Goal: Task Accomplishment & Management: Use online tool/utility

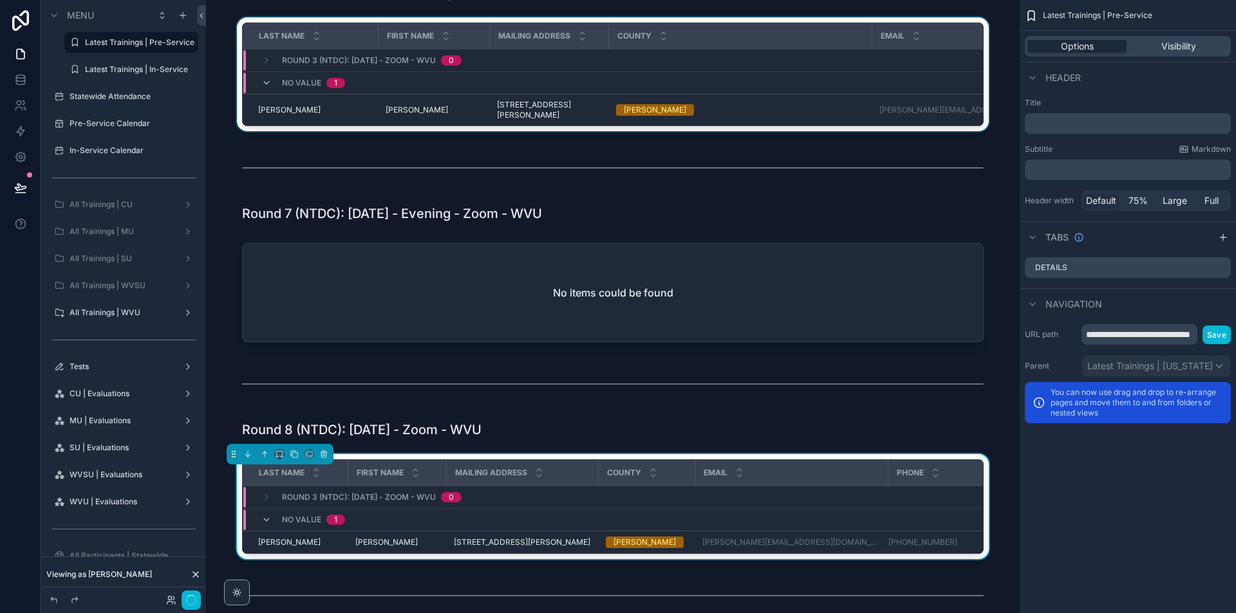
scroll to position [965, 0]
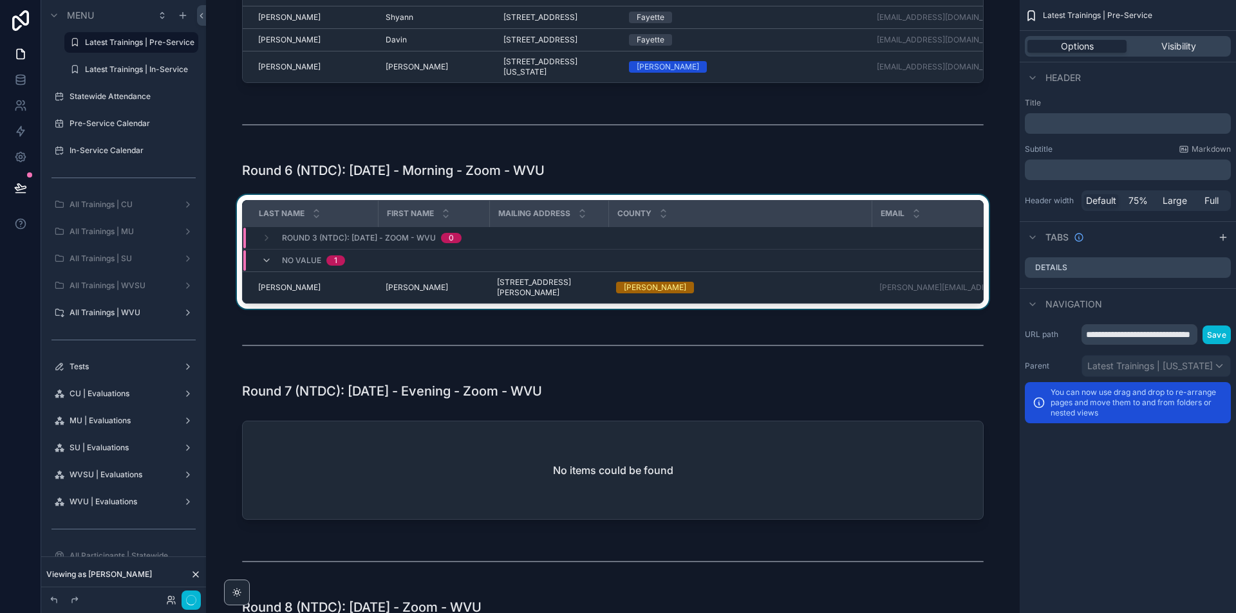
click at [965, 219] on div "Email" at bounding box center [937, 213] width 128 height 24
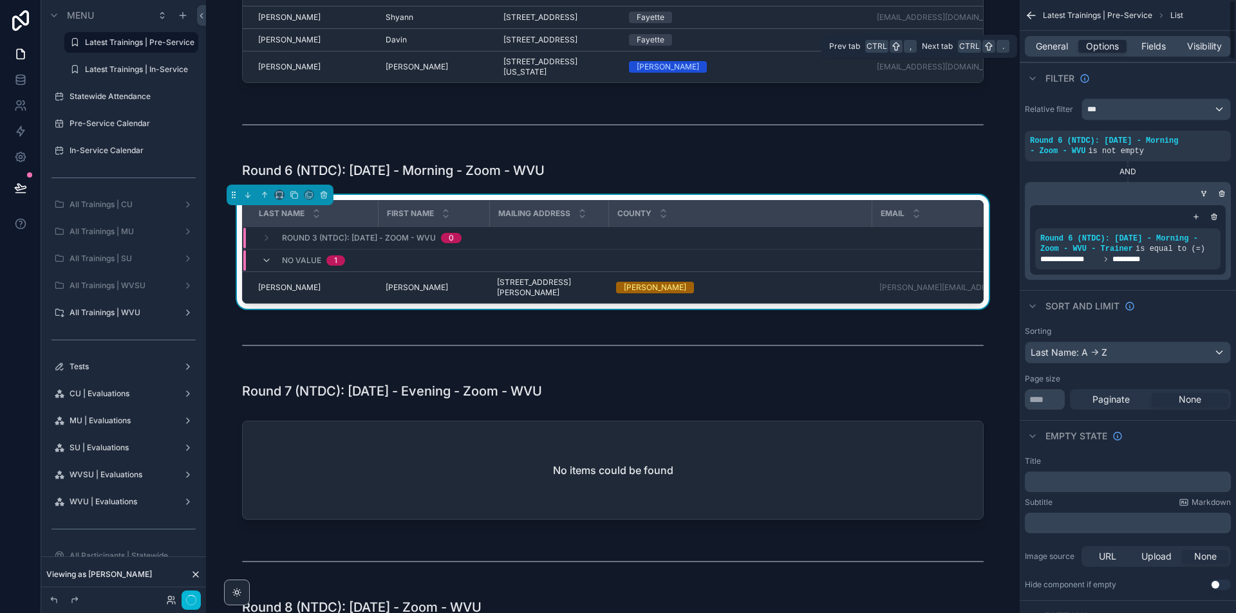
click at [1054, 37] on div "General Options Fields Visibility" at bounding box center [1128, 46] width 206 height 21
click at [1060, 48] on span "General" at bounding box center [1052, 46] width 32 height 13
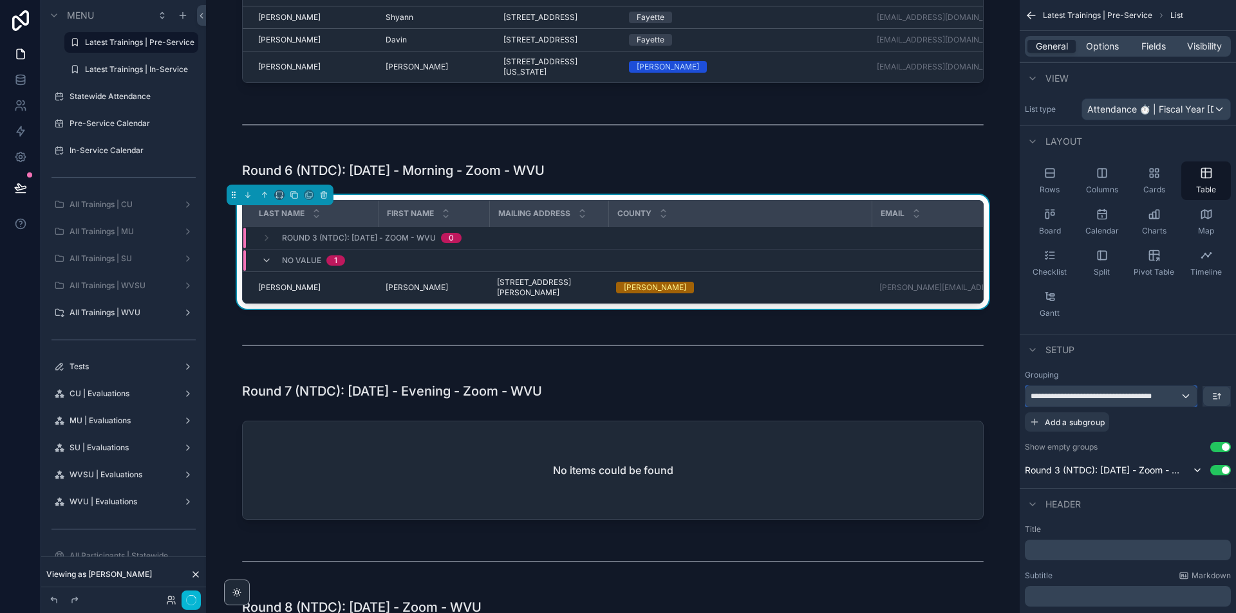
click at [1118, 398] on span "**********" at bounding box center [1104, 396] width 149 height 10
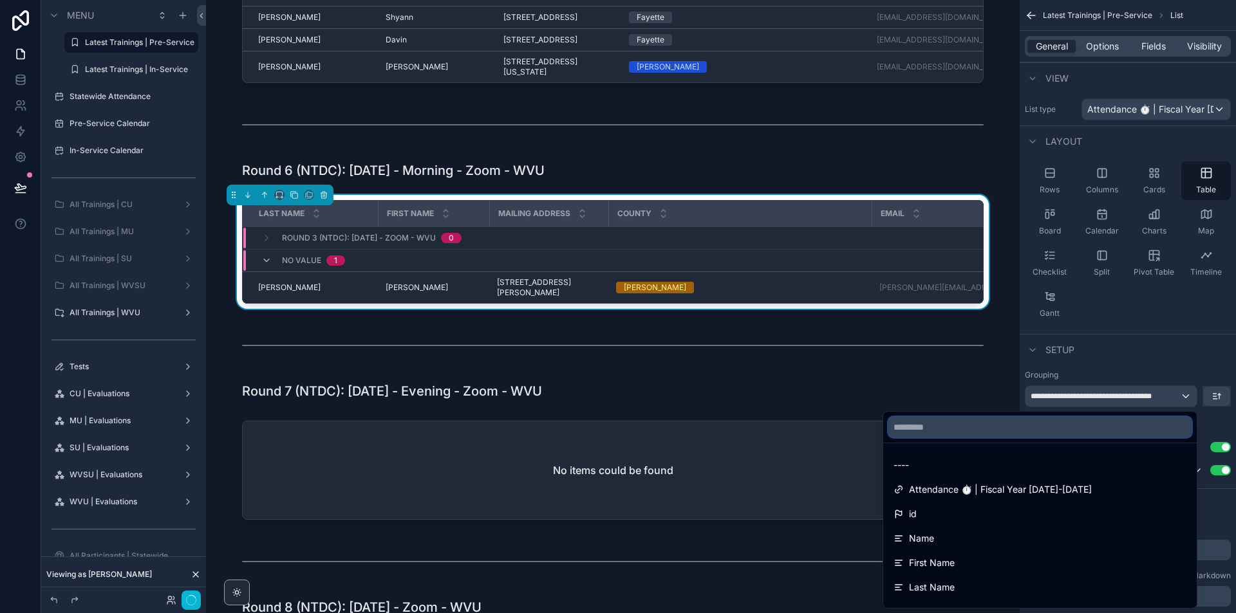
click at [1047, 432] on input "text" at bounding box center [1039, 427] width 303 height 21
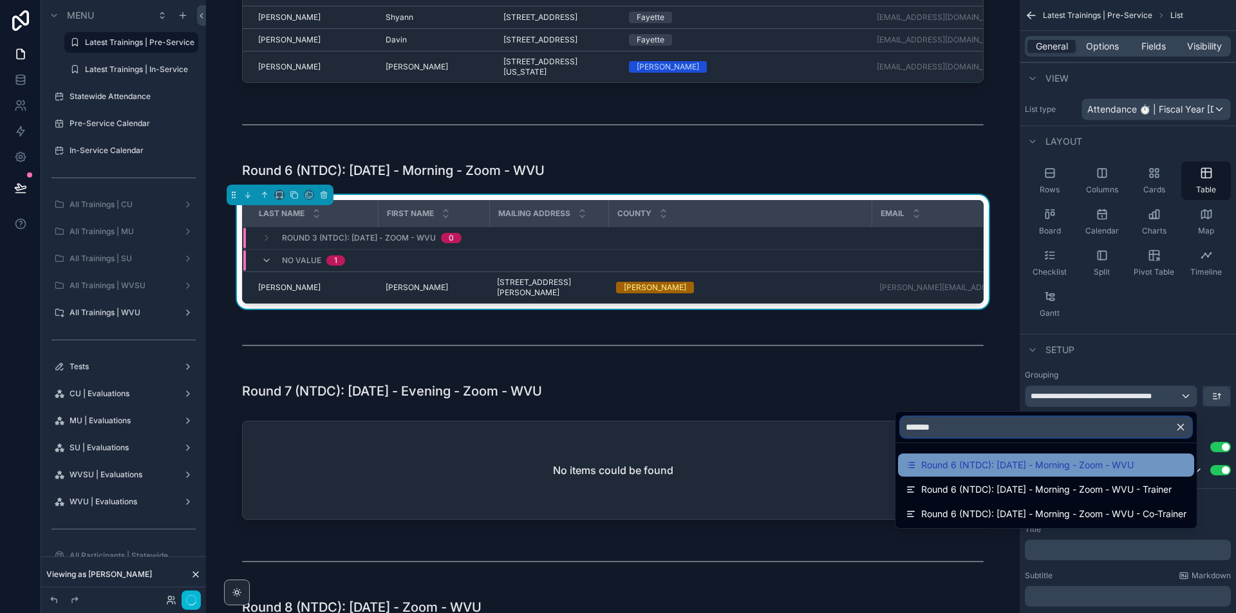
type input "*******"
click at [1121, 460] on span "Round 6 (NTDC): [DATE] - Morning - Zoom - WVU" at bounding box center [1027, 465] width 212 height 15
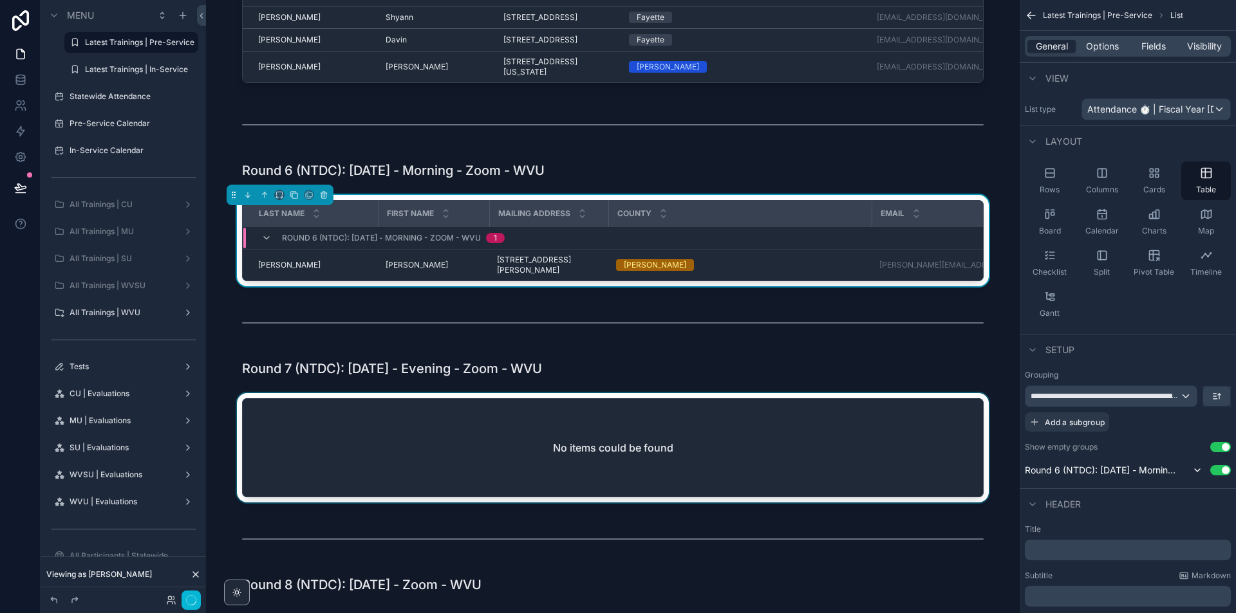
click at [932, 466] on div "scrollable content" at bounding box center [612, 450] width 793 height 115
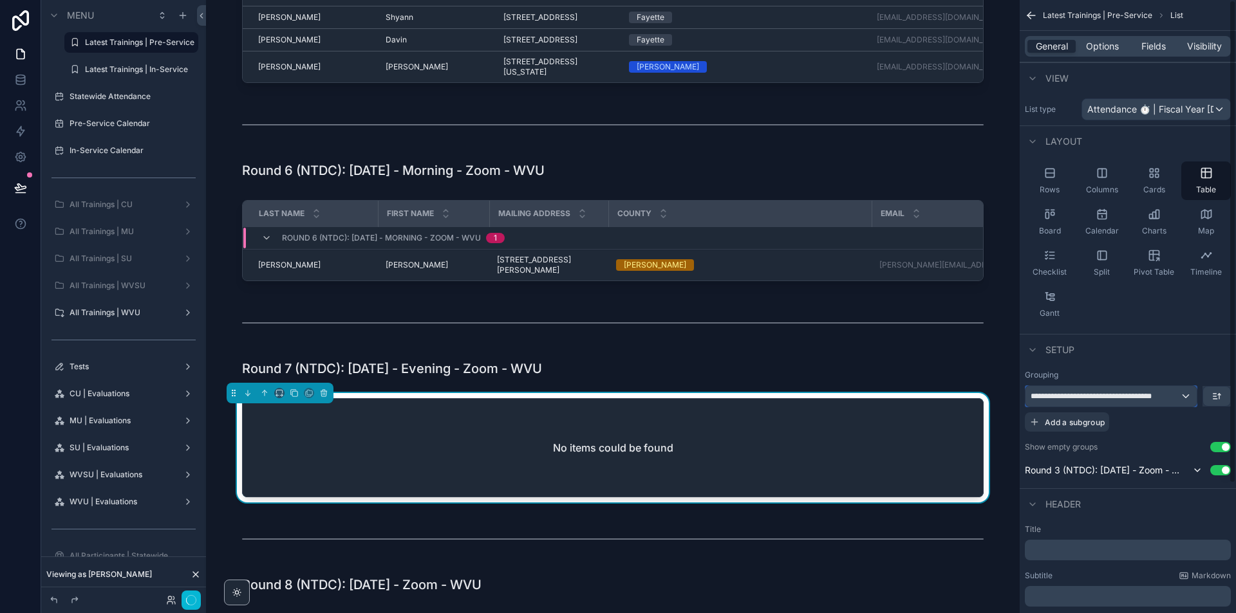
click at [1159, 391] on div "**********" at bounding box center [1110, 396] width 171 height 21
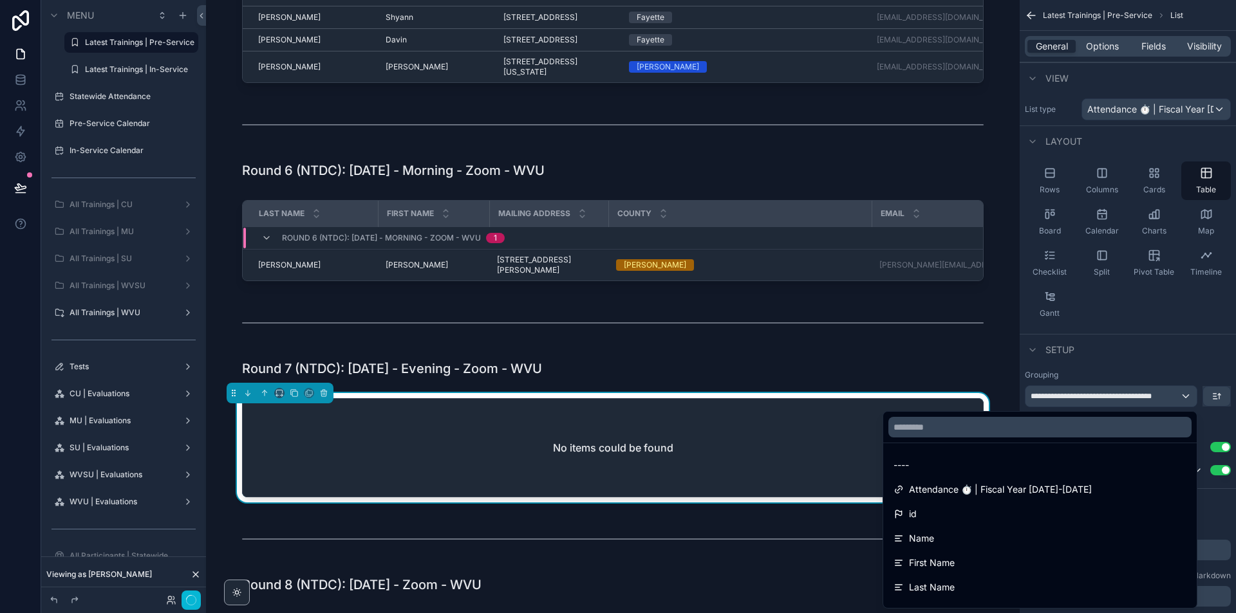
click at [1064, 438] on div at bounding box center [1039, 427] width 313 height 31
click at [1072, 430] on input "text" at bounding box center [1039, 427] width 303 height 21
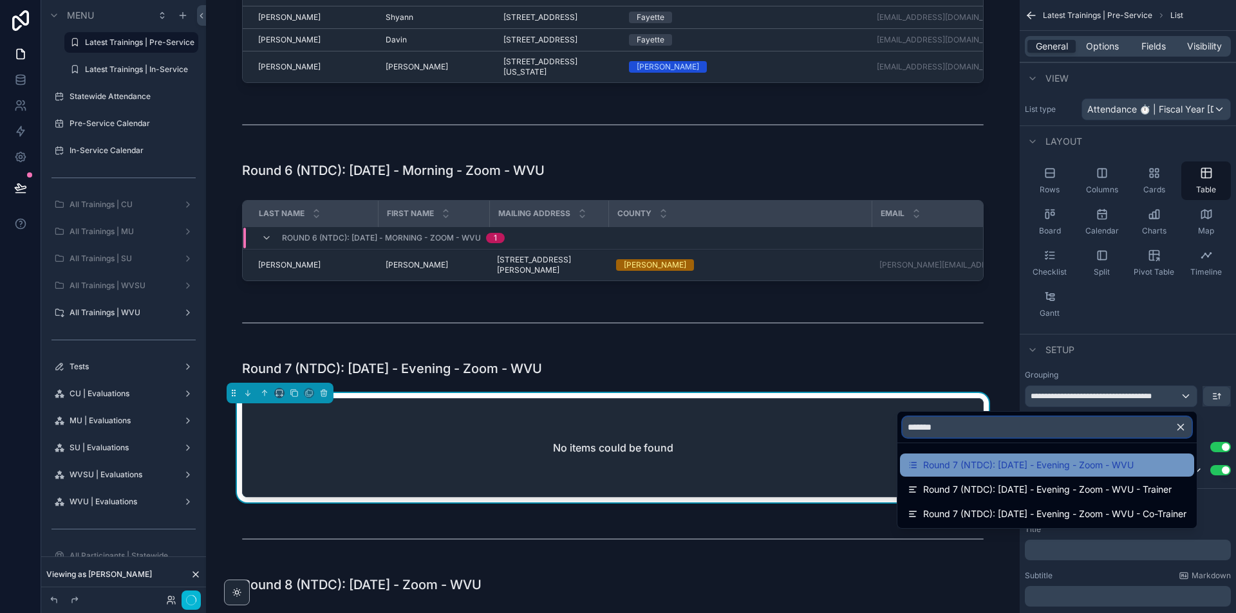
type input "*******"
click at [1086, 461] on span "Round 7 (NTDC): [DATE] - Evening - Zoom - WVU" at bounding box center [1028, 465] width 210 height 15
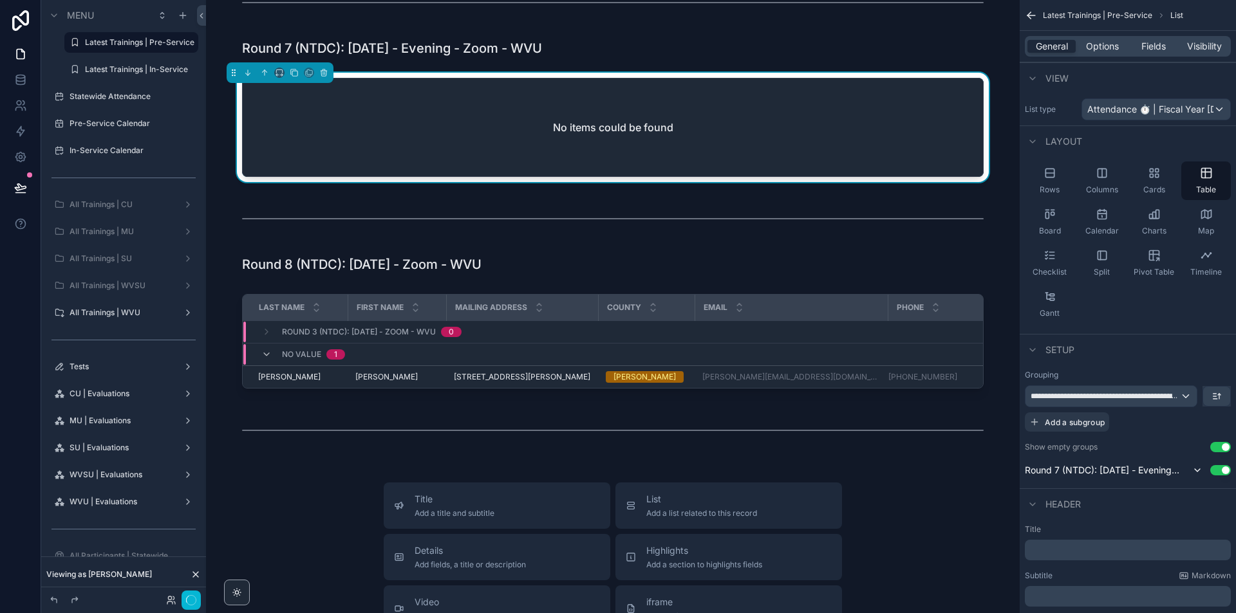
scroll to position [1287, 0]
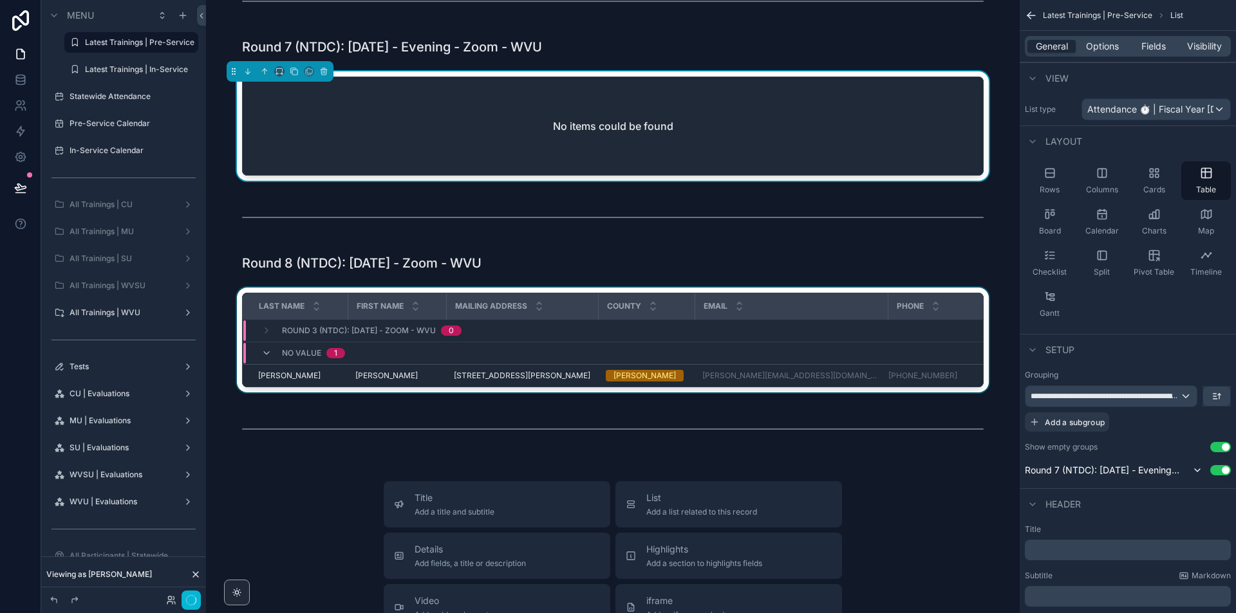
click at [973, 319] on div "Phone" at bounding box center [947, 306] width 116 height 24
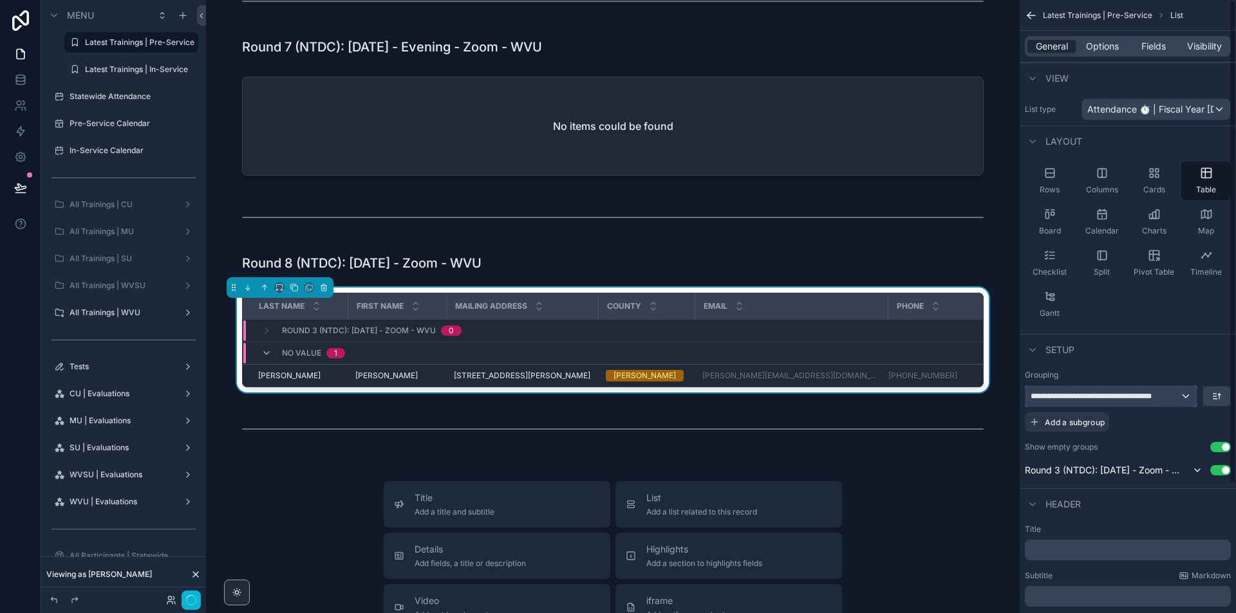
click at [1128, 396] on span "**********" at bounding box center [1104, 396] width 149 height 10
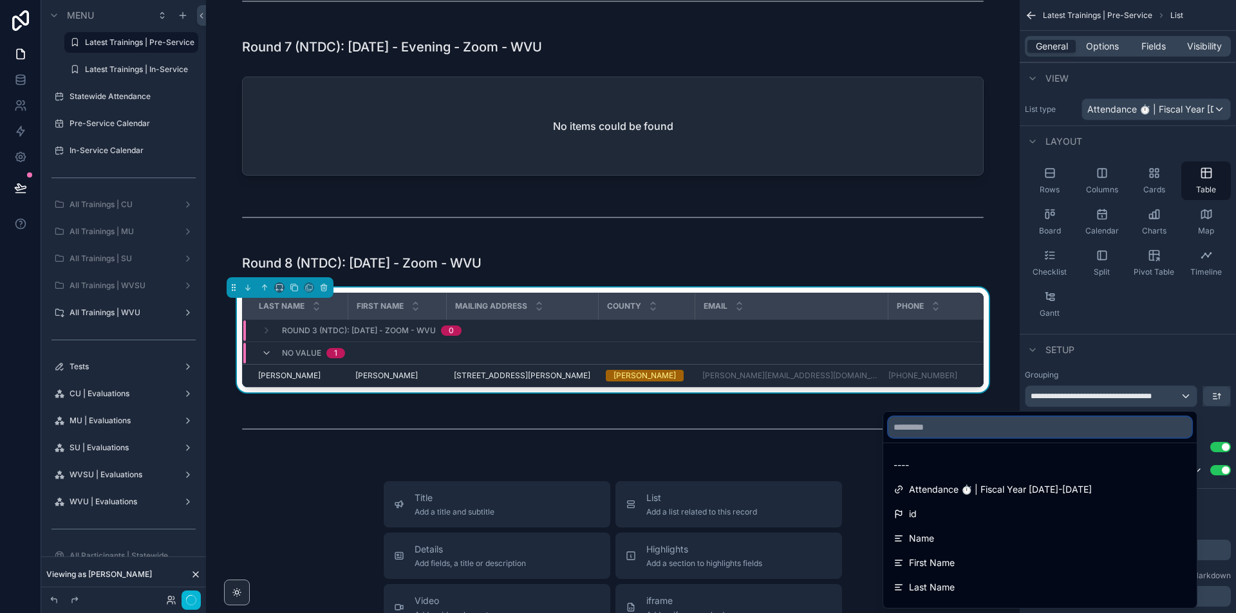
click at [1051, 427] on input "text" at bounding box center [1039, 427] width 303 height 21
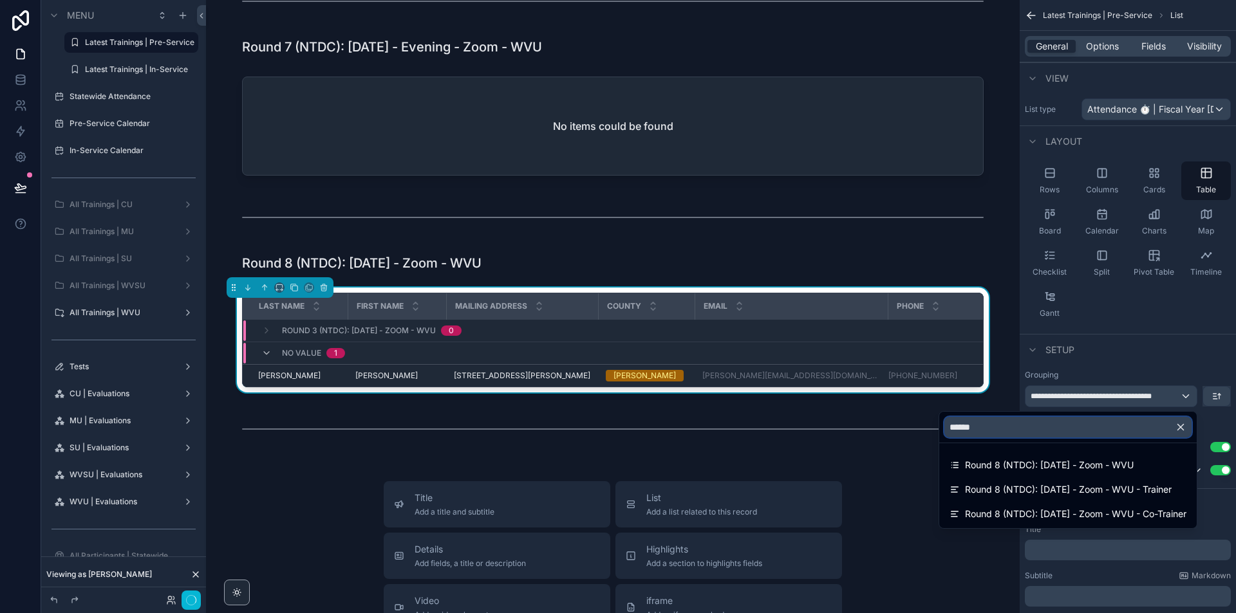
type input "*******"
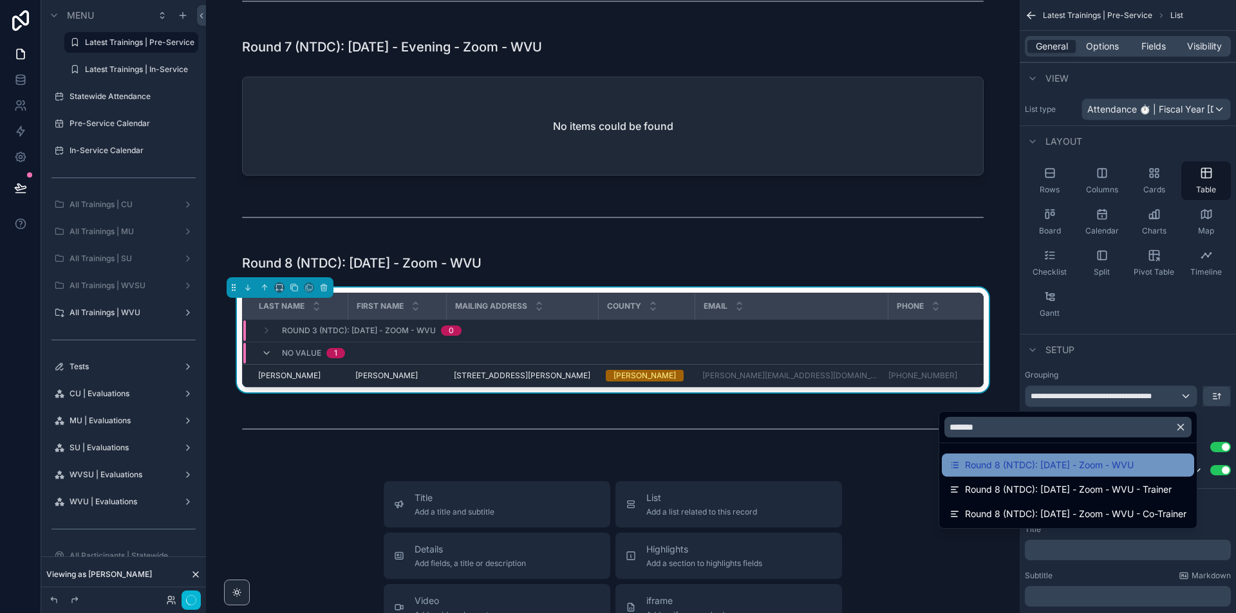
click at [1105, 459] on span "Round 8 (NTDC): [DATE] - Zoom - WVU" at bounding box center [1049, 465] width 169 height 15
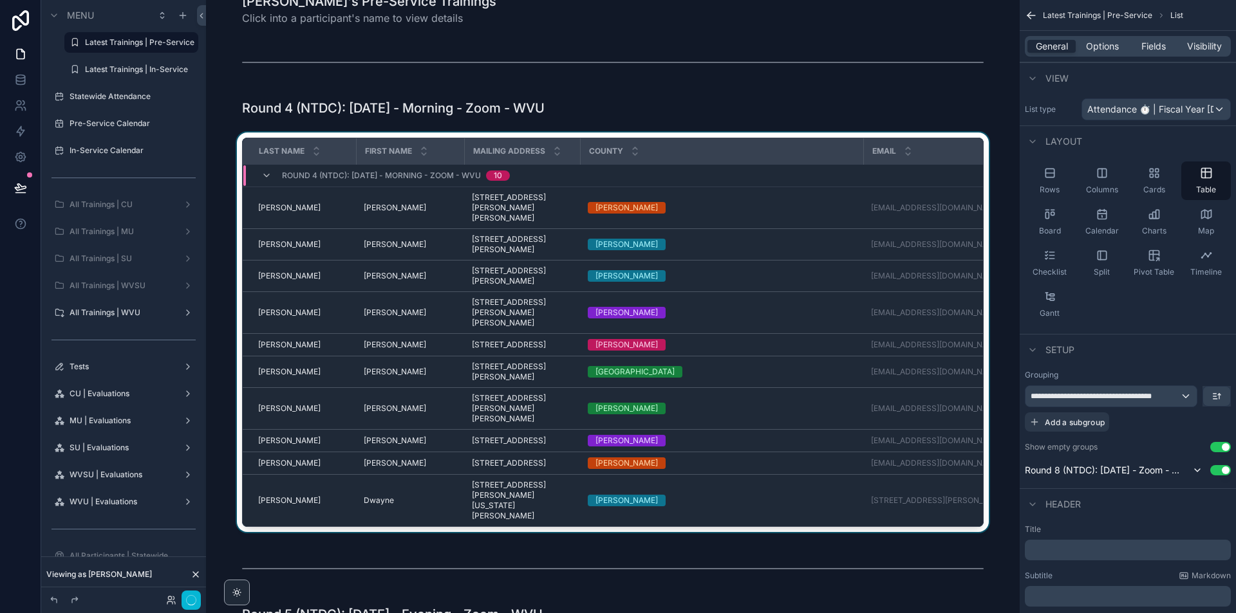
scroll to position [0, 0]
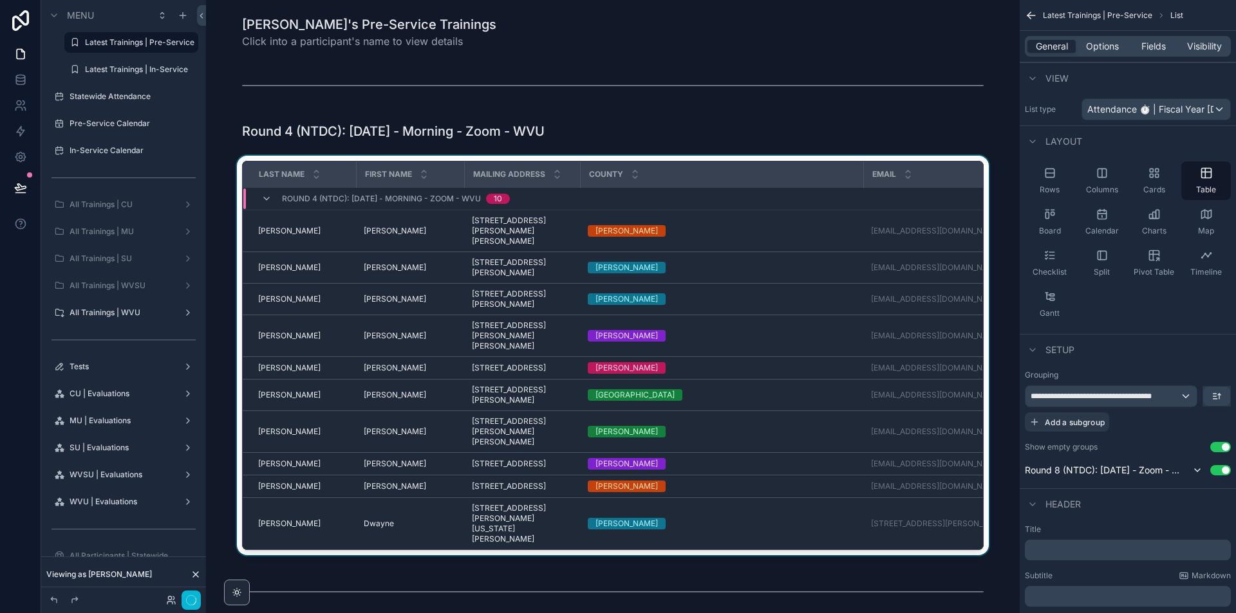
click at [969, 164] on div "Email" at bounding box center [932, 174] width 137 height 24
click at [1162, 107] on span "Attendance ⏱ | Fiscal Year [DATE]-[DATE]" at bounding box center [1150, 109] width 126 height 13
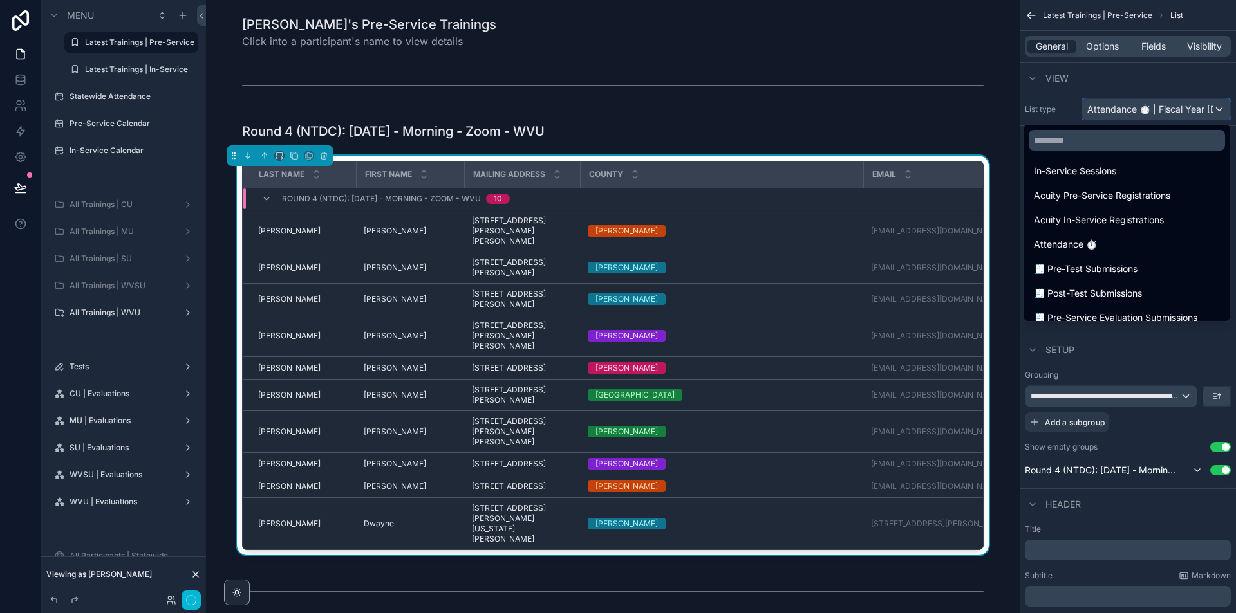
scroll to position [193, 0]
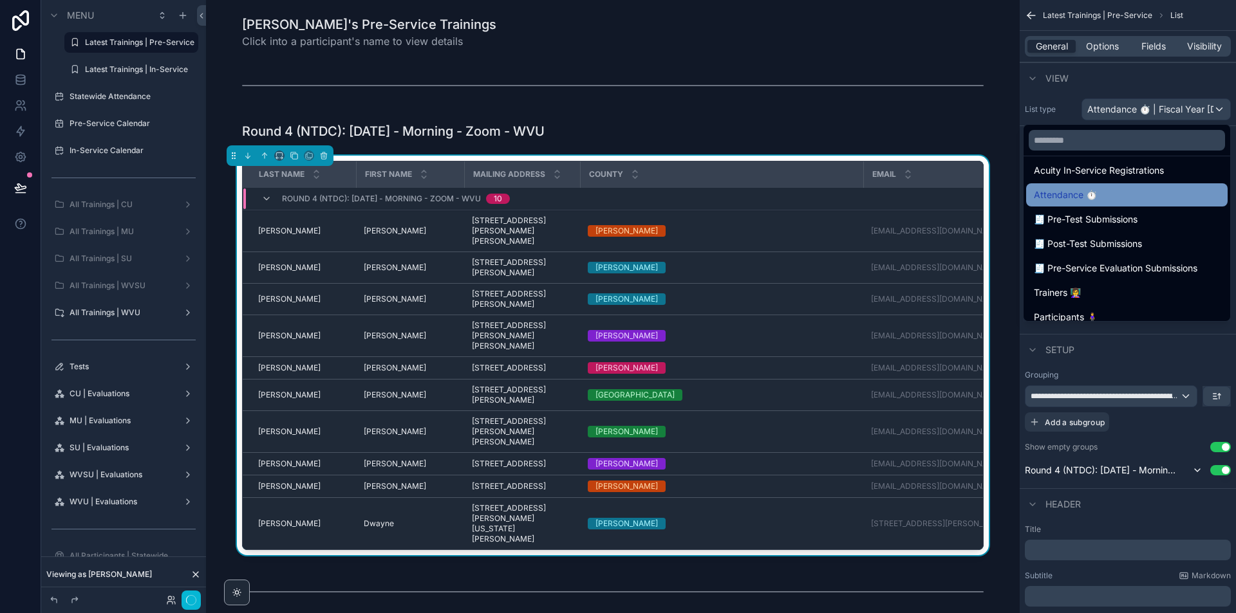
click at [1118, 185] on div "Attendance ⏱" at bounding box center [1126, 194] width 201 height 23
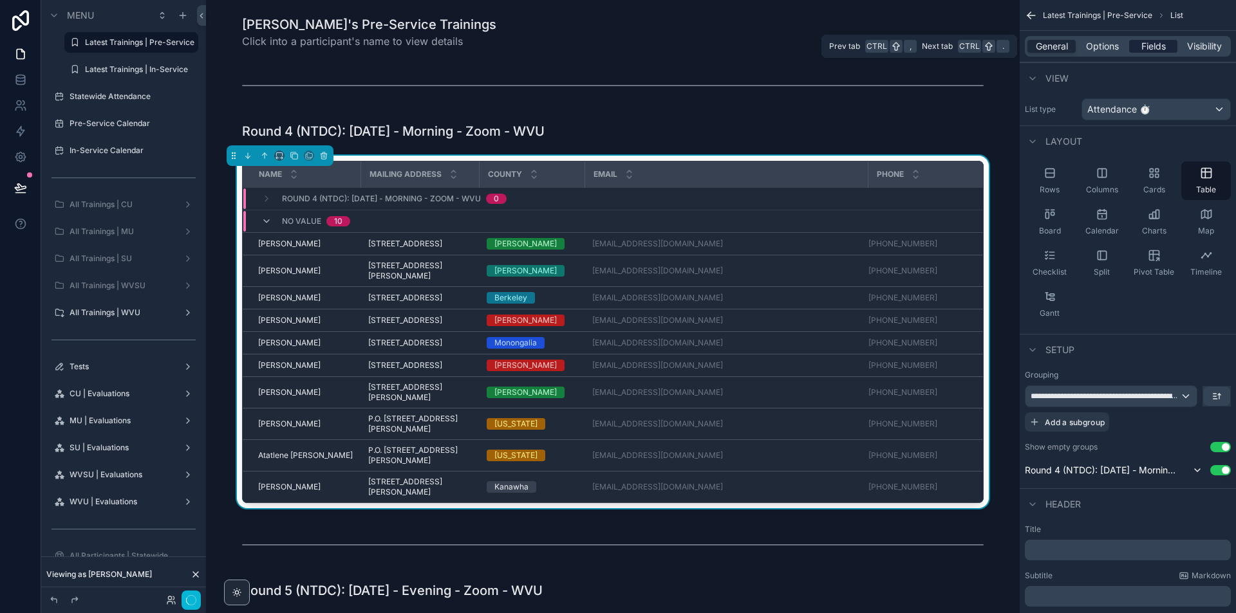
click at [1151, 49] on span "Fields" at bounding box center [1153, 46] width 24 height 13
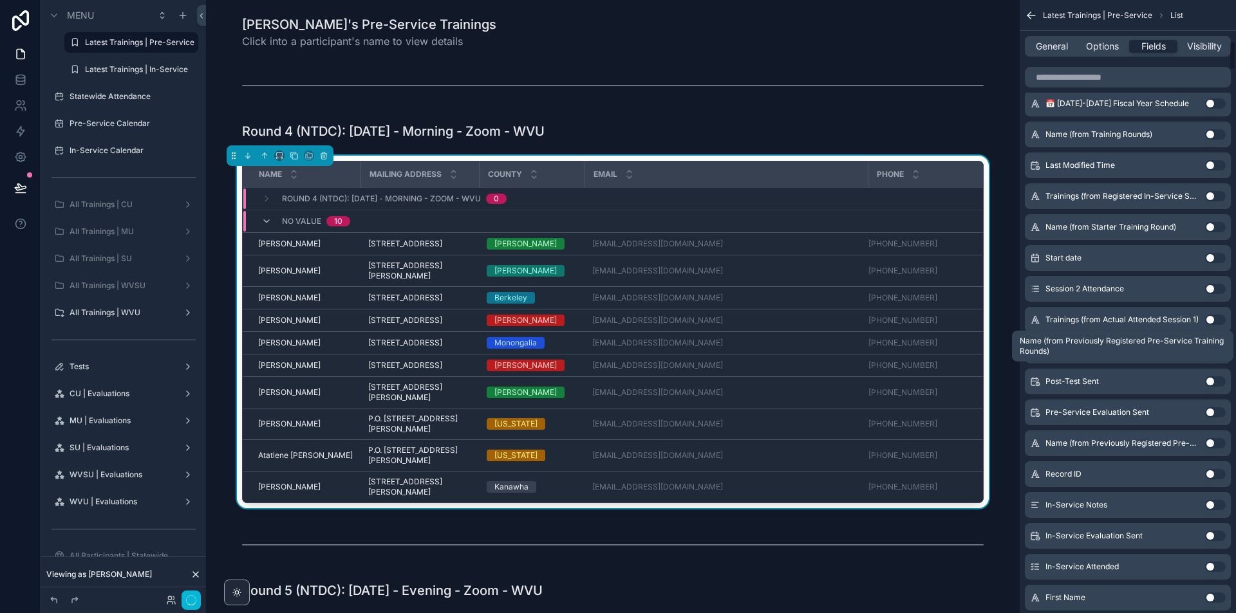
scroll to position [901, 0]
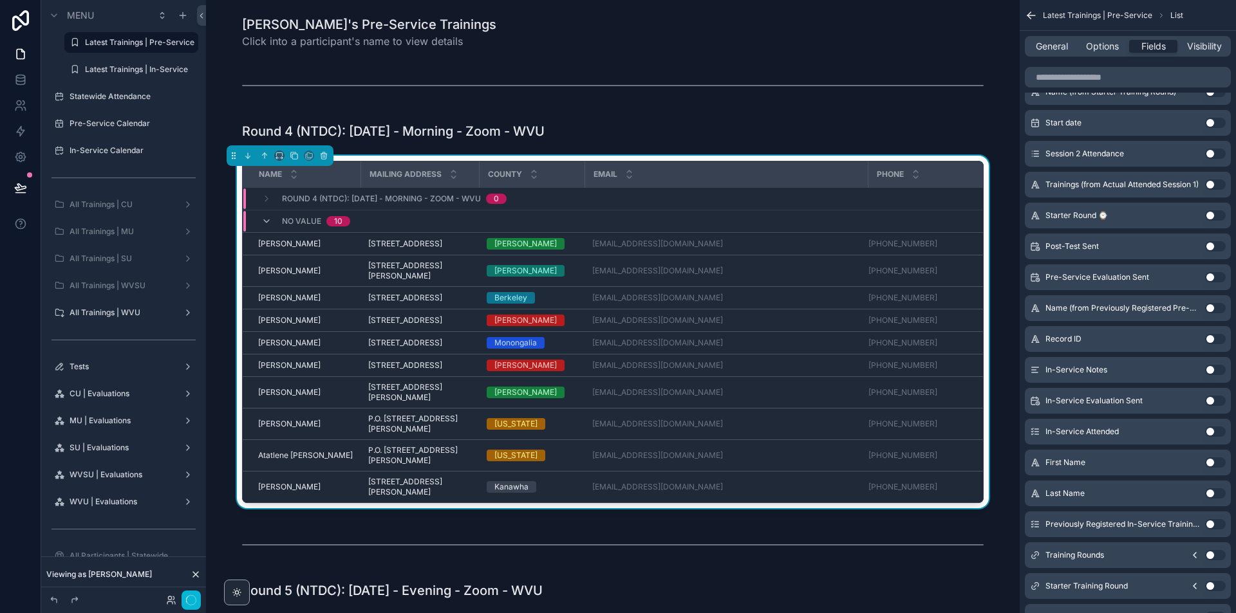
click at [1220, 492] on button "Use setting" at bounding box center [1215, 493] width 21 height 10
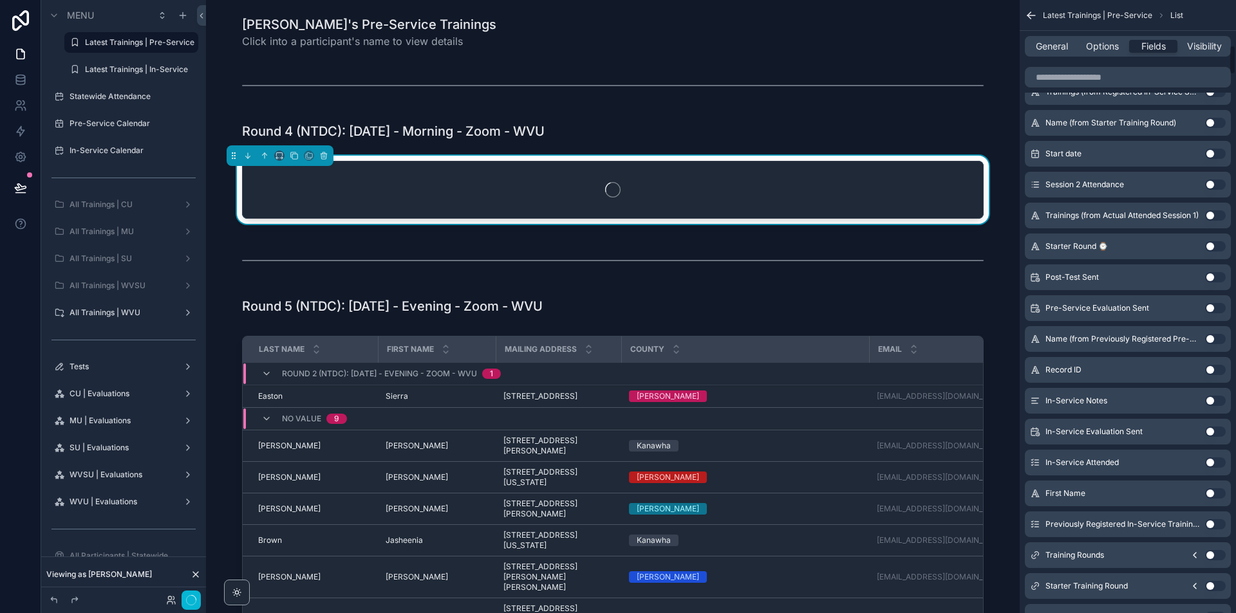
scroll to position [932, 0]
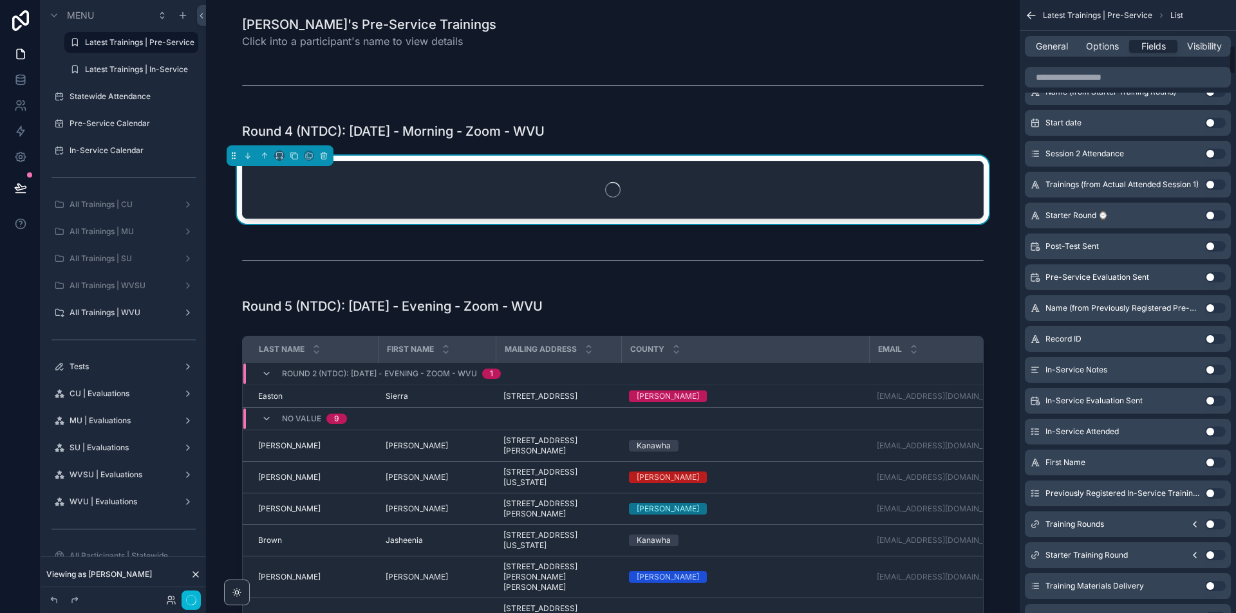
click at [1220, 464] on button "Use setting" at bounding box center [1215, 463] width 21 height 10
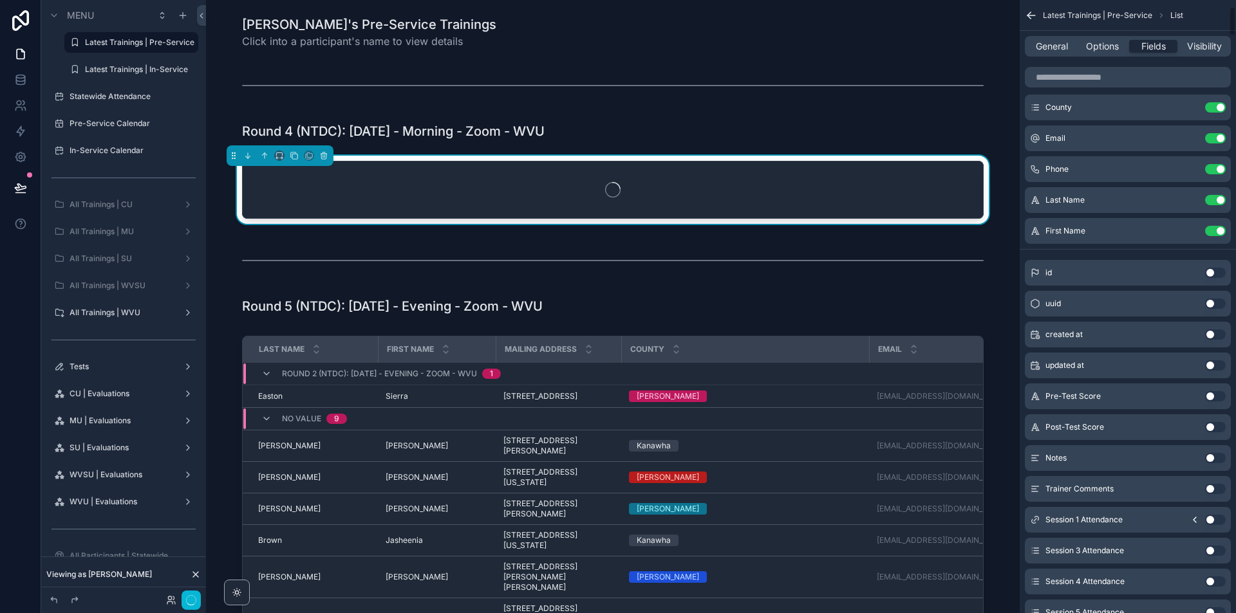
scroll to position [0, 0]
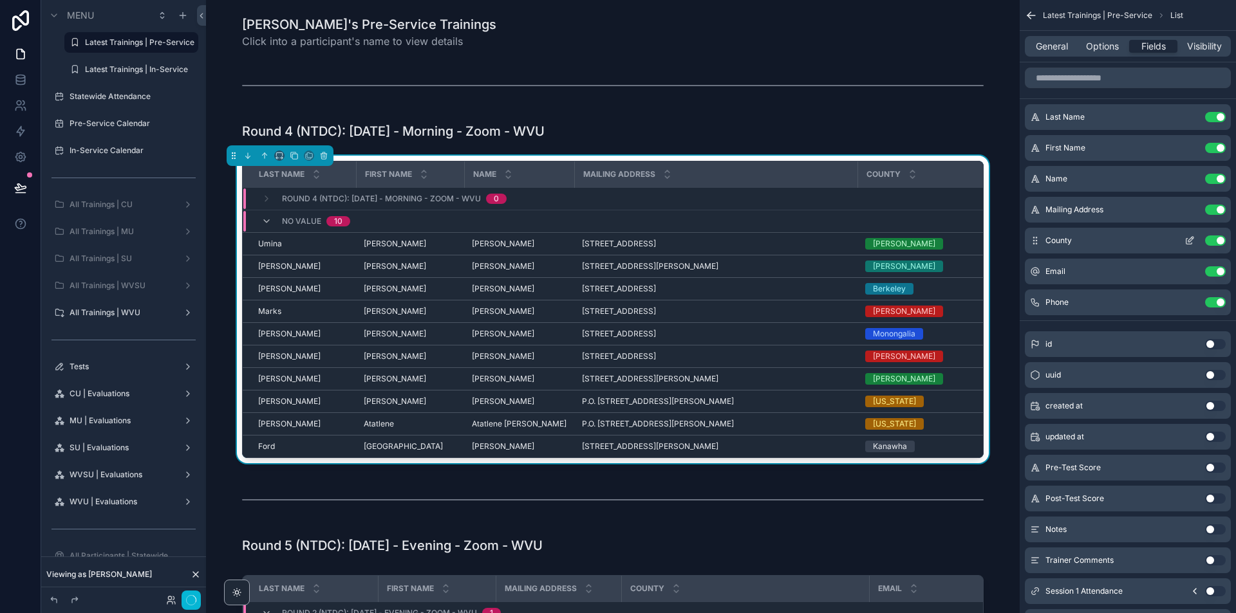
drag, startPoint x: 1220, startPoint y: 180, endPoint x: 1200, endPoint y: 200, distance: 28.2
click at [1219, 180] on button "Use setting" at bounding box center [1215, 179] width 21 height 10
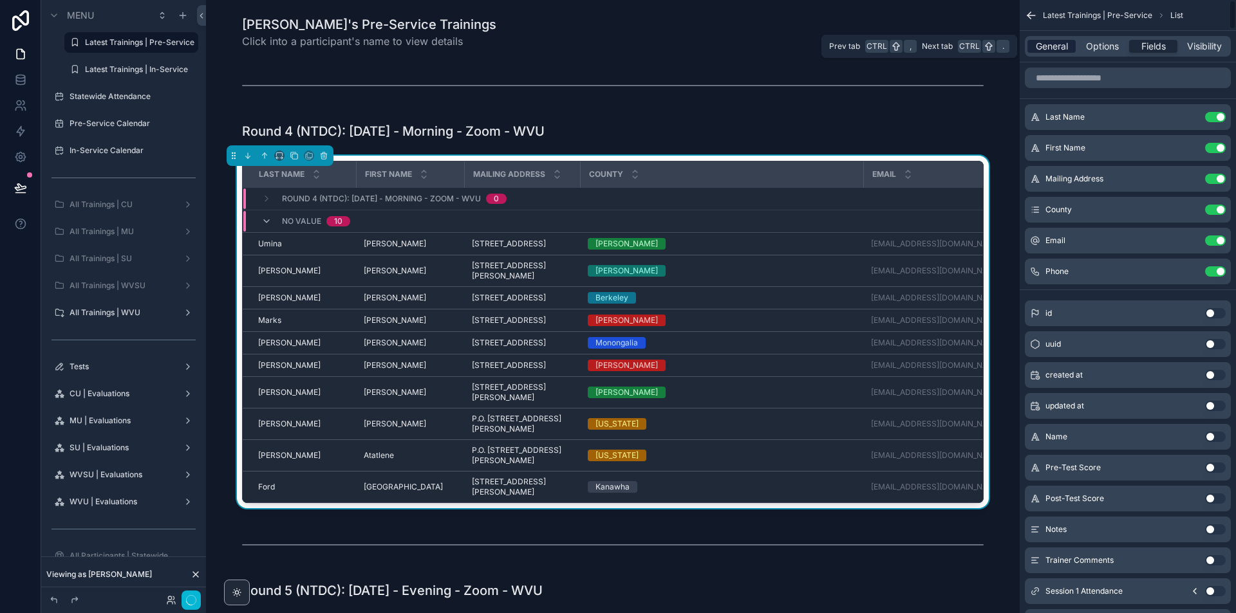
click at [1059, 49] on span "General" at bounding box center [1052, 46] width 32 height 13
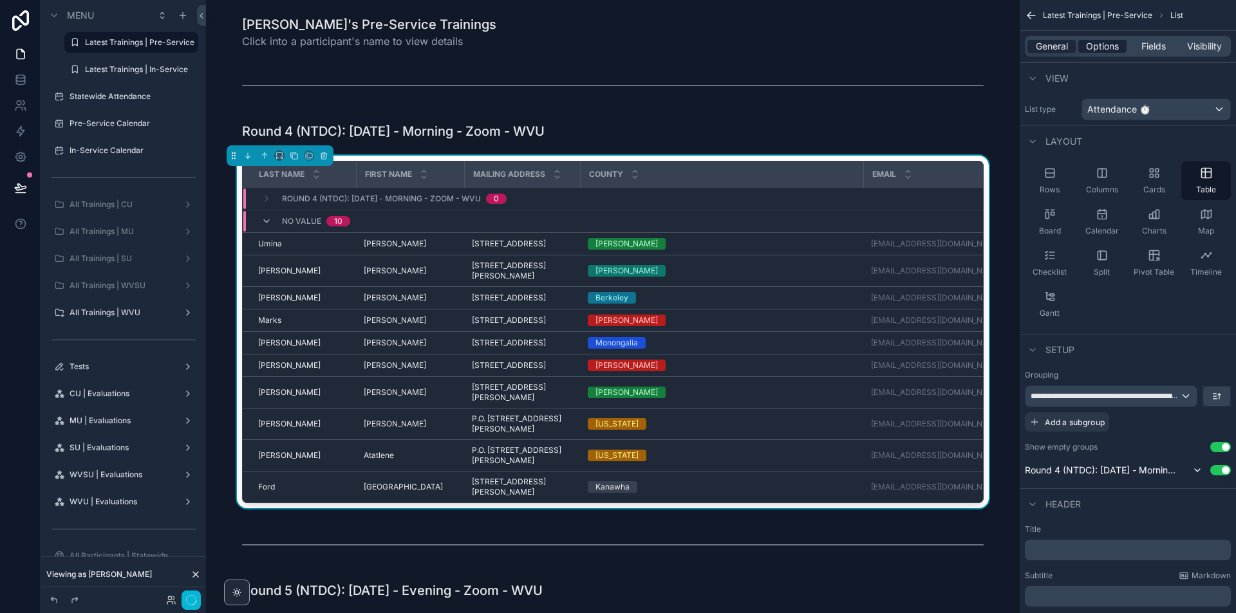
click at [1101, 47] on span "Options" at bounding box center [1102, 46] width 33 height 13
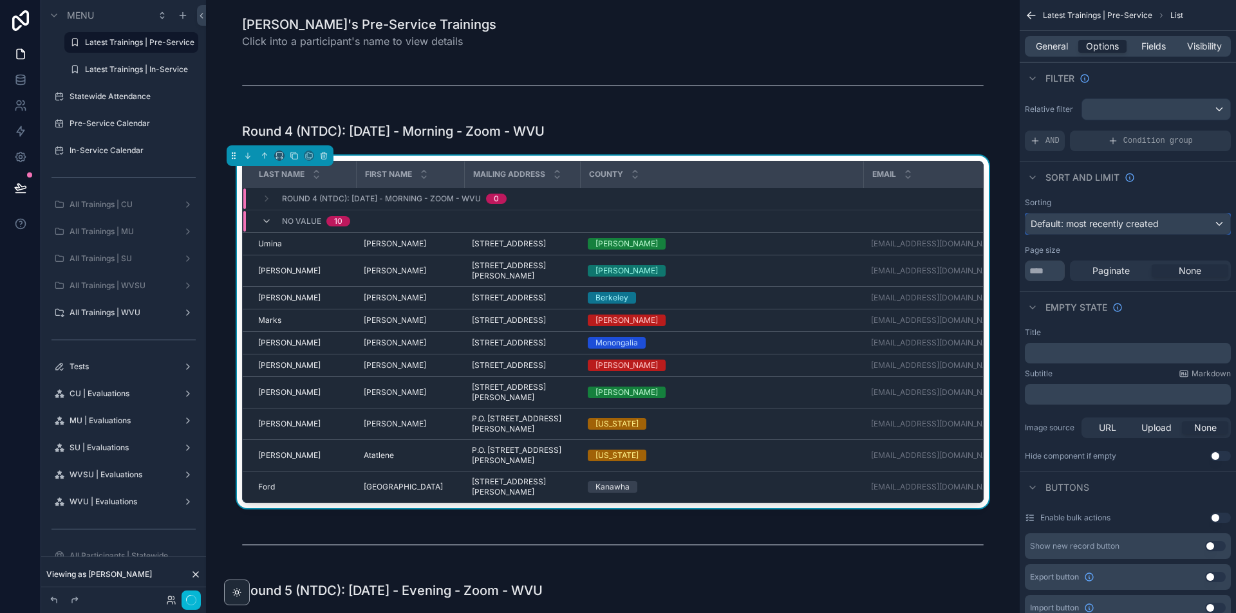
click at [1176, 227] on div "Default: most recently created" at bounding box center [1127, 224] width 205 height 21
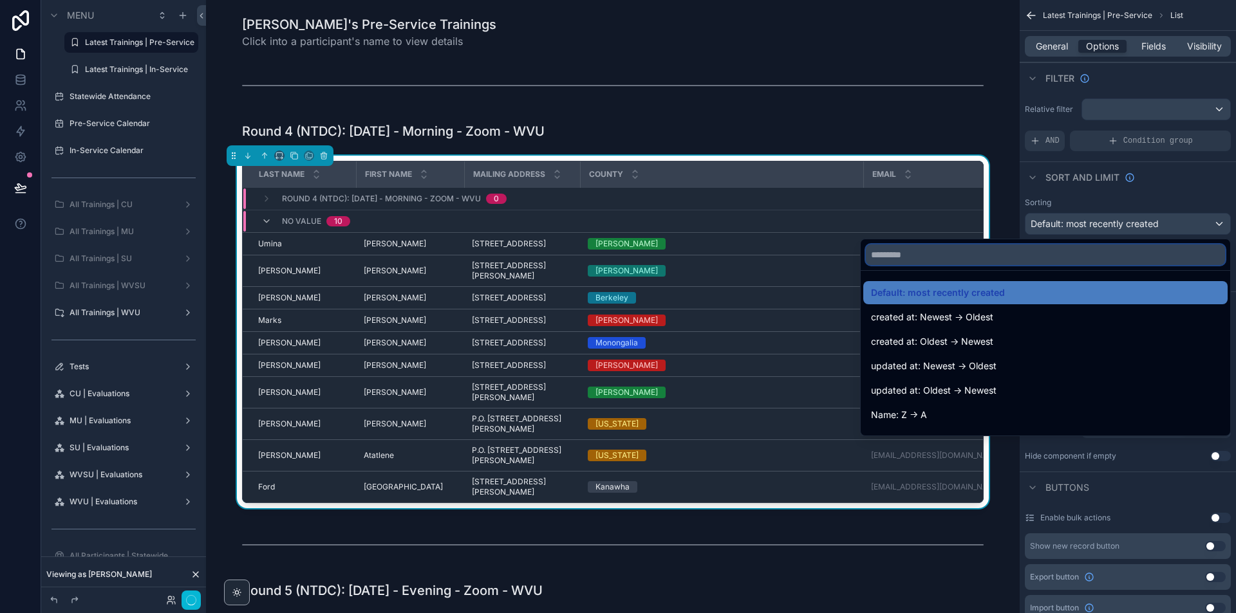
click at [1099, 258] on input "text" at bounding box center [1045, 255] width 359 height 21
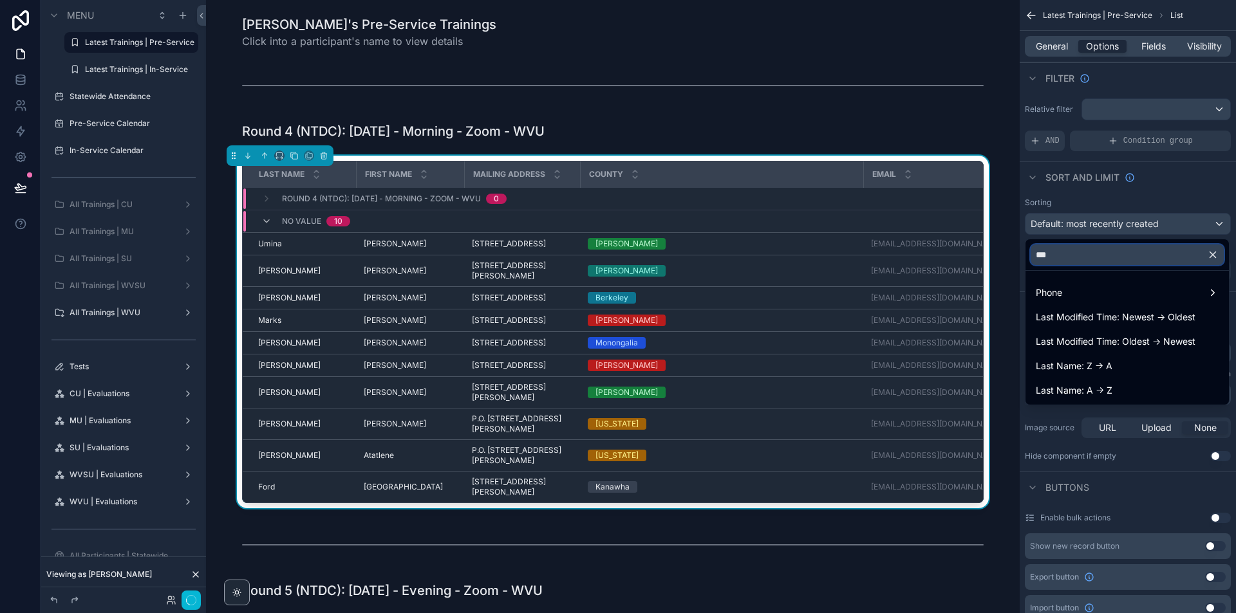
type input "****"
click at [1113, 381] on div "Last Name: A -> Z" at bounding box center [1127, 390] width 198 height 23
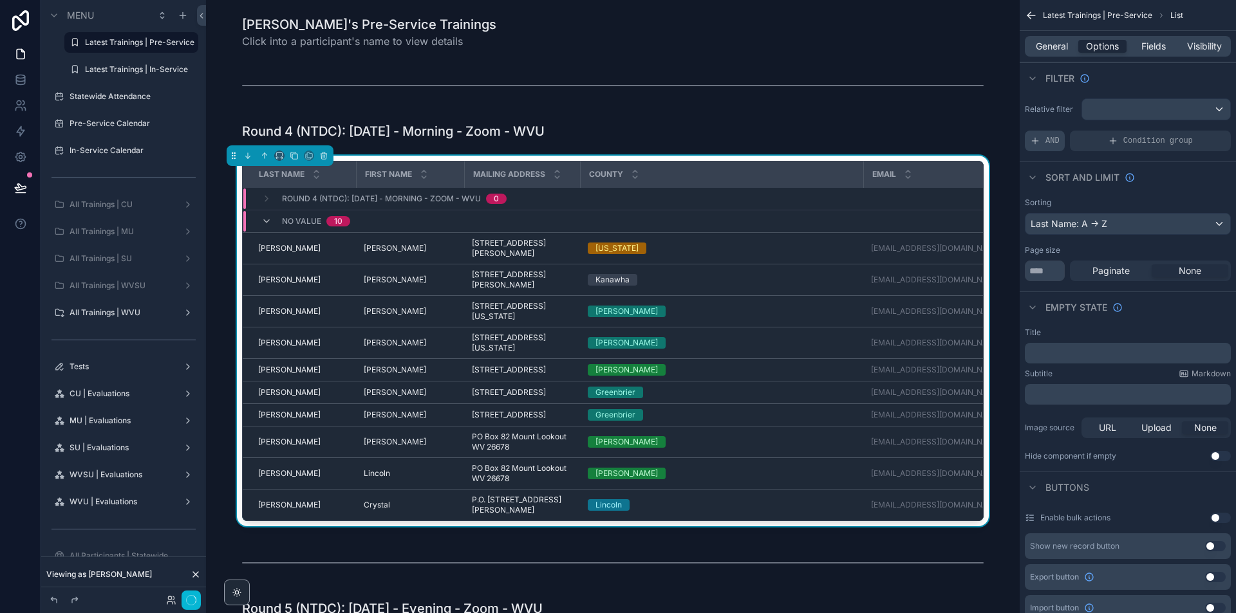
click at [1047, 141] on span "AND" at bounding box center [1052, 141] width 14 height 10
click at [1200, 132] on icon "scrollable content" at bounding box center [1198, 132] width 8 height 8
click at [919, 123] on span "Select a field" at bounding box center [894, 121] width 55 height 11
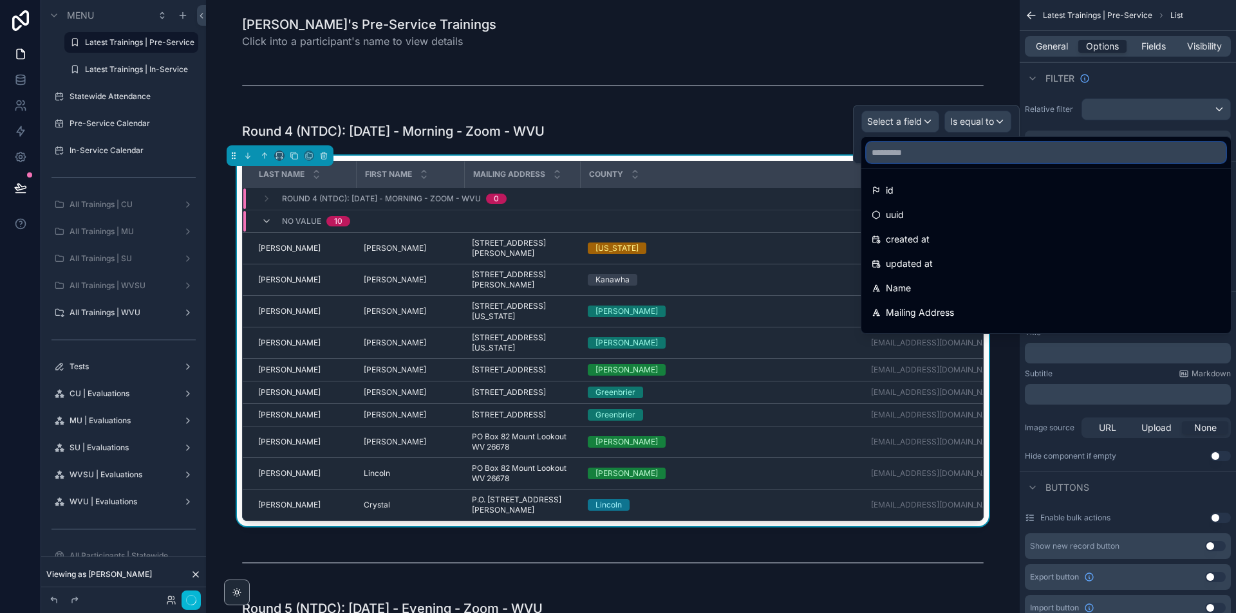
click at [916, 153] on input "text" at bounding box center [1045, 152] width 359 height 21
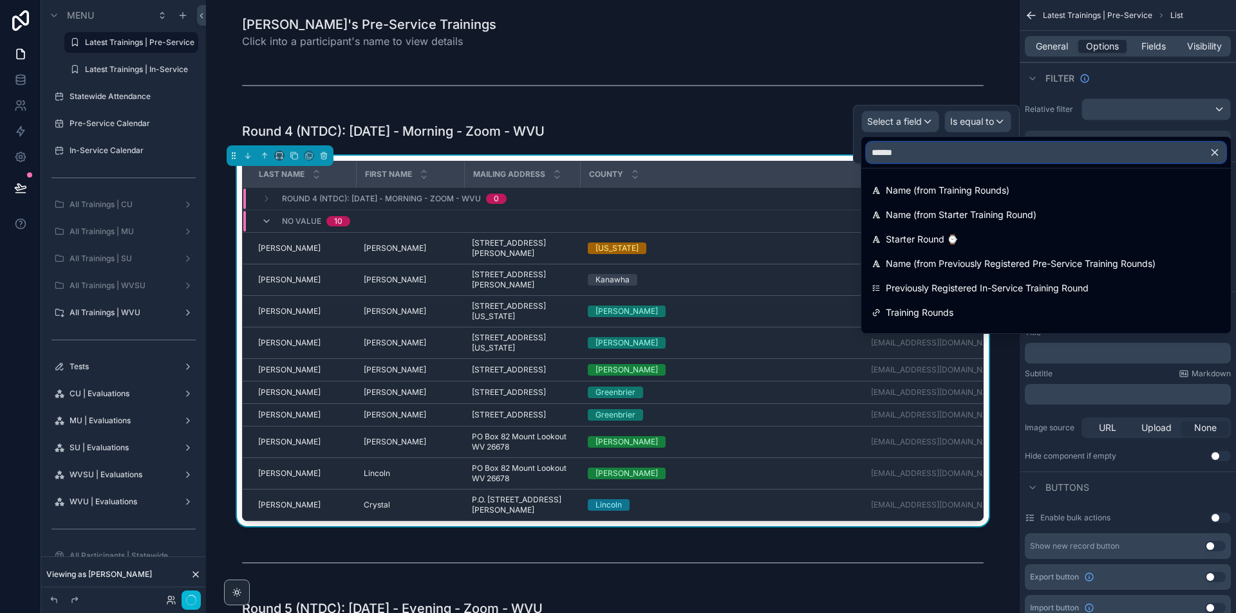
type input "*******"
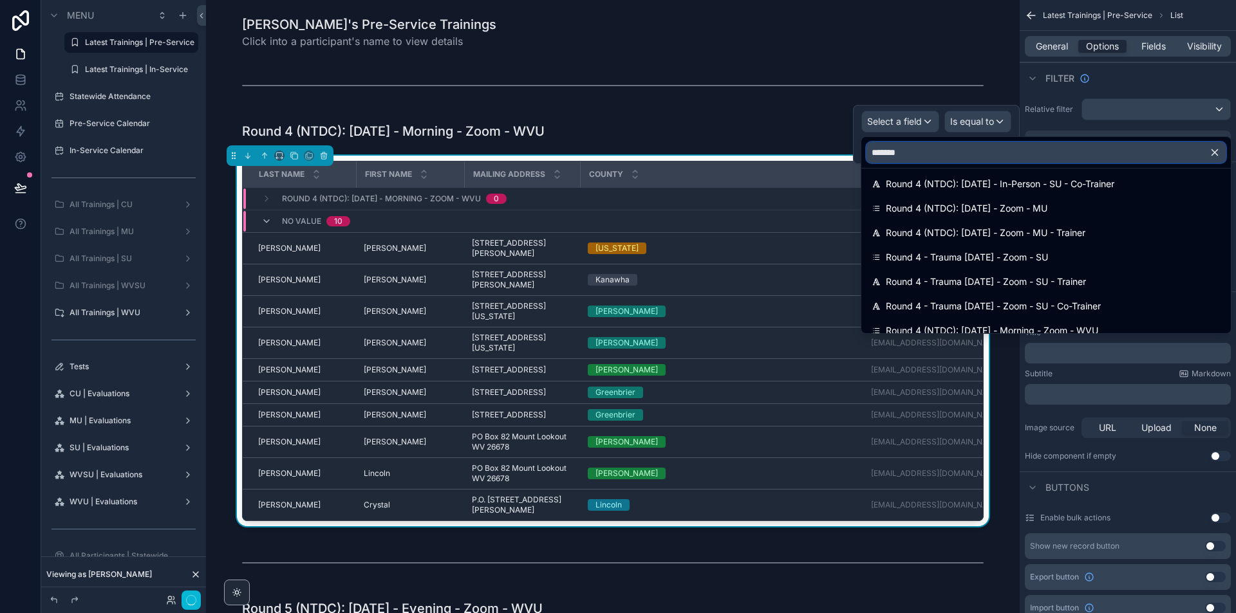
scroll to position [189, 0]
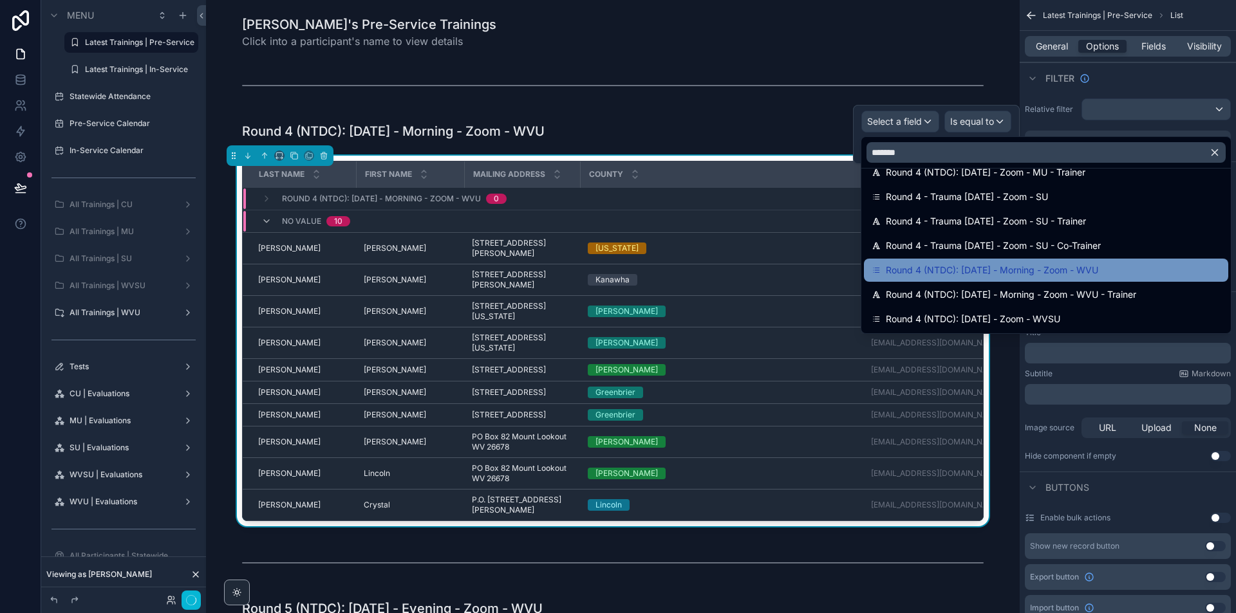
click at [1072, 268] on span "Round 4 (NTDC): [DATE] - Morning - Zoom - WVU" at bounding box center [992, 270] width 212 height 15
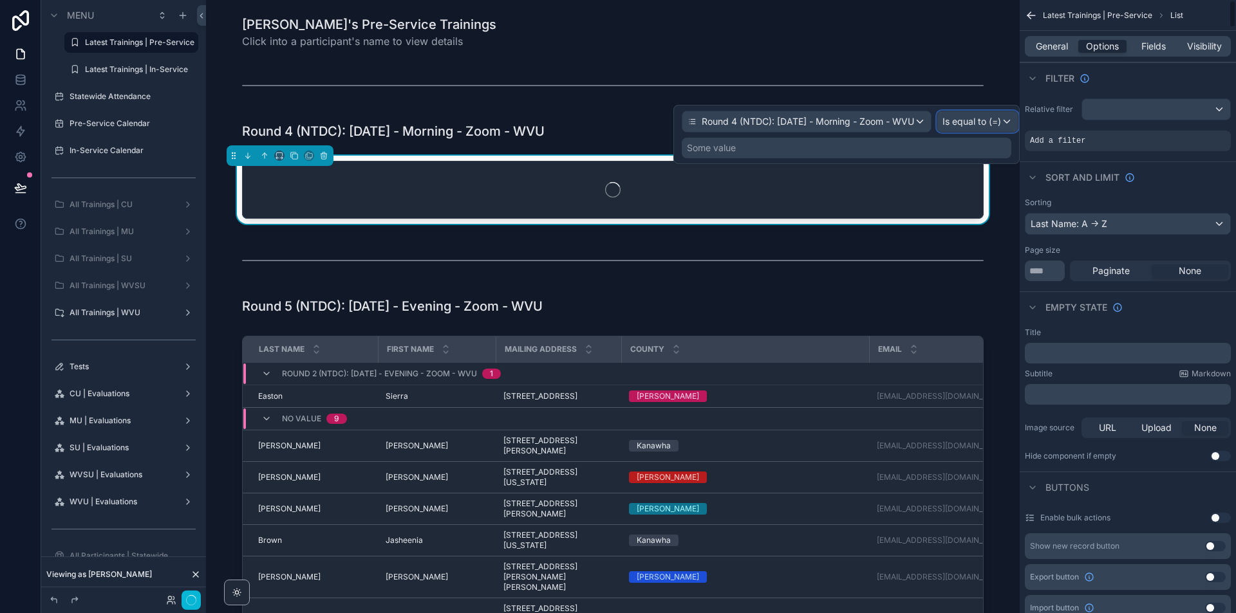
click at [998, 120] on span "Is equal to (=)" at bounding box center [971, 121] width 59 height 13
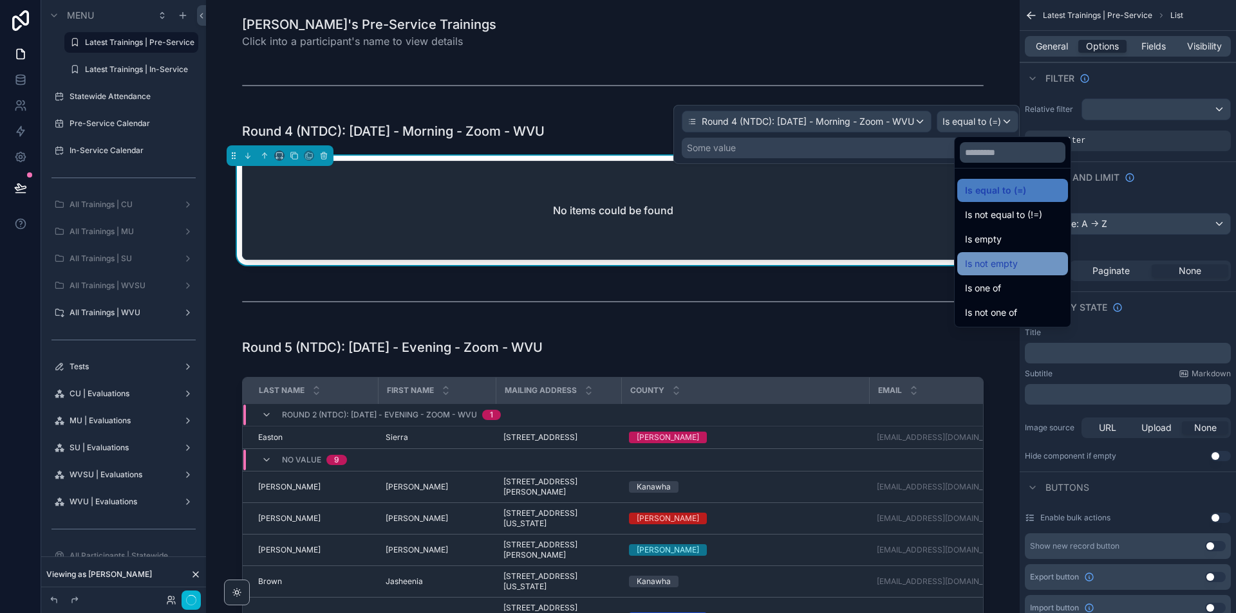
click at [1015, 267] on span "Is not empty" at bounding box center [991, 263] width 53 height 15
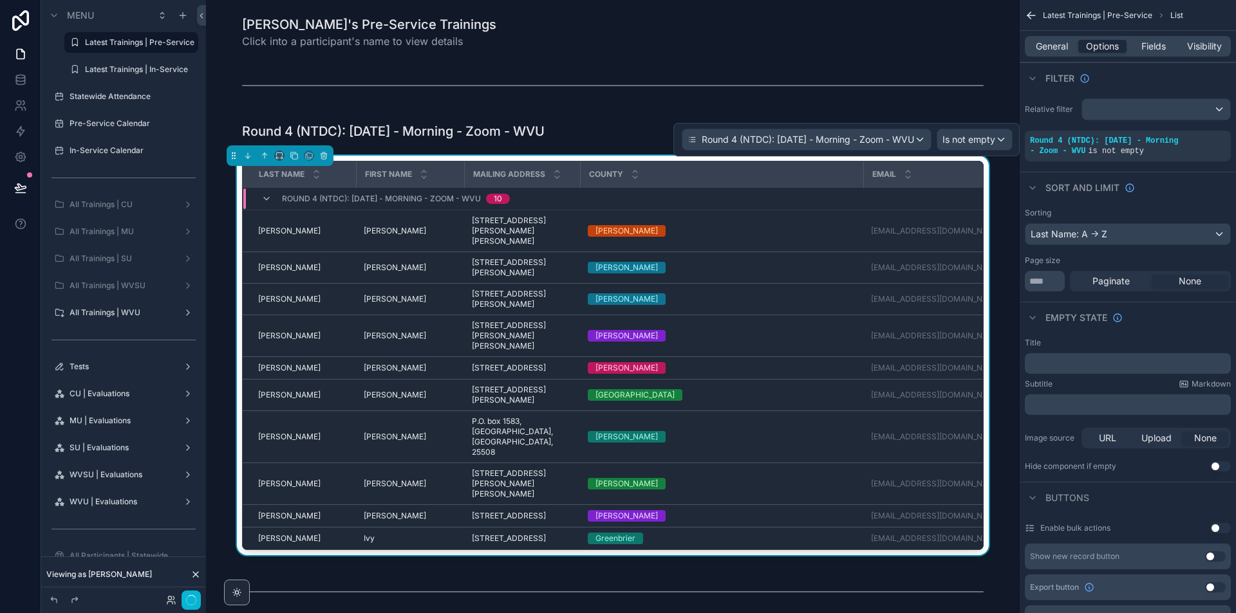
click at [1166, 36] on div "General Options Fields Visibility" at bounding box center [1128, 46] width 206 height 21
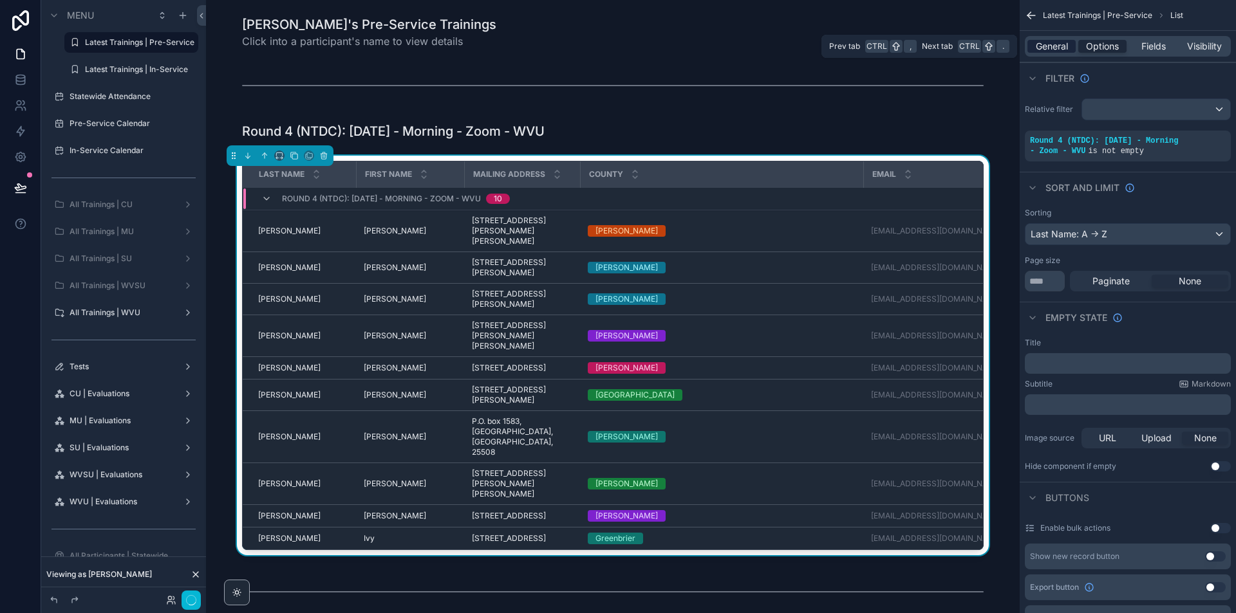
click at [1054, 42] on span "General" at bounding box center [1052, 46] width 32 height 13
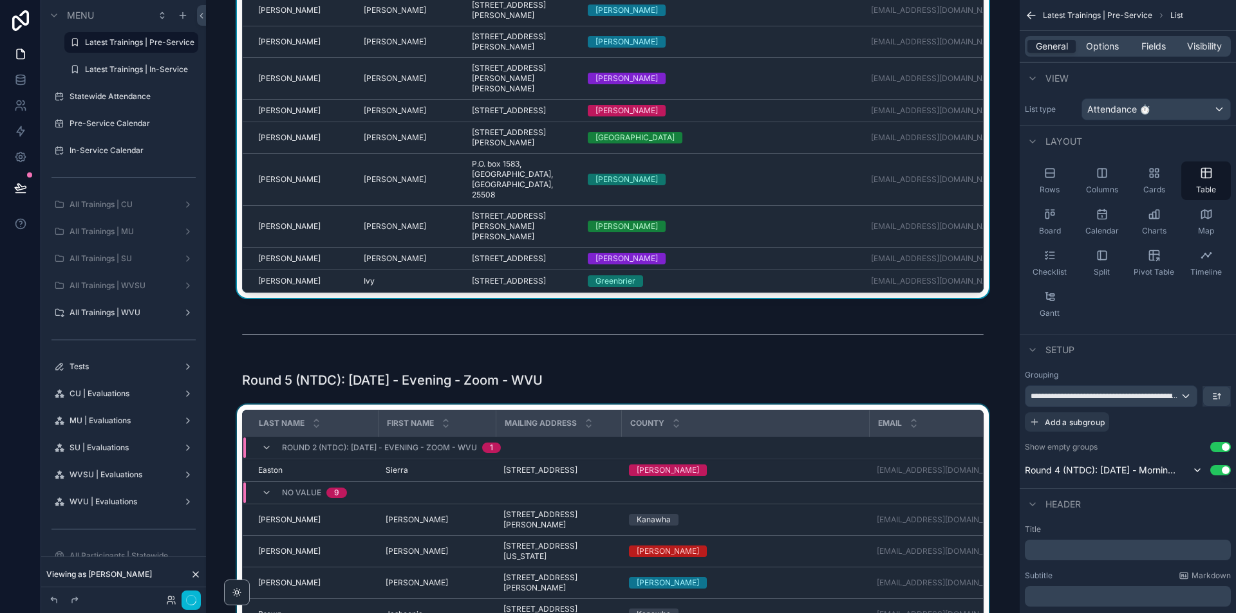
scroll to position [451, 0]
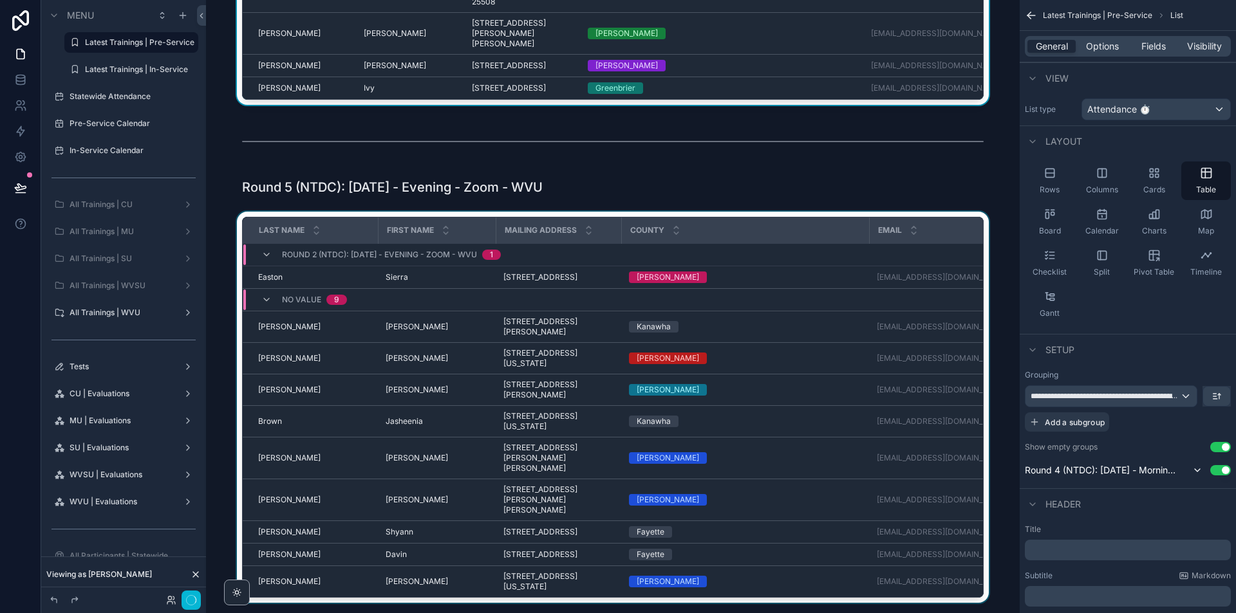
click at [979, 249] on td "scrollable content" at bounding box center [935, 255] width 133 height 23
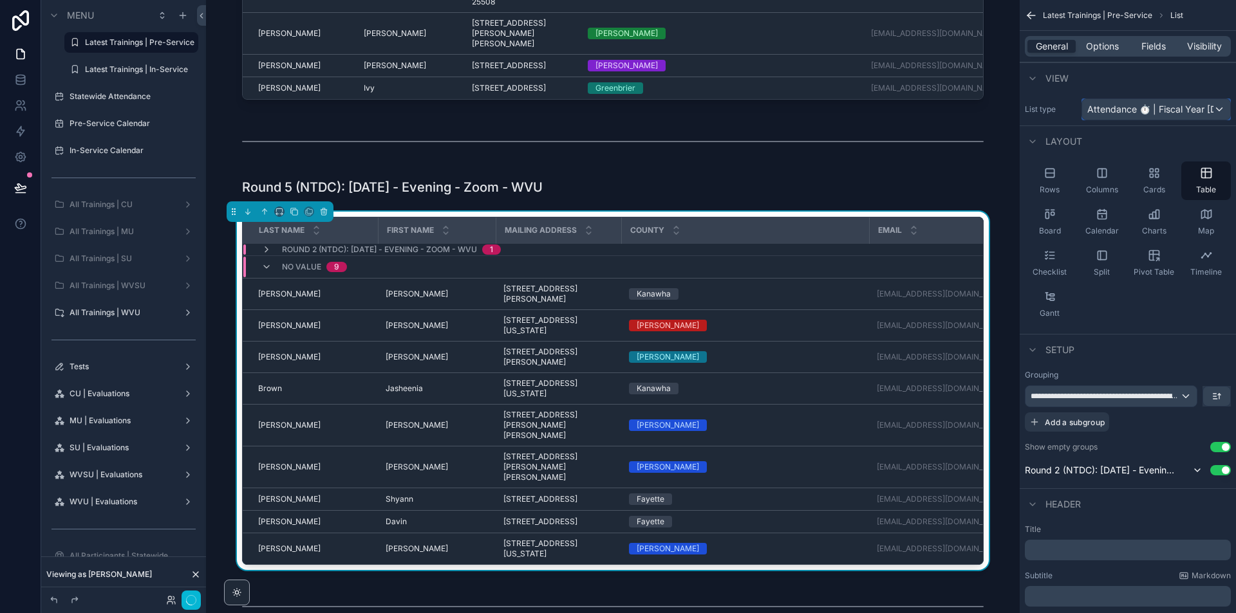
click at [1147, 110] on span "Attendance ⏱ | Fiscal Year [DATE]-[DATE]" at bounding box center [1150, 109] width 126 height 13
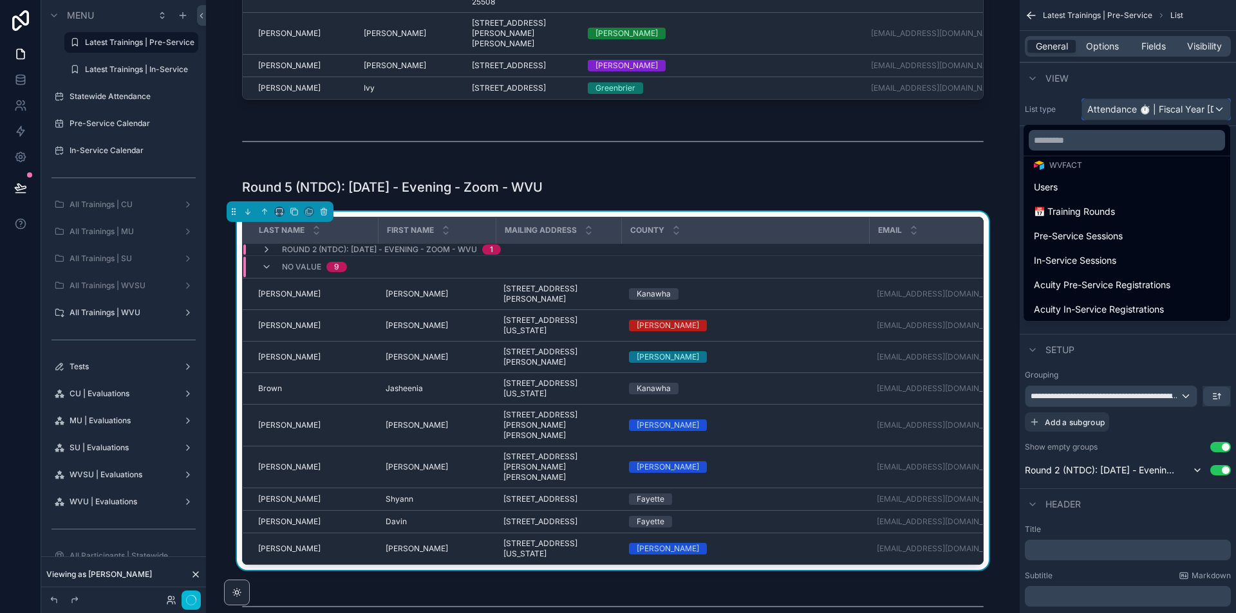
scroll to position [129, 0]
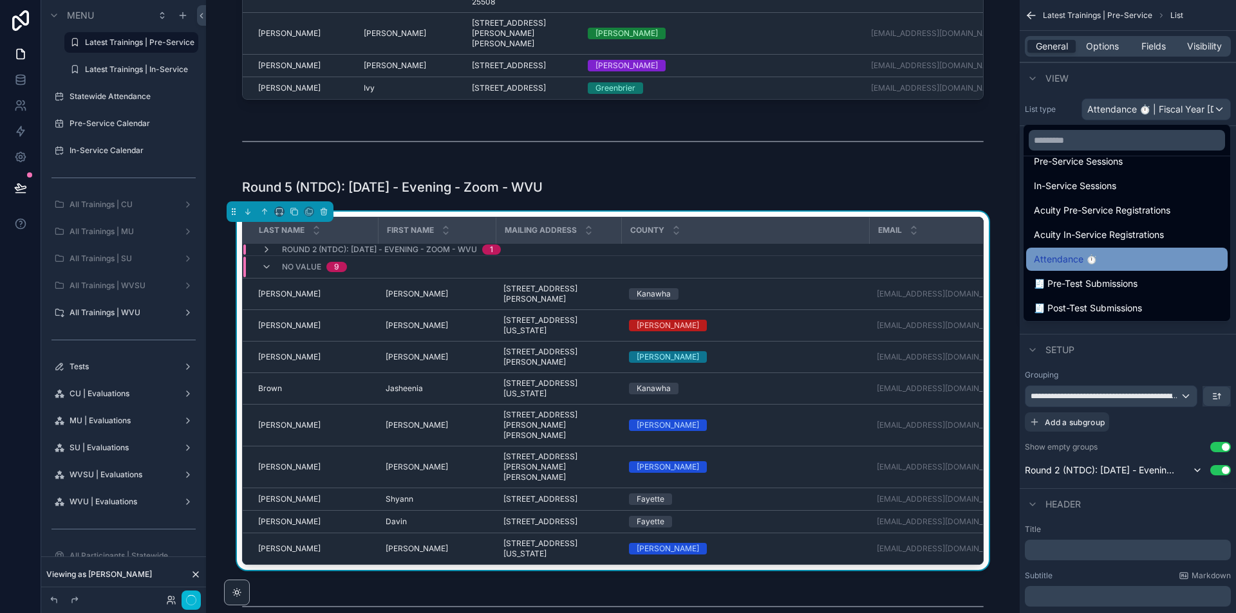
click at [1114, 258] on div "Attendance ⏱" at bounding box center [1127, 259] width 186 height 15
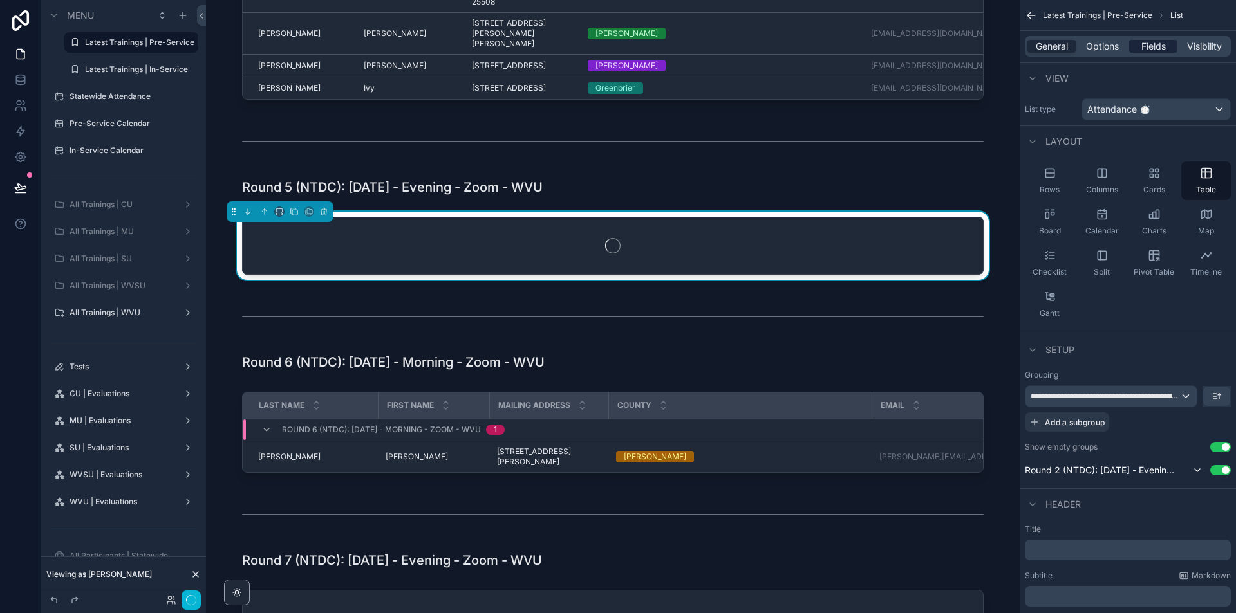
click at [1146, 42] on span "Fields" at bounding box center [1153, 46] width 24 height 13
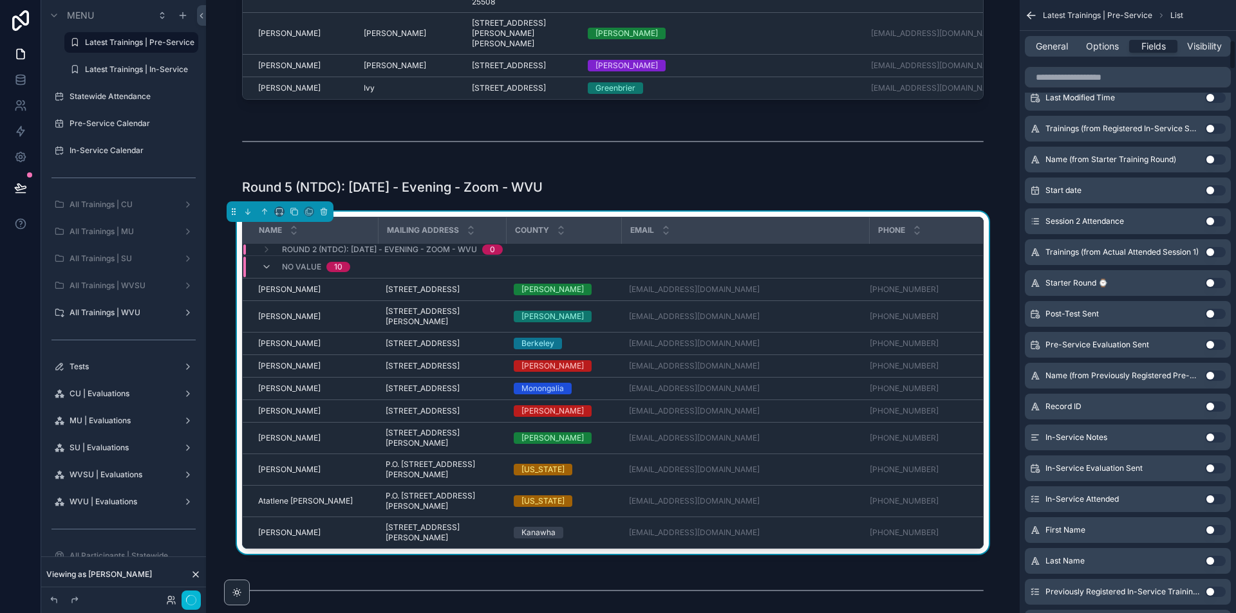
scroll to position [837, 0]
click at [1212, 557] on button "Use setting" at bounding box center [1215, 558] width 21 height 10
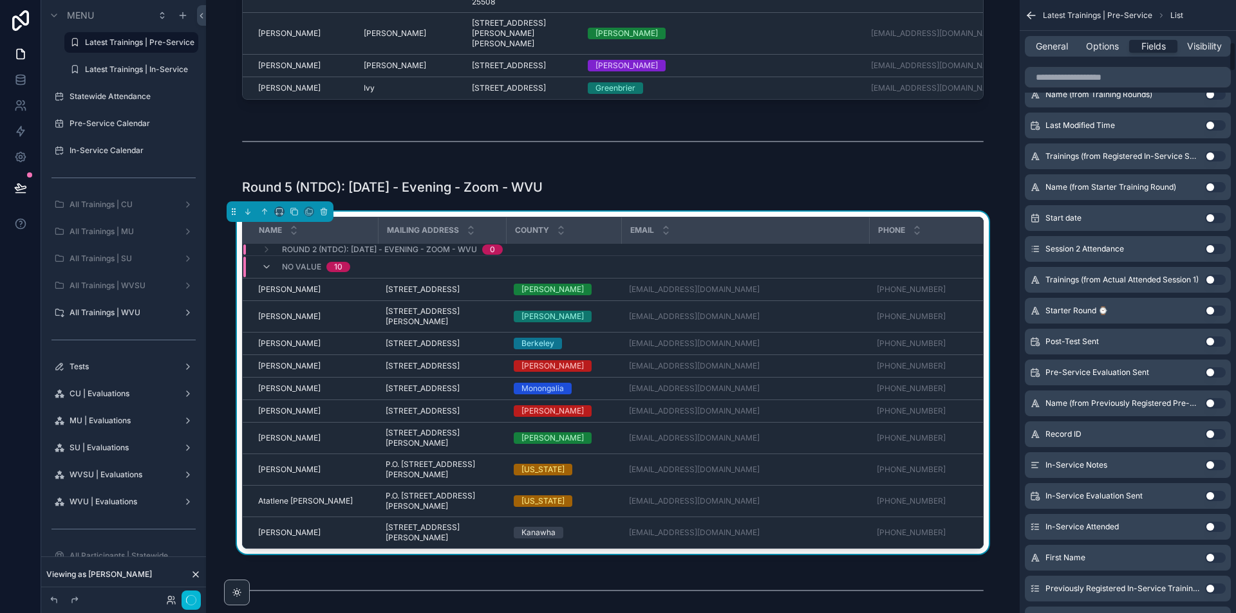
scroll to position [868, 0]
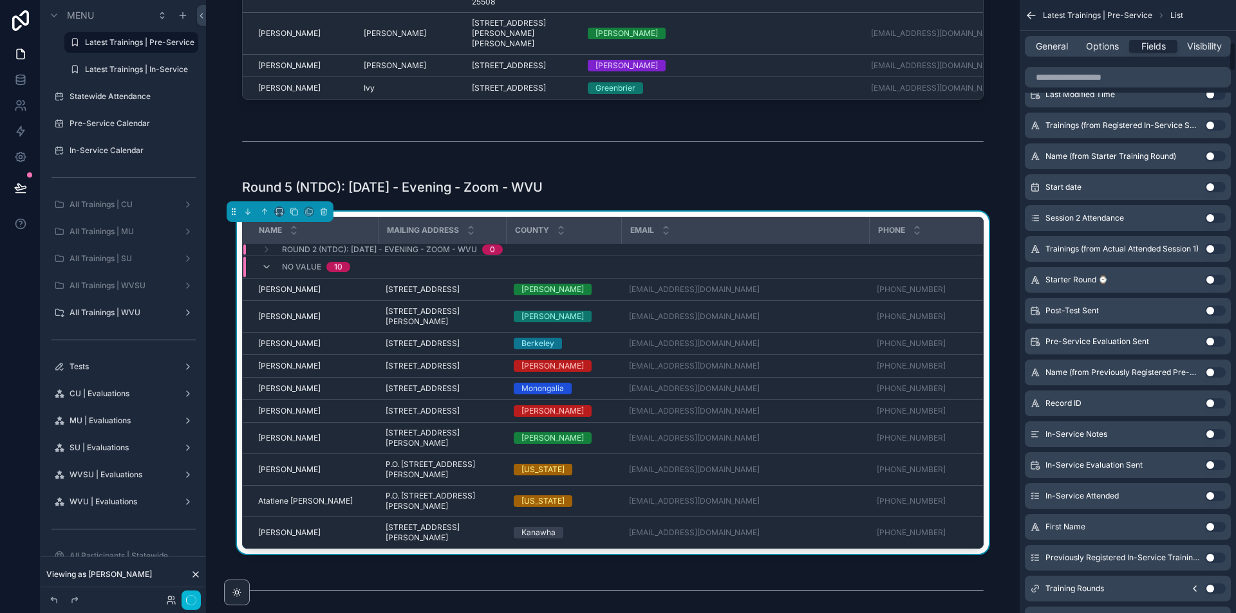
click at [1216, 526] on button "Use setting" at bounding box center [1215, 527] width 21 height 10
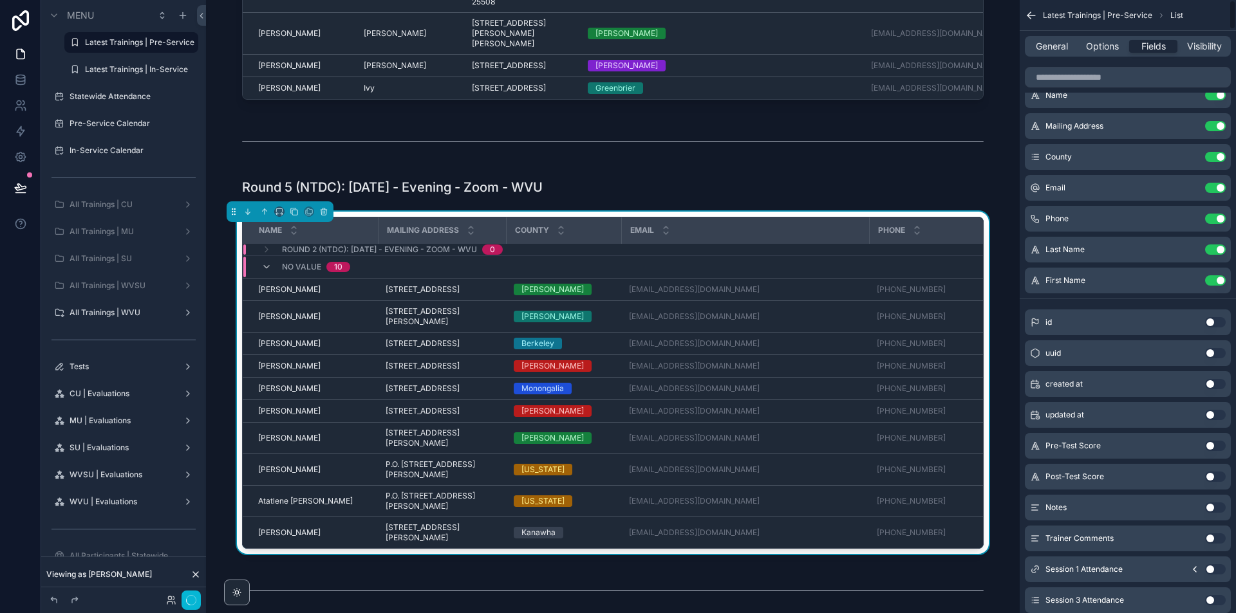
scroll to position [0, 0]
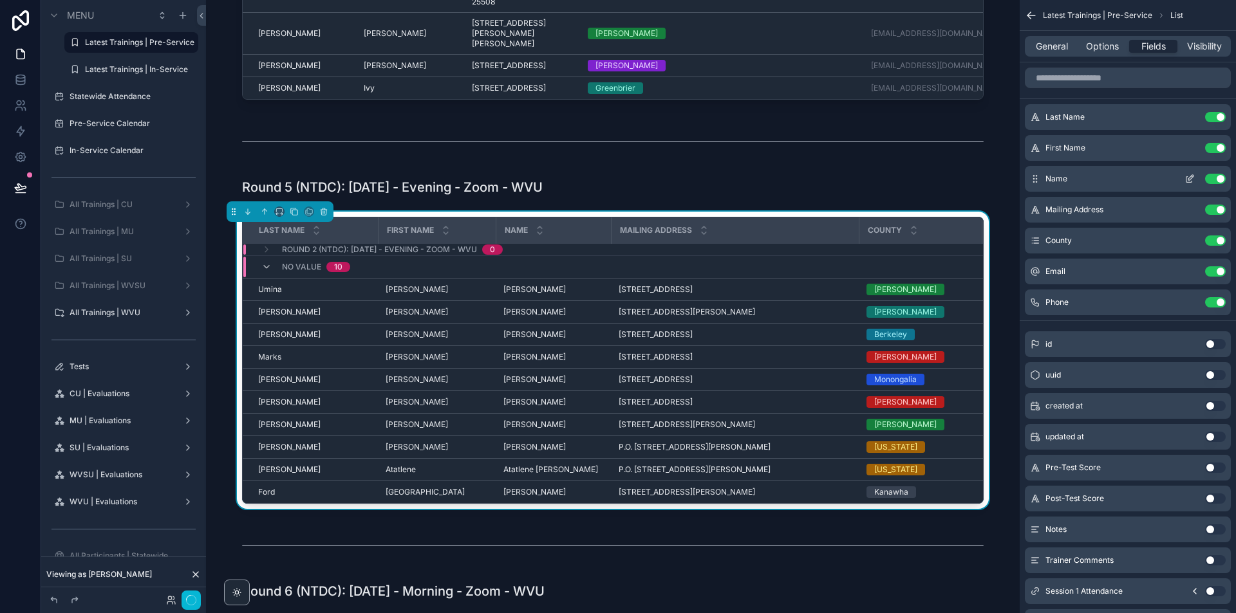
click at [1214, 175] on button "Use setting" at bounding box center [1215, 179] width 21 height 10
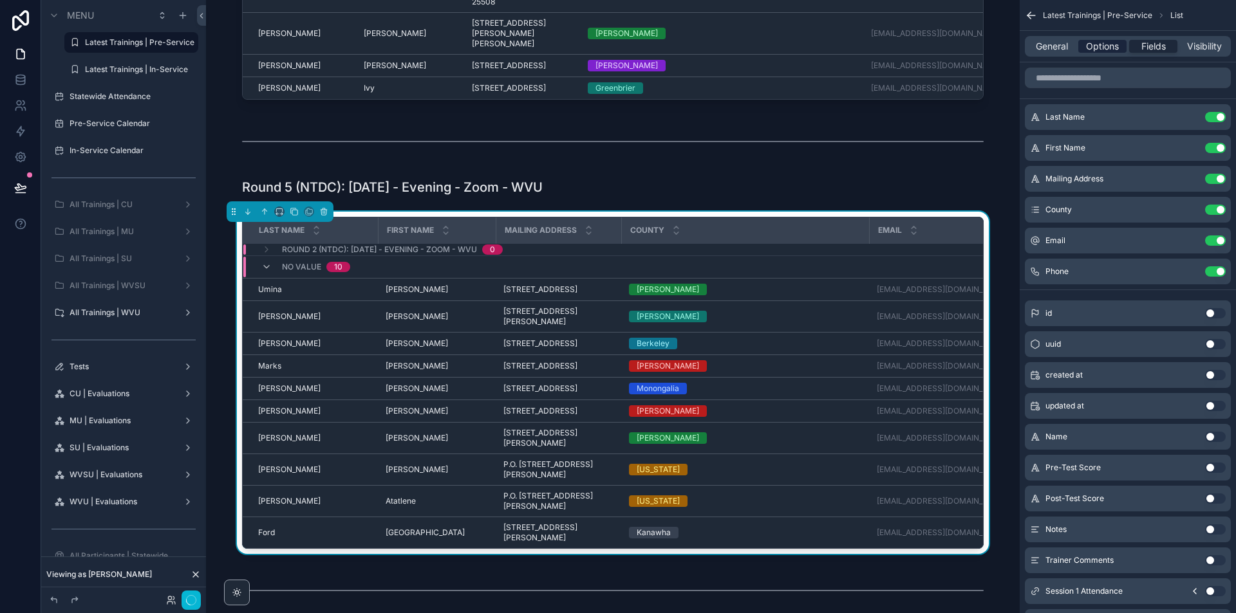
click at [1109, 46] on span "Options" at bounding box center [1102, 46] width 33 height 13
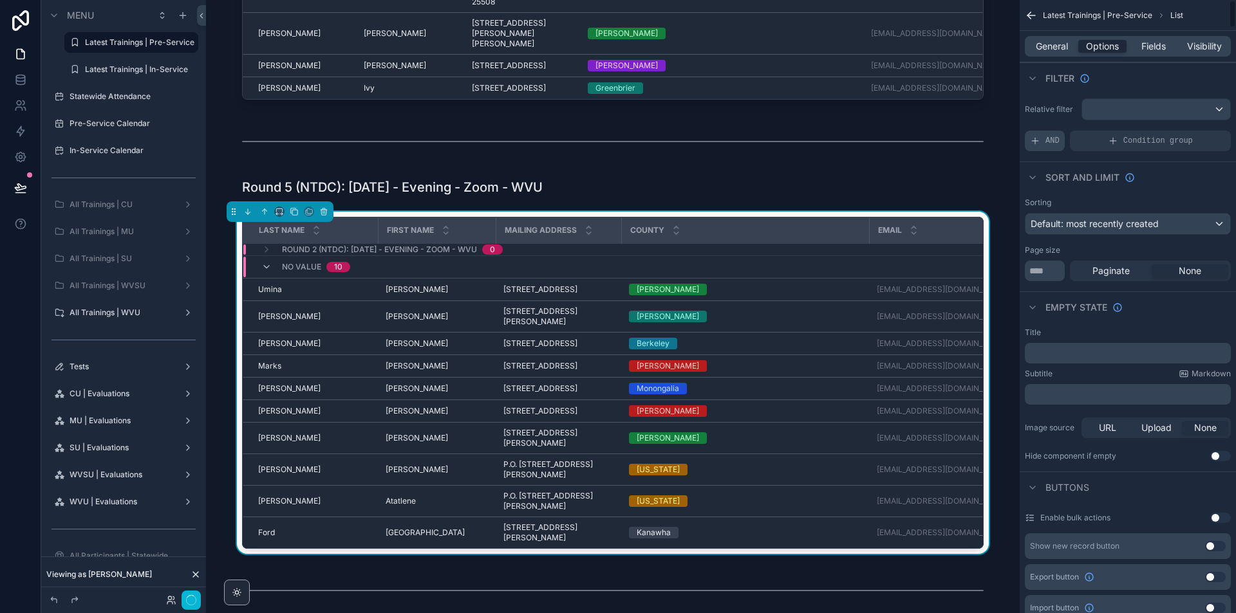
click at [1032, 136] on icon "scrollable content" at bounding box center [1035, 141] width 10 height 10
click at [1202, 131] on div "scrollable content" at bounding box center [1198, 132] width 18 height 18
click at [916, 121] on span "Select a field" at bounding box center [894, 121] width 55 height 11
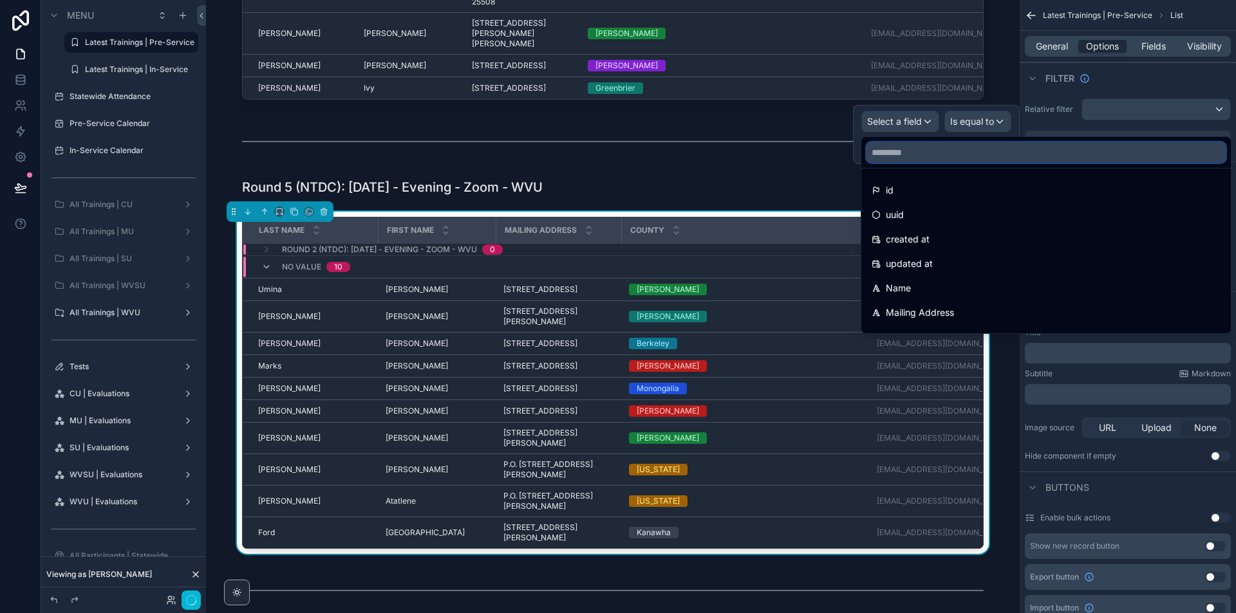
click at [921, 157] on input "text" at bounding box center [1045, 152] width 359 height 21
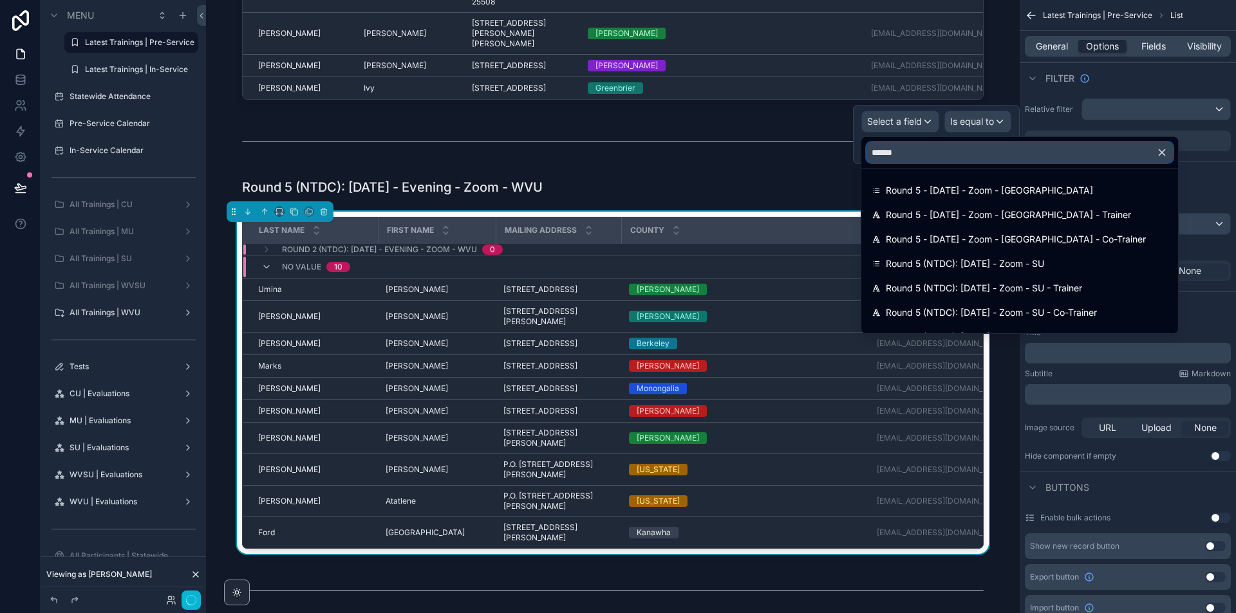
type input "*******"
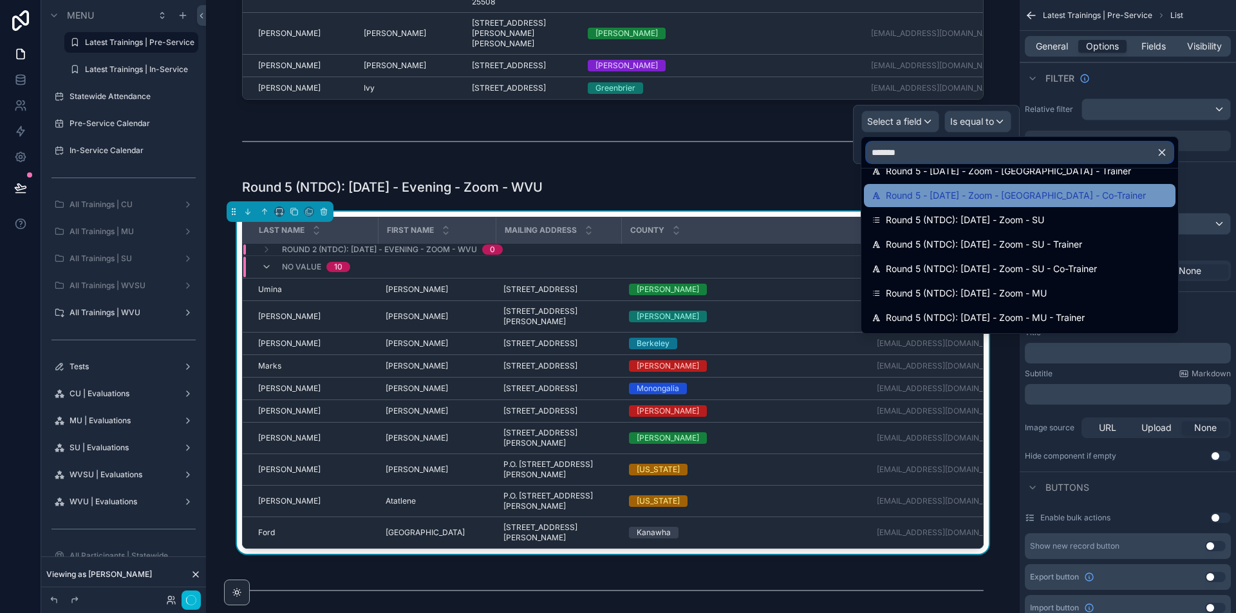
scroll to position [193, 0]
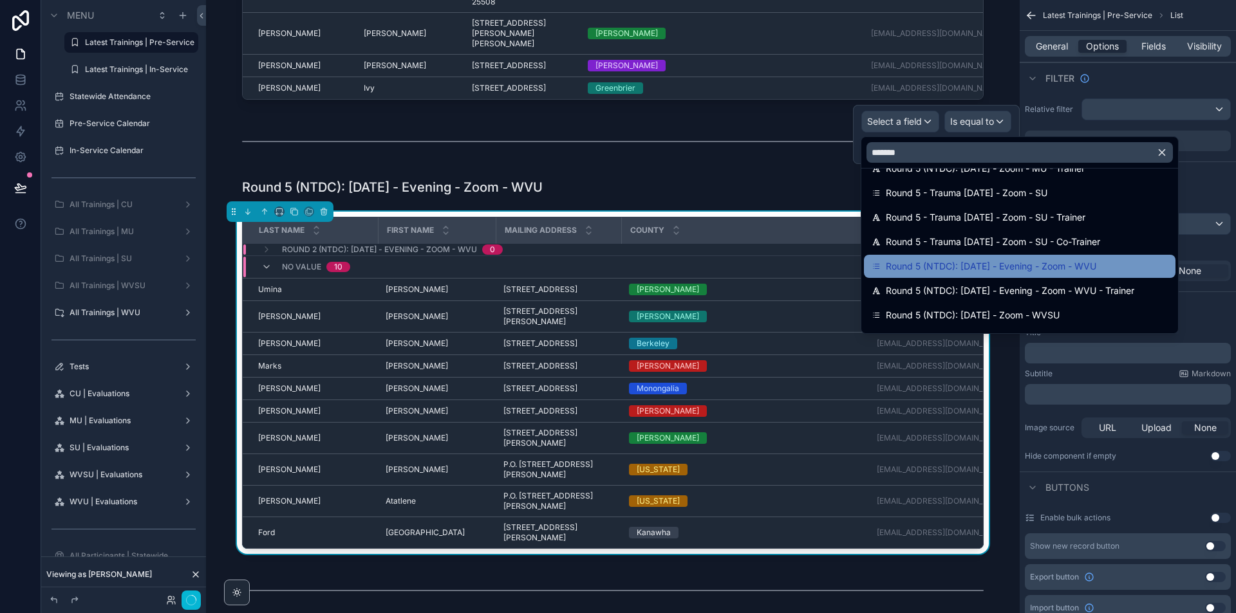
click at [1052, 263] on span "Round 5 (NTDC): [DATE] - Evening - Zoom - WVU" at bounding box center [991, 266] width 210 height 15
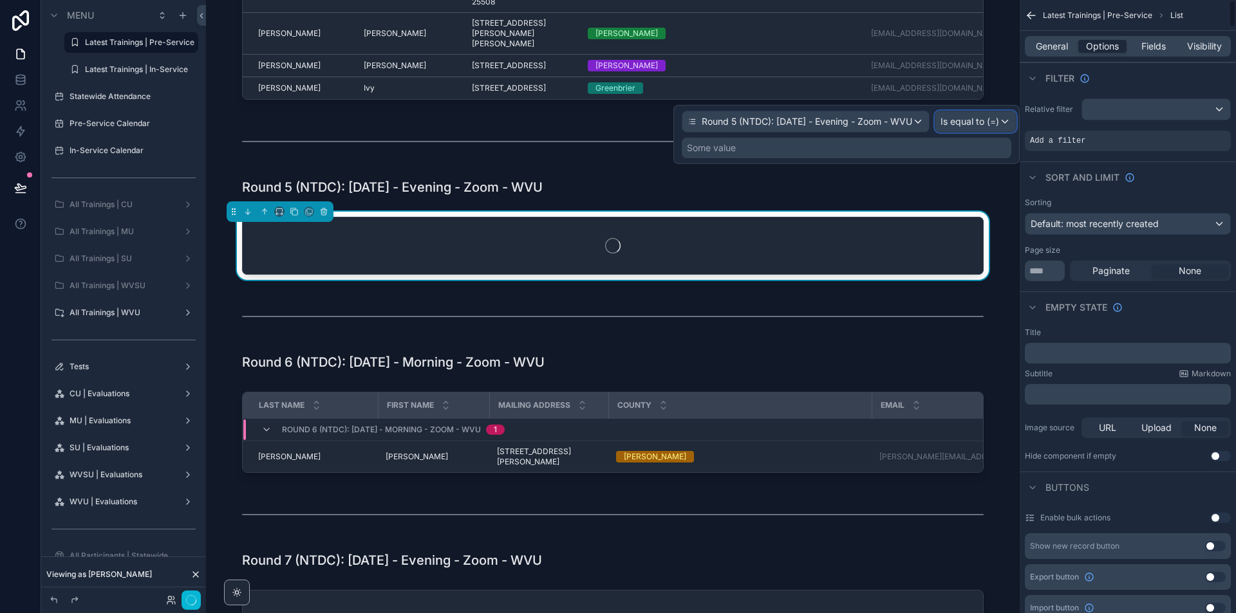
click at [999, 124] on span "Is equal to (=)" at bounding box center [969, 121] width 59 height 13
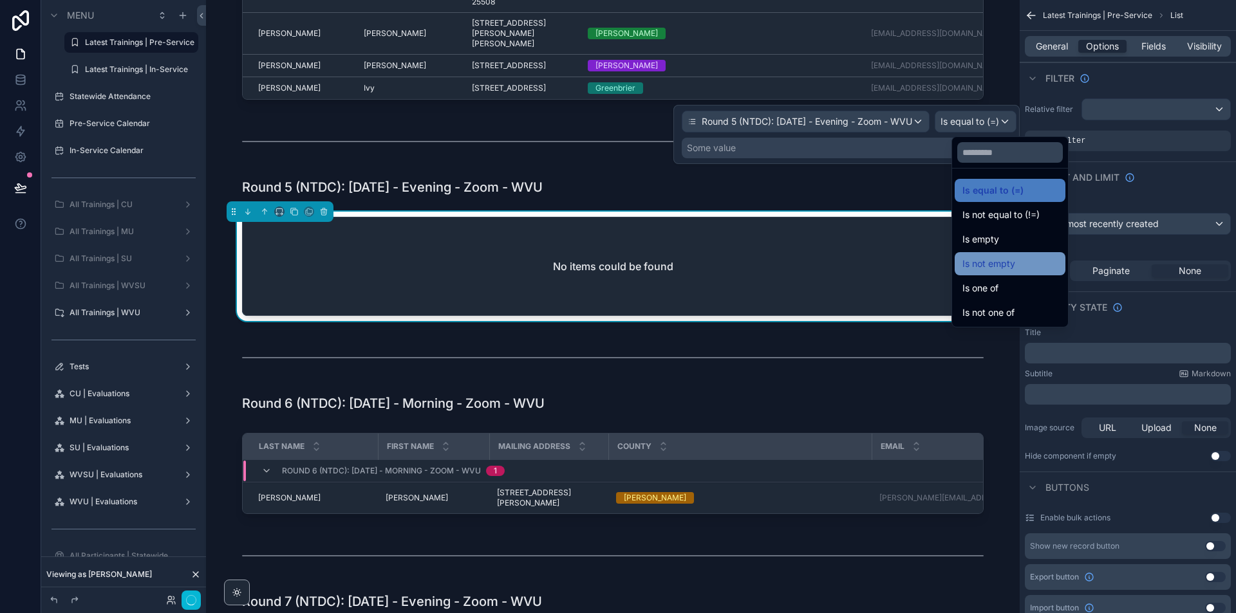
click at [998, 260] on span "Is not empty" at bounding box center [988, 263] width 53 height 15
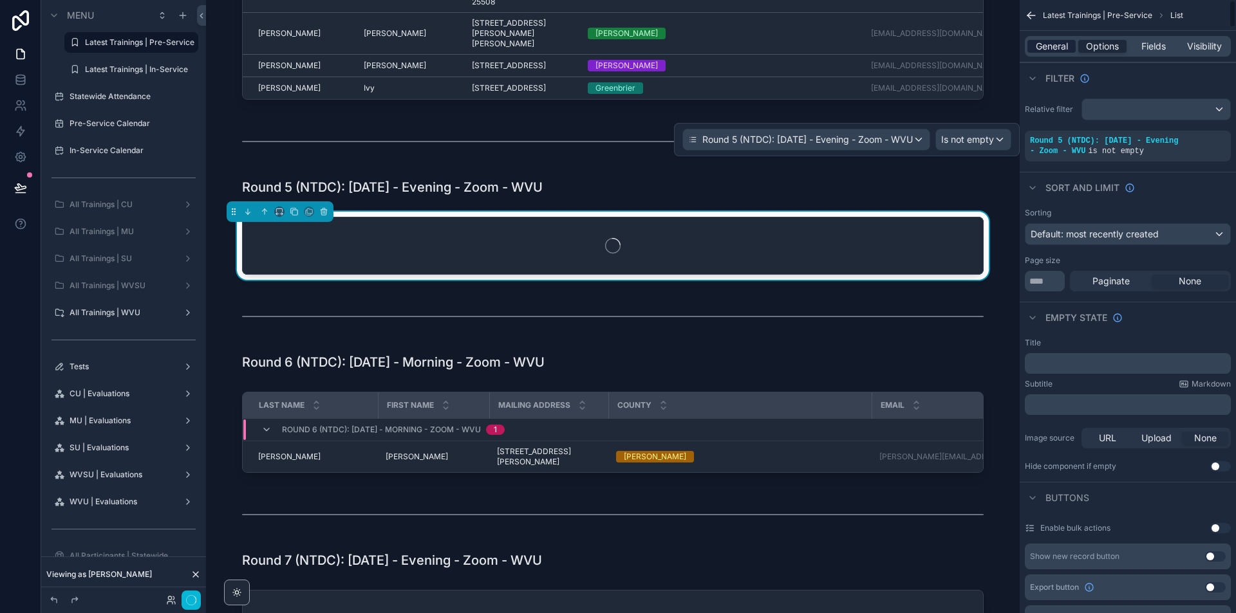
click at [1046, 46] on span "General" at bounding box center [1052, 46] width 32 height 13
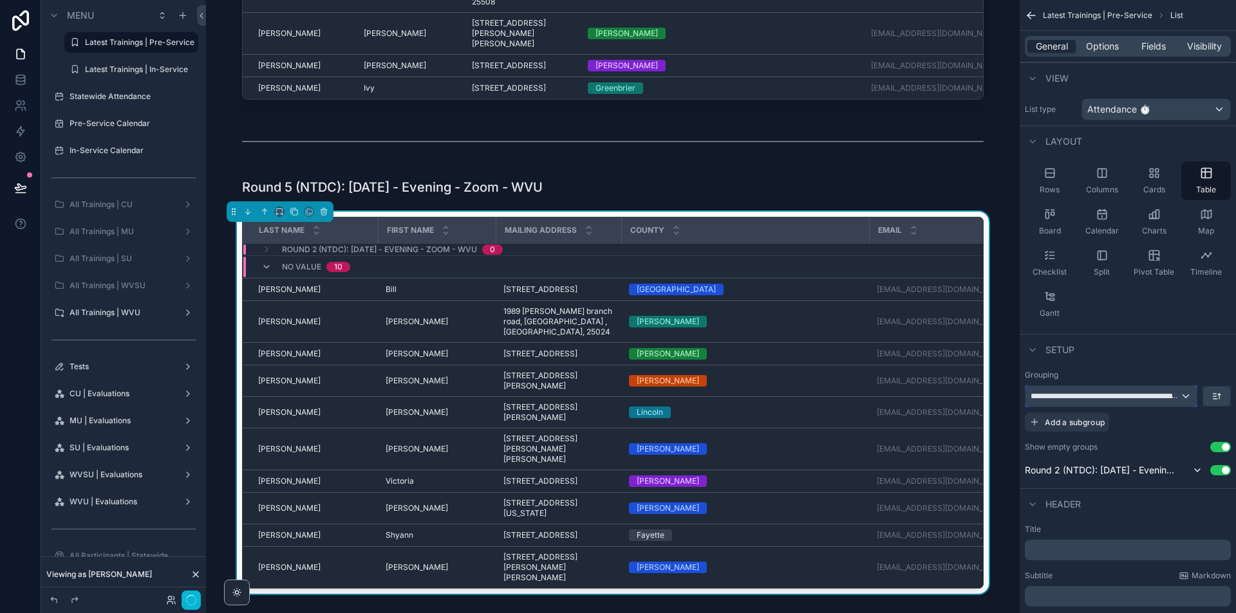
click at [1143, 402] on div "**********" at bounding box center [1110, 396] width 171 height 21
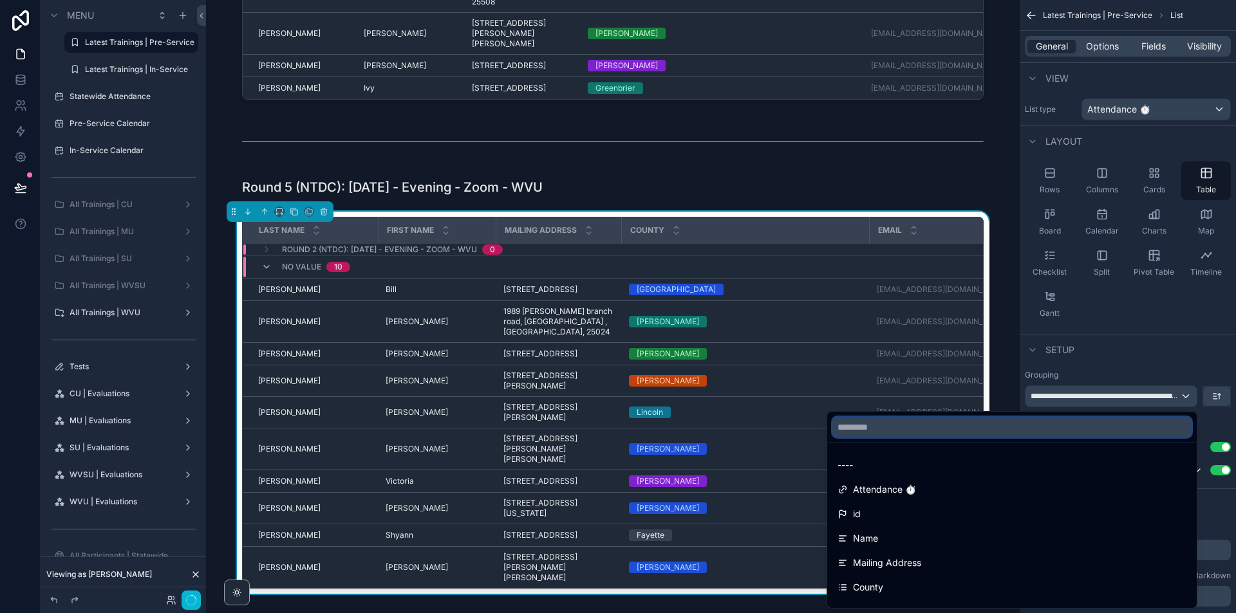
click at [1049, 432] on input "text" at bounding box center [1011, 427] width 359 height 21
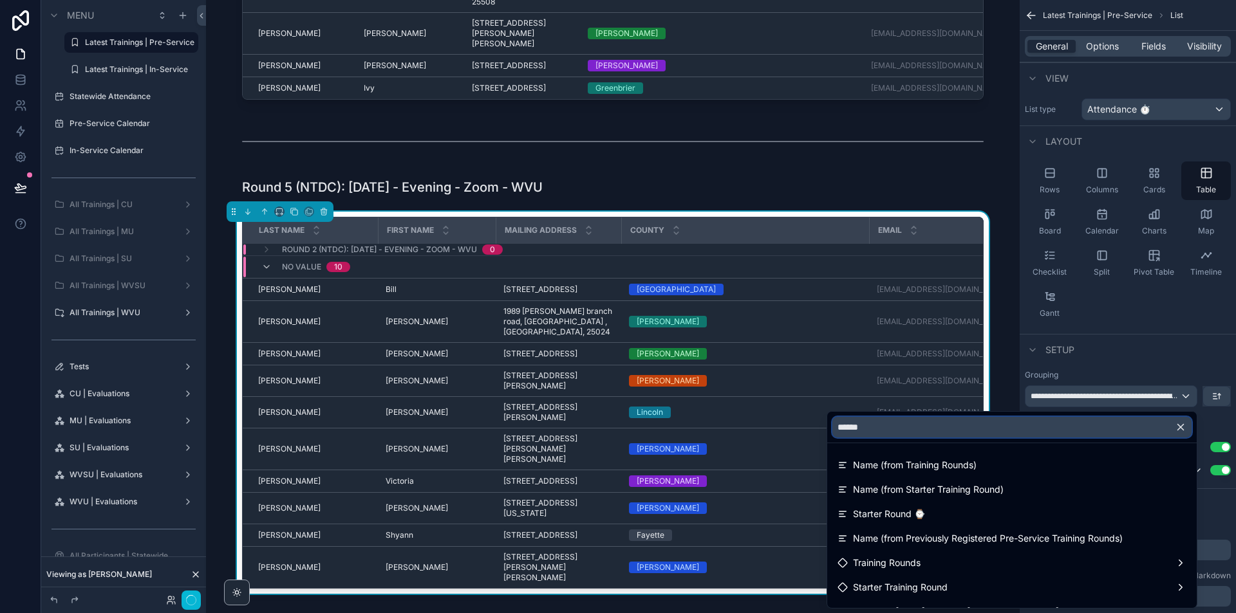
type input "*******"
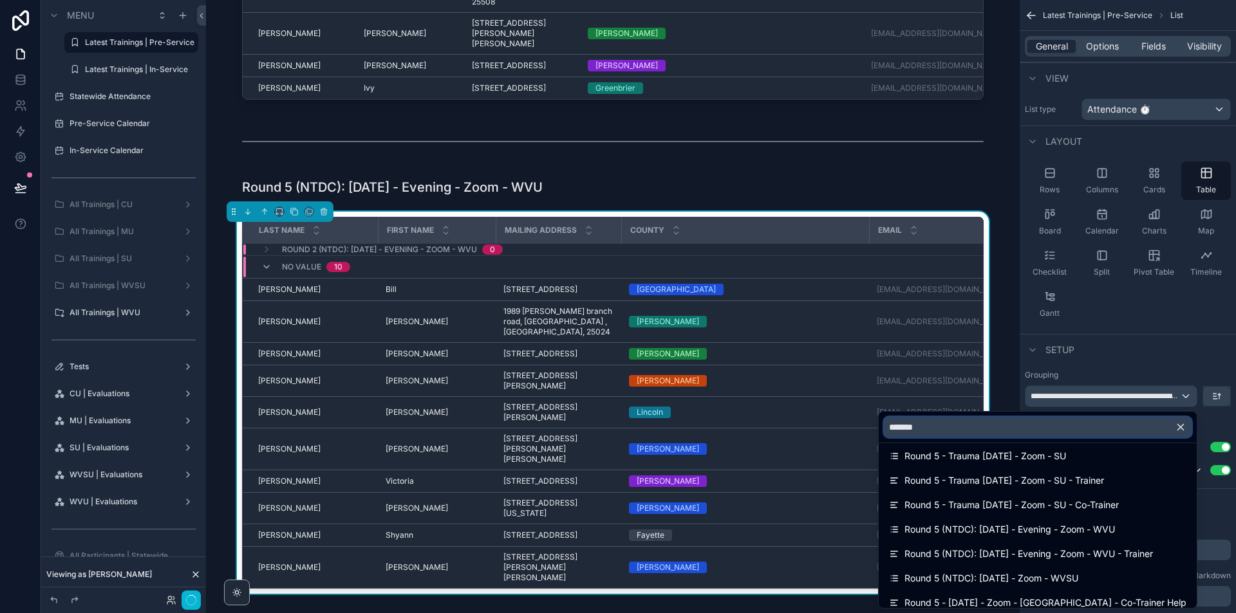
scroll to position [214, 0]
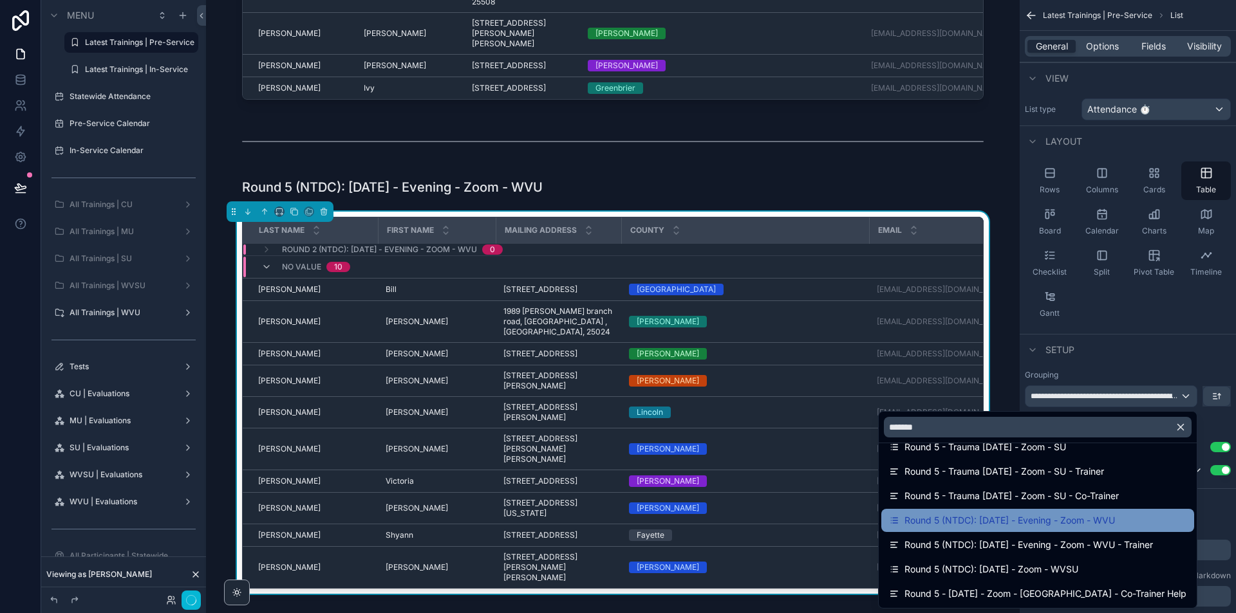
click at [1146, 523] on div "Round 5 (NTDC): [DATE] - Evening - Zoom - WVU" at bounding box center [1037, 520] width 297 height 15
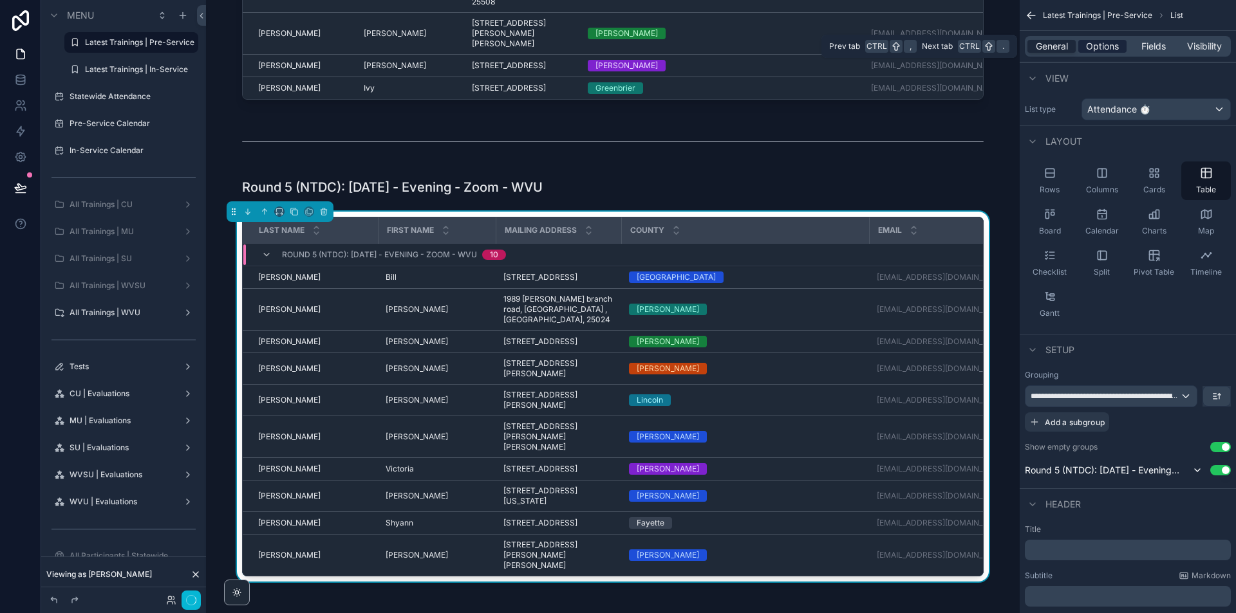
click at [1112, 51] on span "Options" at bounding box center [1102, 46] width 33 height 13
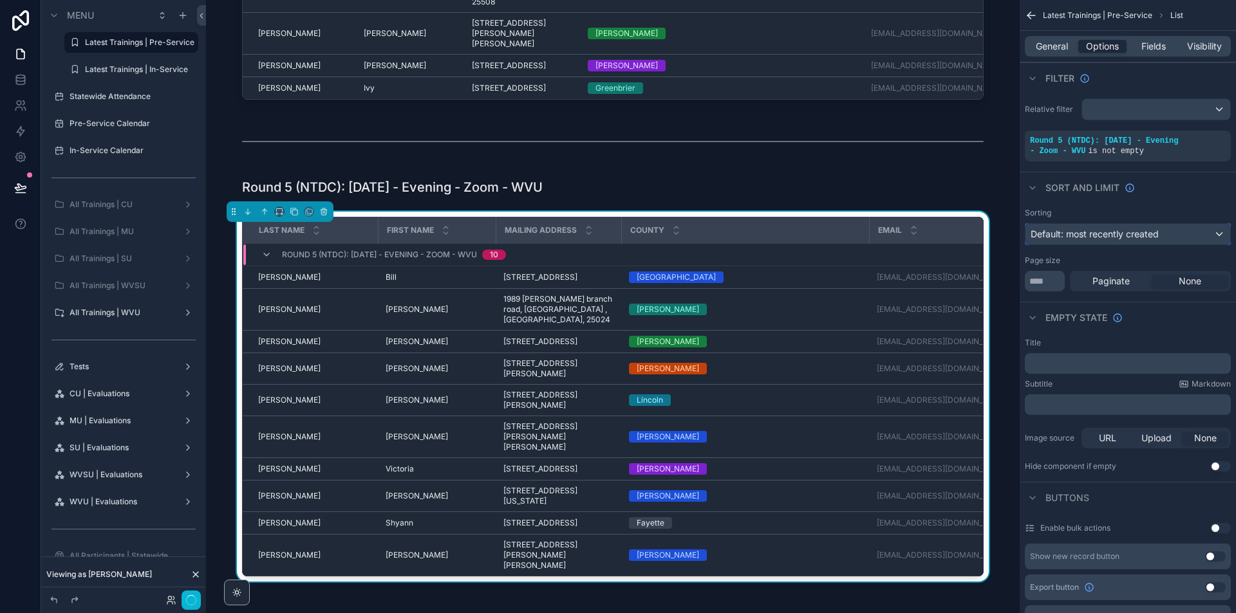
click at [1099, 234] on span "Default: most recently created" at bounding box center [1094, 233] width 128 height 11
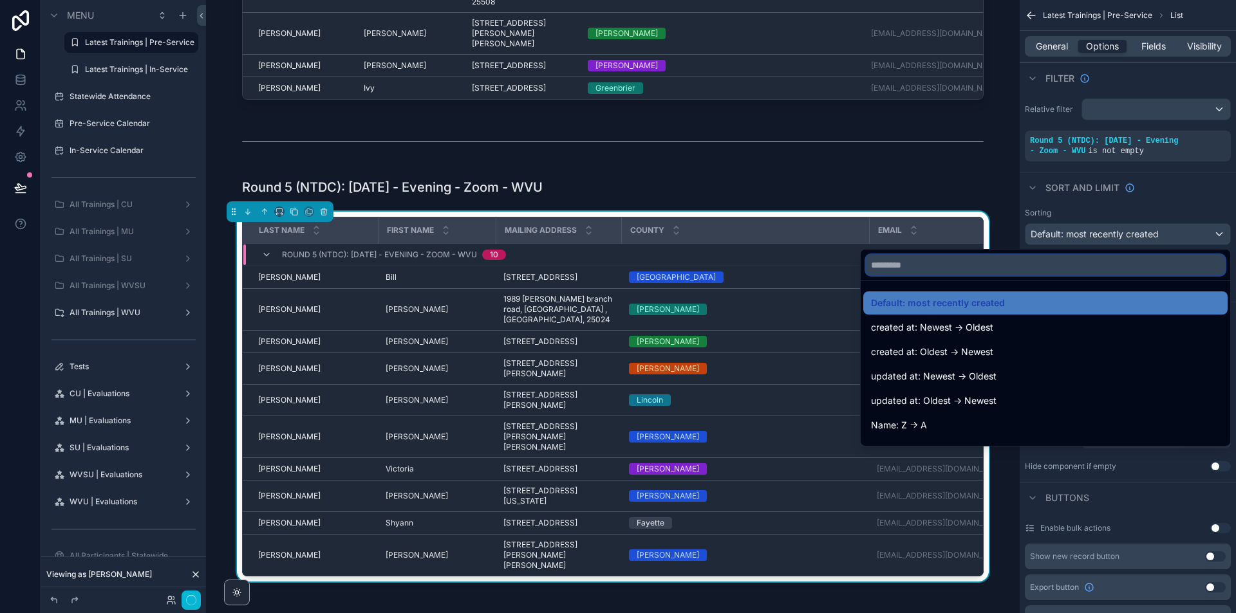
click at [1063, 263] on input "text" at bounding box center [1045, 265] width 359 height 21
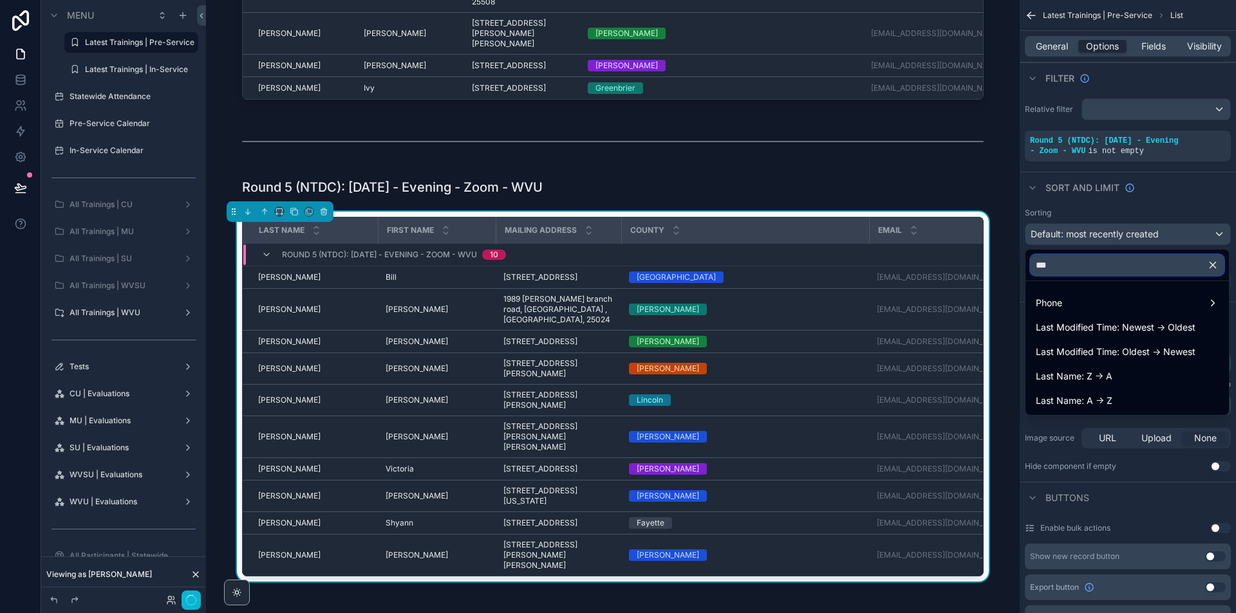
type input "****"
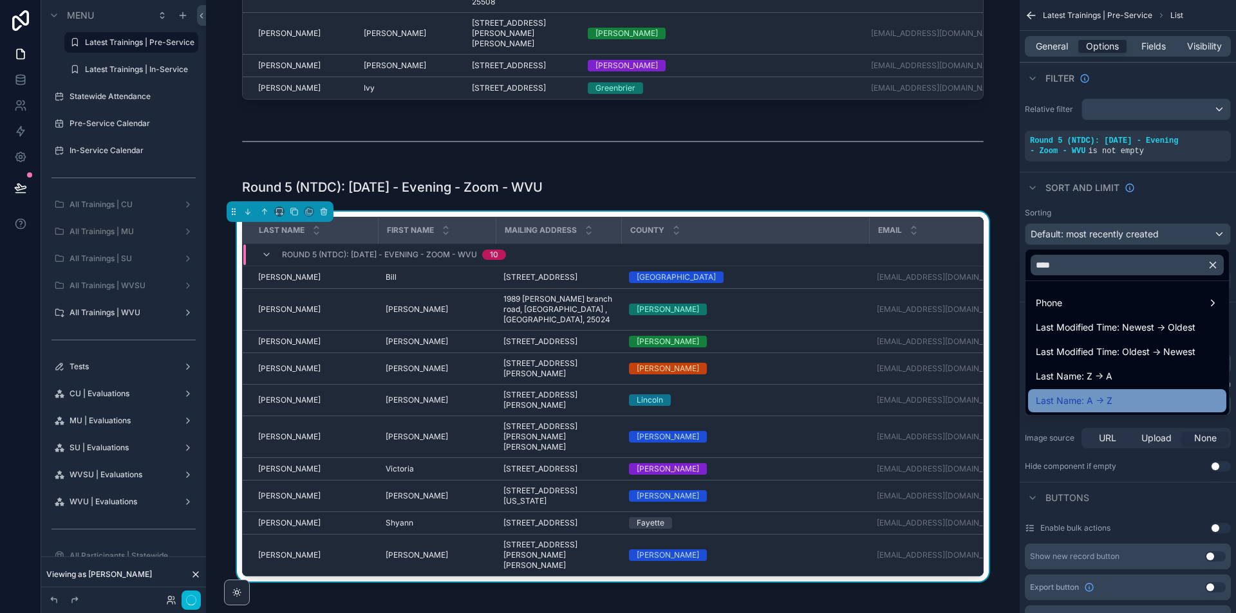
click at [1119, 398] on div "Last Name: A -> Z" at bounding box center [1127, 400] width 183 height 15
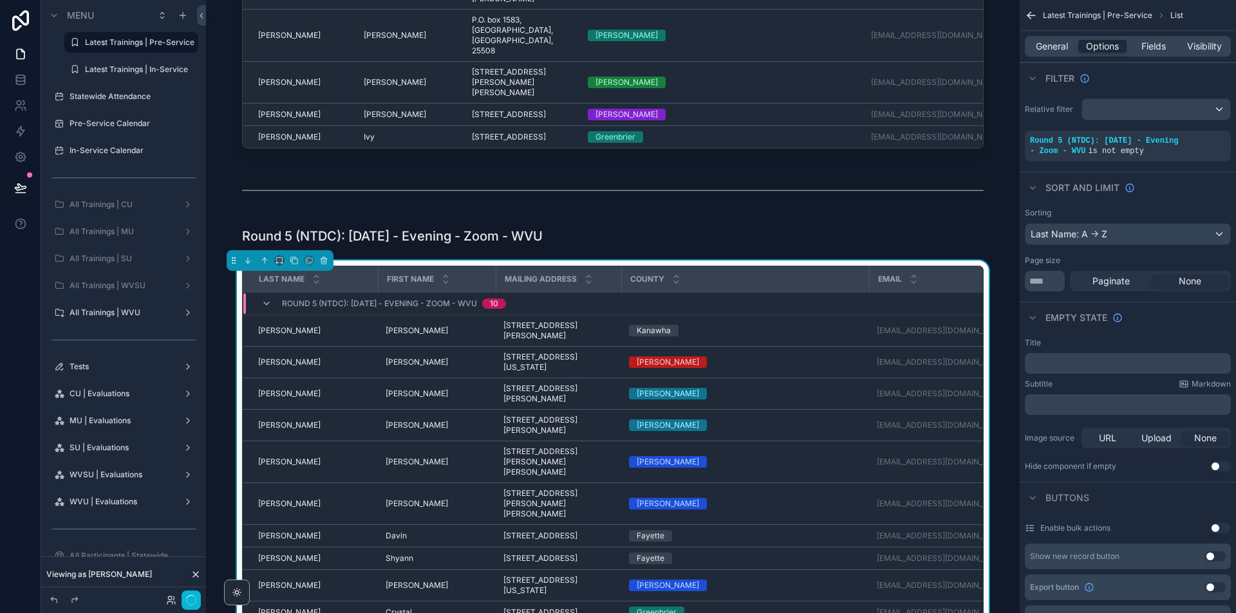
scroll to position [515, 0]
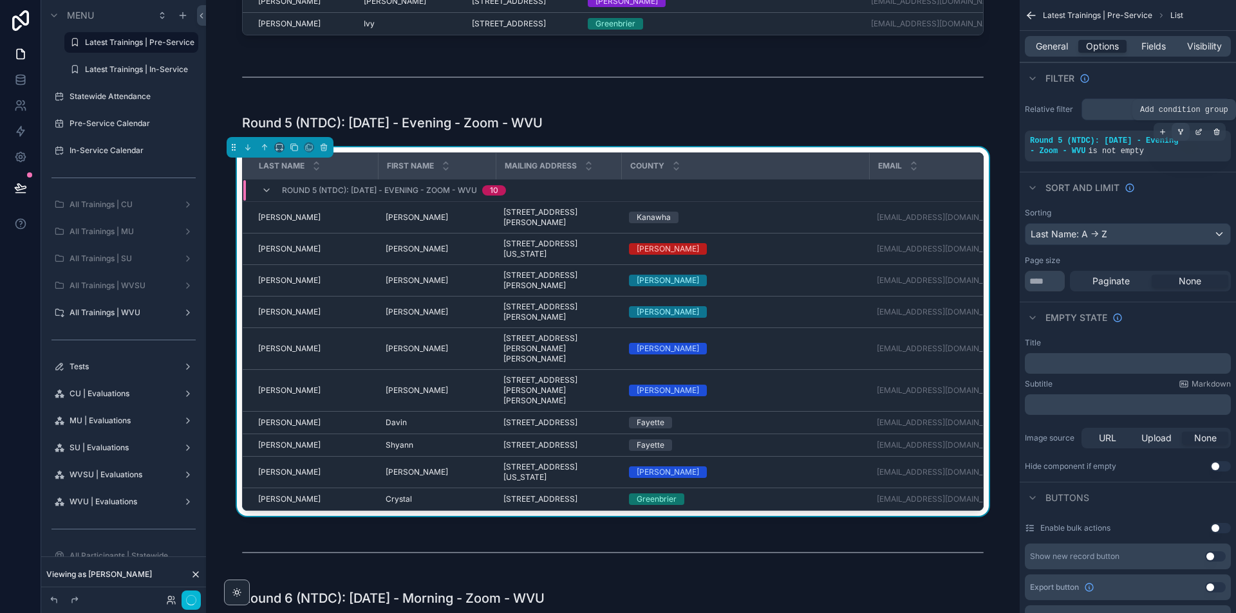
click at [1182, 129] on icon "scrollable content" at bounding box center [1182, 129] width 1 height 1
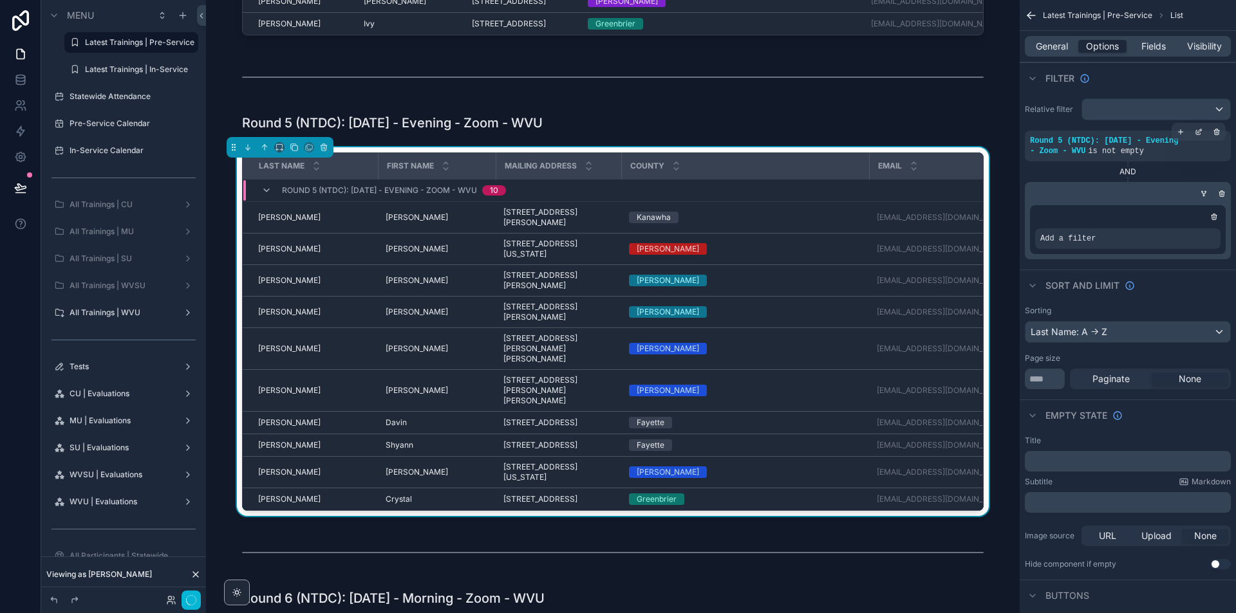
click at [1205, 194] on icon "scrollable content" at bounding box center [1204, 194] width 8 height 8
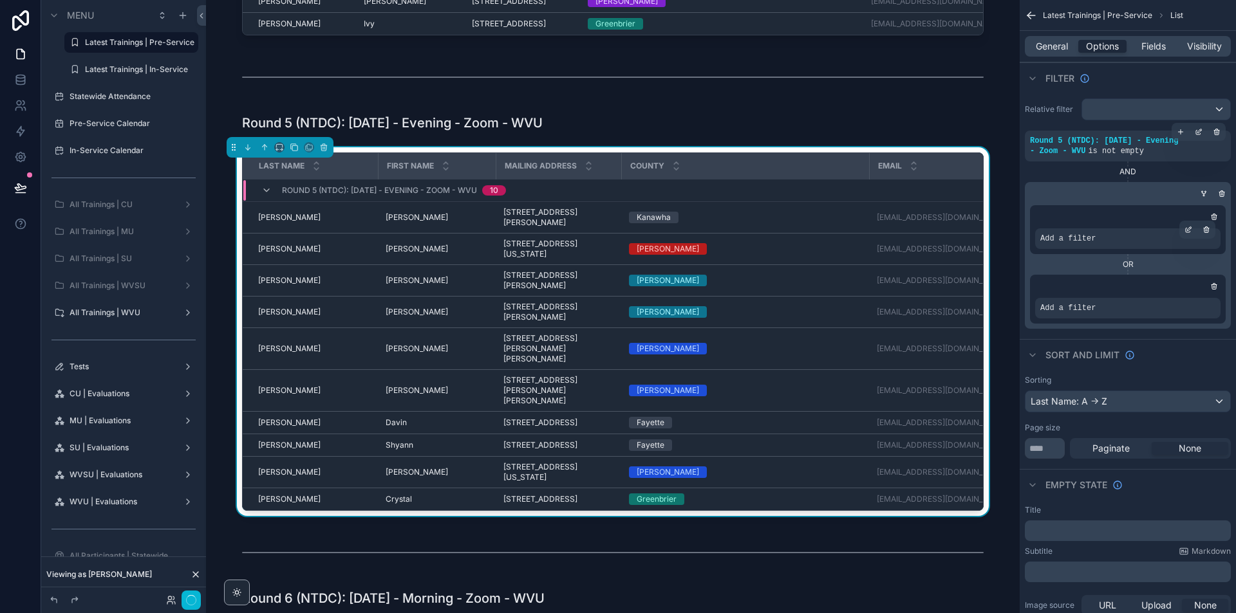
click at [1195, 238] on div "scrollable content" at bounding box center [1197, 230] width 36 height 18
click at [1193, 226] on div "scrollable content" at bounding box center [1188, 230] width 18 height 18
click at [913, 222] on span "Select a field" at bounding box center [904, 219] width 55 height 11
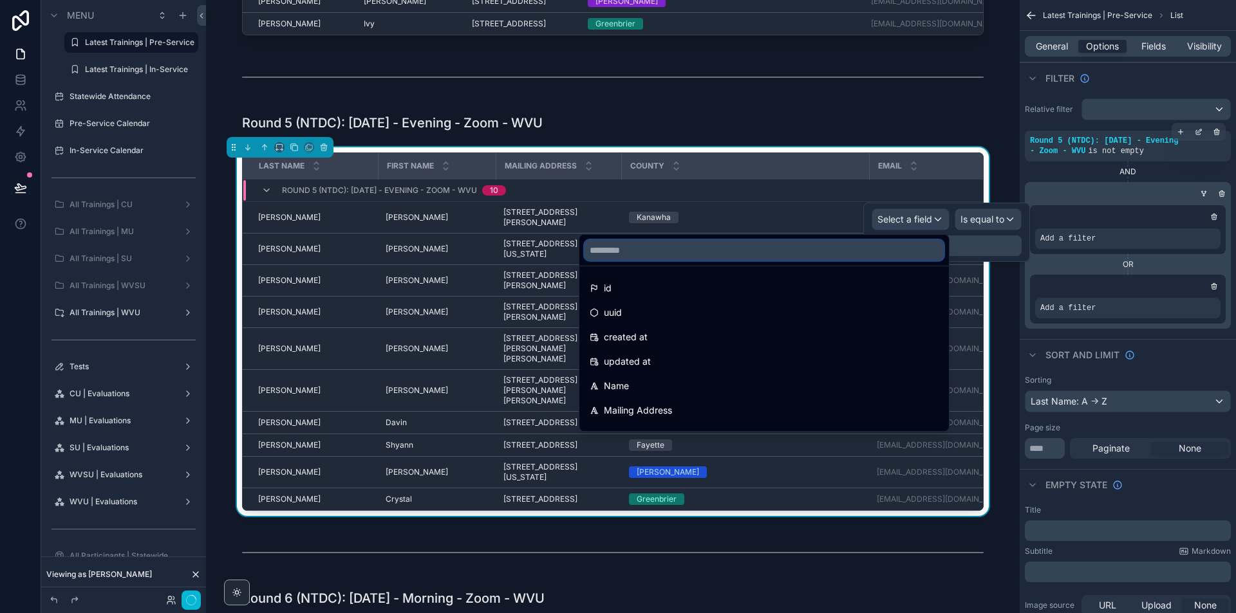
click at [847, 252] on input "text" at bounding box center [763, 250] width 359 height 21
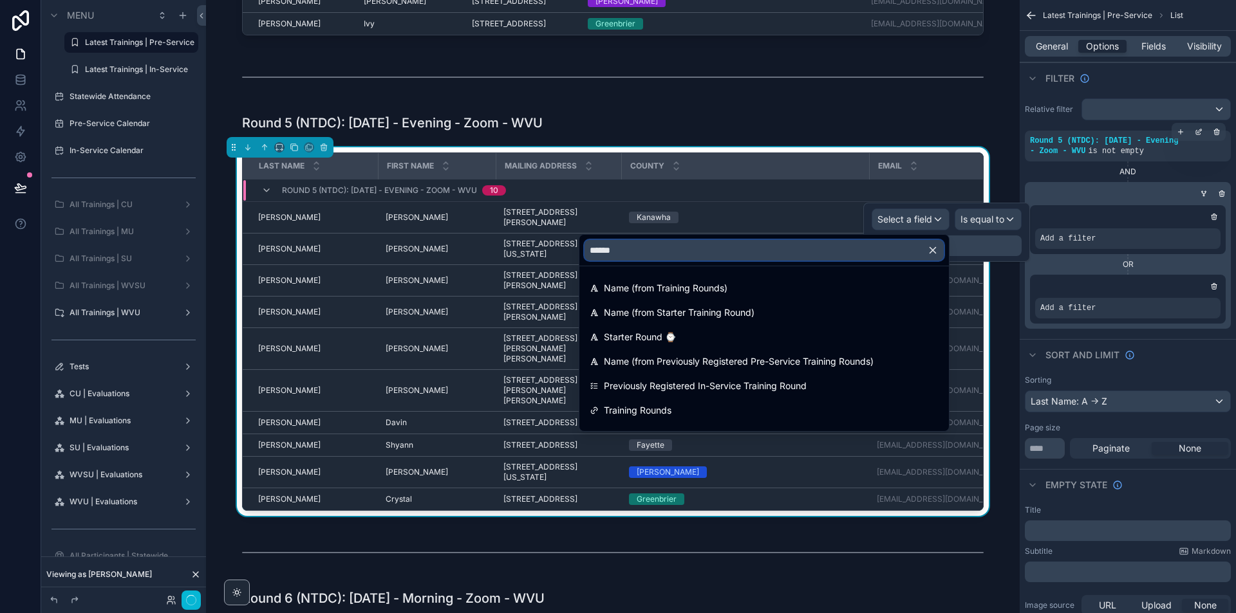
type input "*******"
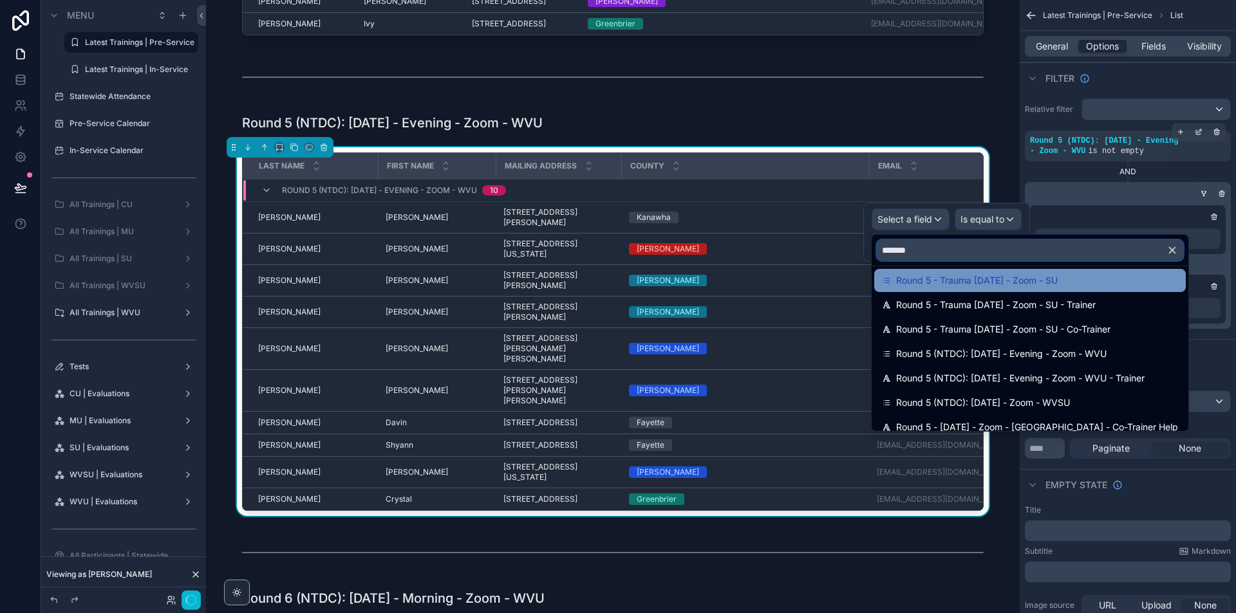
scroll to position [214, 0]
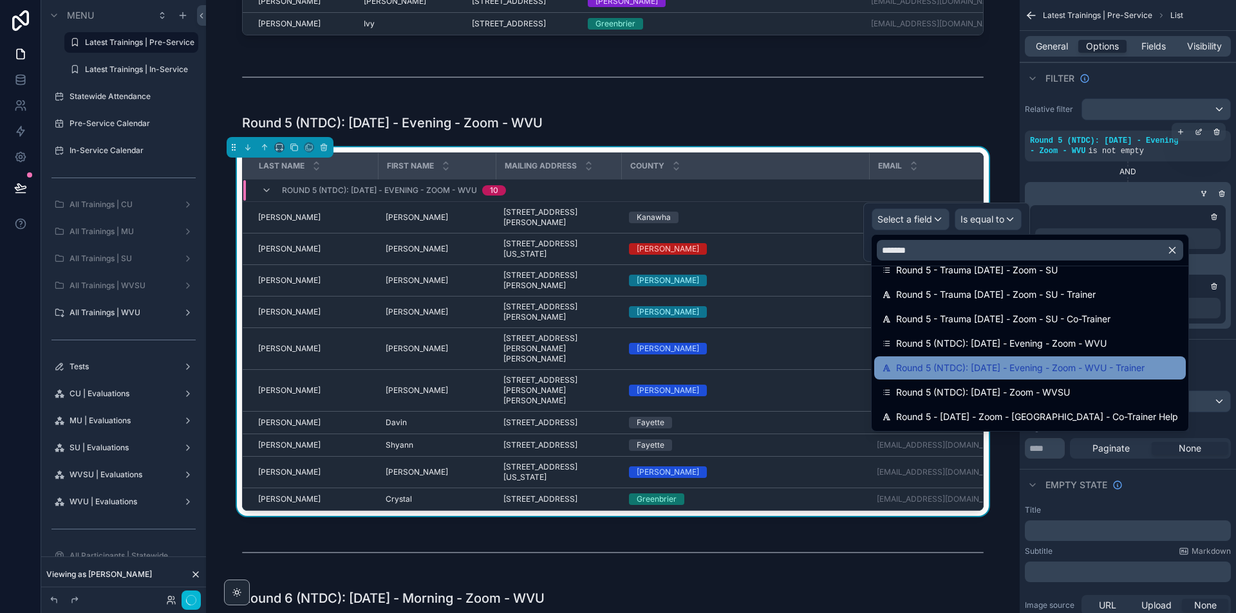
click at [1133, 367] on span "Round 5 (NTDC): [DATE] - Evening - Zoom - WVU - Trainer" at bounding box center [1020, 367] width 248 height 15
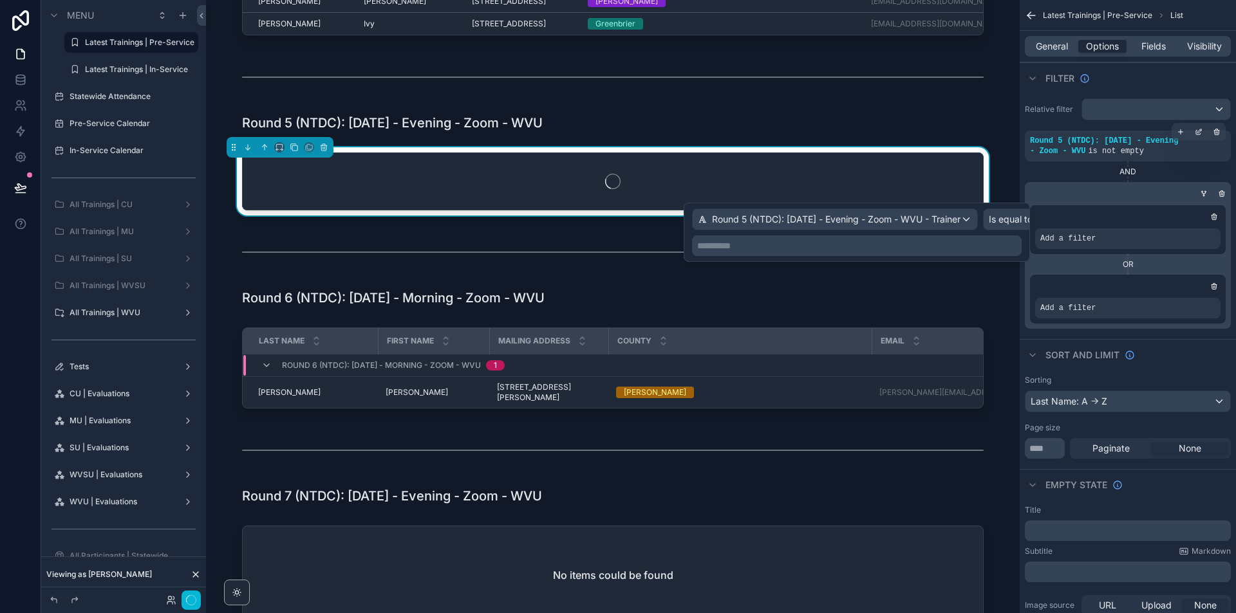
click at [983, 251] on p "**********" at bounding box center [858, 245] width 322 height 13
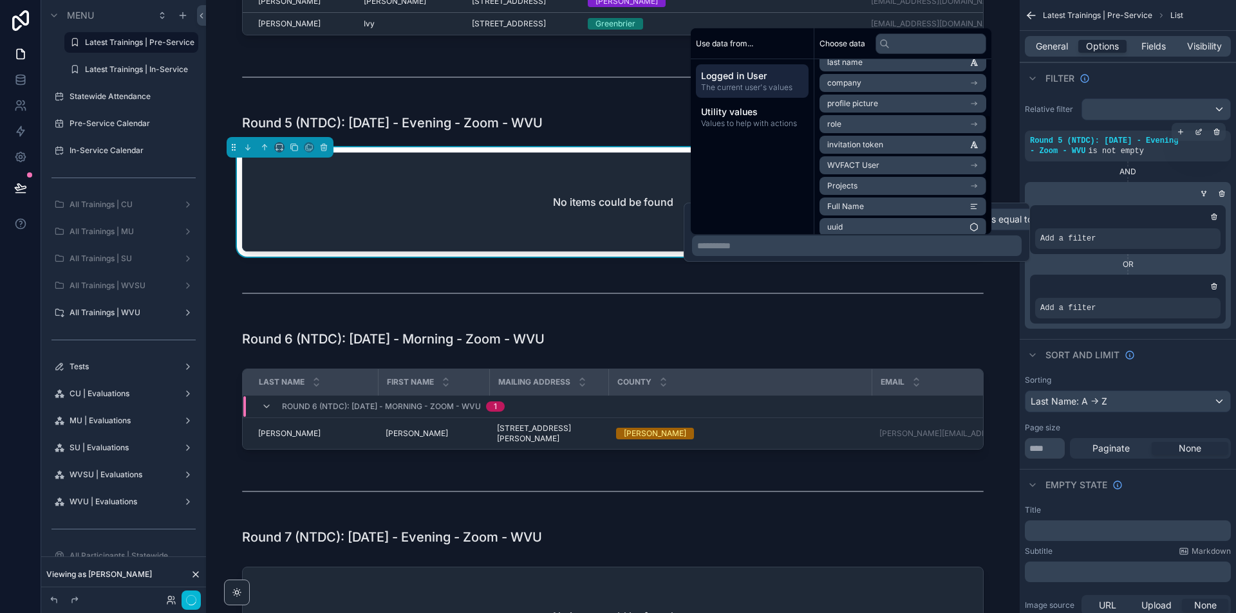
scroll to position [80, 0]
click at [885, 201] on li "Full Name" at bounding box center [902, 199] width 167 height 18
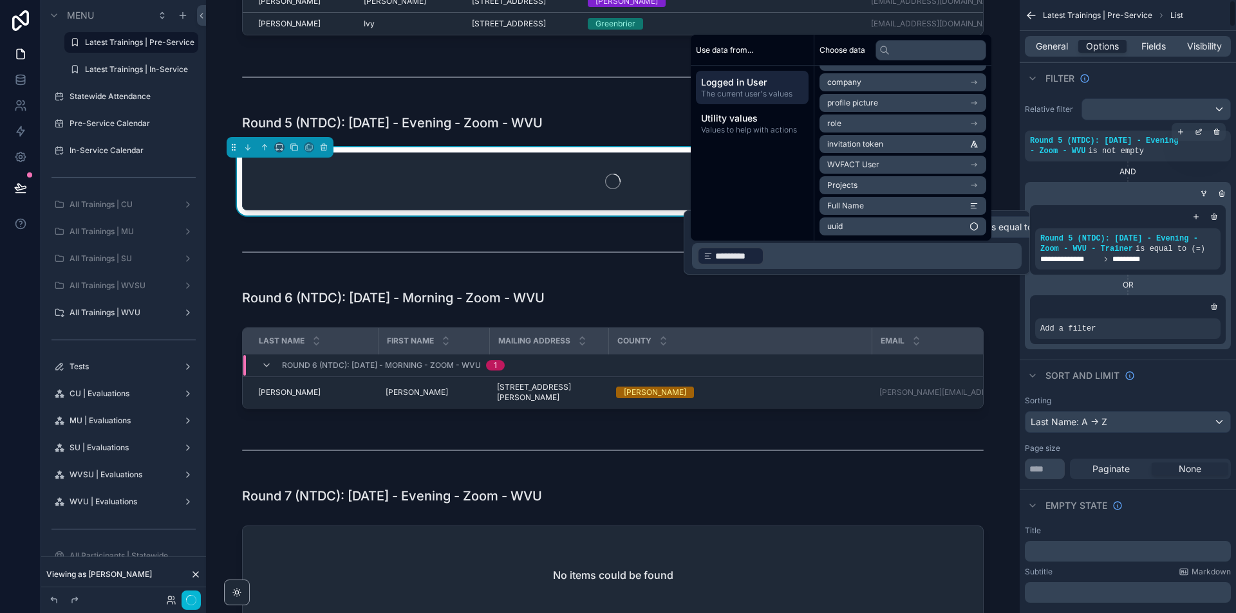
click at [1009, 305] on div "[PERSON_NAME]'s Pre-Service Trainings Click into a participant's name to view d…" at bounding box center [612, 477] width 813 height 1984
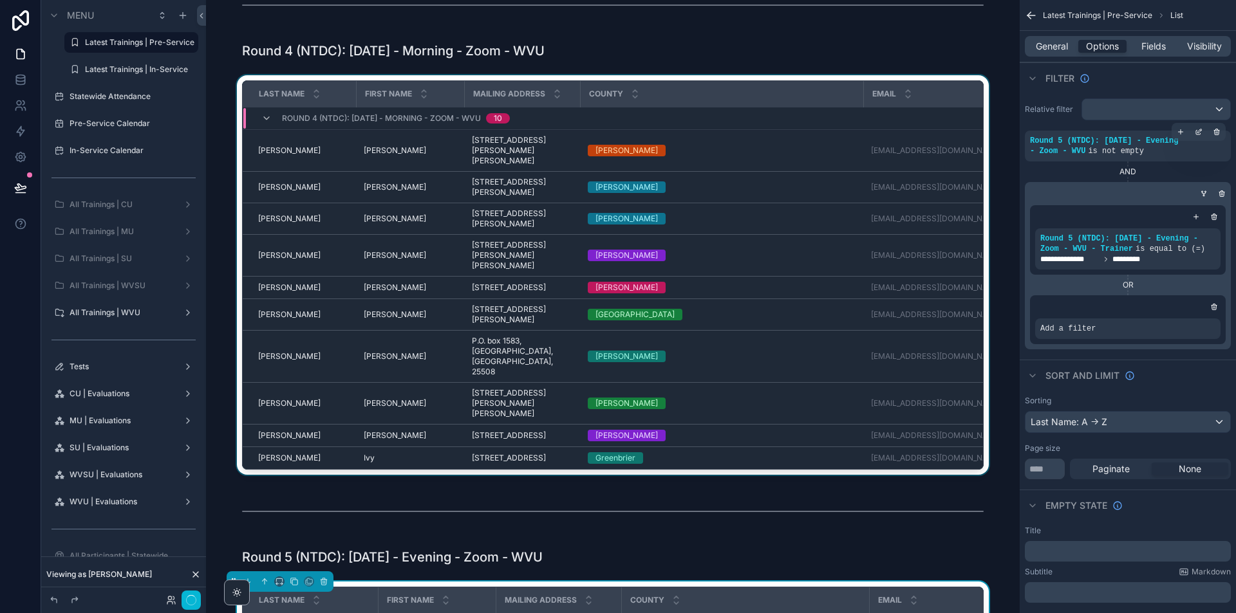
scroll to position [0, 0]
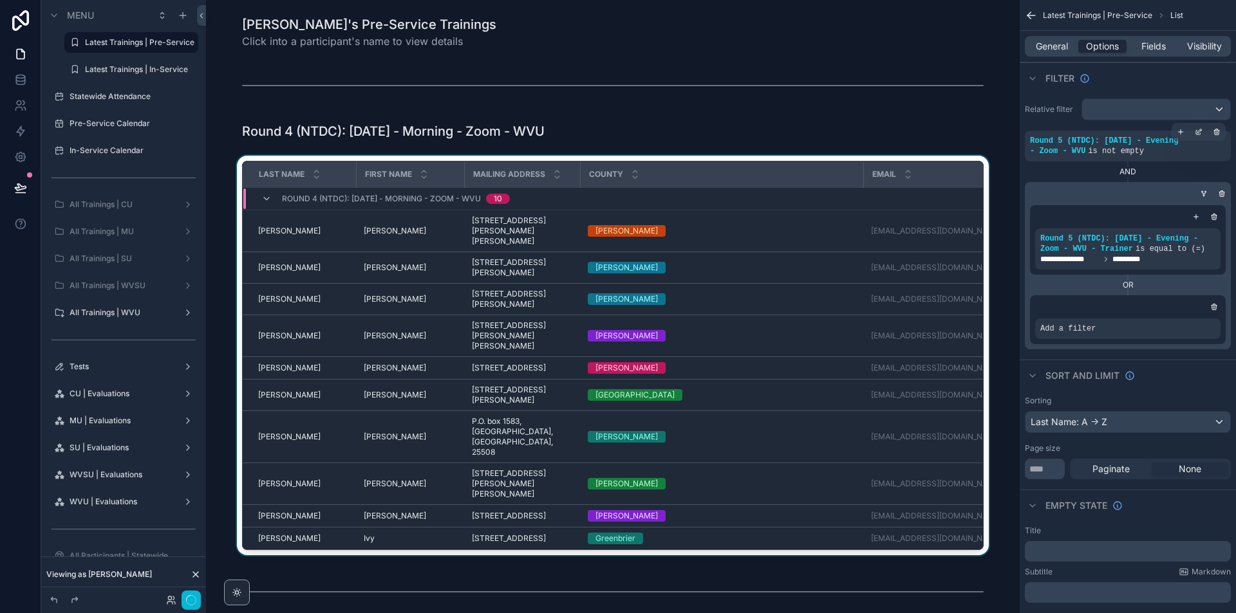
click at [978, 162] on div "Email" at bounding box center [932, 174] width 137 height 24
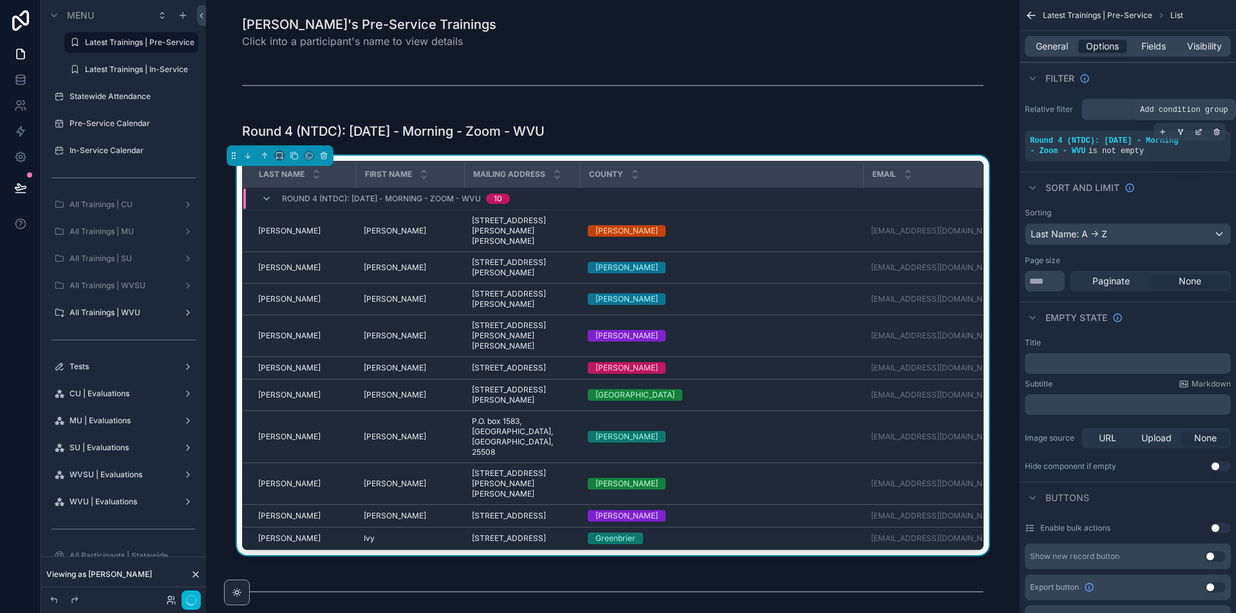
click at [1181, 131] on icon "scrollable content" at bounding box center [1180, 132] width 8 height 8
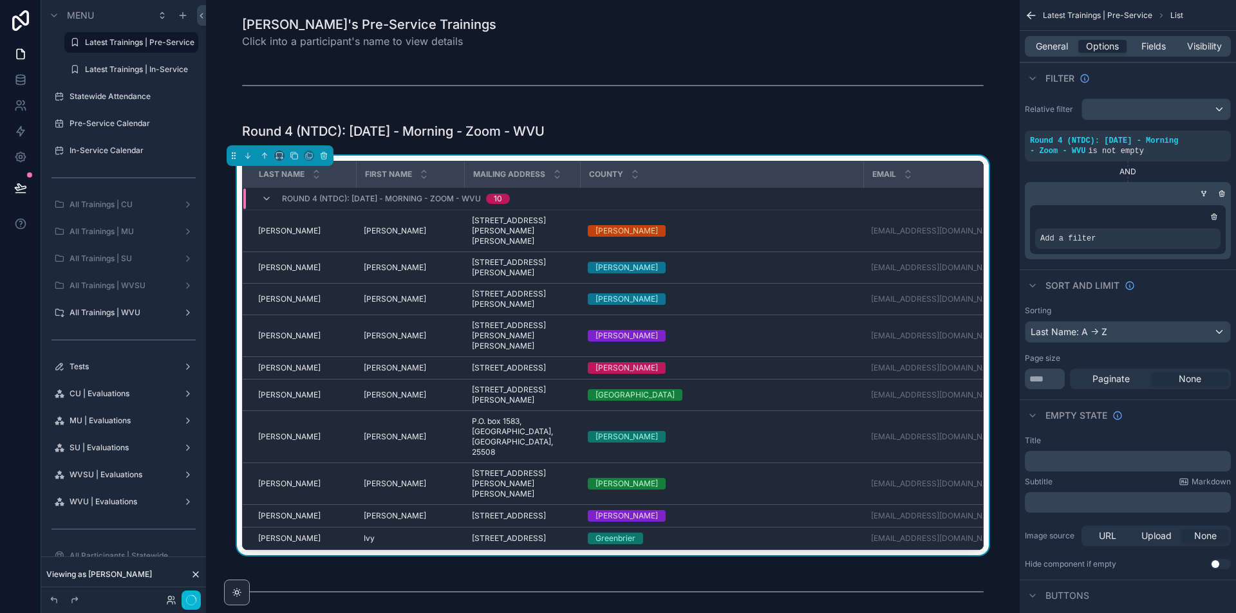
click at [1202, 189] on div "scrollable content" at bounding box center [1203, 193] width 13 height 13
click at [1205, 192] on icon "scrollable content" at bounding box center [1205, 191] width 1 height 1
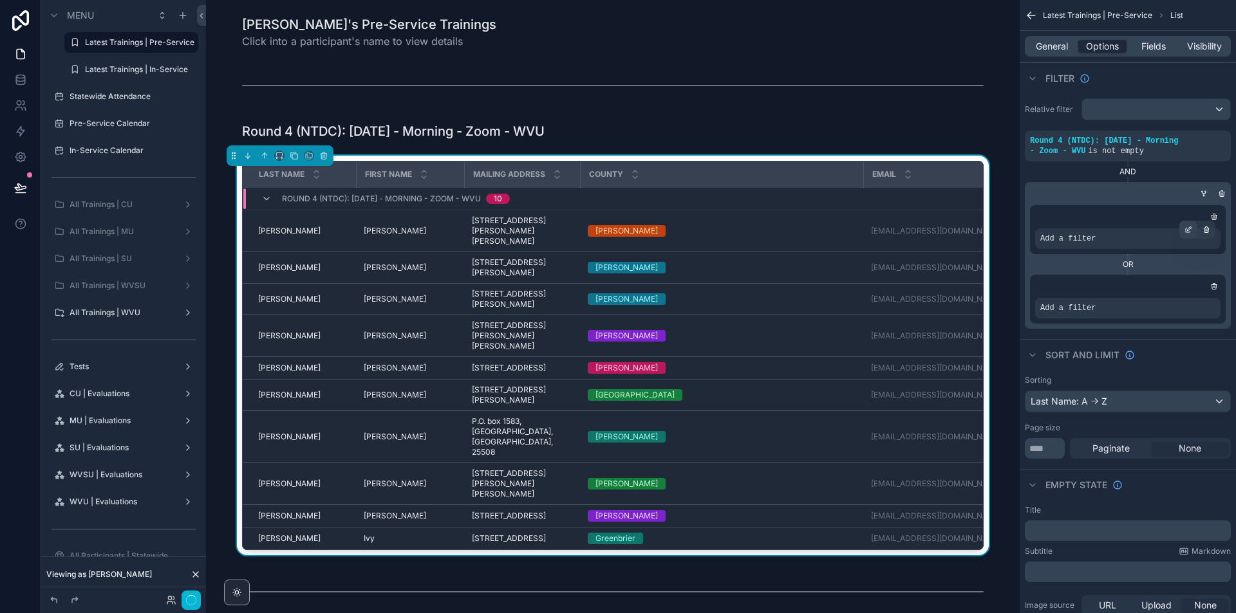
click at [1187, 232] on icon "scrollable content" at bounding box center [1188, 230] width 8 height 8
click at [900, 209] on div "Select a field" at bounding box center [910, 219] width 77 height 21
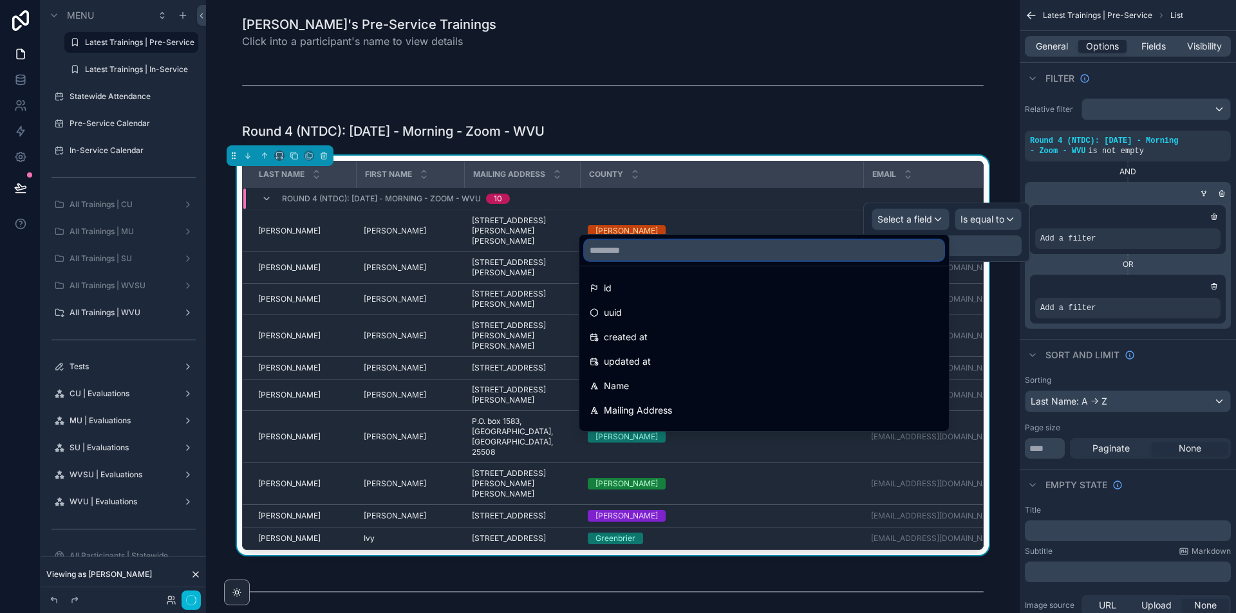
click at [870, 249] on input "text" at bounding box center [763, 250] width 359 height 21
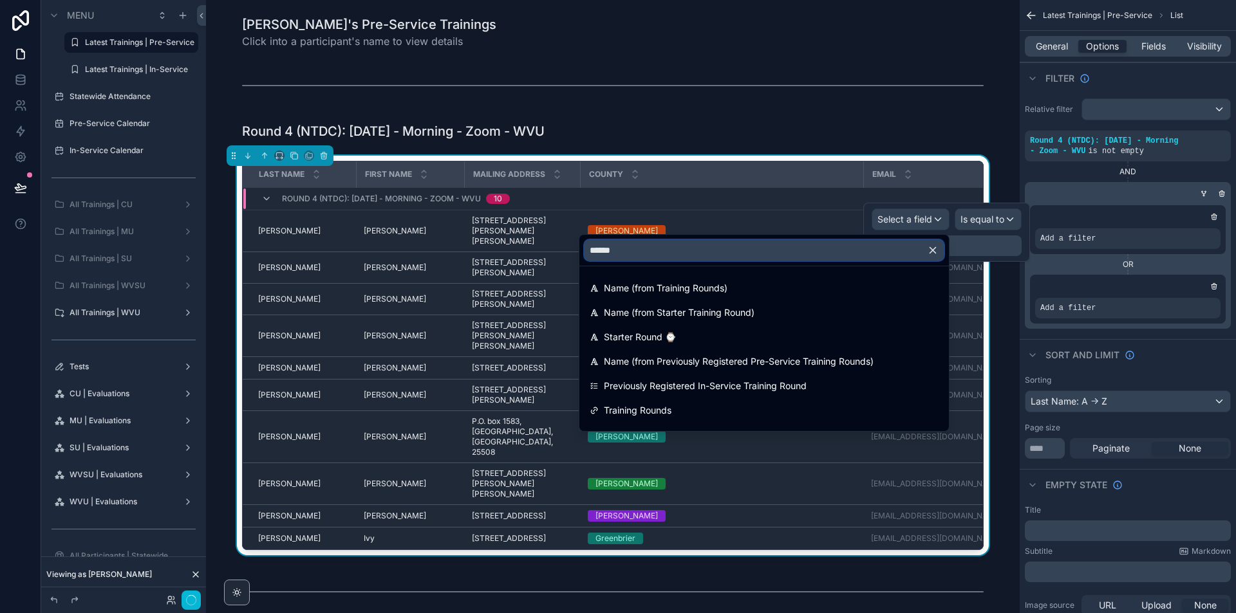
type input "*******"
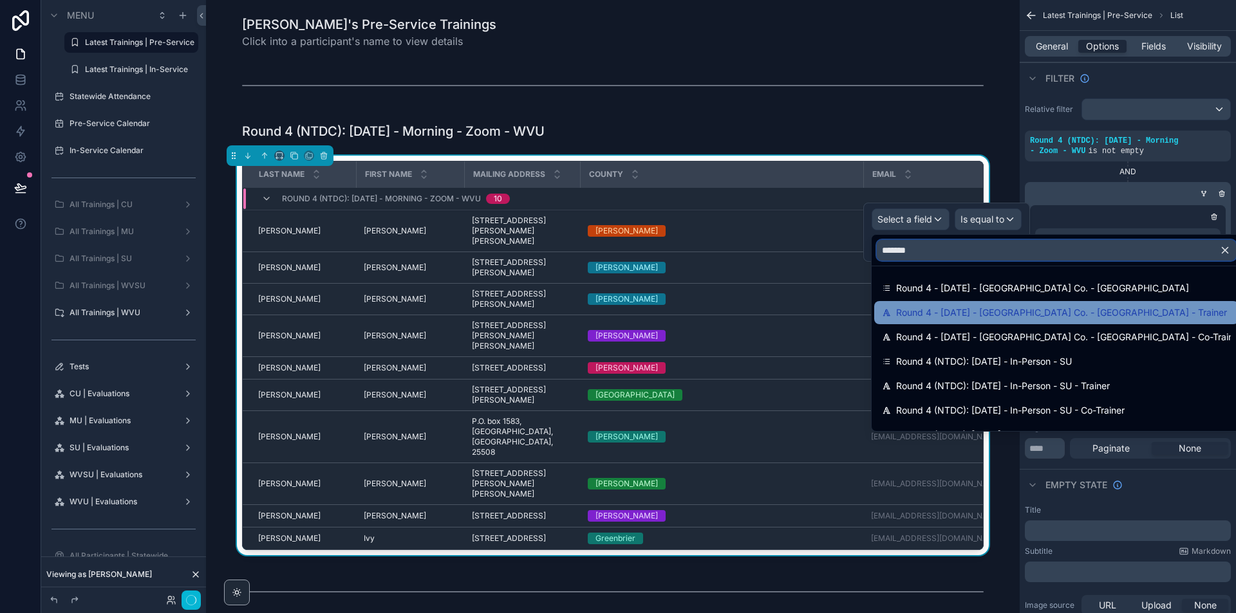
scroll to position [189, 0]
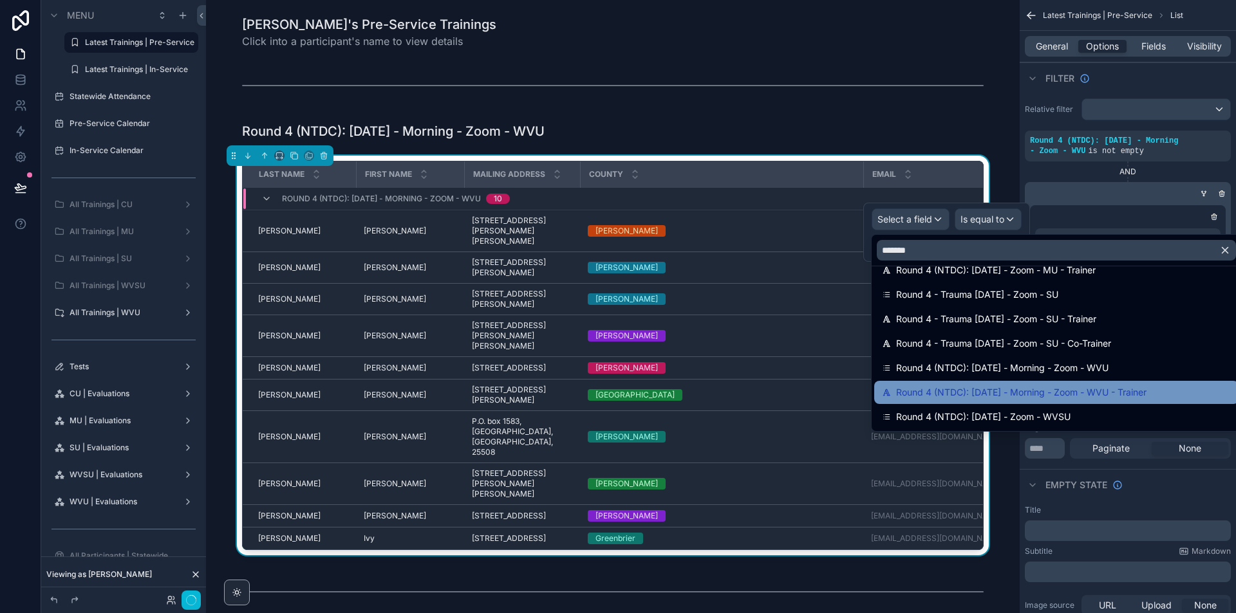
click at [1094, 395] on span "Round 4 (NTDC): [DATE] - Morning - Zoom - WVU - Trainer" at bounding box center [1021, 392] width 250 height 15
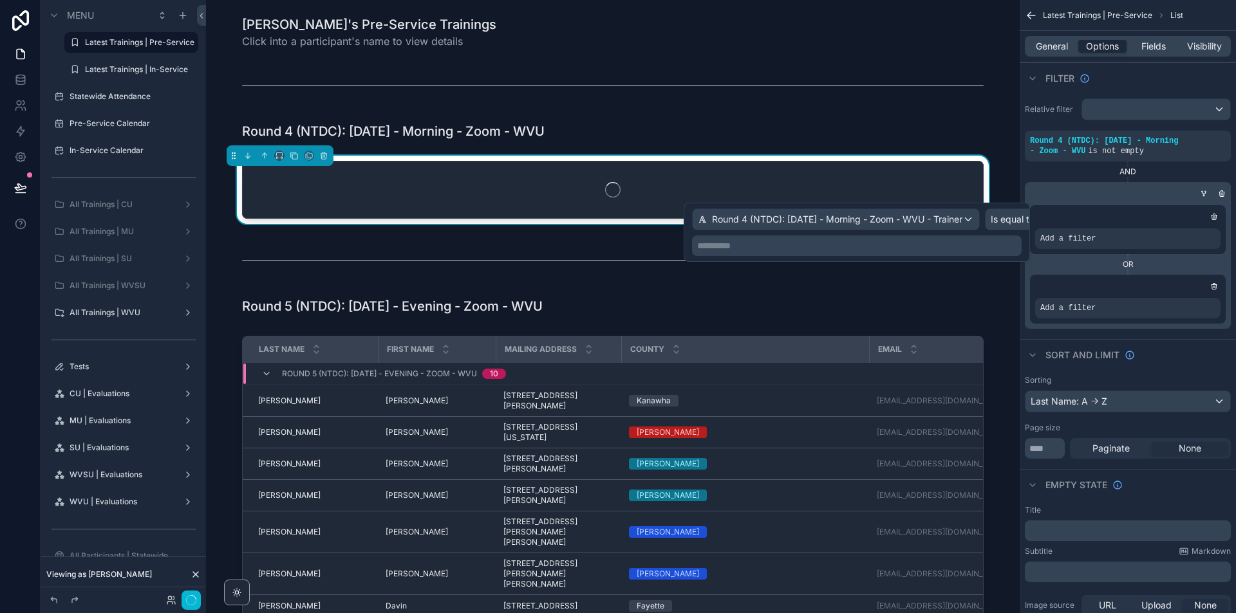
click at [1005, 245] on p "**********" at bounding box center [858, 245] width 322 height 13
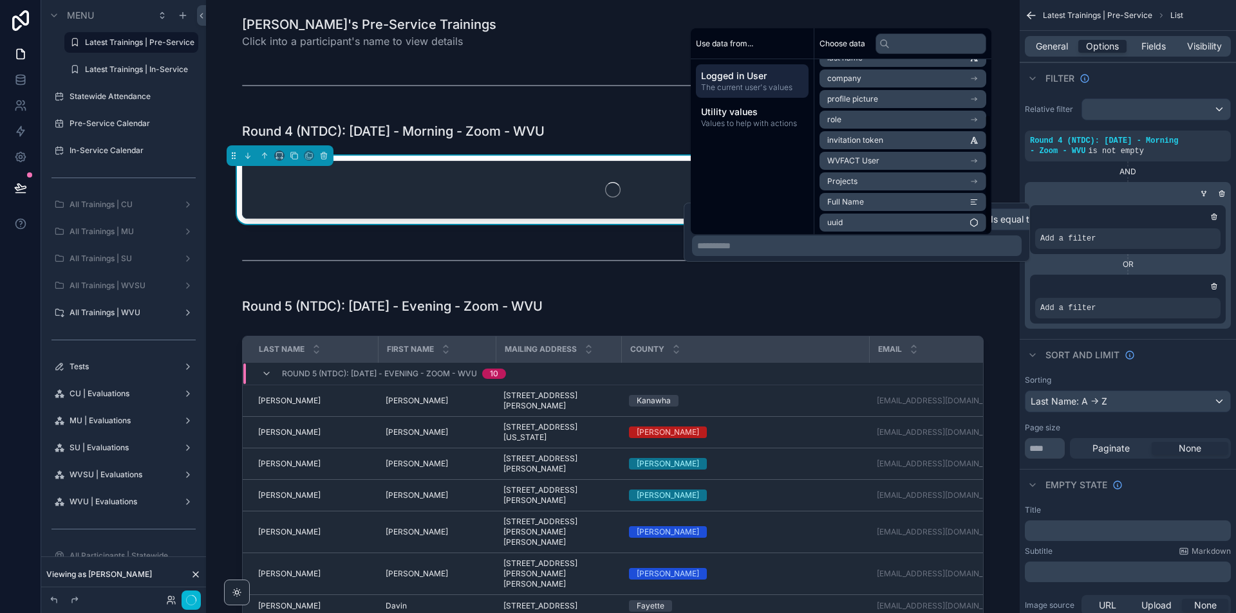
scroll to position [80, 0]
click at [952, 203] on li "Full Name" at bounding box center [902, 199] width 167 height 18
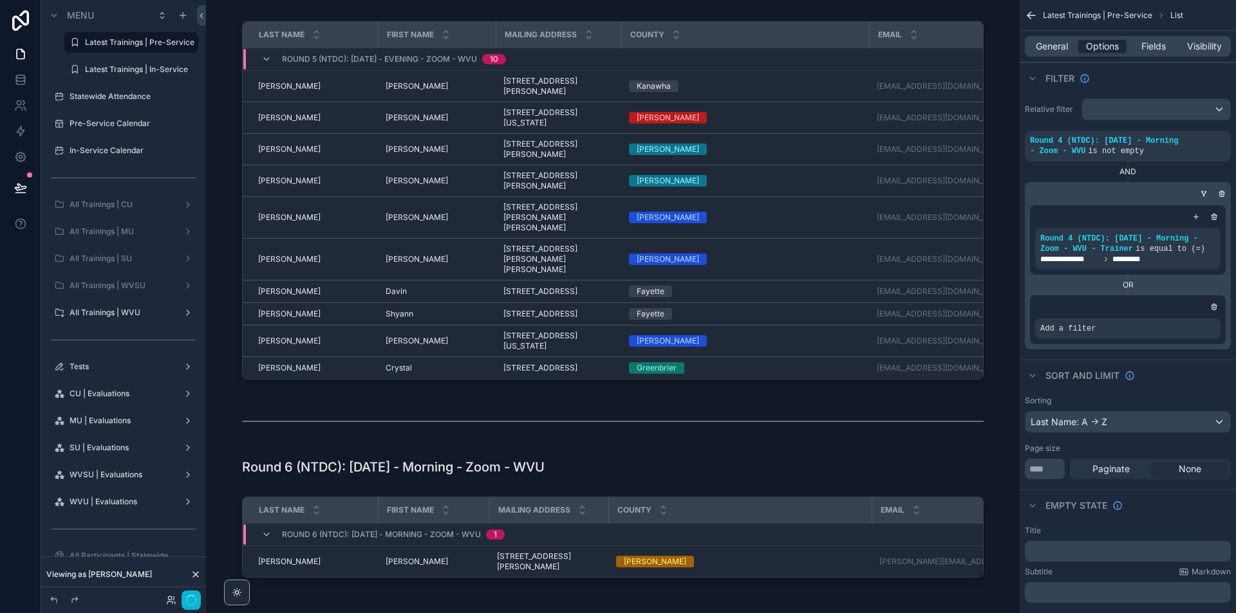
scroll to position [837, 0]
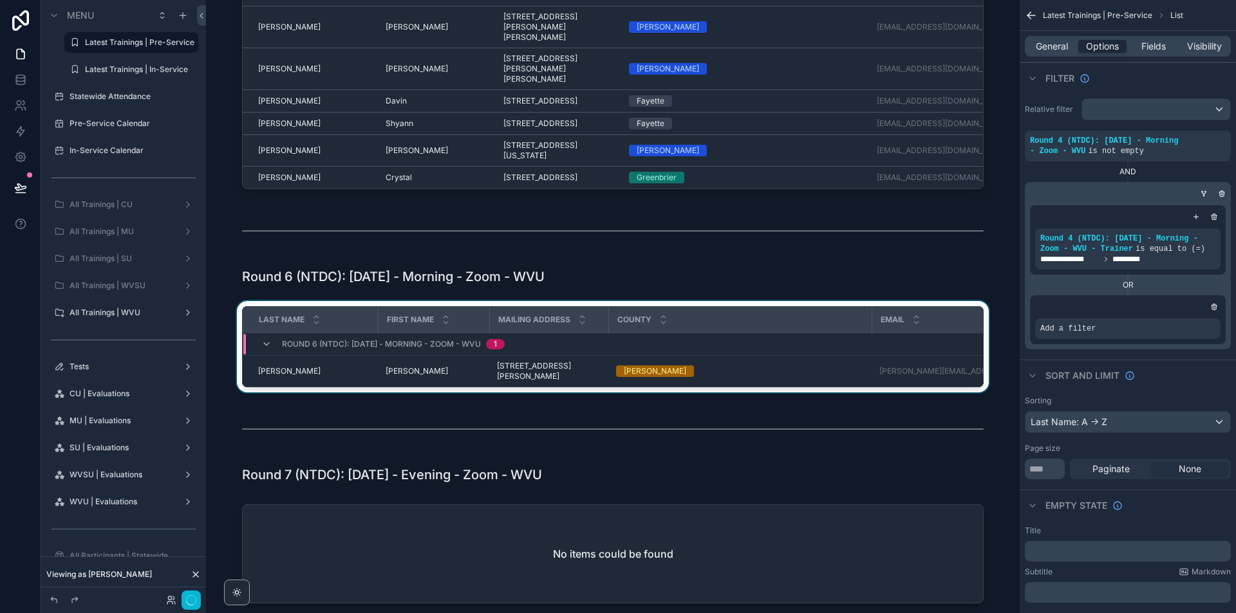
click at [979, 331] on div "Email" at bounding box center [937, 320] width 128 height 24
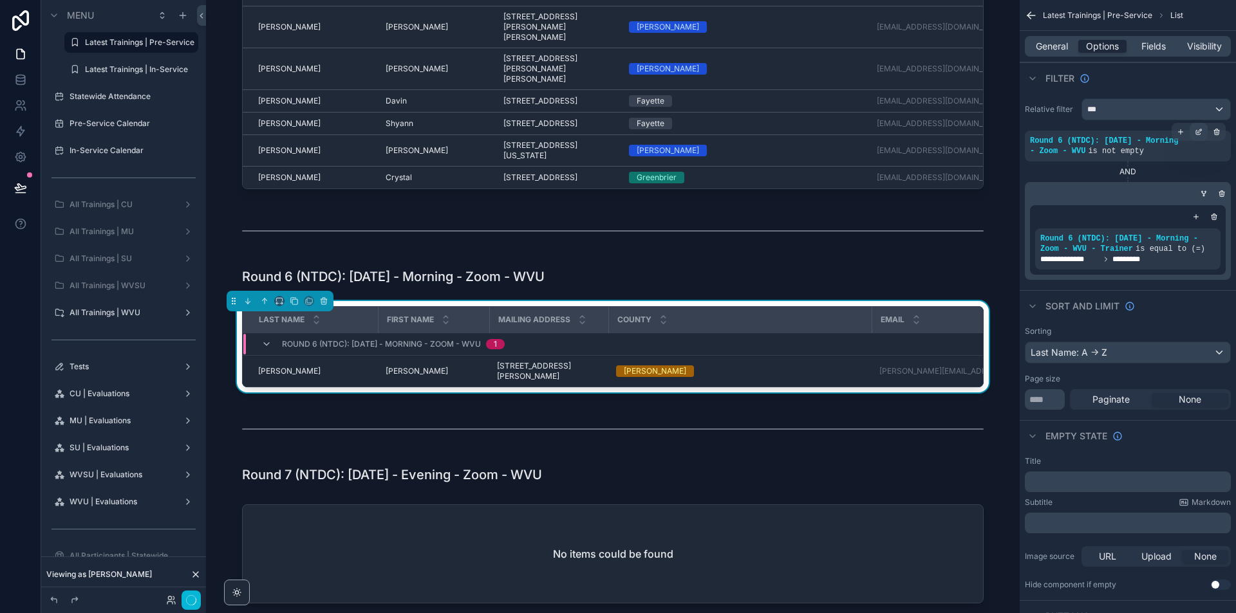
click at [1196, 132] on icon "scrollable content" at bounding box center [1198, 133] width 5 height 5
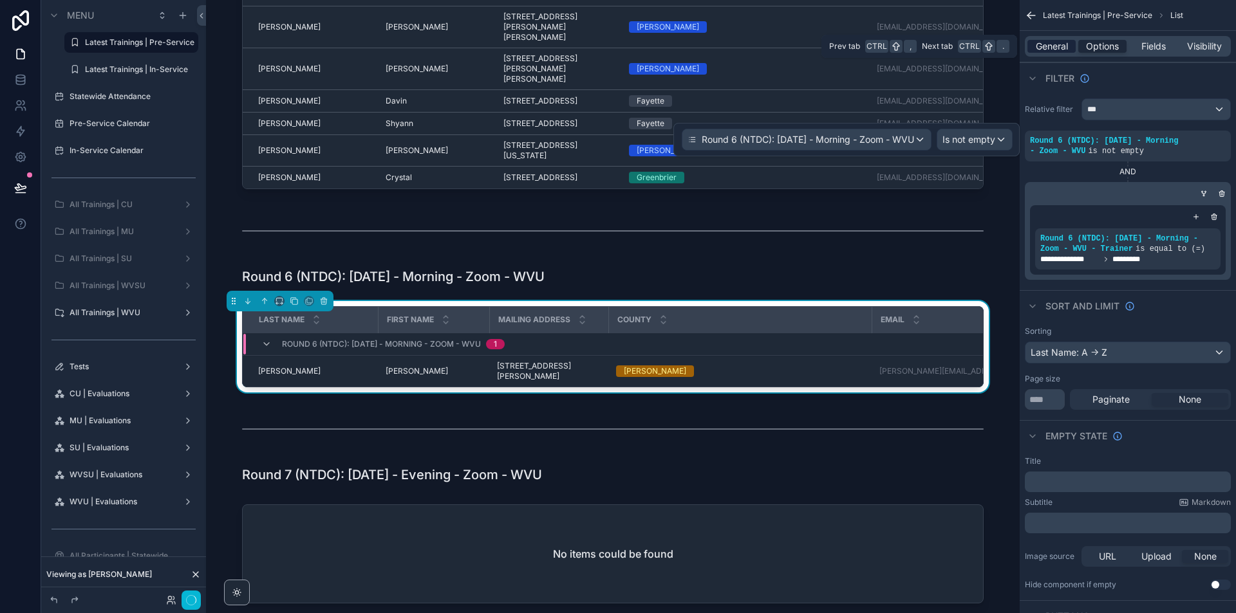
click at [1062, 44] on span "General" at bounding box center [1052, 46] width 32 height 13
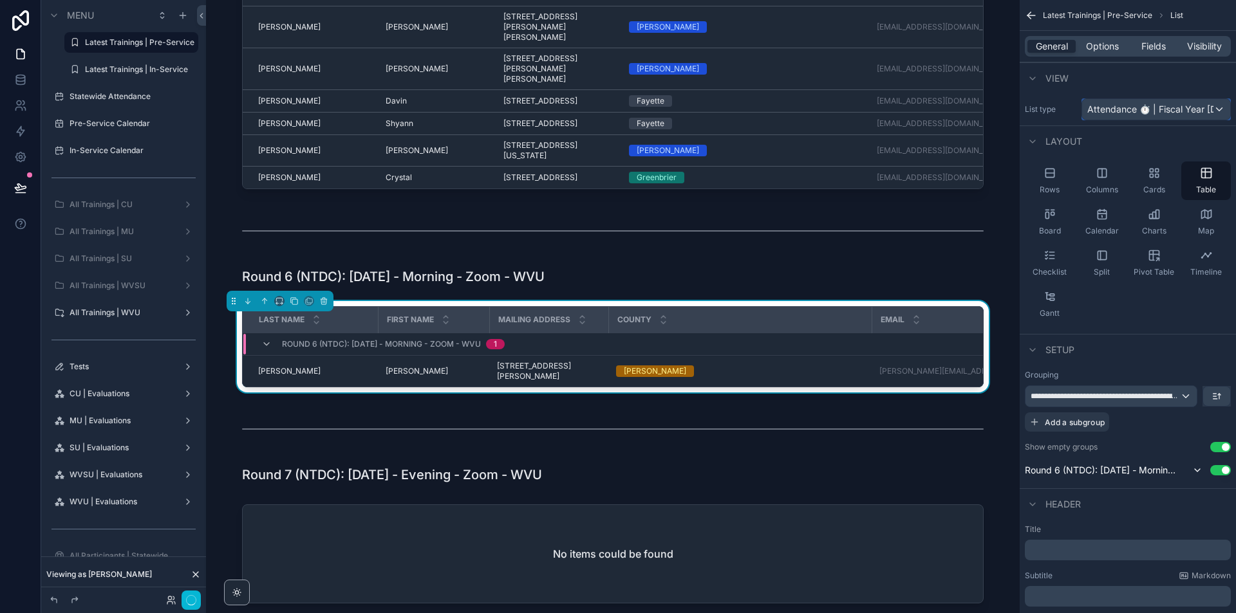
click at [1200, 110] on span "Attendance ⏱ | Fiscal Year [DATE]-[DATE]" at bounding box center [1150, 109] width 126 height 13
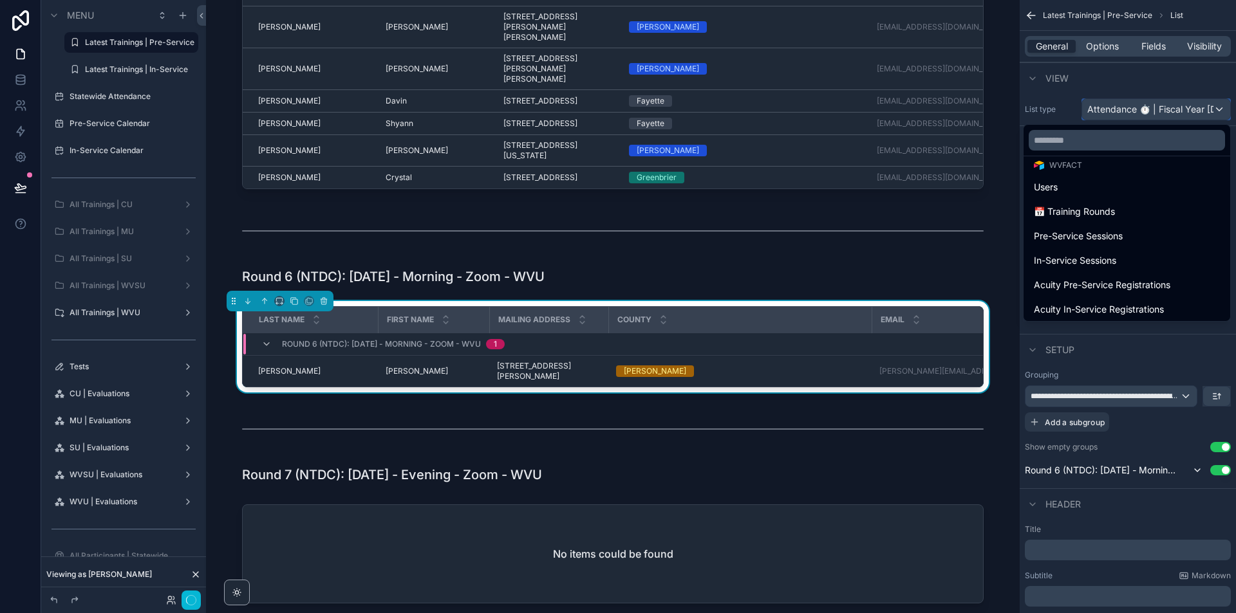
scroll to position [129, 0]
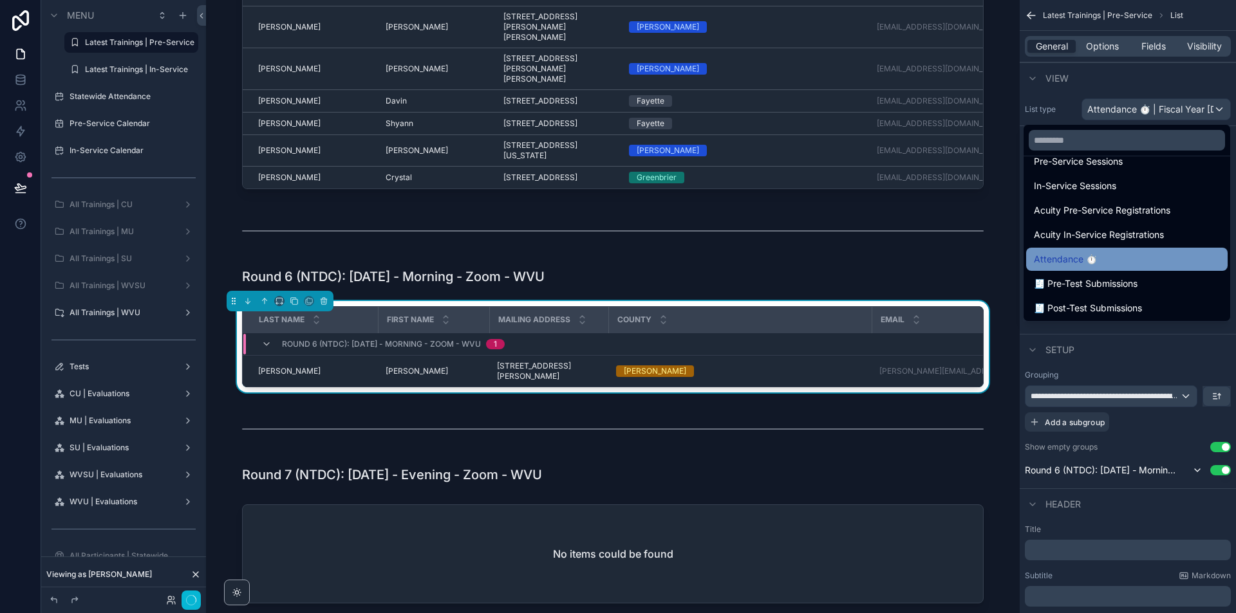
click at [1113, 256] on div "Attendance ⏱" at bounding box center [1127, 259] width 186 height 15
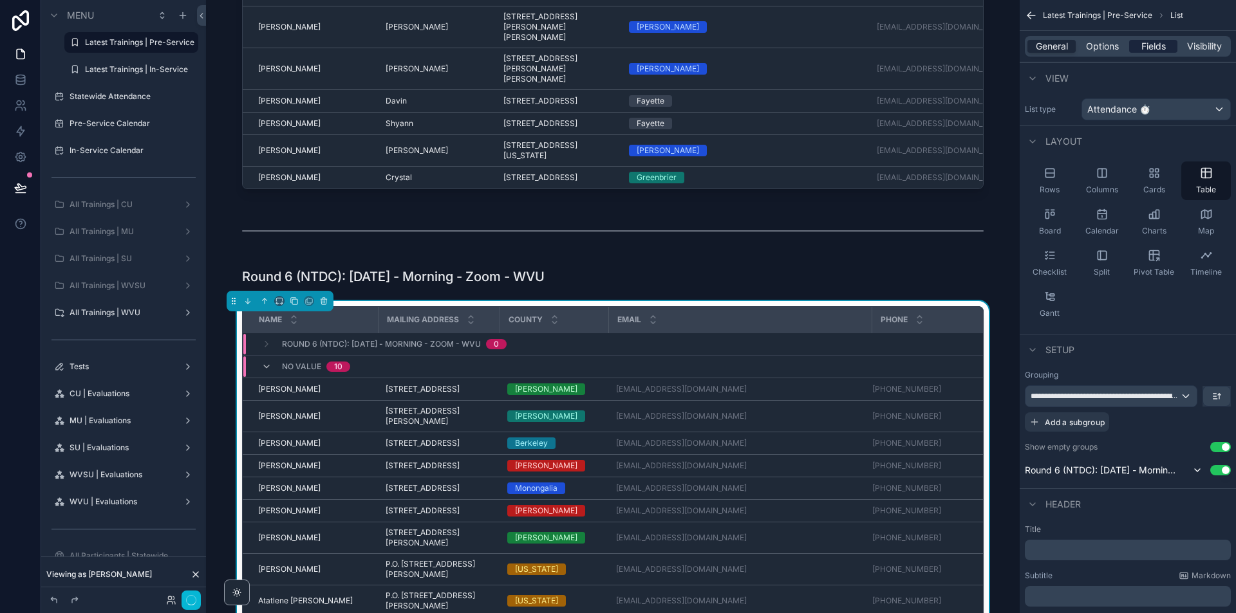
click at [1165, 46] on span "Fields" at bounding box center [1153, 46] width 24 height 13
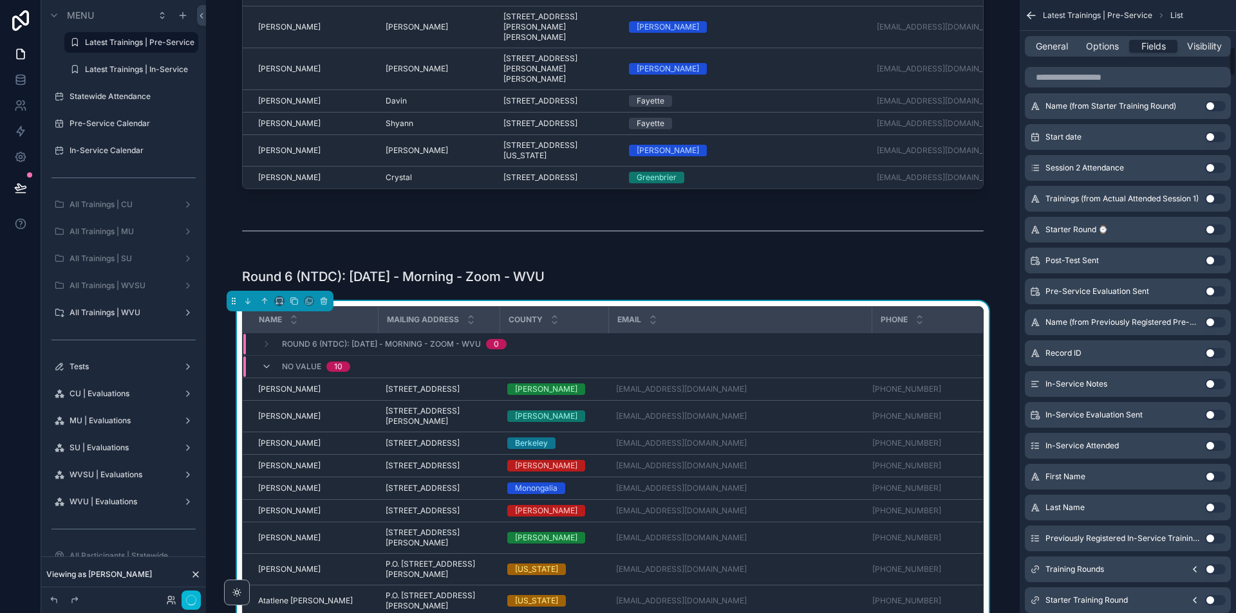
scroll to position [965, 0]
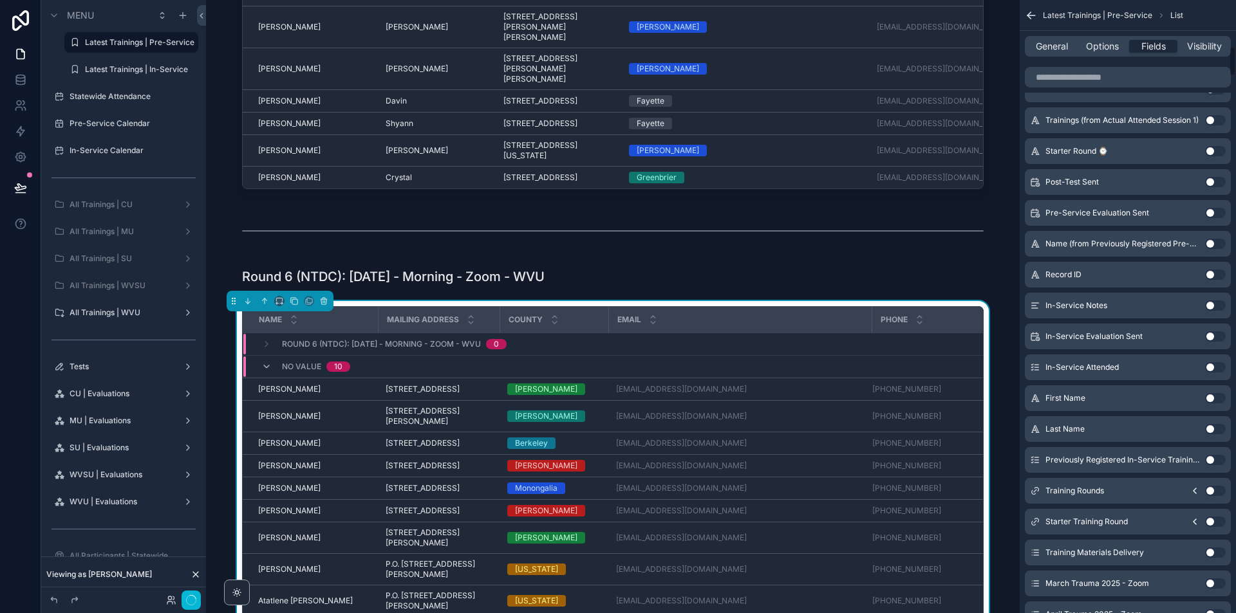
click at [1214, 428] on button "Use setting" at bounding box center [1215, 429] width 21 height 10
click at [1219, 398] on button "Use setting" at bounding box center [1215, 398] width 21 height 10
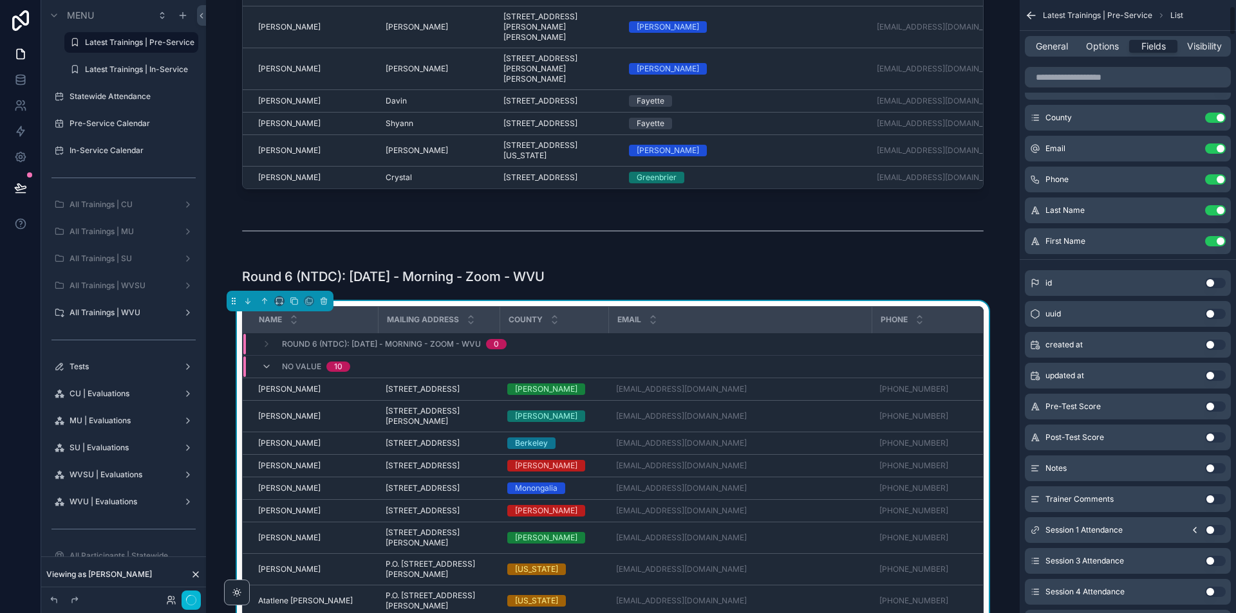
scroll to position [0, 0]
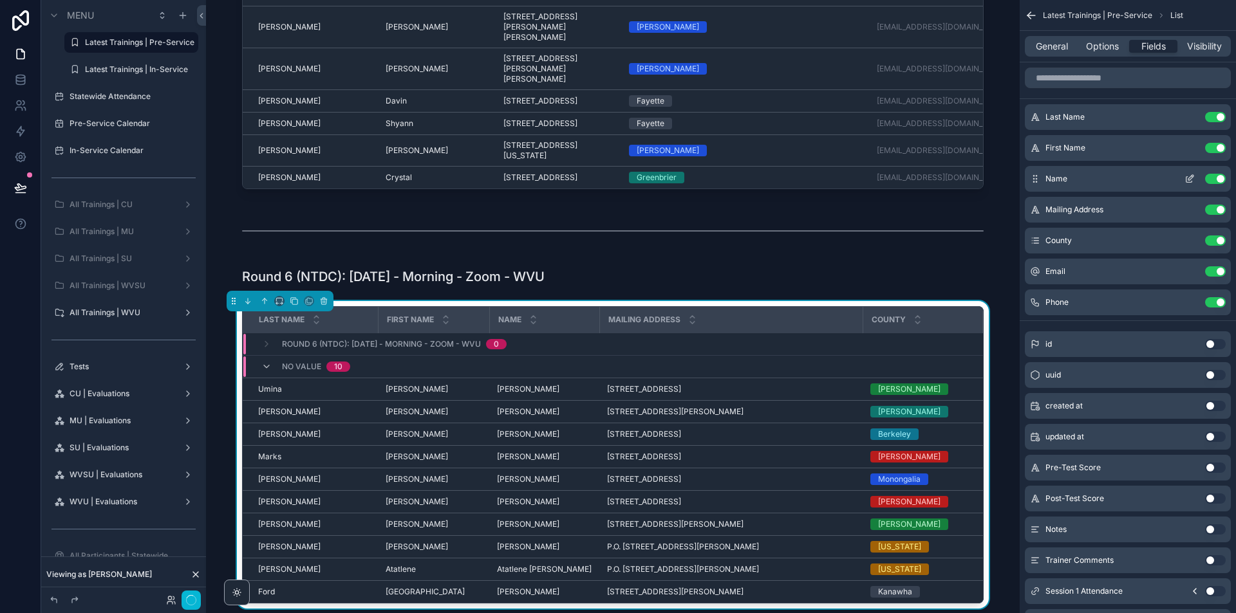
click at [1214, 179] on button "Use setting" at bounding box center [1215, 179] width 21 height 10
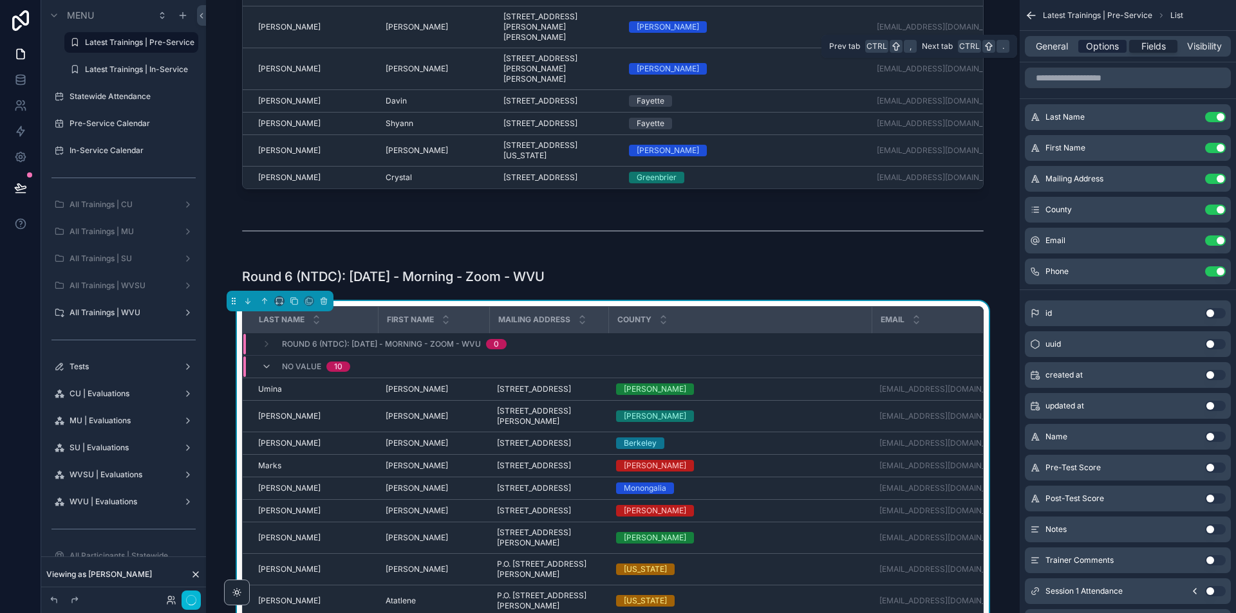
click at [1099, 49] on span "Options" at bounding box center [1102, 46] width 33 height 13
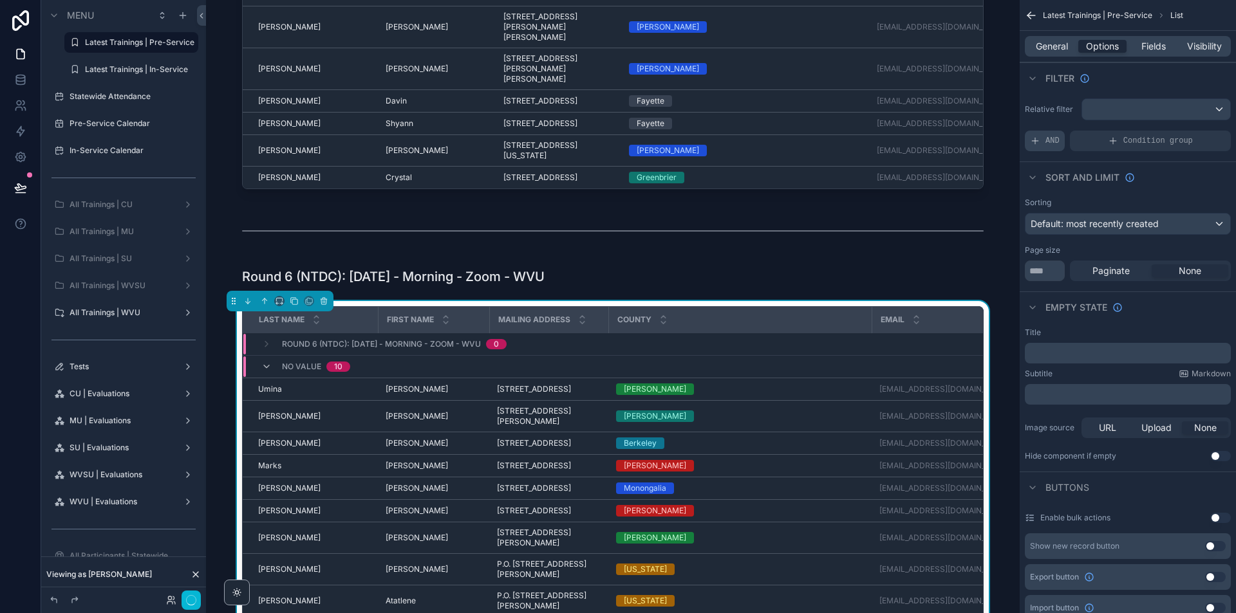
click at [1047, 131] on div "AND" at bounding box center [1045, 141] width 40 height 21
click at [1200, 133] on icon "scrollable content" at bounding box center [1198, 132] width 8 height 8
click at [909, 119] on span "Select a field" at bounding box center [894, 121] width 55 height 11
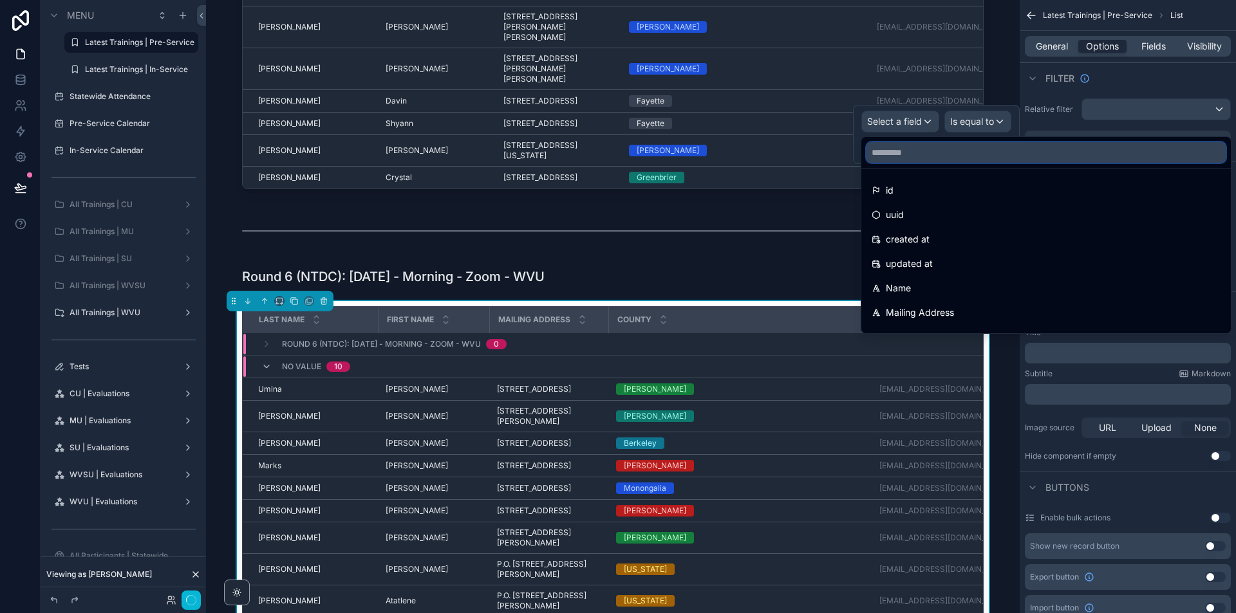
click at [896, 156] on input "text" at bounding box center [1045, 152] width 359 height 21
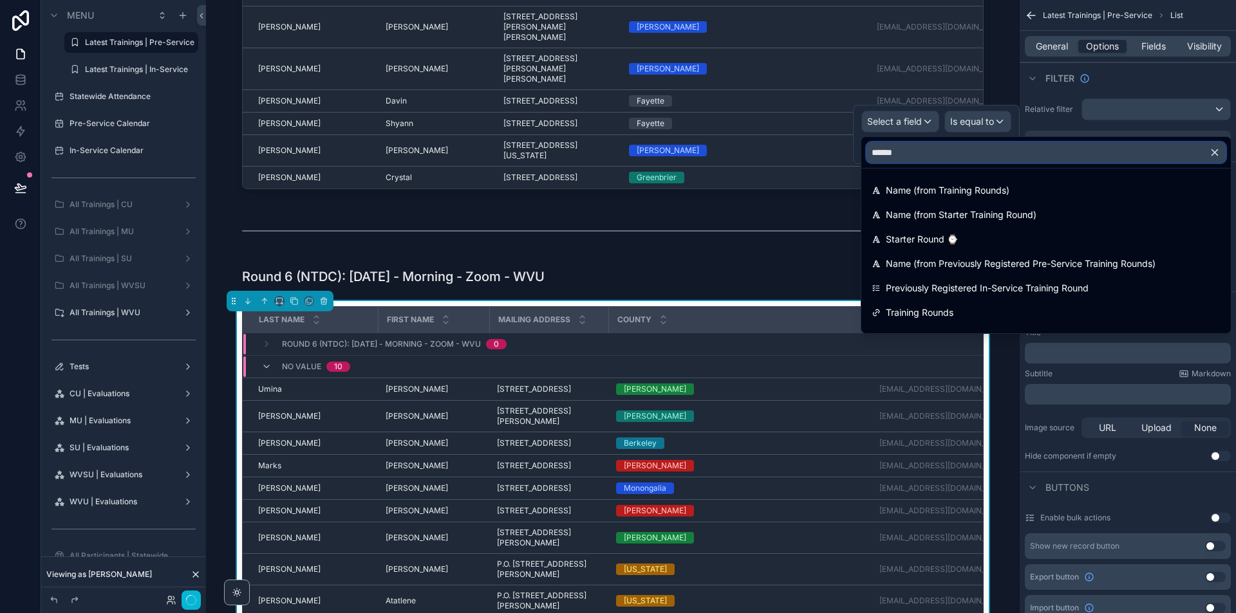
type input "*******"
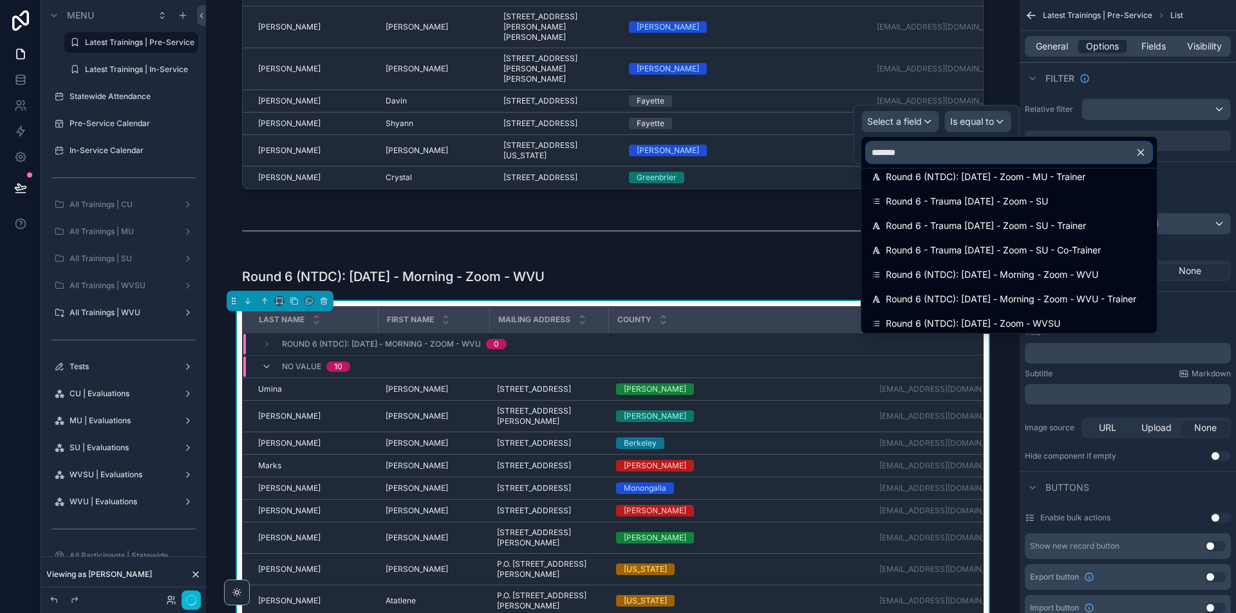
scroll to position [189, 0]
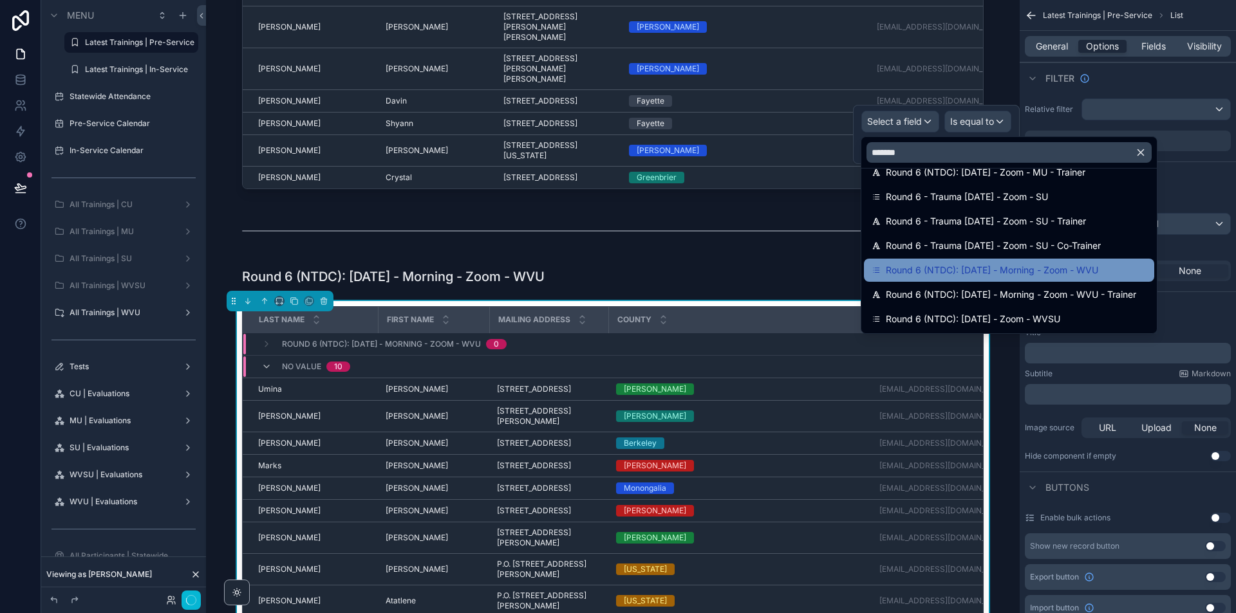
click at [1087, 267] on span "Round 6 (NTDC): [DATE] - Morning - Zoom - WVU" at bounding box center [992, 270] width 212 height 15
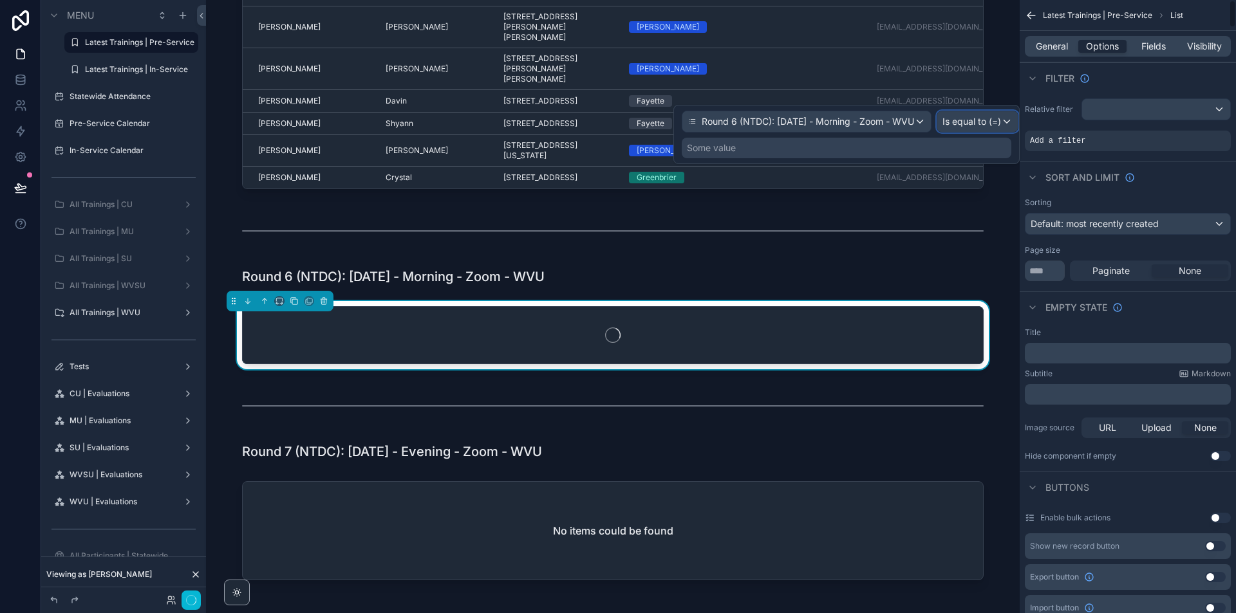
click at [998, 124] on span "Is equal to (=)" at bounding box center [971, 121] width 59 height 13
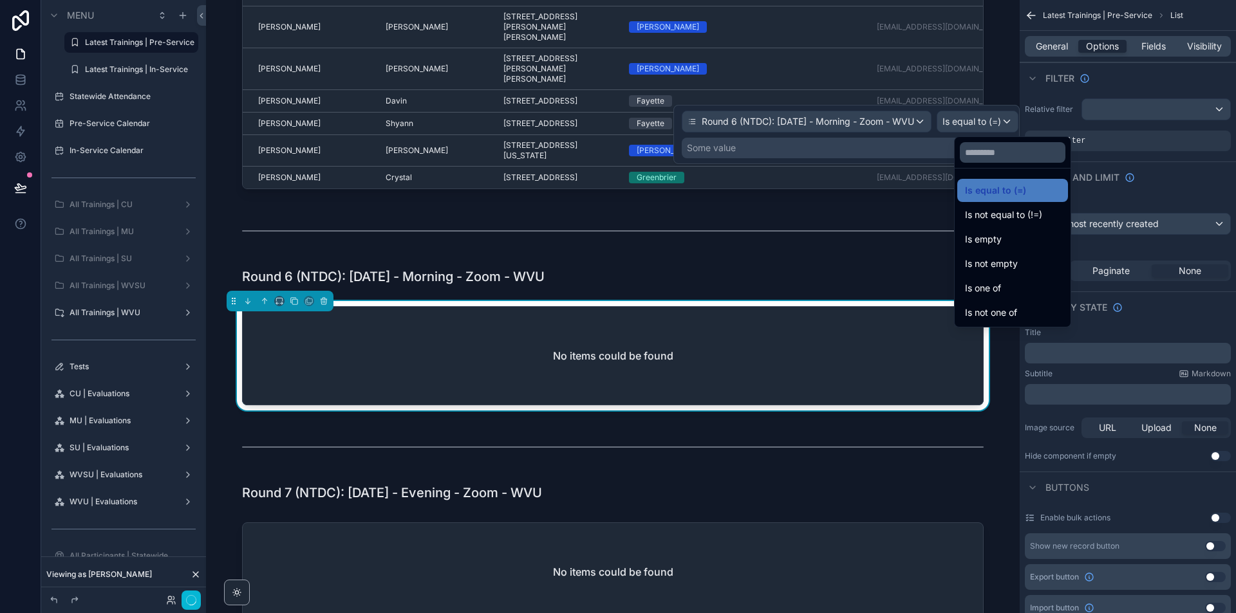
click at [1017, 262] on div "Is not empty" at bounding box center [1012, 263] width 95 height 15
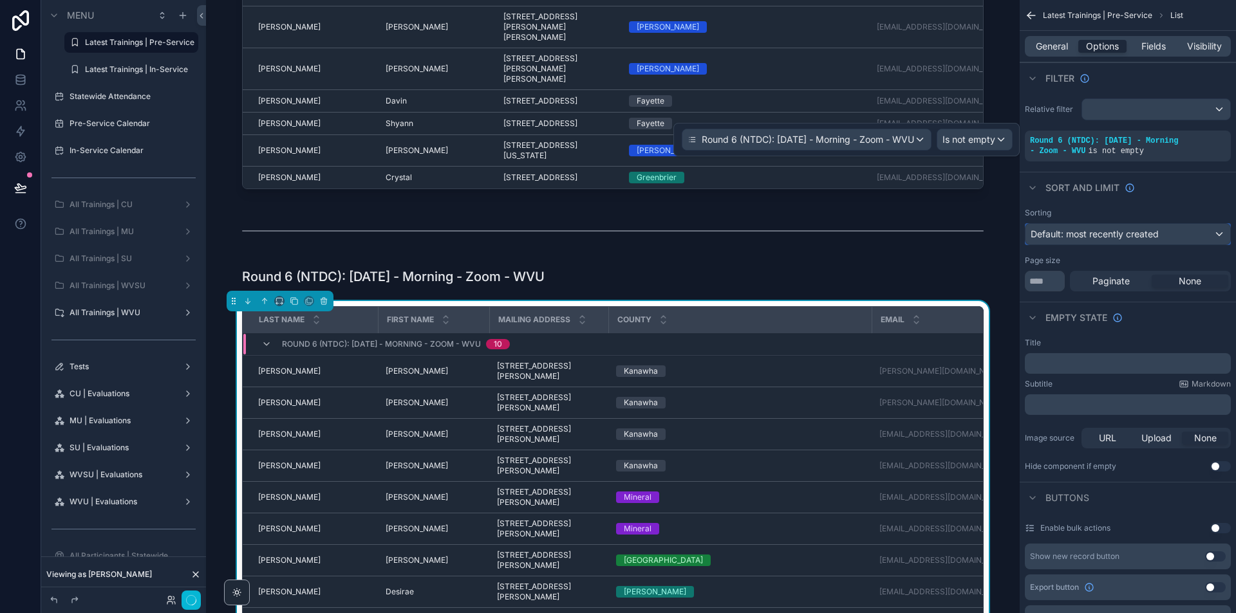
click at [1112, 240] on span "Default: most recently created" at bounding box center [1094, 234] width 128 height 13
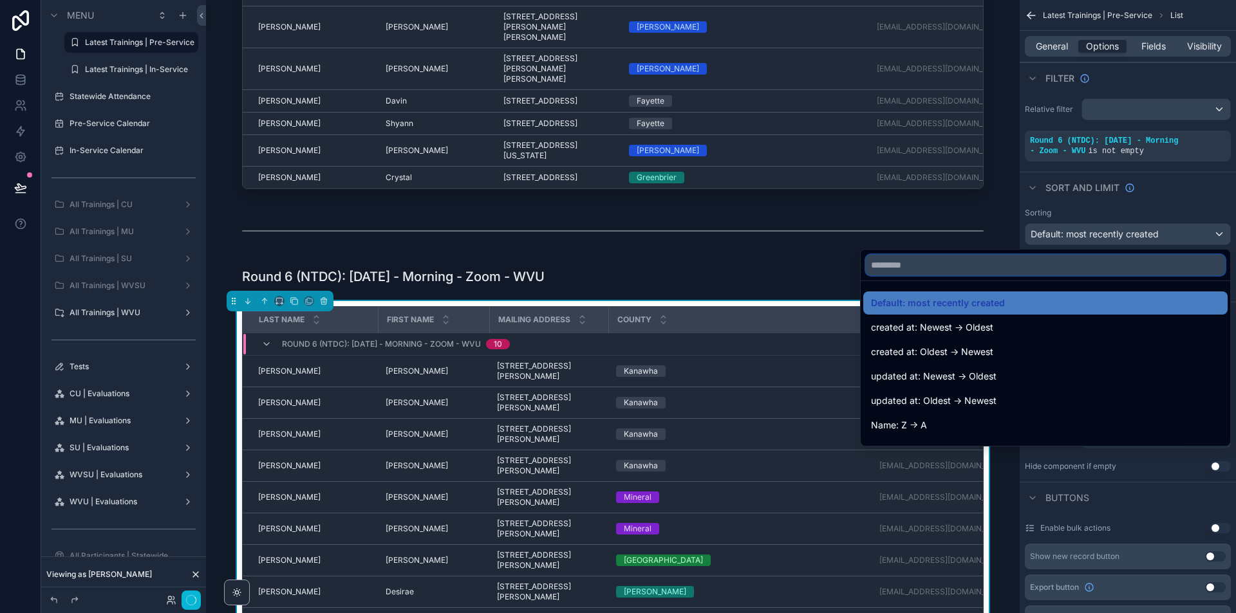
click at [1010, 267] on input "text" at bounding box center [1045, 265] width 359 height 21
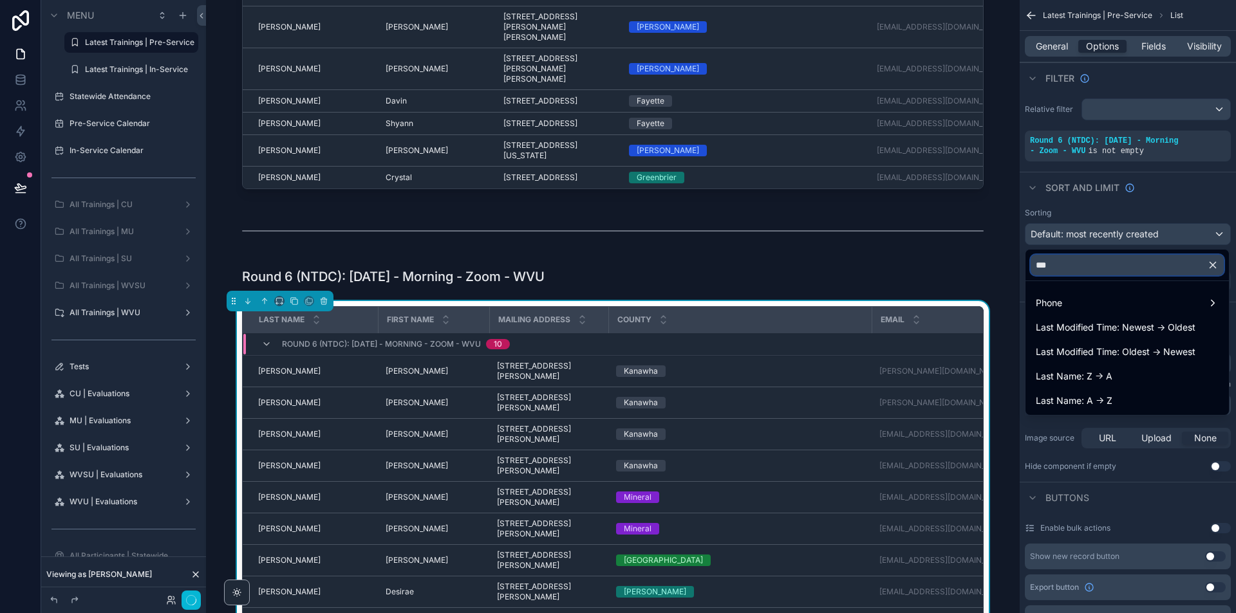
type input "****"
click at [1081, 398] on span "Last Name: A -> Z" at bounding box center [1074, 400] width 77 height 15
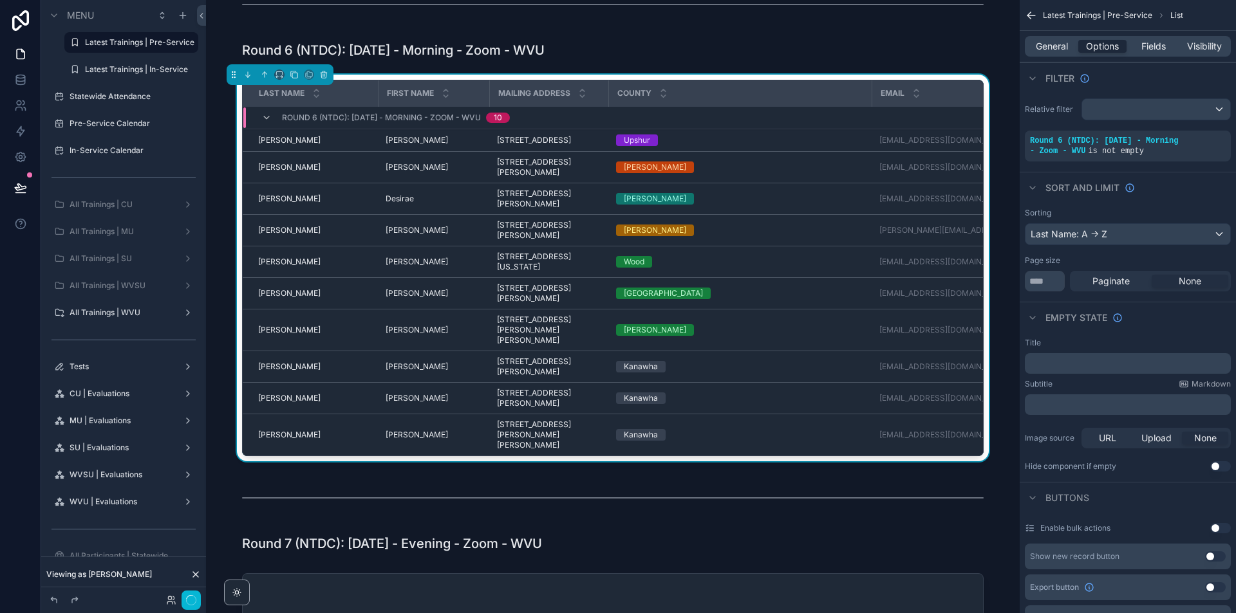
scroll to position [1094, 0]
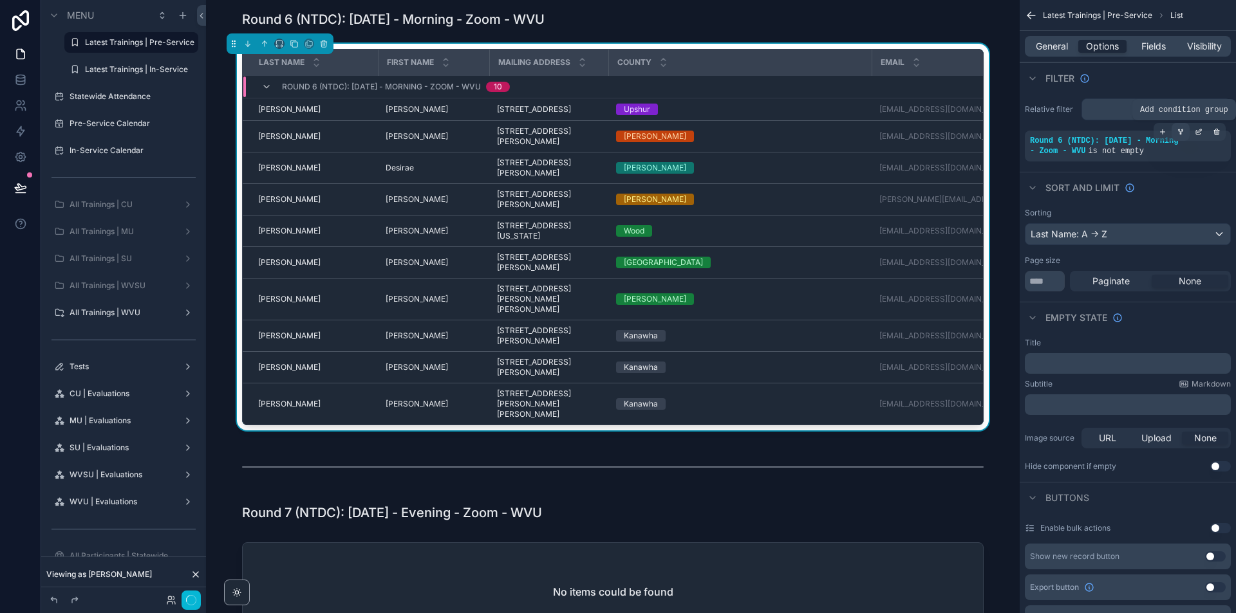
click at [1184, 131] on div "scrollable content" at bounding box center [1180, 132] width 18 height 18
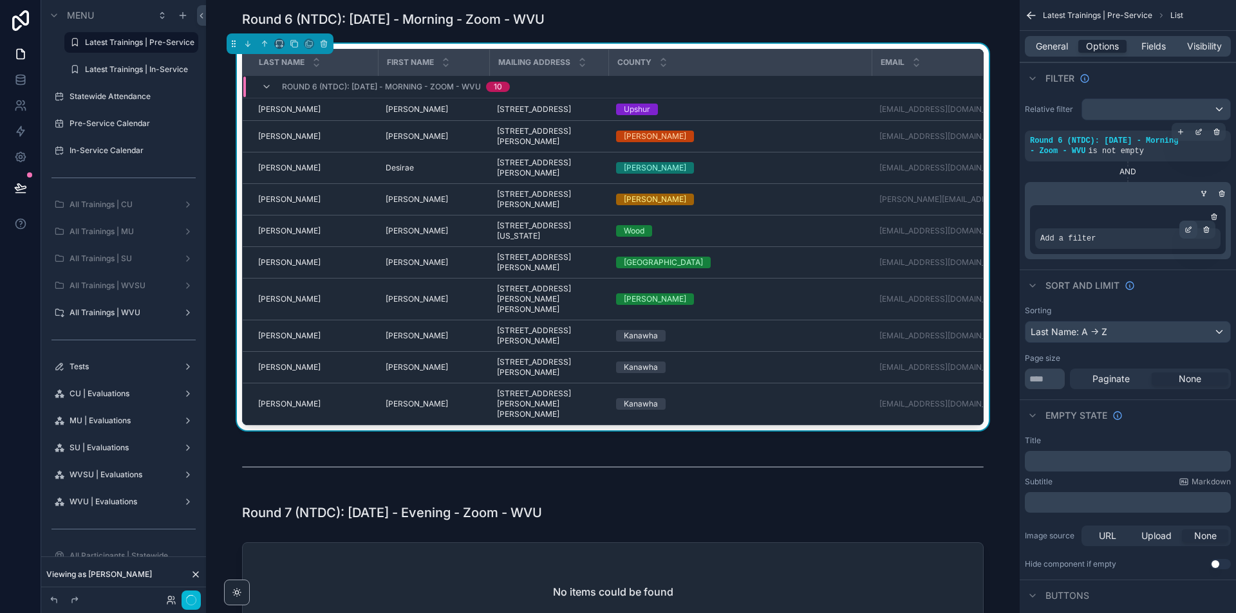
click at [1187, 236] on div "scrollable content" at bounding box center [1188, 230] width 18 height 18
click at [891, 221] on div "Select a field" at bounding box center [910, 219] width 77 height 21
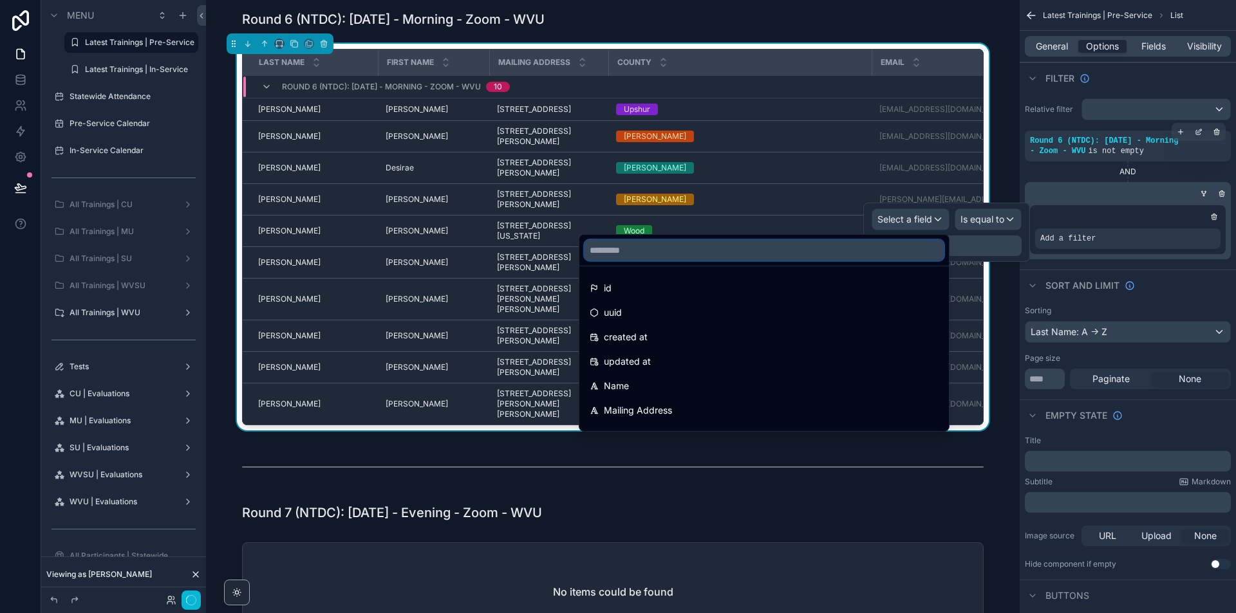
click at [837, 258] on input "text" at bounding box center [763, 250] width 359 height 21
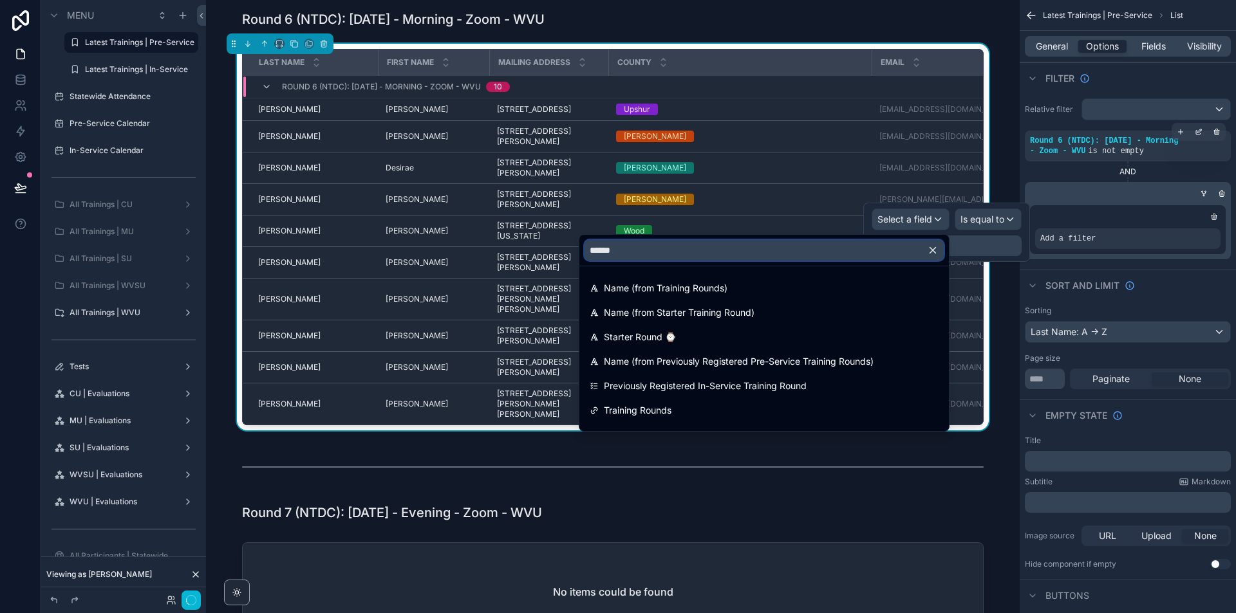
type input "*******"
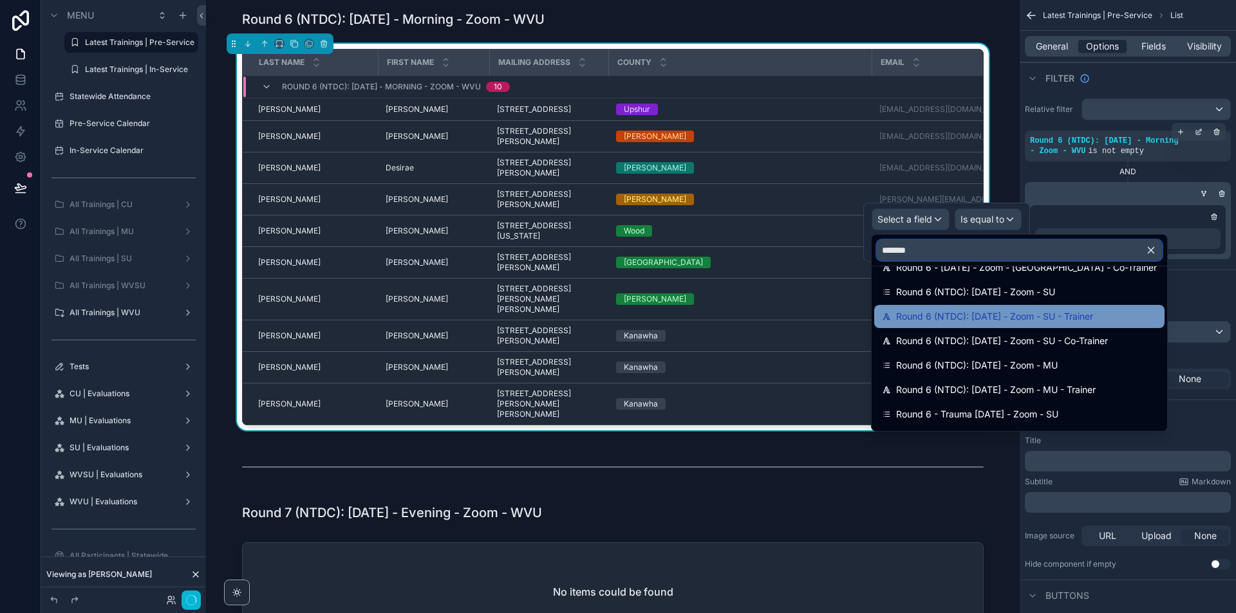
scroll to position [189, 0]
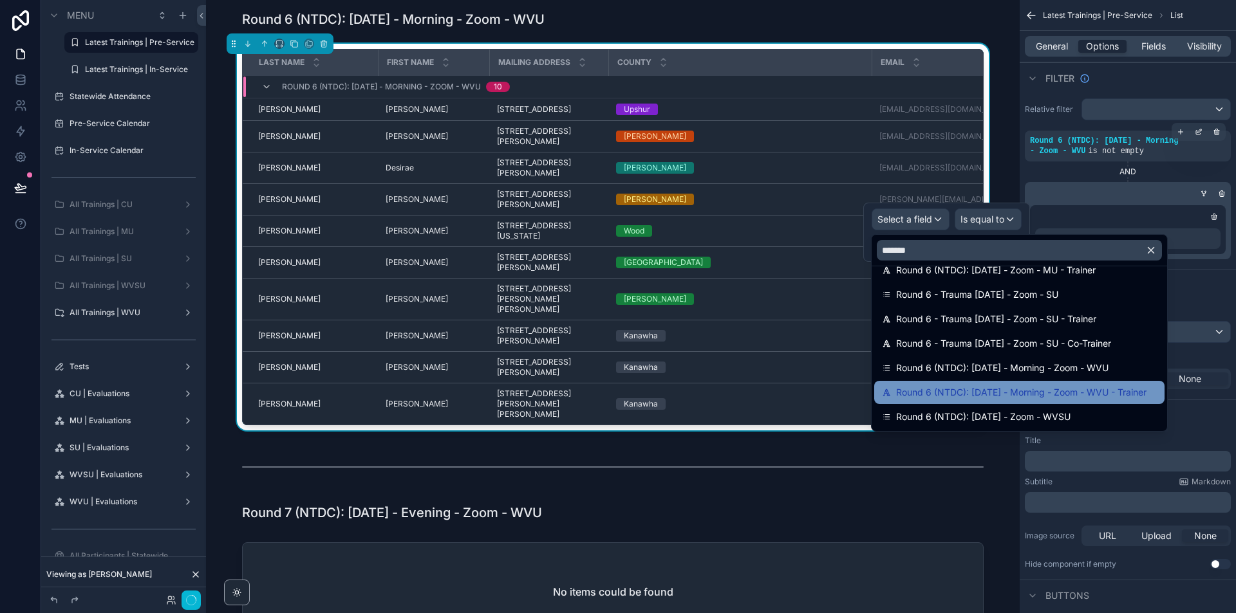
click at [1117, 395] on span "Round 6 (NTDC): [DATE] - Morning - Zoom - WVU - Trainer" at bounding box center [1021, 392] width 250 height 15
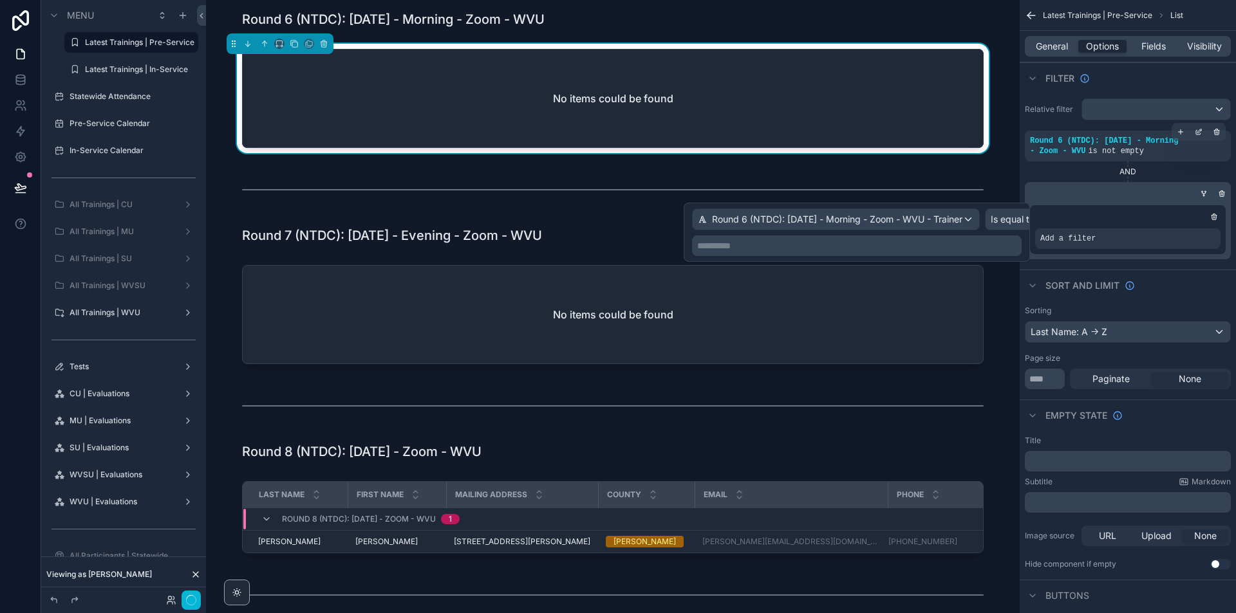
click at [998, 245] on p "**********" at bounding box center [858, 245] width 322 height 13
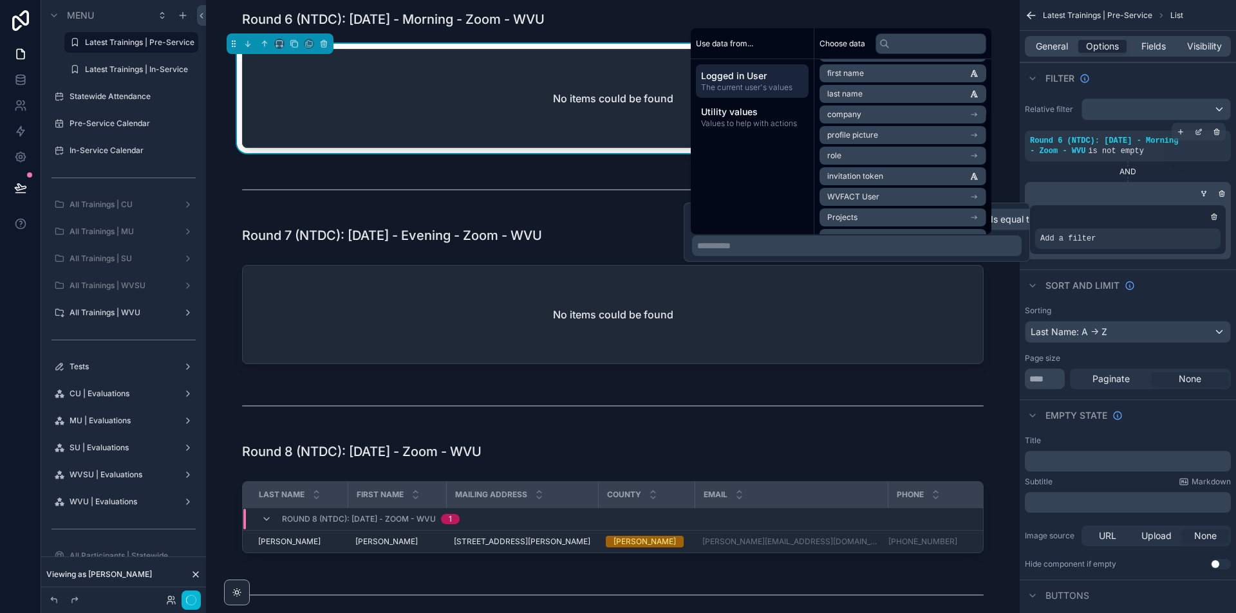
scroll to position [80, 0]
click at [873, 204] on li "Full Name" at bounding box center [902, 199] width 167 height 18
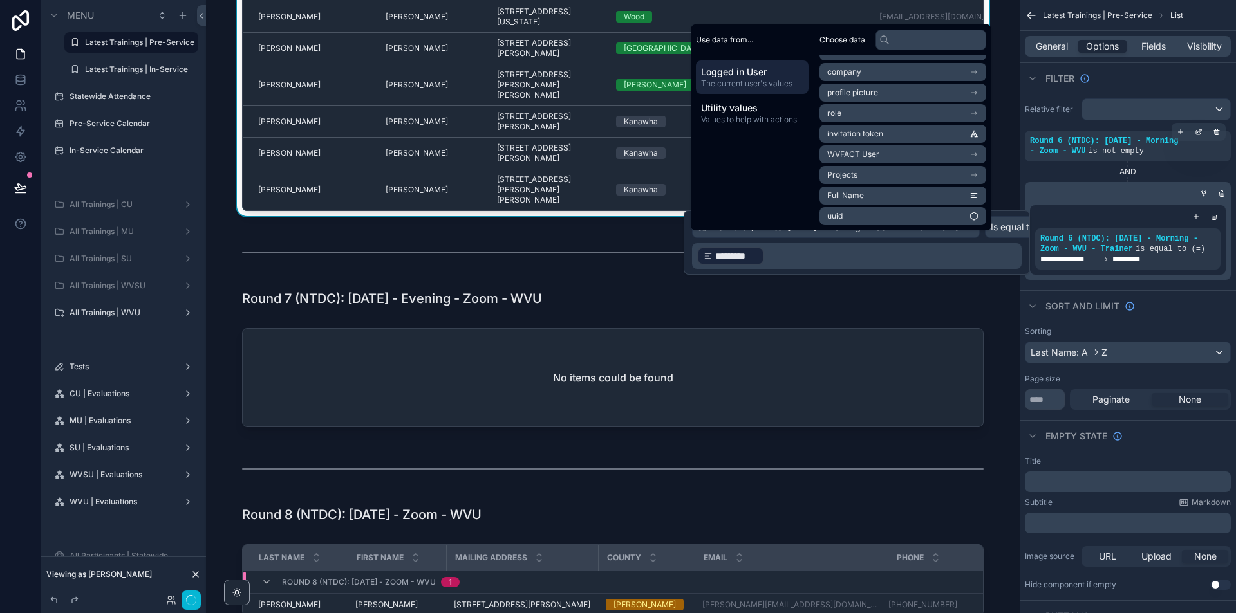
scroll to position [1352, 0]
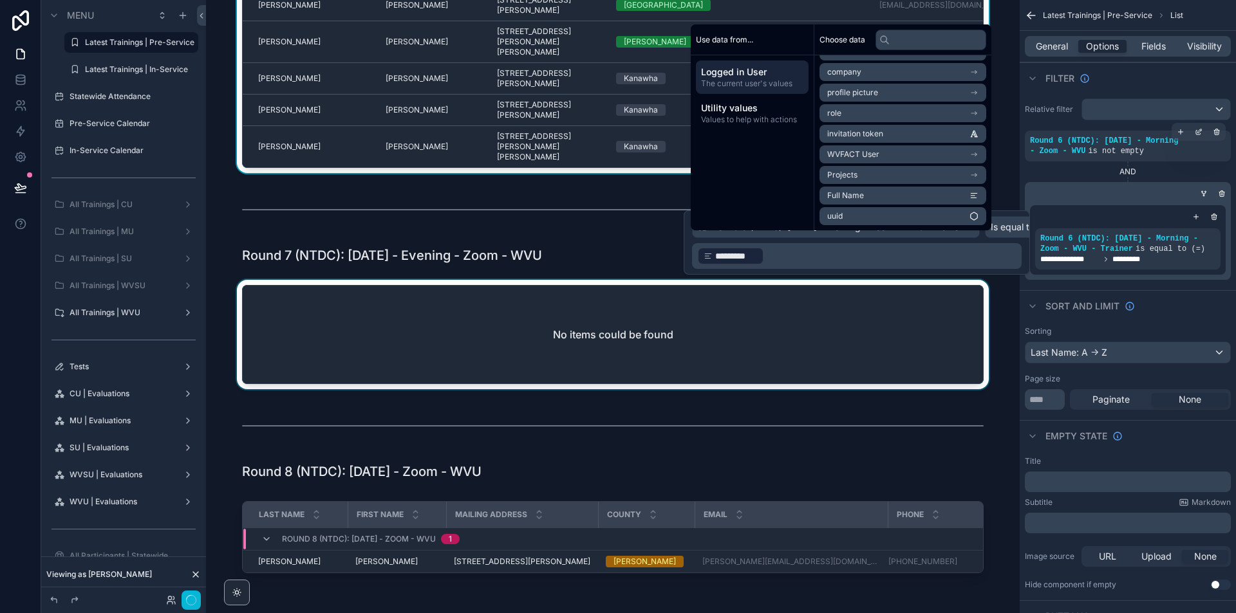
click at [973, 340] on div "scrollable content" at bounding box center [612, 337] width 793 height 115
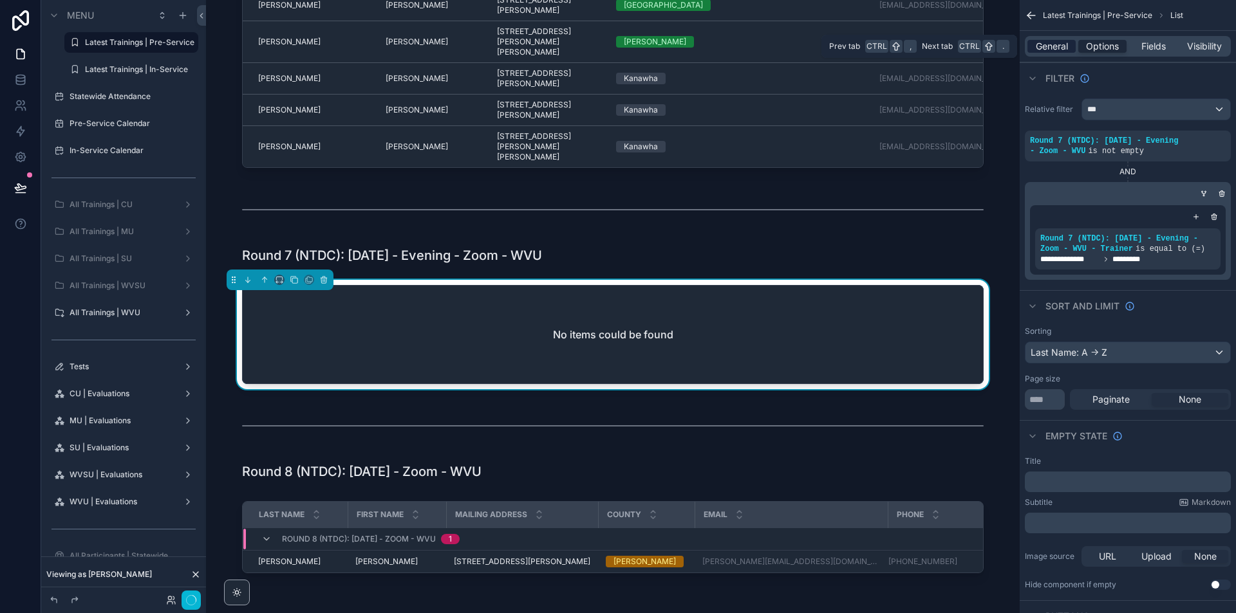
click at [1037, 47] on span "General" at bounding box center [1052, 46] width 32 height 13
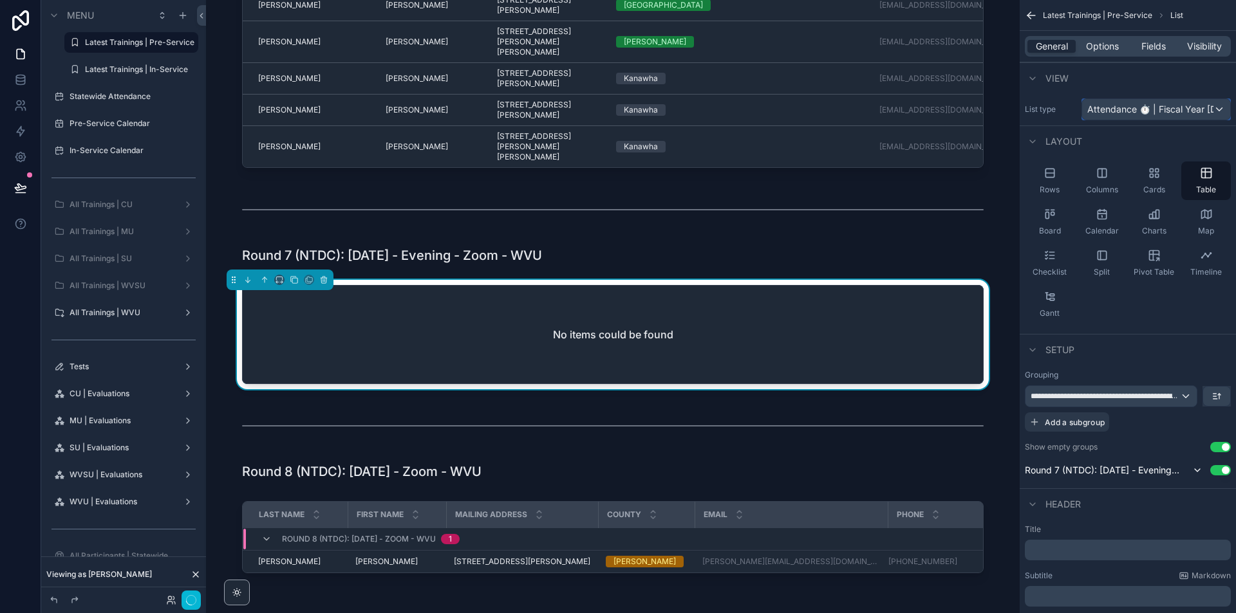
click at [1209, 111] on span "Attendance ⏱ | Fiscal Year [DATE]-[DATE]" at bounding box center [1150, 109] width 126 height 13
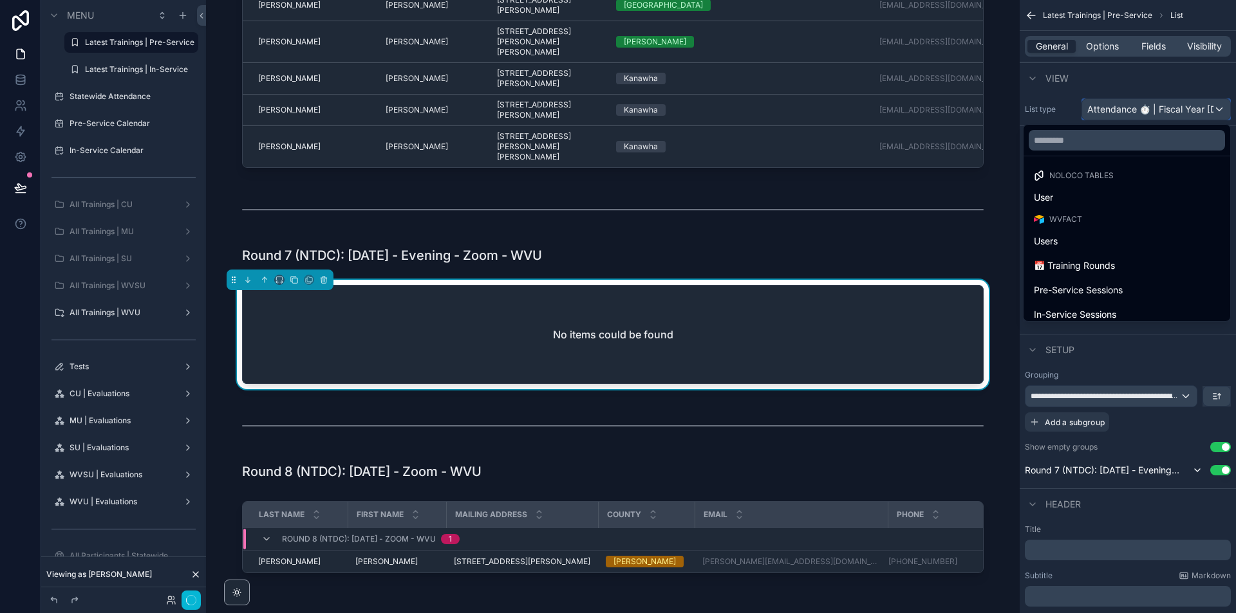
scroll to position [129, 0]
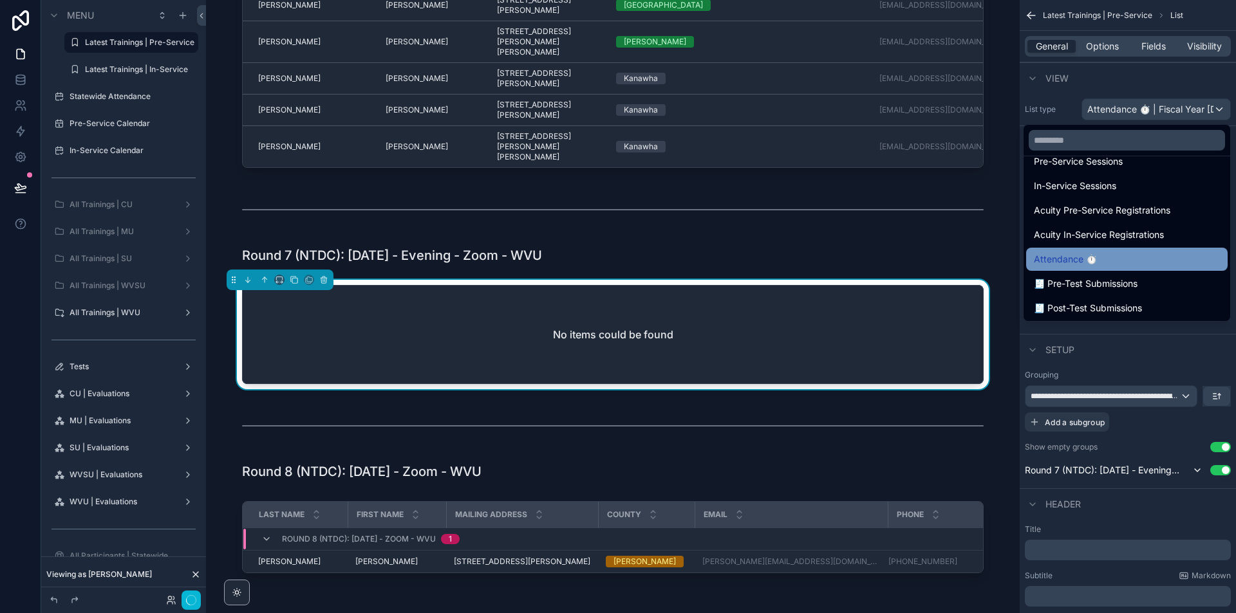
click at [1119, 251] on div "Attendance ⏱" at bounding box center [1126, 259] width 201 height 23
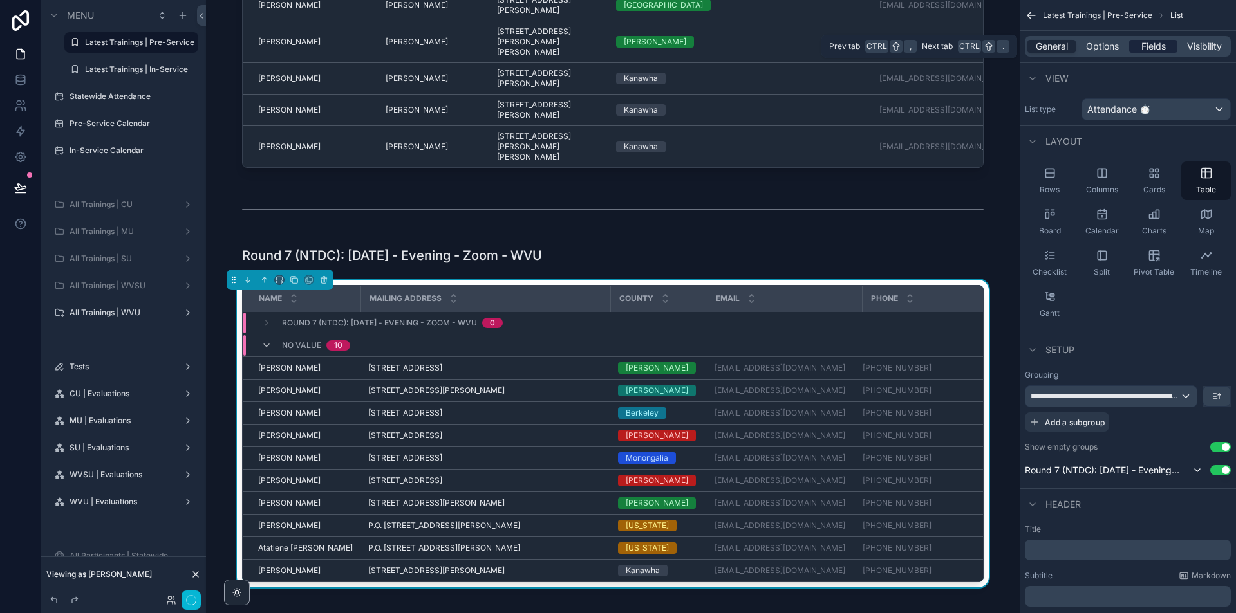
click at [1146, 47] on span "Fields" at bounding box center [1153, 46] width 24 height 13
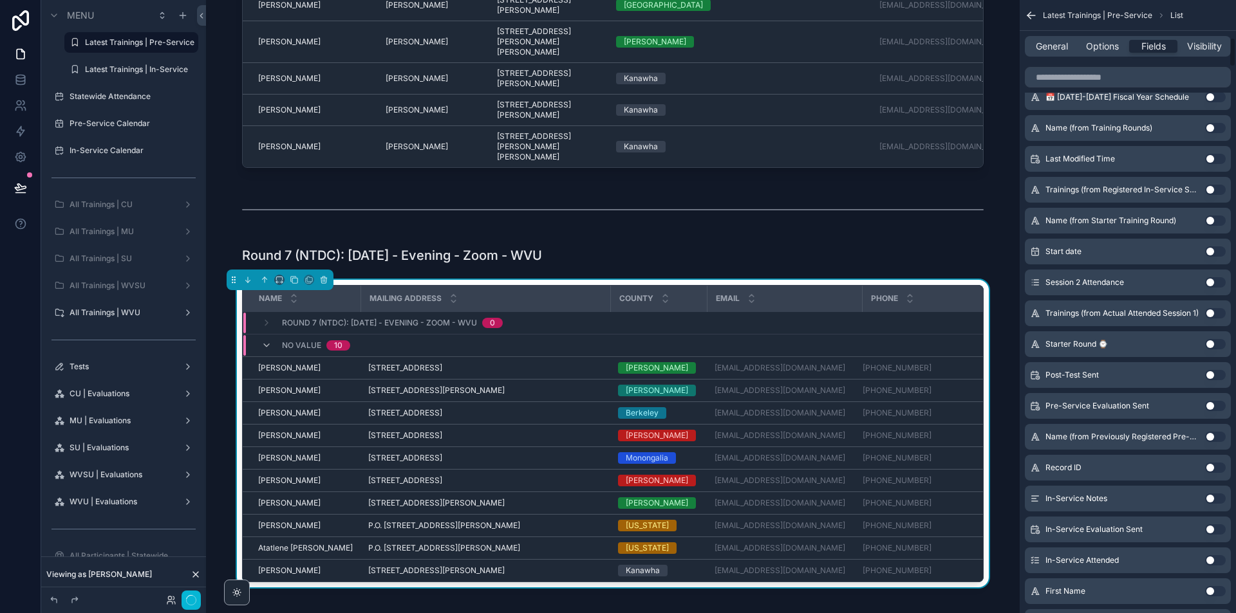
scroll to position [837, 0]
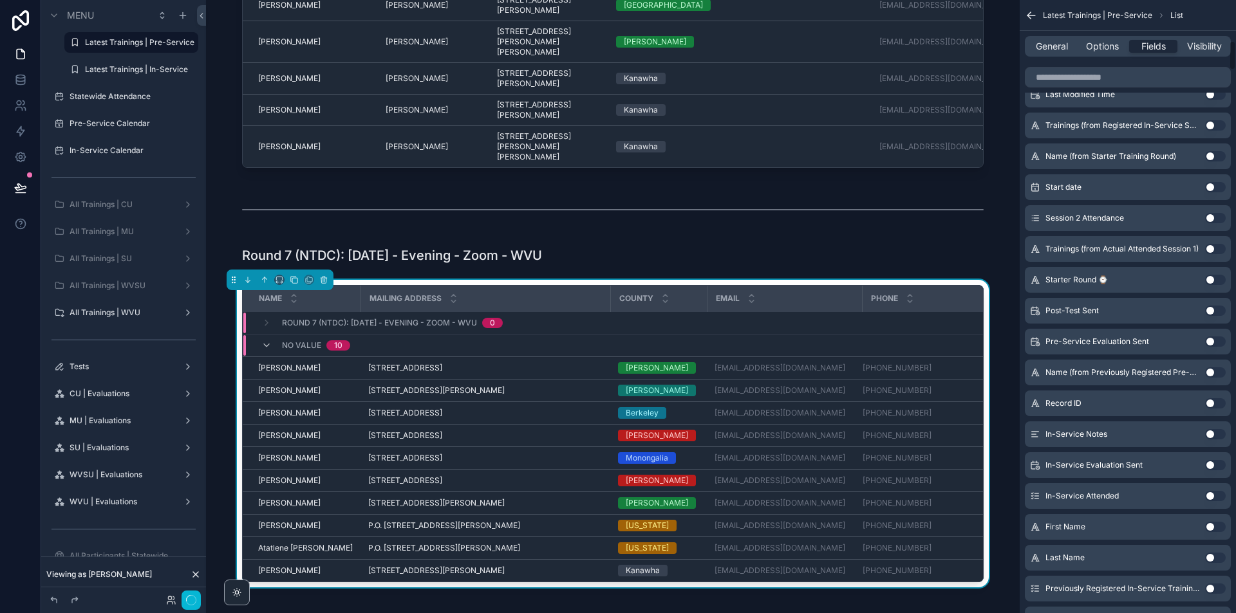
click at [1207, 559] on button "Use setting" at bounding box center [1215, 558] width 21 height 10
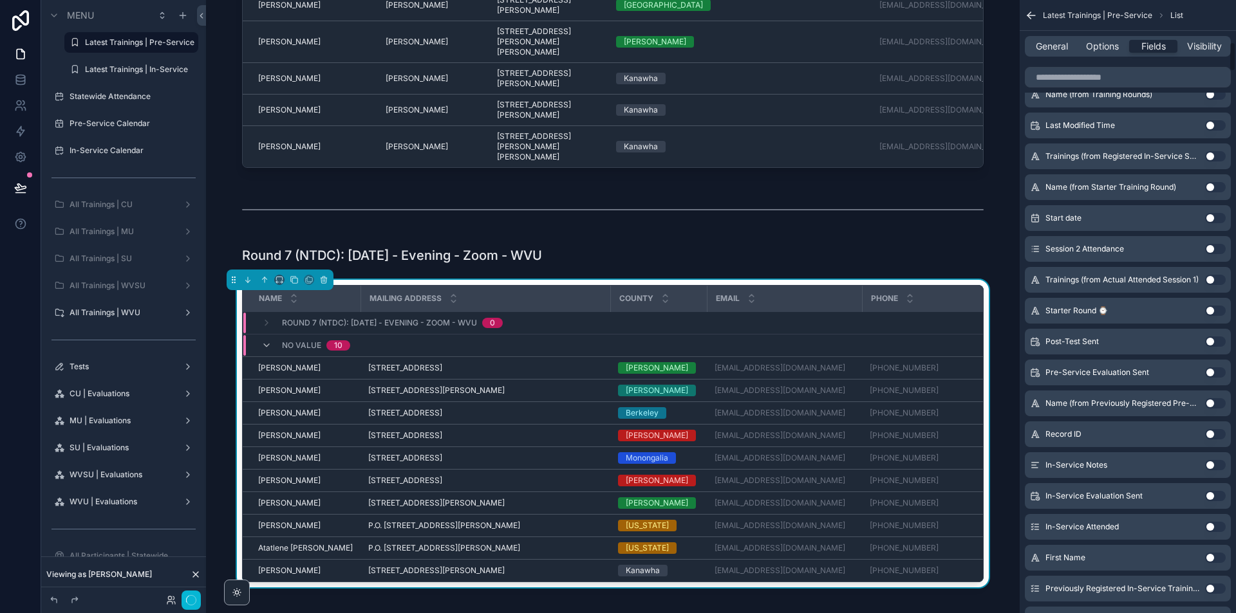
scroll to position [868, 0]
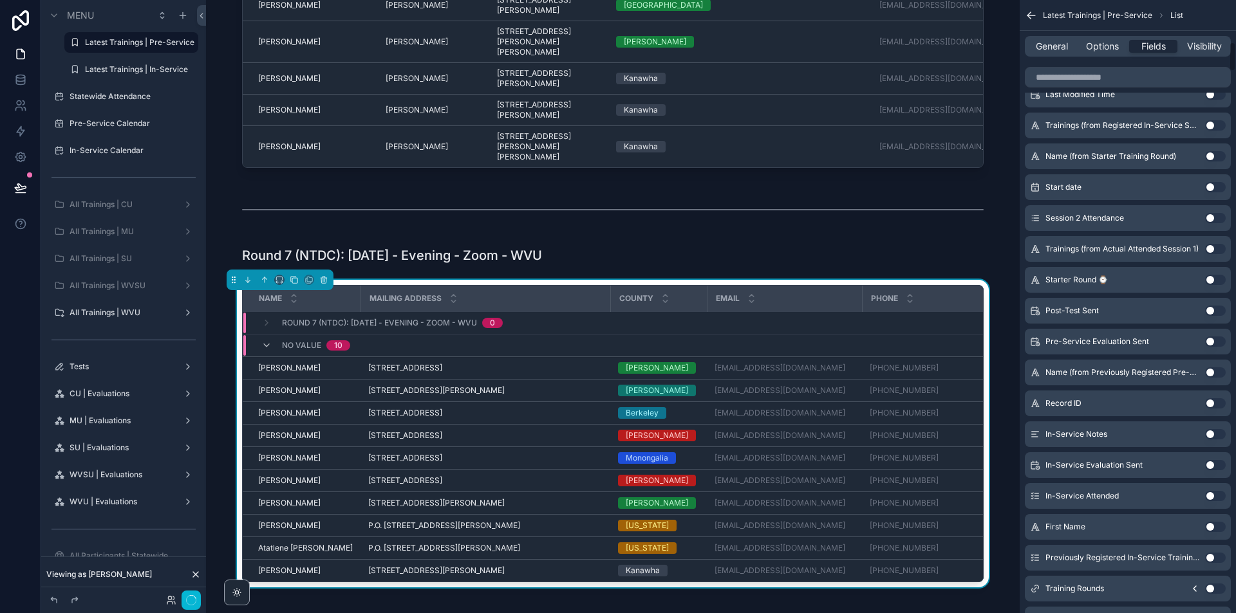
click at [1217, 530] on button "Use setting" at bounding box center [1215, 527] width 21 height 10
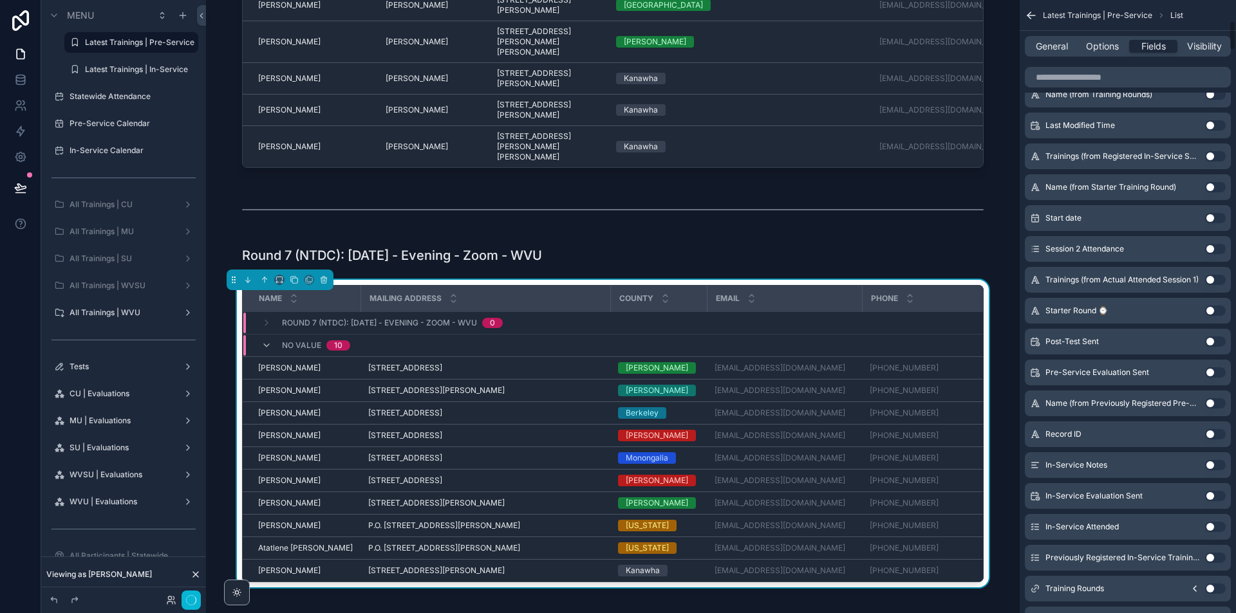
scroll to position [0, 0]
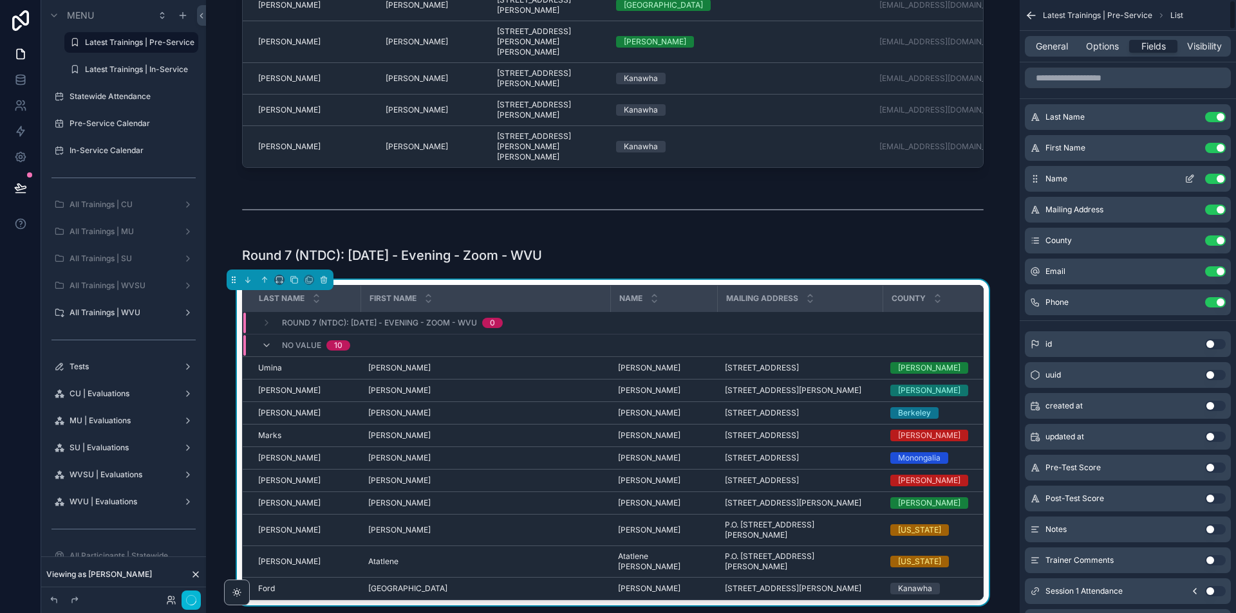
click at [1218, 177] on button "Use setting" at bounding box center [1215, 179] width 21 height 10
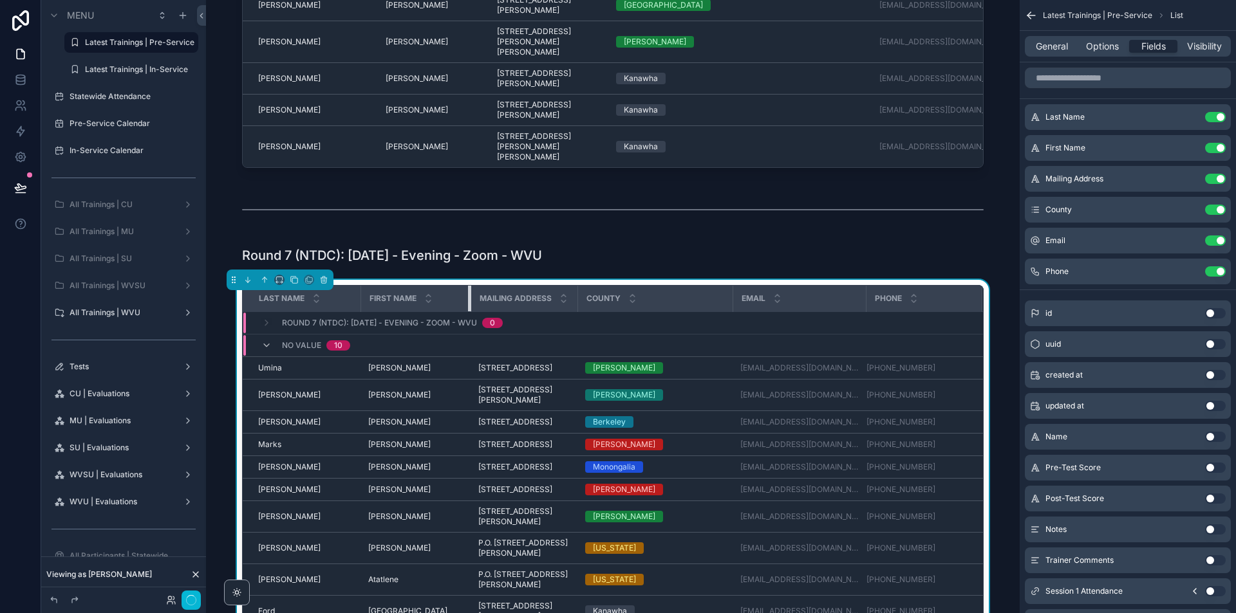
drag, startPoint x: 604, startPoint y: 323, endPoint x: 465, endPoint y: 328, distance: 139.8
click at [468, 311] on div "scrollable content" at bounding box center [470, 299] width 5 height 26
click at [1106, 44] on span "Options" at bounding box center [1102, 46] width 33 height 13
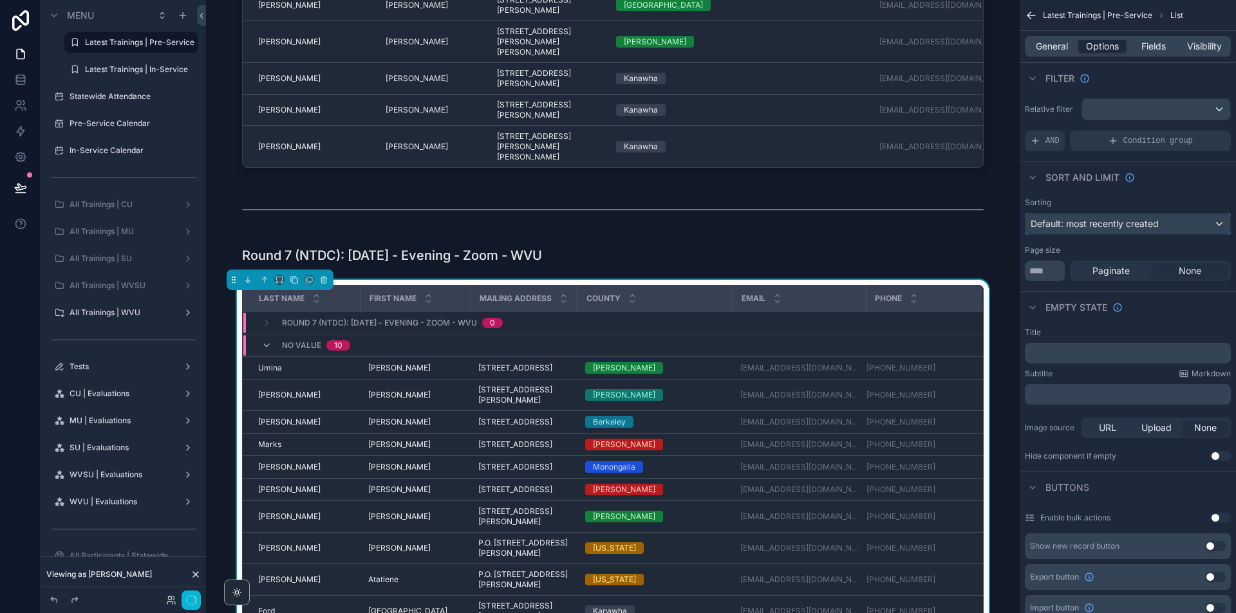
click at [1115, 217] on div "Default: most recently created" at bounding box center [1127, 224] width 205 height 21
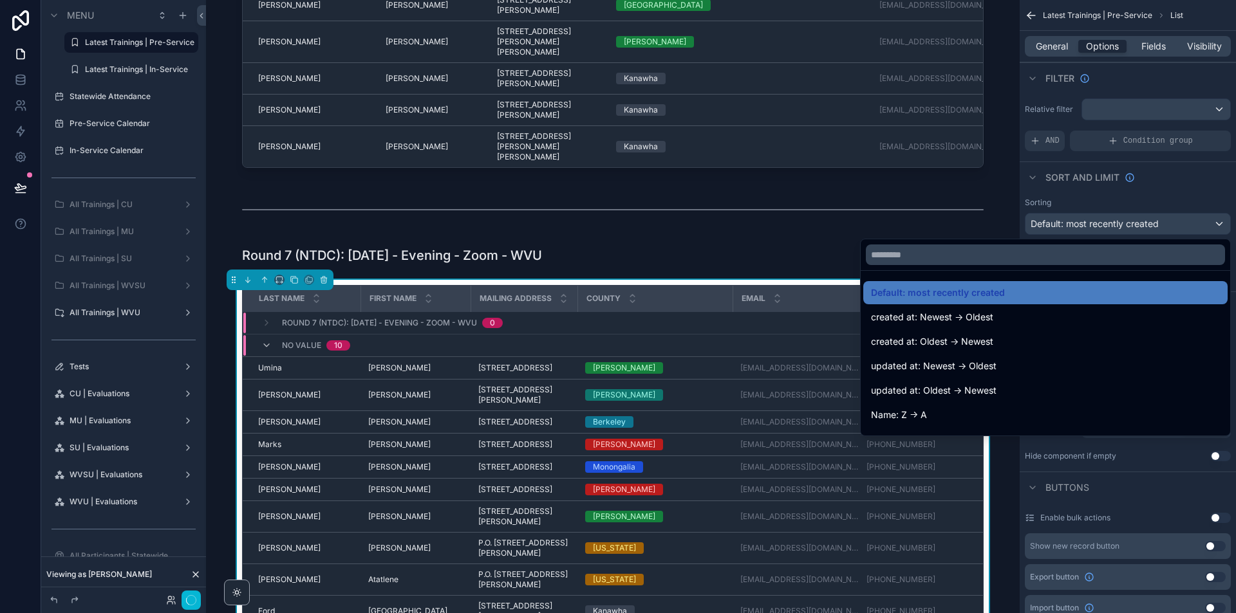
click at [1082, 266] on div at bounding box center [1044, 254] width 369 height 31
click at [1086, 254] on input "text" at bounding box center [1045, 255] width 359 height 21
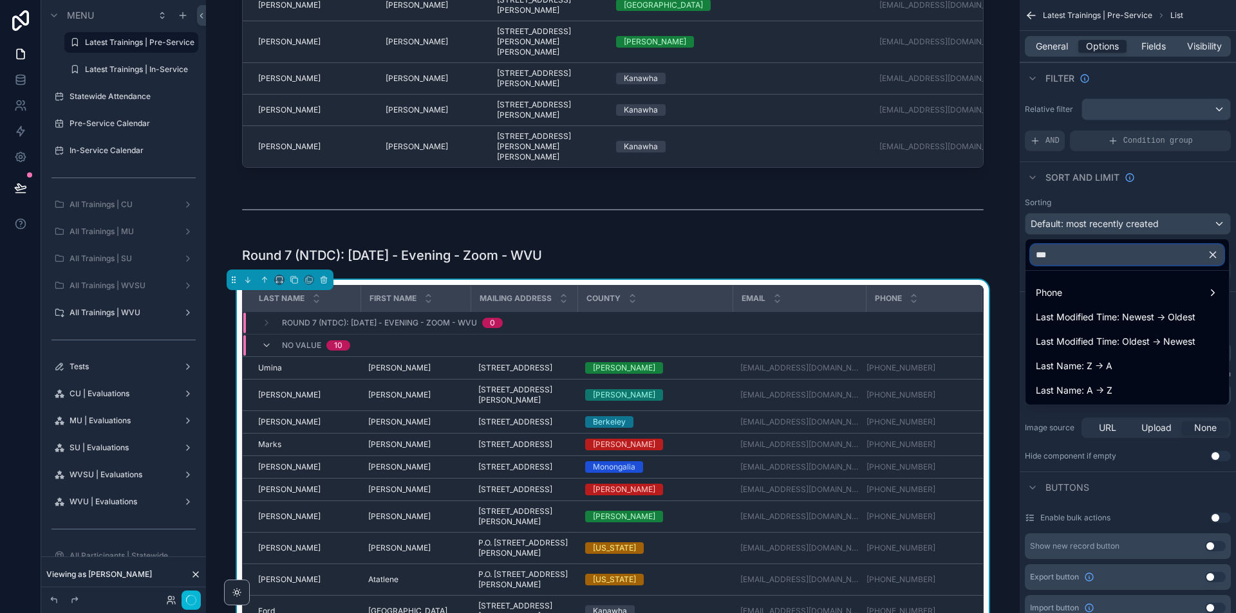
type input "****"
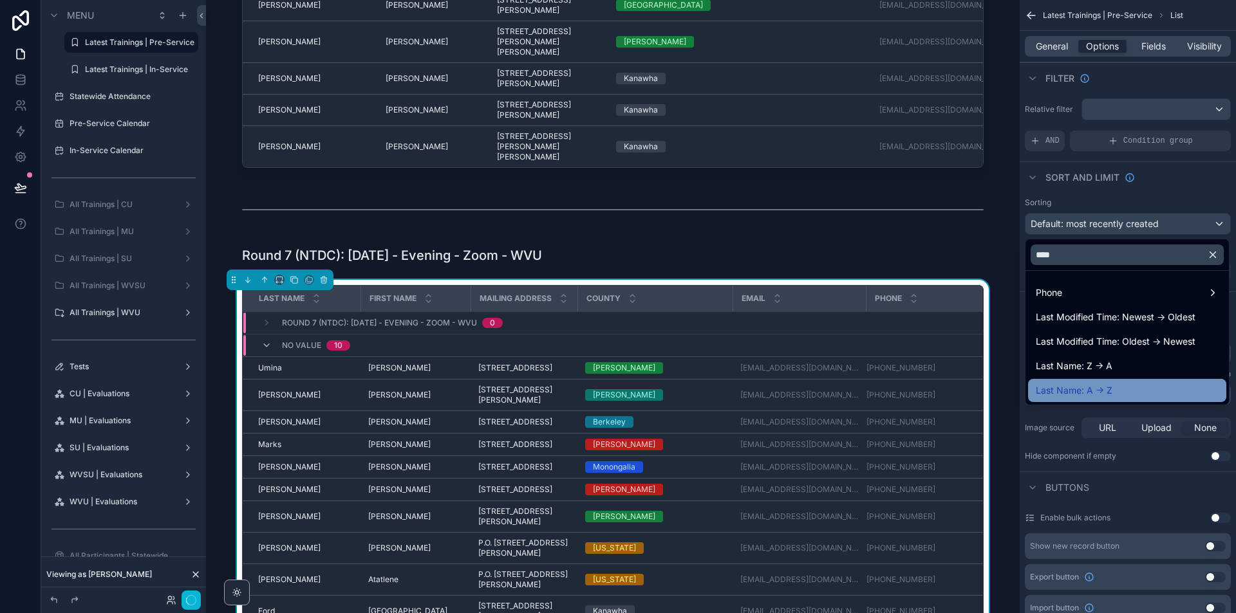
click at [1108, 384] on span "Last Name: A -> Z" at bounding box center [1074, 390] width 77 height 15
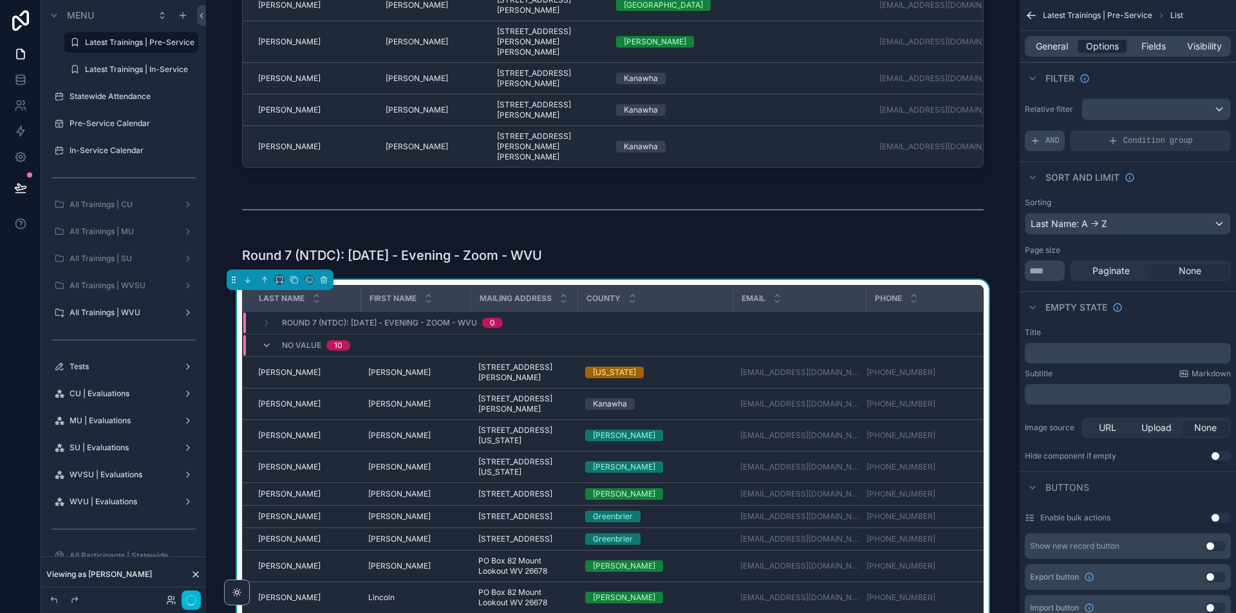
click at [1050, 140] on span "AND" at bounding box center [1052, 141] width 14 height 10
click at [1120, 224] on div "Last Name: A -> Z" at bounding box center [1127, 224] width 205 height 21
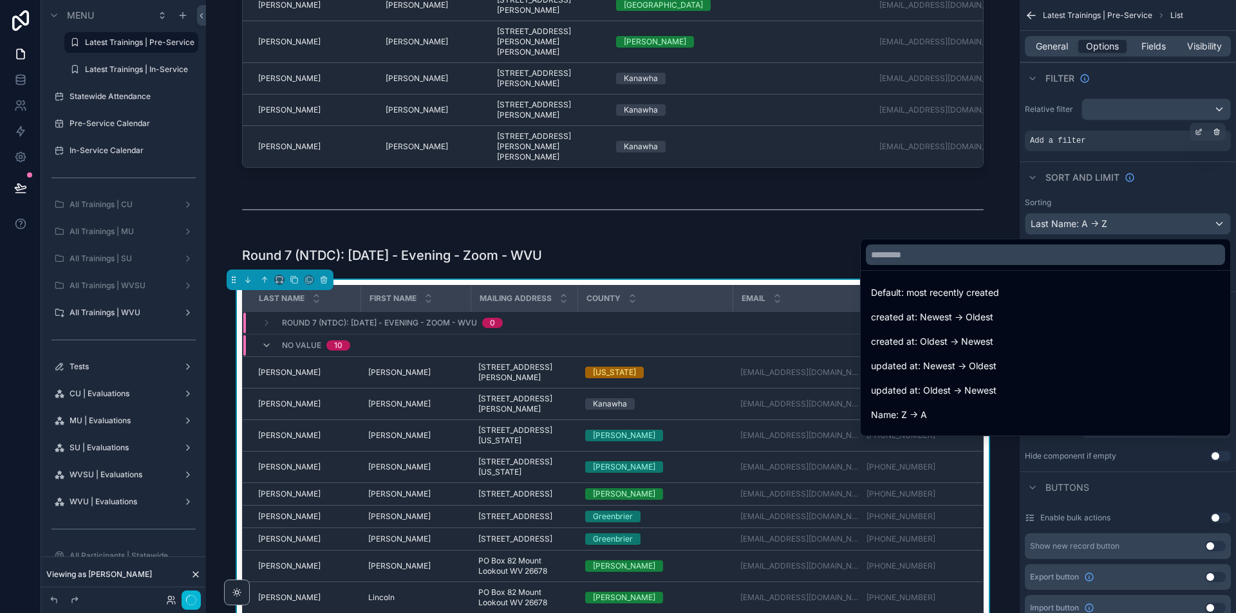
click at [1159, 144] on div "scrollable content" at bounding box center [618, 306] width 1236 height 613
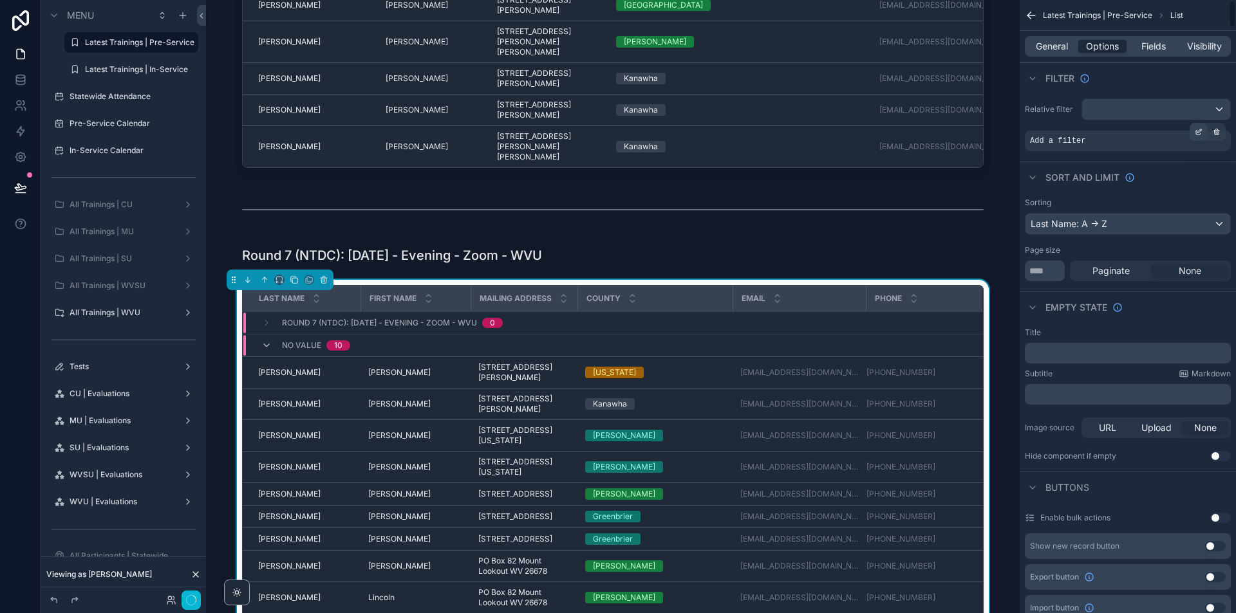
click at [1199, 133] on icon "scrollable content" at bounding box center [1200, 131] width 4 height 4
click at [910, 129] on div "Select a field" at bounding box center [900, 121] width 77 height 21
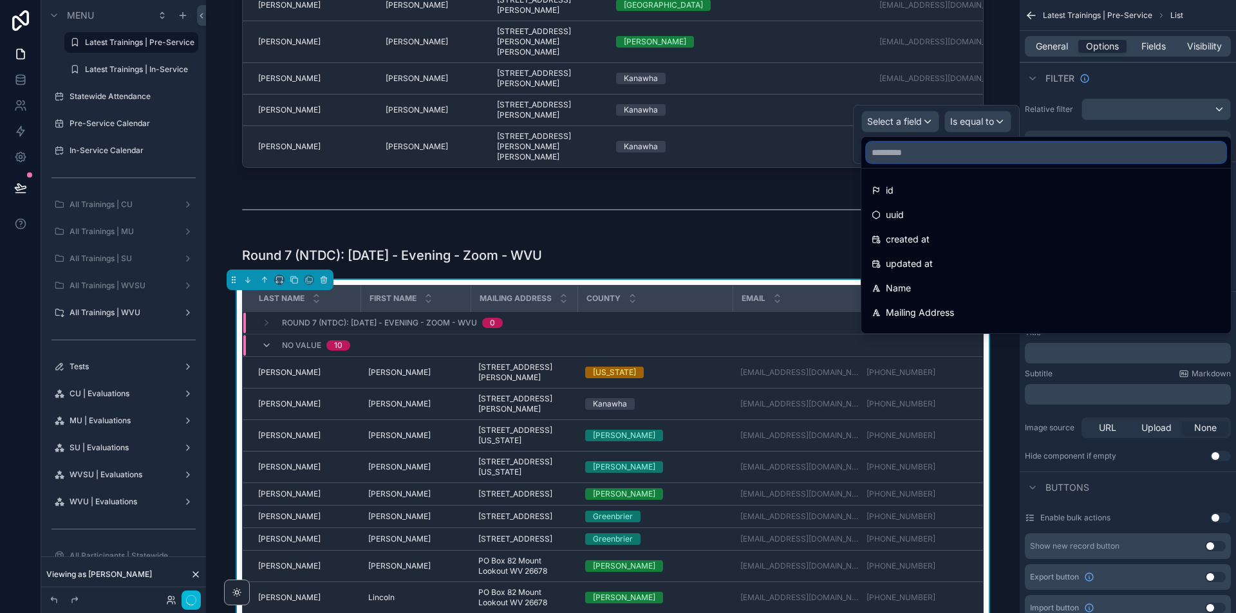
click at [915, 148] on input "text" at bounding box center [1045, 152] width 359 height 21
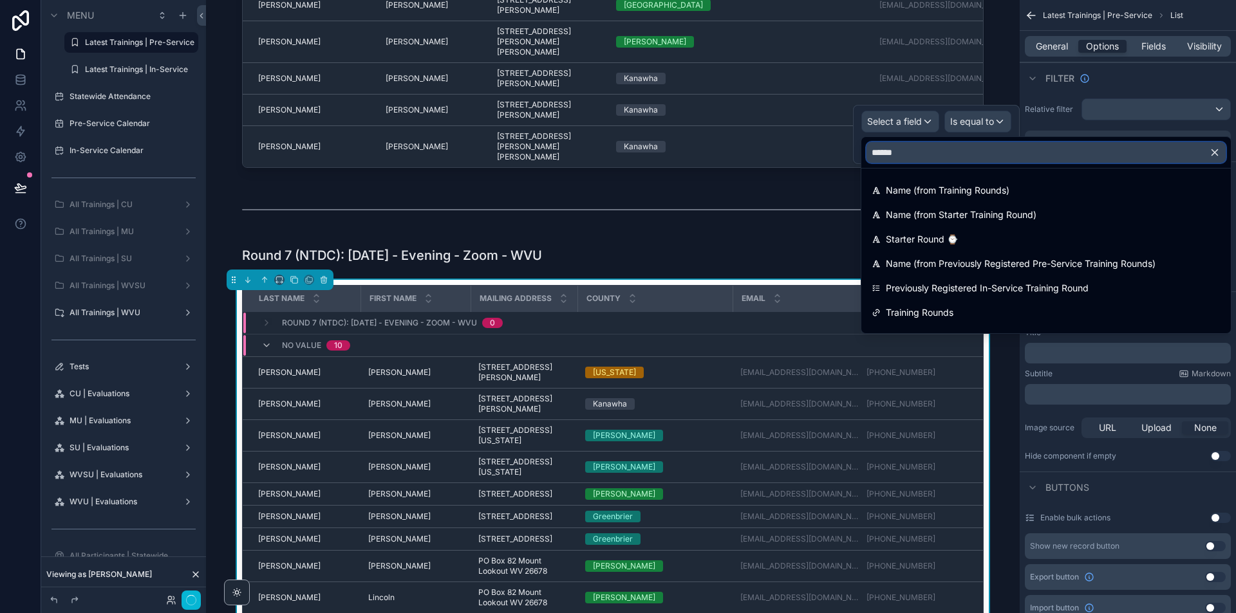
type input "*******"
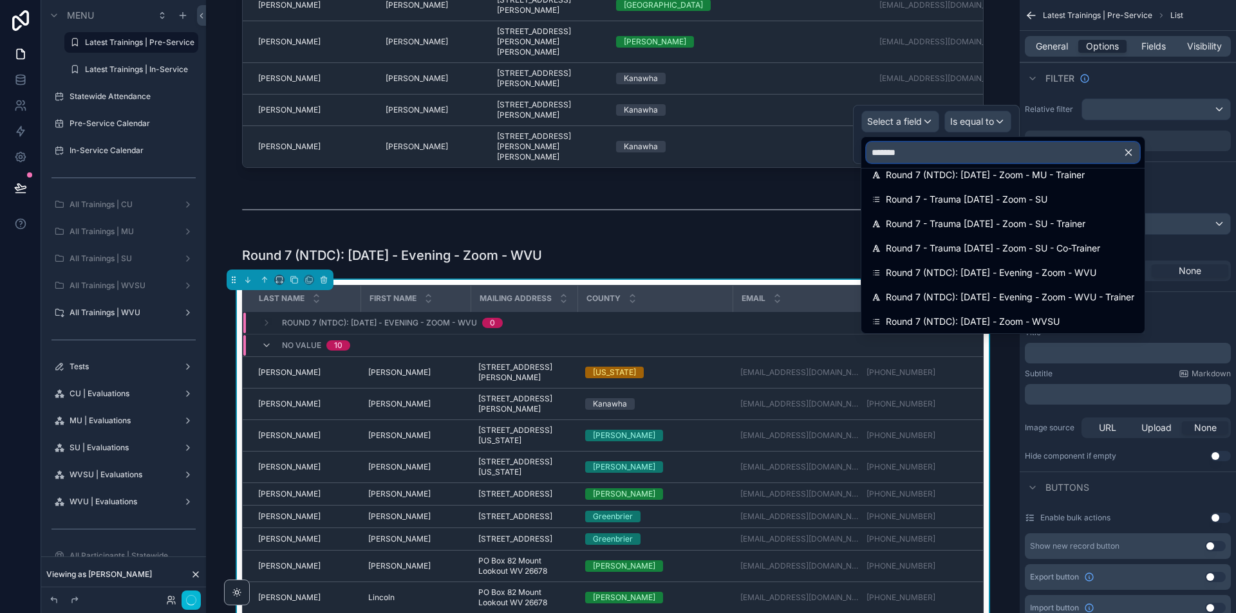
scroll to position [189, 0]
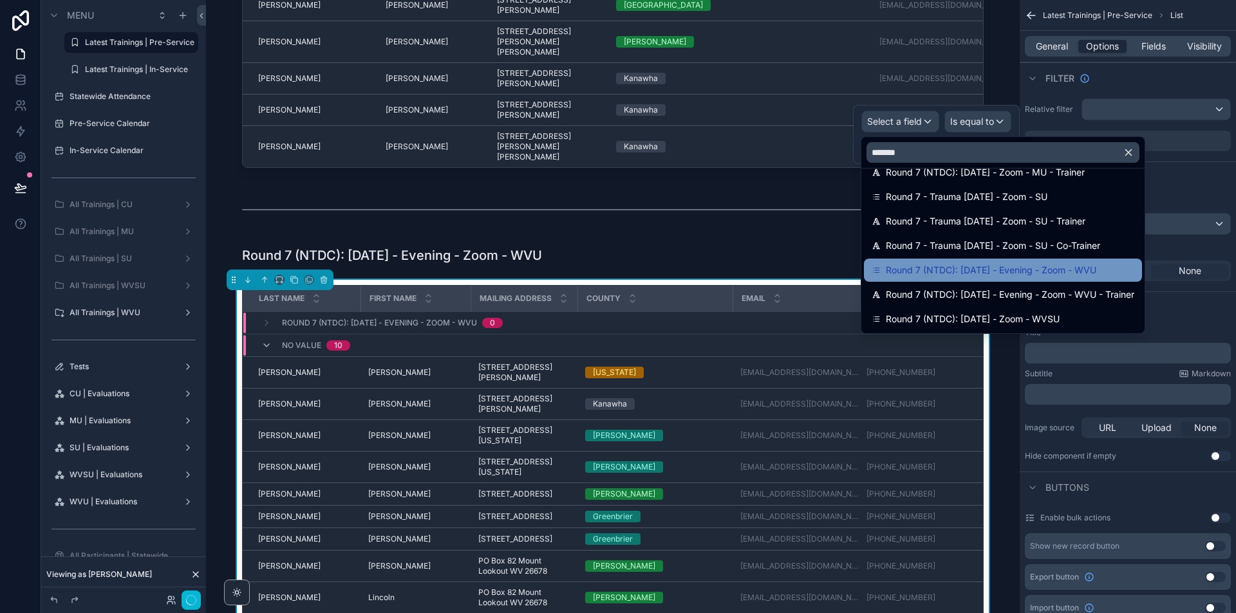
click at [1028, 272] on span "Round 7 (NTDC): [DATE] - Evening - Zoom - WVU" at bounding box center [991, 270] width 210 height 15
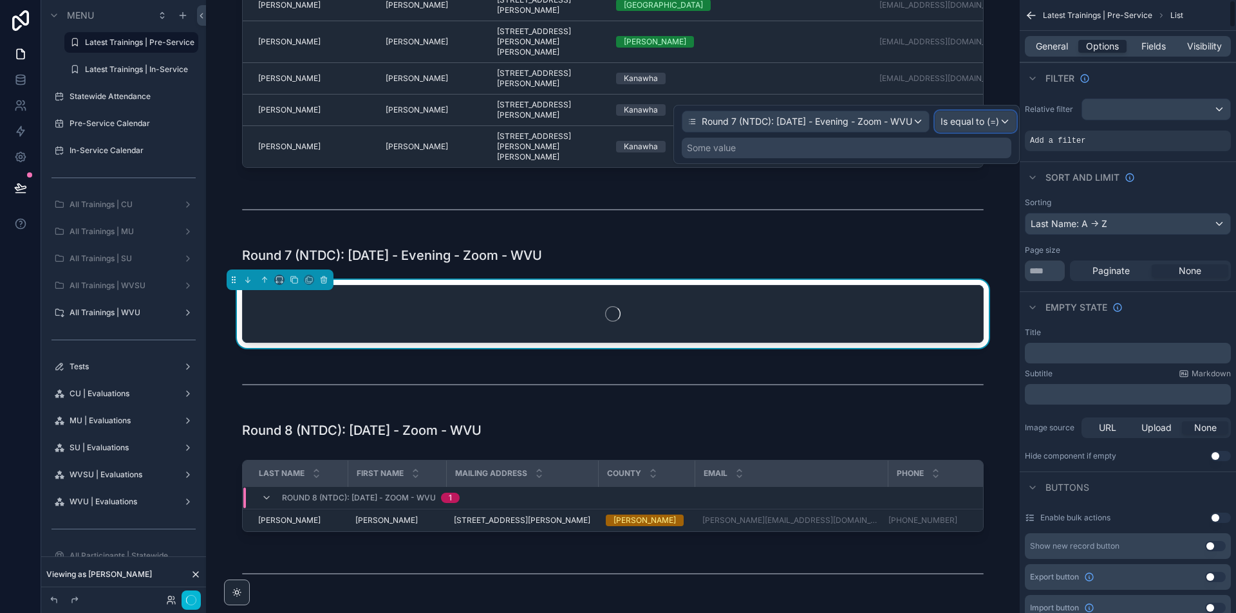
click at [1012, 112] on div "Is equal to (=)" at bounding box center [975, 121] width 80 height 21
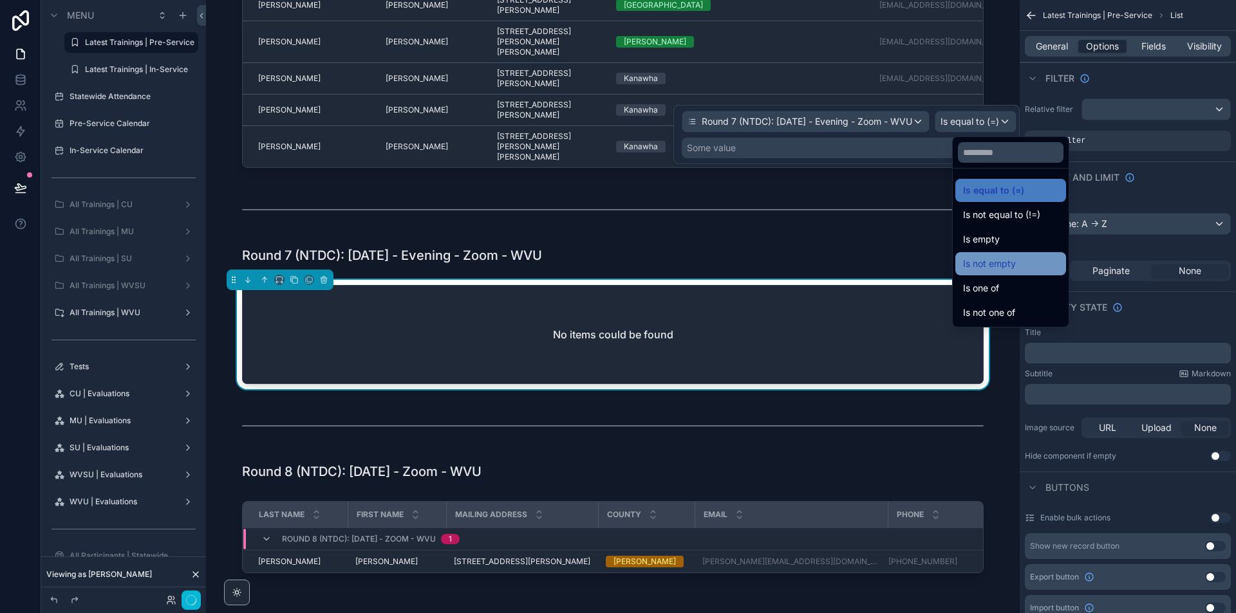
click at [999, 264] on span "Is not empty" at bounding box center [989, 263] width 53 height 15
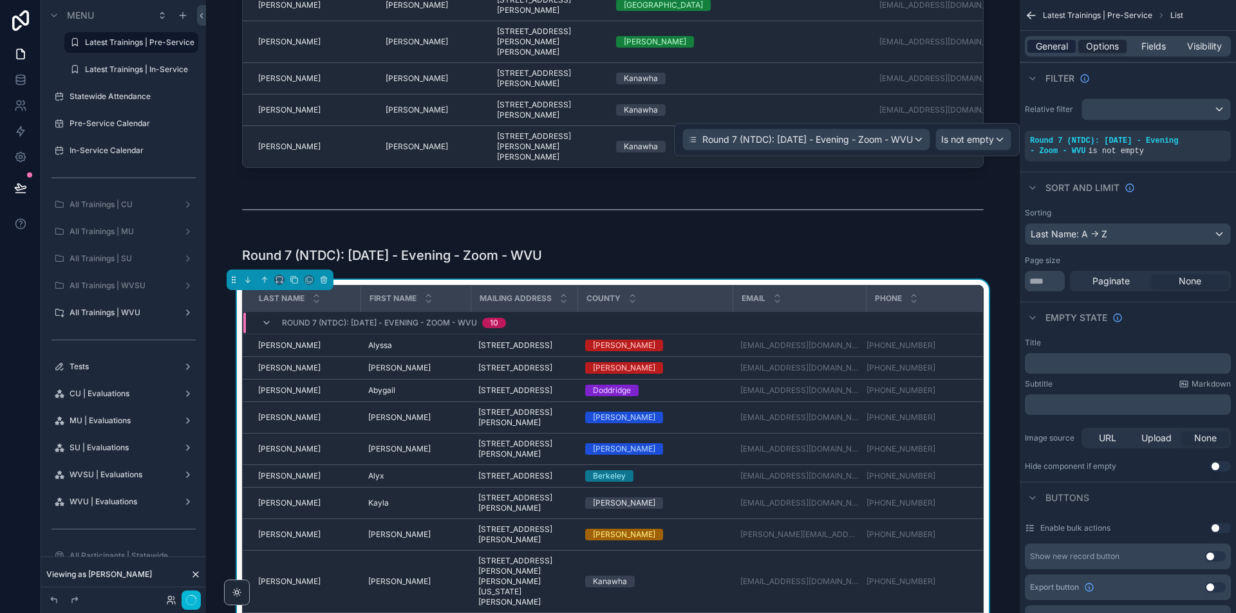
click at [1046, 42] on span "General" at bounding box center [1052, 46] width 32 height 13
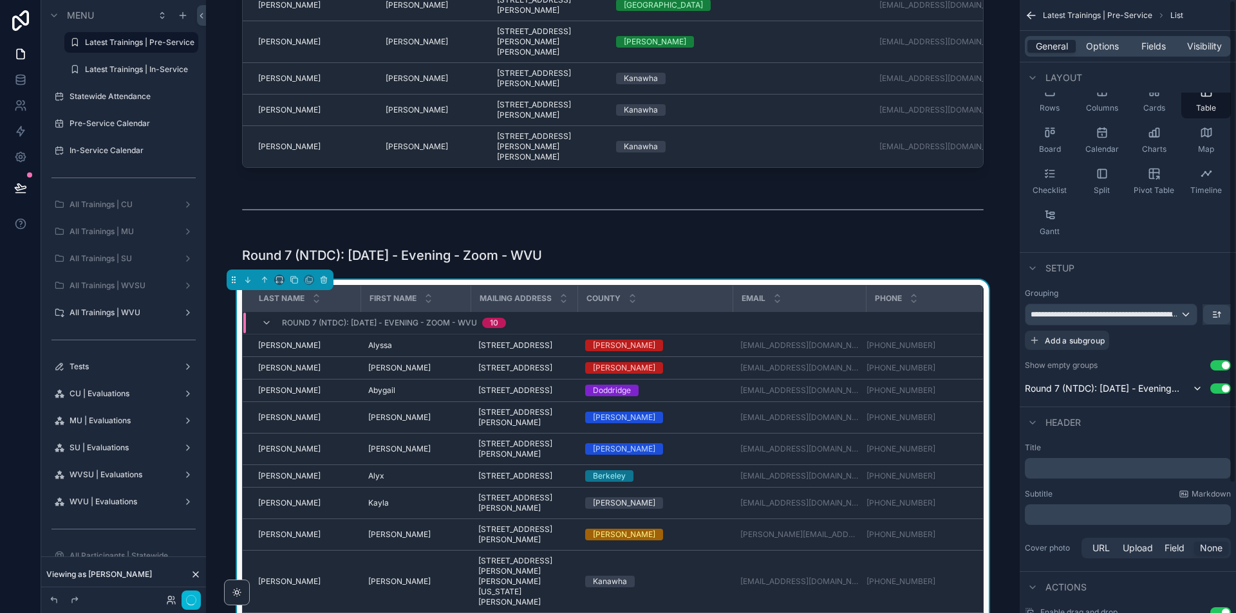
scroll to position [0, 0]
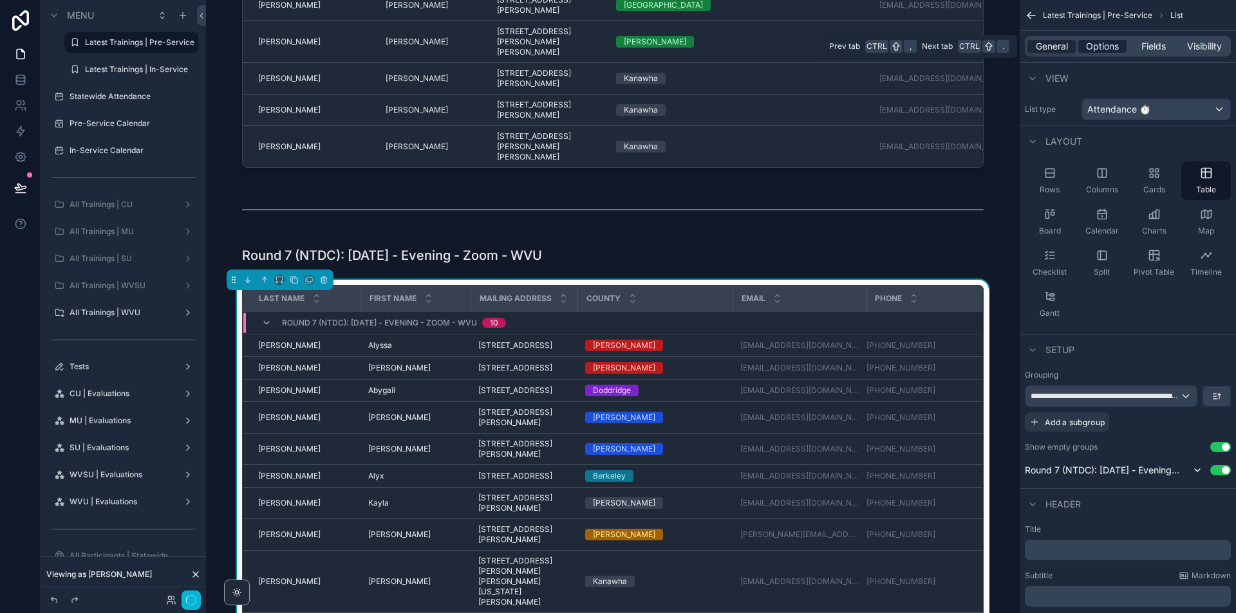
click at [1101, 49] on span "Options" at bounding box center [1102, 46] width 33 height 13
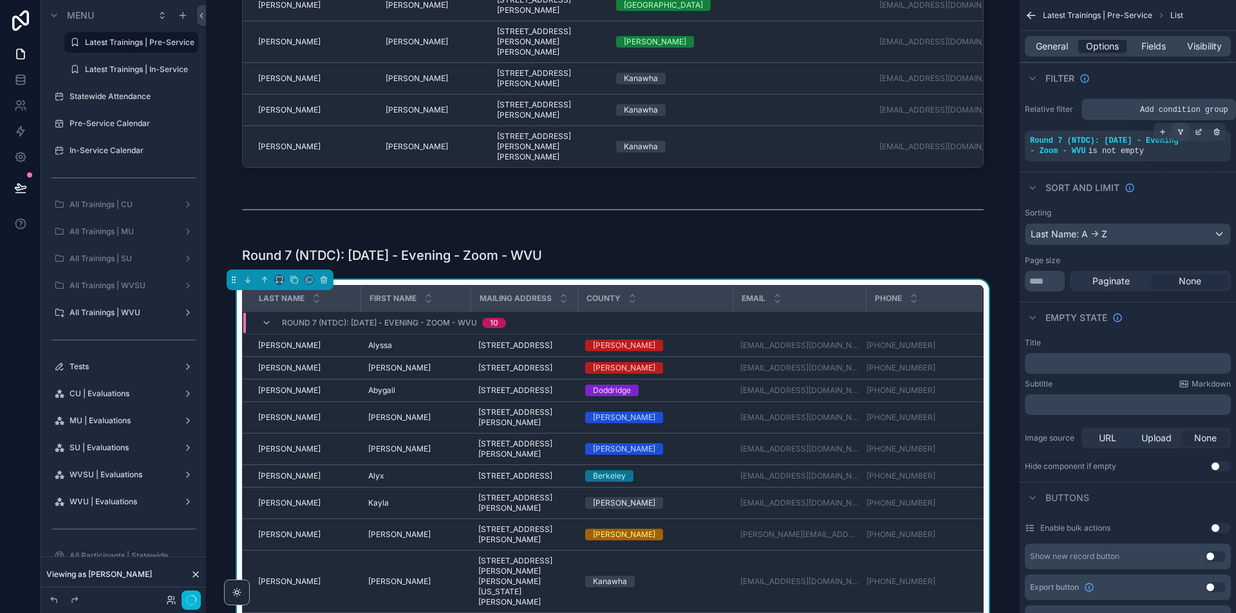
click at [1178, 131] on icon "scrollable content" at bounding box center [1180, 132] width 8 height 8
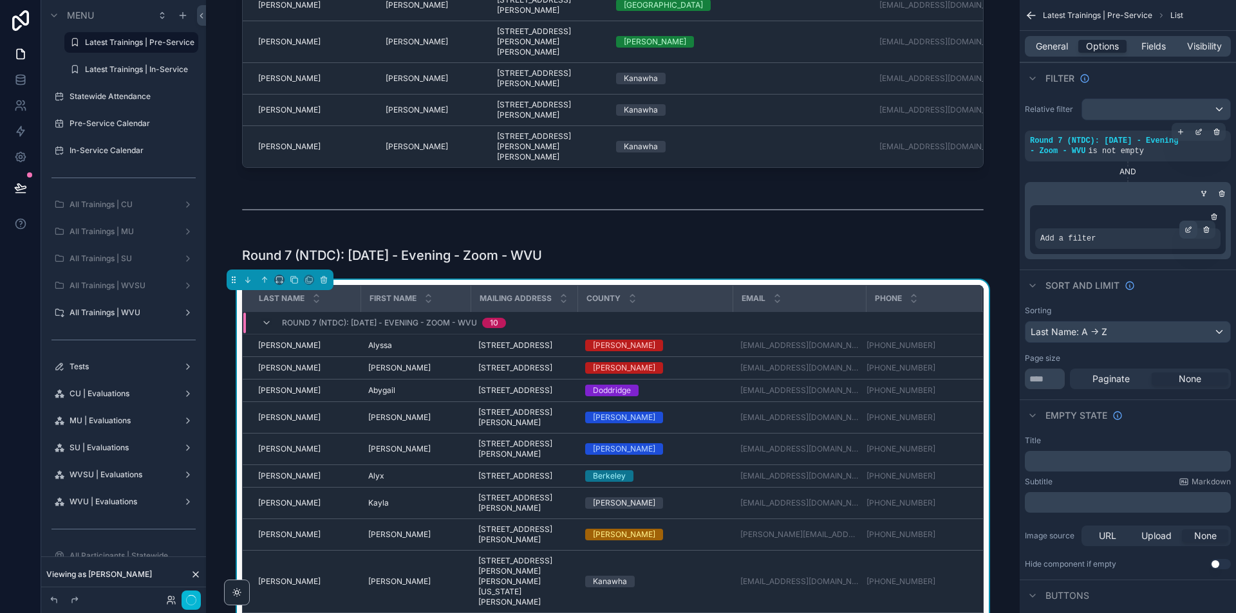
click at [1189, 231] on icon "scrollable content" at bounding box center [1188, 230] width 8 height 8
click at [911, 215] on span "Select a field" at bounding box center [904, 219] width 55 height 11
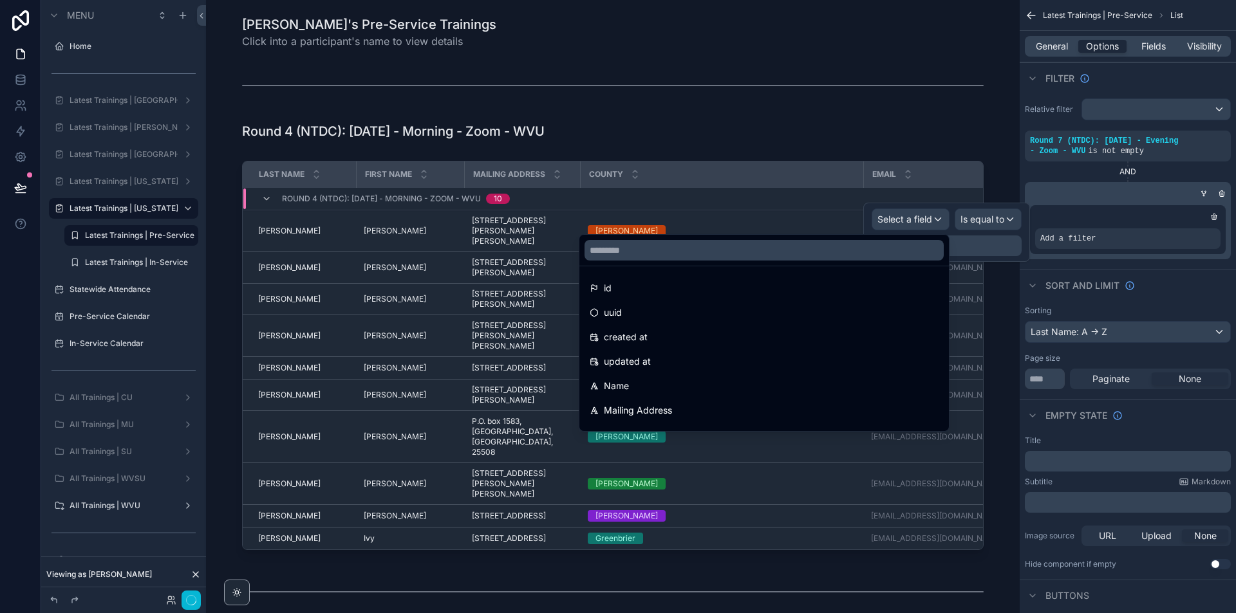
scroll to position [1352, 0]
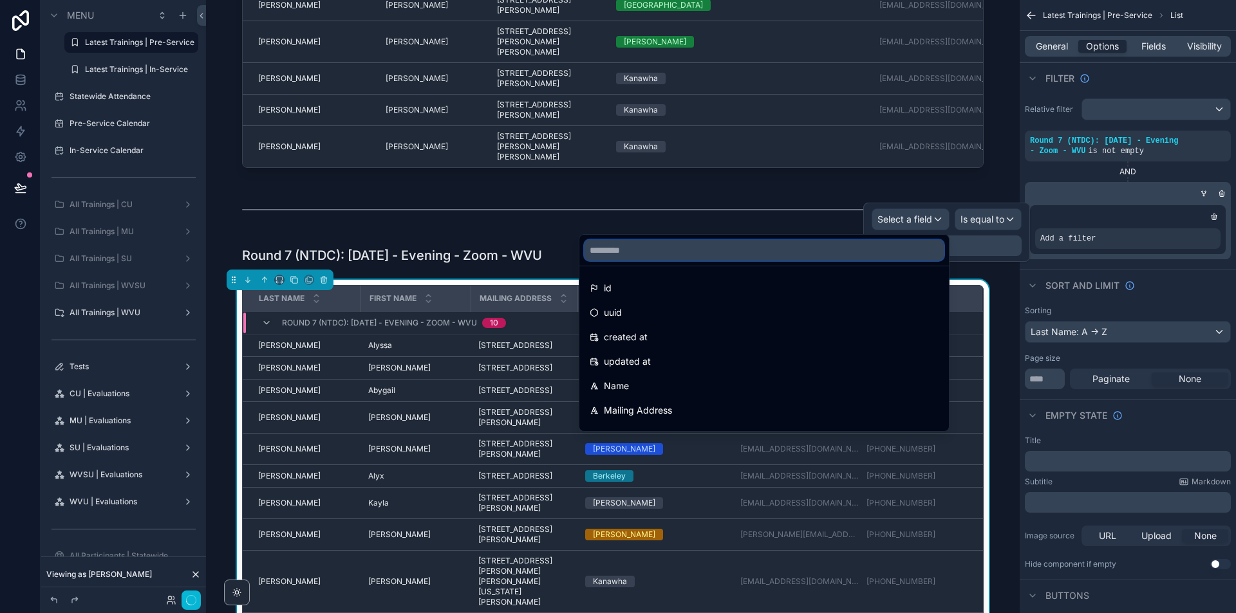
click at [728, 256] on input "text" at bounding box center [763, 250] width 359 height 21
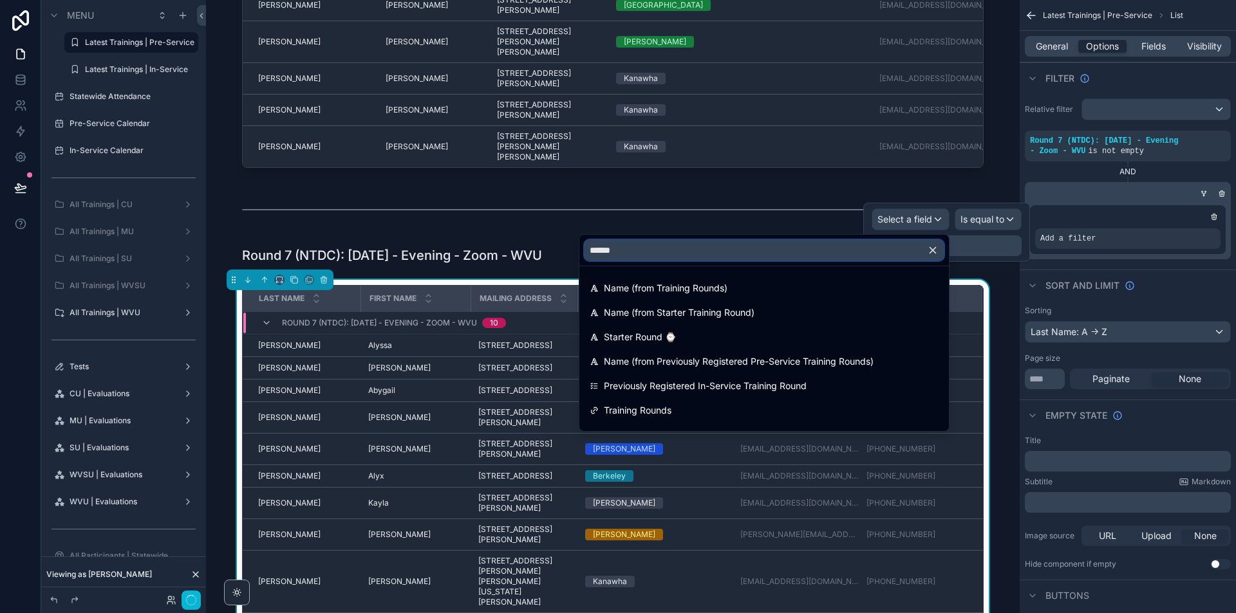
type input "*******"
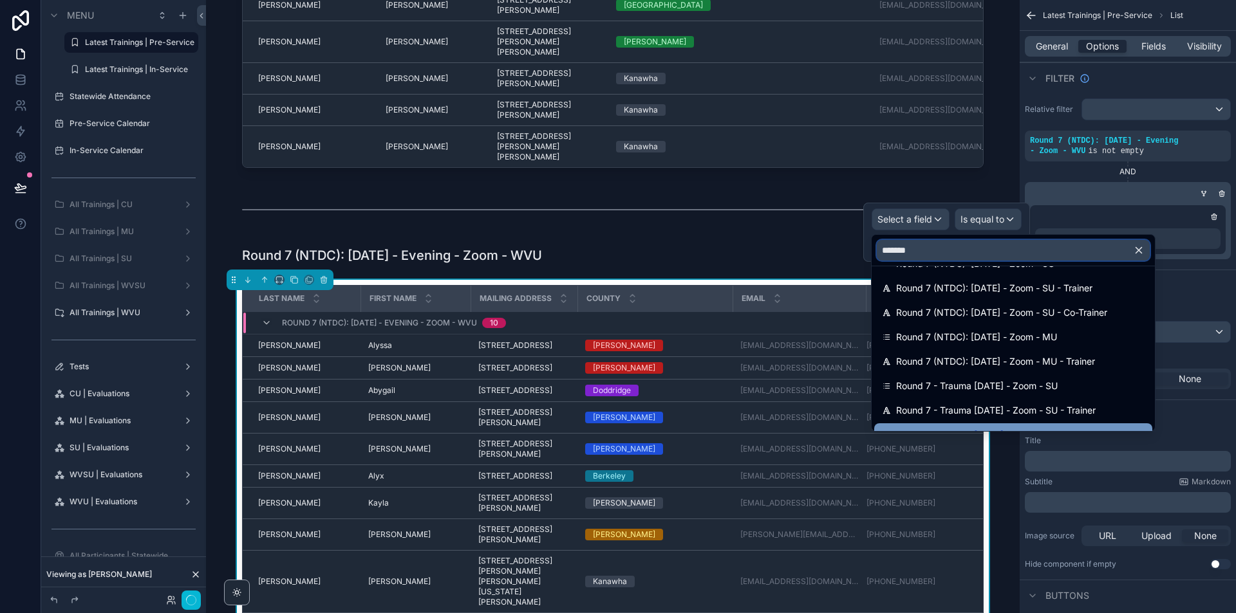
scroll to position [189, 0]
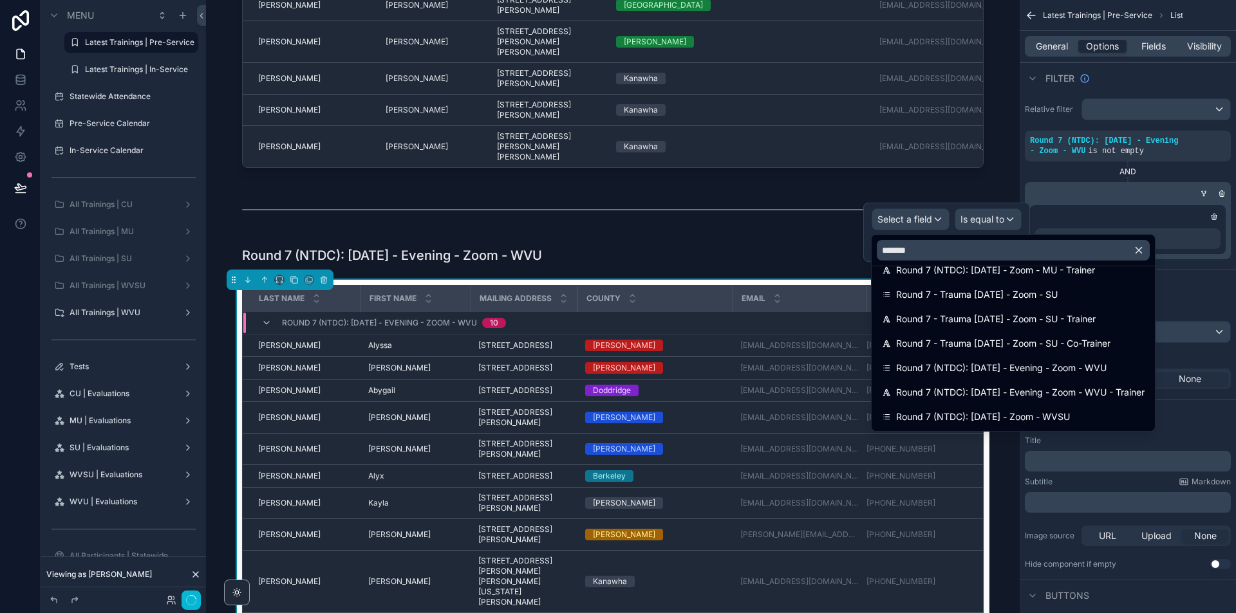
click at [1084, 398] on span "Round 7 (NTDC): [DATE] - Evening - Zoom - WVU - Trainer" at bounding box center [1020, 392] width 248 height 15
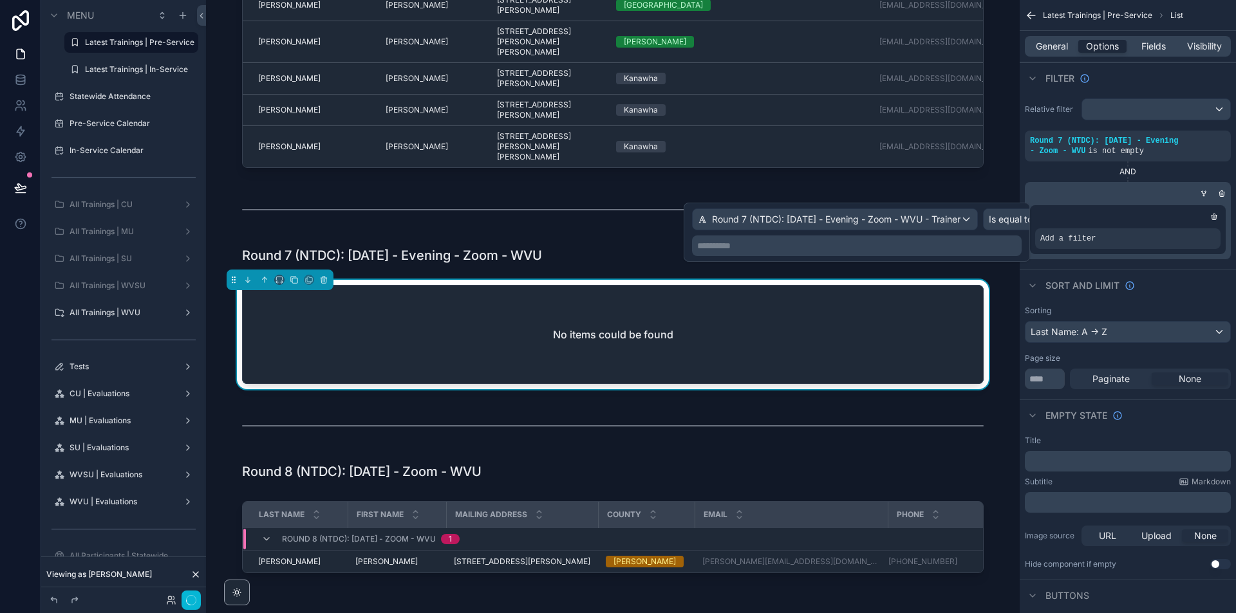
click at [1020, 244] on div "**********" at bounding box center [857, 246] width 330 height 21
click at [1006, 247] on p "**********" at bounding box center [858, 245] width 322 height 13
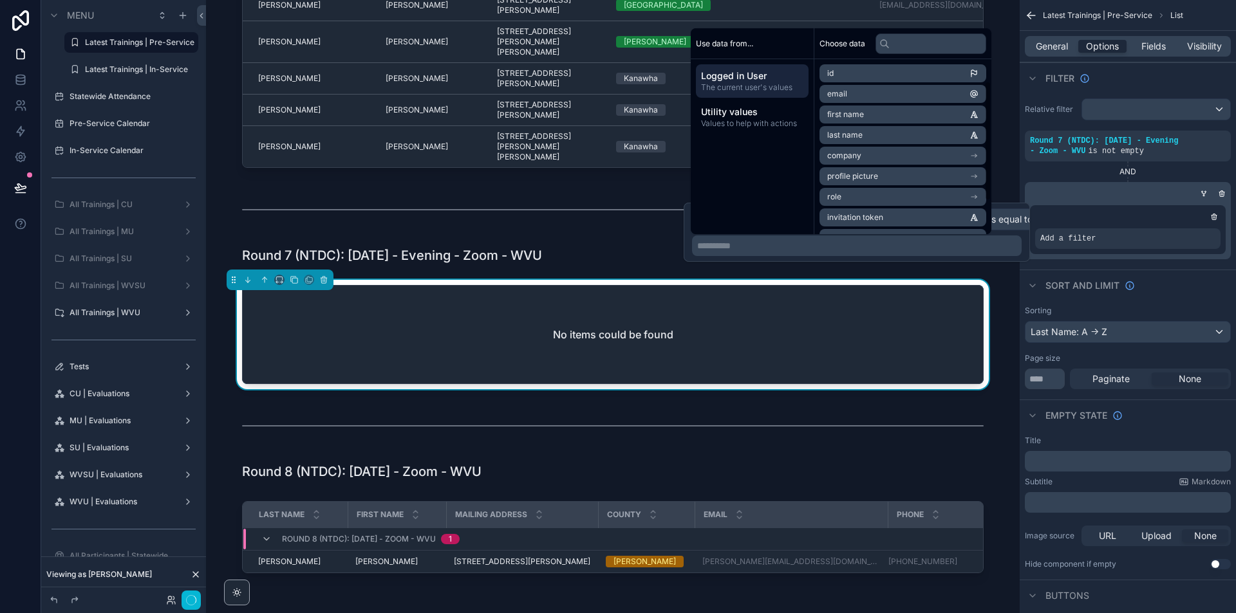
scroll to position [80, 0]
click at [929, 198] on li "Full Name" at bounding box center [902, 199] width 167 height 18
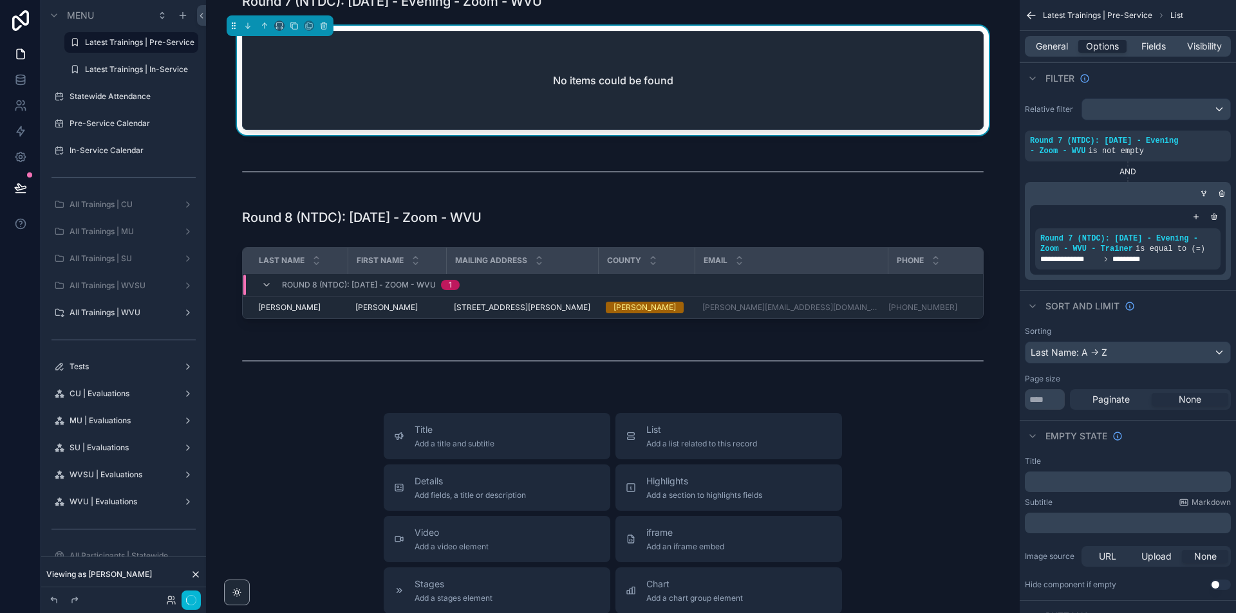
scroll to position [1609, 0]
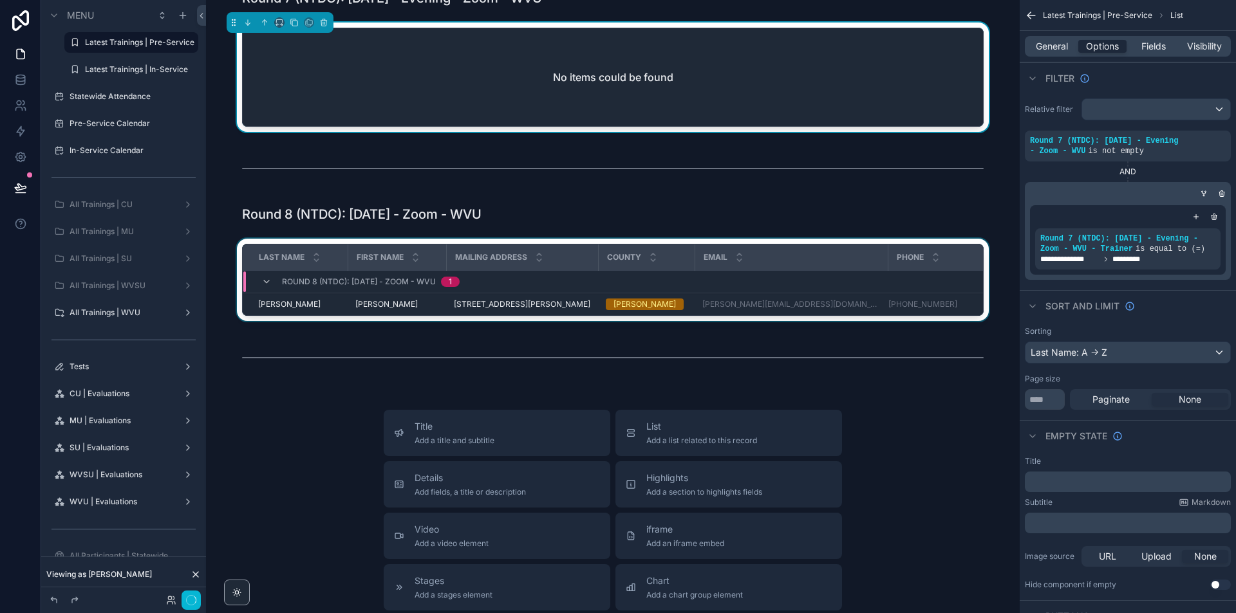
click at [974, 261] on div "scrollable content" at bounding box center [612, 283] width 793 height 88
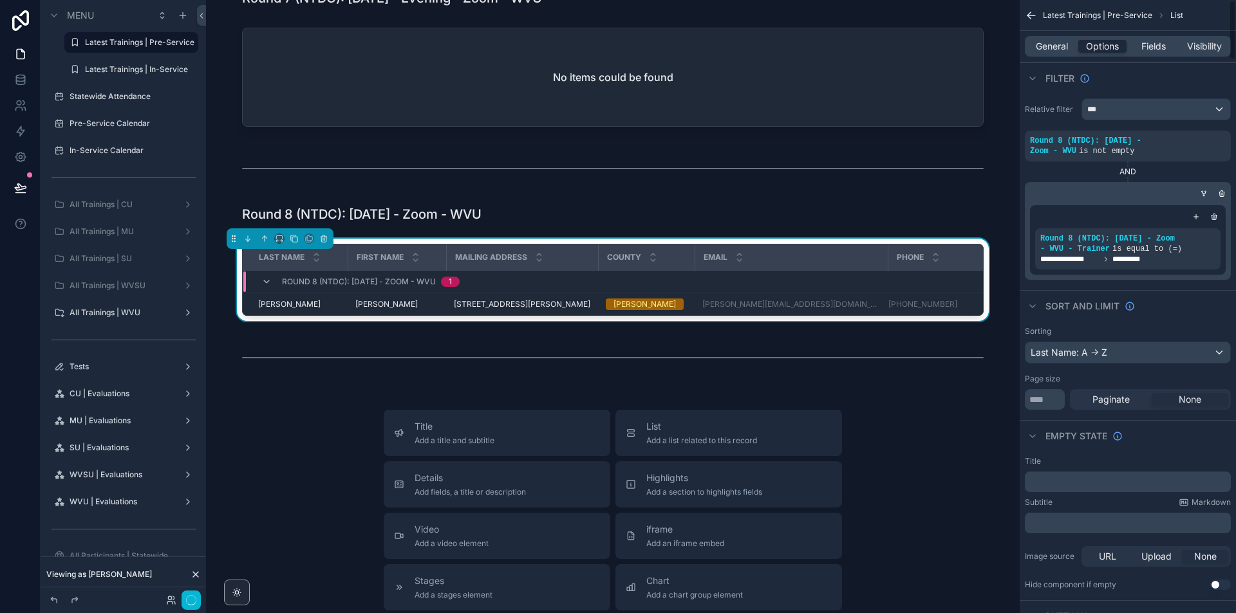
click at [1046, 59] on div "General Options Fields Visibility" at bounding box center [1127, 46] width 216 height 31
click at [1048, 44] on span "General" at bounding box center [1052, 46] width 32 height 13
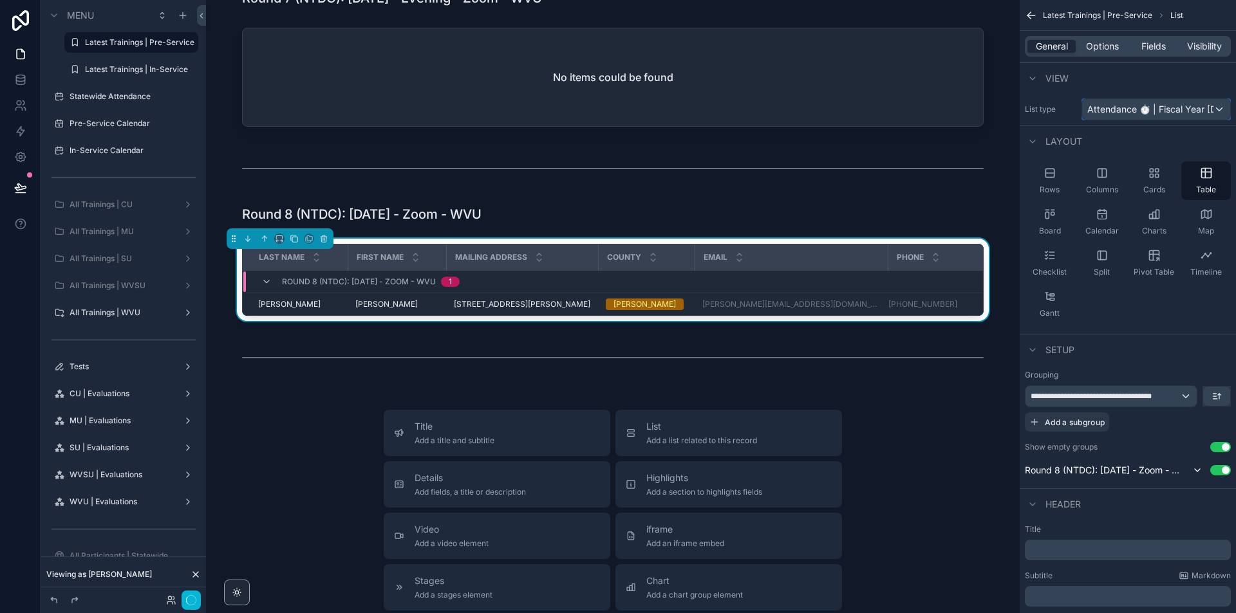
click at [1170, 115] on span "Attendance ⏱ | Fiscal Year [DATE]-[DATE]" at bounding box center [1150, 109] width 126 height 13
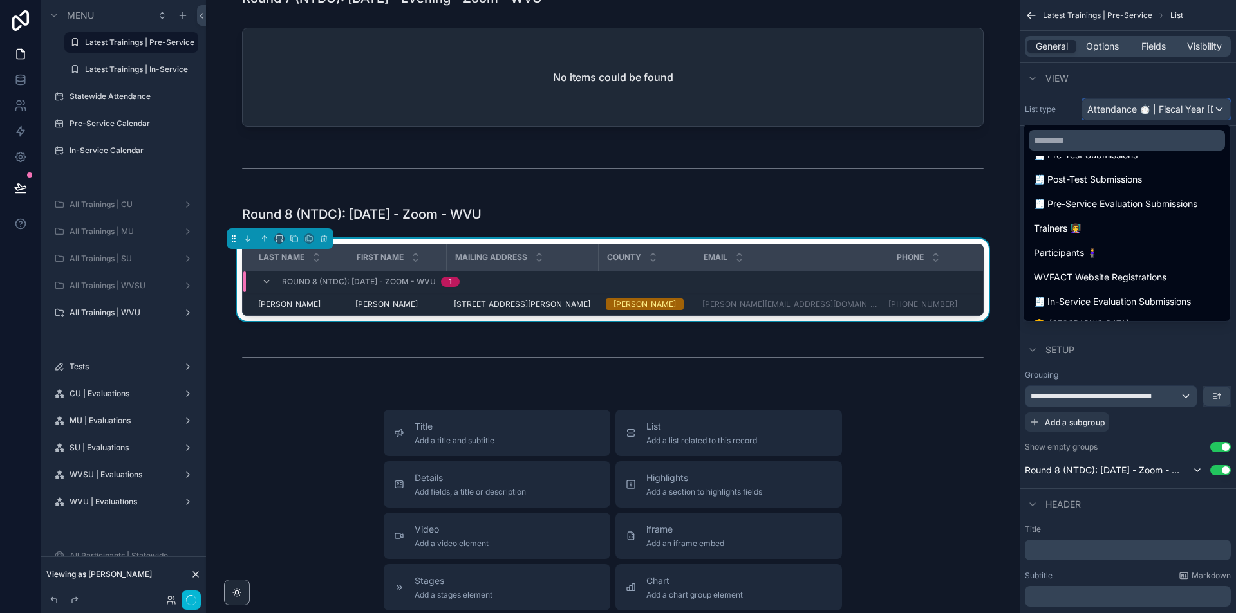
scroll to position [129, 0]
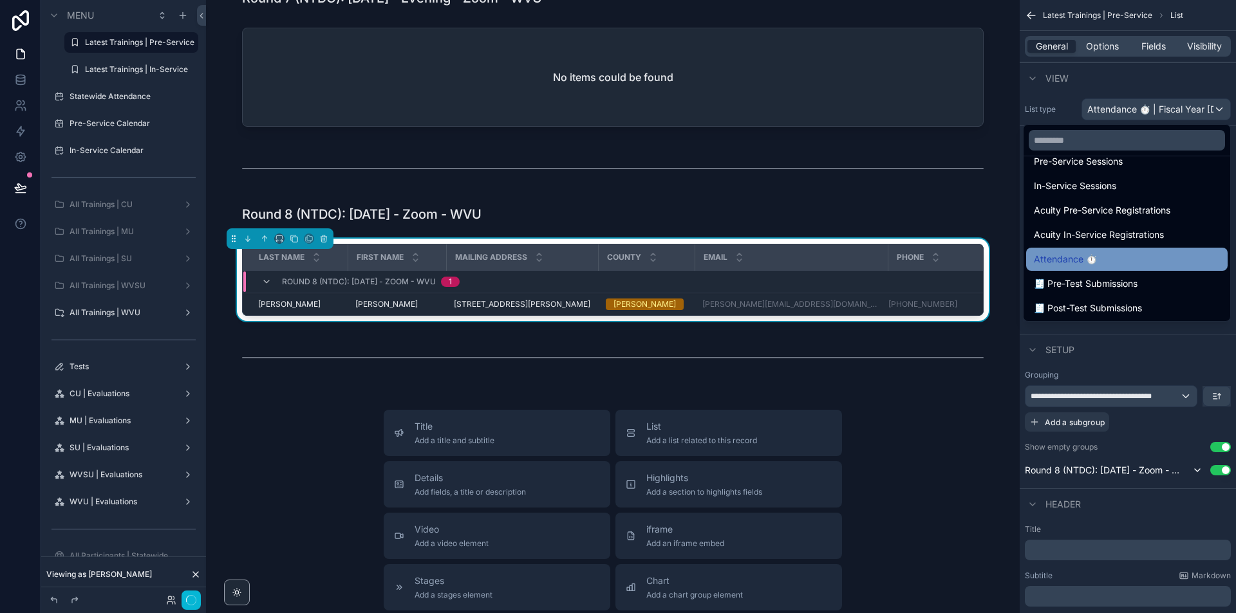
click at [1119, 256] on div "Attendance ⏱" at bounding box center [1127, 259] width 186 height 15
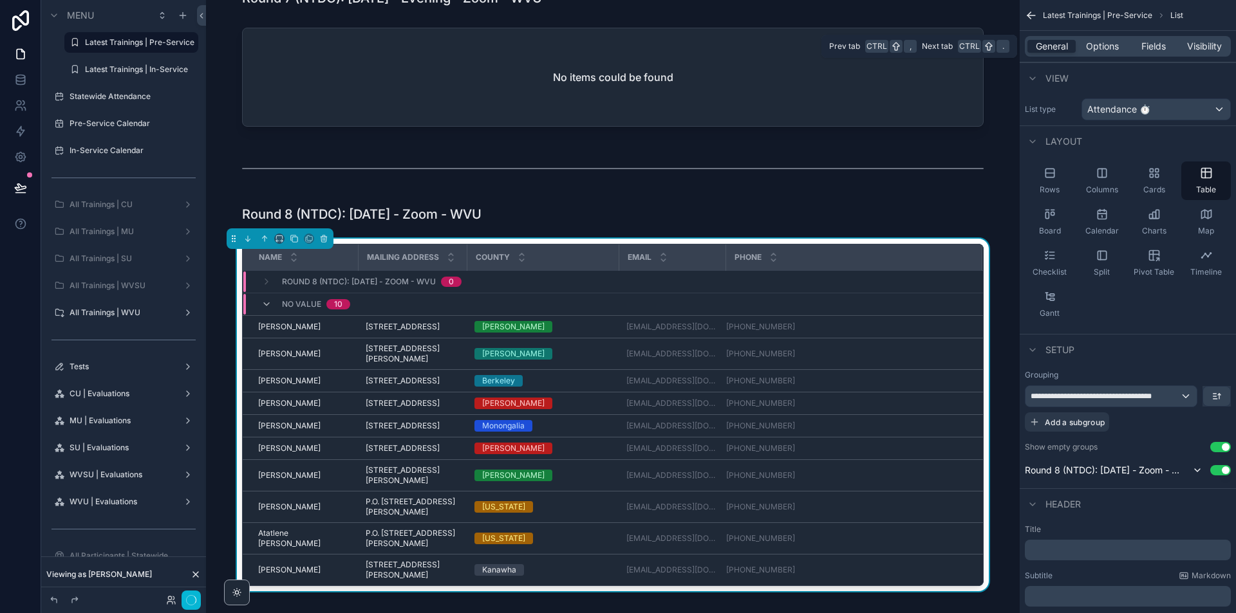
click at [1163, 30] on div "**********" at bounding box center [1127, 376] width 216 height 752
click at [1163, 47] on span "Fields" at bounding box center [1153, 46] width 24 height 13
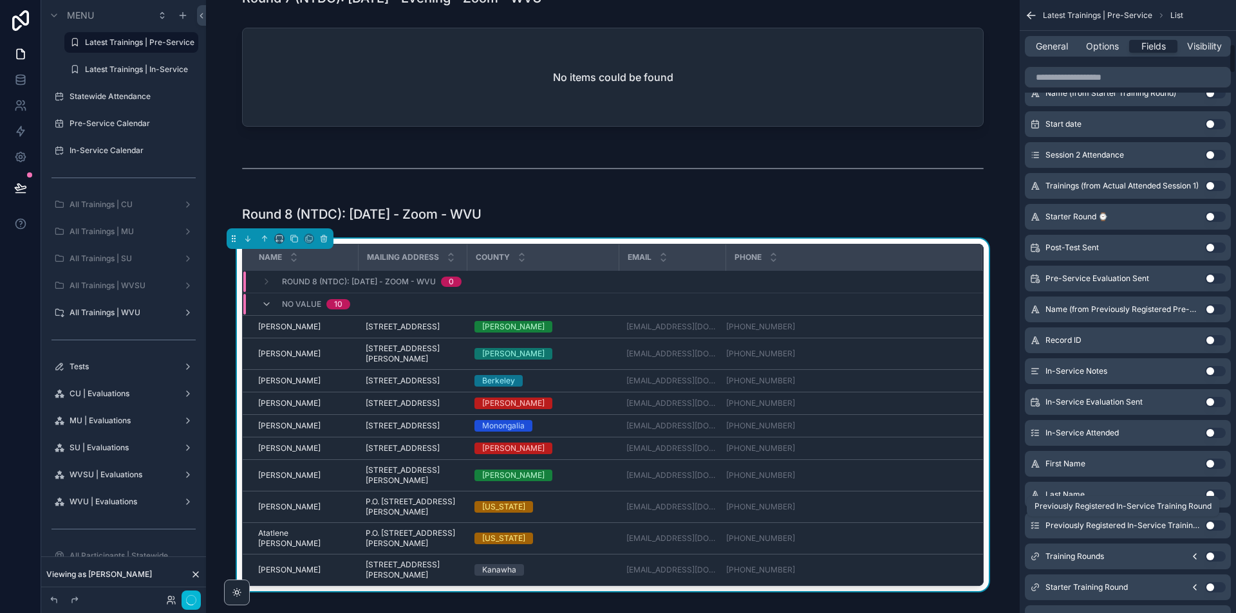
scroll to position [901, 0]
click at [1214, 493] on button "Use setting" at bounding box center [1215, 493] width 21 height 10
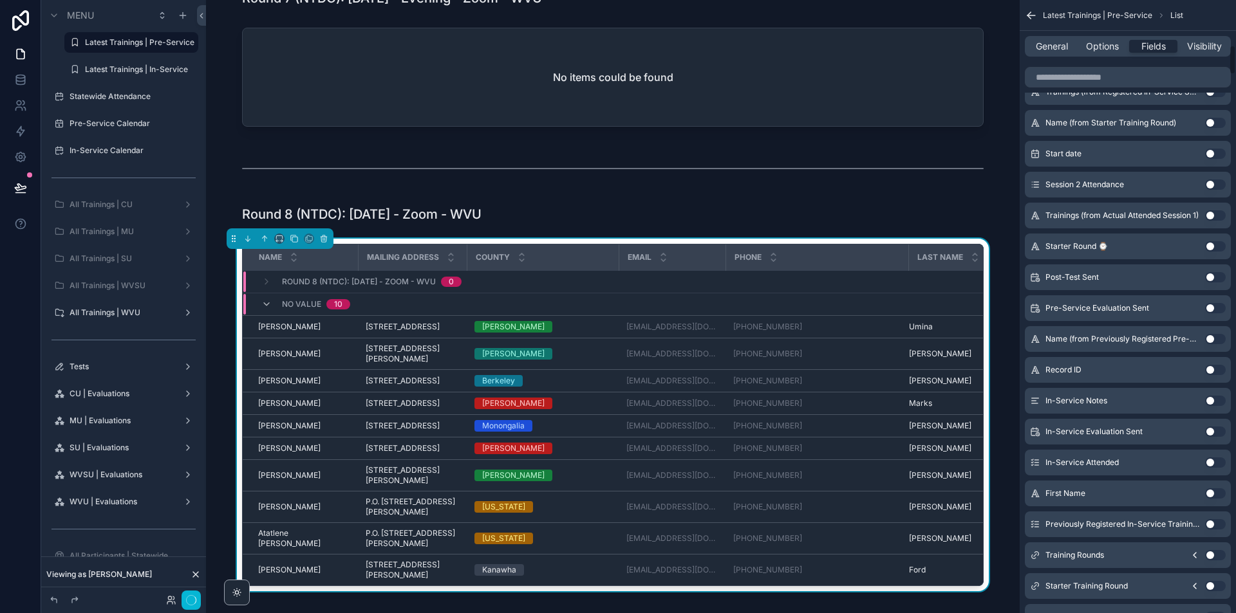
scroll to position [932, 0]
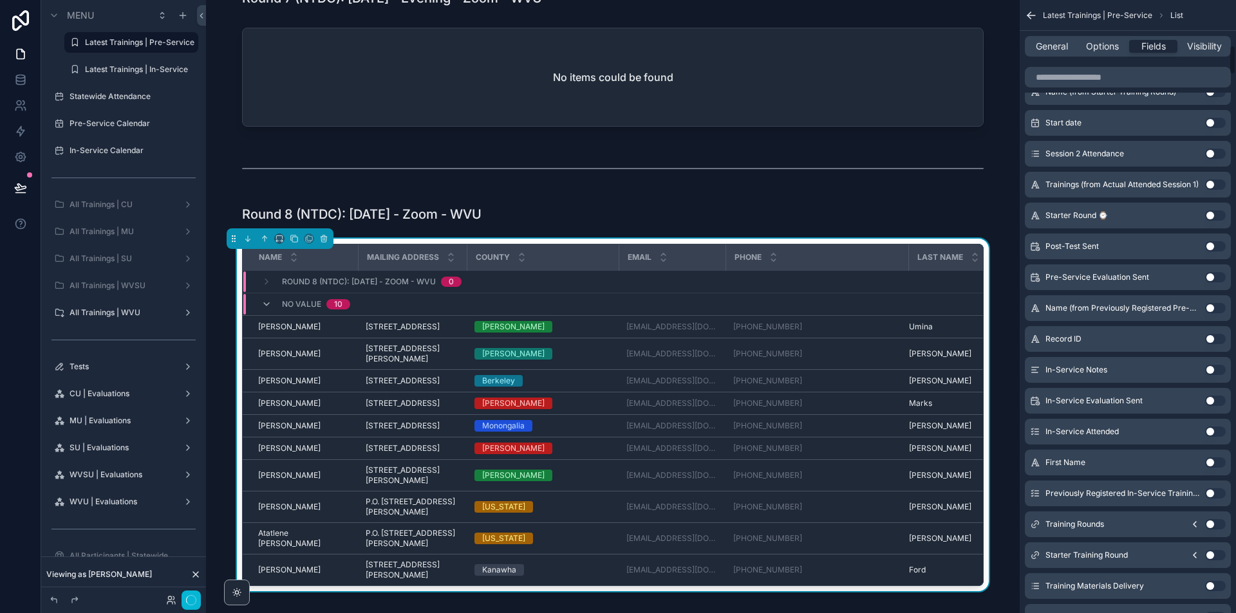
click at [1211, 463] on button "Use setting" at bounding box center [1215, 463] width 21 height 10
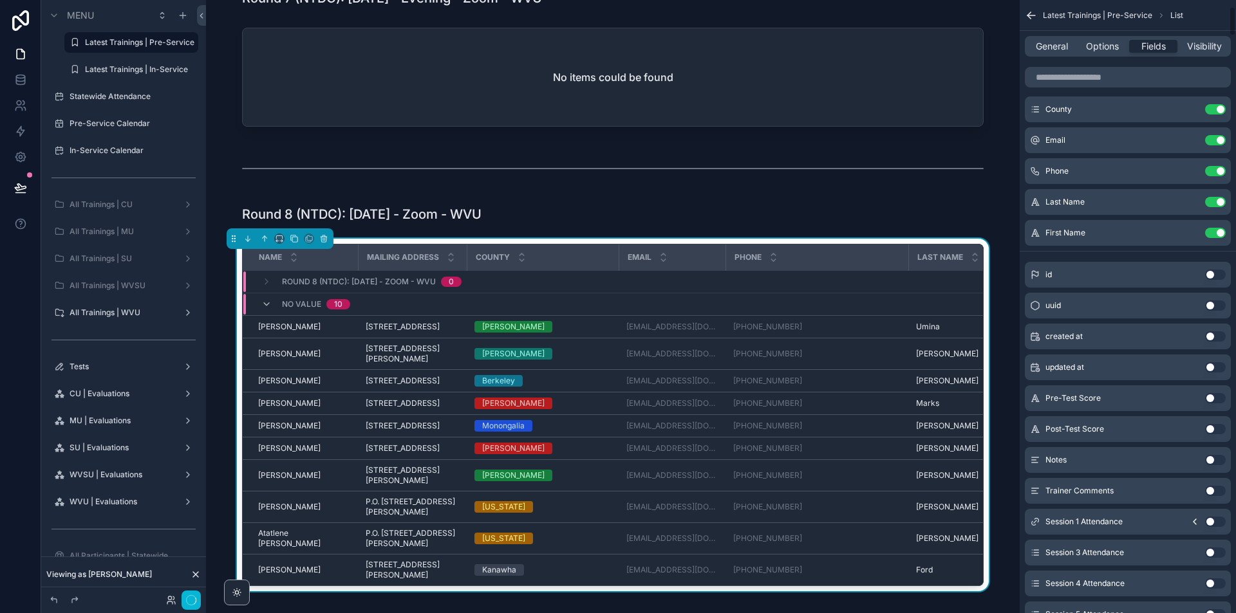
scroll to position [0, 0]
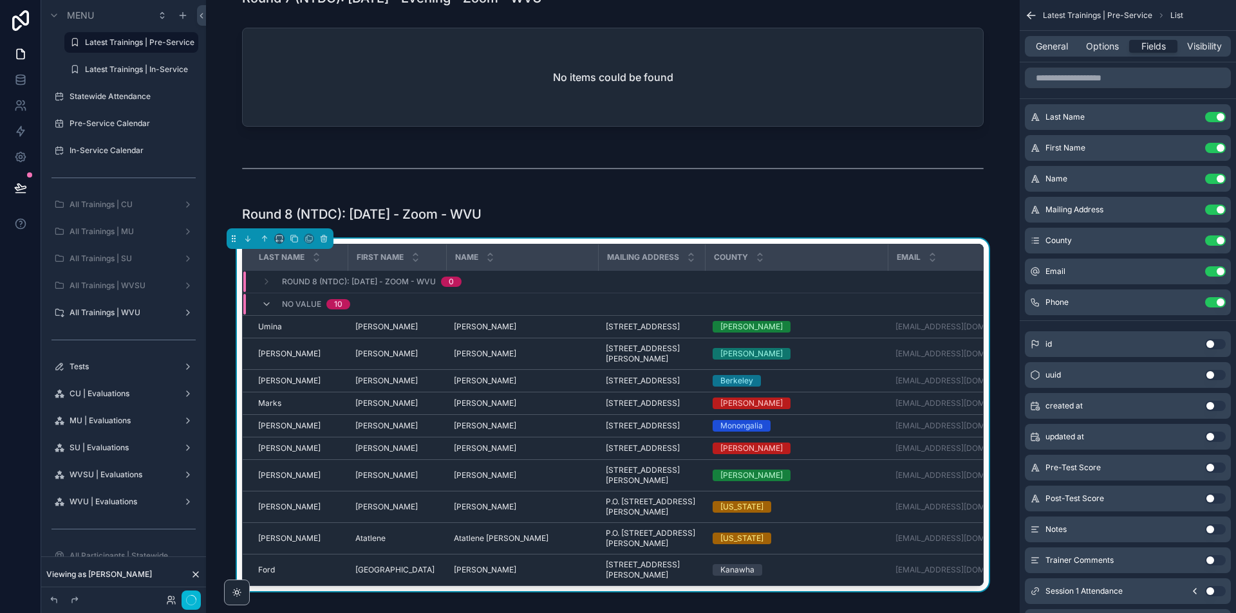
click at [1220, 178] on button "Use setting" at bounding box center [1215, 179] width 21 height 10
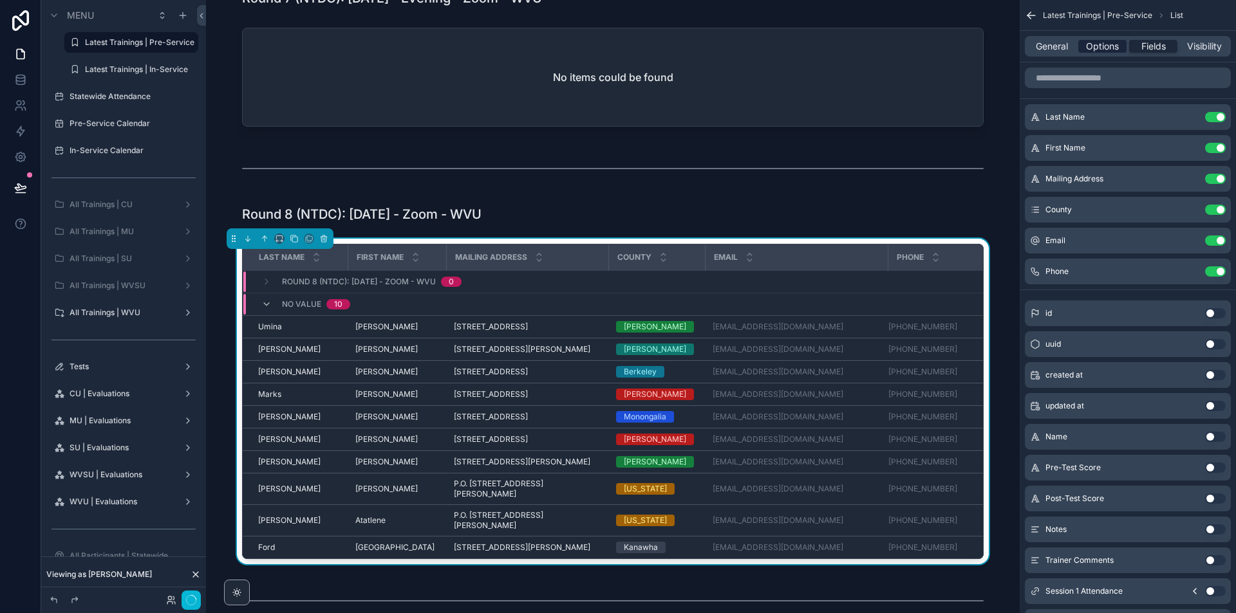
drag, startPoint x: 1114, startPoint y: 44, endPoint x: 1128, endPoint y: 58, distance: 19.1
click at [1113, 44] on span "Options" at bounding box center [1102, 46] width 33 height 13
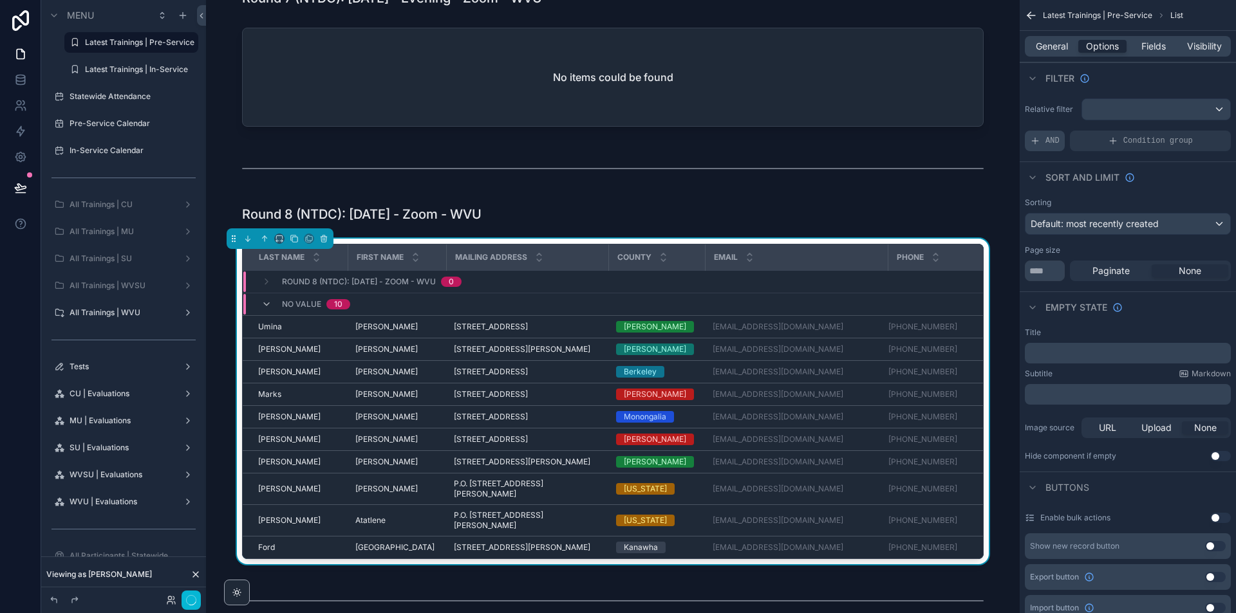
click at [1039, 140] on icon "scrollable content" at bounding box center [1035, 141] width 10 height 10
click at [1197, 132] on icon "scrollable content" at bounding box center [1198, 132] width 8 height 8
click at [909, 133] on div "**********" at bounding box center [936, 135] width 150 height 48
click at [911, 124] on span "Select a field" at bounding box center [894, 121] width 55 height 11
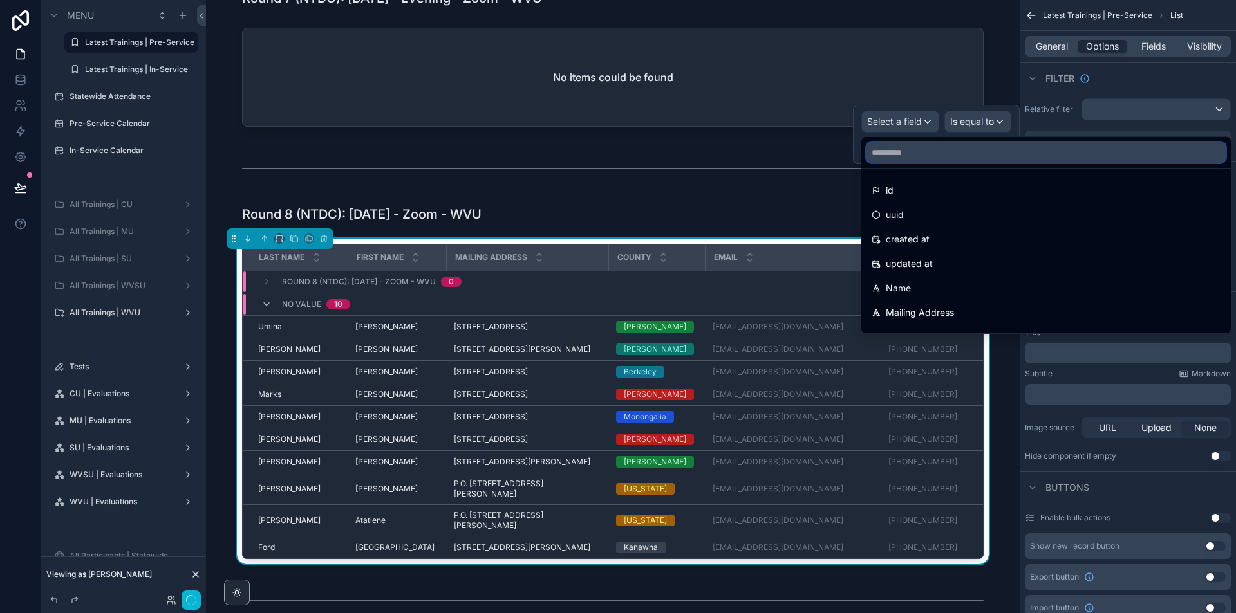
click at [912, 150] on input "text" at bounding box center [1045, 152] width 359 height 21
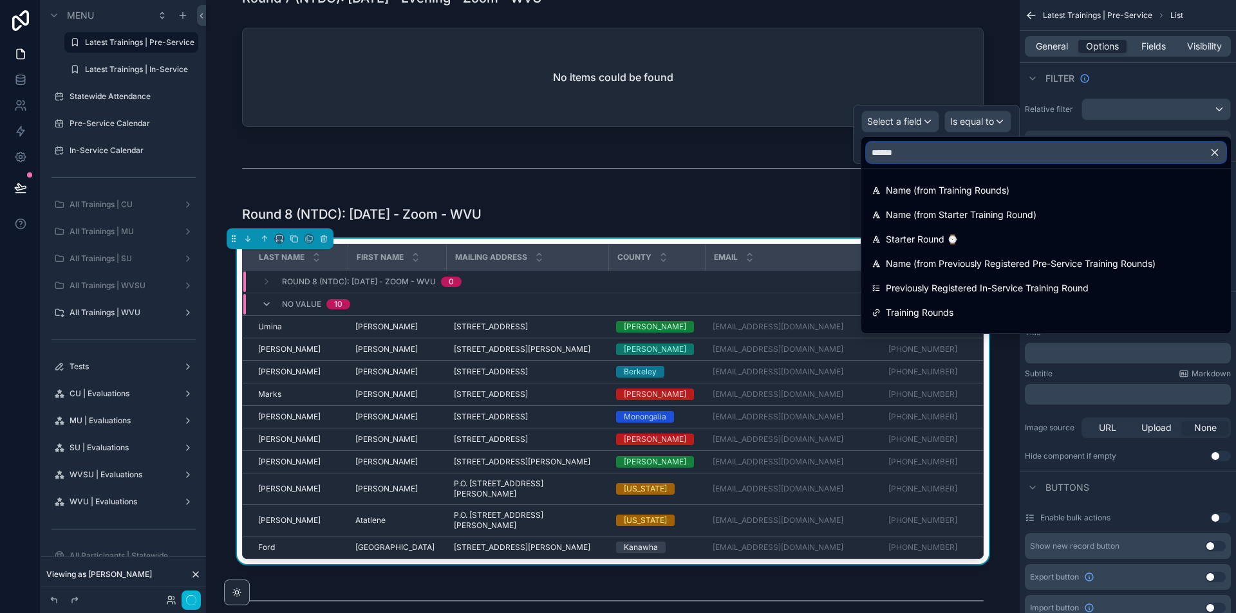
type input "*******"
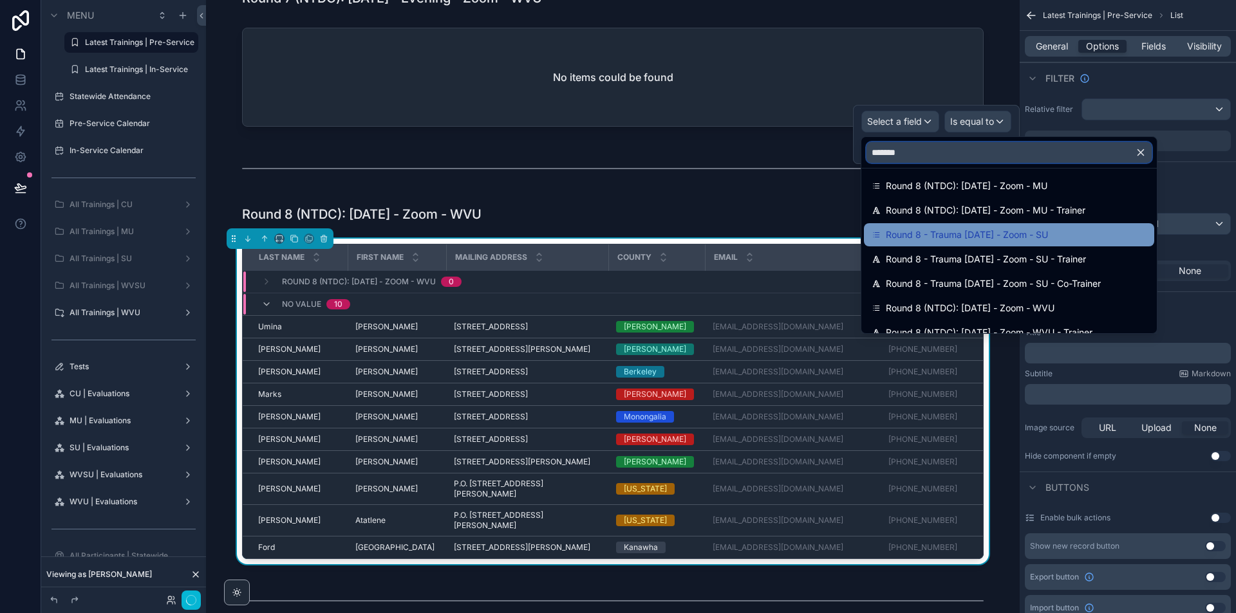
scroll to position [189, 0]
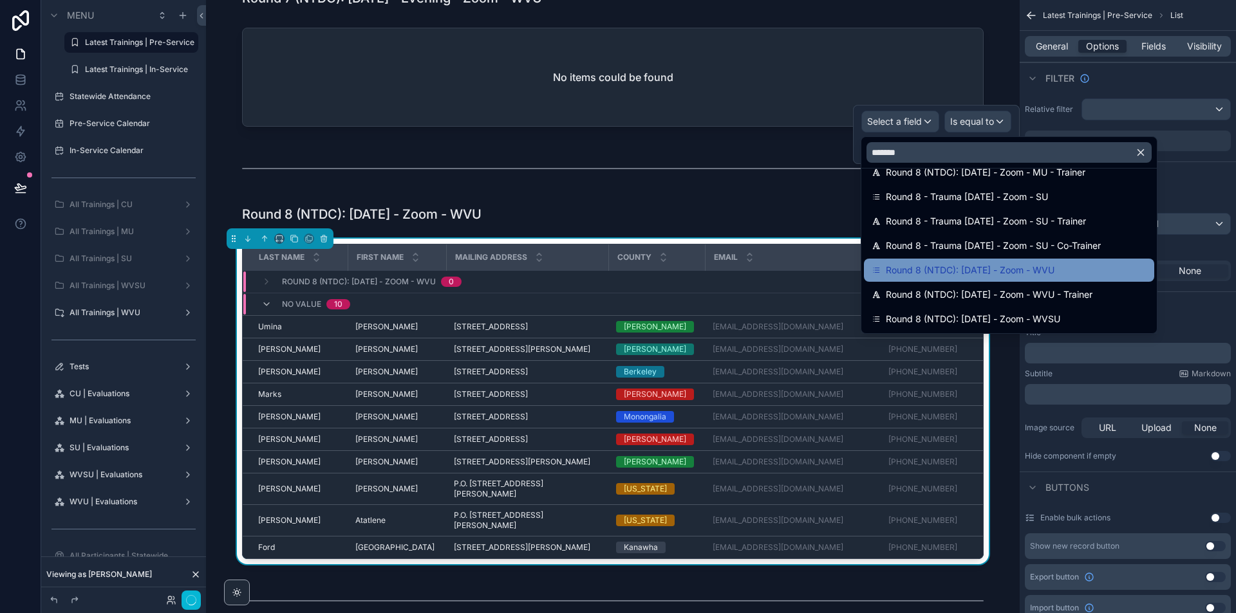
click at [1026, 269] on span "Round 8 (NTDC): [DATE] - Zoom - WVU" at bounding box center [970, 270] width 169 height 15
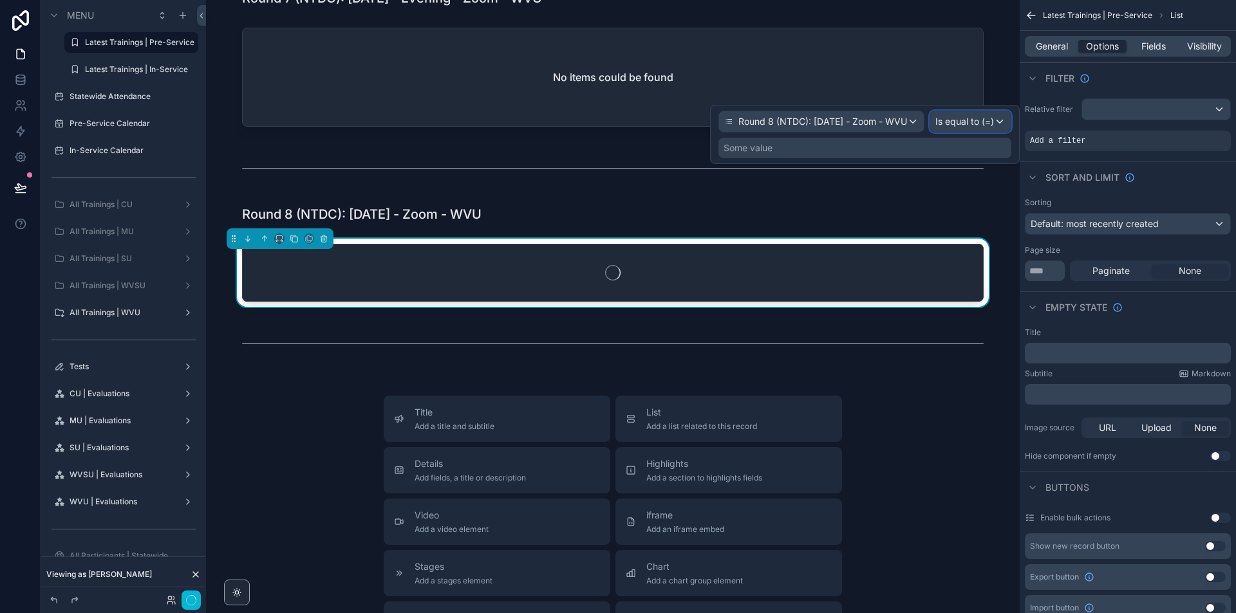
click at [986, 118] on span "Is equal to (=)" at bounding box center [964, 121] width 59 height 13
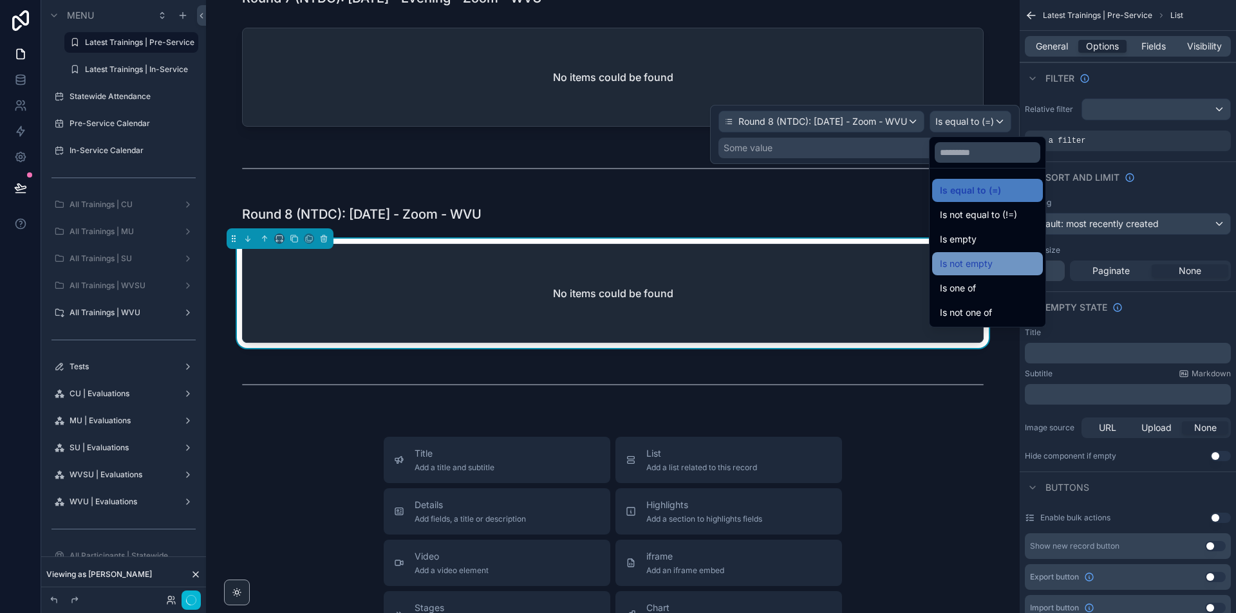
click at [974, 270] on span "Is not empty" at bounding box center [966, 263] width 53 height 15
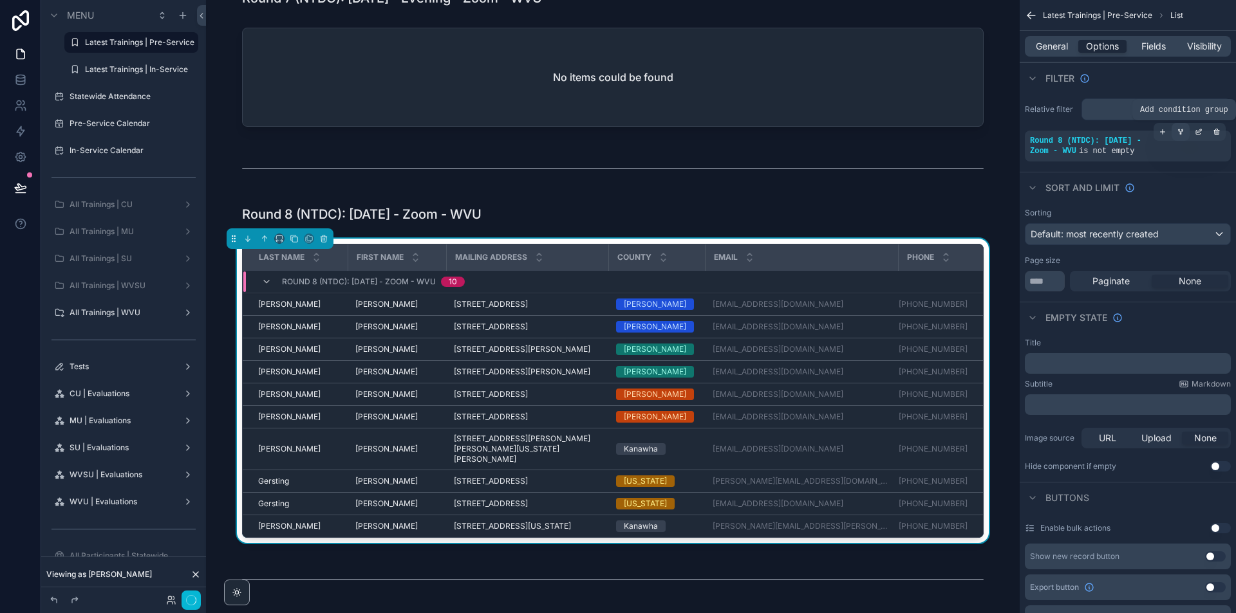
click at [1180, 132] on icon "scrollable content" at bounding box center [1180, 131] width 3 height 1
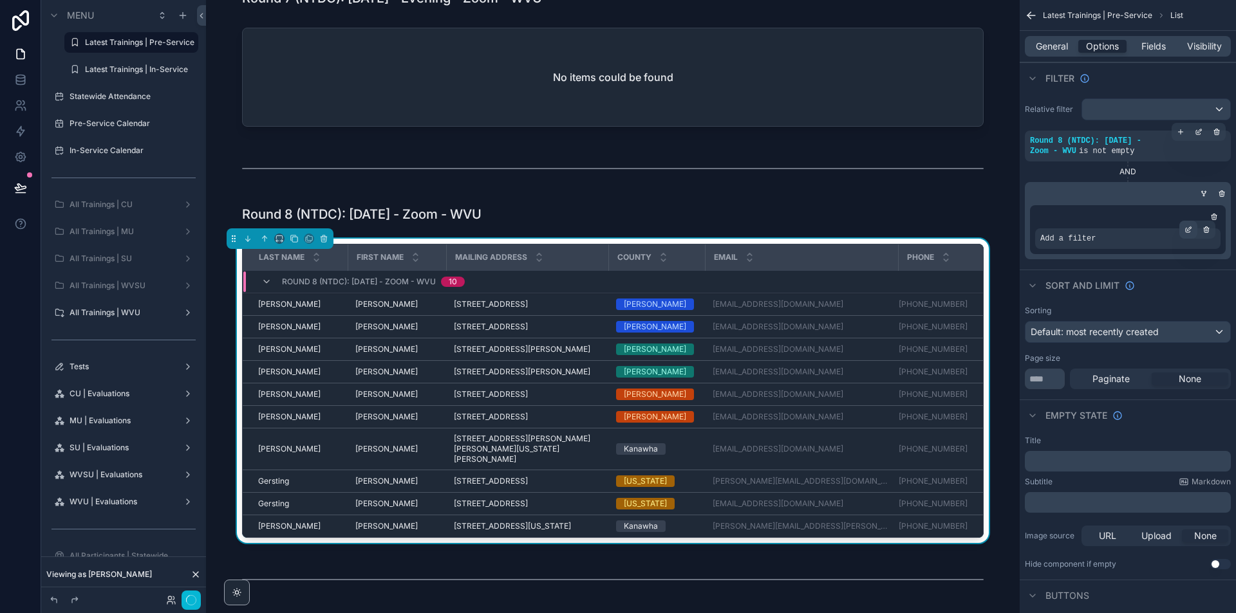
click at [1184, 233] on div "scrollable content" at bounding box center [1188, 230] width 18 height 18
click at [930, 218] on span "Select a field" at bounding box center [904, 219] width 55 height 11
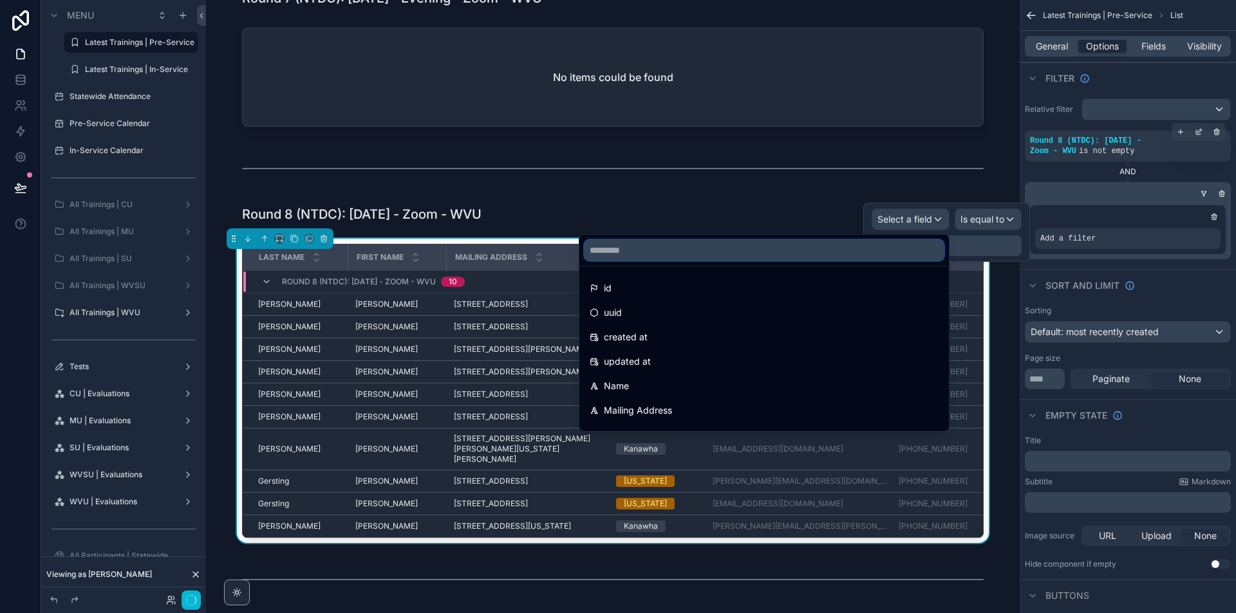
click at [886, 260] on input "text" at bounding box center [763, 250] width 359 height 21
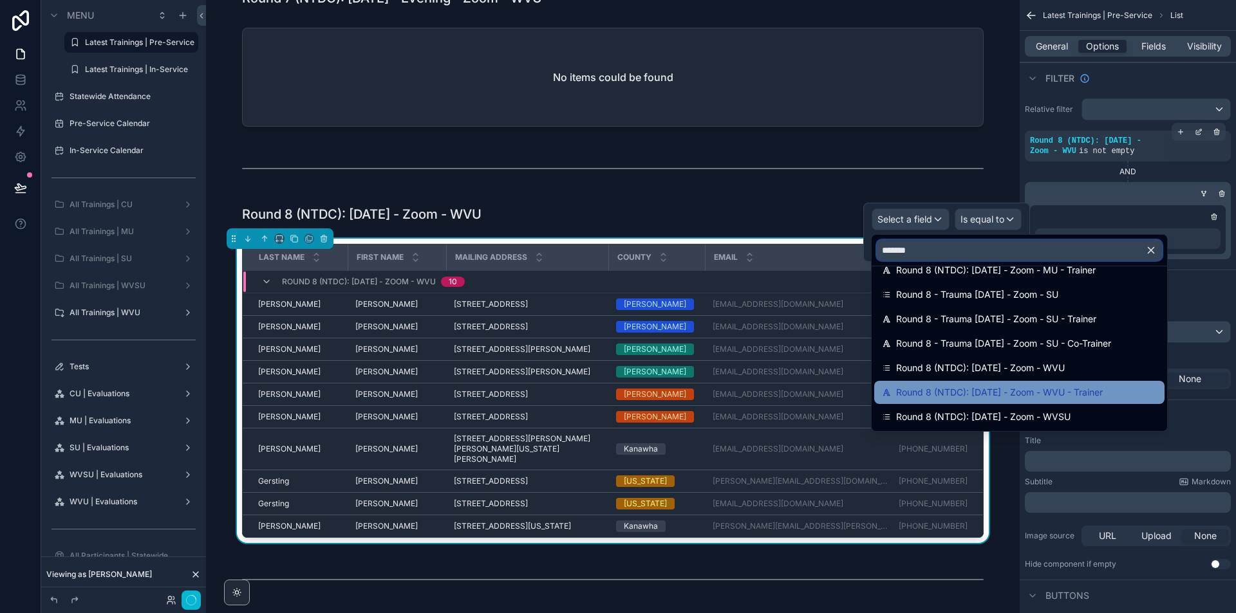
type input "*******"
click at [1102, 390] on span "Round 8 (NTDC): [DATE] - Zoom - WVU - Trainer" at bounding box center [999, 392] width 207 height 15
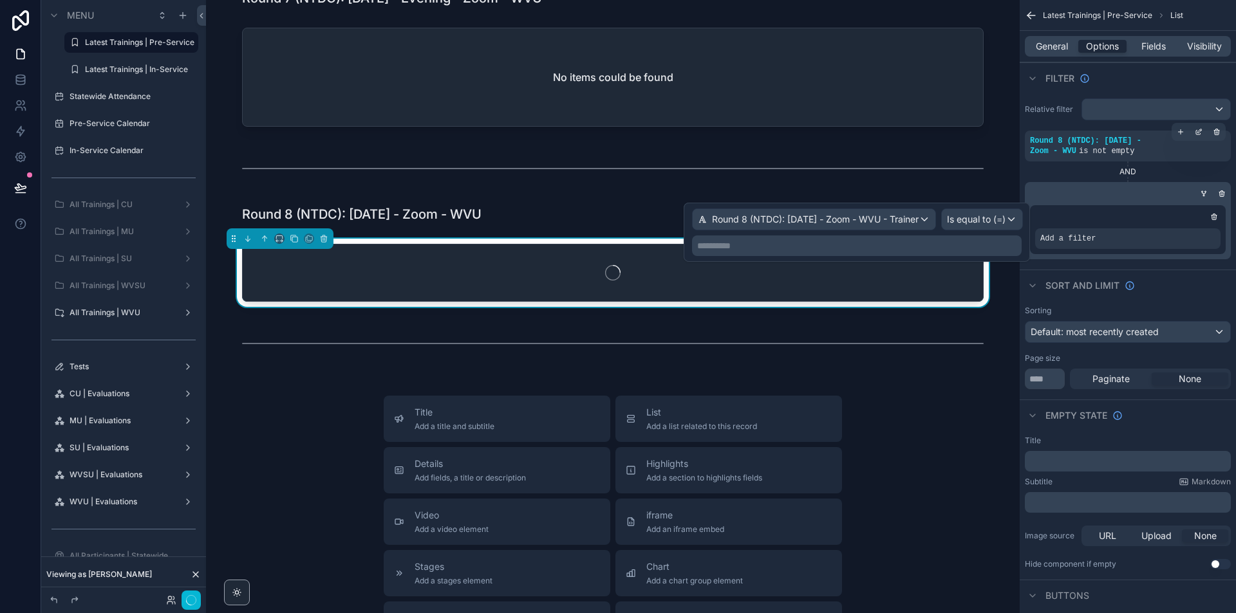
click at [1011, 248] on p "**********" at bounding box center [858, 245] width 322 height 13
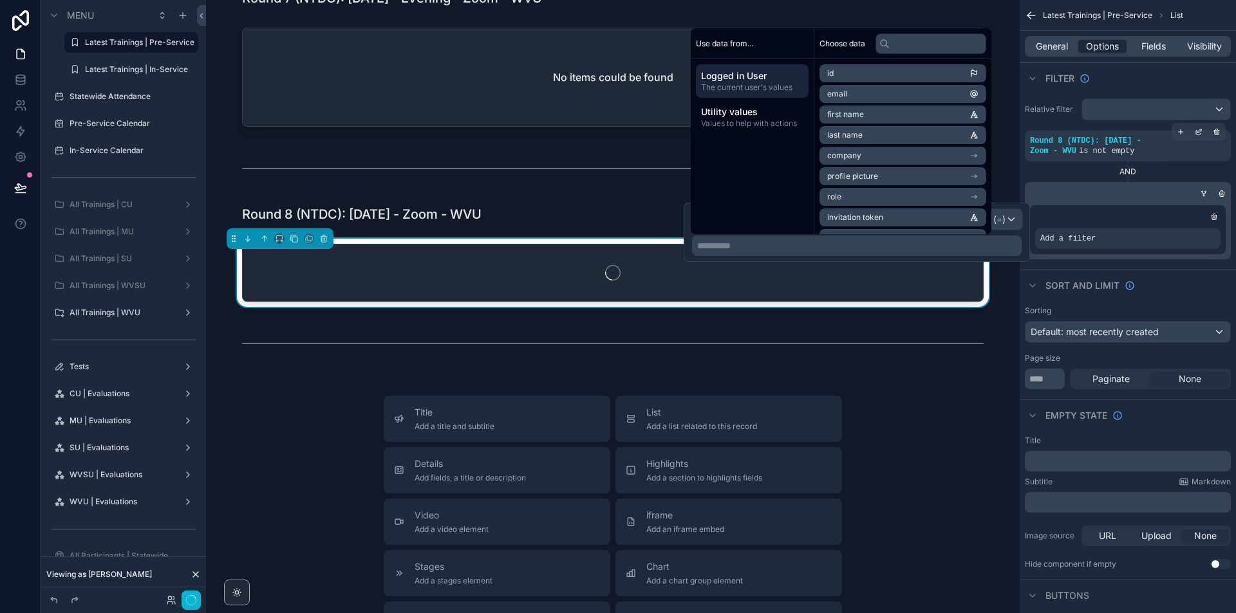
scroll to position [80, 0]
click at [893, 192] on li "Full Name" at bounding box center [902, 199] width 167 height 18
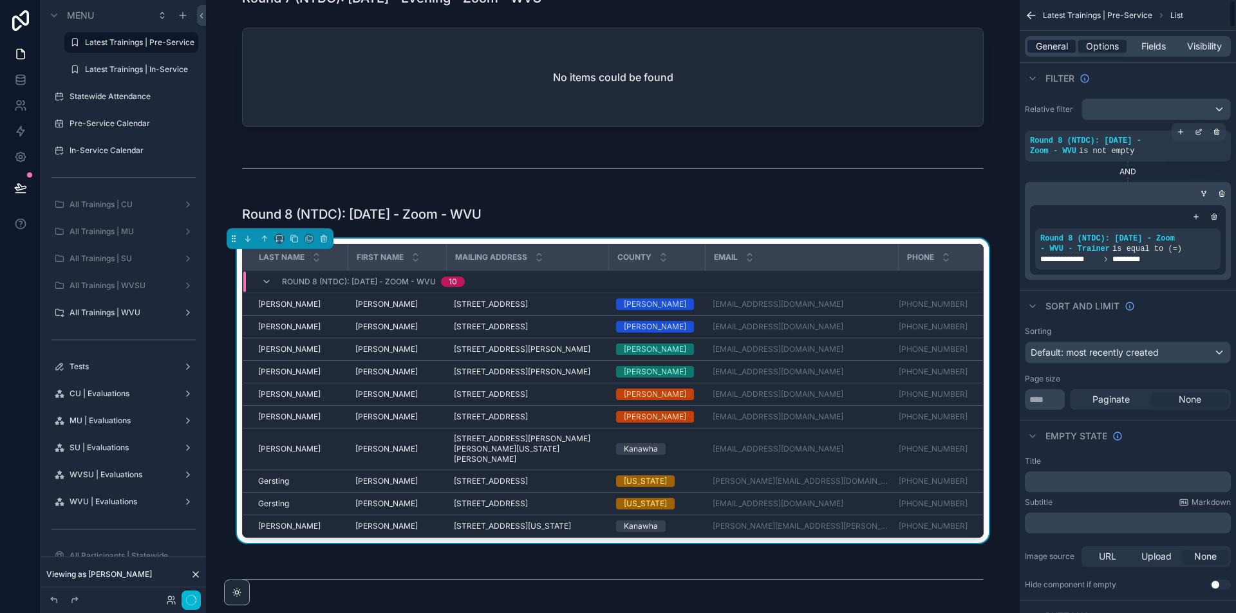
click at [1052, 51] on span "General" at bounding box center [1052, 46] width 32 height 13
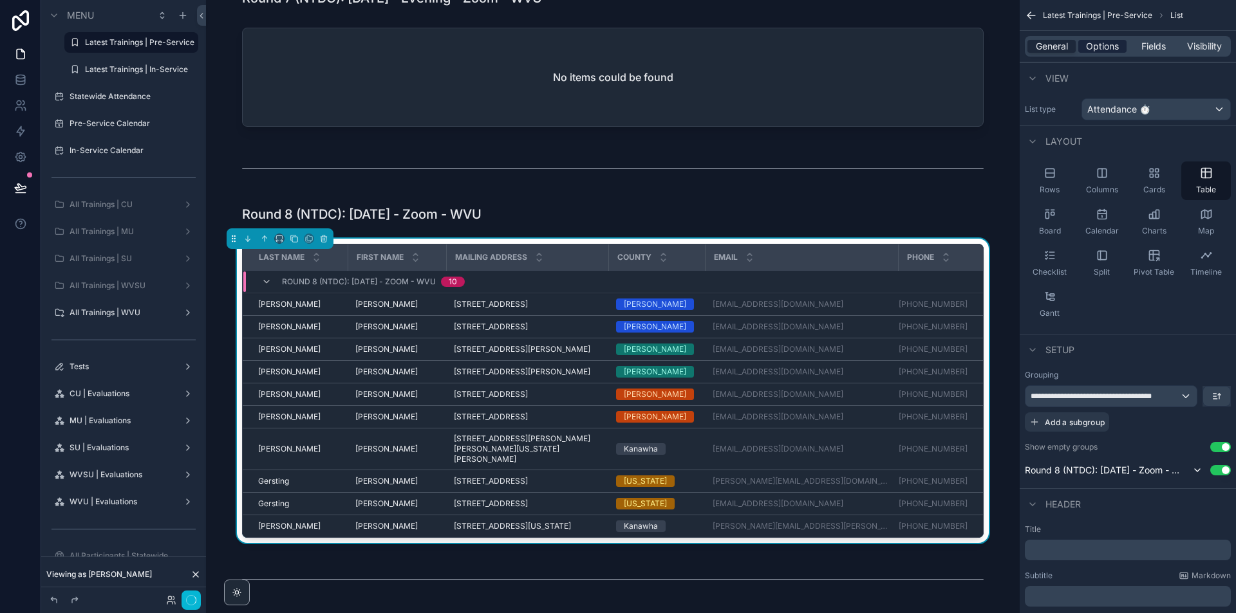
click at [1096, 41] on span "Options" at bounding box center [1102, 46] width 33 height 13
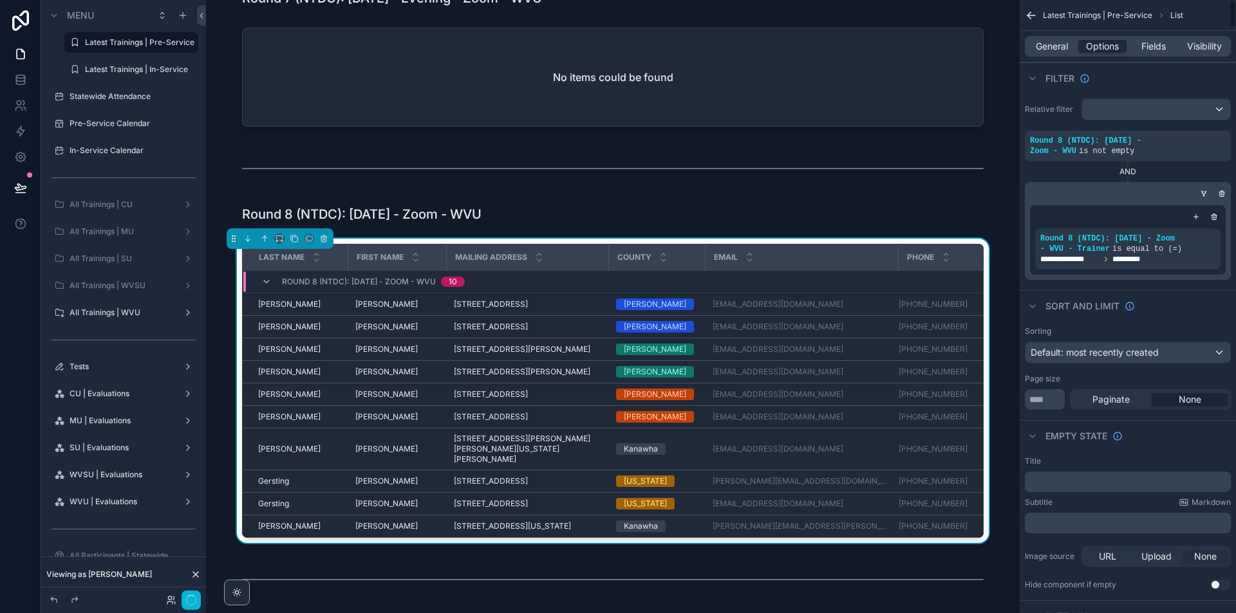
click at [1202, 404] on div "None" at bounding box center [1189, 399] width 77 height 13
click at [1039, 410] on div "Sorting Default: most recently created Page size ** Paginate None" at bounding box center [1127, 368] width 216 height 94
click at [1037, 404] on input "**" at bounding box center [1045, 399] width 40 height 21
click at [1037, 403] on input "**" at bounding box center [1045, 399] width 40 height 21
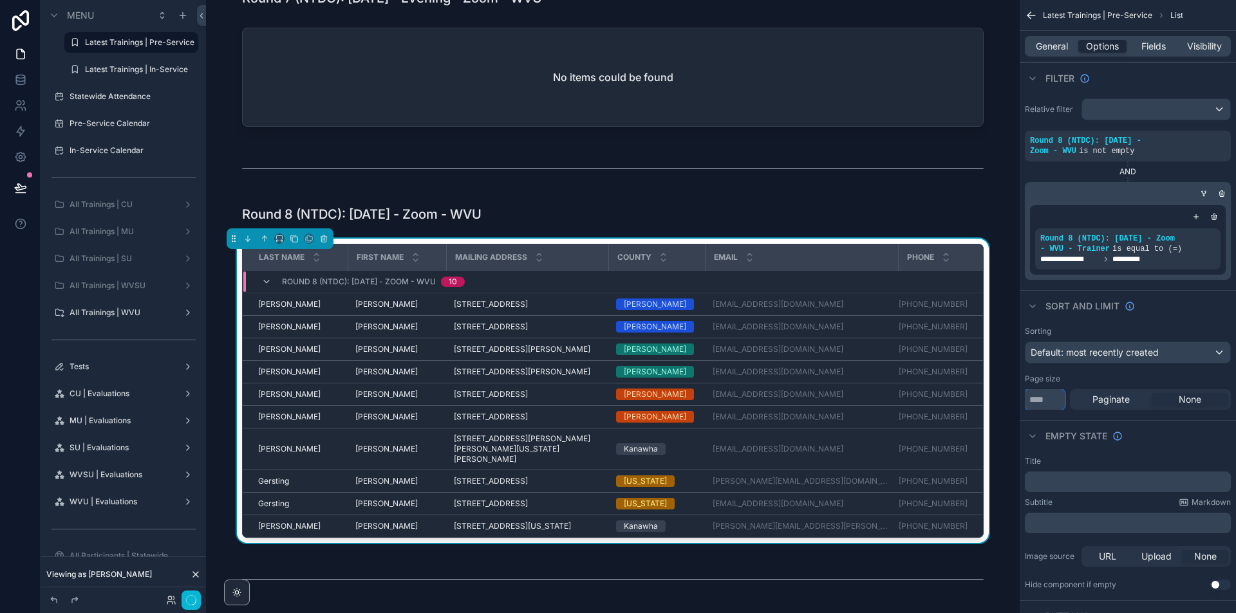
click at [1037, 403] on input "**" at bounding box center [1045, 399] width 40 height 21
type input "*"
type input "***"
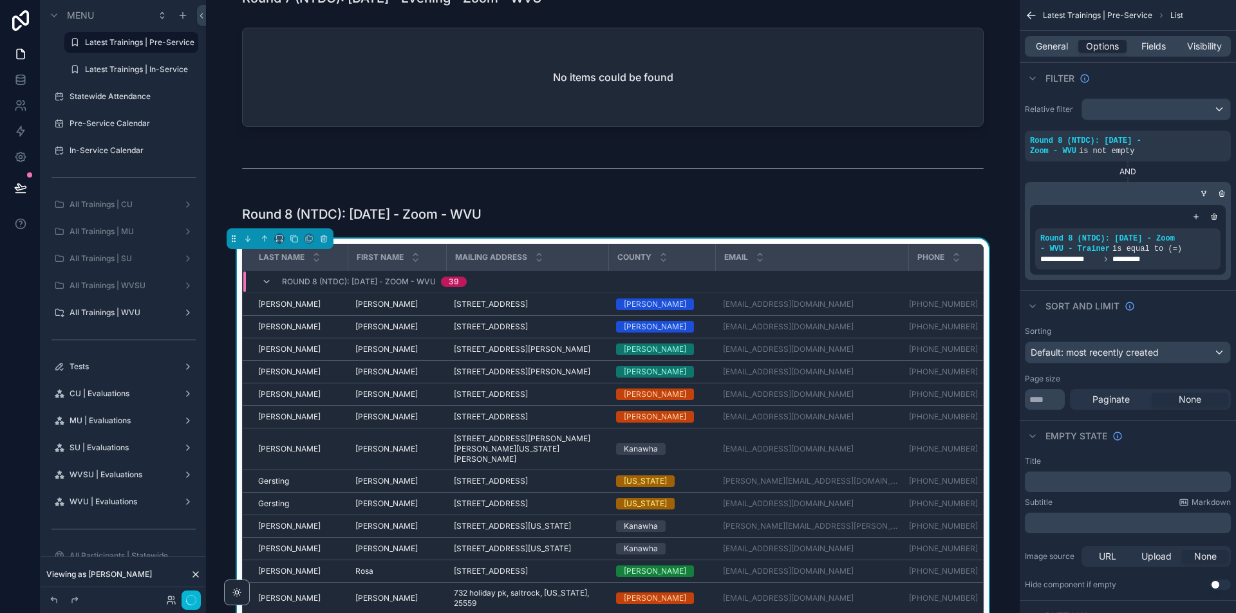
click at [974, 130] on div "scrollable content" at bounding box center [612, 80] width 793 height 115
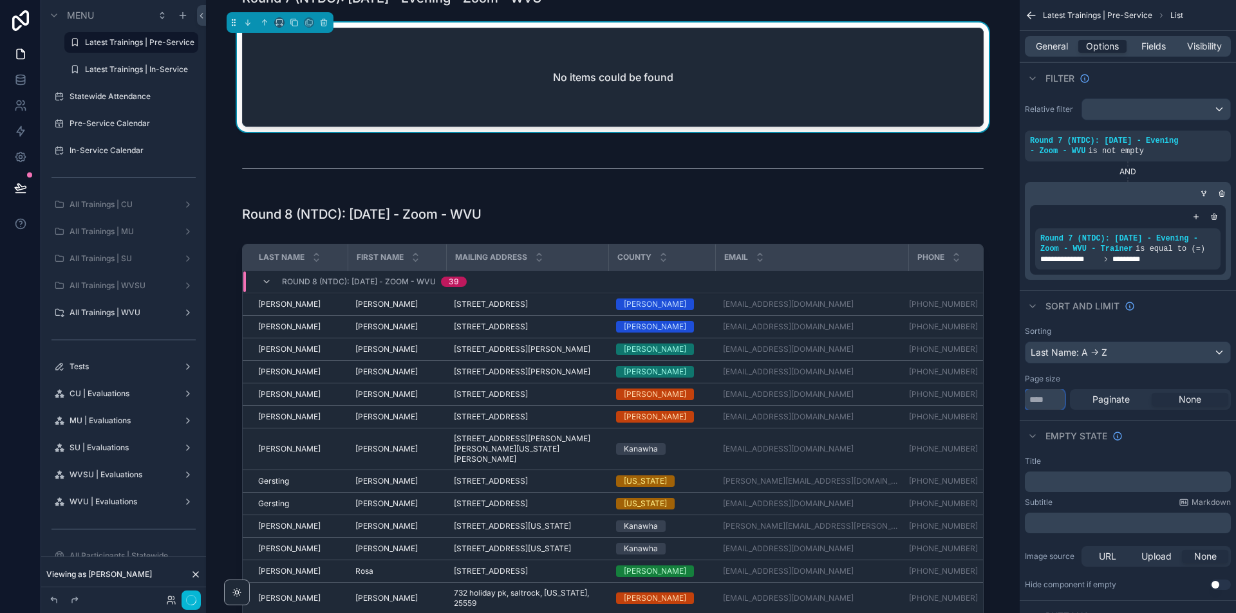
click at [1054, 399] on input "**" at bounding box center [1045, 399] width 40 height 21
click at [1053, 399] on input "**" at bounding box center [1045, 399] width 40 height 21
type input "***"
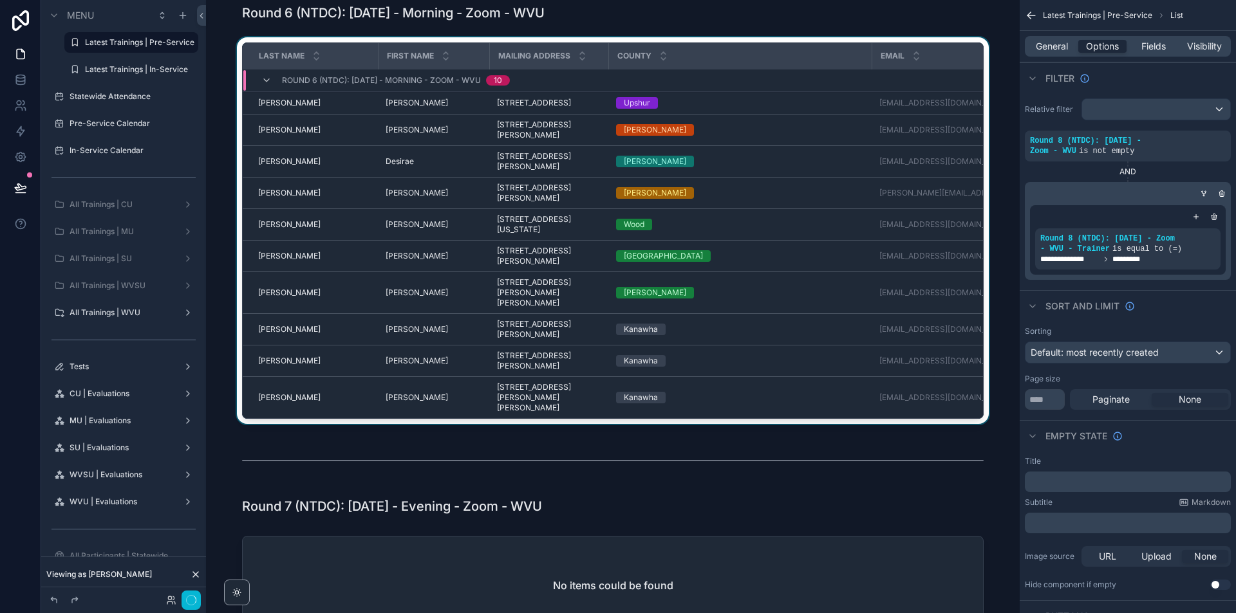
scroll to position [1094, 0]
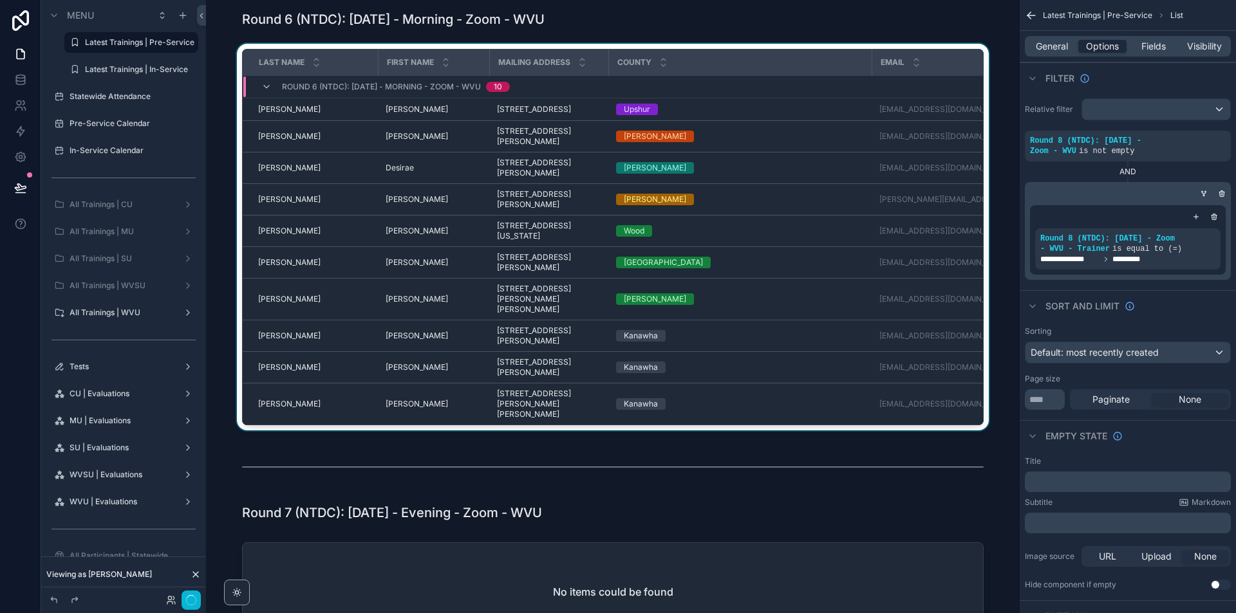
click at [980, 71] on div "scrollable content" at bounding box center [612, 240] width 793 height 392
click at [1046, 401] on input "**" at bounding box center [1045, 399] width 40 height 21
type input "***"
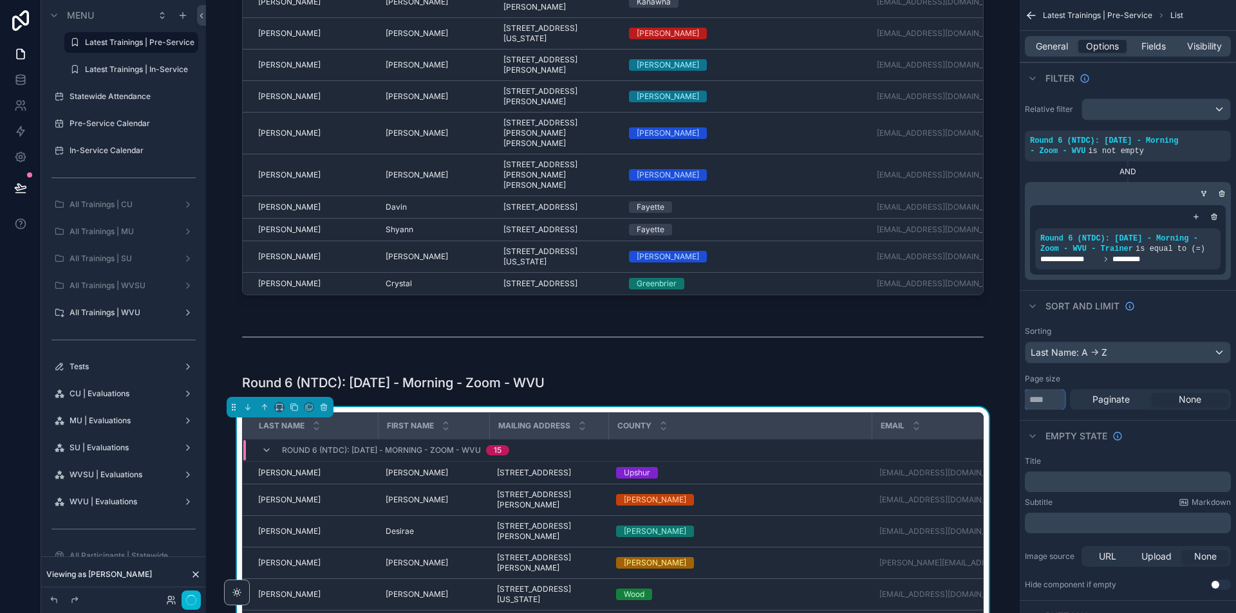
scroll to position [708, 0]
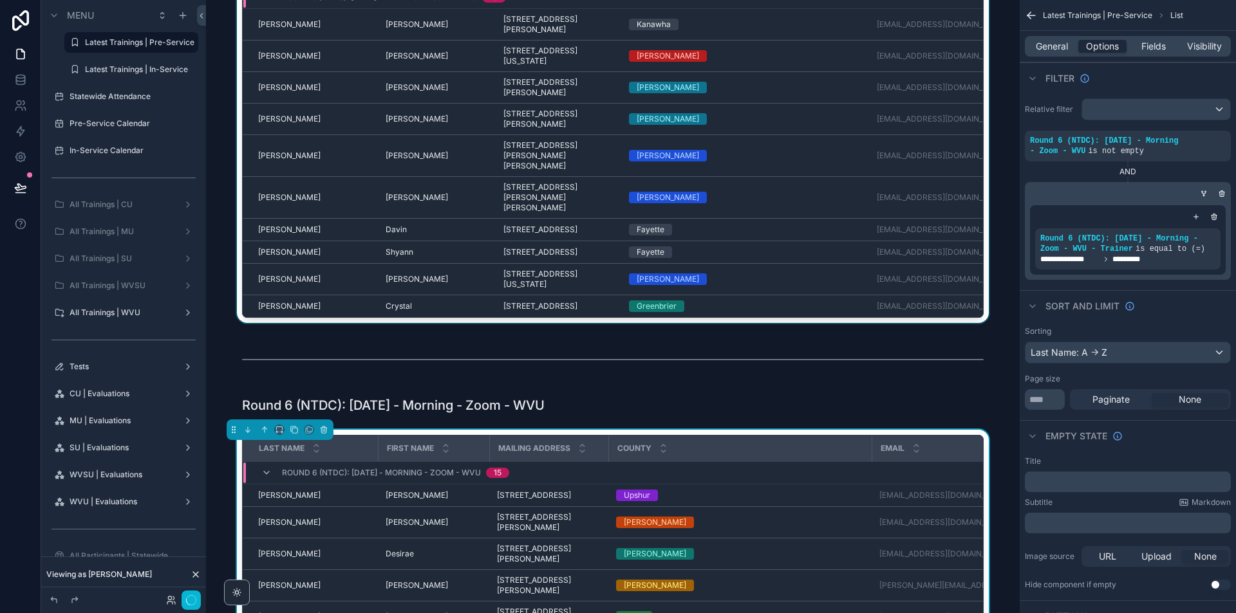
click at [985, 135] on div "scrollable content" at bounding box center [612, 141] width 793 height 374
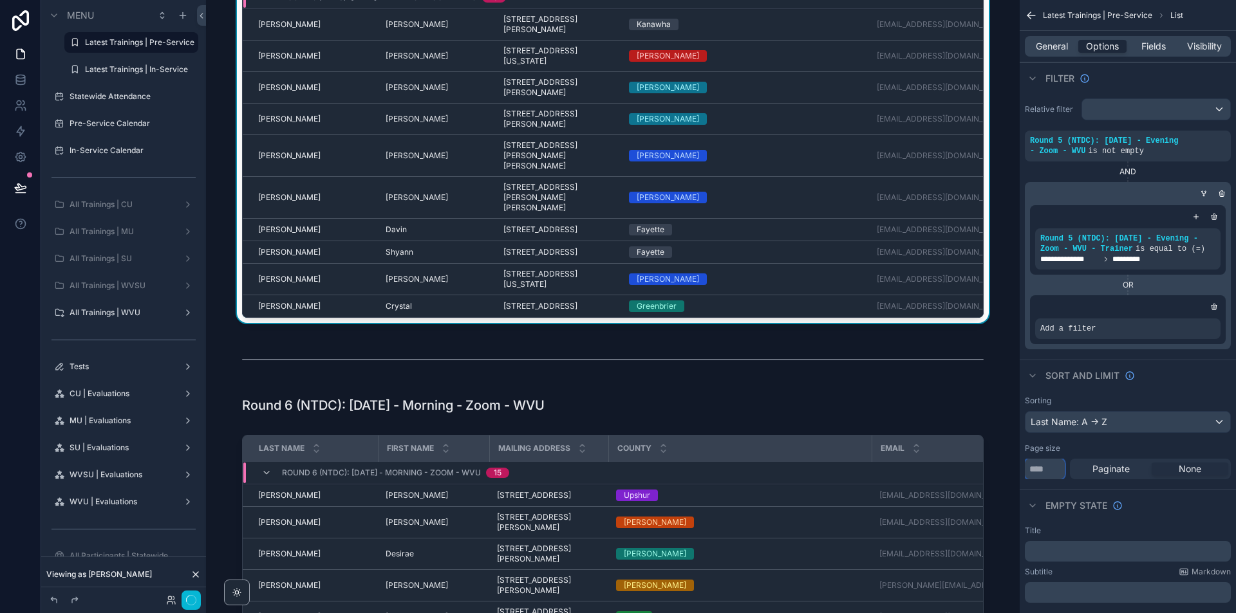
click at [1046, 469] on input "**" at bounding box center [1045, 469] width 40 height 21
click at [1047, 469] on input "**" at bounding box center [1045, 469] width 40 height 21
type input "***"
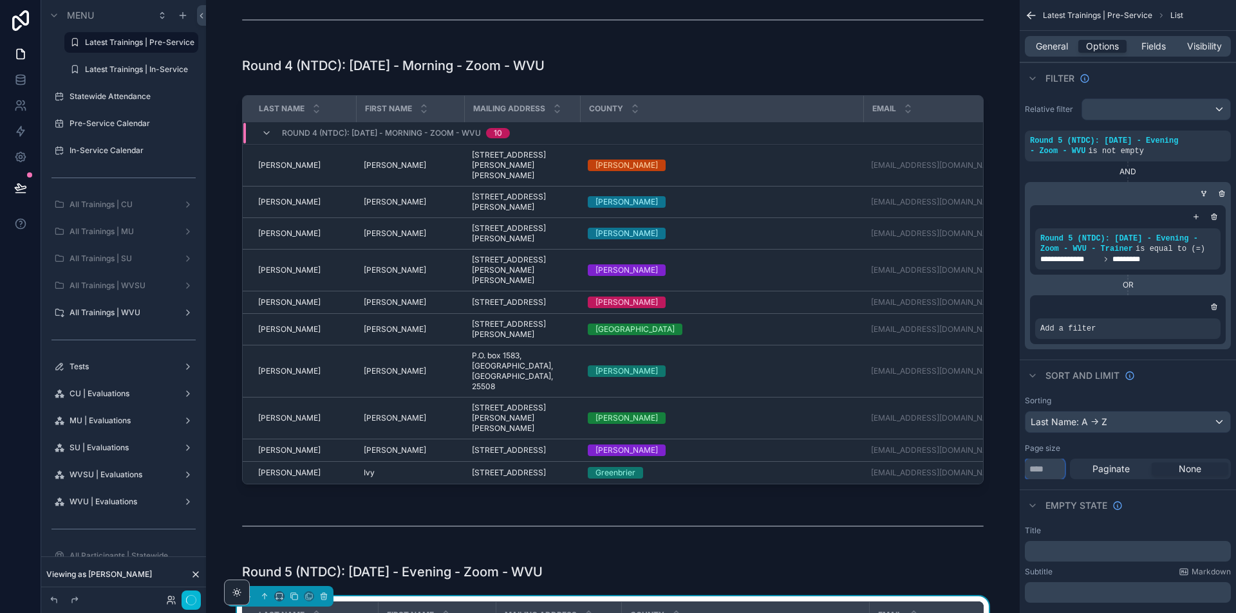
scroll to position [64, 0]
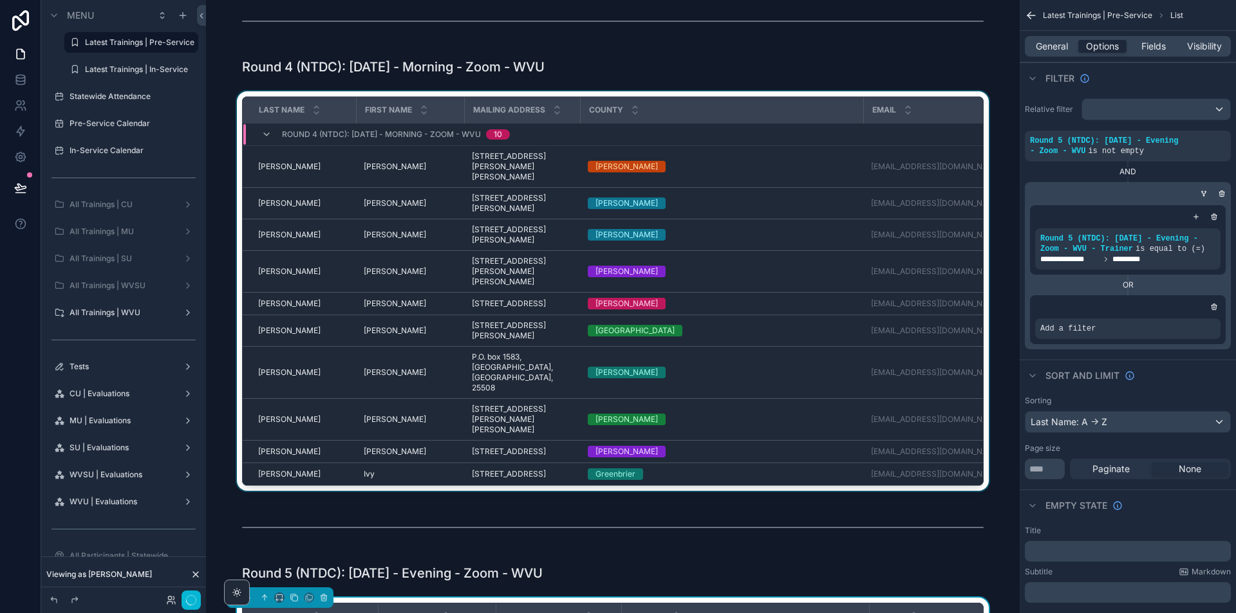
click at [979, 117] on div "Email" at bounding box center [932, 110] width 137 height 24
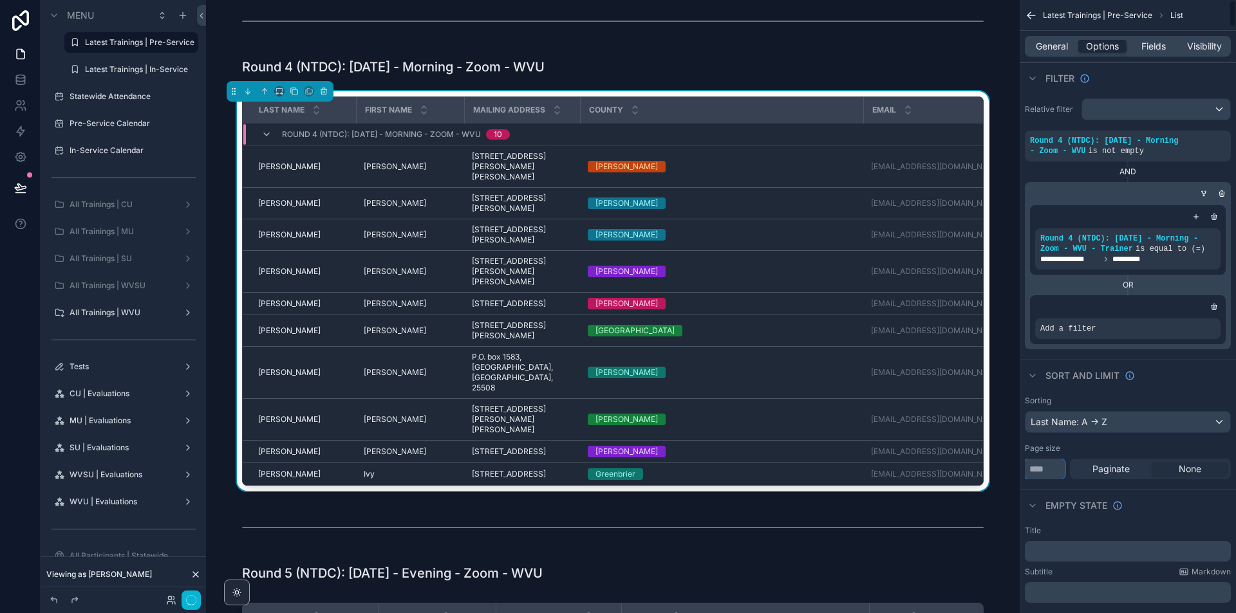
click at [1055, 463] on input "**" at bounding box center [1045, 469] width 40 height 21
type input "***"
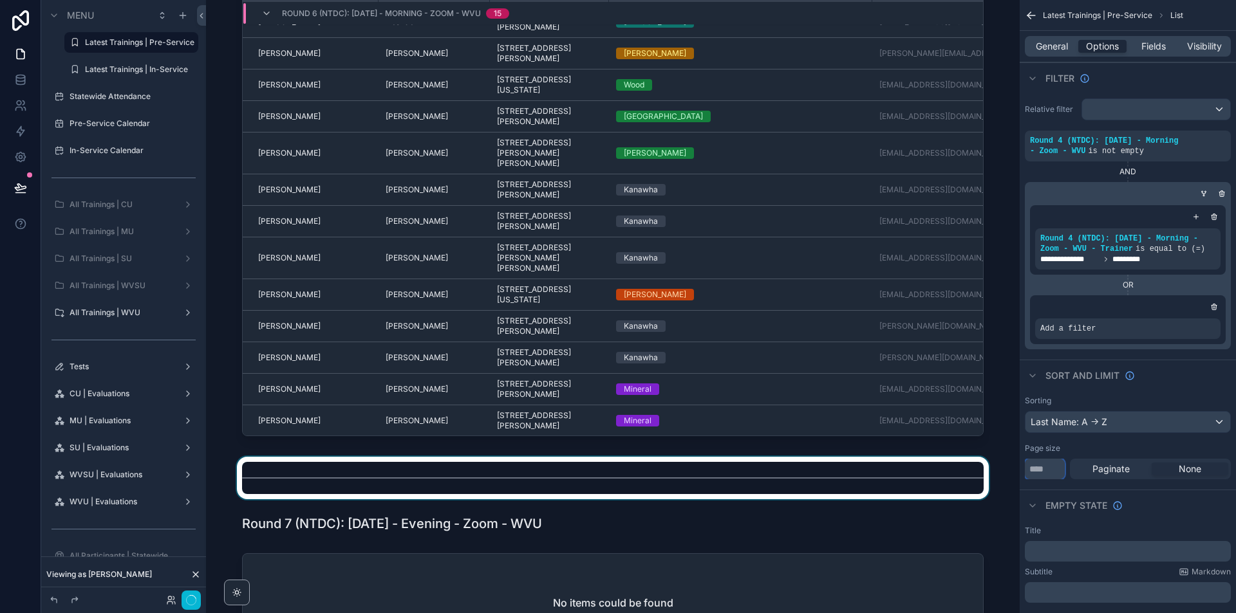
scroll to position [1673, 0]
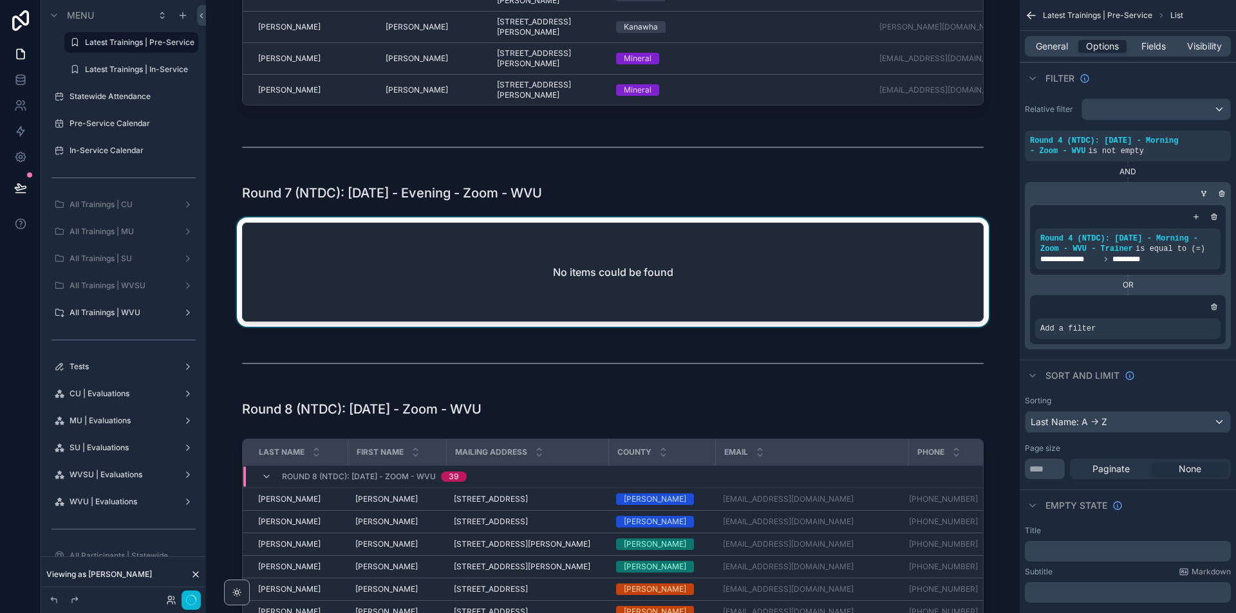
click at [964, 321] on div "scrollable content" at bounding box center [612, 275] width 793 height 115
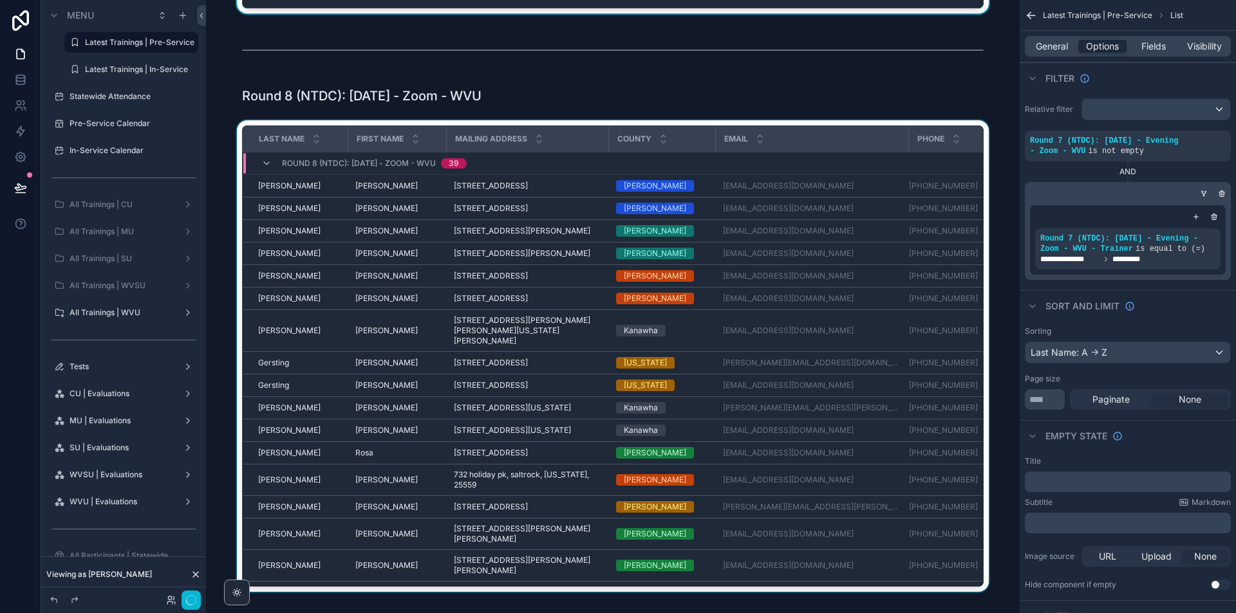
scroll to position [1995, 0]
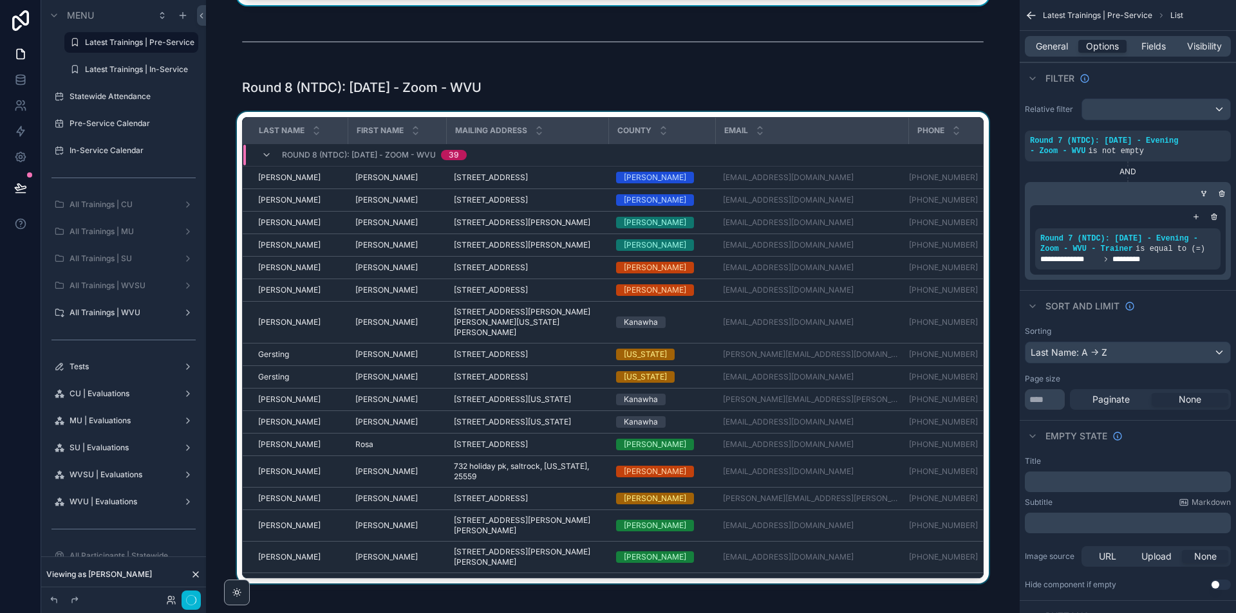
click at [978, 290] on div "scrollable content" at bounding box center [612, 350] width 793 height 477
click at [1164, 352] on div "Default: most recently created" at bounding box center [1127, 352] width 205 height 21
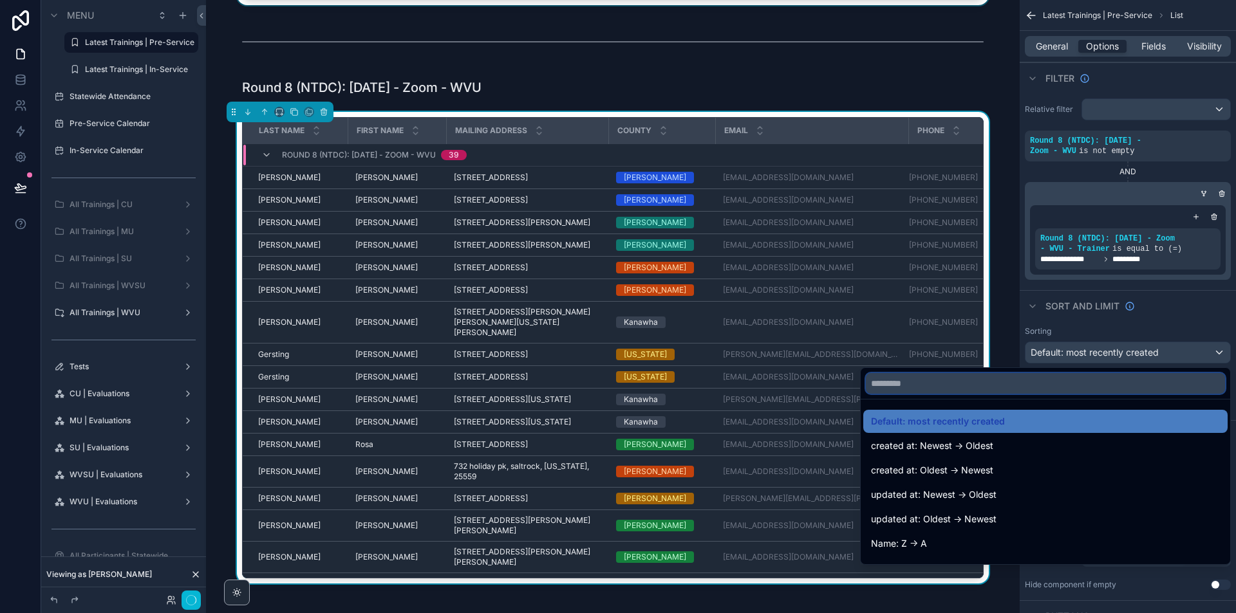
click at [1099, 388] on input "text" at bounding box center [1045, 383] width 359 height 21
type input "****"
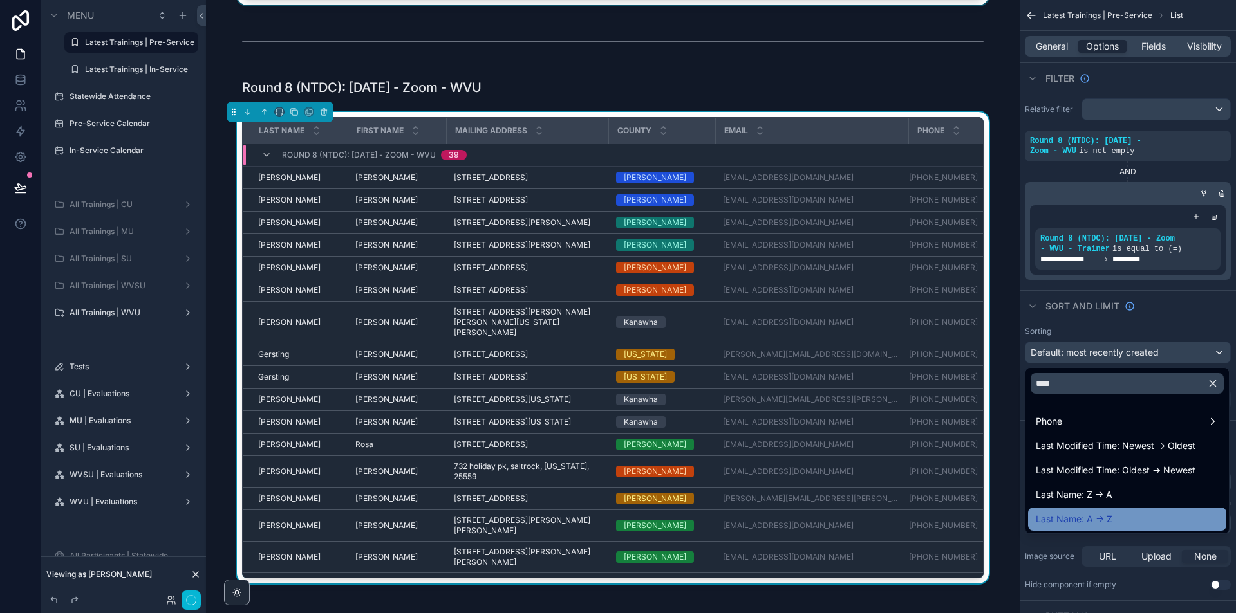
click at [1117, 510] on div "Last Name: A -> Z" at bounding box center [1127, 519] width 198 height 23
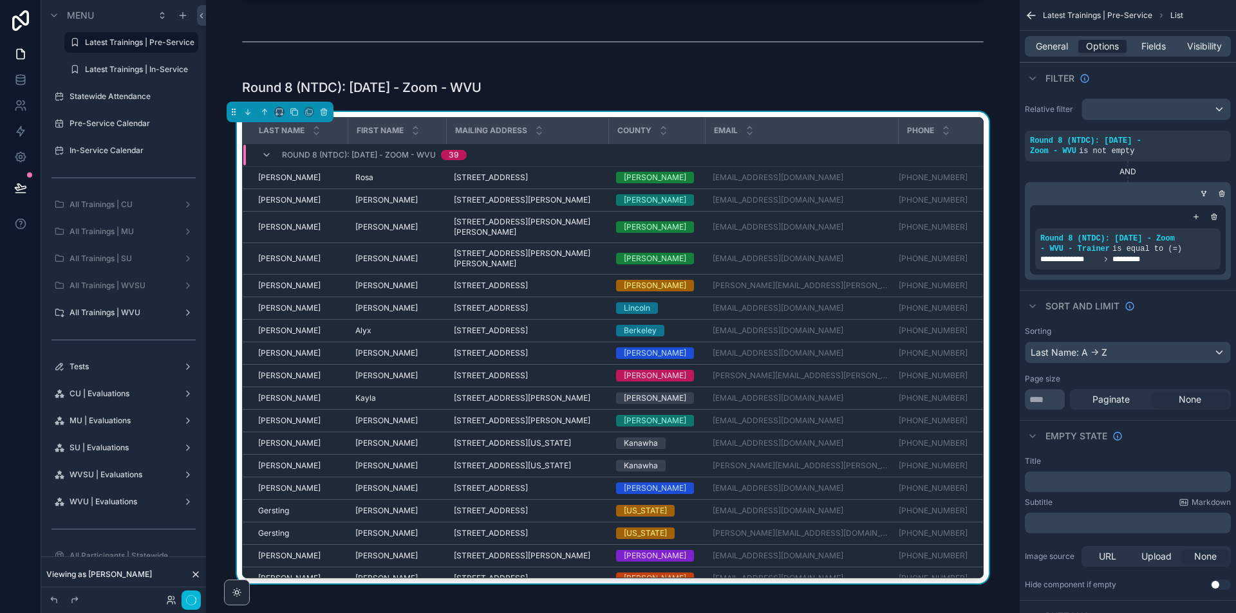
click at [997, 163] on div "Last Name First Name Mailing Address County Email Phone Round 8 (NTDC): 9/20/20…" at bounding box center [612, 350] width 793 height 477
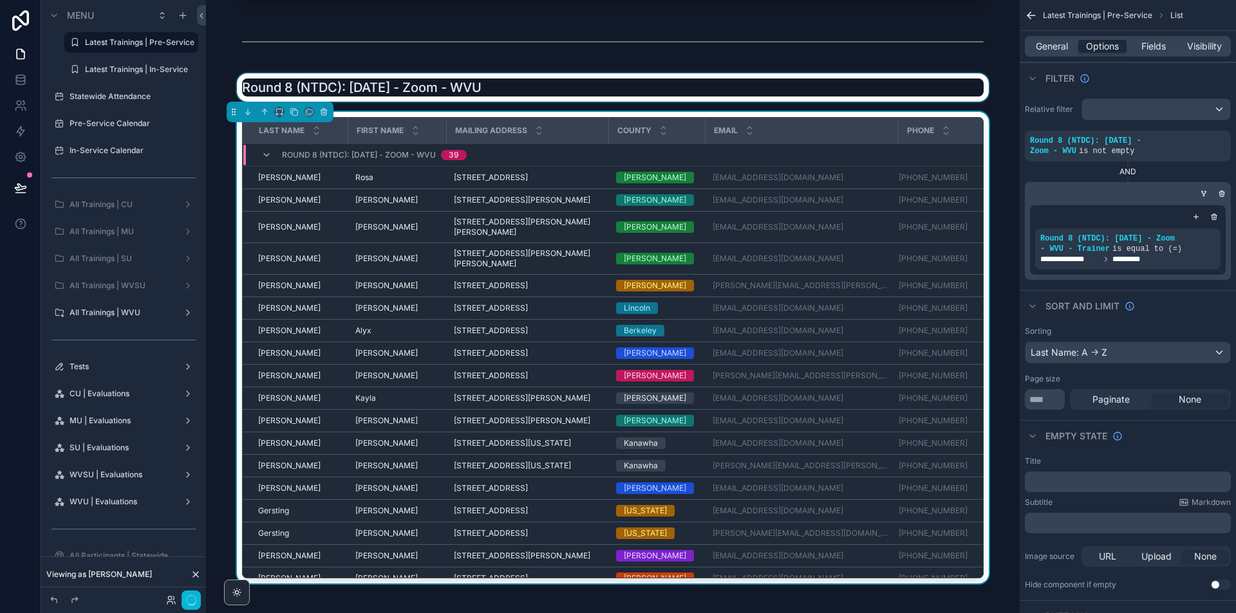
drag, startPoint x: 376, startPoint y: 81, endPoint x: 340, endPoint y: 86, distance: 37.0
click at [377, 81] on div "scrollable content" at bounding box center [612, 87] width 793 height 28
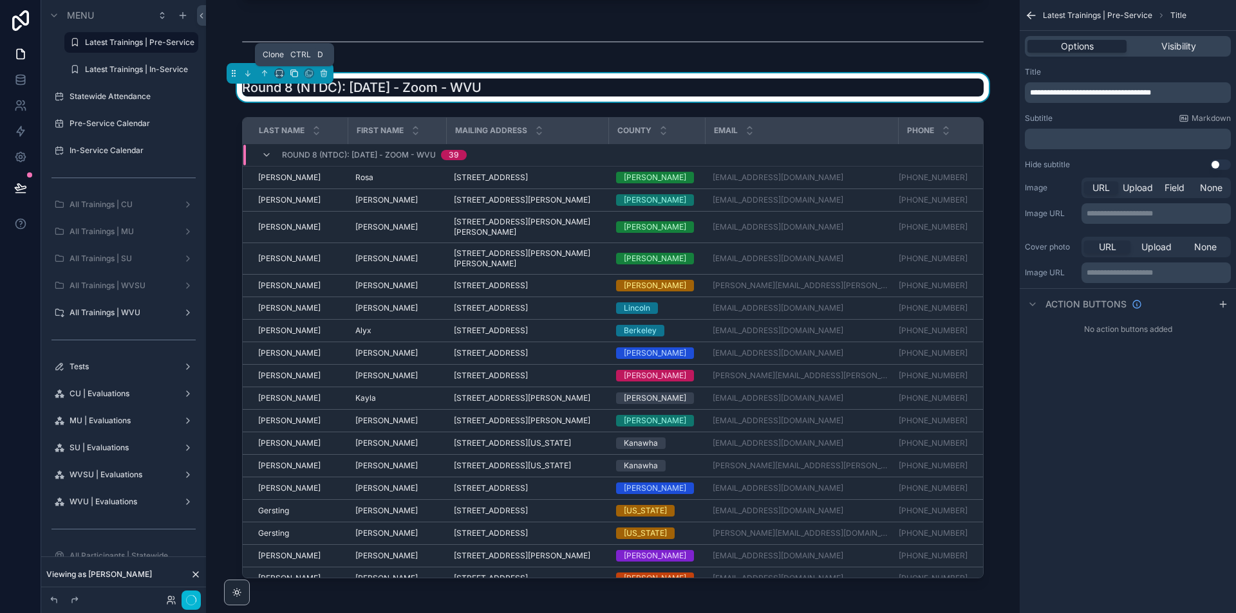
click at [291, 69] on icon "scrollable content" at bounding box center [294, 73] width 9 height 9
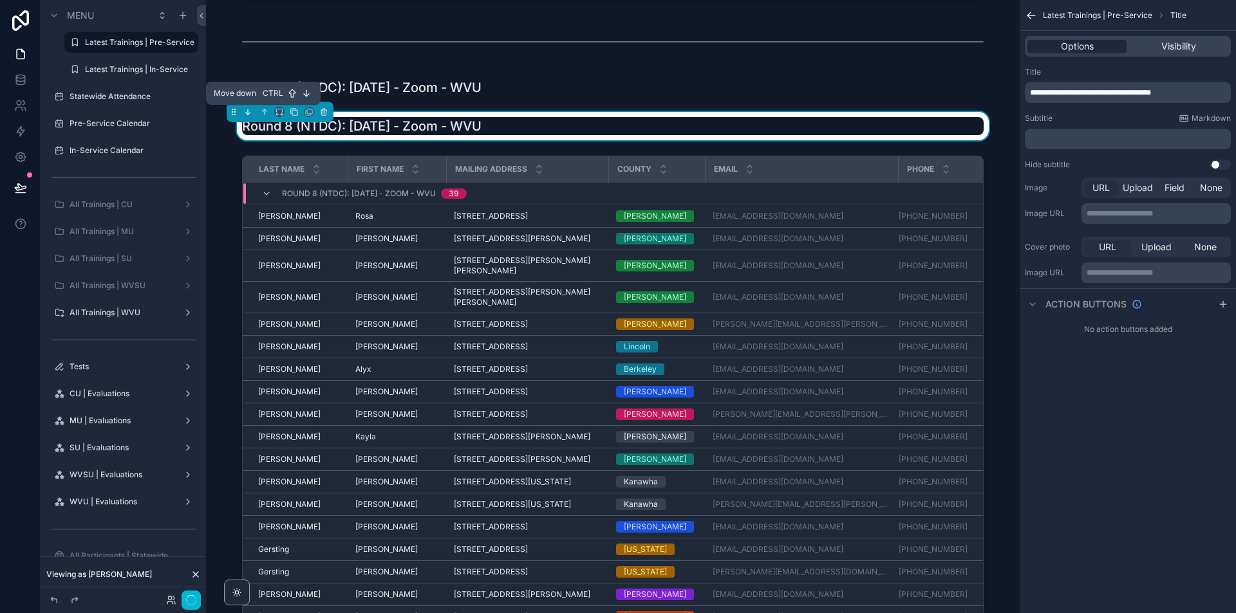
click at [252, 111] on button "scrollable content" at bounding box center [248, 112] width 14 height 14
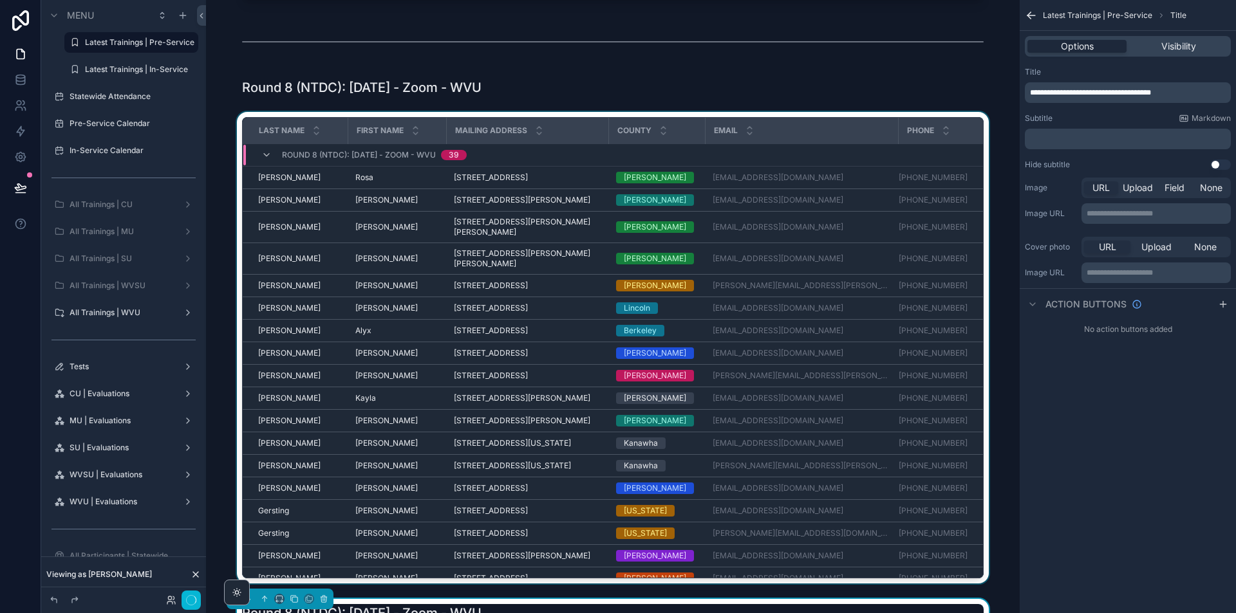
scroll to position [2253, 0]
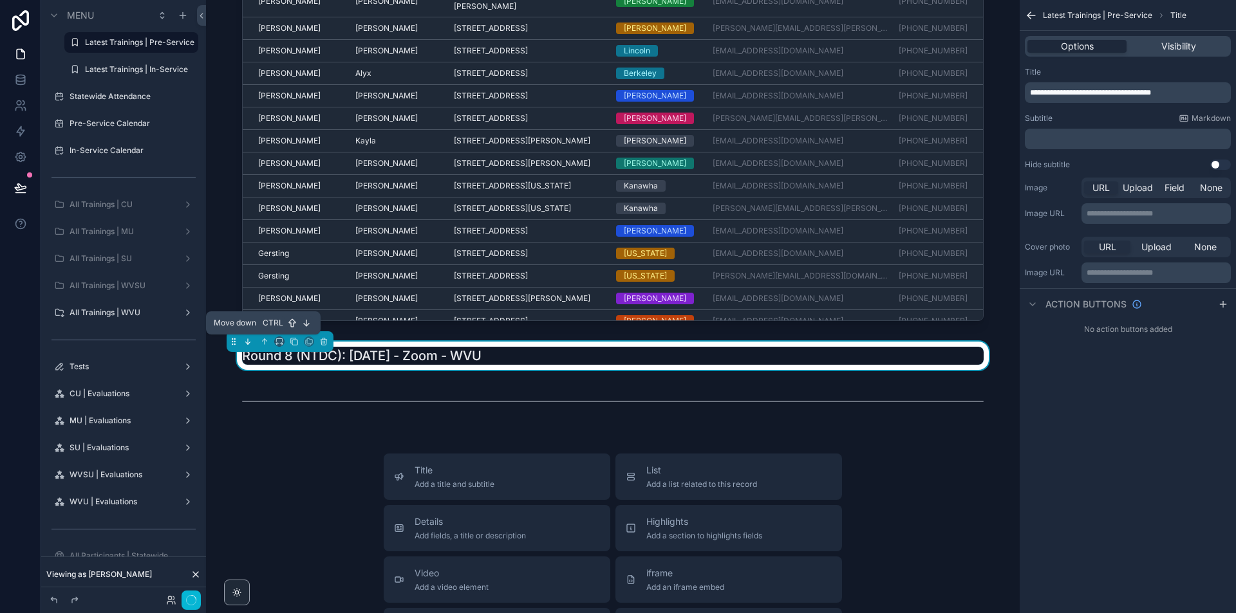
click at [245, 344] on icon "scrollable content" at bounding box center [247, 341] width 9 height 9
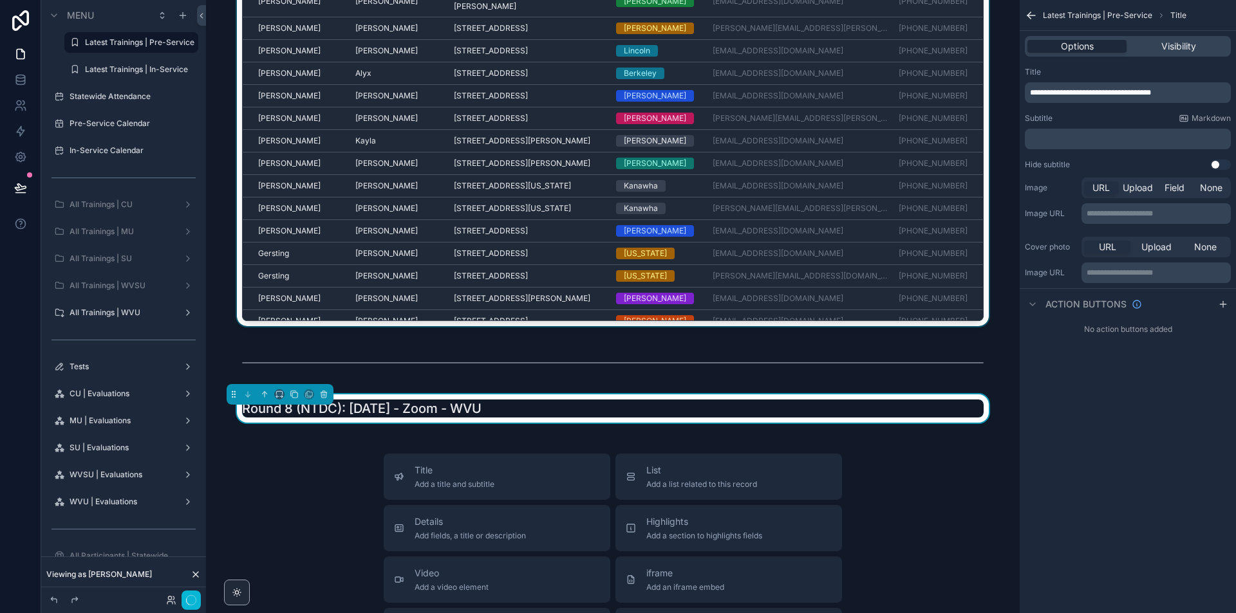
scroll to position [1931, 0]
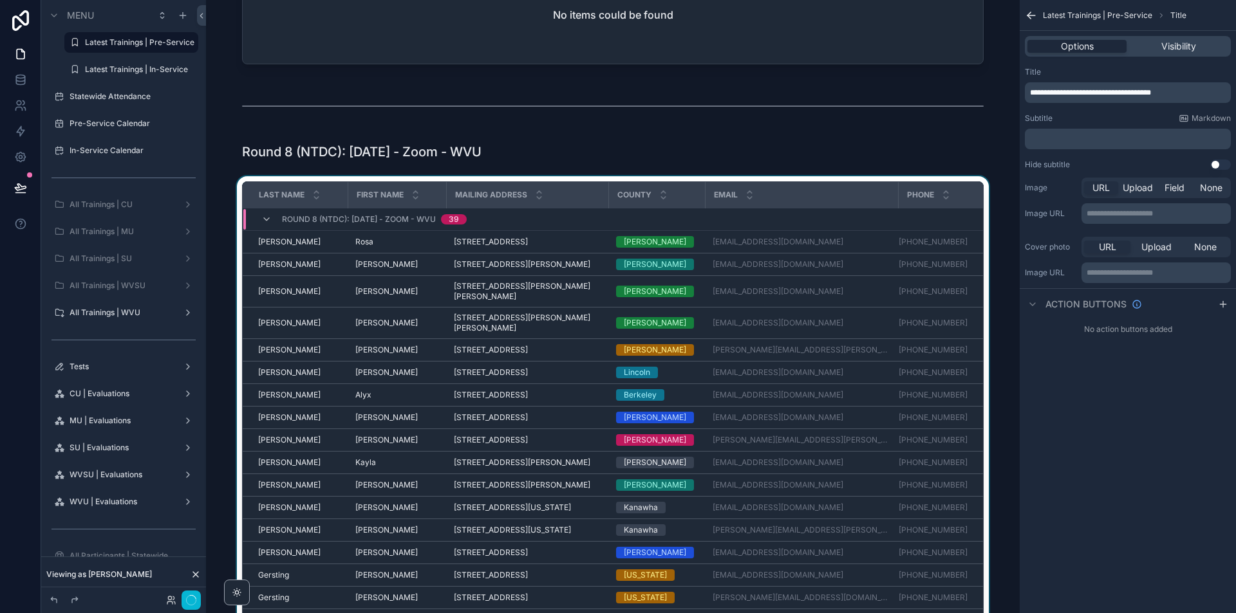
click at [344, 180] on div "scrollable content" at bounding box center [612, 414] width 793 height 477
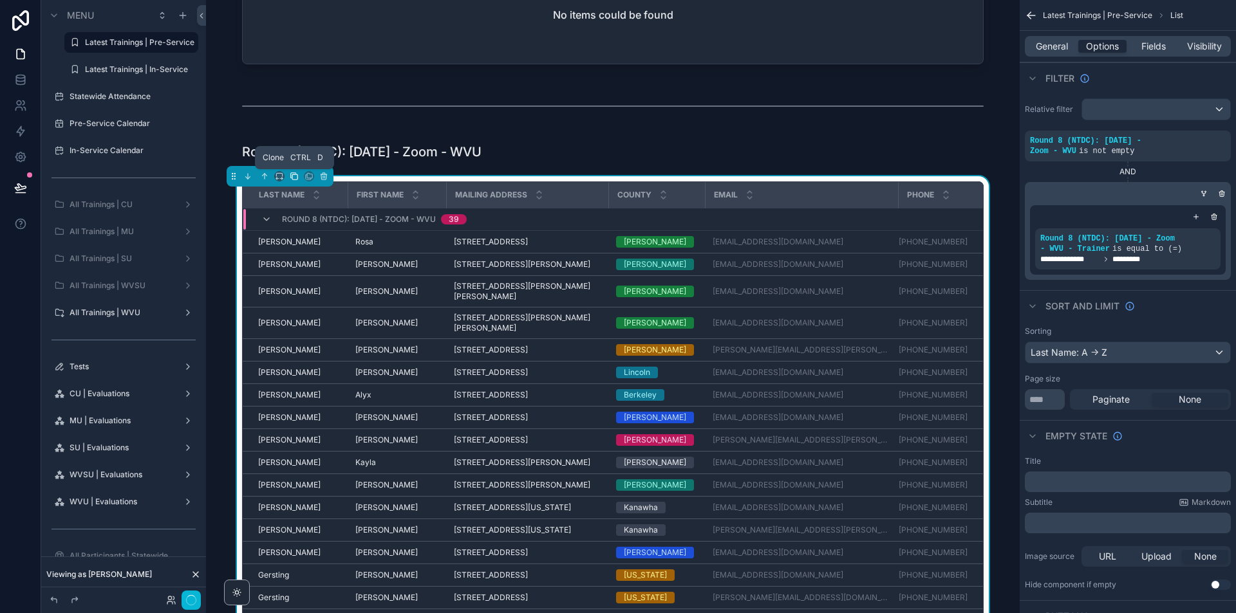
click at [292, 179] on icon "scrollable content" at bounding box center [294, 176] width 5 height 5
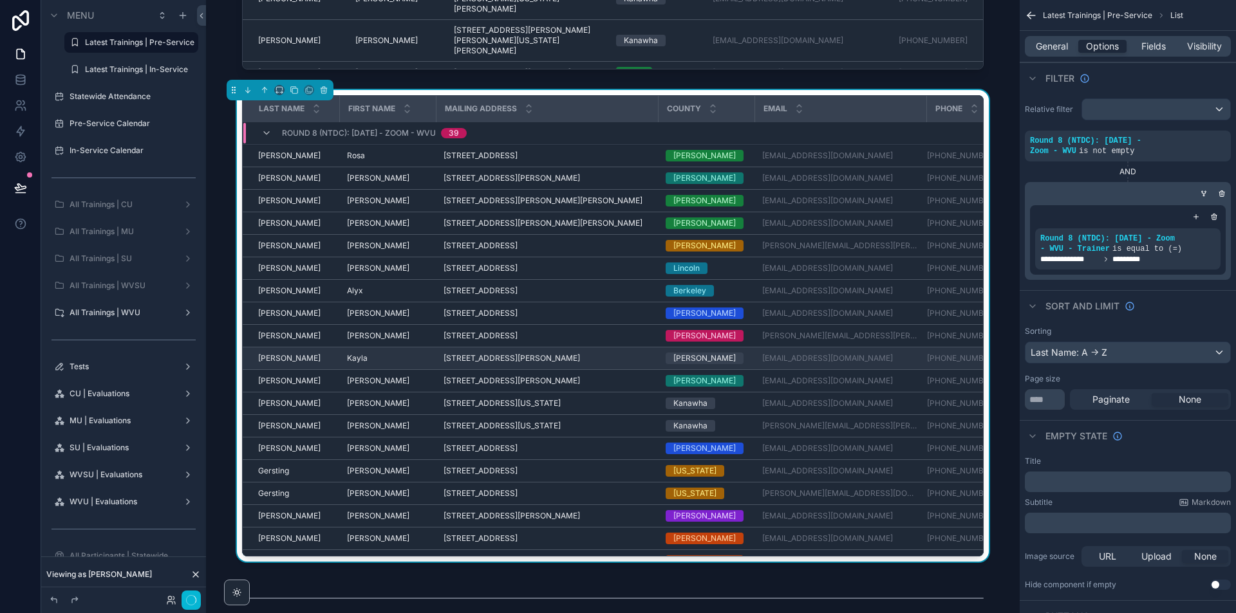
scroll to position [2510, 0]
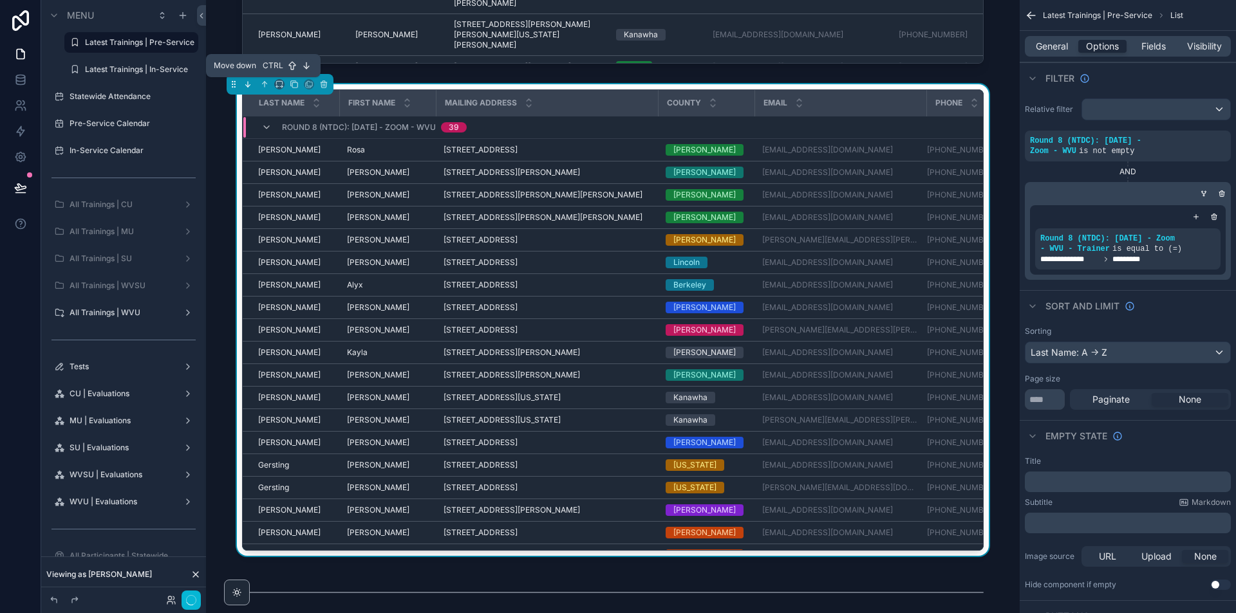
click at [250, 86] on icon "scrollable content" at bounding box center [247, 84] width 9 height 9
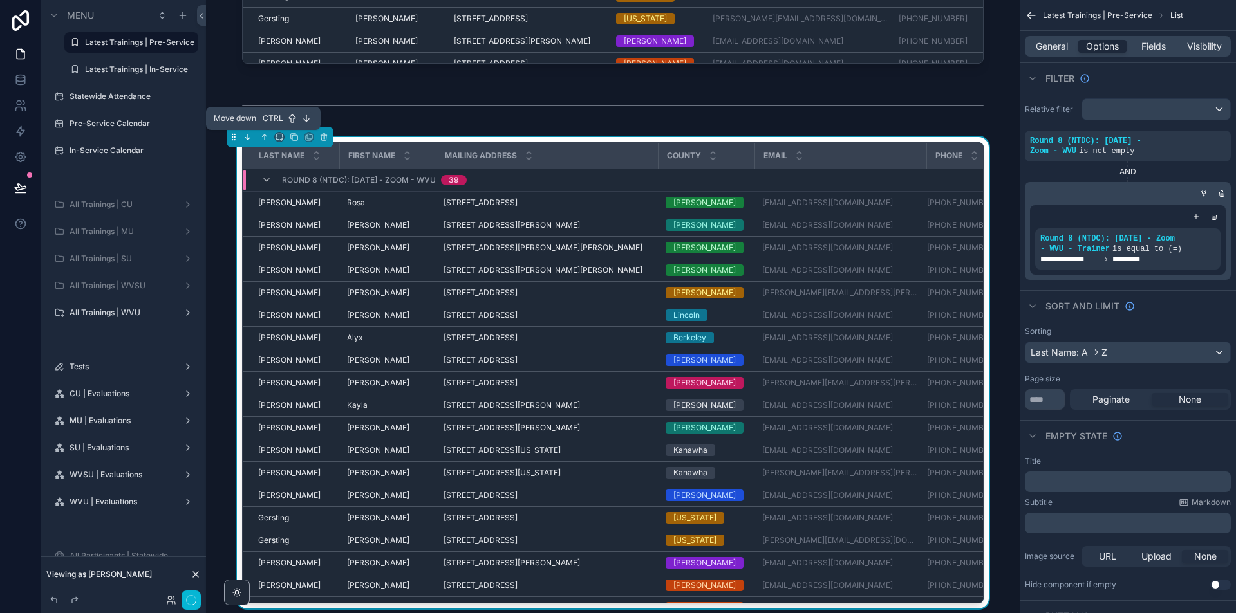
click at [248, 140] on icon "scrollable content" at bounding box center [247, 139] width 3 height 3
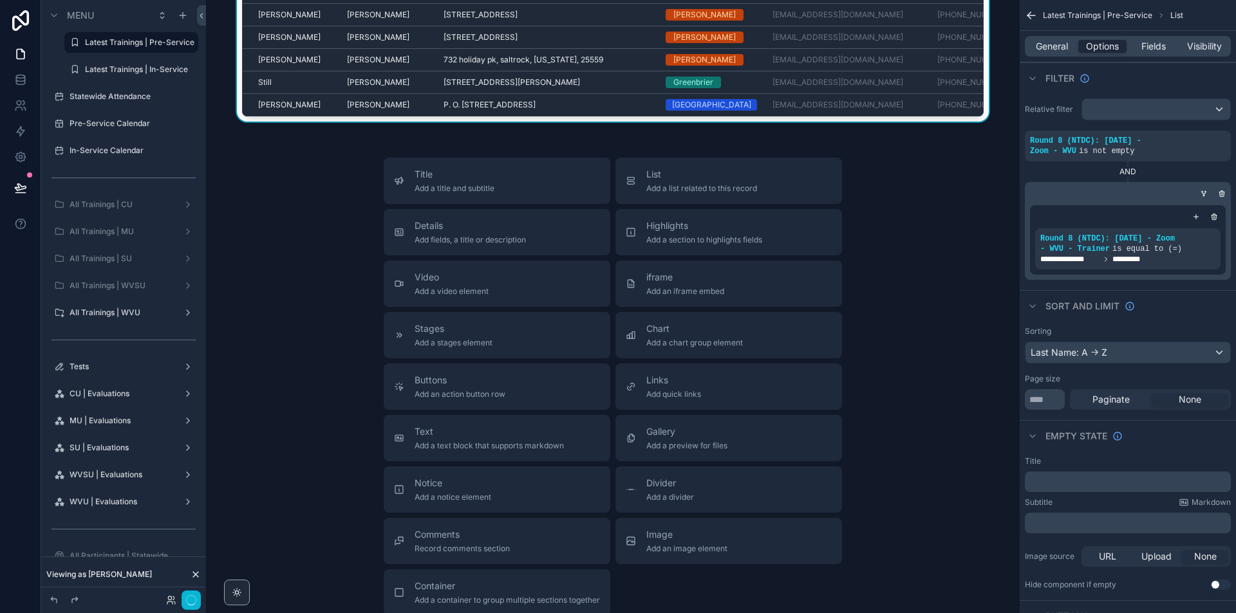
scroll to position [3162, 0]
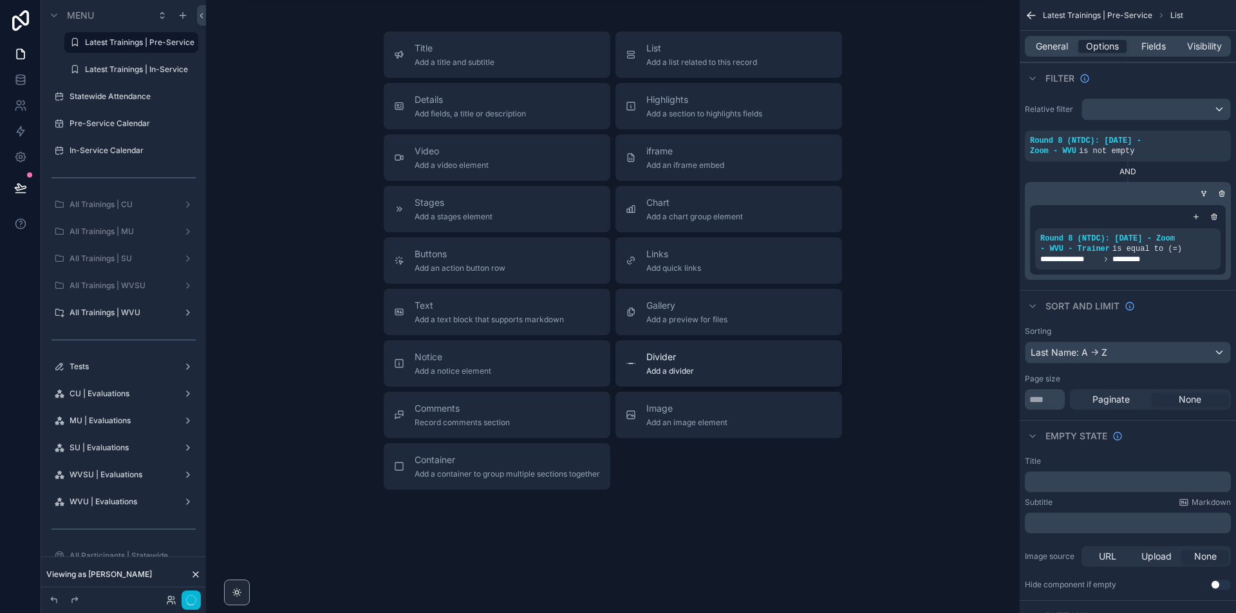
click at [786, 368] on div "Divider Add a divider" at bounding box center [729, 364] width 206 height 26
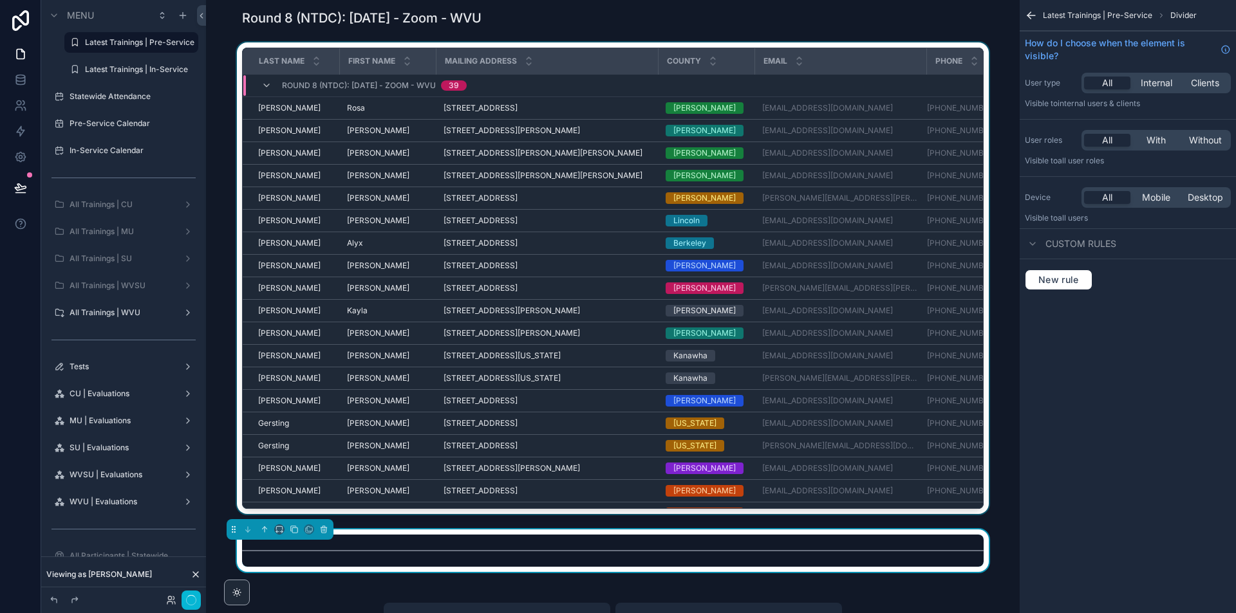
scroll to position [2565, 0]
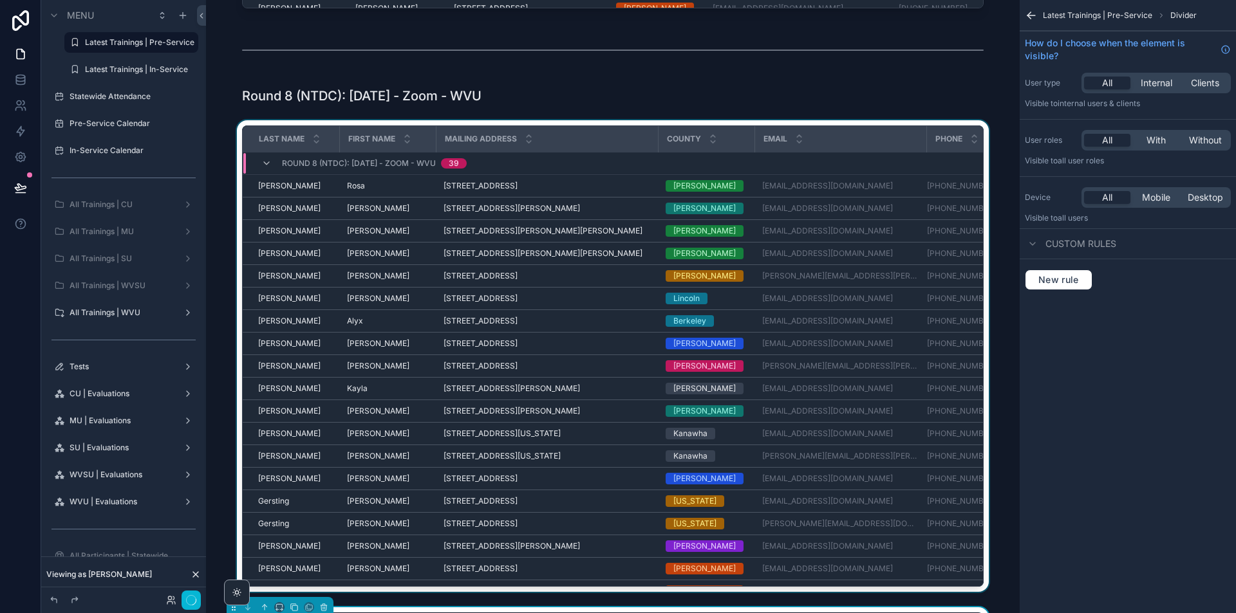
click at [980, 132] on div "scrollable content" at bounding box center [612, 358] width 793 height 477
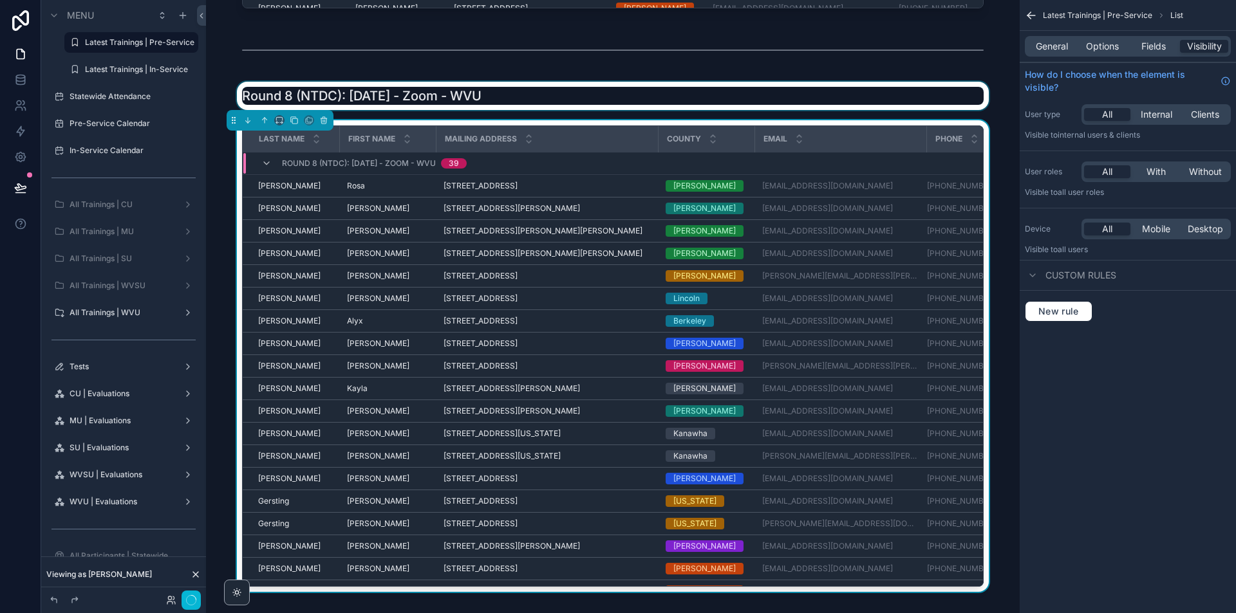
click at [459, 89] on div "scrollable content" at bounding box center [612, 96] width 793 height 28
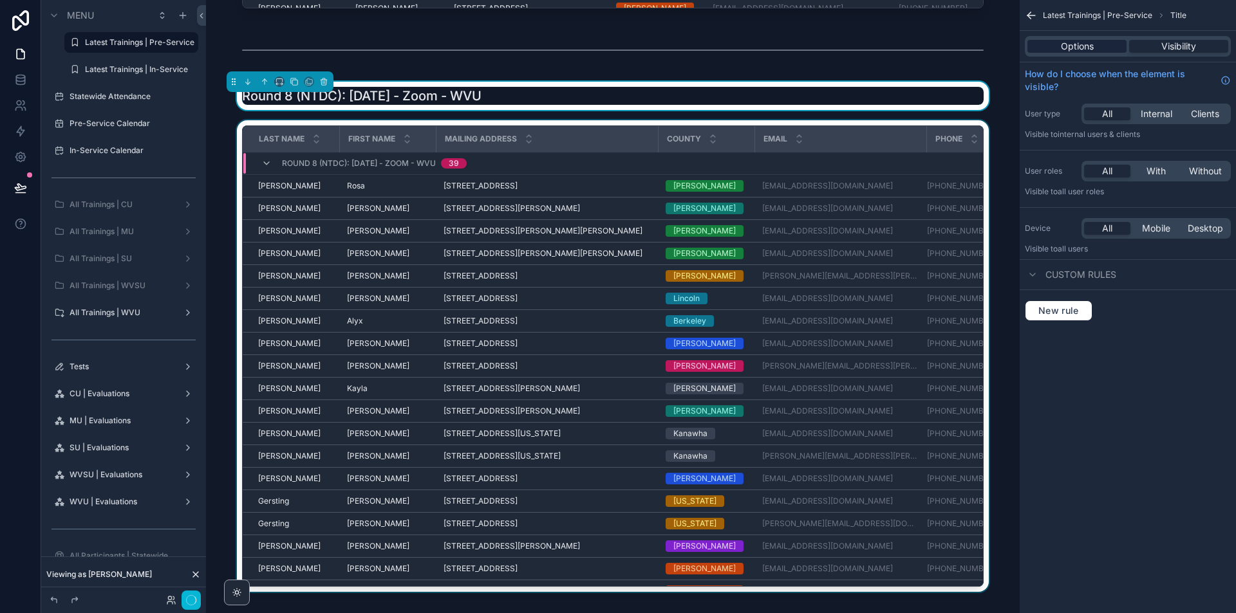
click at [1059, 47] on div "Options" at bounding box center [1076, 46] width 99 height 13
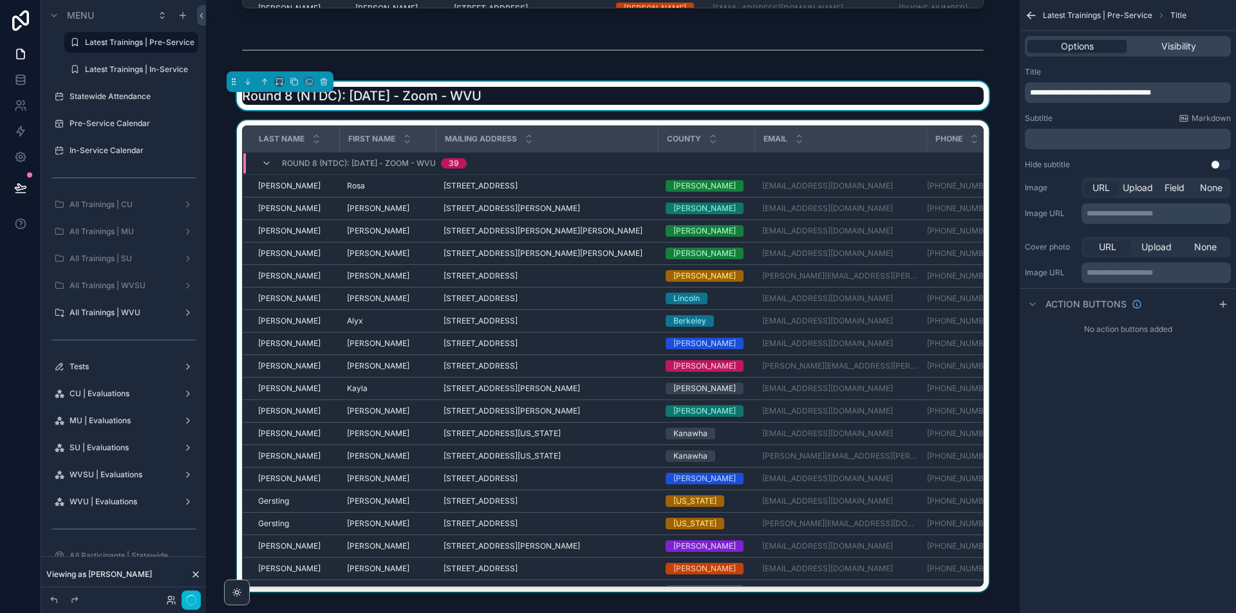
click at [1097, 84] on div "**********" at bounding box center [1128, 92] width 206 height 21
click at [1098, 87] on div "**********" at bounding box center [1128, 92] width 206 height 21
click at [1101, 96] on span "**********" at bounding box center [1090, 93] width 121 height 8
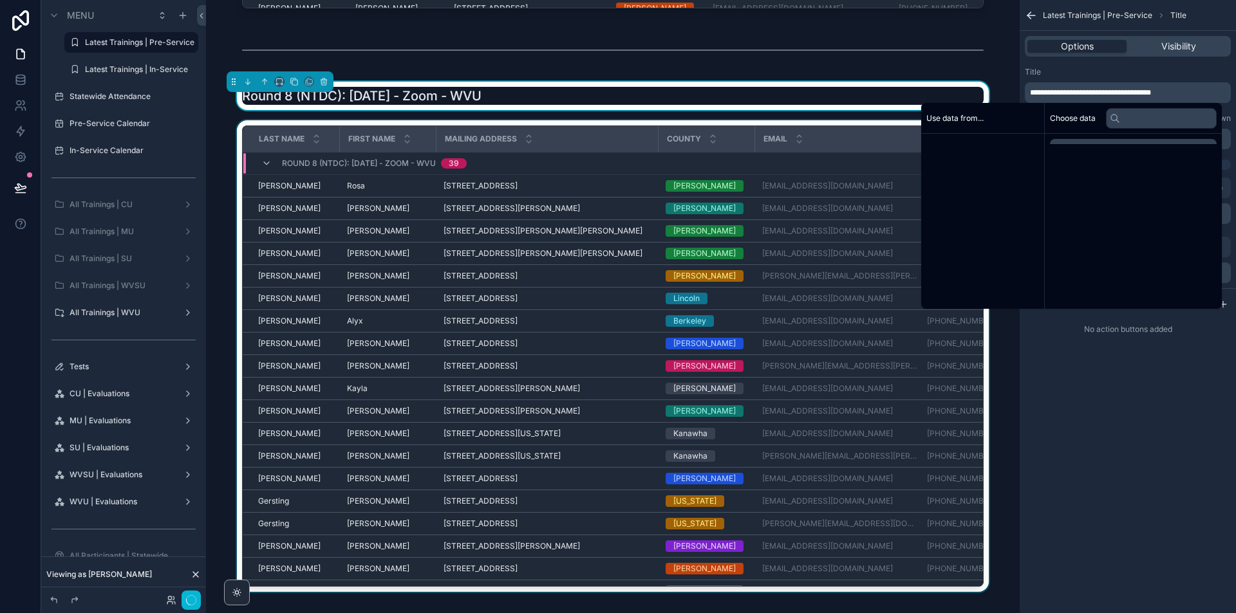
click at [1101, 96] on span "**********" at bounding box center [1090, 93] width 121 height 8
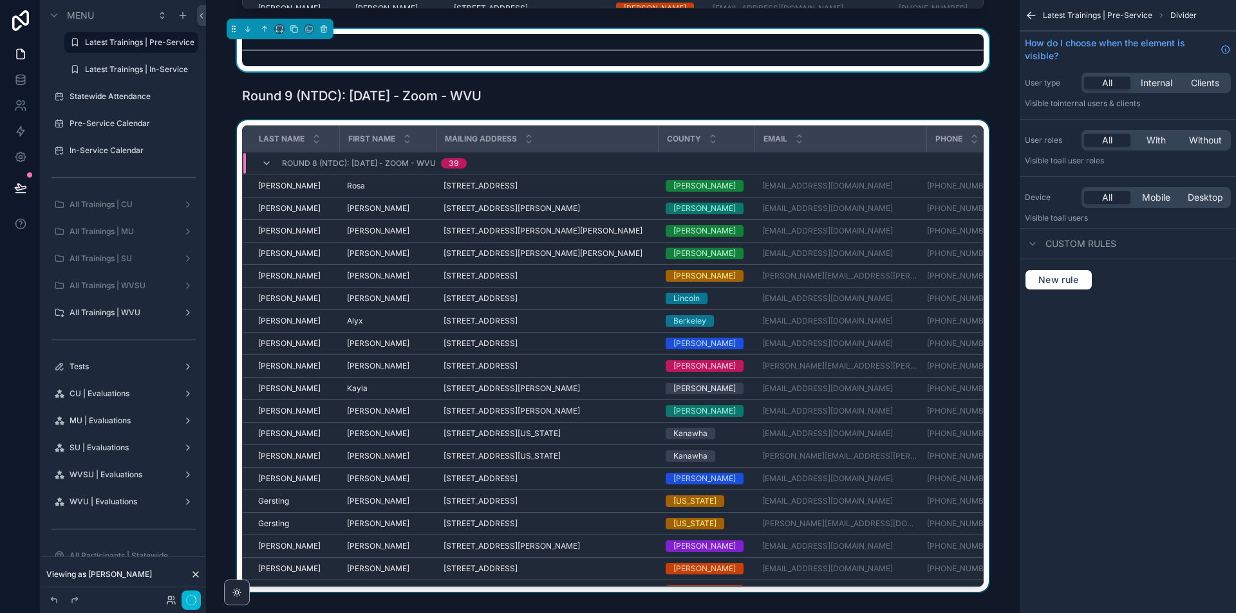
click at [982, 138] on div "scrollable content" at bounding box center [612, 358] width 793 height 477
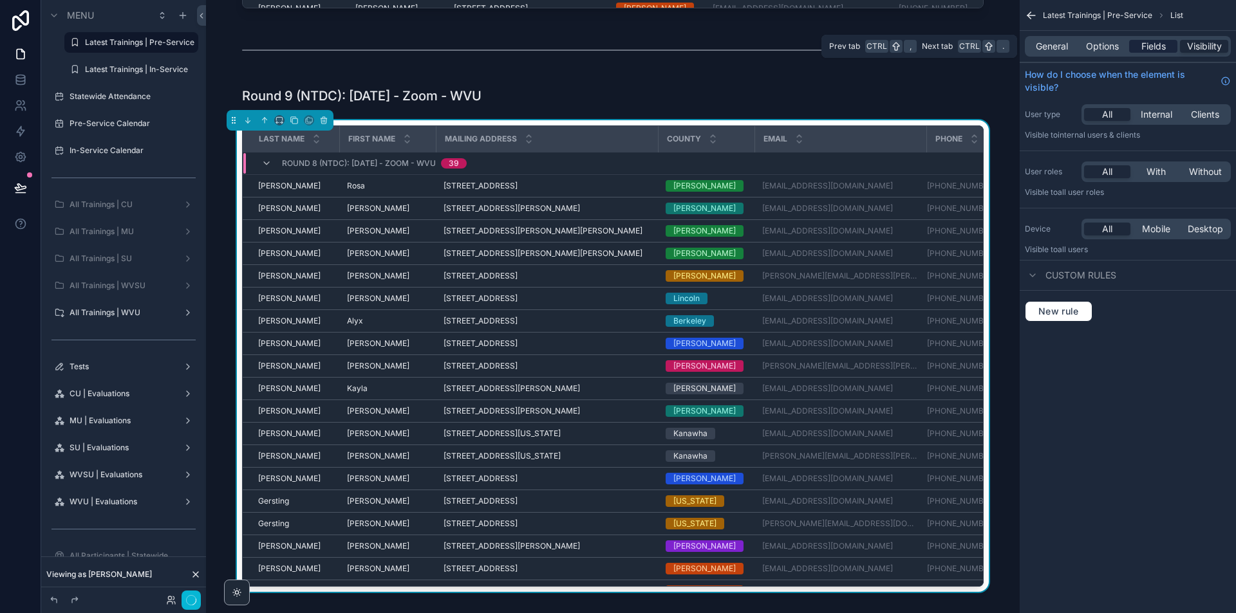
click at [1159, 44] on span "Fields" at bounding box center [1153, 46] width 24 height 13
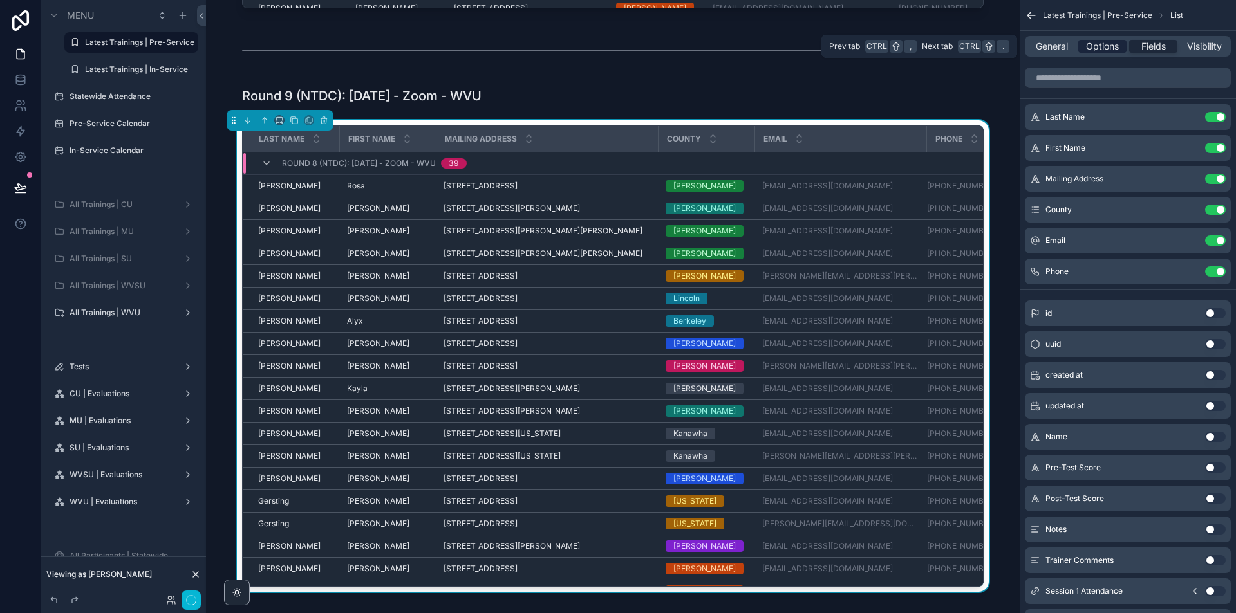
click at [1111, 45] on span "Options" at bounding box center [1102, 46] width 33 height 13
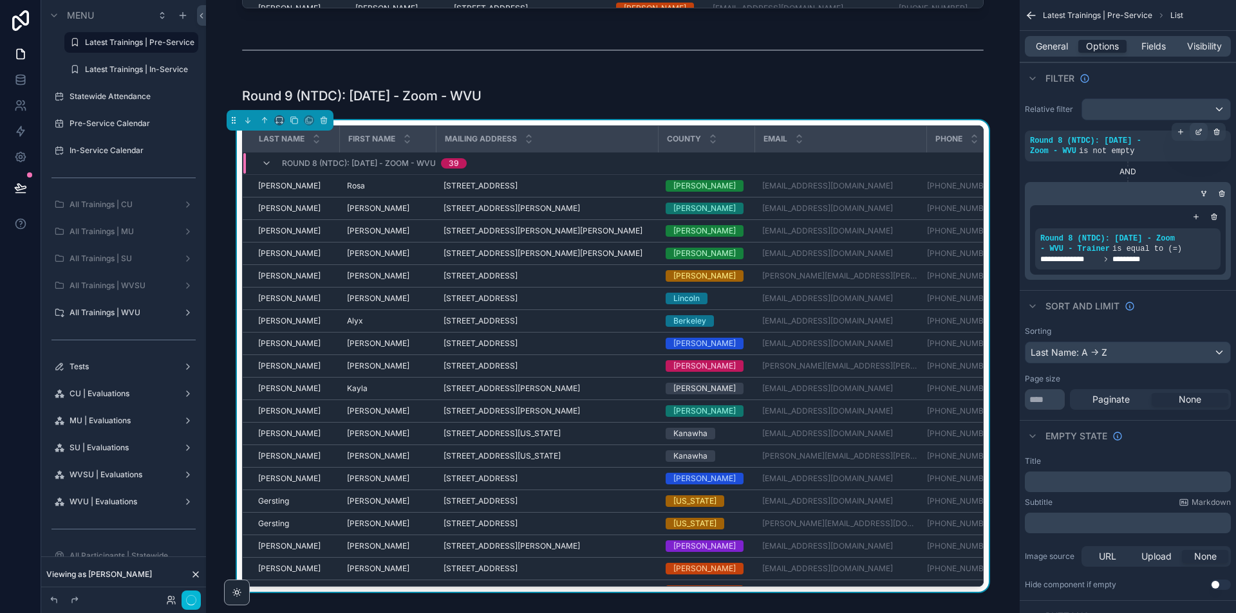
click at [1199, 133] on icon "scrollable content" at bounding box center [1198, 132] width 8 height 8
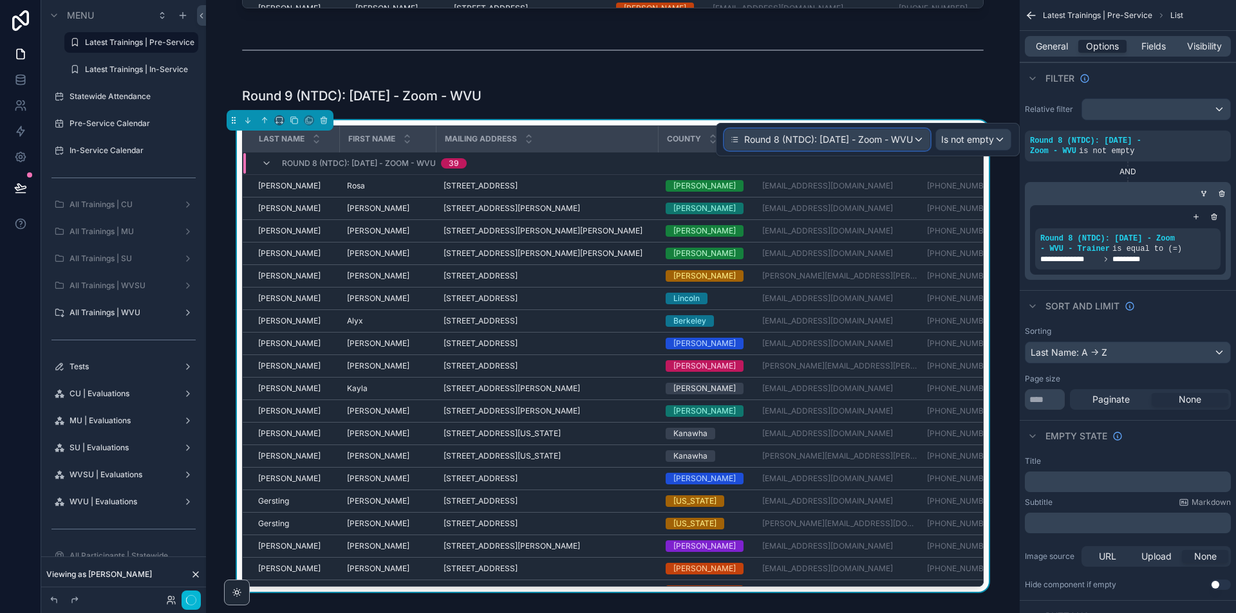
click at [923, 138] on div "Round 8 (NTDC): [DATE] - Zoom - WVU" at bounding box center [827, 139] width 205 height 21
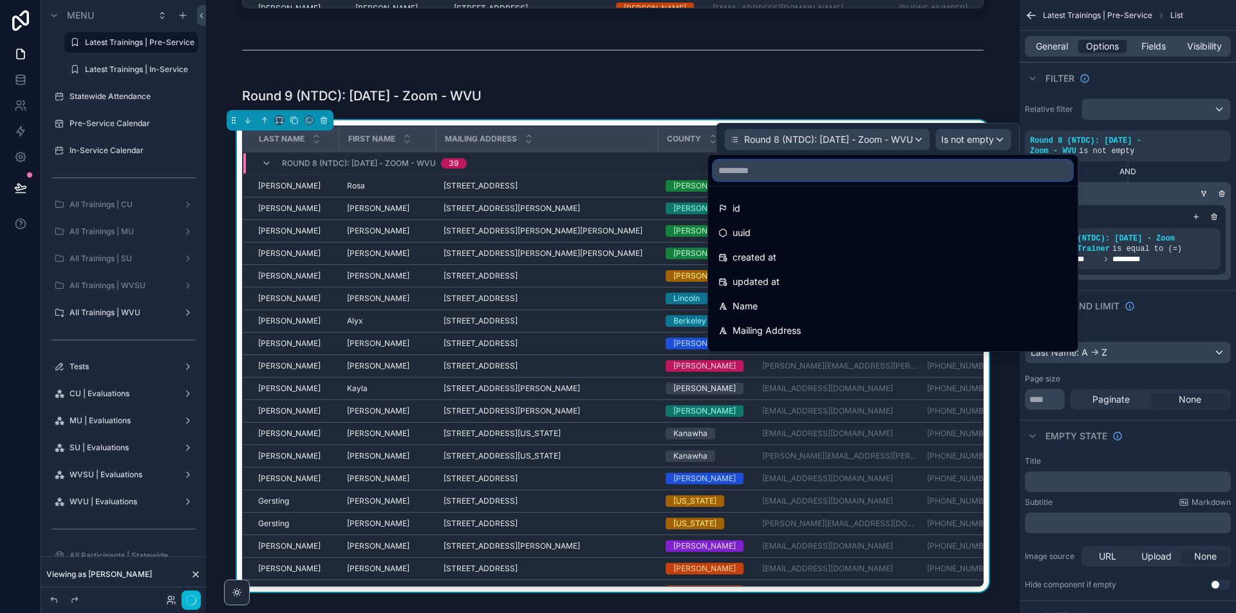
click at [916, 163] on input "text" at bounding box center [892, 170] width 359 height 21
paste input "**********"
type input "**********"
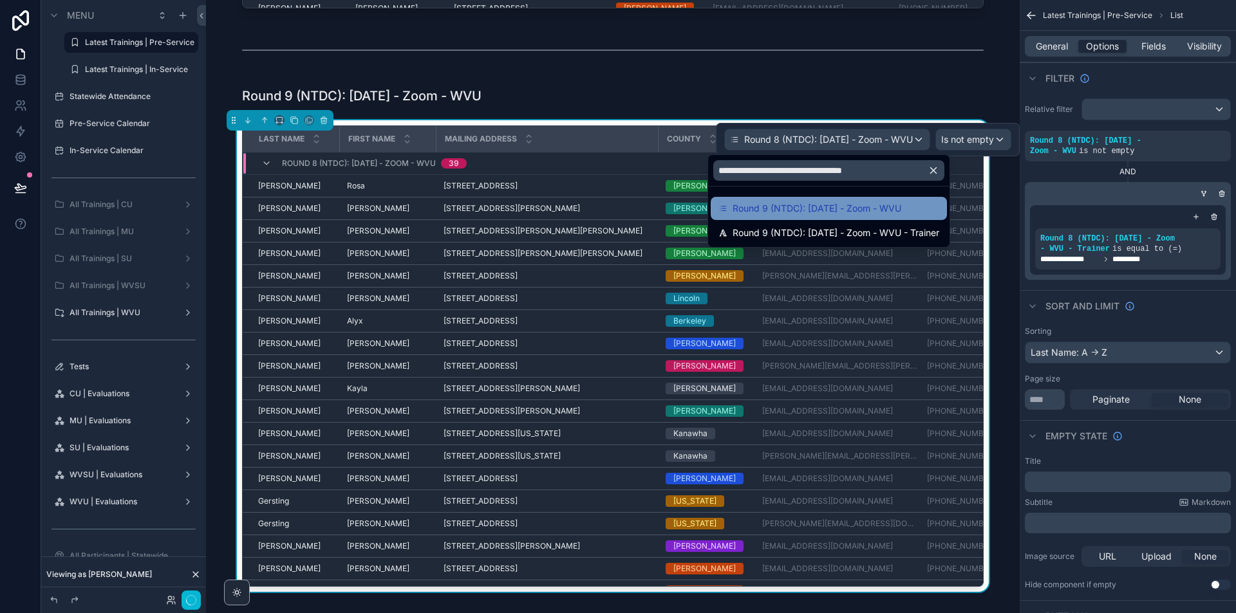
click at [896, 205] on span "Round 9 (NTDC): [DATE] - Zoom - WVU" at bounding box center [816, 208] width 169 height 15
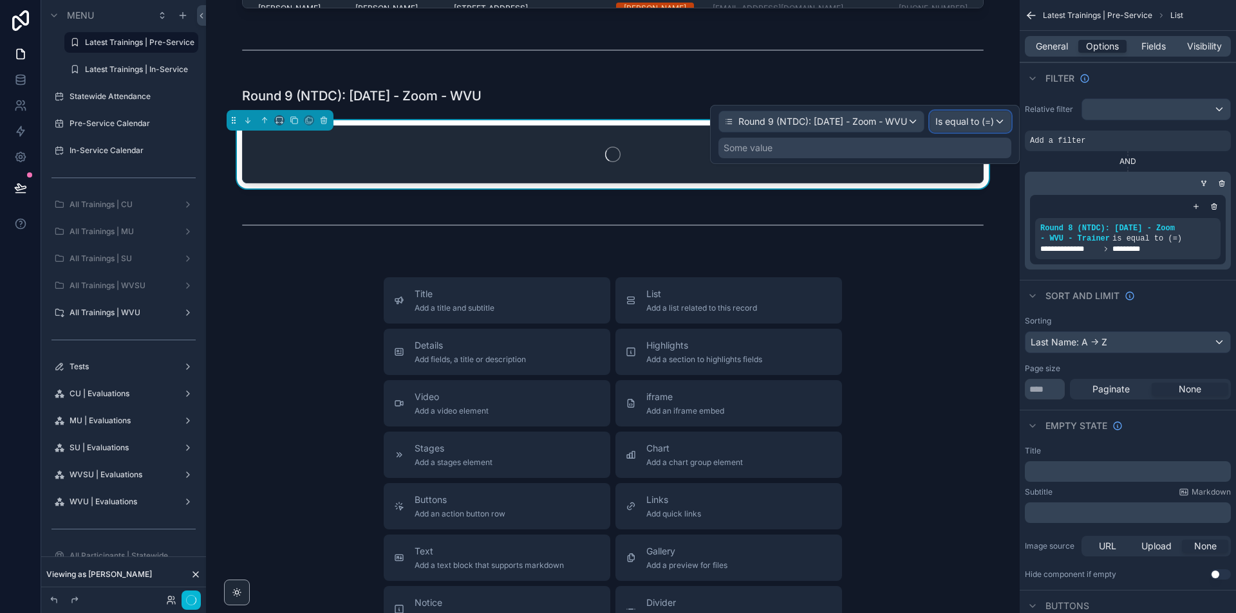
click at [994, 122] on div "Is equal to (=)" at bounding box center [970, 121] width 80 height 21
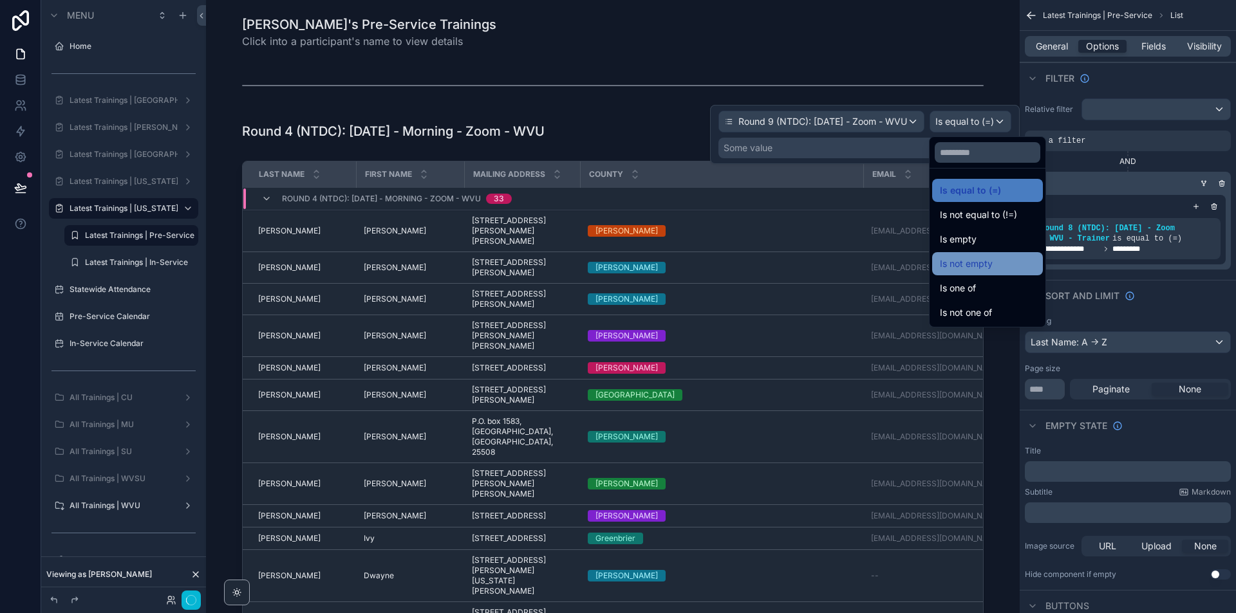
scroll to position [2565, 0]
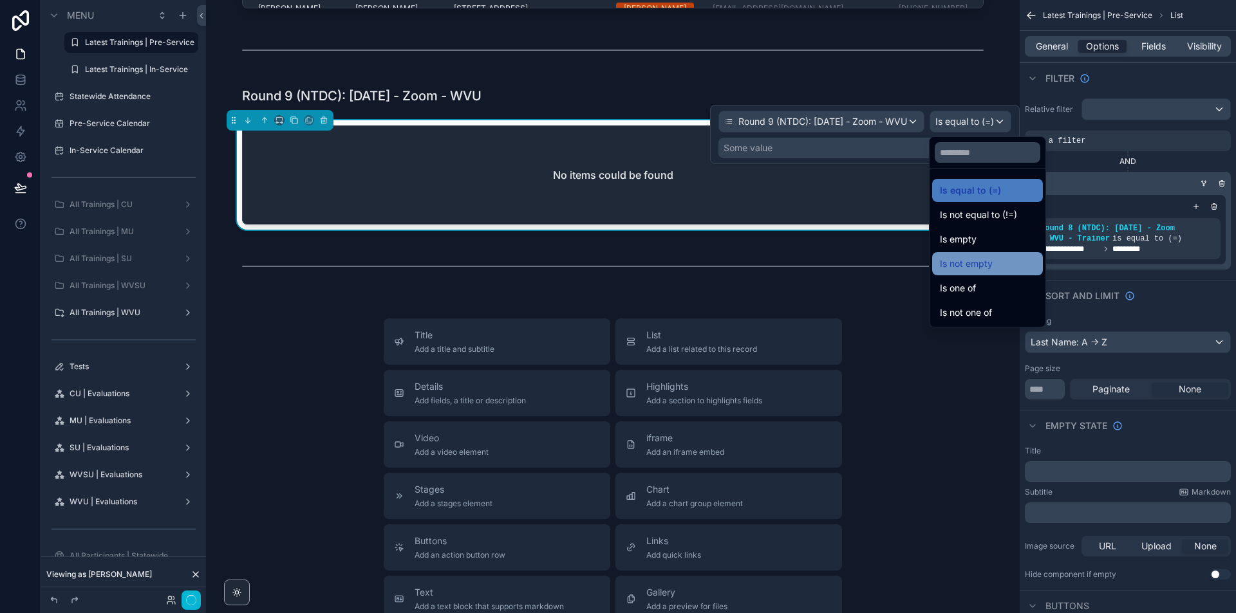
click at [988, 259] on span "Is not empty" at bounding box center [966, 263] width 53 height 15
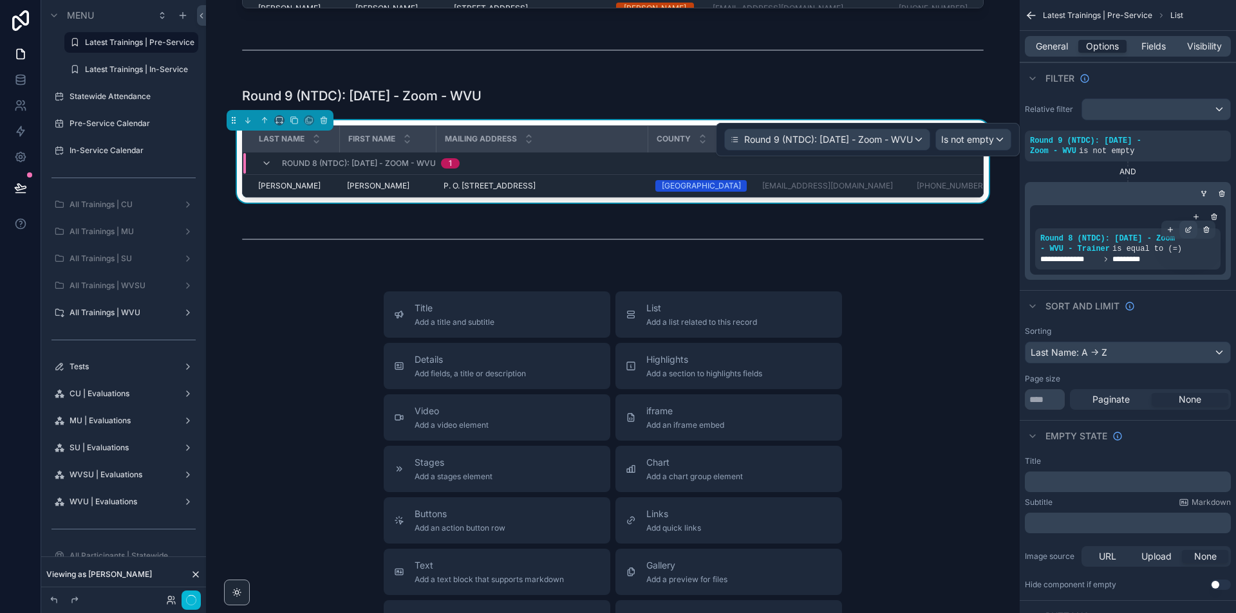
click at [1191, 234] on div "scrollable content" at bounding box center [1188, 230] width 18 height 18
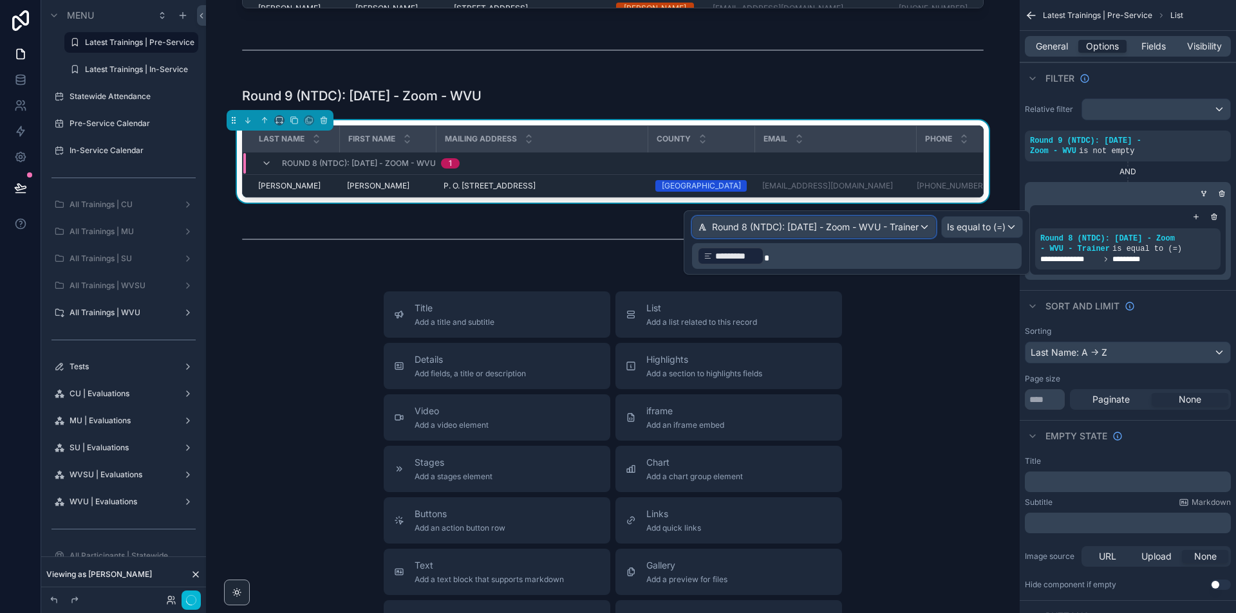
click at [915, 230] on span "Round 8 (NTDC): [DATE] - Zoom - WVU - Trainer" at bounding box center [815, 227] width 207 height 13
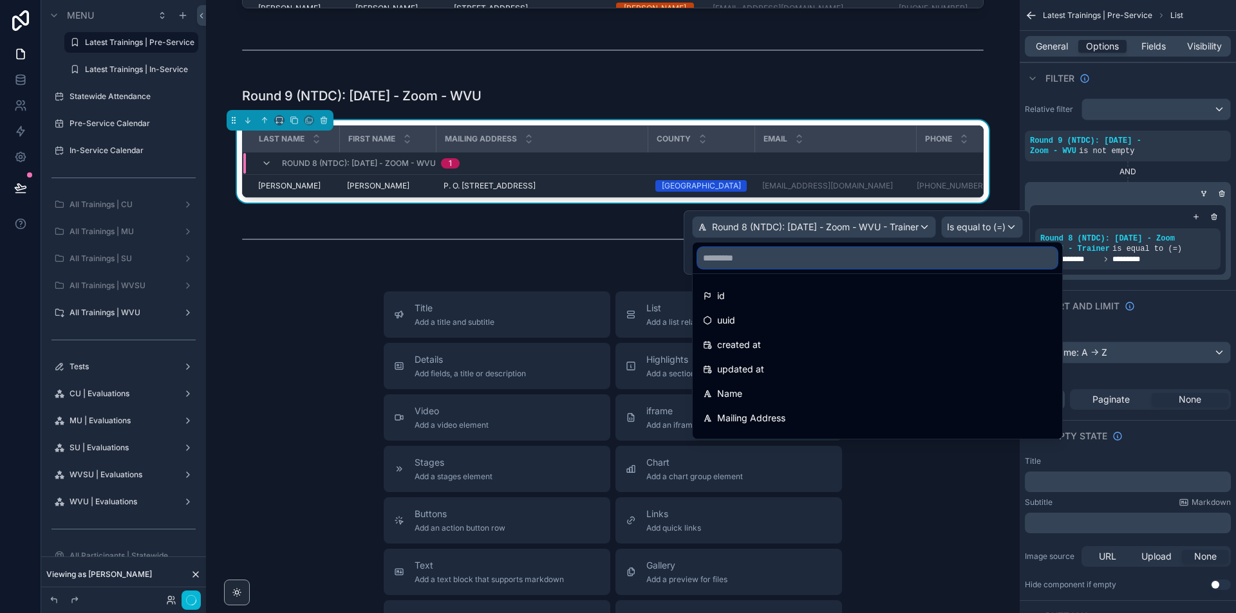
click at [895, 264] on input "text" at bounding box center [877, 258] width 359 height 21
paste input "**********"
type input "**********"
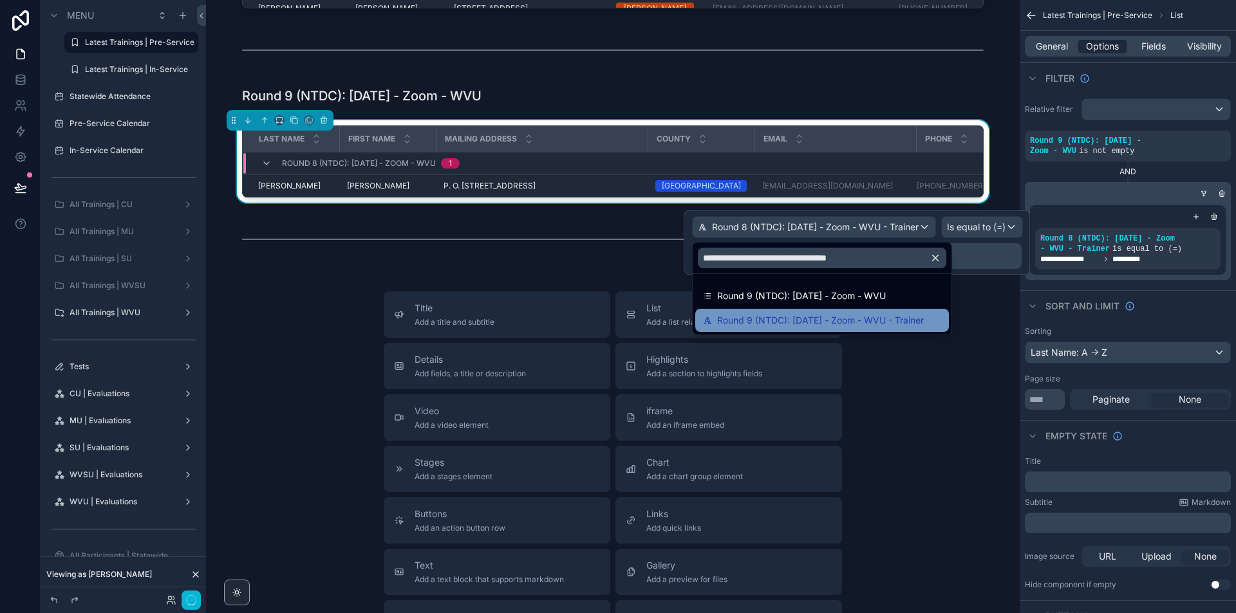
click at [868, 323] on span "Round 9 (NTDC): [DATE] - Zoom - WVU - Trainer" at bounding box center [820, 320] width 207 height 15
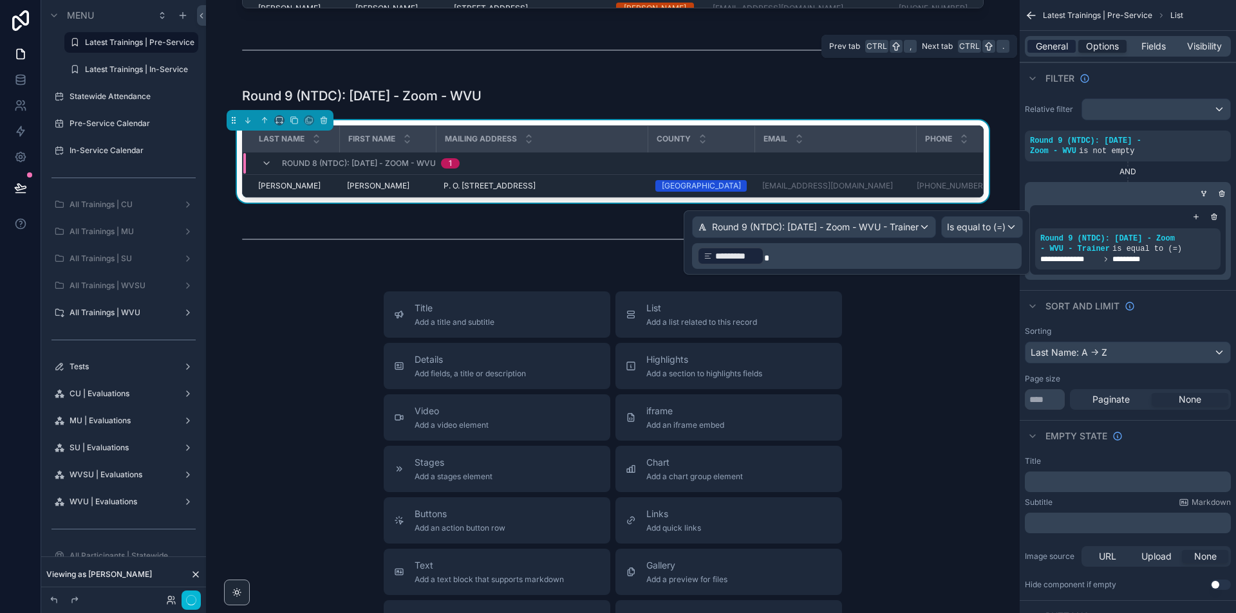
click at [1052, 42] on span "General" at bounding box center [1052, 46] width 32 height 13
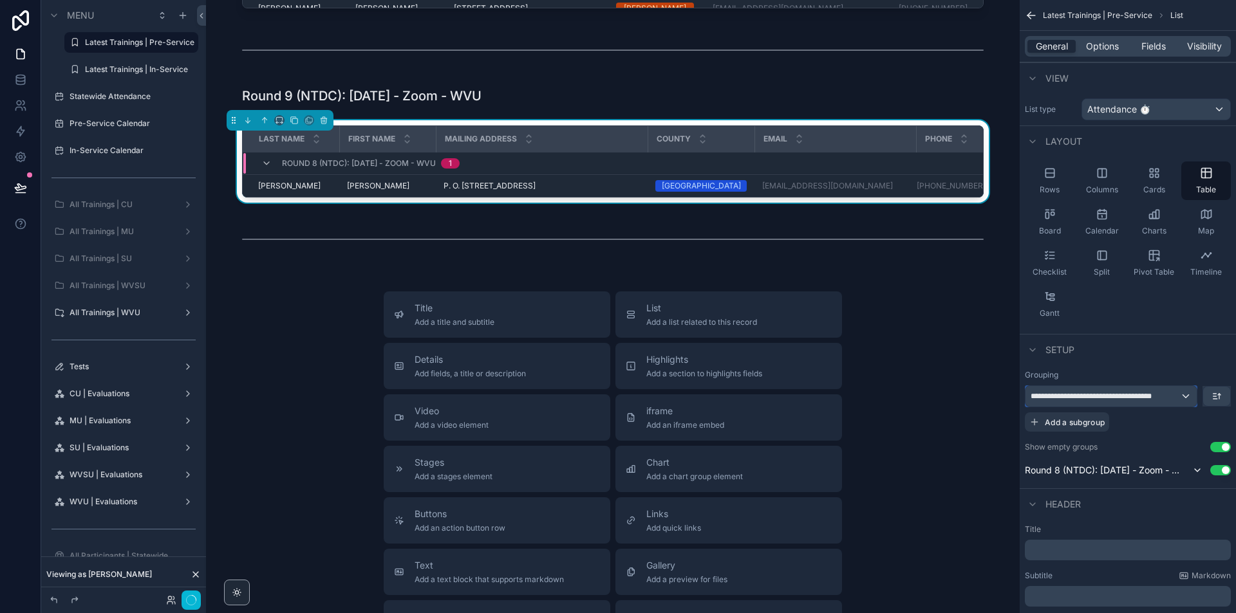
click at [1162, 400] on span "**********" at bounding box center [1104, 396] width 149 height 10
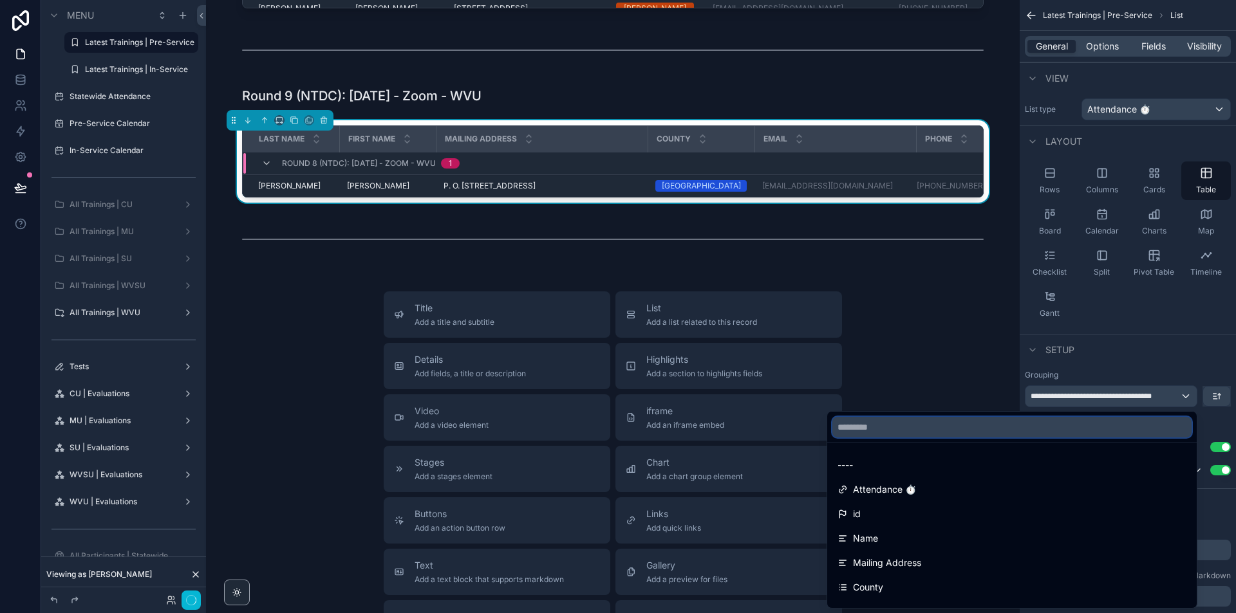
click at [962, 422] on input "text" at bounding box center [1011, 427] width 359 height 21
paste input "**********"
type input "**********"
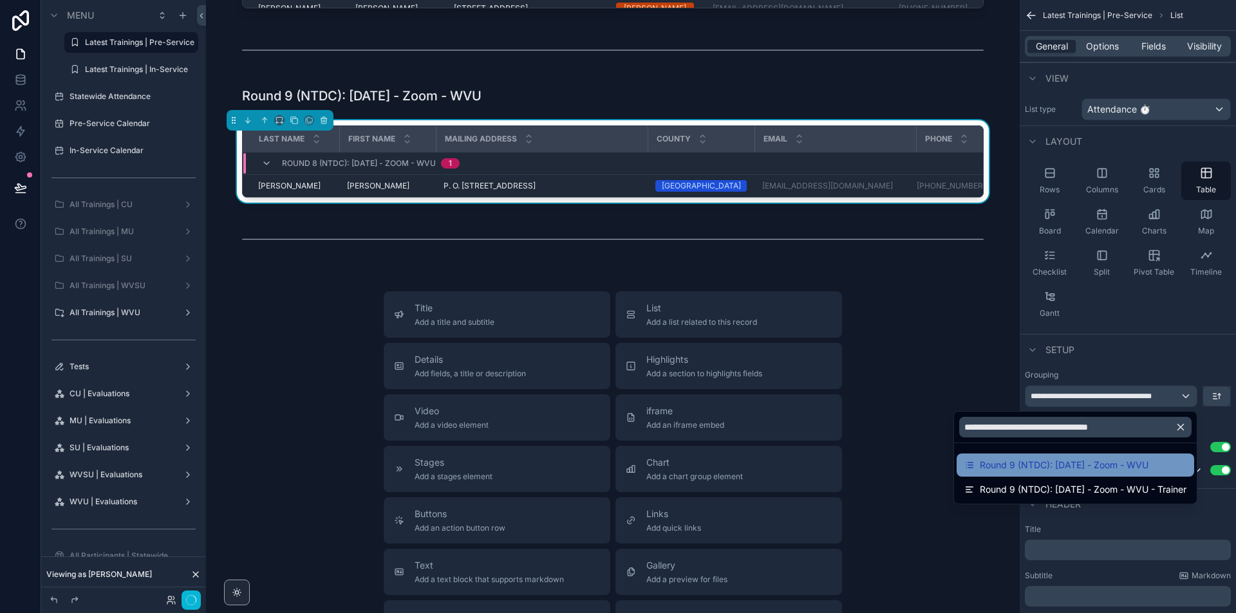
click at [1075, 463] on span "Round 9 (NTDC): [DATE] - Zoom - WVU" at bounding box center [1064, 465] width 169 height 15
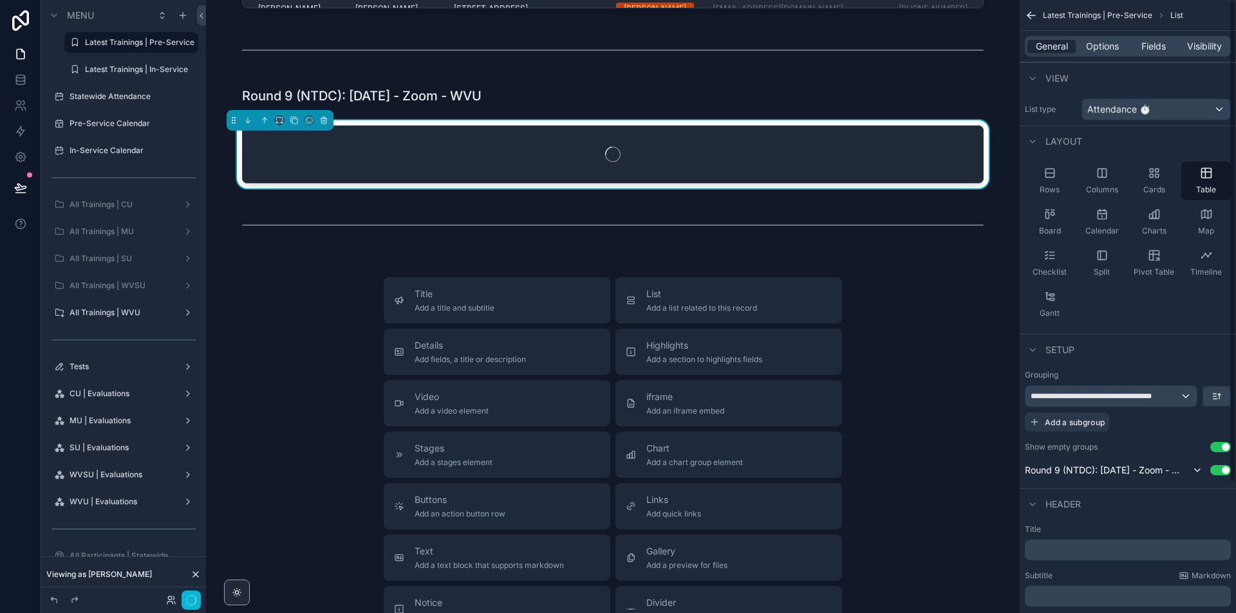
click at [1218, 447] on button "Use setting" at bounding box center [1220, 447] width 21 height 10
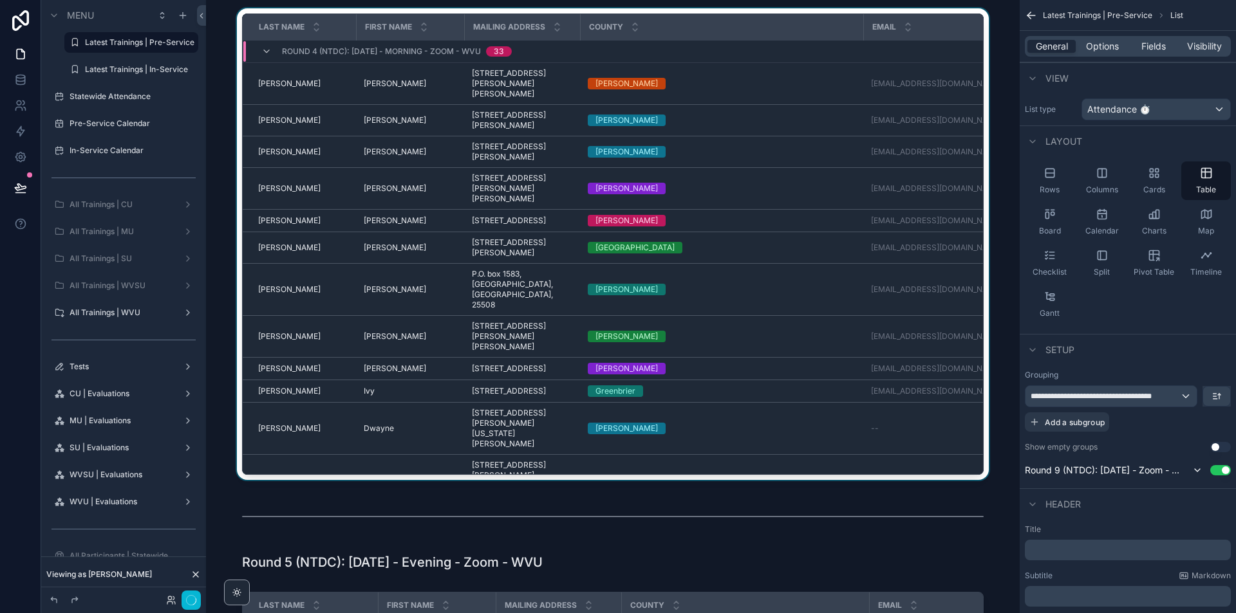
scroll to position [55, 0]
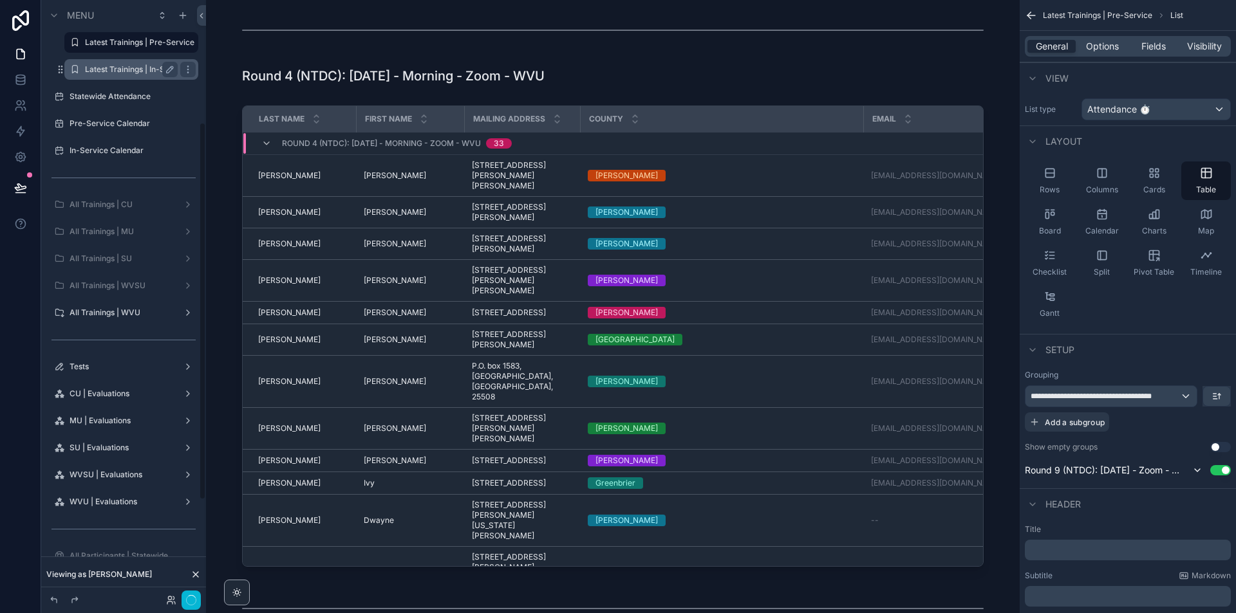
click at [118, 70] on label "Latest Trainings | In-Service" at bounding box center [131, 69] width 93 height 10
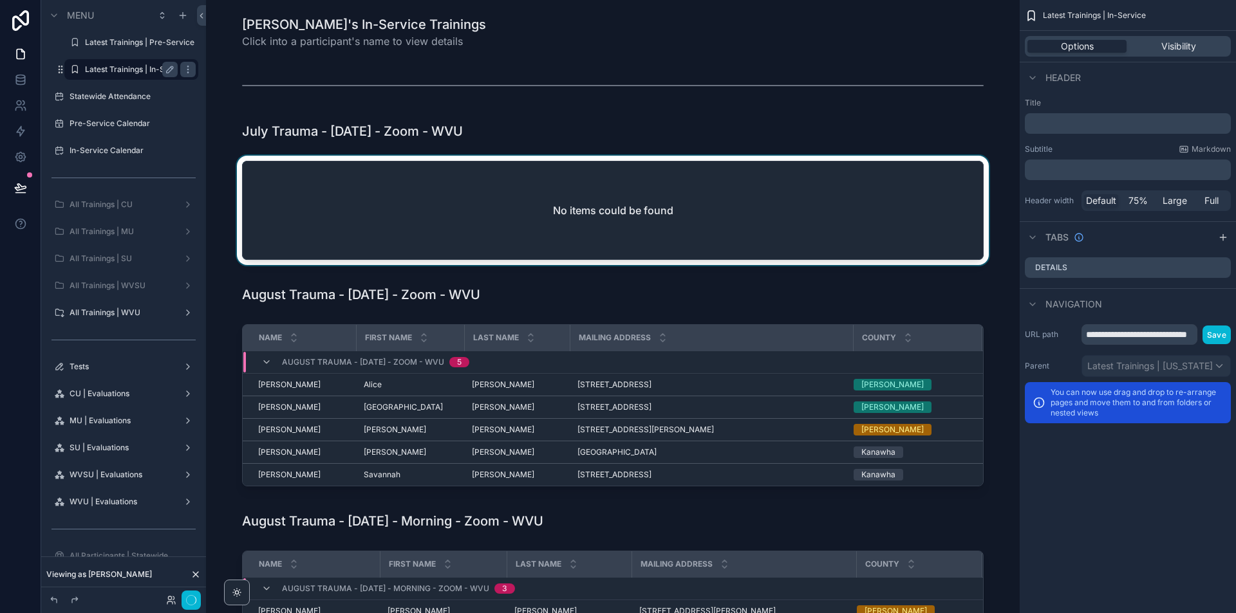
click at [779, 226] on div "scrollable content" at bounding box center [612, 213] width 793 height 115
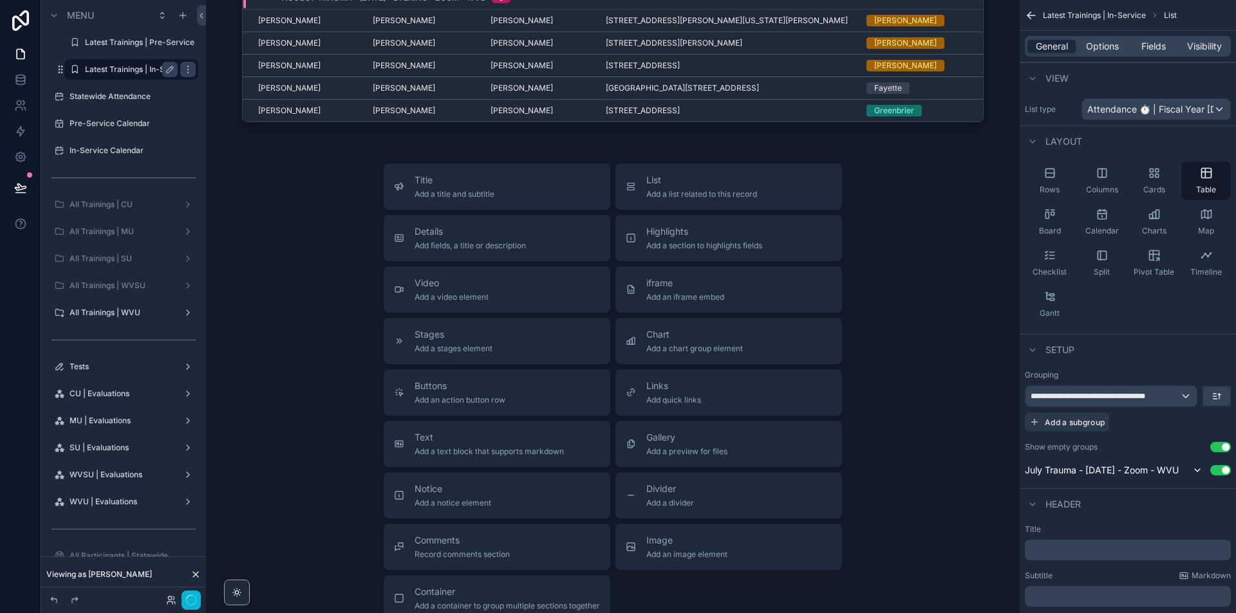
scroll to position [579, 0]
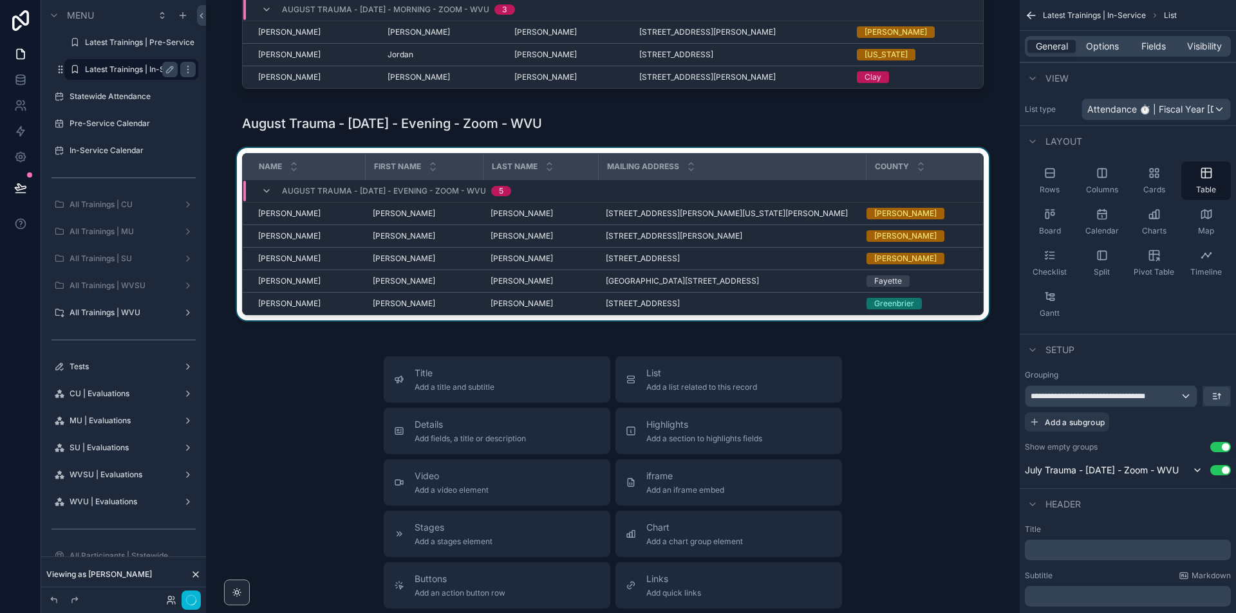
click at [980, 282] on div "scrollable content" at bounding box center [612, 237] width 793 height 178
click at [946, 422] on div "Title Add a title and subtitle List Add a list related to this record Details A…" at bounding box center [612, 586] width 793 height 458
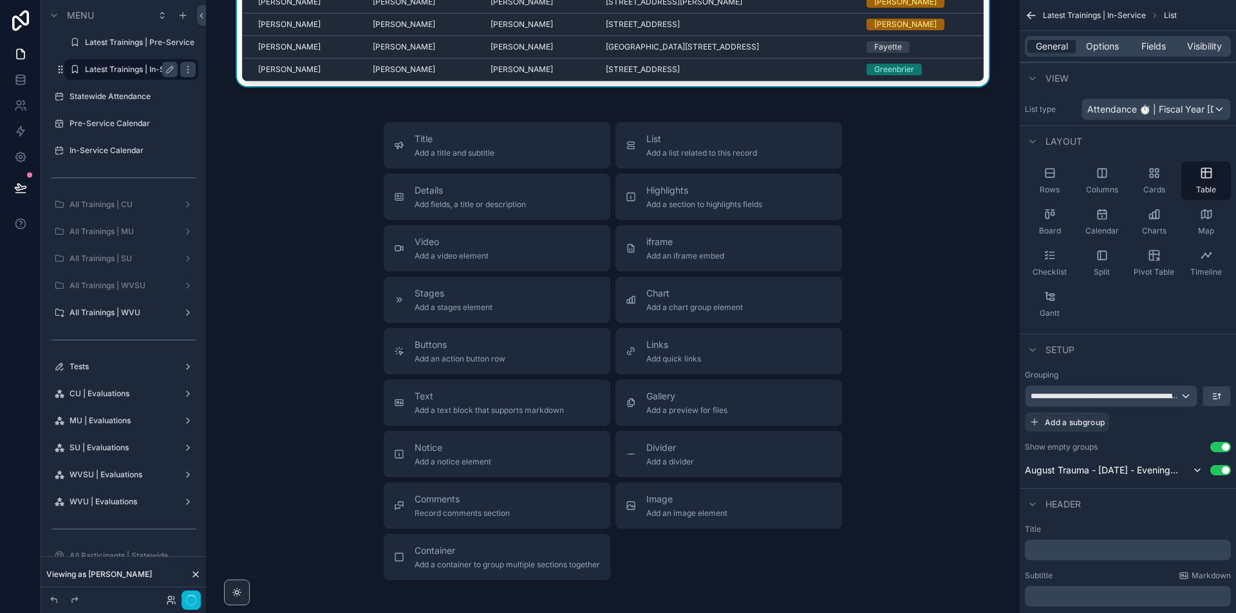
scroll to position [904, 0]
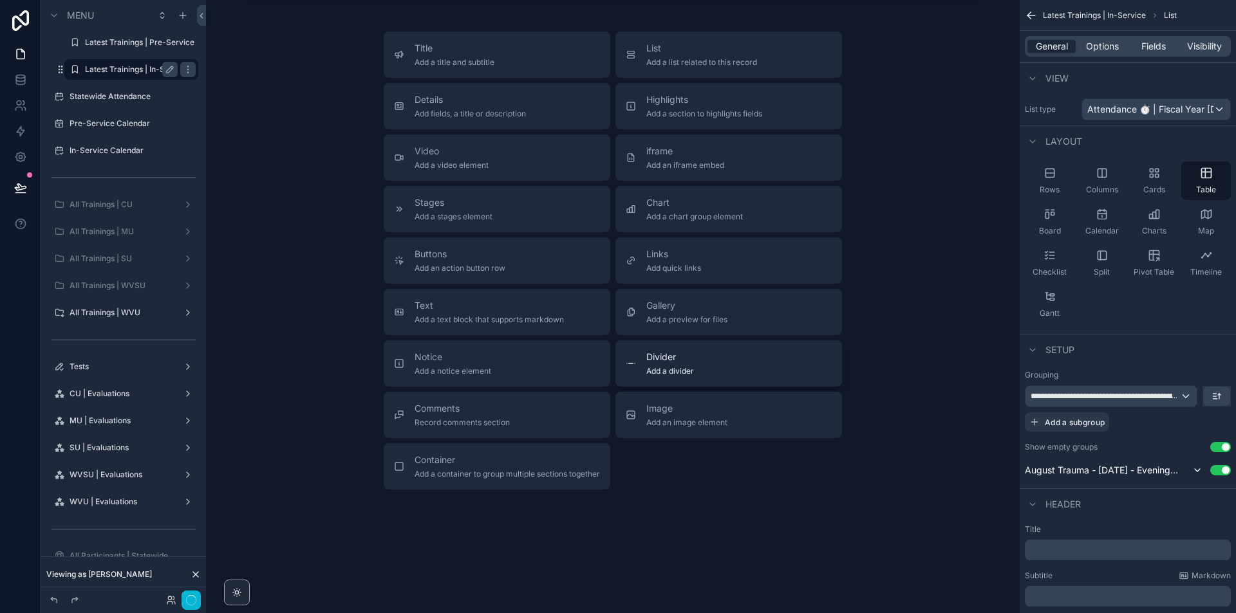
click at [773, 360] on div "Divider Add a divider" at bounding box center [729, 364] width 206 height 26
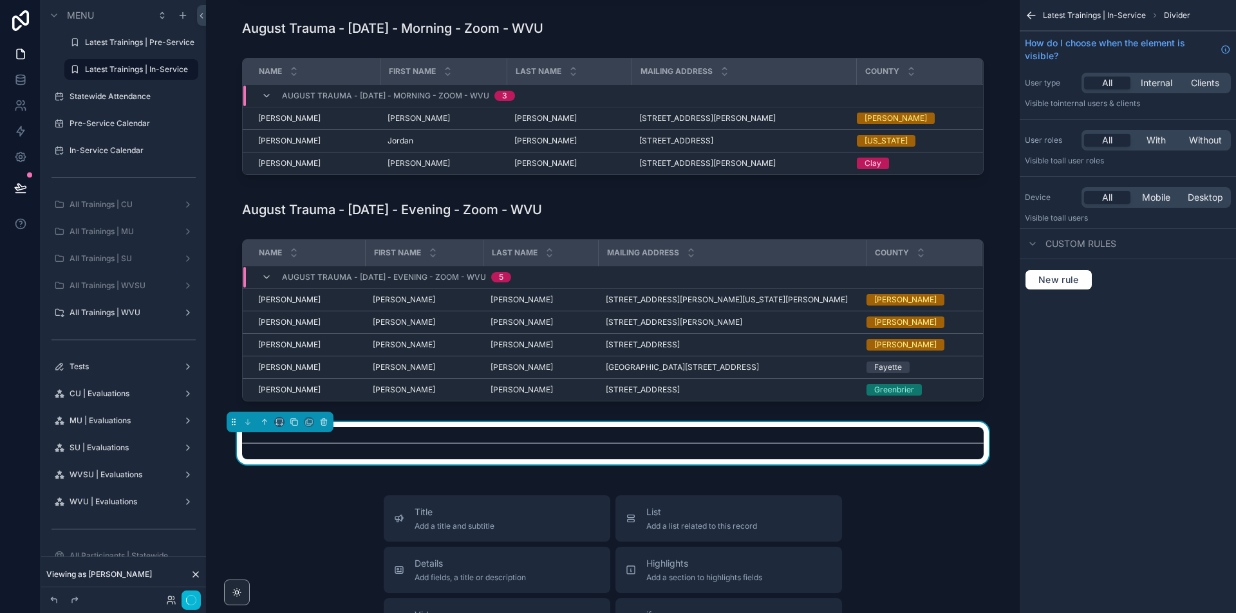
scroll to position [630, 0]
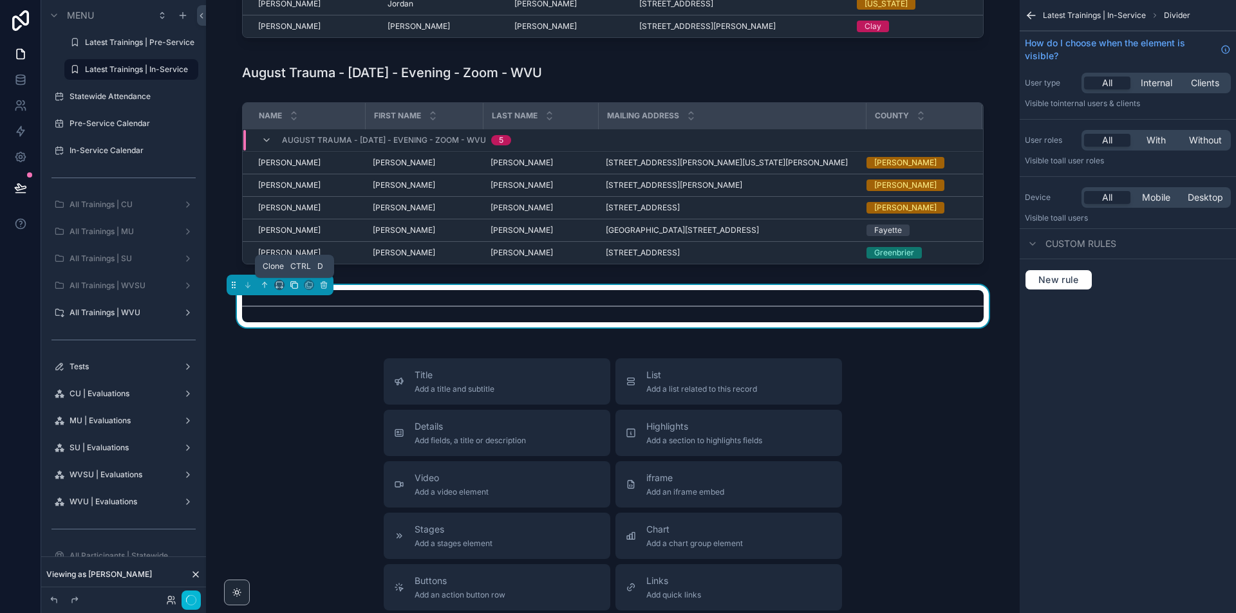
click at [292, 287] on icon "scrollable content" at bounding box center [294, 285] width 5 height 5
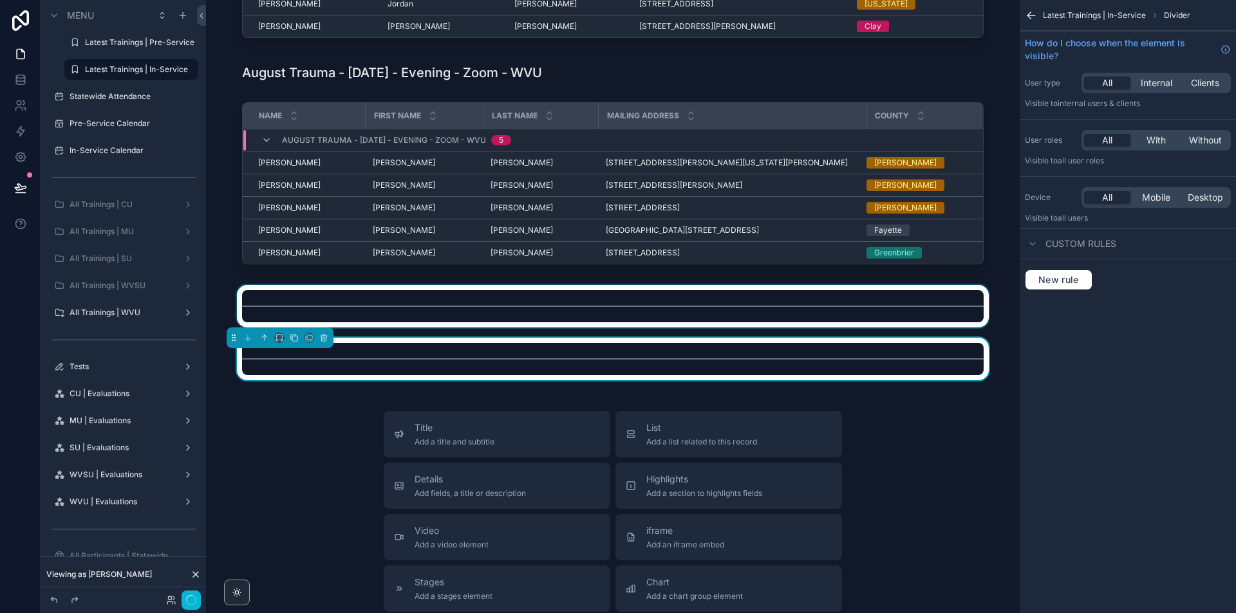
click at [244, 313] on div "scrollable content" at bounding box center [612, 306] width 793 height 42
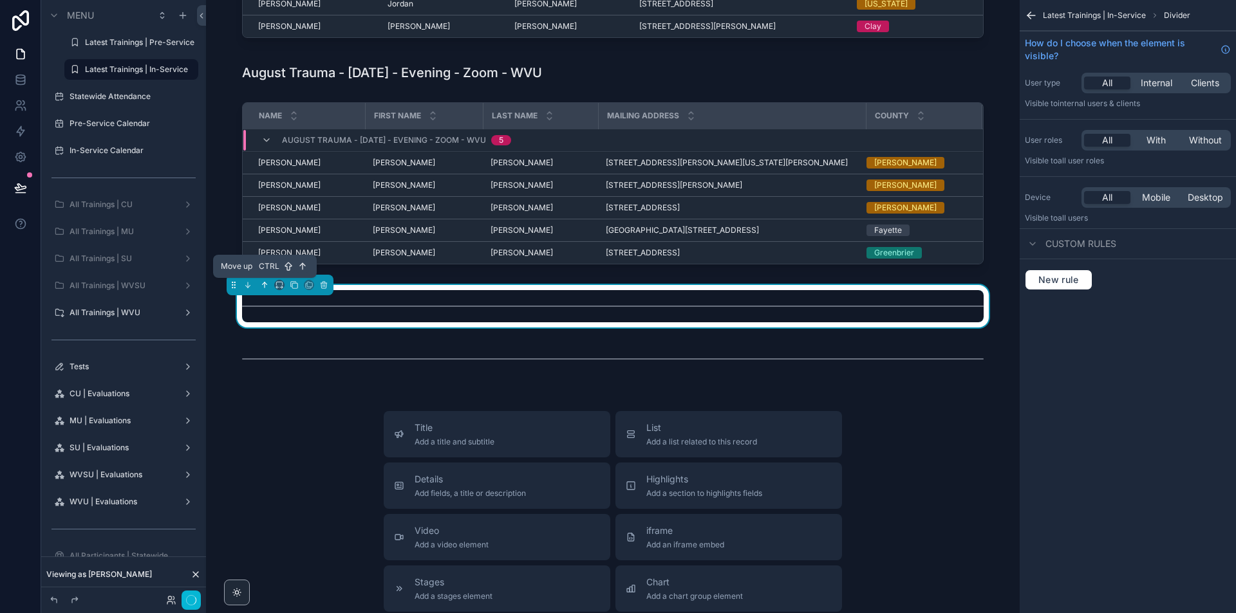
click at [265, 284] on icon "scrollable content" at bounding box center [265, 285] width 0 height 5
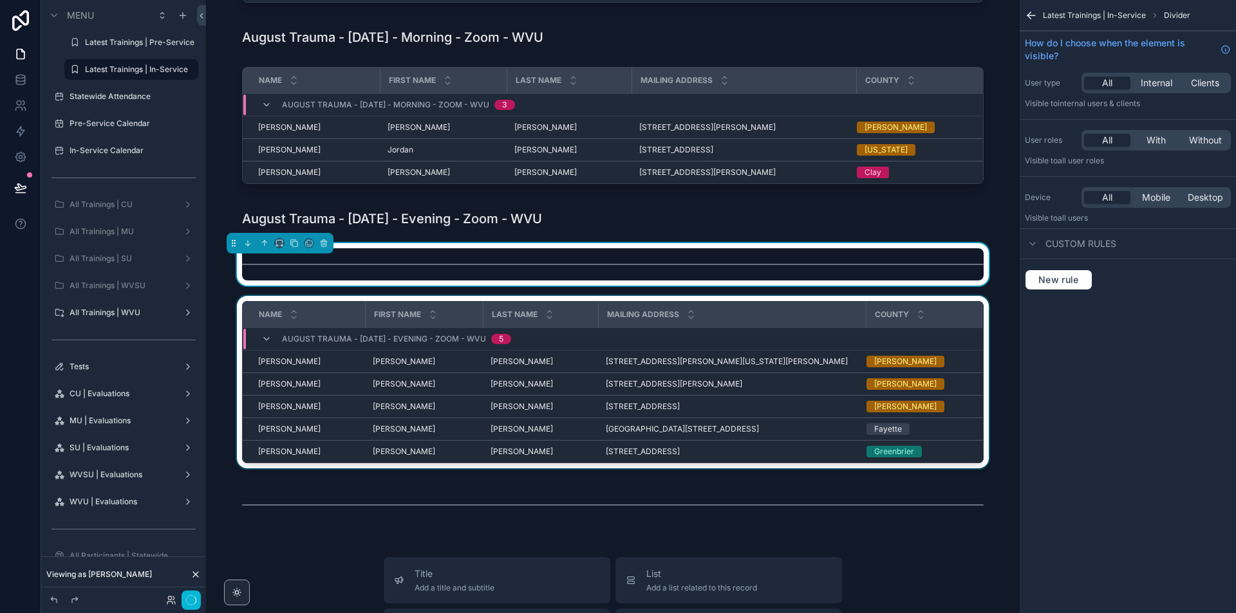
scroll to position [437, 0]
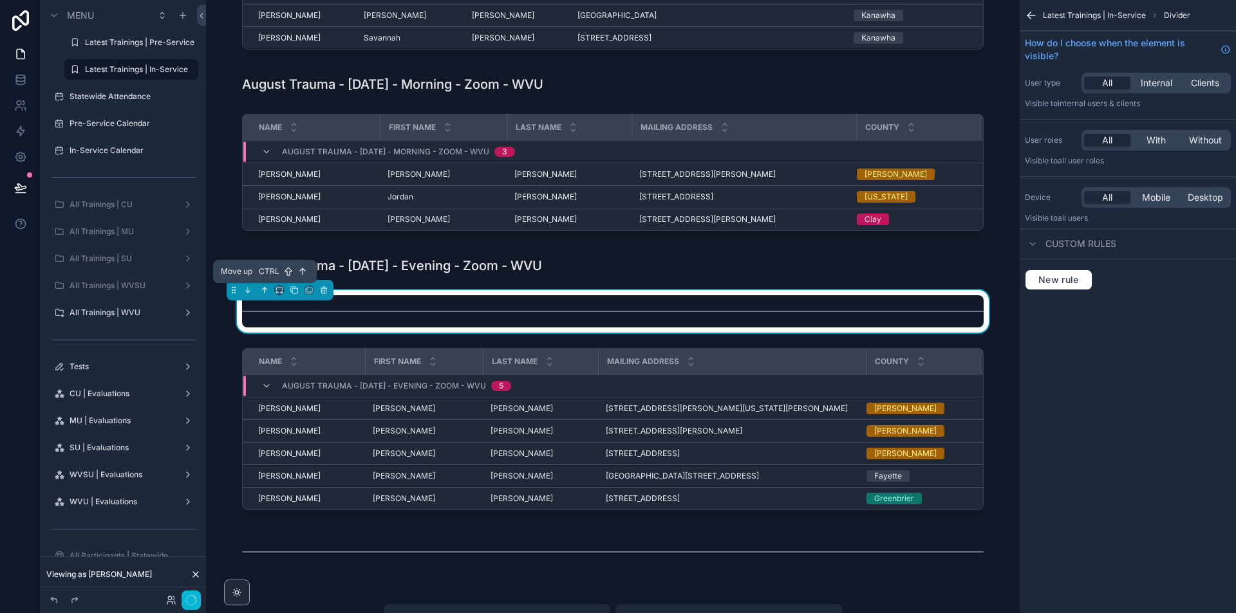
click at [266, 288] on icon "scrollable content" at bounding box center [264, 290] width 9 height 9
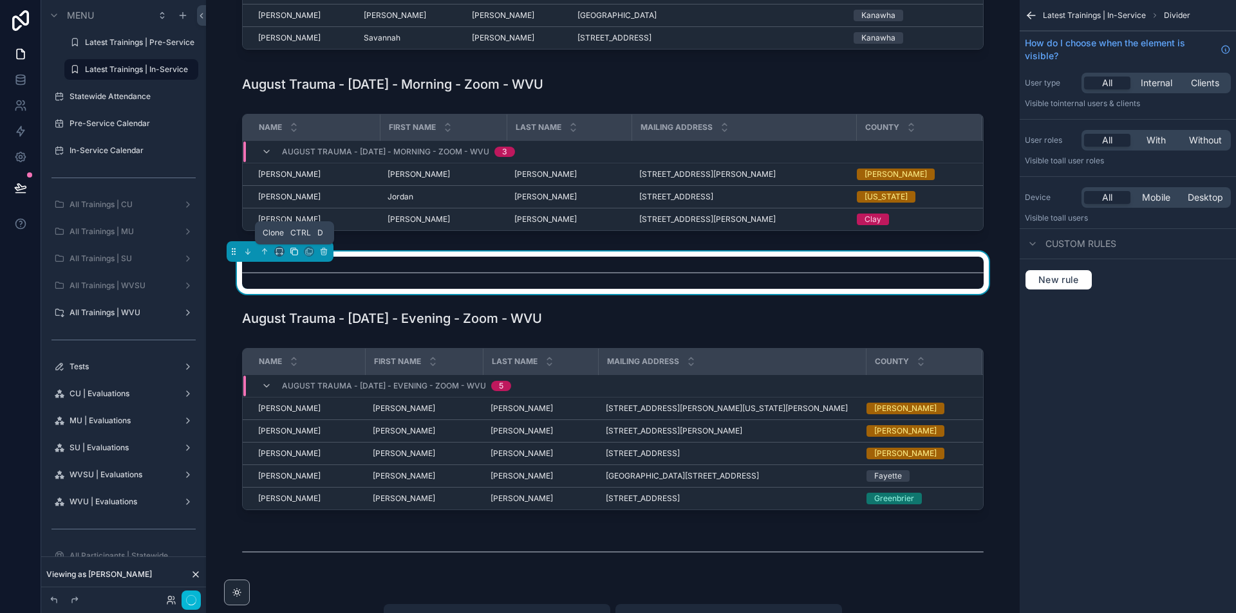
click at [295, 253] on icon "scrollable content" at bounding box center [294, 251] width 9 height 9
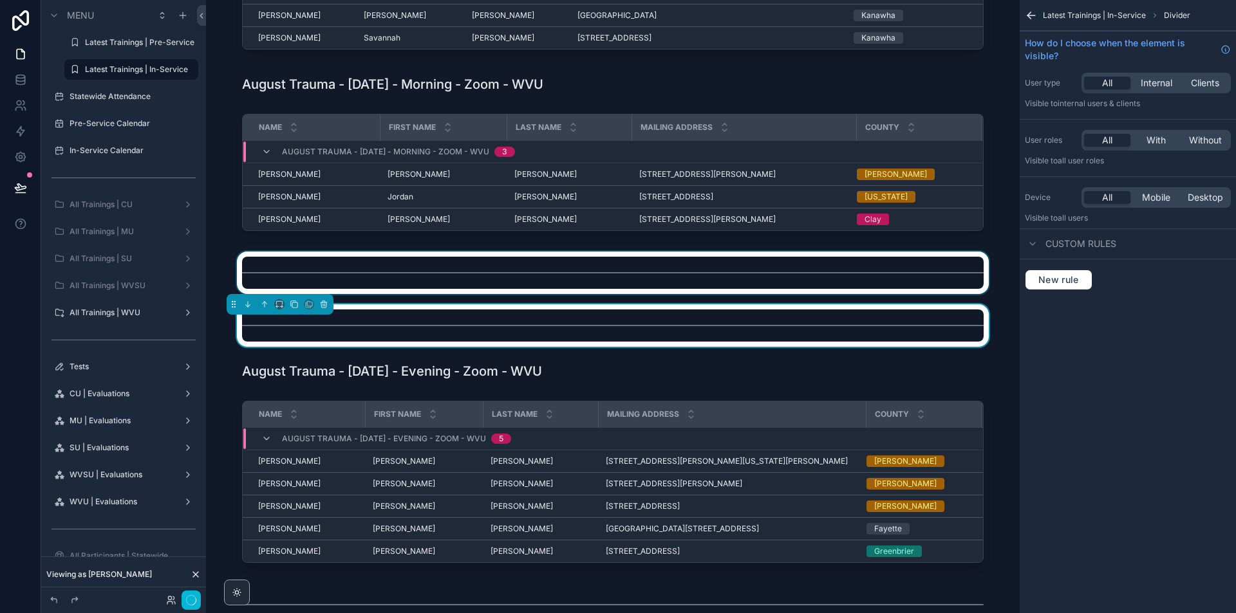
click at [270, 268] on div "scrollable content" at bounding box center [612, 273] width 793 height 42
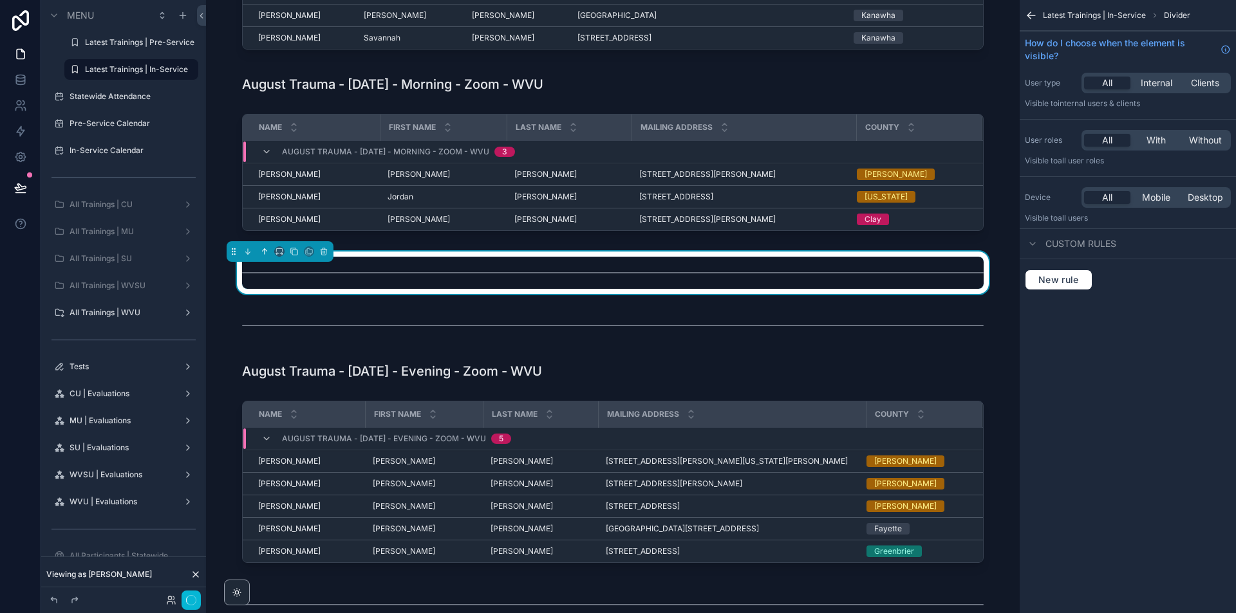
click at [263, 259] on div "scrollable content" at bounding box center [280, 251] width 107 height 21
click at [267, 254] on icon "scrollable content" at bounding box center [264, 251] width 9 height 9
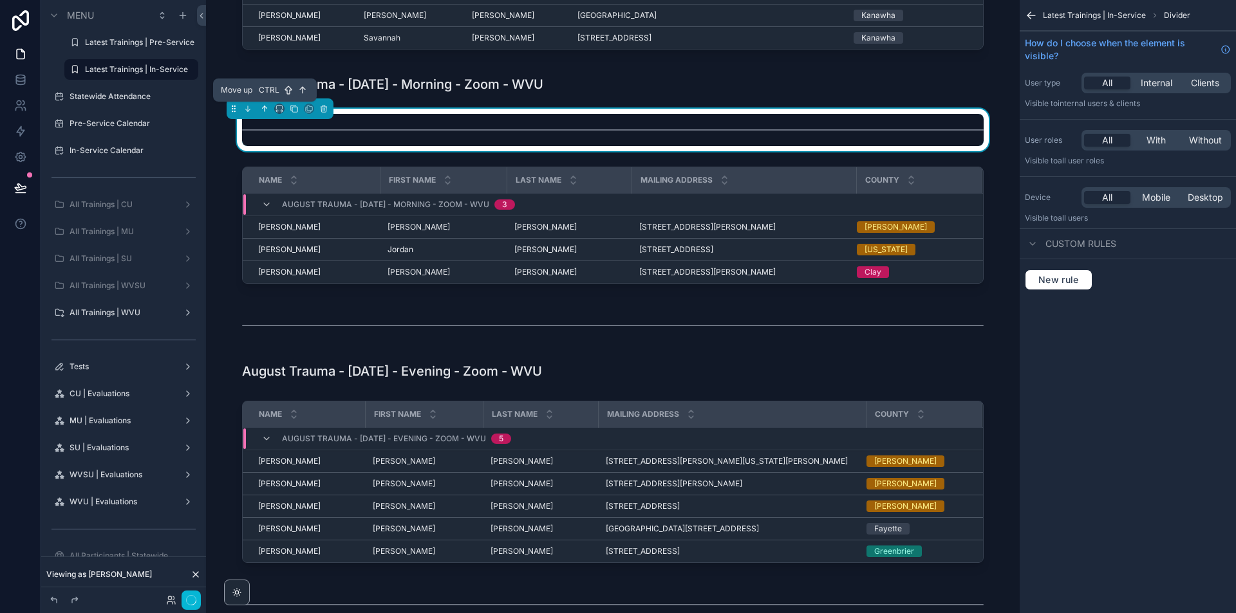
click at [261, 111] on icon "scrollable content" at bounding box center [264, 108] width 9 height 9
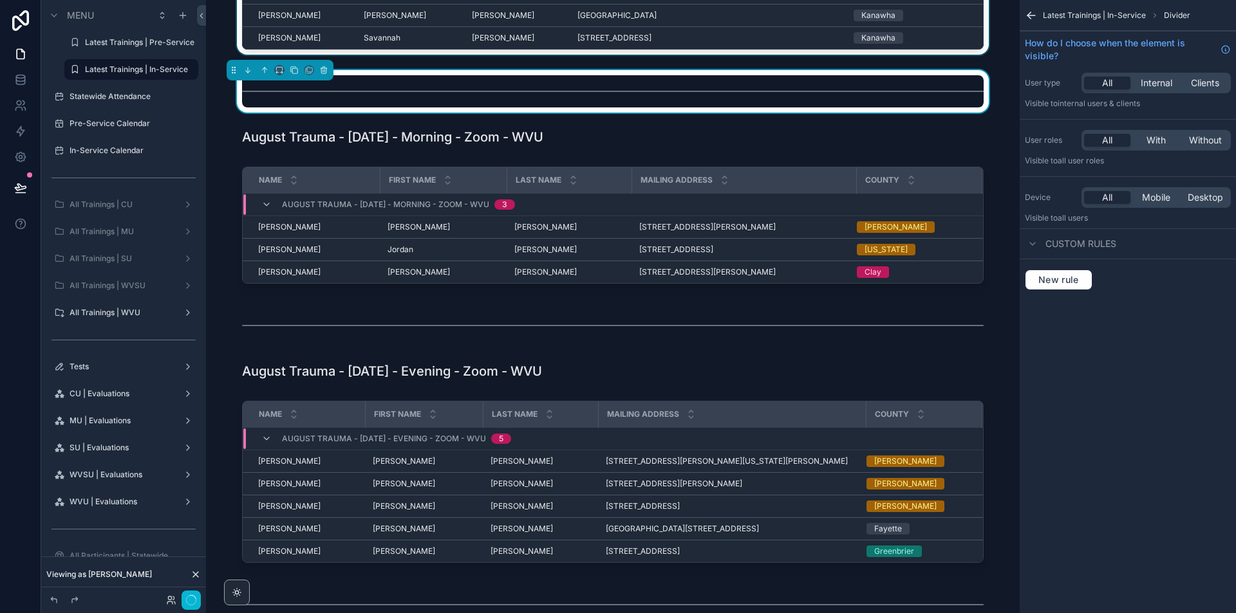
scroll to position [115, 0]
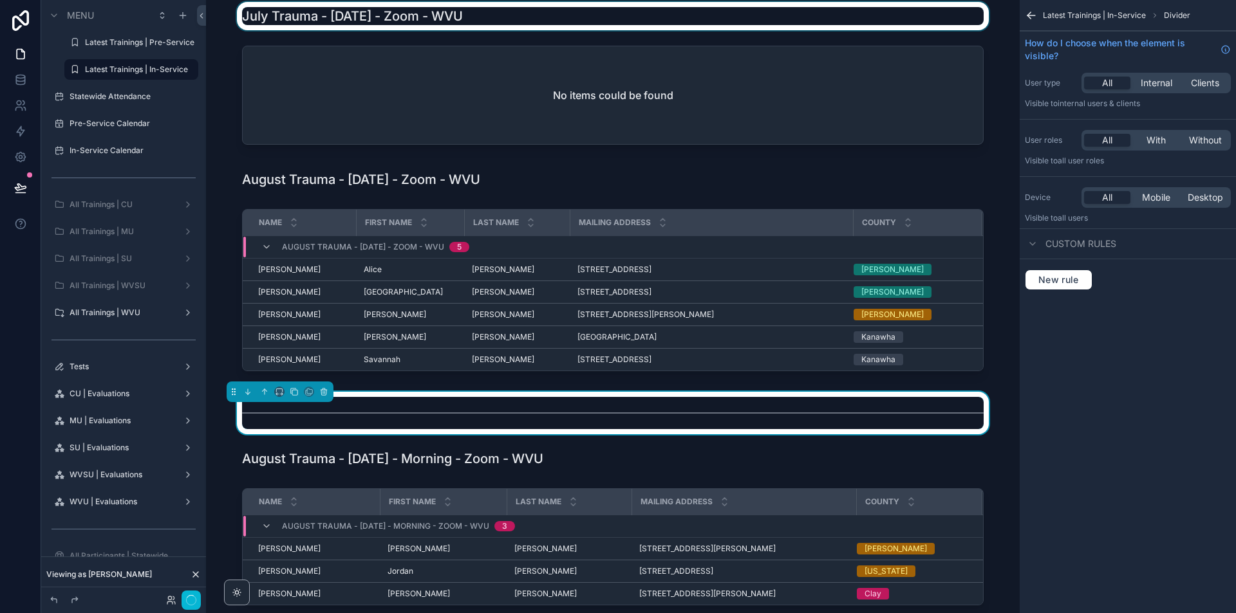
click at [535, 16] on div "scrollable content" at bounding box center [612, 16] width 793 height 28
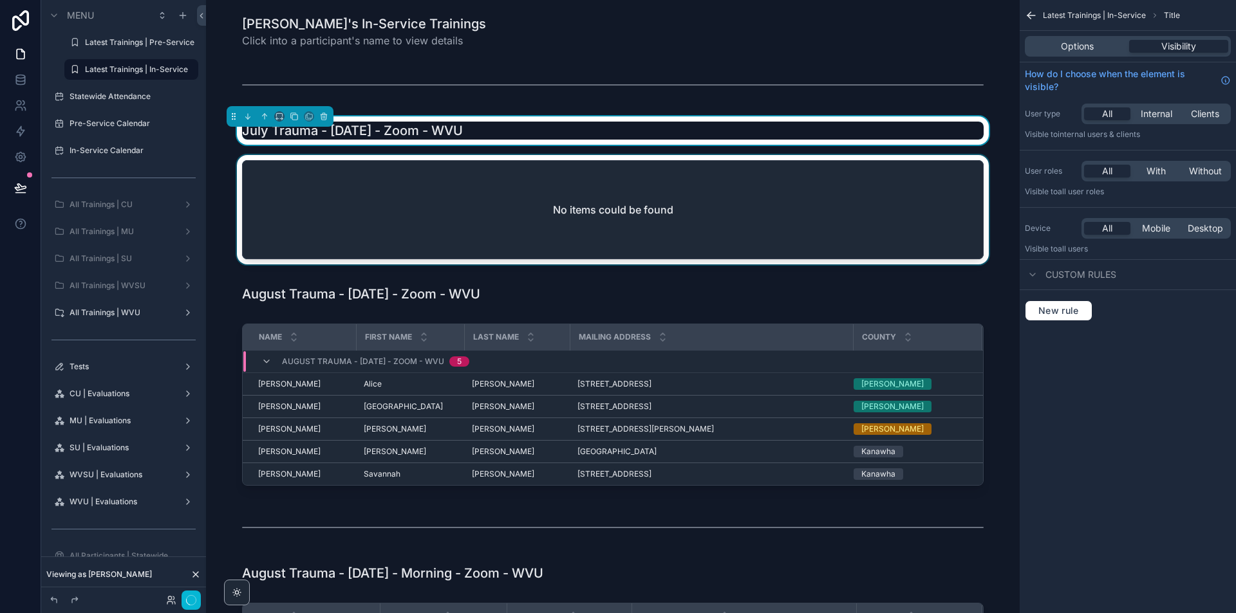
scroll to position [0, 0]
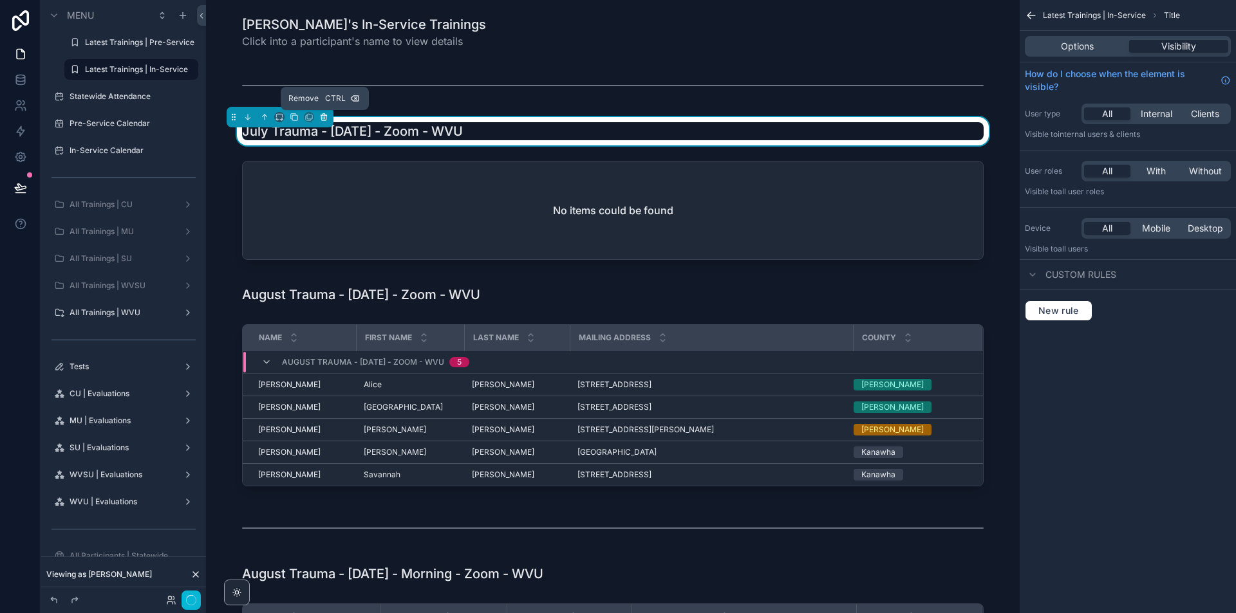
click at [324, 116] on icon "scrollable content" at bounding box center [323, 117] width 9 height 9
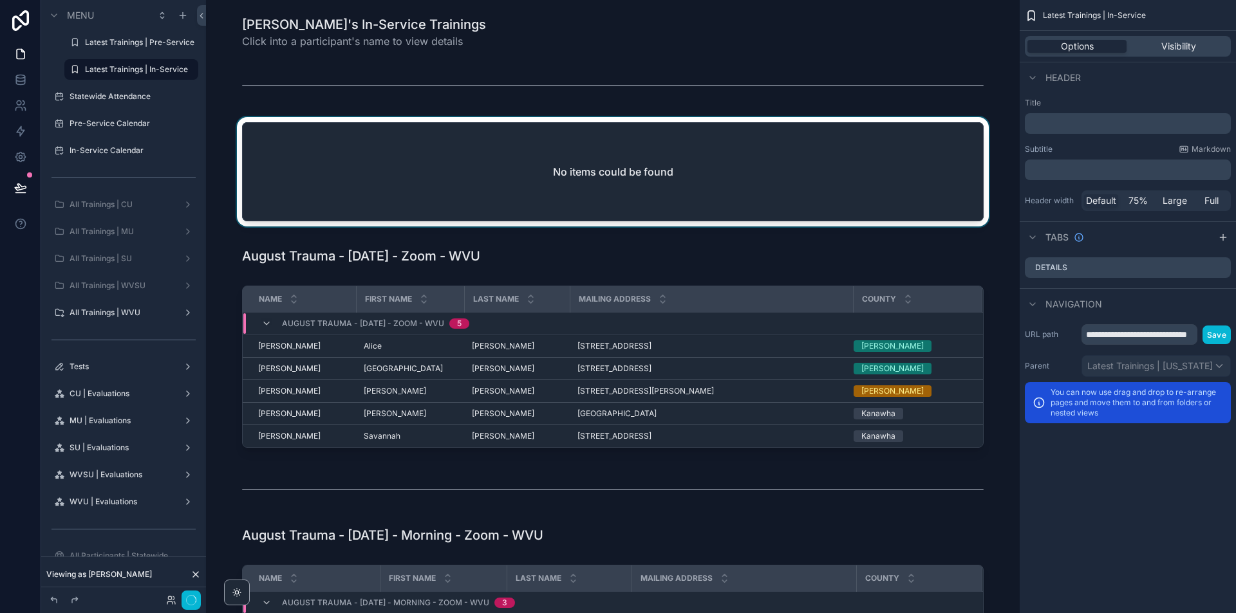
click at [324, 137] on div "scrollable content" at bounding box center [612, 174] width 793 height 115
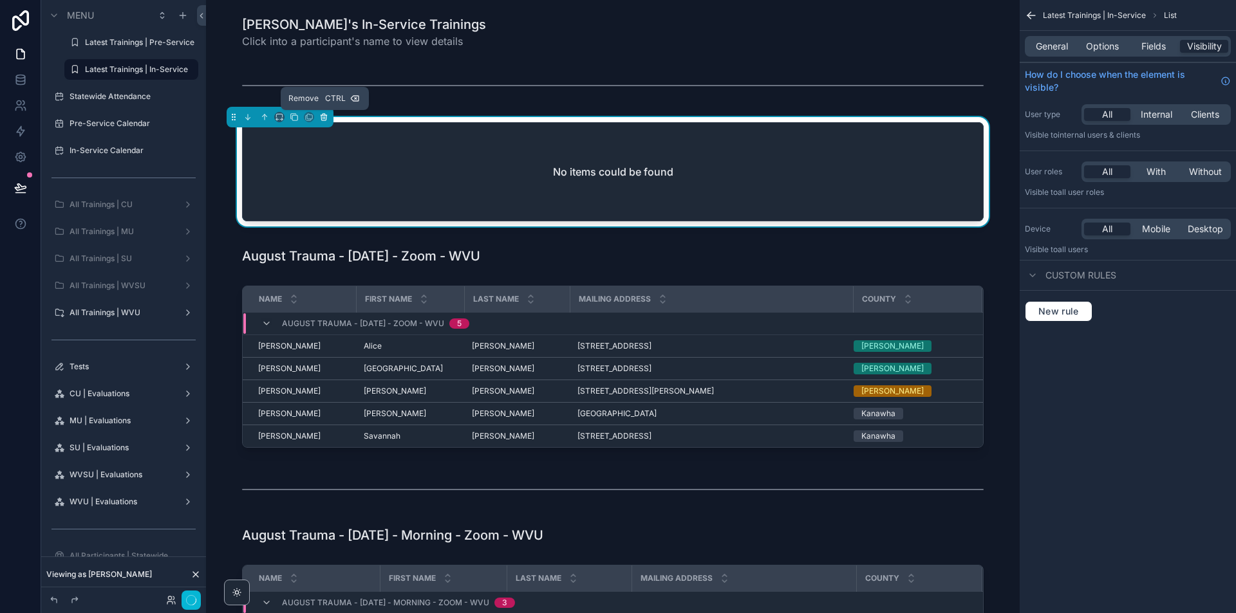
click at [322, 117] on icon "scrollable content" at bounding box center [323, 117] width 9 height 9
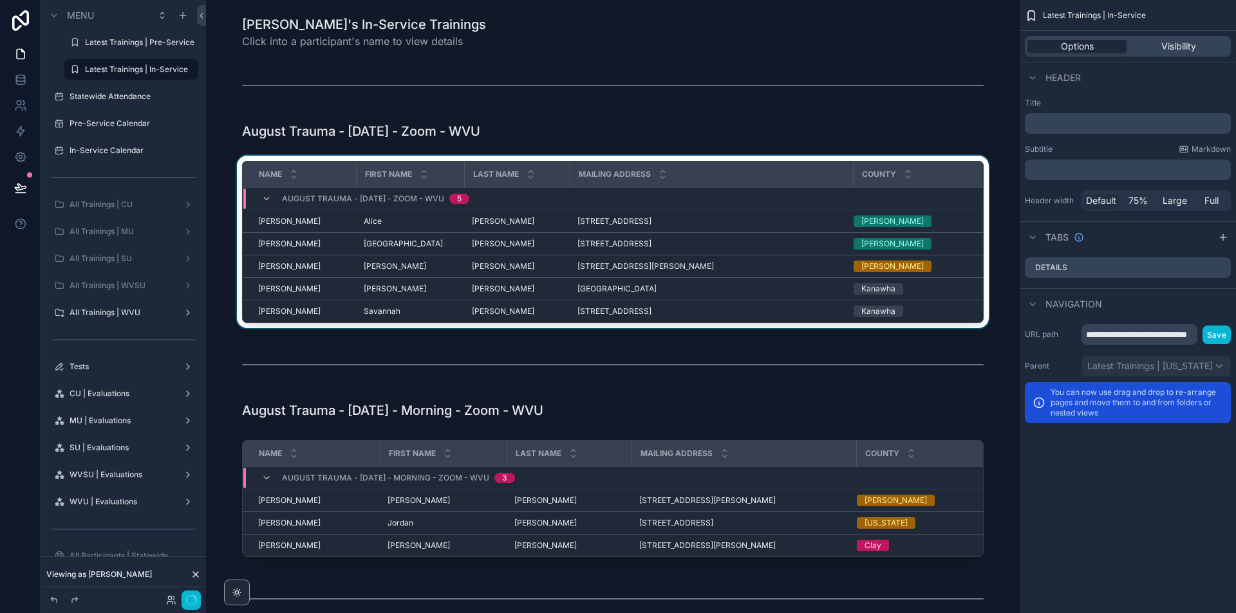
click at [971, 160] on div "scrollable content" at bounding box center [612, 245] width 793 height 178
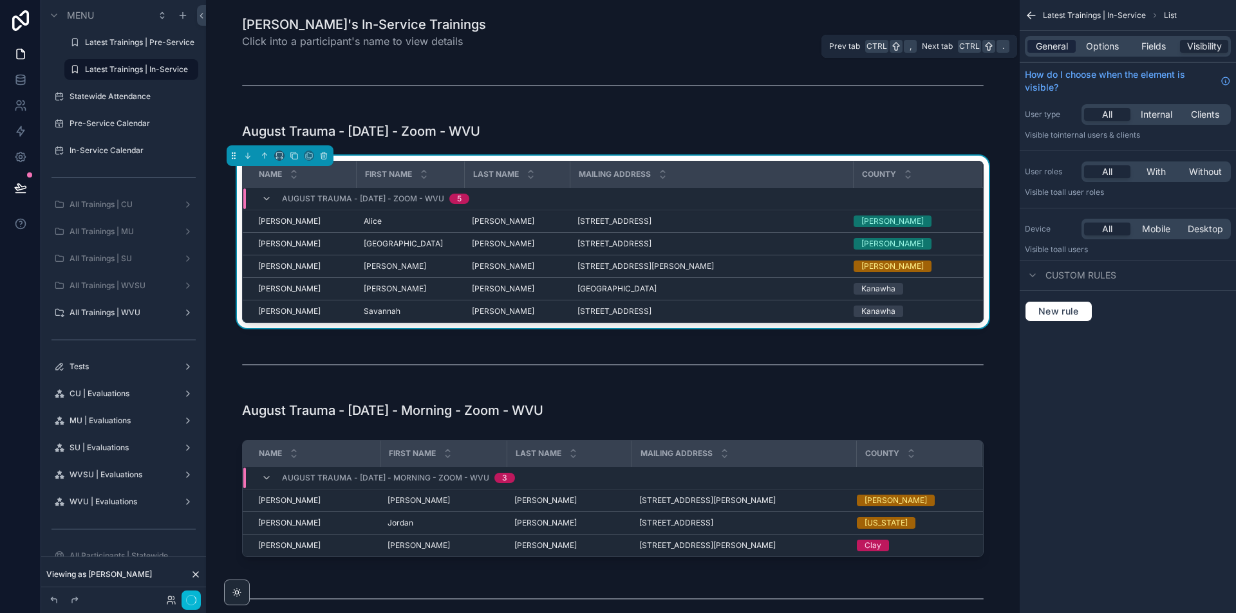
click at [1054, 41] on span "General" at bounding box center [1052, 46] width 32 height 13
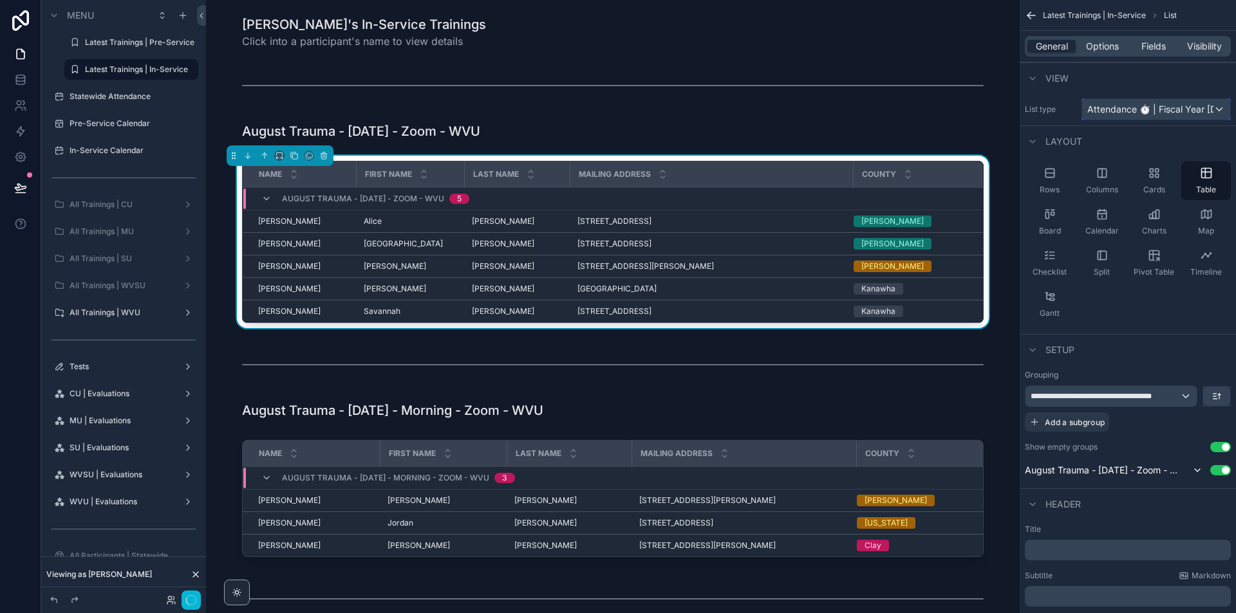
click at [1154, 104] on span "Attendance ⏱ | Fiscal Year [DATE]-[DATE]" at bounding box center [1150, 109] width 126 height 13
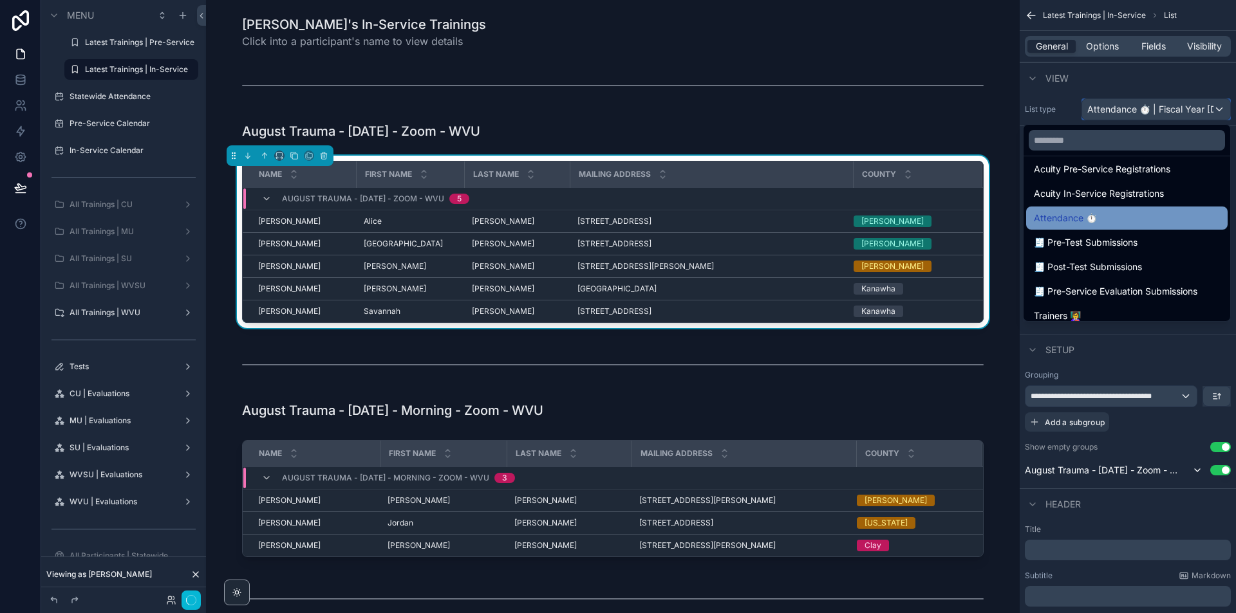
scroll to position [193, 0]
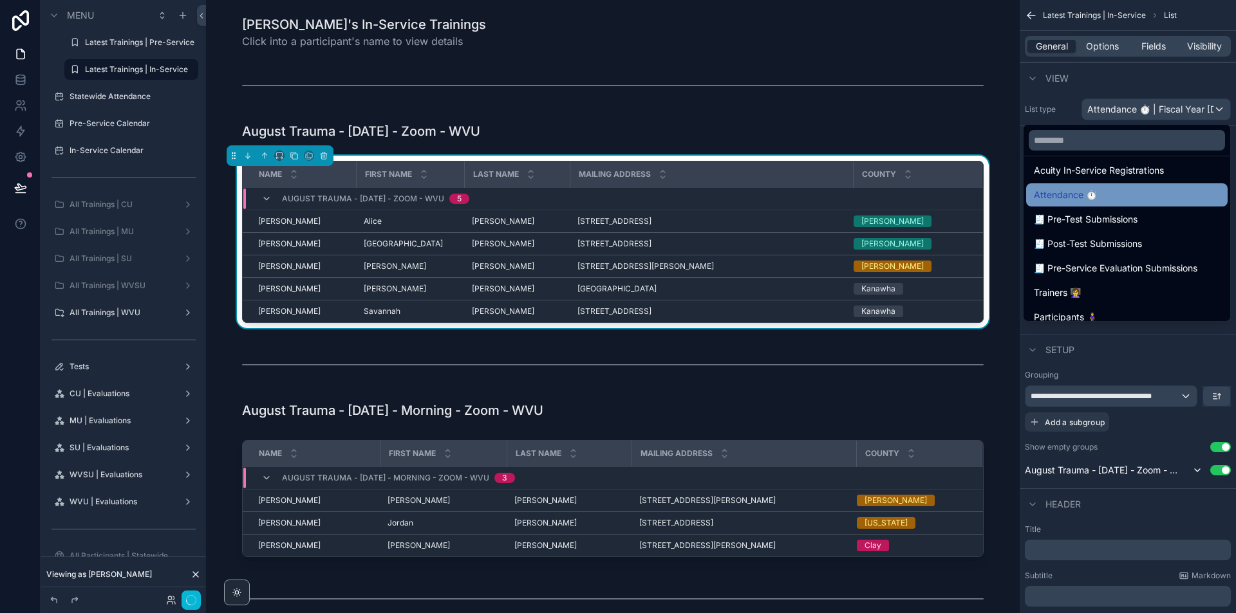
click at [1097, 192] on span "Attendance ⏱" at bounding box center [1065, 194] width 63 height 15
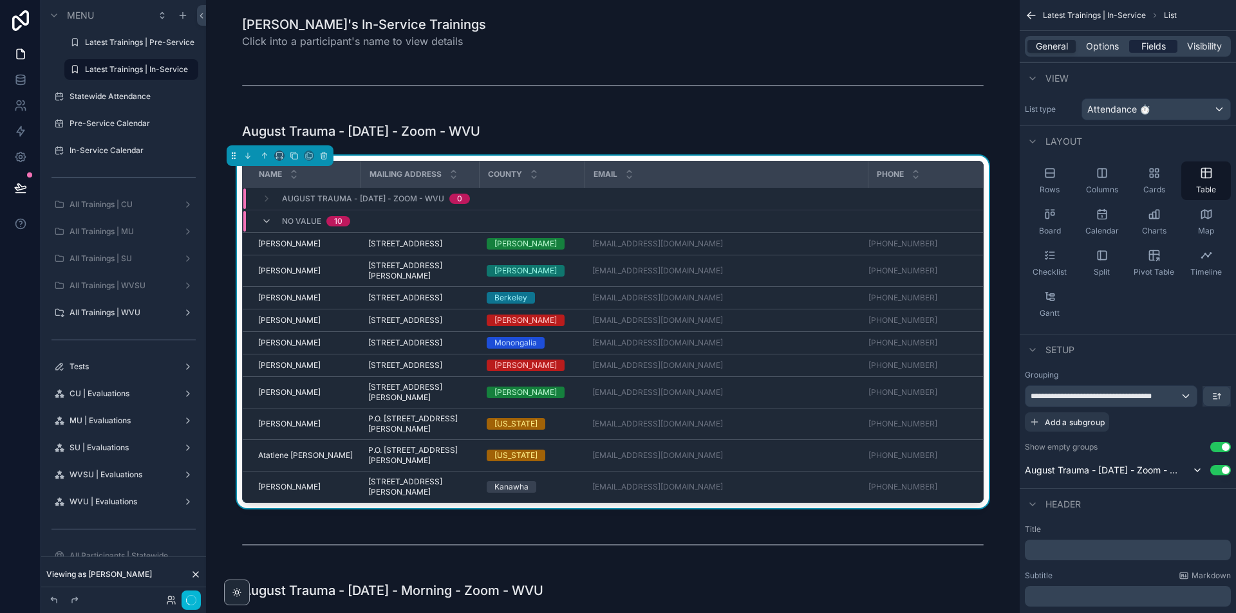
click at [1161, 48] on span "Fields" at bounding box center [1153, 46] width 24 height 13
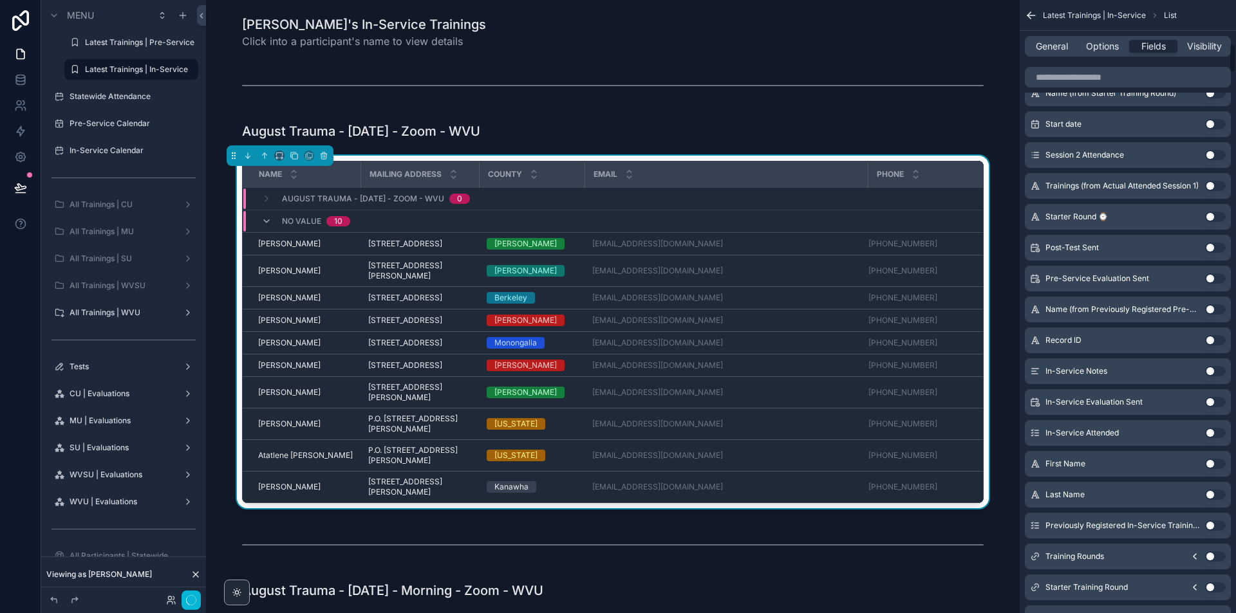
scroll to position [901, 0]
click at [1212, 492] on button "Use setting" at bounding box center [1215, 493] width 21 height 10
click at [1214, 466] on button "Use setting" at bounding box center [1215, 463] width 21 height 10
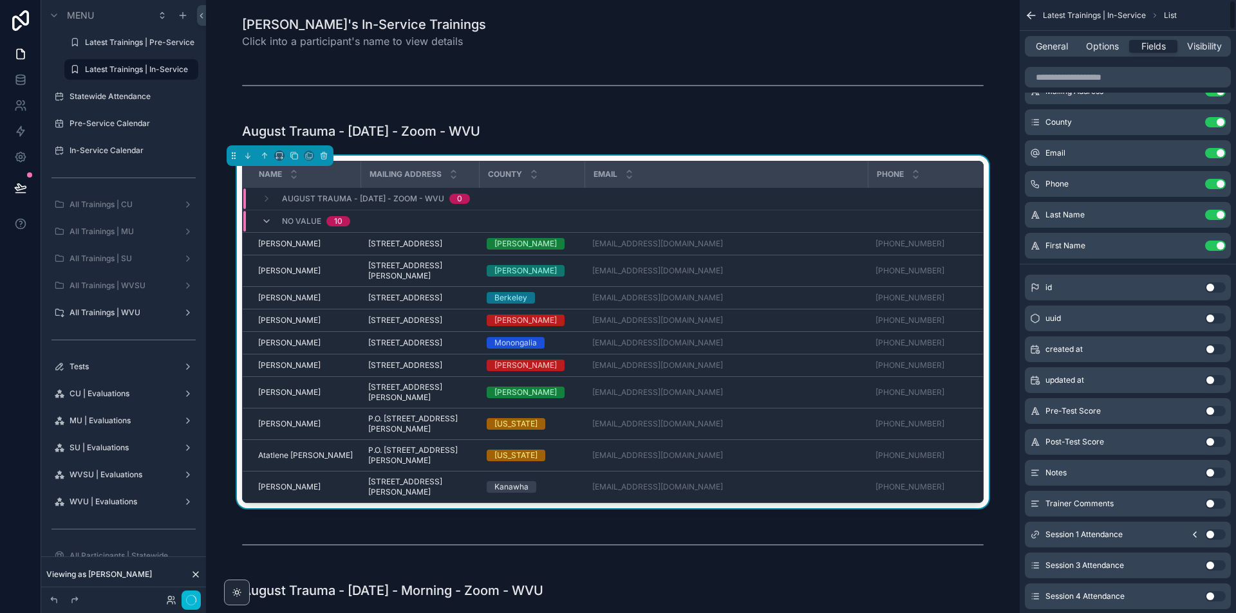
scroll to position [0, 0]
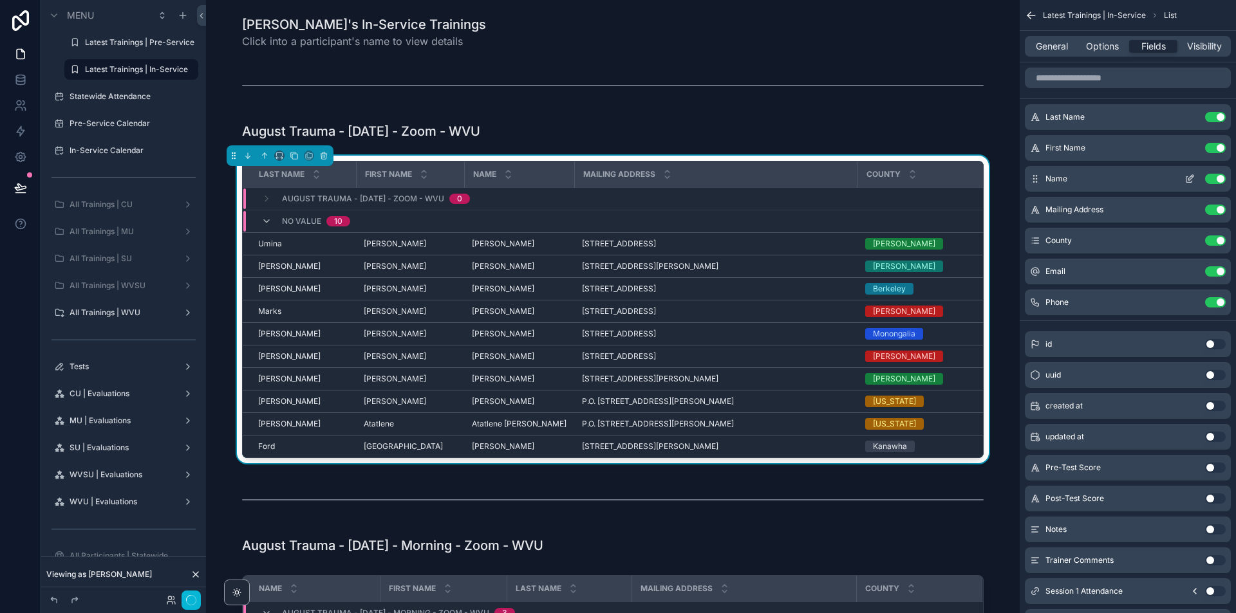
click at [1219, 175] on button "Use setting" at bounding box center [1215, 179] width 21 height 10
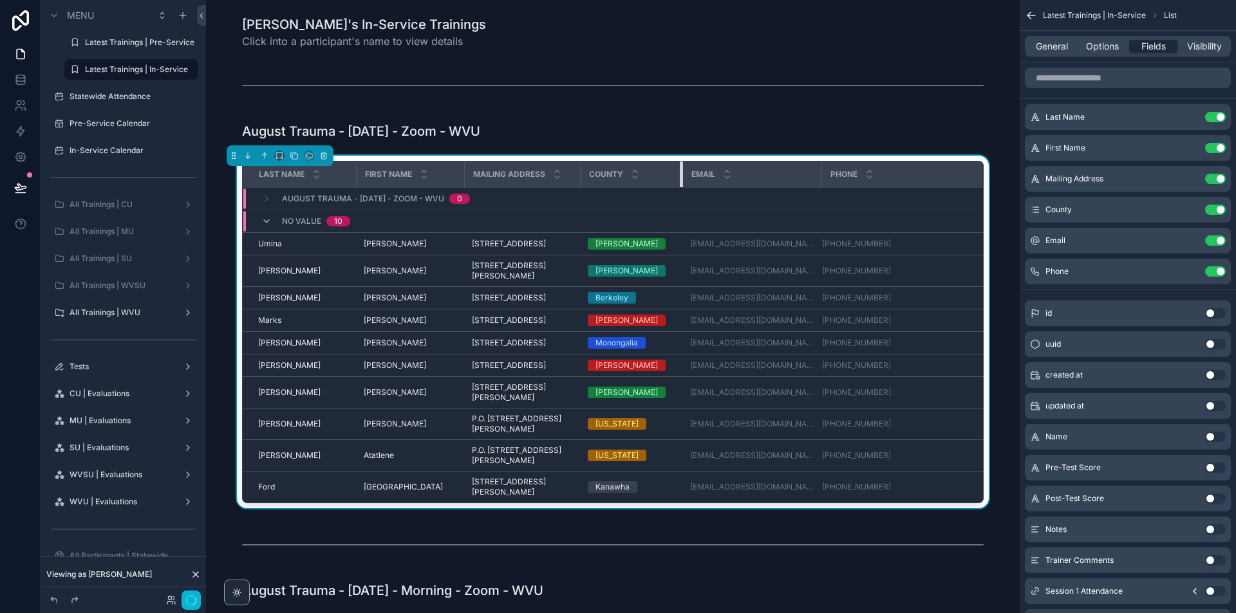
drag, startPoint x: 858, startPoint y: 168, endPoint x: 677, endPoint y: 178, distance: 181.1
click at [680, 178] on div "scrollable content" at bounding box center [682, 175] width 5 height 26
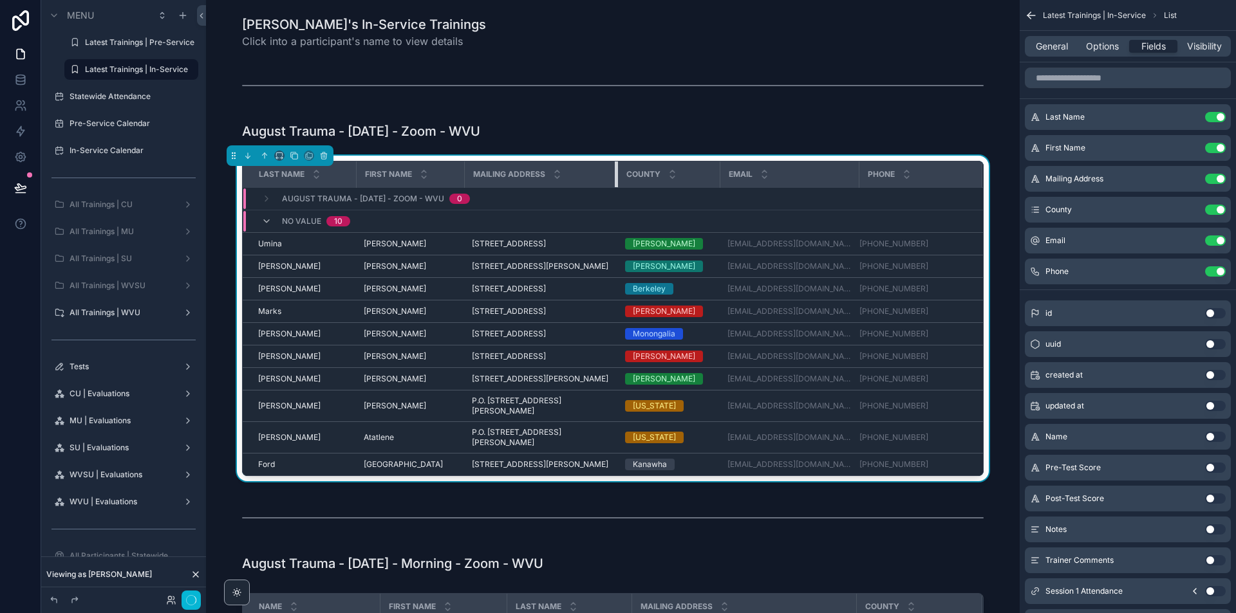
drag, startPoint x: 584, startPoint y: 177, endPoint x: 612, endPoint y: 169, distance: 28.9
click at [615, 169] on div "scrollable content" at bounding box center [617, 175] width 5 height 26
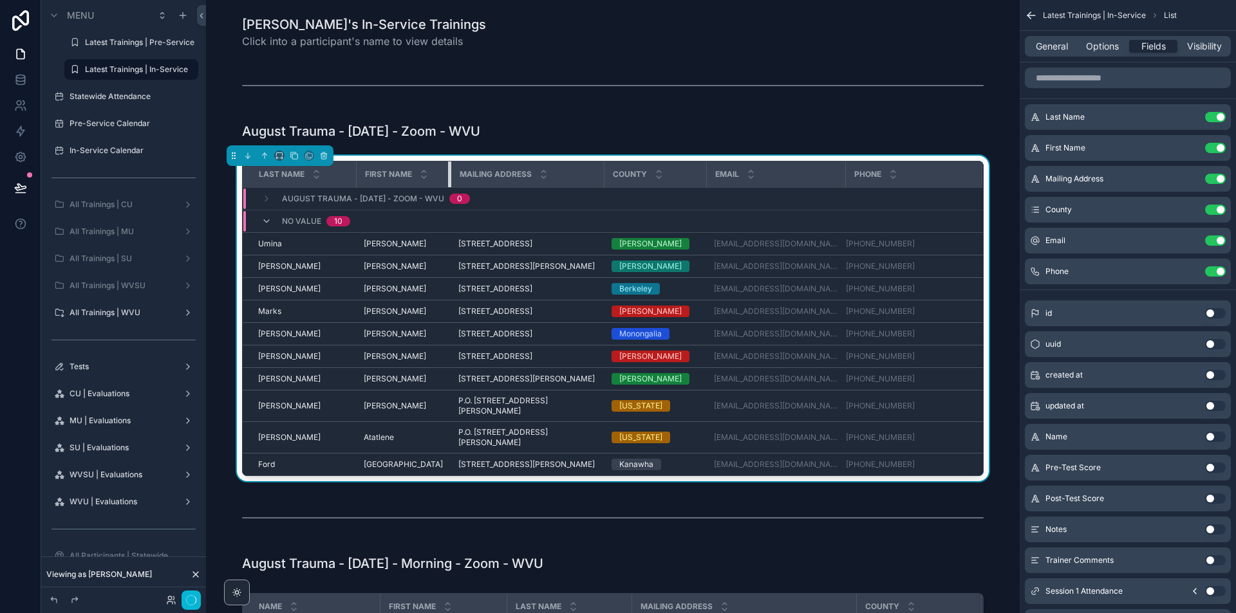
drag, startPoint x: 460, startPoint y: 164, endPoint x: 438, endPoint y: 172, distance: 22.6
click at [448, 172] on div "scrollable content" at bounding box center [450, 175] width 5 height 26
click at [605, 172] on div "County" at bounding box center [655, 174] width 100 height 24
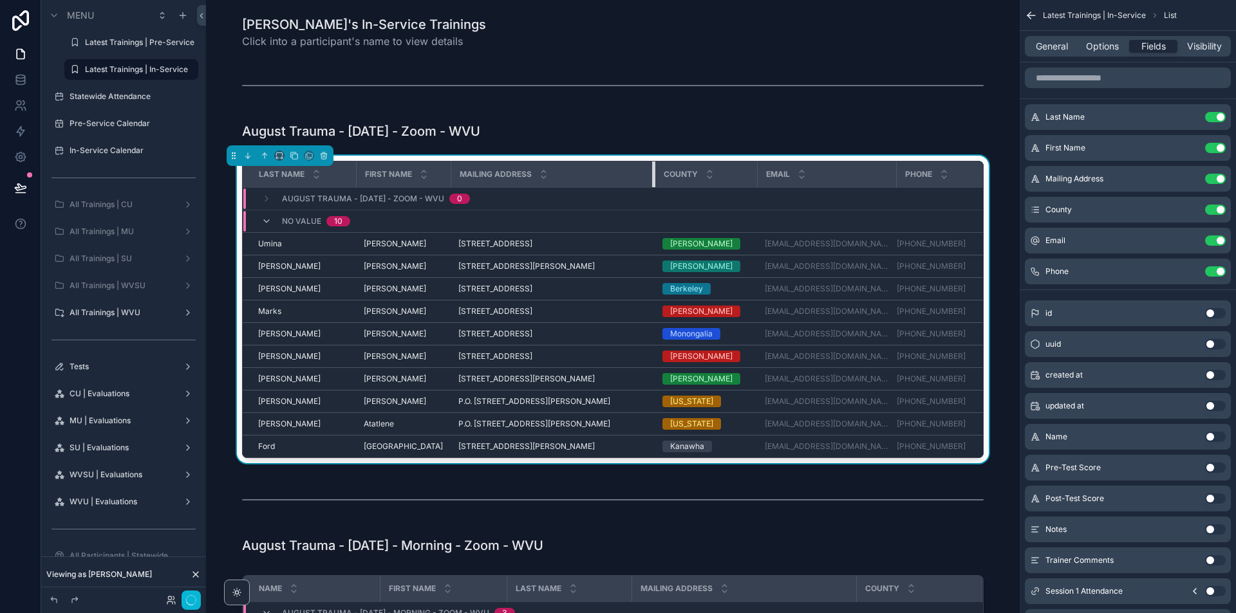
drag, startPoint x: 592, startPoint y: 172, endPoint x: 663, endPoint y: 169, distance: 70.9
click at [654, 170] on tr "Last Name First Name Mailing Address County Email Phone" at bounding box center [618, 175] width 751 height 26
click at [1099, 48] on span "Options" at bounding box center [1102, 46] width 33 height 13
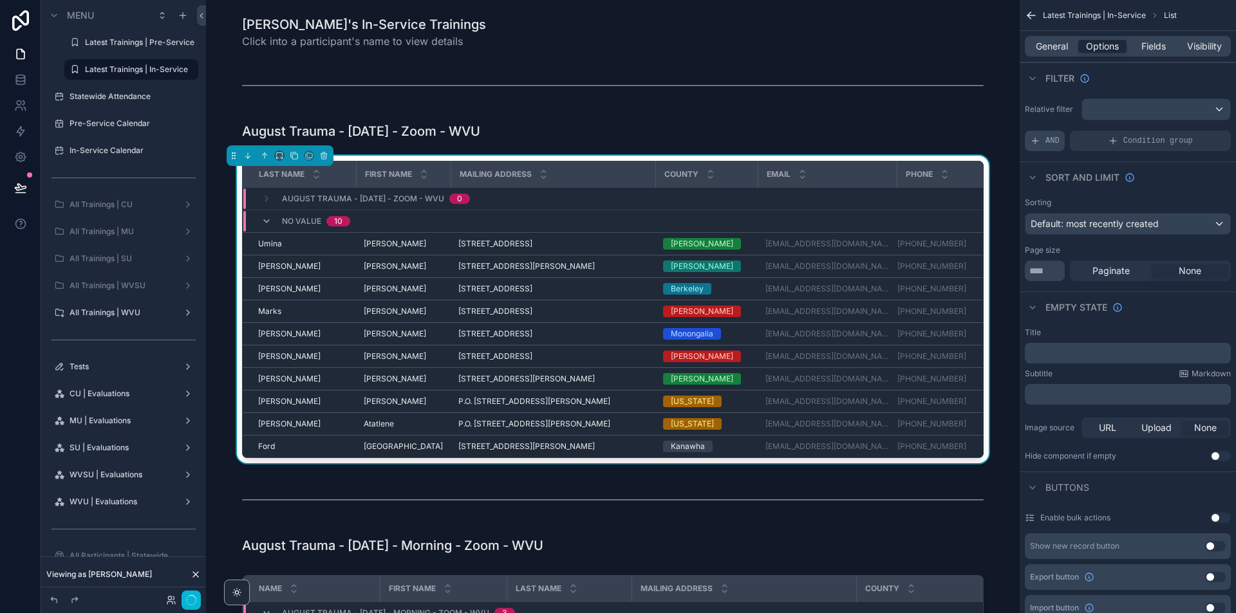
click at [1043, 148] on div "AND" at bounding box center [1045, 141] width 40 height 21
click at [1200, 134] on icon "scrollable content" at bounding box center [1198, 133] width 5 height 5
click at [927, 123] on div "Select a field" at bounding box center [900, 121] width 77 height 21
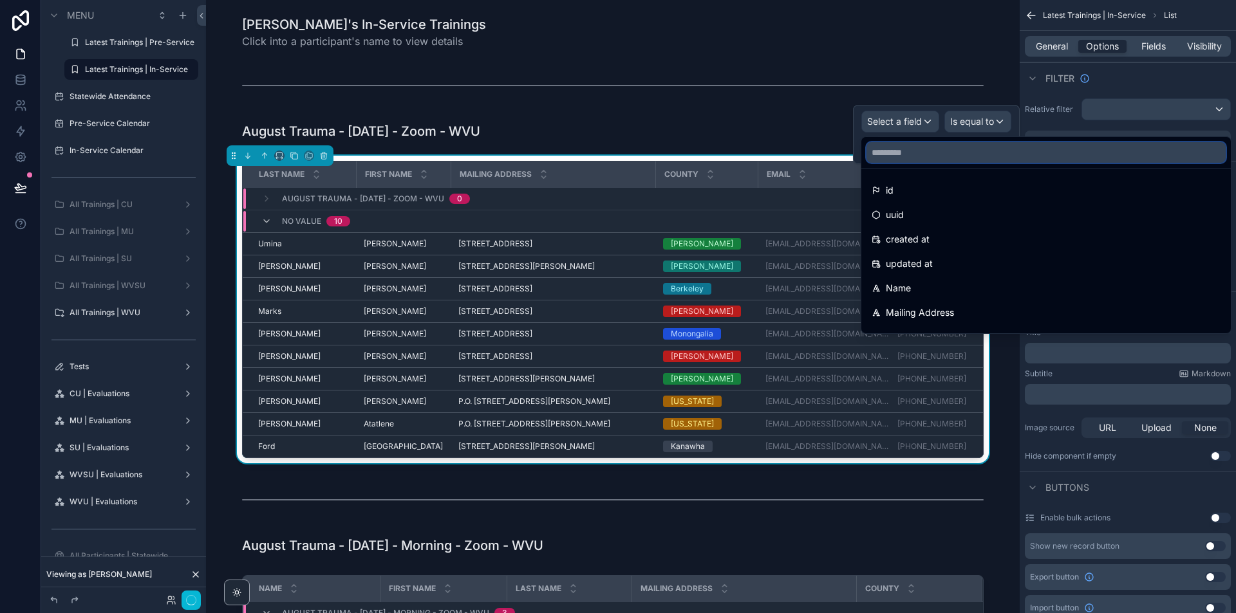
click at [904, 148] on input "text" at bounding box center [1045, 152] width 359 height 21
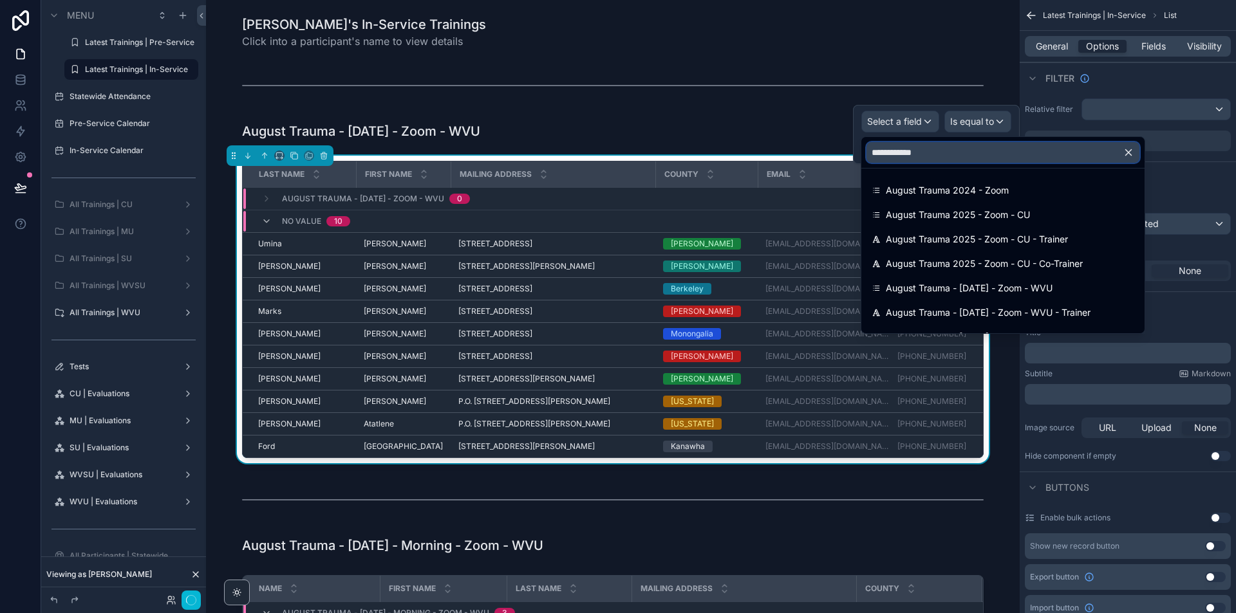
type input "**********"
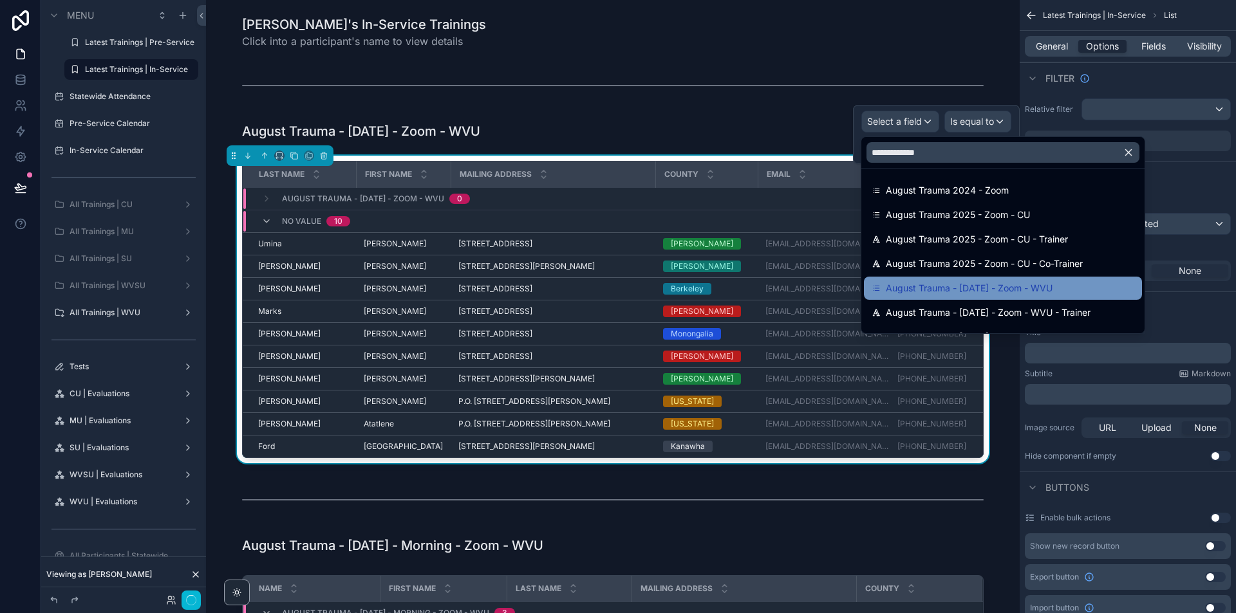
click at [1070, 283] on div "August Trauma - [DATE] - Zoom - WVU" at bounding box center [1002, 288] width 263 height 15
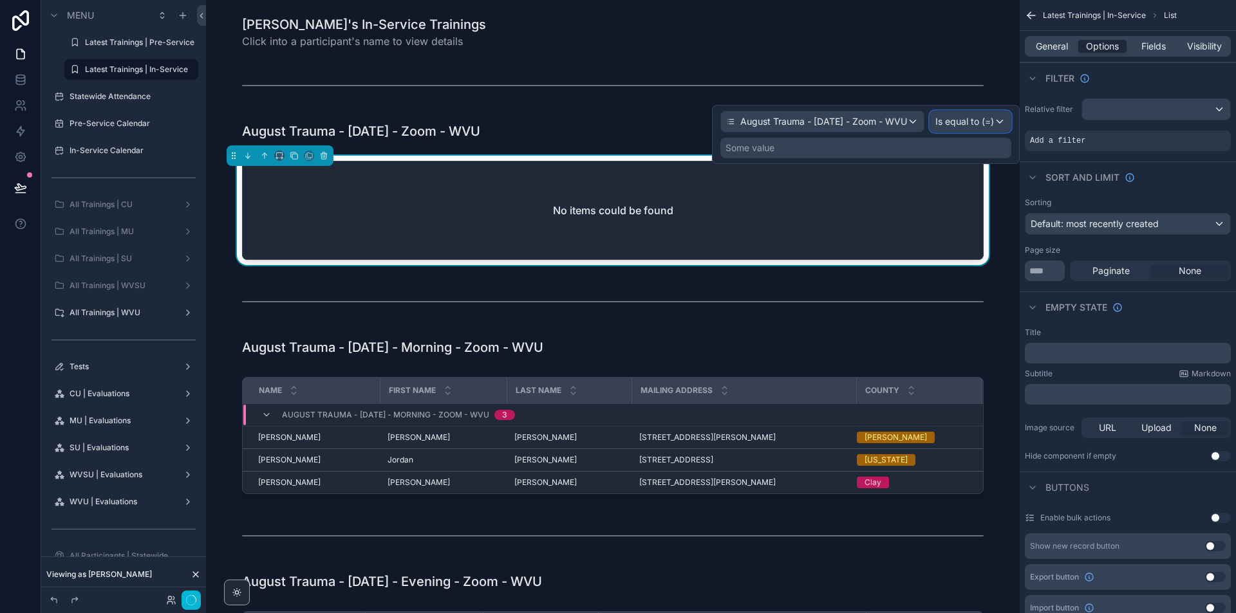
click at [976, 118] on span "Is equal to (=)" at bounding box center [964, 121] width 59 height 13
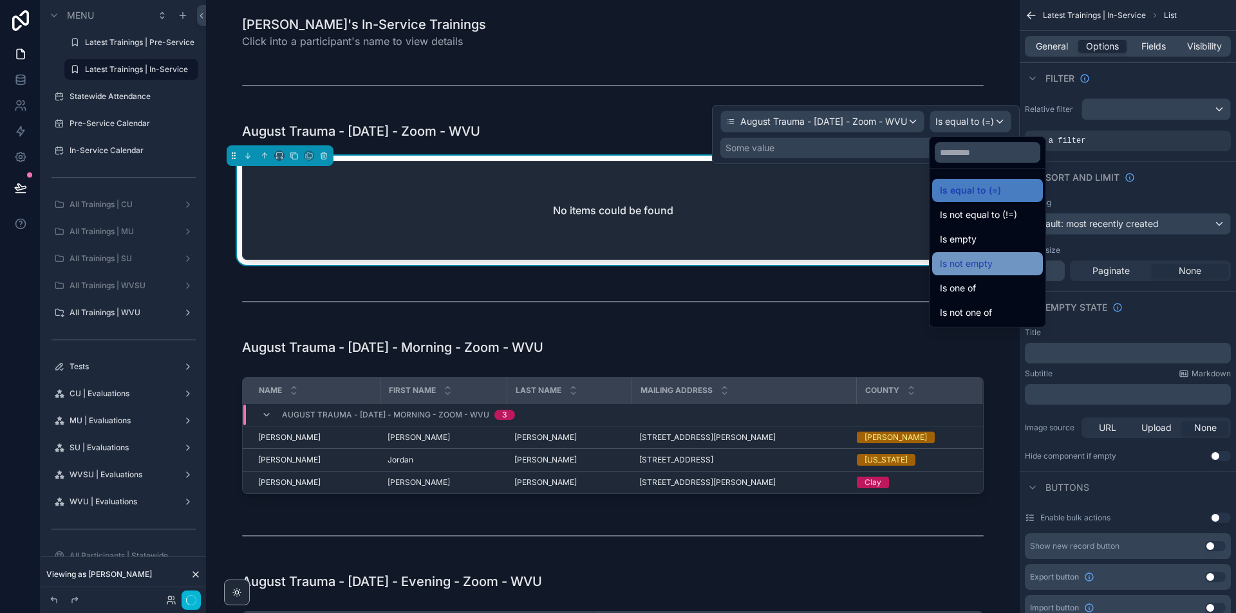
click at [990, 269] on span "Is not empty" at bounding box center [966, 263] width 53 height 15
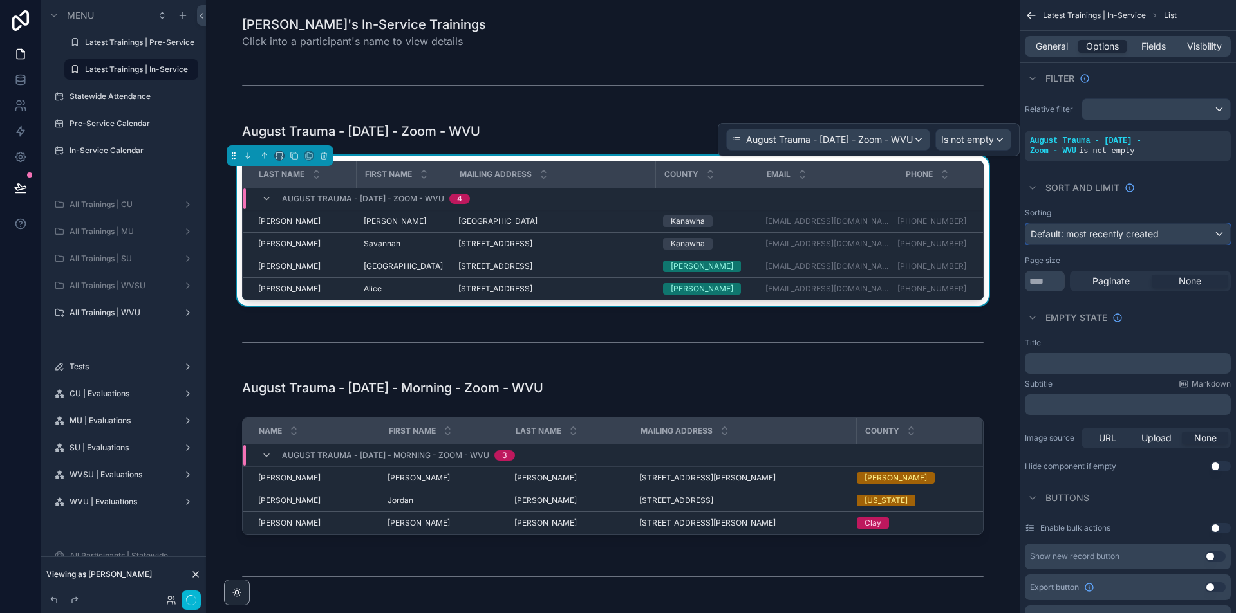
click at [1154, 232] on span "Default: most recently created" at bounding box center [1094, 233] width 128 height 11
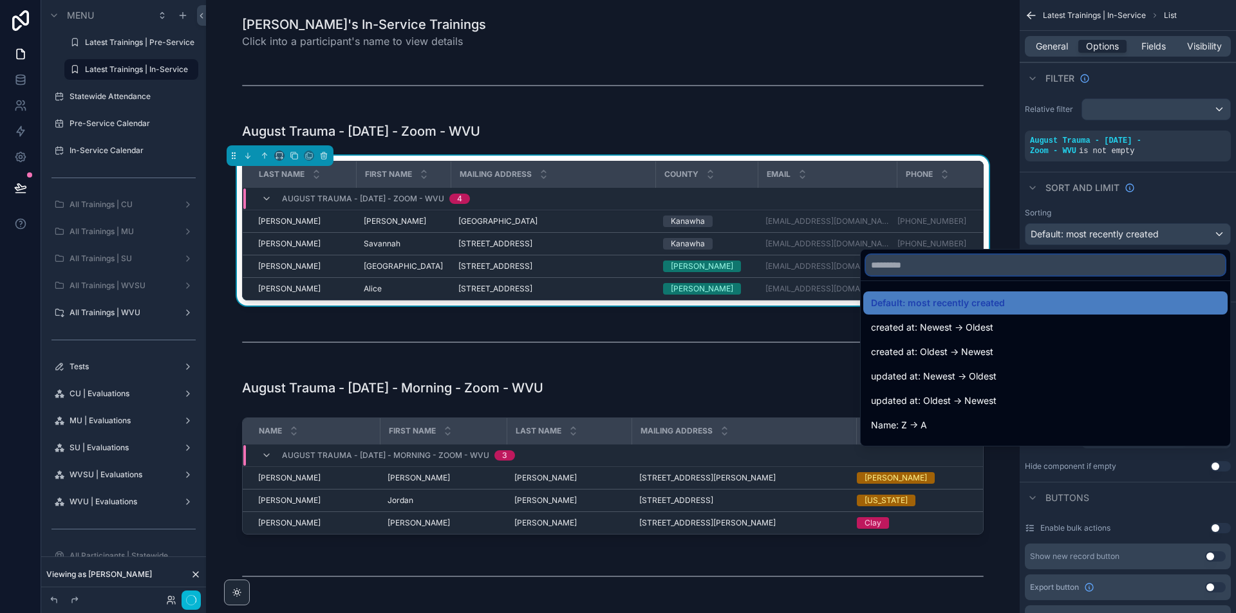
click at [1084, 274] on input "text" at bounding box center [1045, 265] width 359 height 21
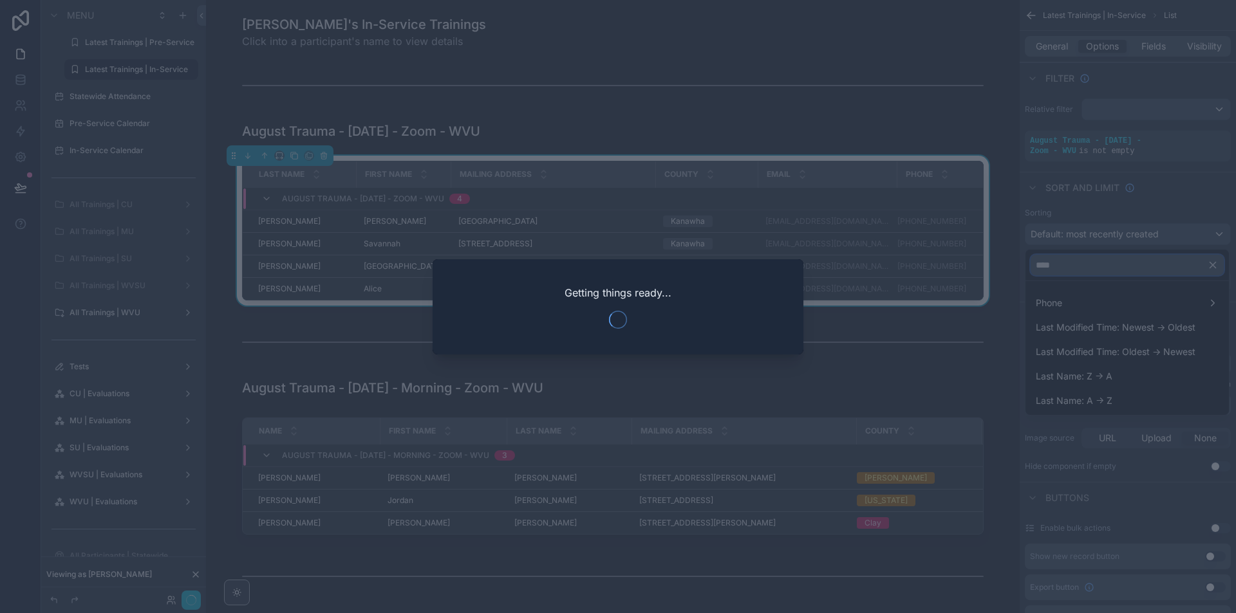
type input "****"
click at [1101, 400] on div at bounding box center [618, 306] width 1236 height 613
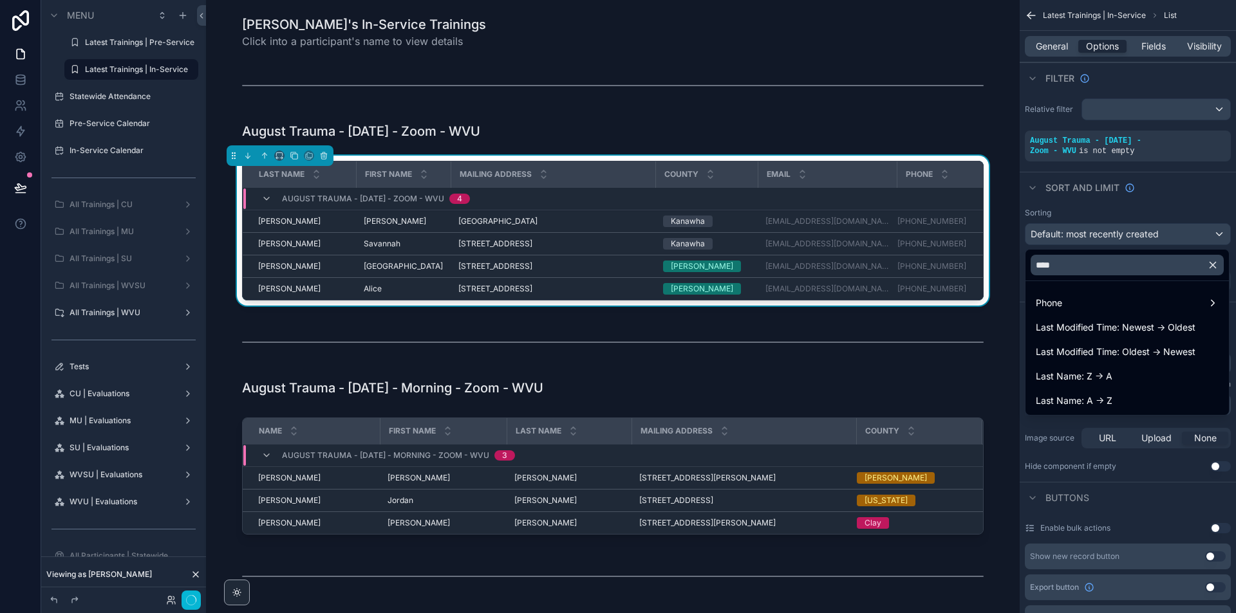
click at [1101, 400] on span "Last Name: A -> Z" at bounding box center [1074, 400] width 77 height 15
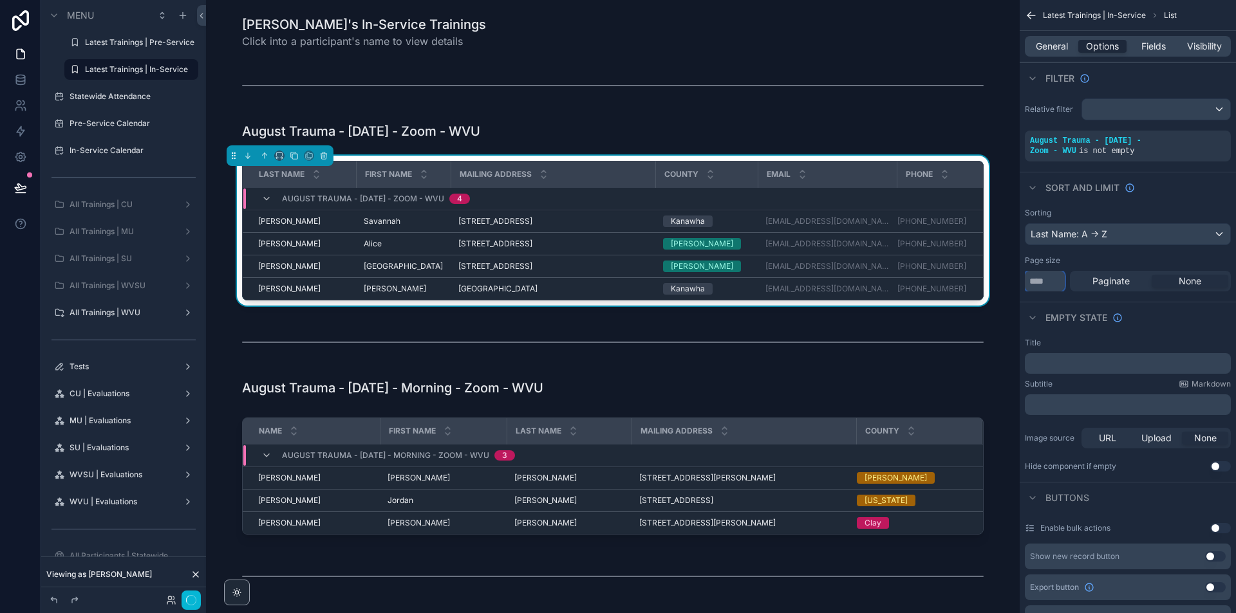
click at [1048, 287] on input "**" at bounding box center [1045, 281] width 40 height 21
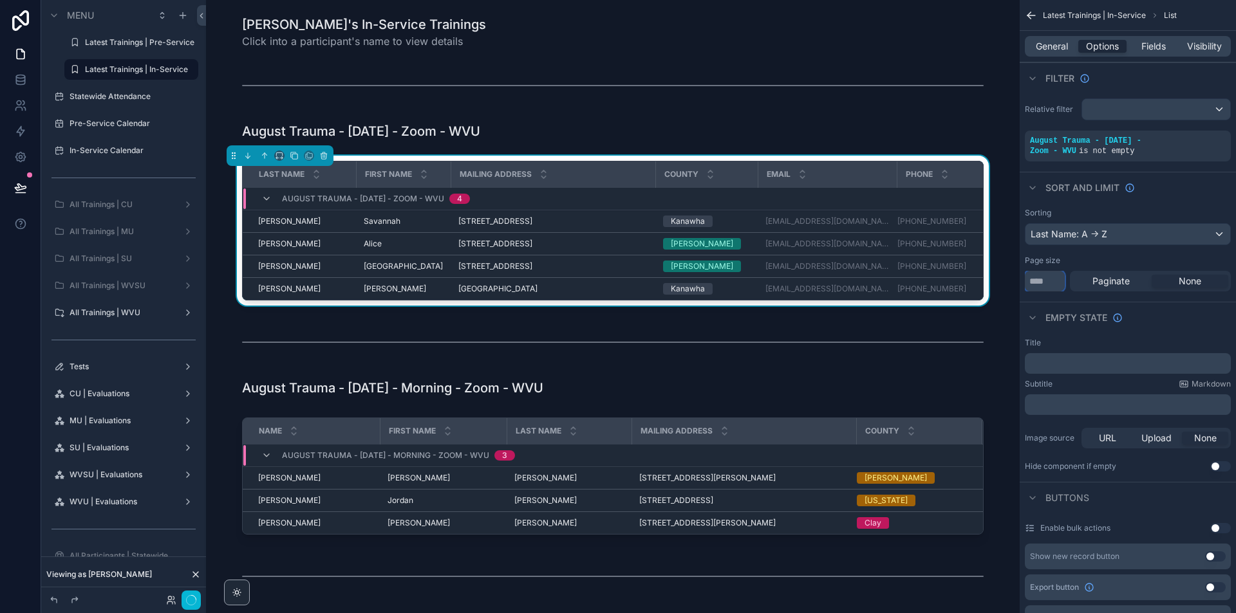
type input "***"
click at [1052, 46] on span "General" at bounding box center [1052, 46] width 32 height 13
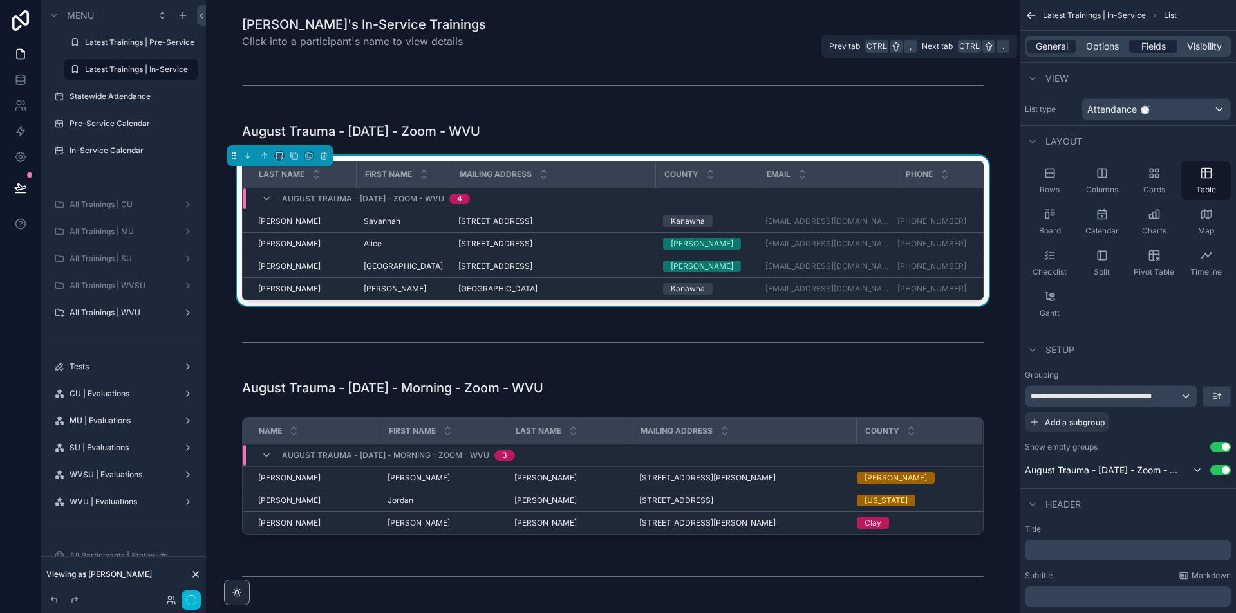
click at [1157, 46] on span "Fields" at bounding box center [1153, 46] width 24 height 13
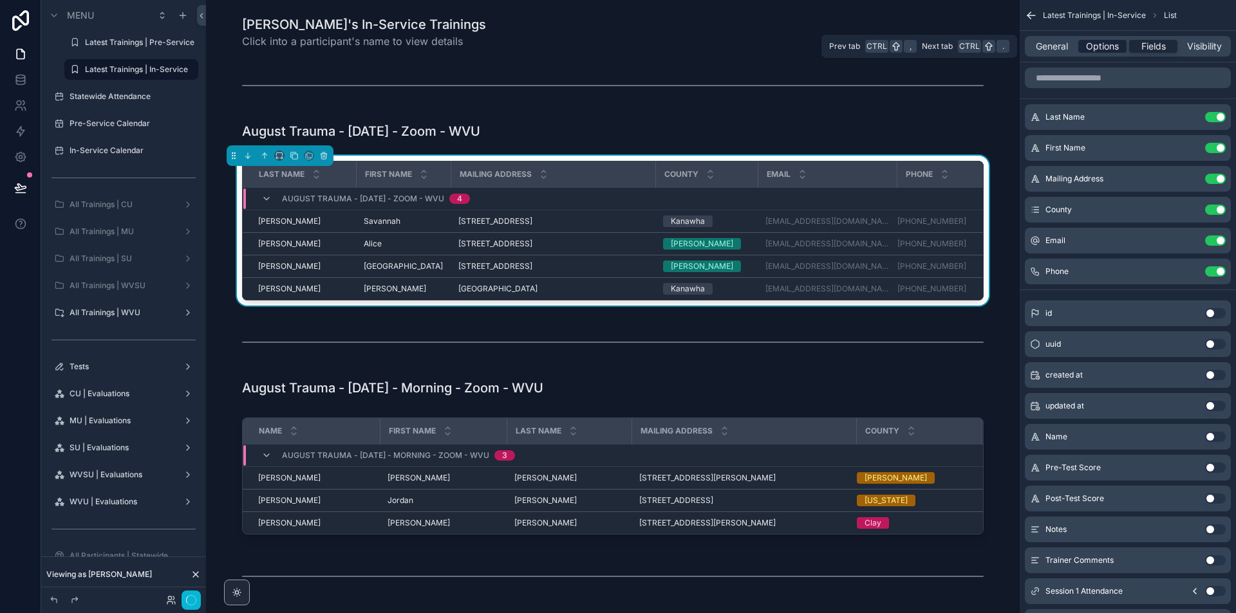
click at [1113, 42] on span "Options" at bounding box center [1102, 46] width 33 height 13
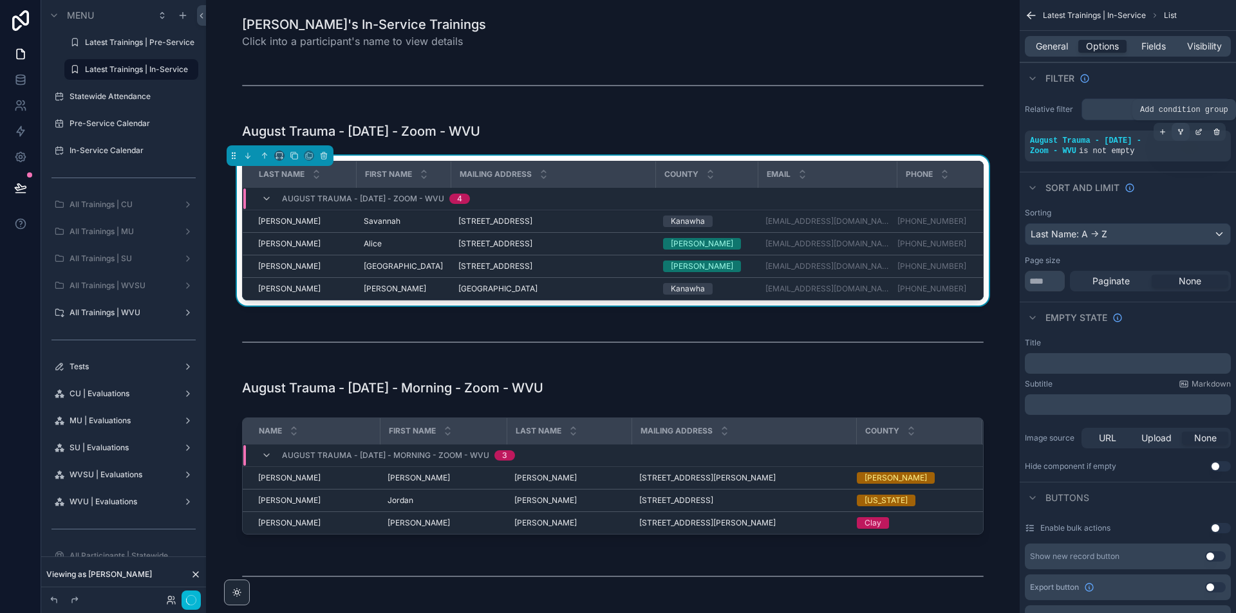
click at [1179, 134] on icon "scrollable content" at bounding box center [1180, 132] width 8 height 8
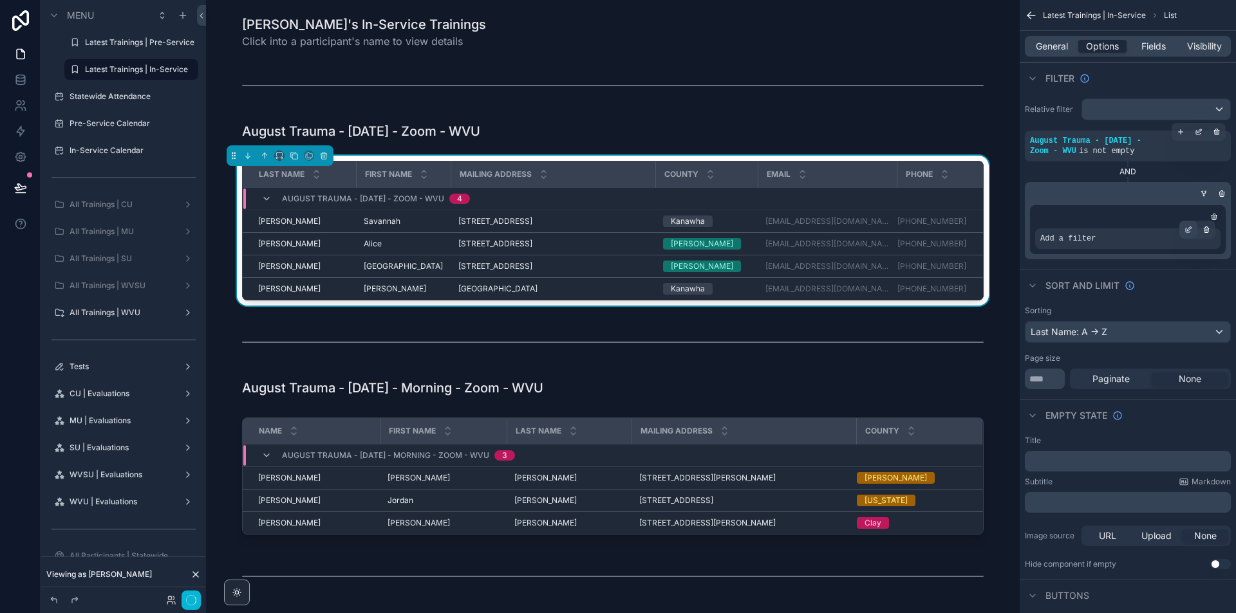
click at [1189, 230] on icon "scrollable content" at bounding box center [1189, 229] width 4 height 4
click at [897, 217] on span "Select a field" at bounding box center [904, 219] width 55 height 11
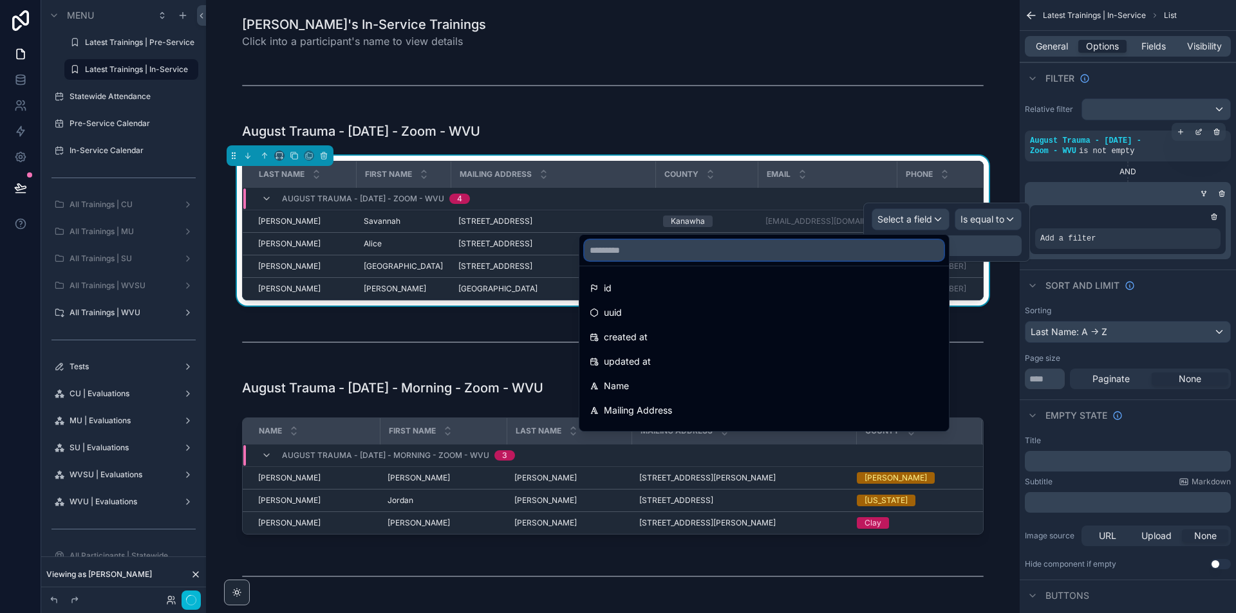
click at [907, 259] on input "text" at bounding box center [763, 250] width 359 height 21
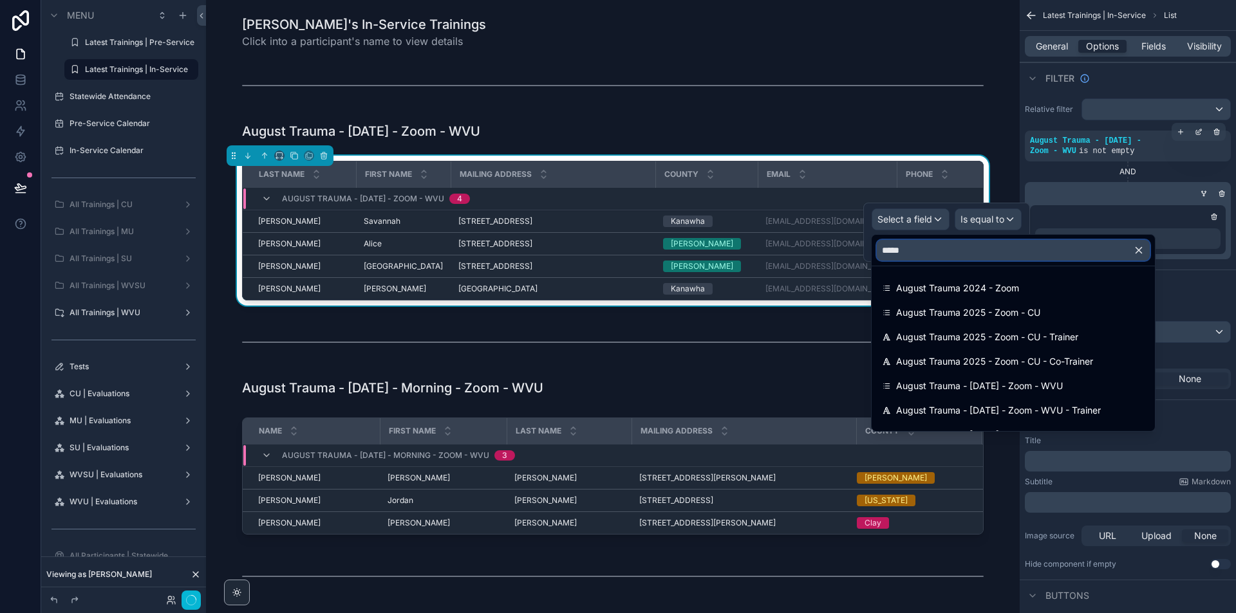
type input "******"
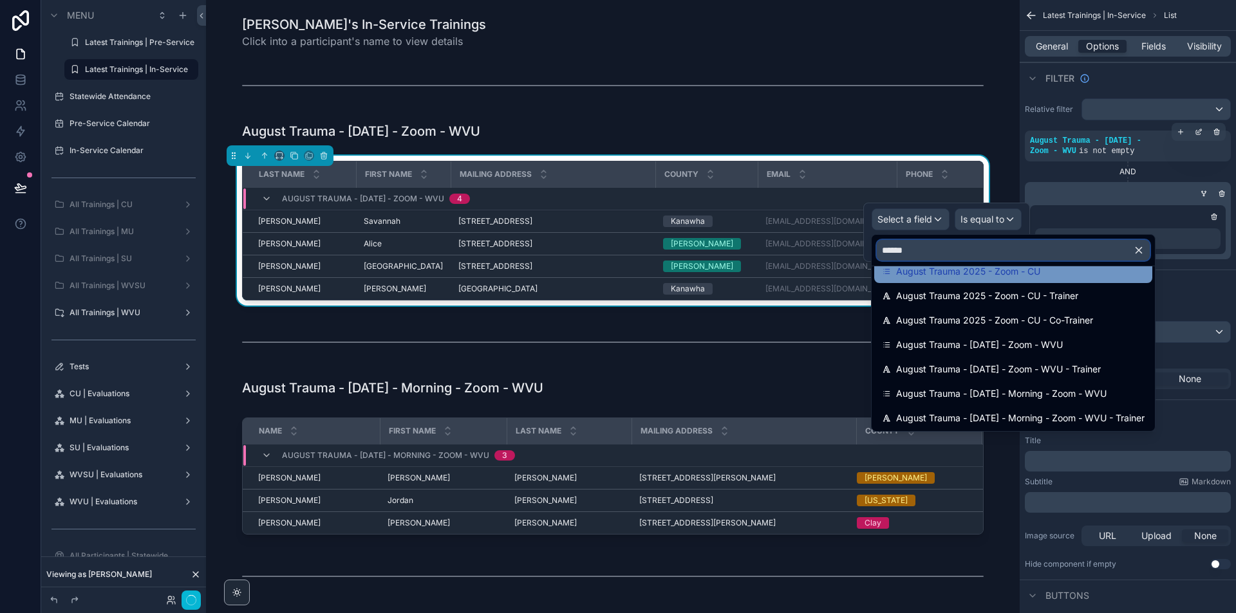
scroll to position [64, 0]
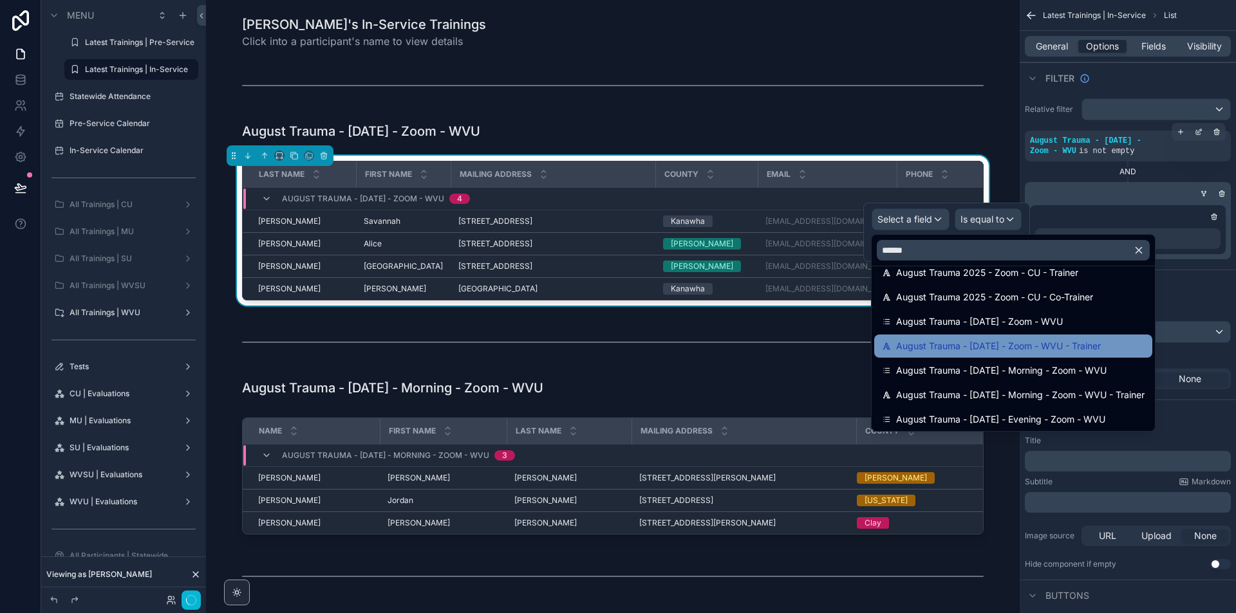
click at [1097, 340] on span "August Trauma - [DATE] - Zoom - WVU - Trainer" at bounding box center [998, 346] width 205 height 15
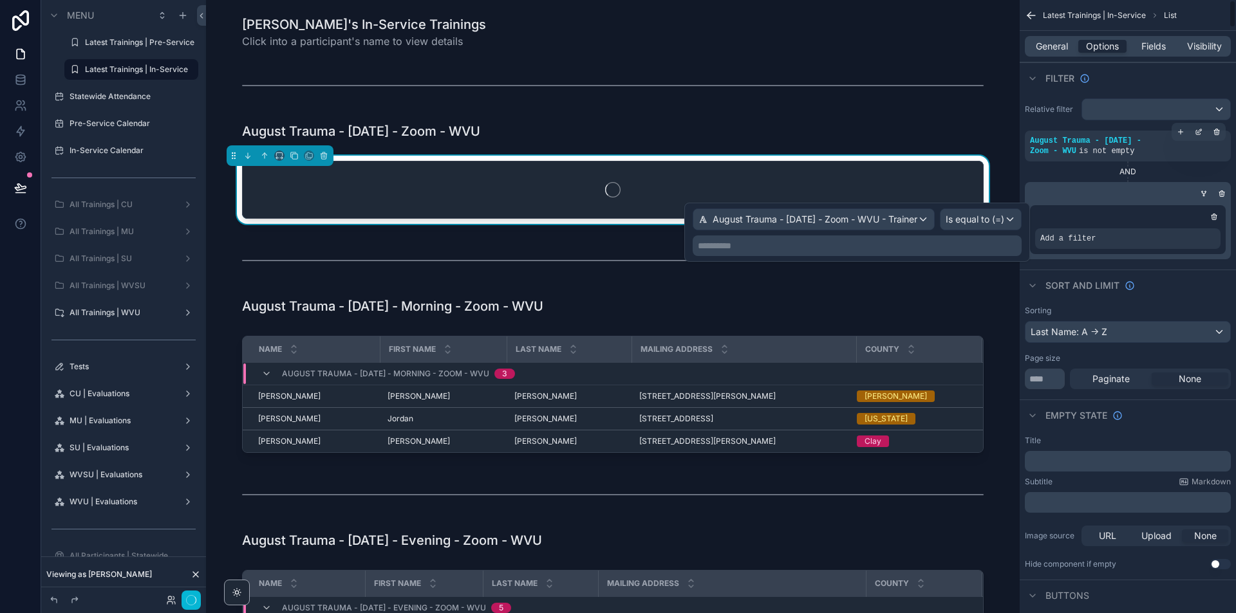
click at [990, 245] on p "**********" at bounding box center [858, 245] width 321 height 13
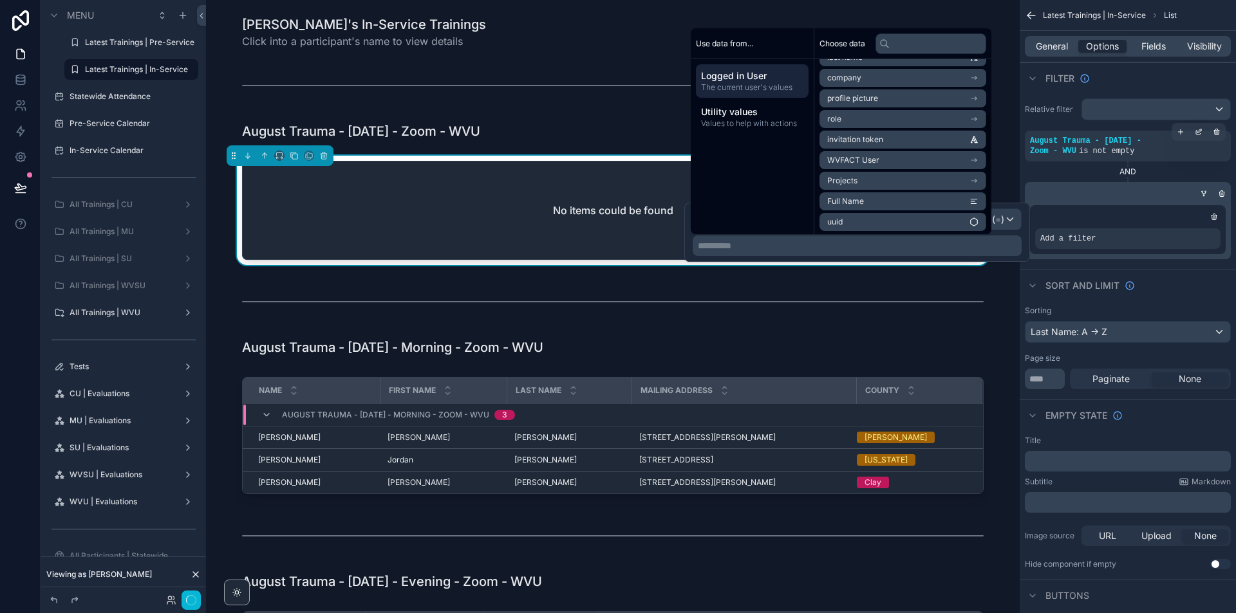
scroll to position [80, 0]
click at [895, 196] on li "Full Name" at bounding box center [902, 199] width 167 height 18
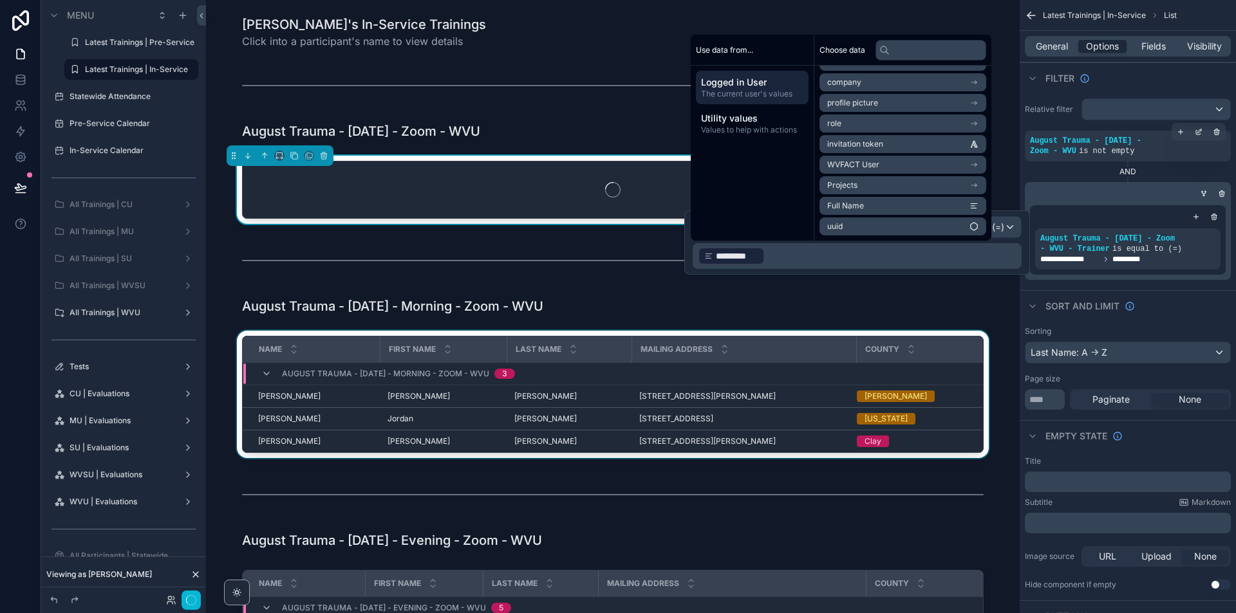
click at [983, 360] on div "scrollable content" at bounding box center [612, 397] width 793 height 133
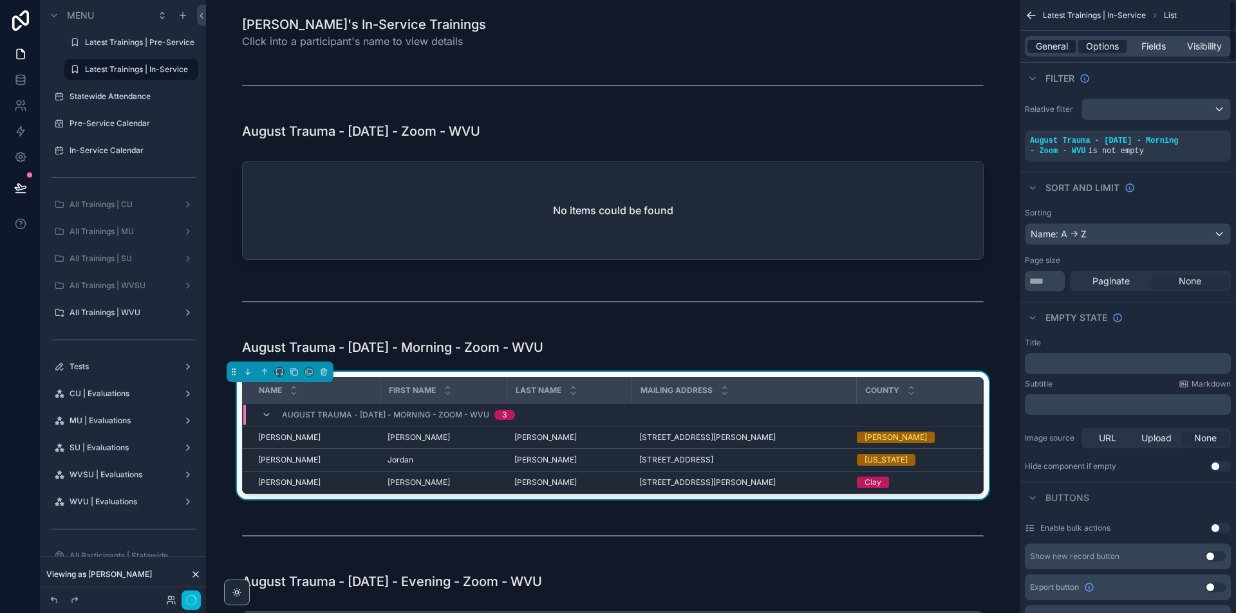
click at [1064, 41] on span "General" at bounding box center [1052, 46] width 32 height 13
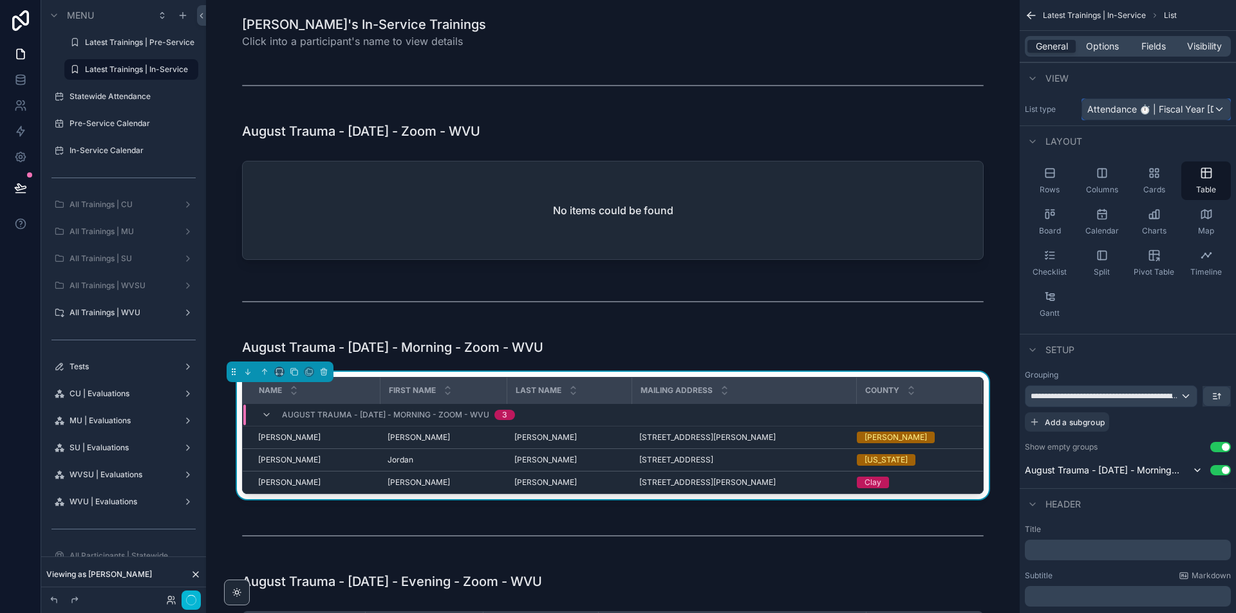
click at [1146, 102] on div "Attendance ⏱ | Fiscal Year [DATE]-[DATE]" at bounding box center [1156, 109] width 148 height 21
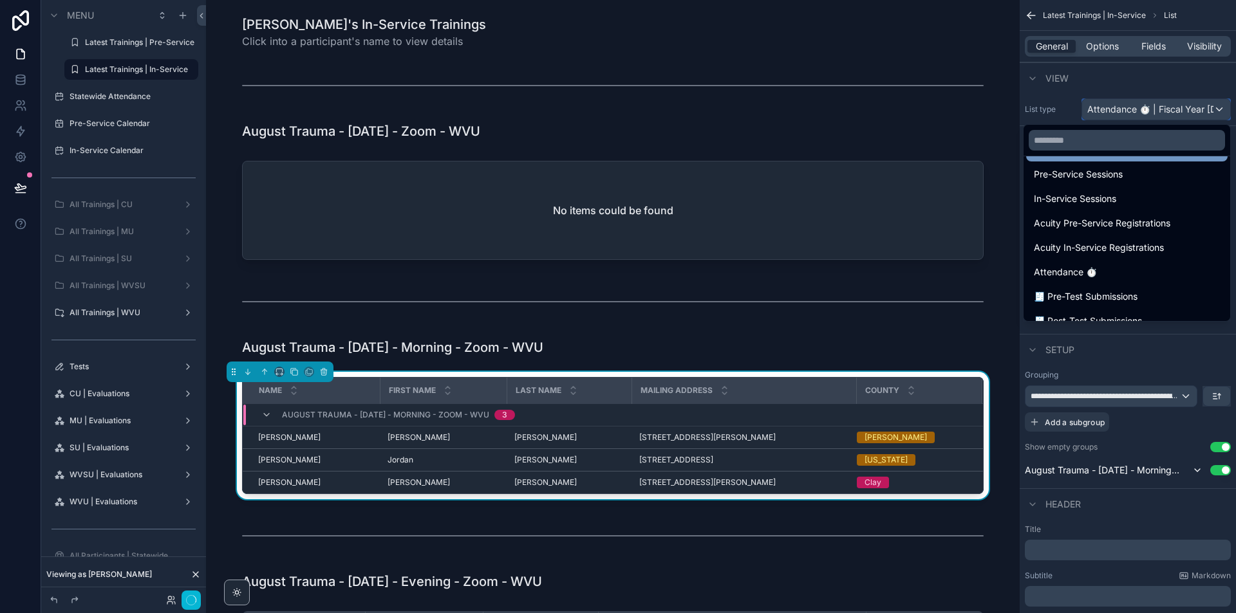
scroll to position [129, 0]
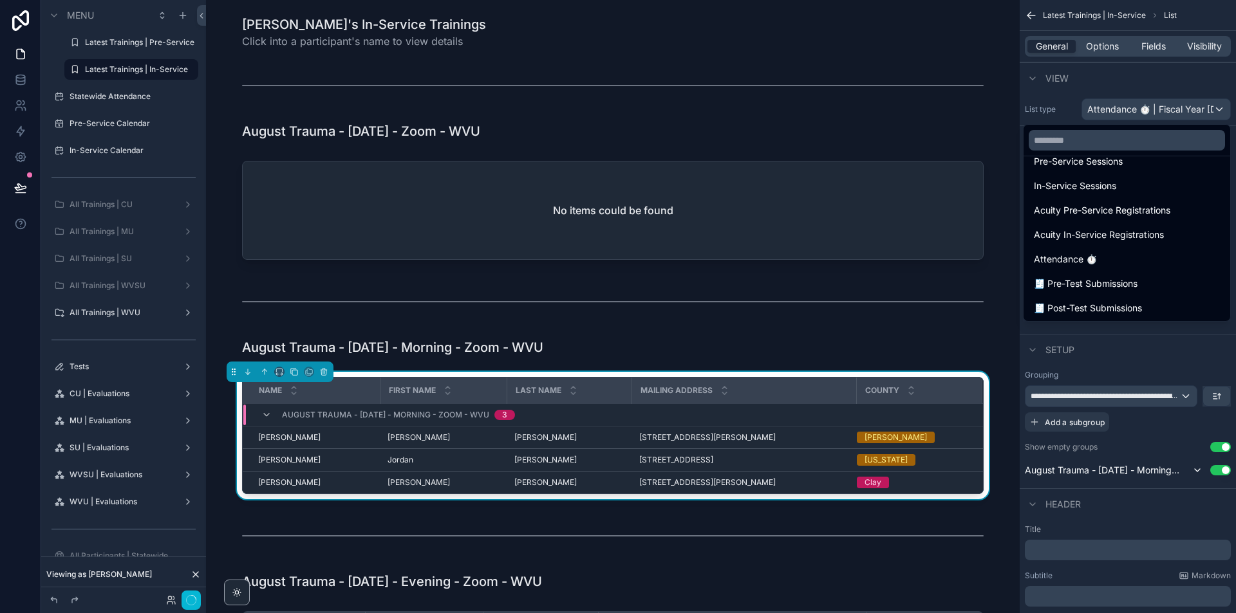
click at [1182, 250] on div "Attendance ⏱" at bounding box center [1126, 259] width 201 height 23
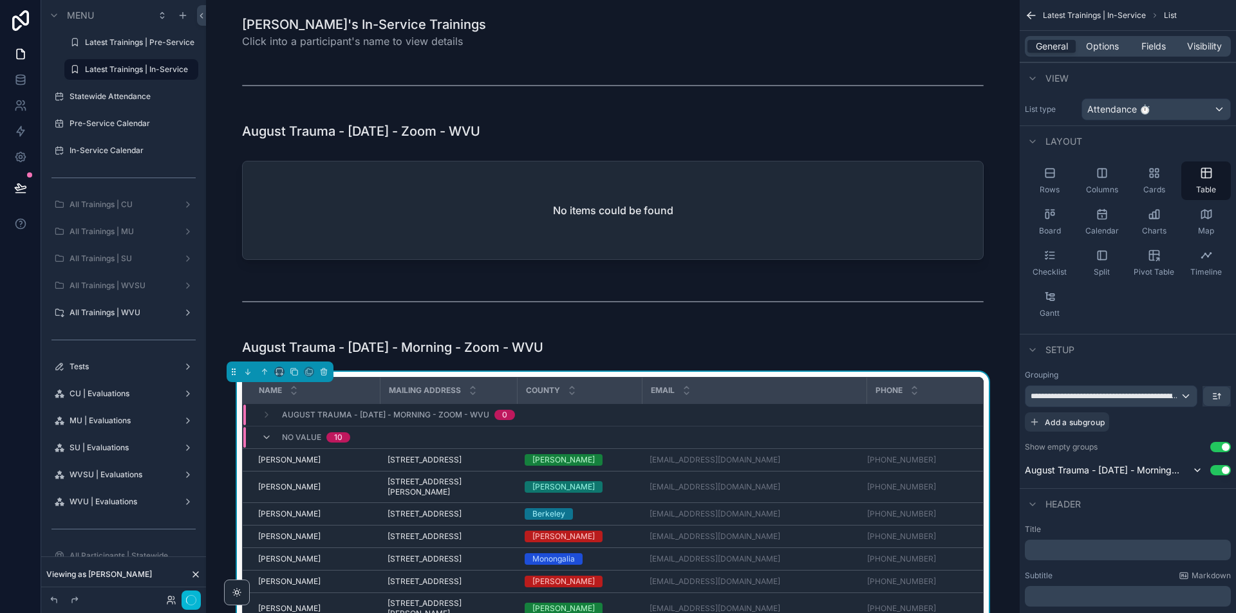
click at [1147, 35] on div "General Options Fields Visibility" at bounding box center [1127, 46] width 216 height 31
click at [1147, 41] on span "Fields" at bounding box center [1153, 46] width 24 height 13
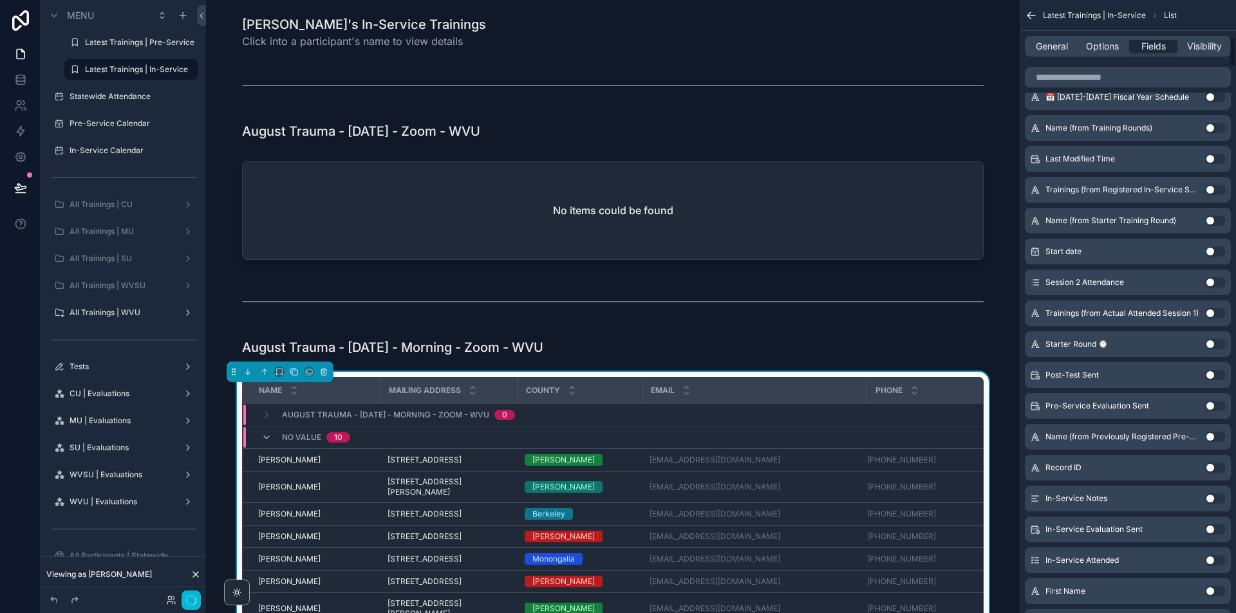
scroll to position [901, 0]
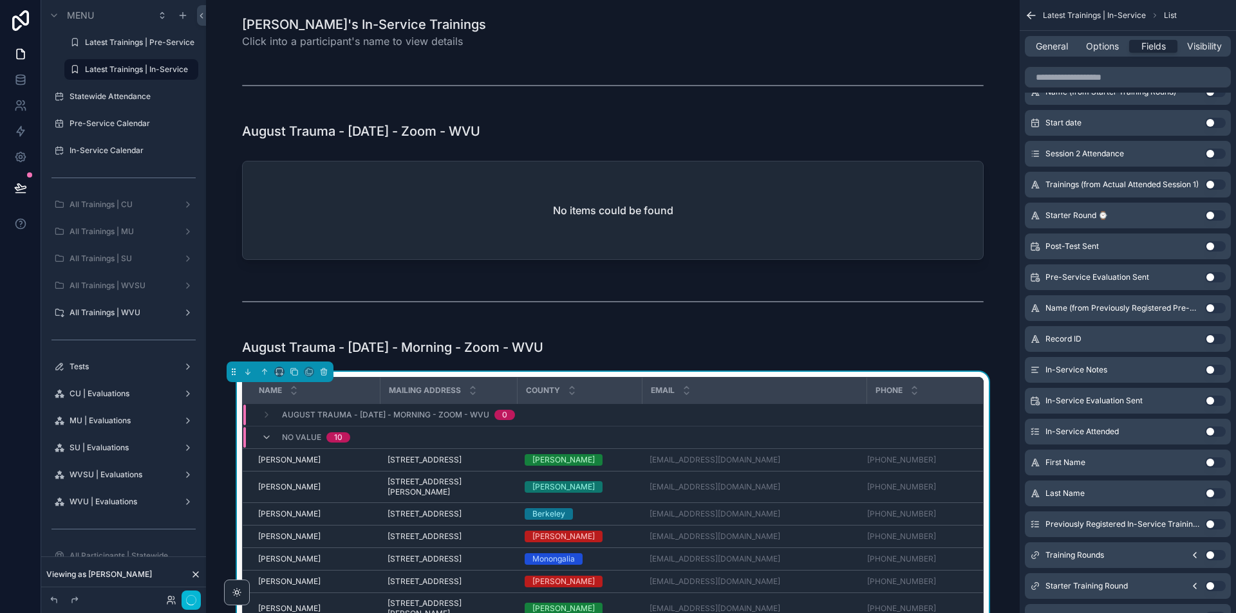
click at [1210, 496] on button "Use setting" at bounding box center [1215, 493] width 21 height 10
click at [1214, 464] on button "Use setting" at bounding box center [1215, 463] width 21 height 10
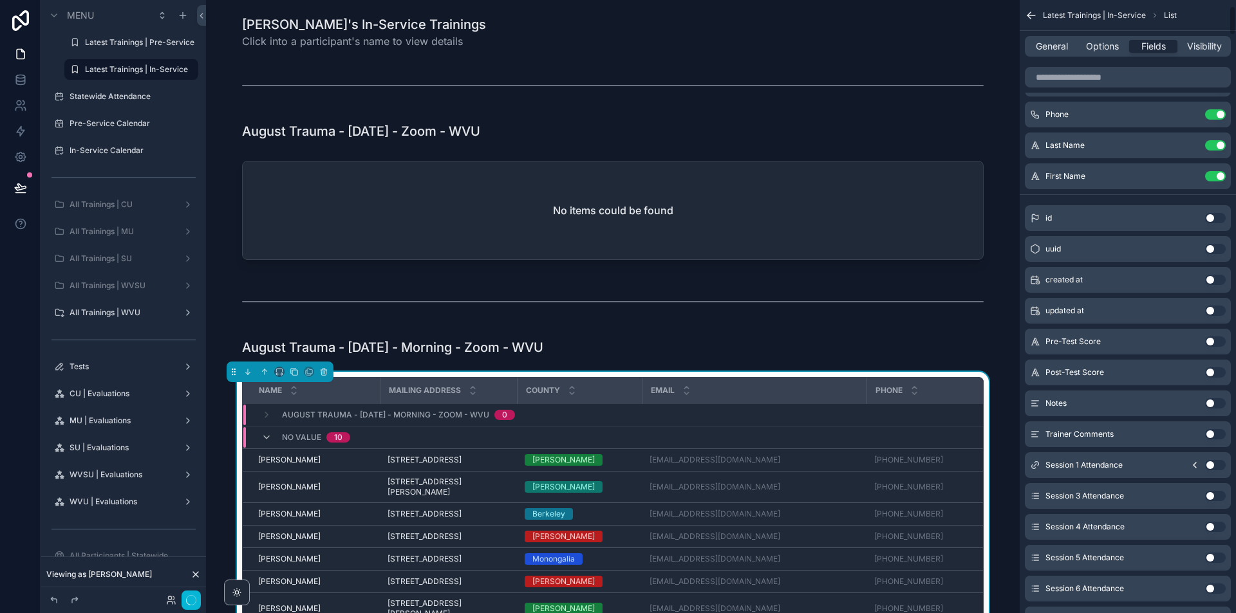
scroll to position [0, 0]
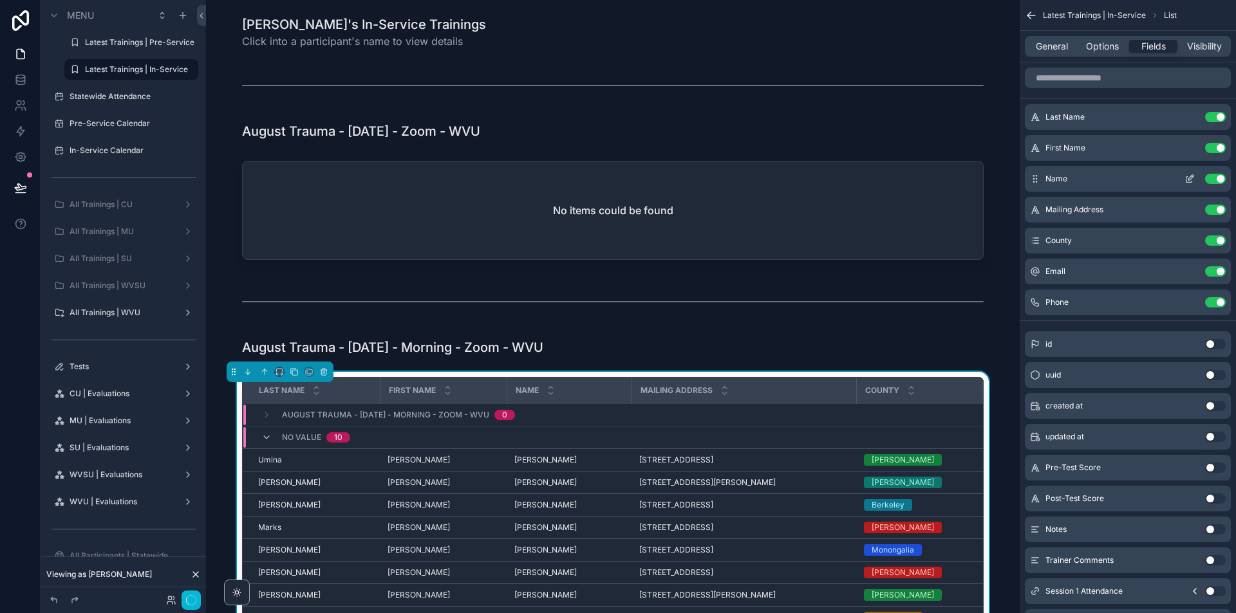
click at [1214, 175] on button "Use setting" at bounding box center [1215, 179] width 21 height 10
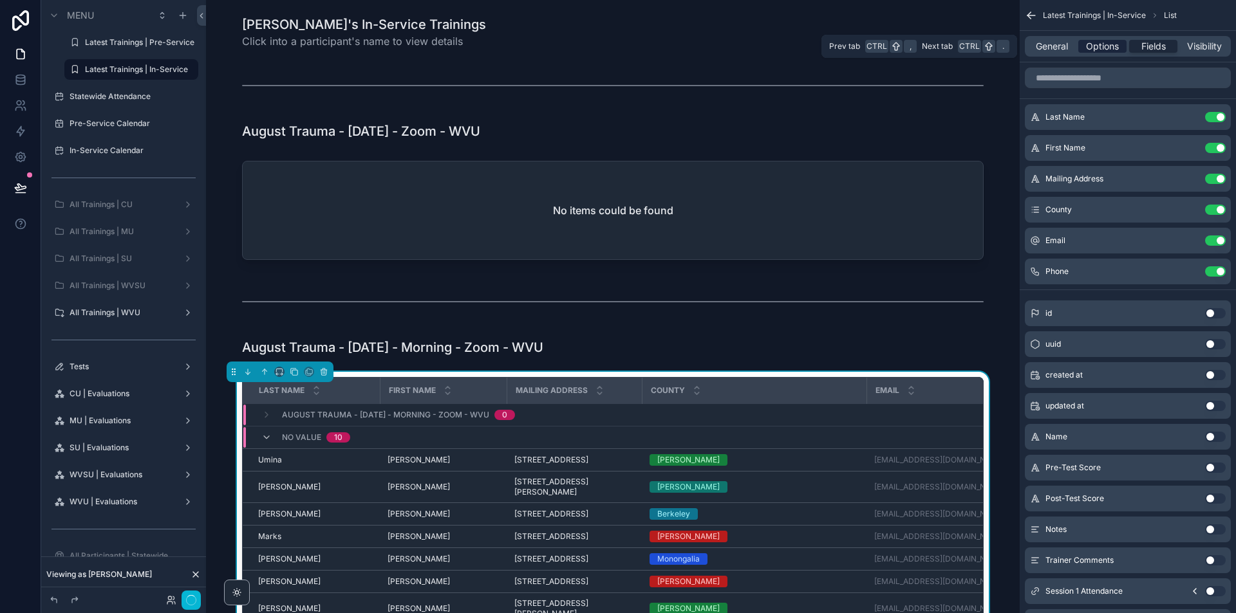
click at [1111, 50] on span "Options" at bounding box center [1102, 46] width 33 height 13
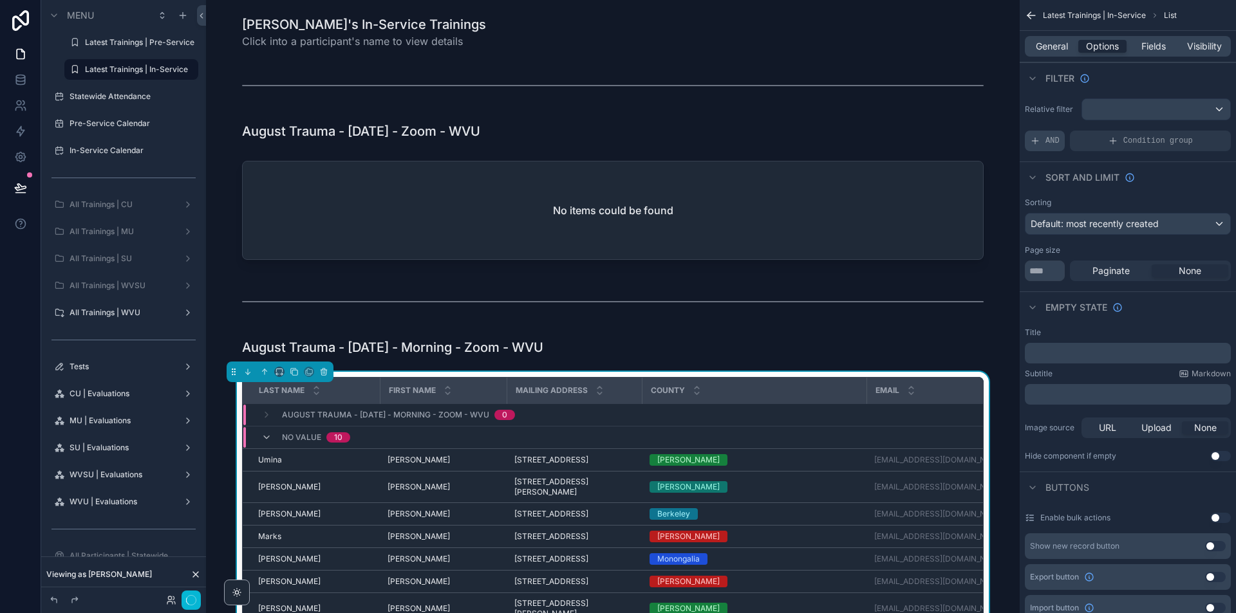
click at [1051, 133] on div "AND" at bounding box center [1045, 141] width 40 height 21
click at [1200, 138] on div "scrollable content" at bounding box center [1198, 132] width 18 height 18
click at [915, 129] on div "Select a field" at bounding box center [900, 121] width 77 height 21
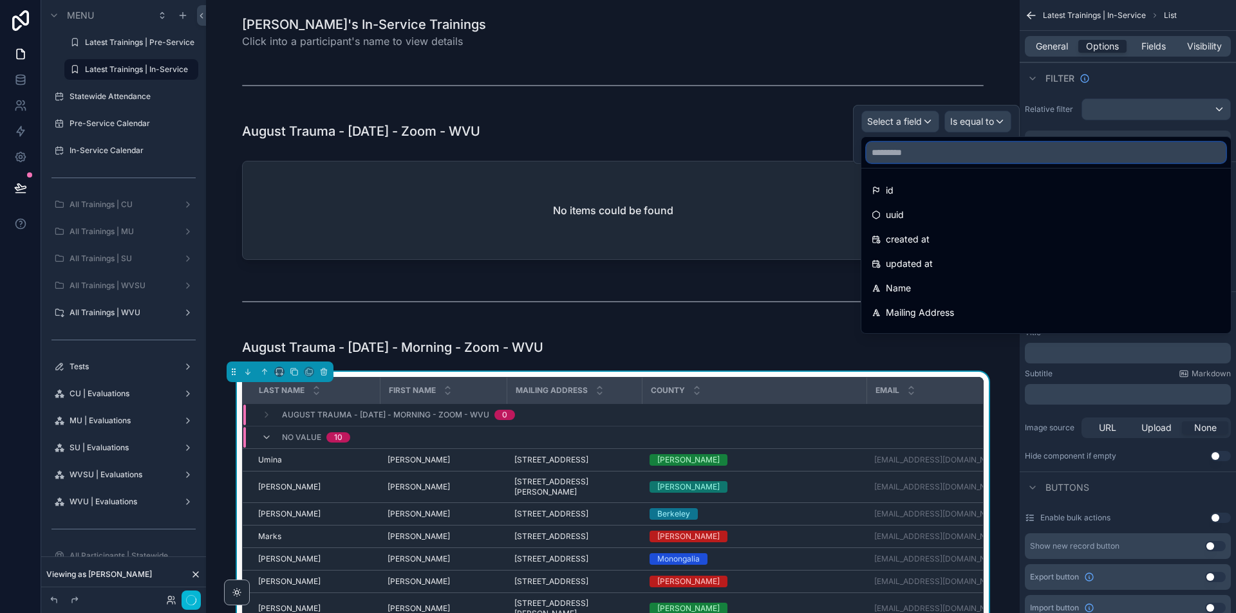
click at [918, 148] on input "text" at bounding box center [1045, 152] width 359 height 21
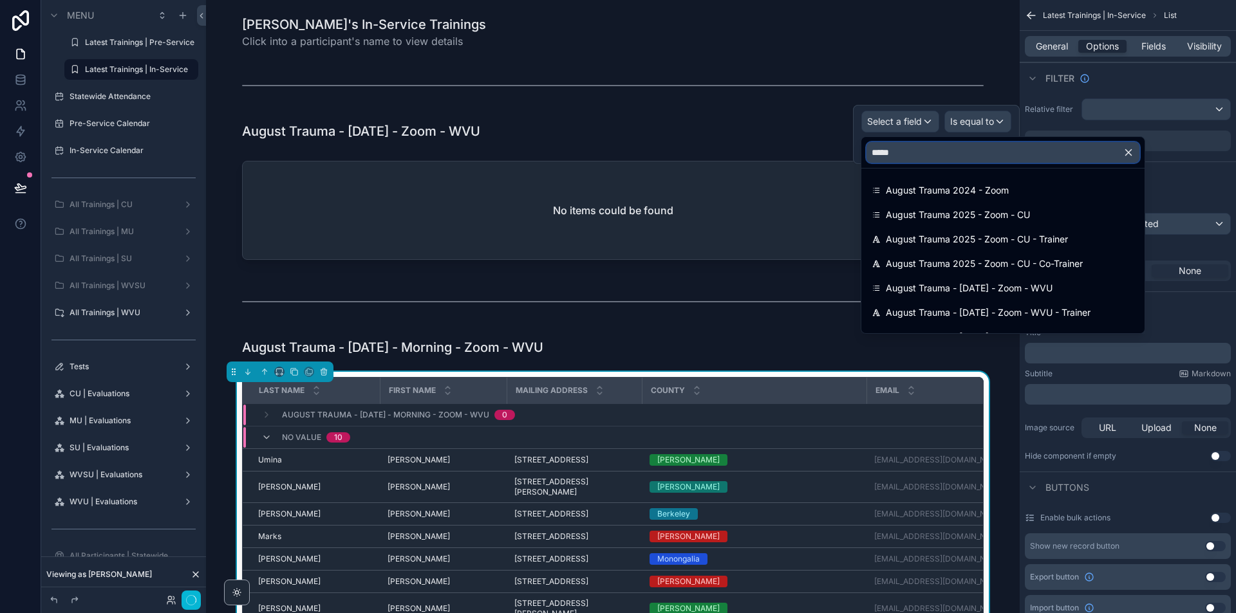
type input "******"
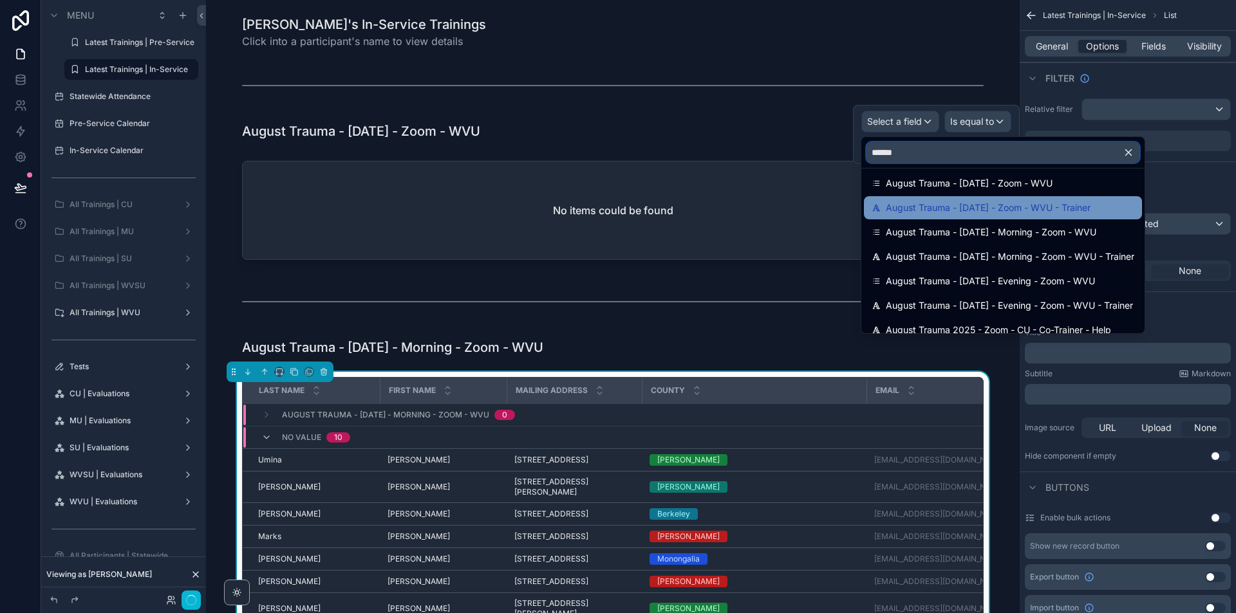
scroll to position [116, 0]
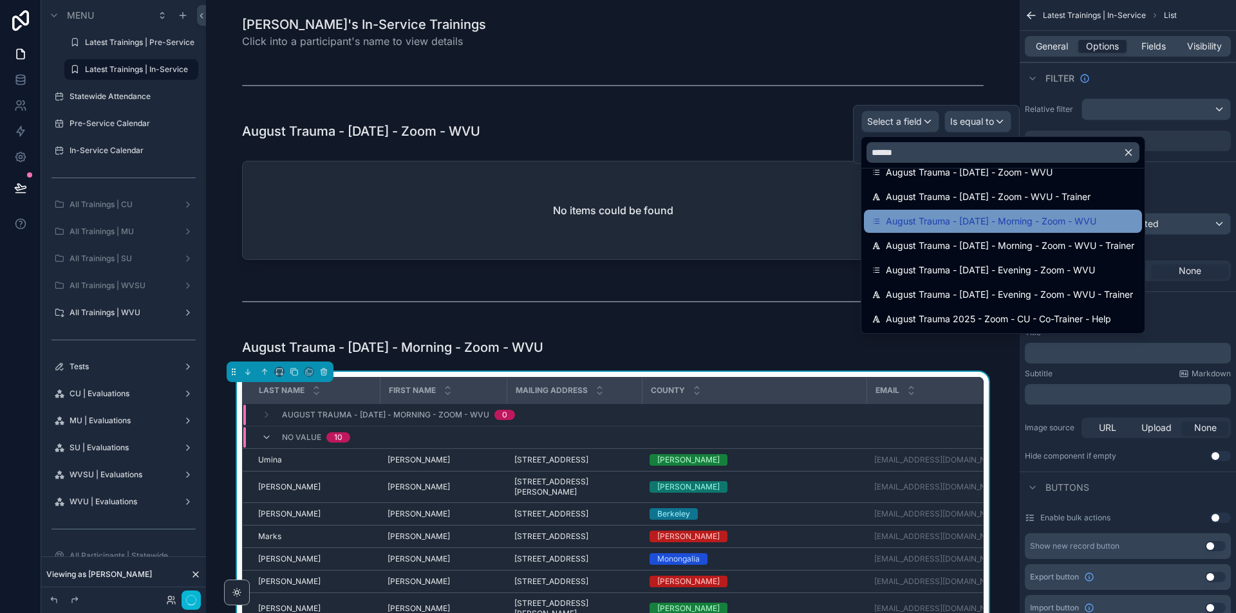
click at [1055, 220] on span "August Trauma - [DATE] - Morning - Zoom - WVU" at bounding box center [991, 221] width 210 height 15
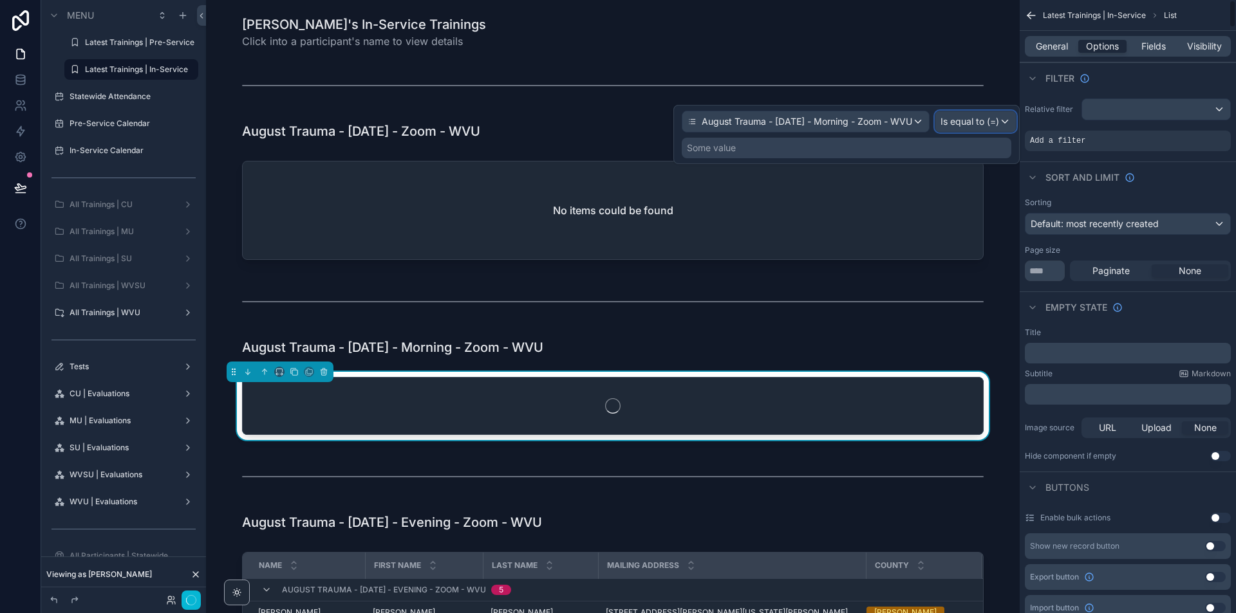
click at [1003, 129] on div "Is equal to (=)" at bounding box center [975, 121] width 80 height 21
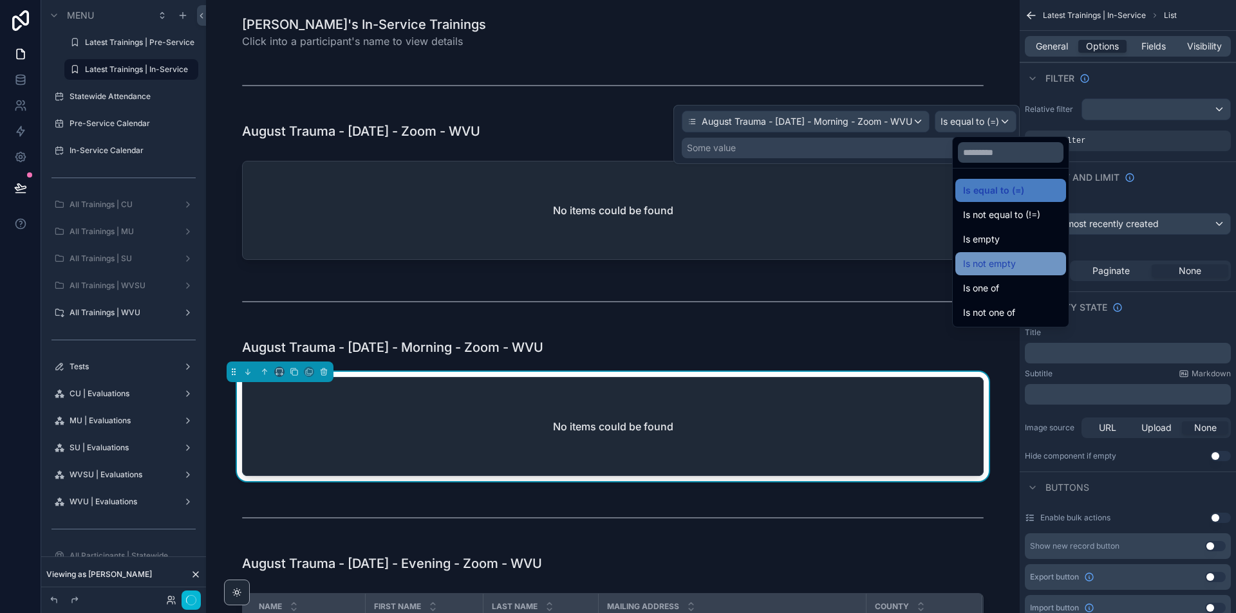
click at [1036, 266] on div "Is not empty" at bounding box center [1010, 263] width 95 height 15
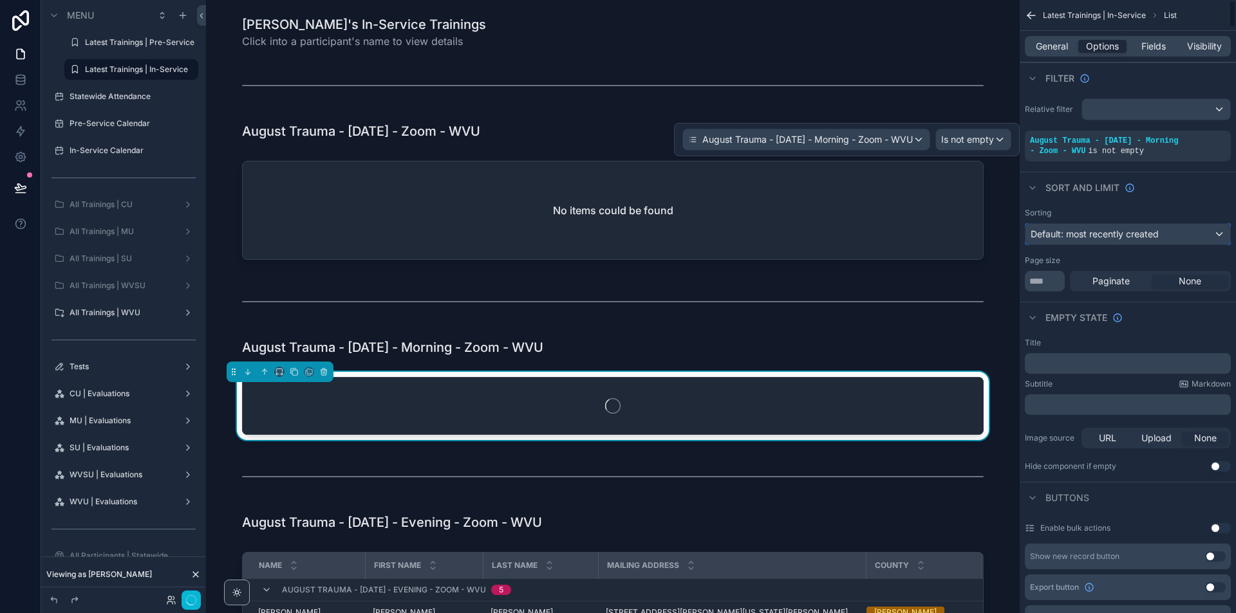
click at [1106, 237] on span "Default: most recently created" at bounding box center [1094, 233] width 128 height 11
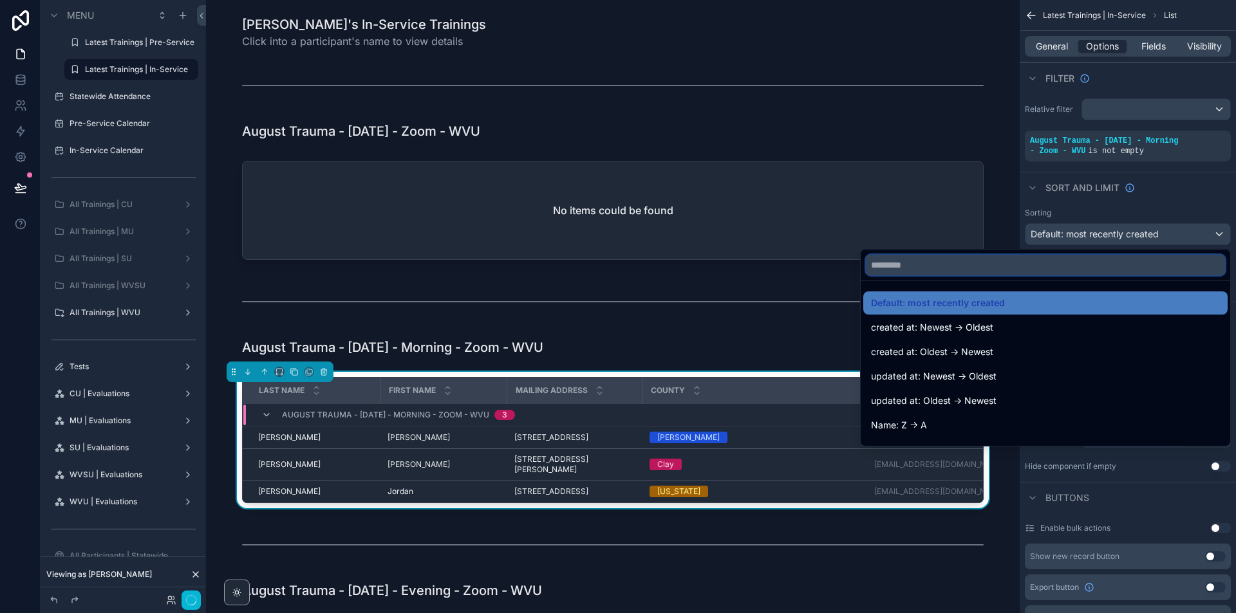
click at [1090, 263] on input "text" at bounding box center [1045, 265] width 359 height 21
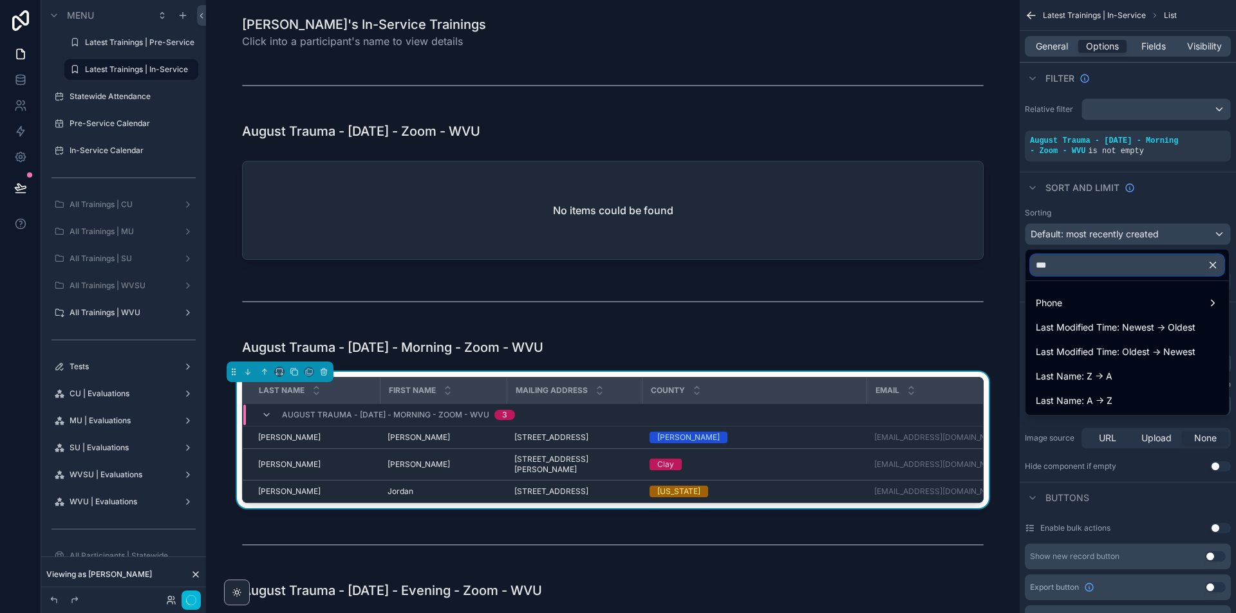
type input "****"
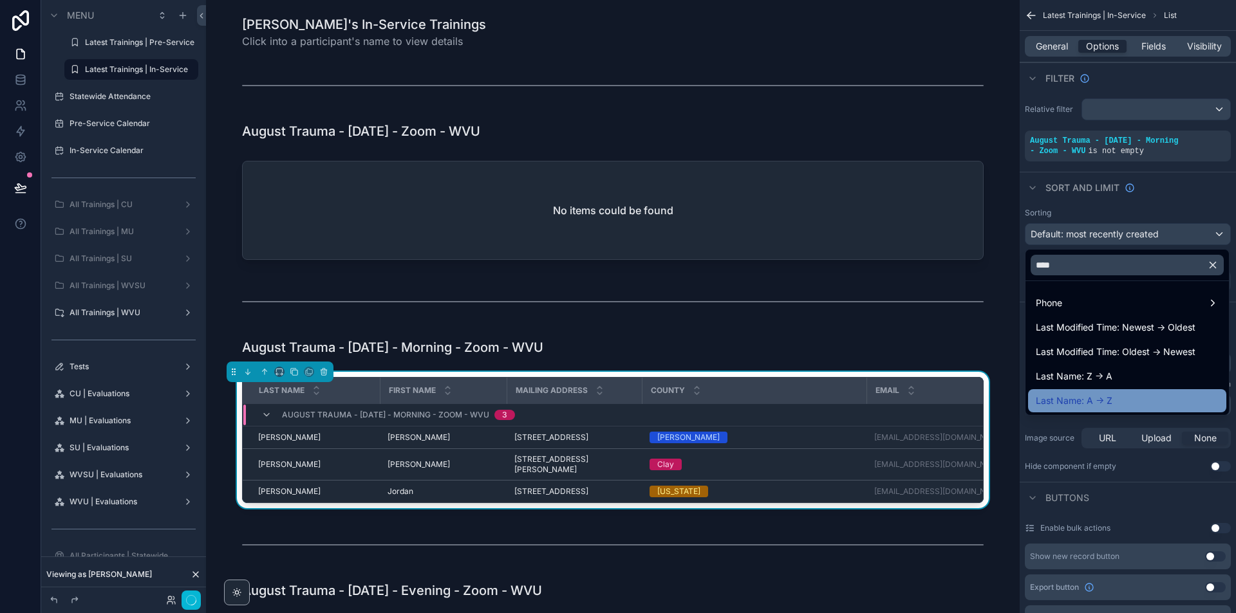
click at [1115, 405] on div "Last Name: A -> Z" at bounding box center [1127, 400] width 183 height 15
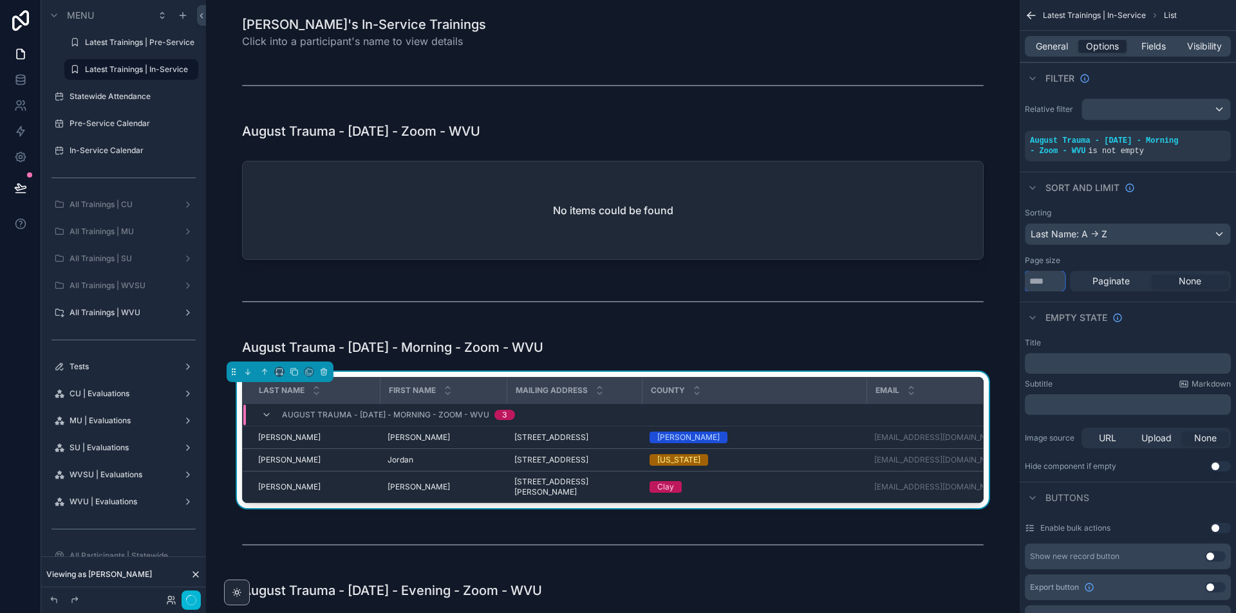
click at [1032, 283] on input "**" at bounding box center [1045, 281] width 40 height 21
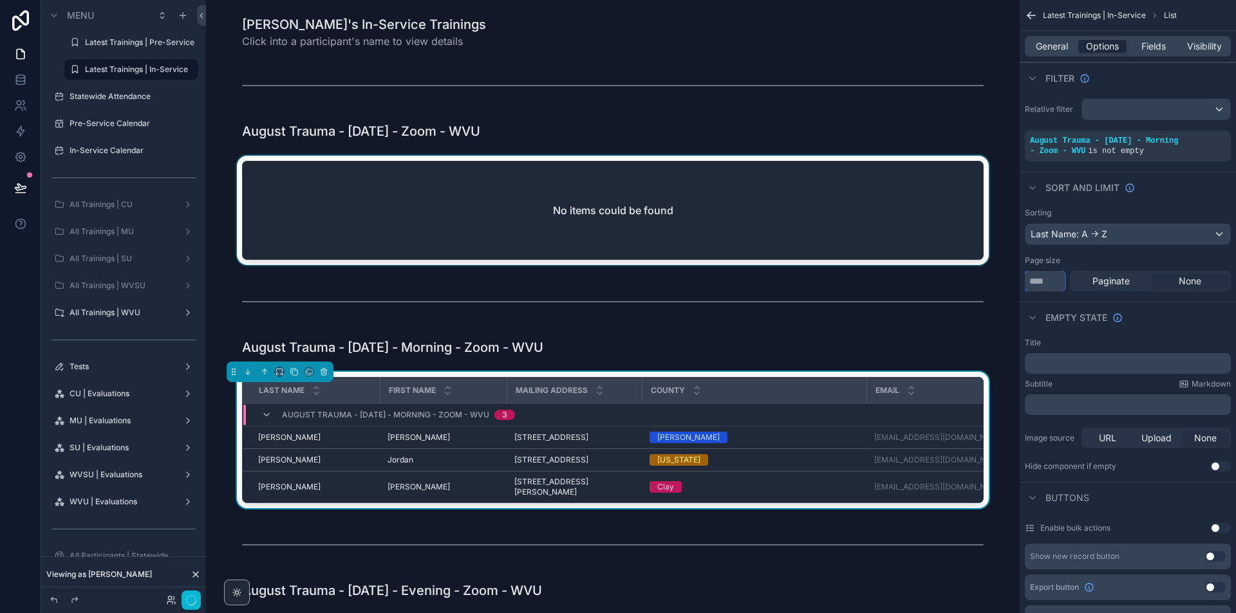
type input "***"
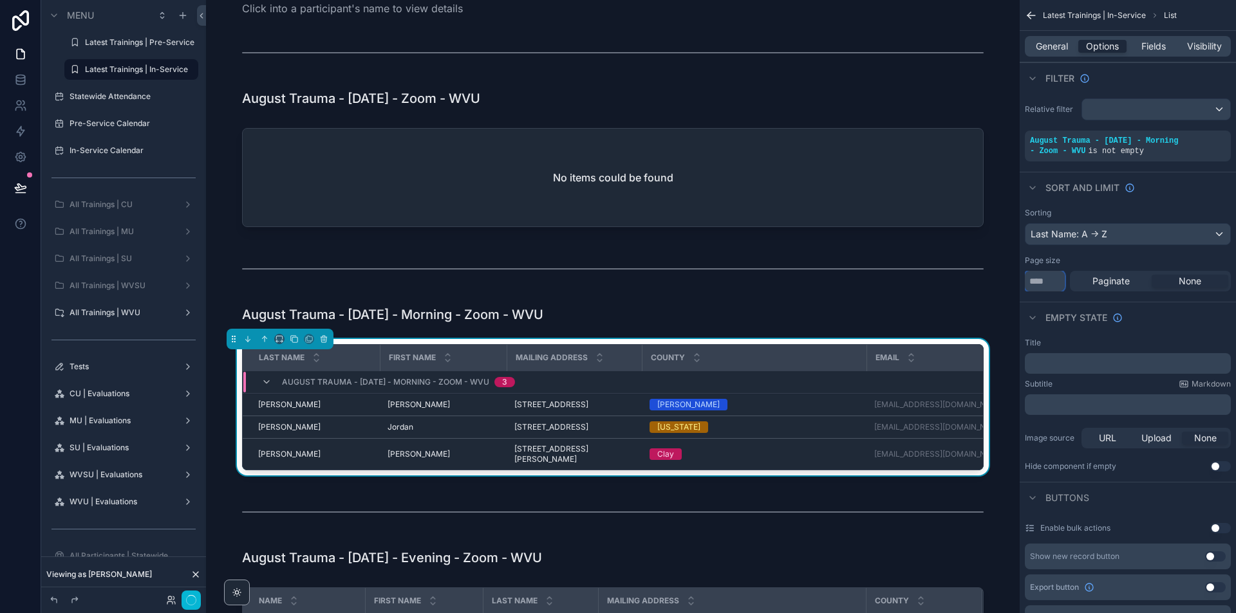
scroll to position [64, 0]
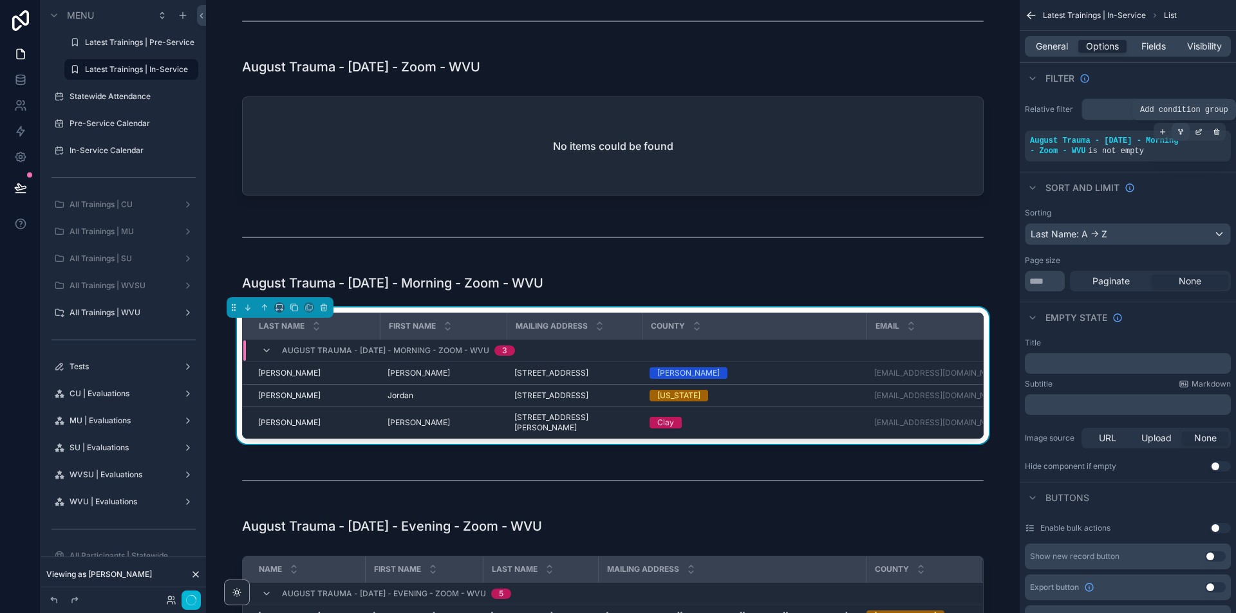
click at [1177, 137] on div "scrollable content" at bounding box center [1180, 132] width 18 height 18
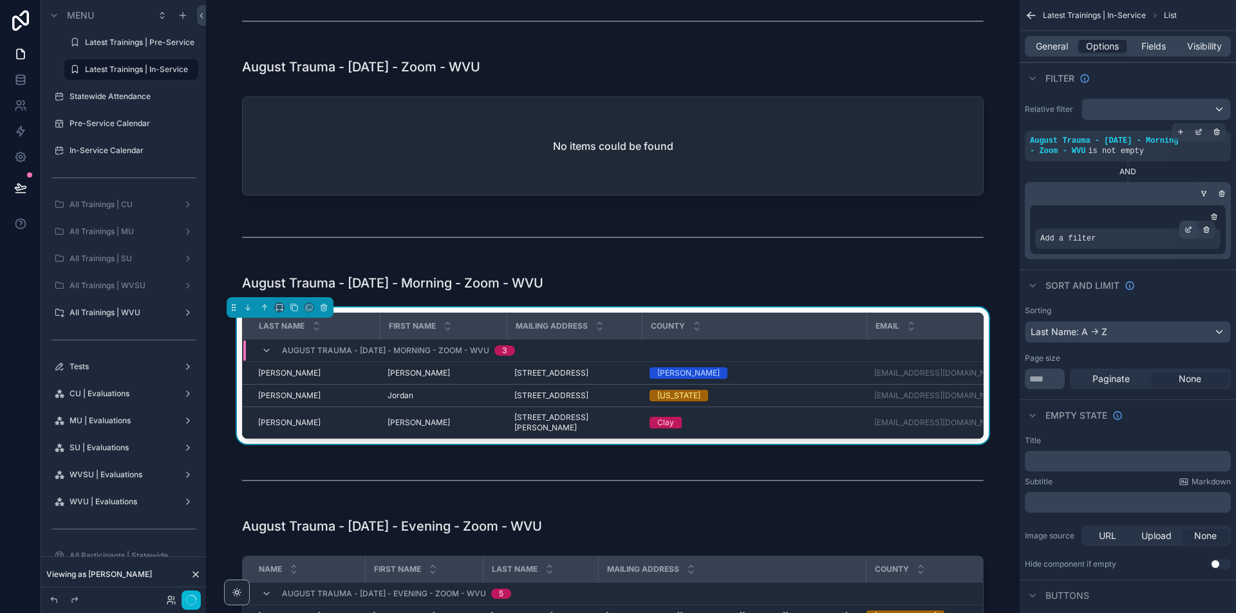
click at [1189, 228] on icon "scrollable content" at bounding box center [1188, 230] width 8 height 8
click at [910, 224] on span "Select a field" at bounding box center [904, 219] width 55 height 13
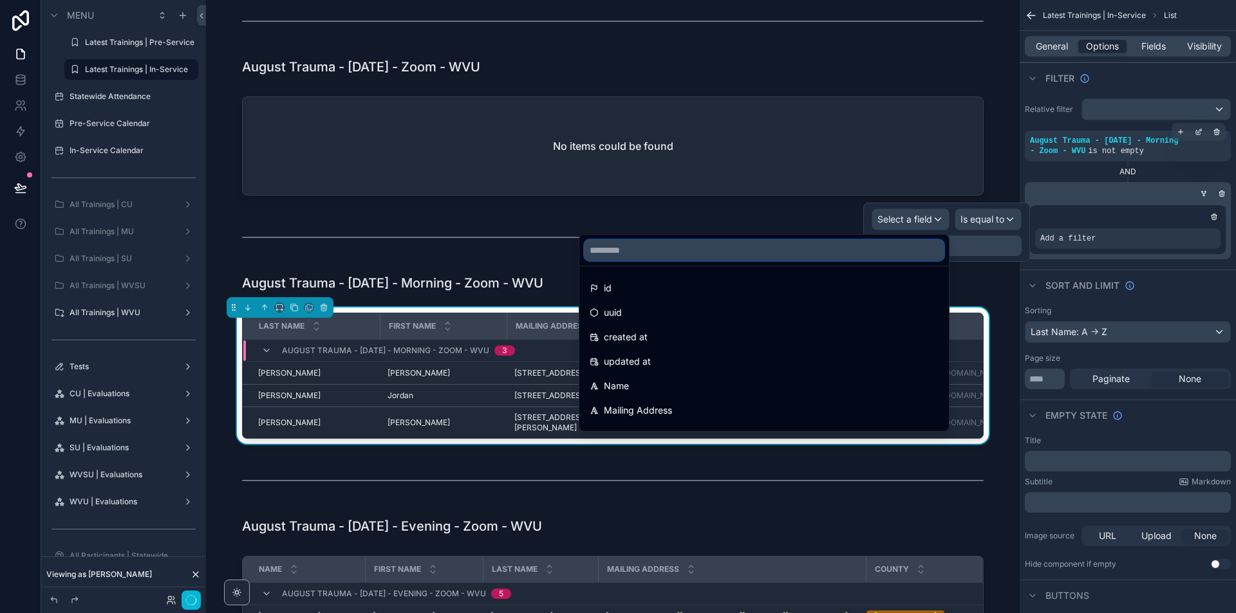
click at [893, 252] on input "text" at bounding box center [763, 250] width 359 height 21
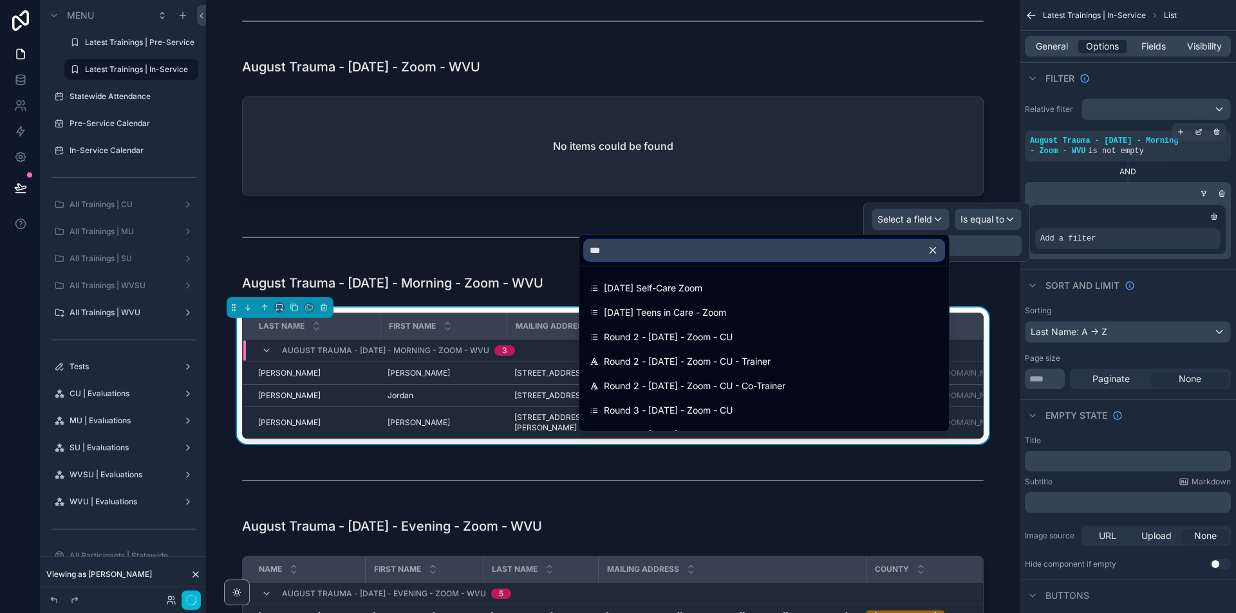
type input "****"
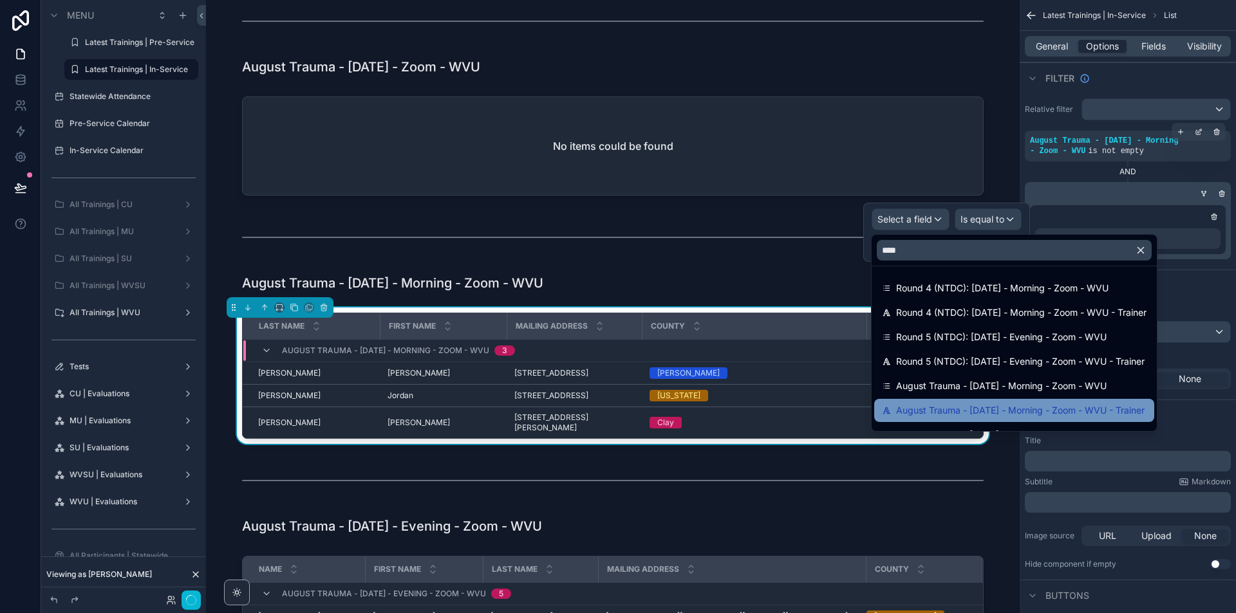
click at [1099, 407] on span "August Trauma - [DATE] - Morning - Zoom - WVU - Trainer" at bounding box center [1020, 410] width 248 height 15
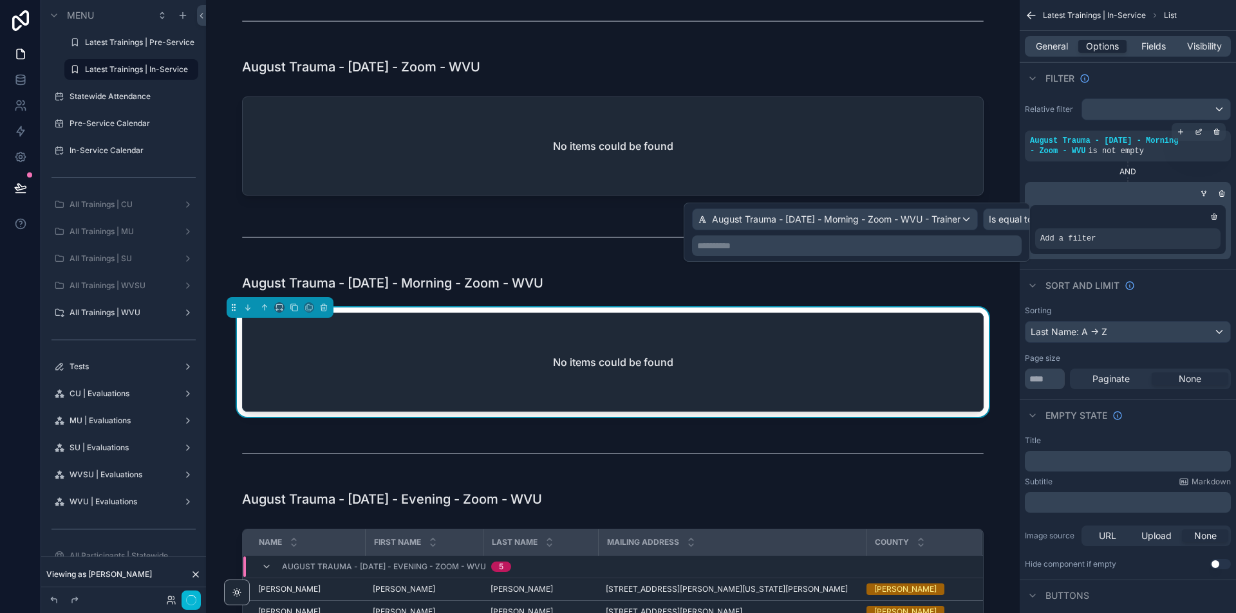
click at [1010, 248] on p "**********" at bounding box center [858, 245] width 322 height 13
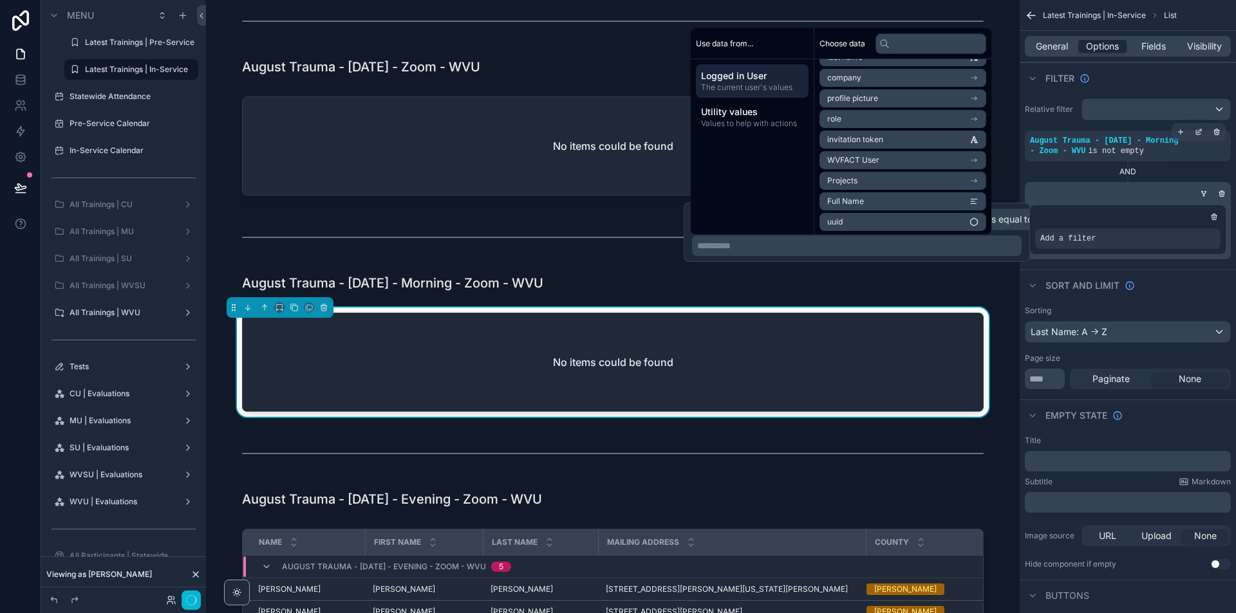
scroll to position [80, 0]
click at [912, 198] on li "Full Name" at bounding box center [902, 199] width 167 height 18
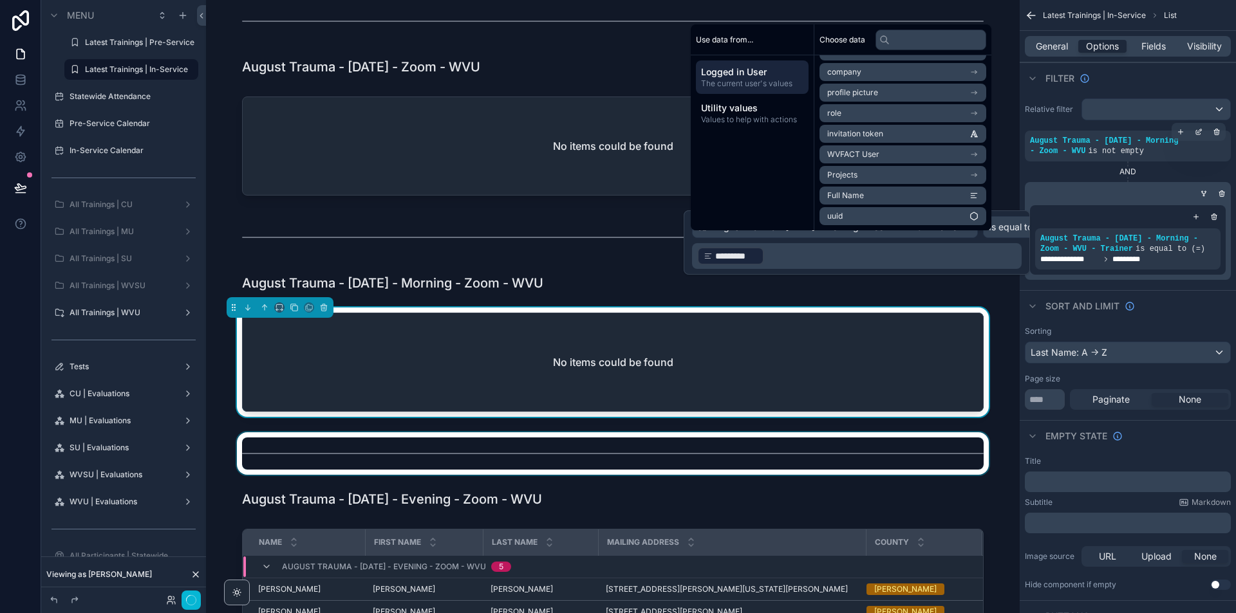
click at [997, 470] on div "scrollable content" at bounding box center [612, 453] width 793 height 42
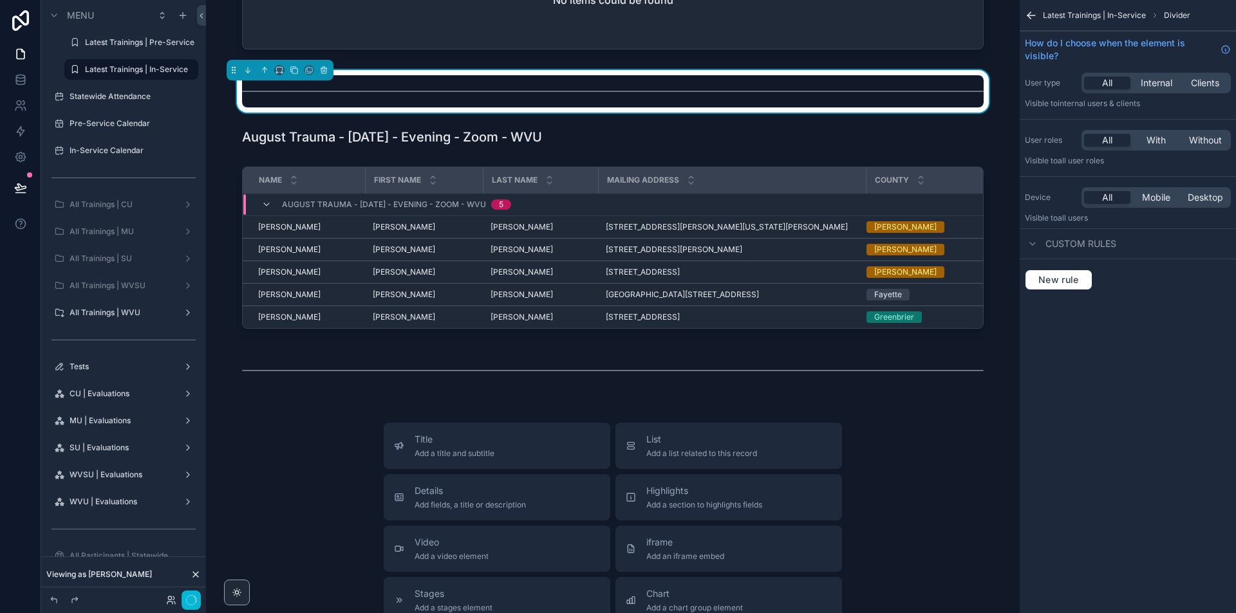
scroll to position [451, 0]
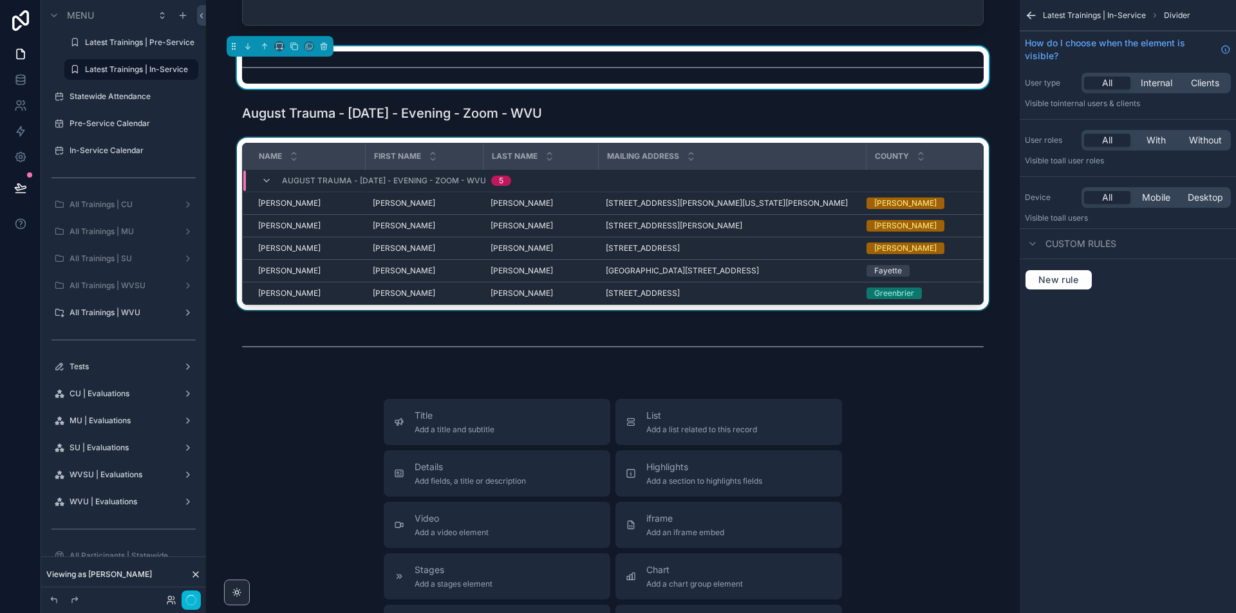
click at [972, 145] on div "County" at bounding box center [924, 156] width 114 height 24
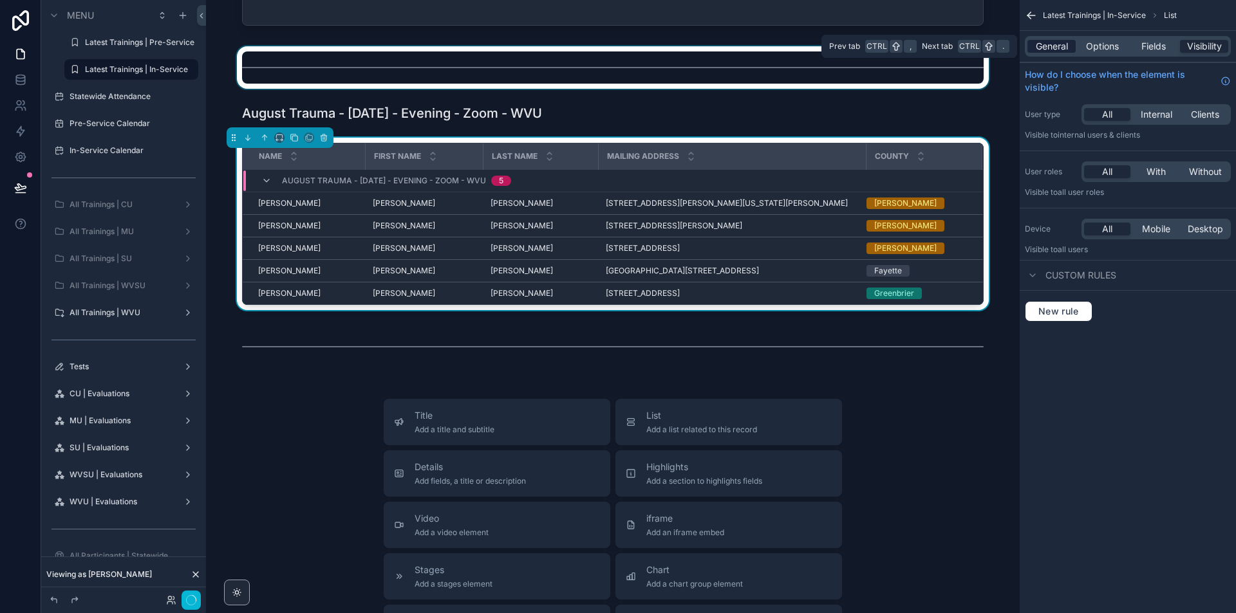
click at [1059, 46] on span "General" at bounding box center [1052, 46] width 32 height 13
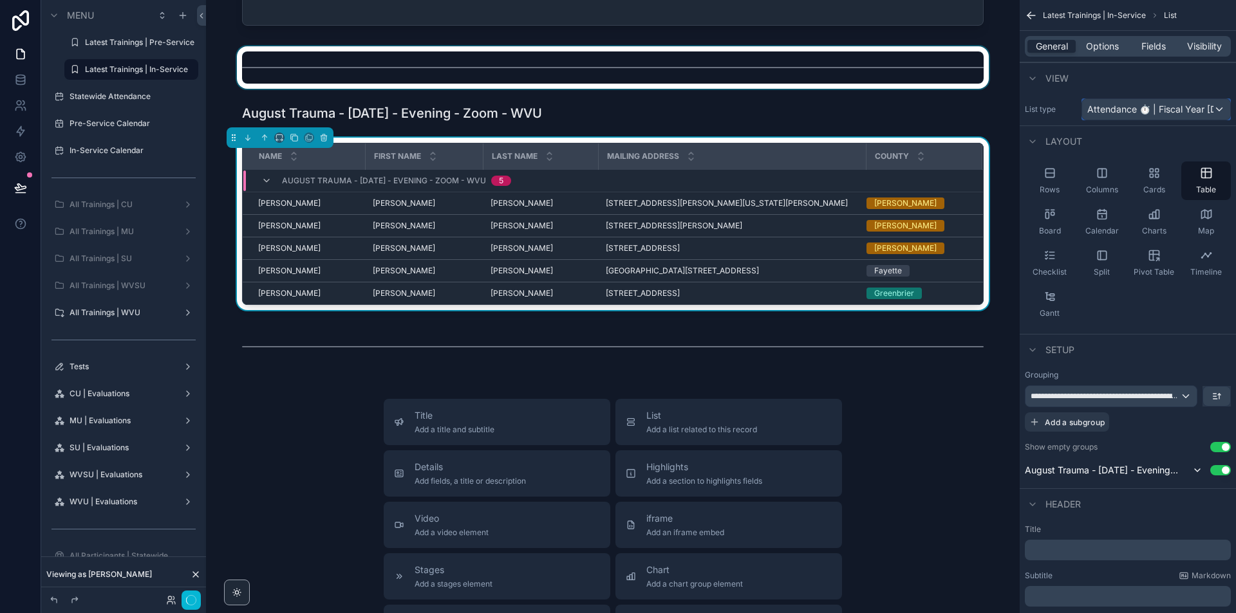
click at [1142, 105] on span "Attendance ⏱ | Fiscal Year [DATE]-[DATE]" at bounding box center [1150, 109] width 126 height 13
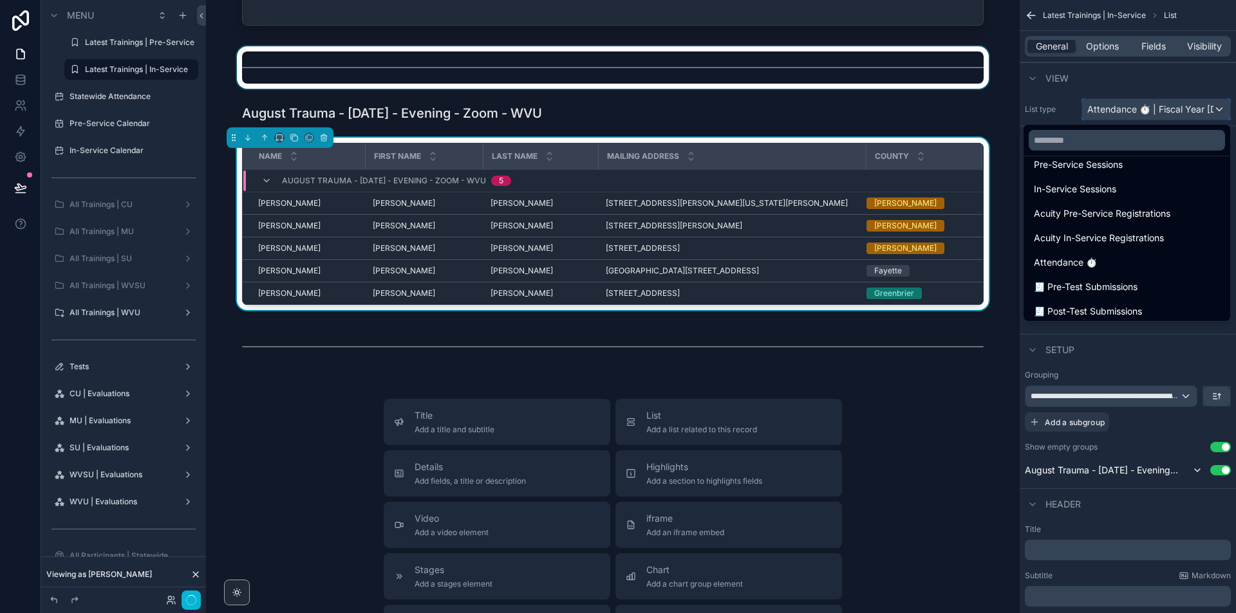
scroll to position [129, 0]
click at [1091, 256] on span "Attendance ⏱" at bounding box center [1065, 259] width 63 height 15
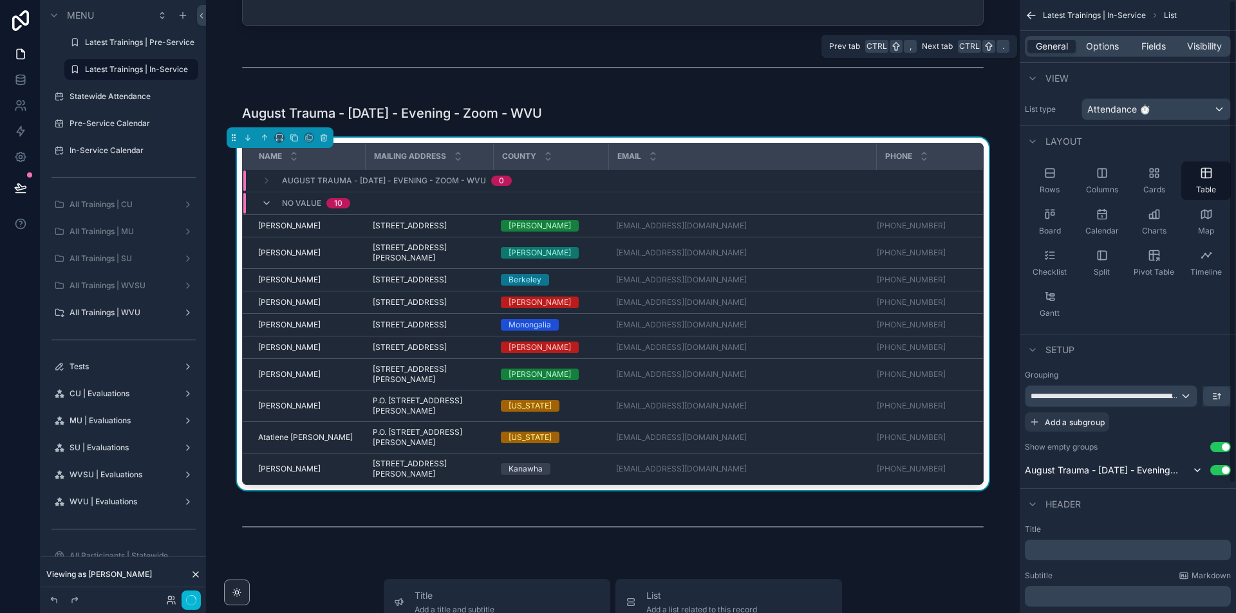
click at [1164, 53] on div "General Options Fields Visibility" at bounding box center [1128, 46] width 206 height 21
click at [1166, 47] on div "Fields" at bounding box center [1153, 46] width 48 height 13
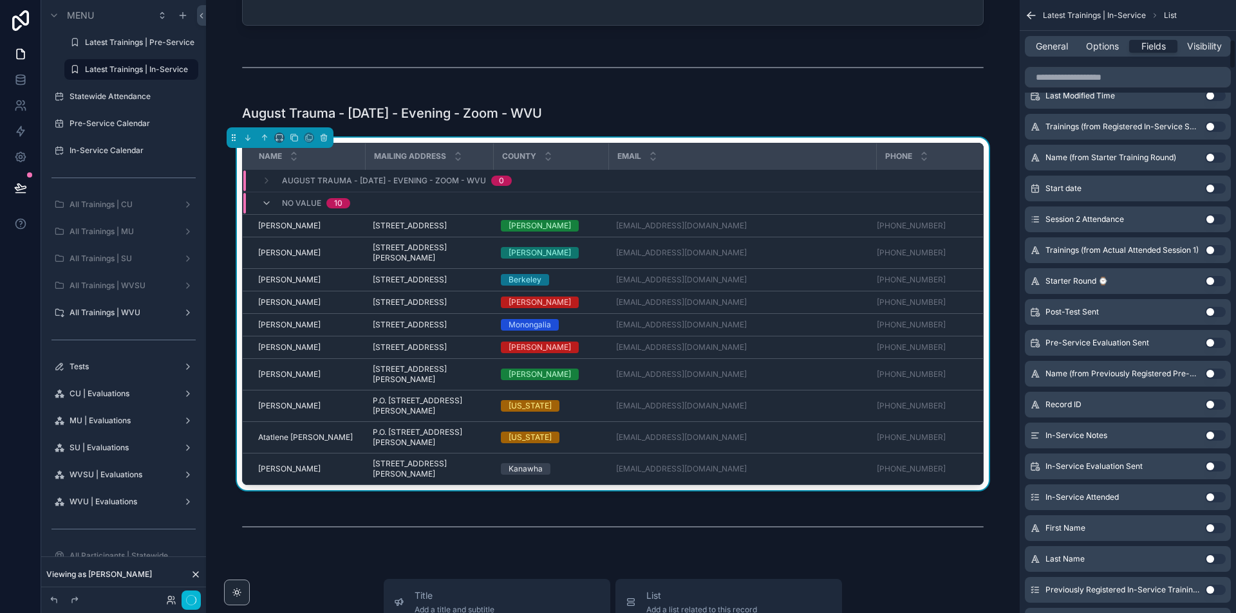
scroll to position [837, 0]
click at [1213, 560] on button "Use setting" at bounding box center [1215, 558] width 21 height 10
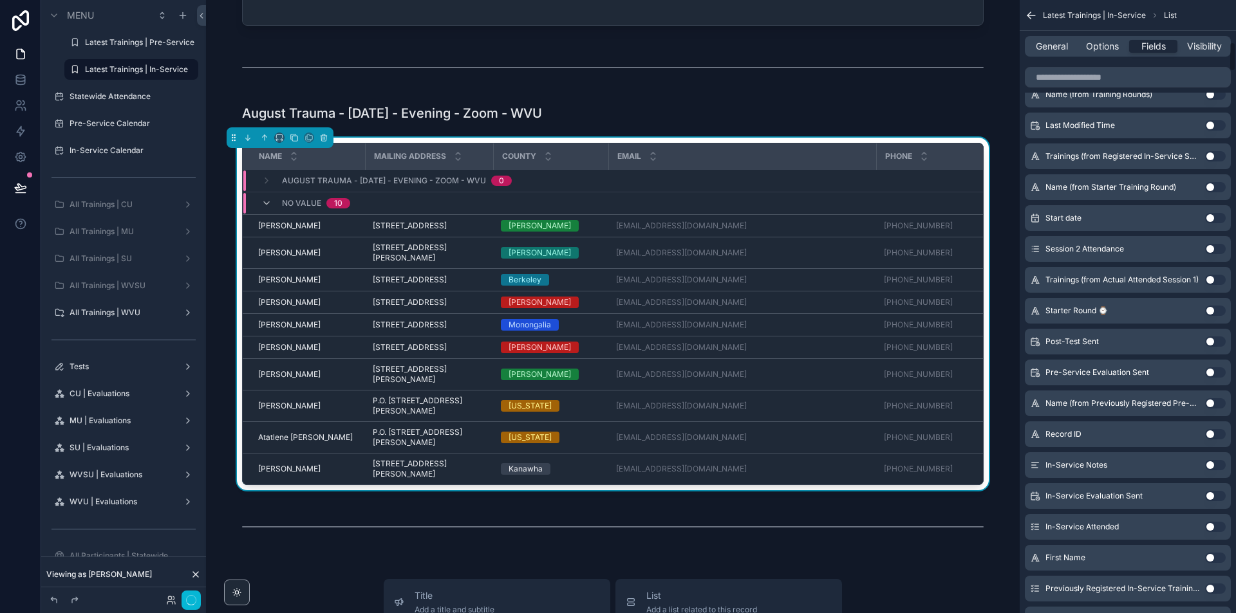
scroll to position [868, 0]
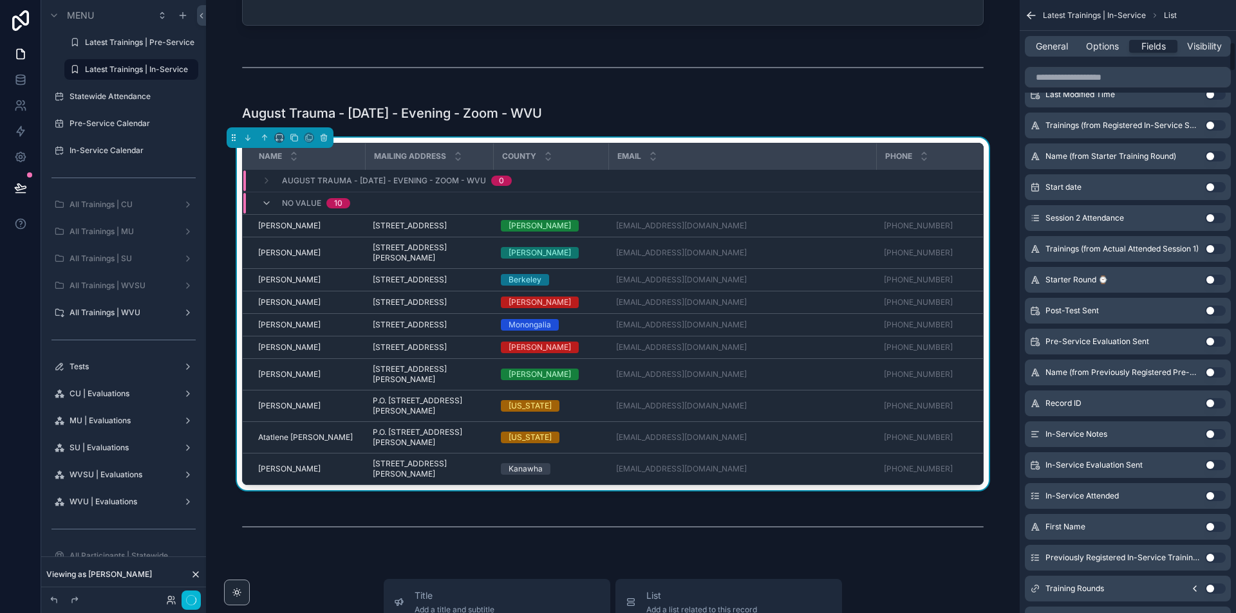
click at [1216, 525] on button "Use setting" at bounding box center [1215, 527] width 21 height 10
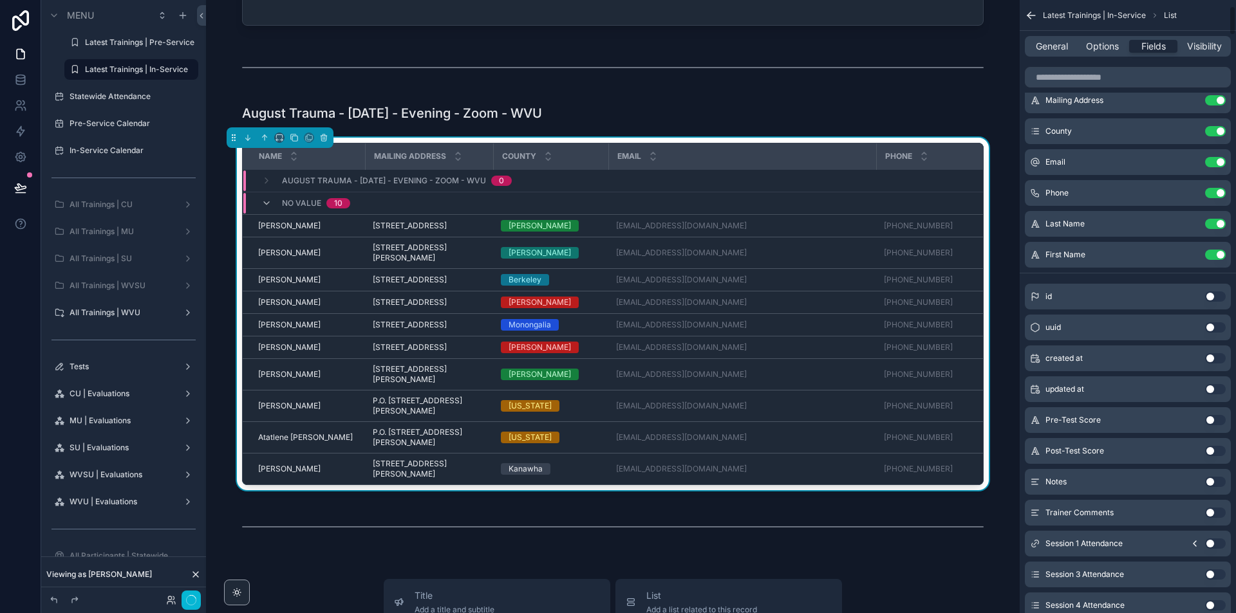
scroll to position [0, 0]
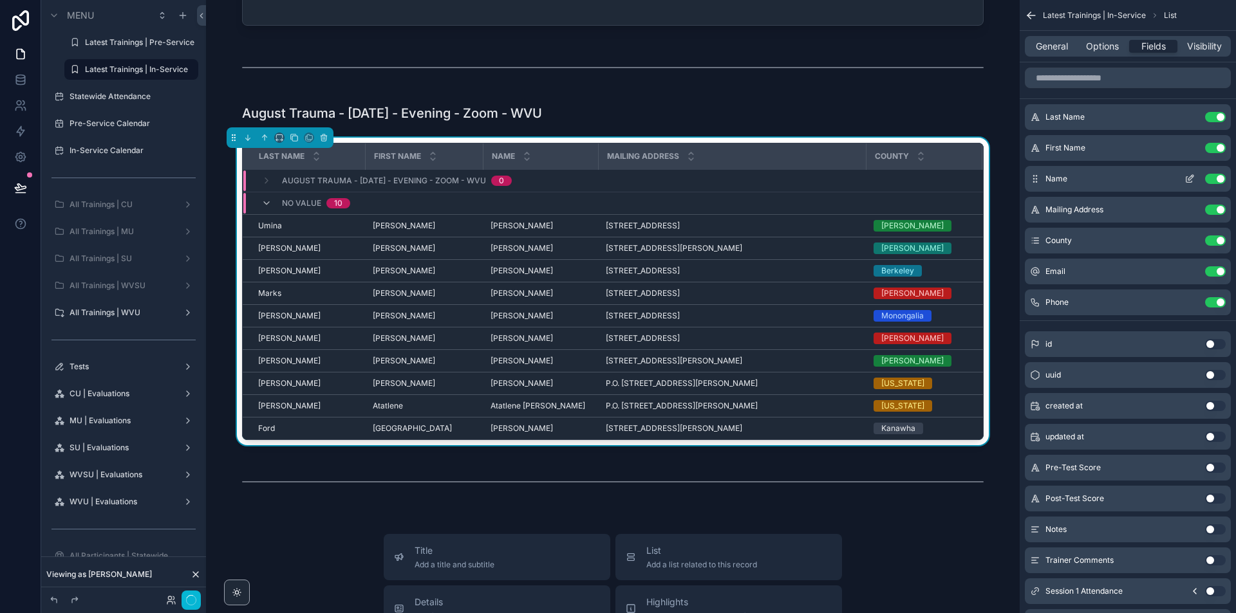
click at [1220, 178] on button "Use setting" at bounding box center [1215, 179] width 21 height 10
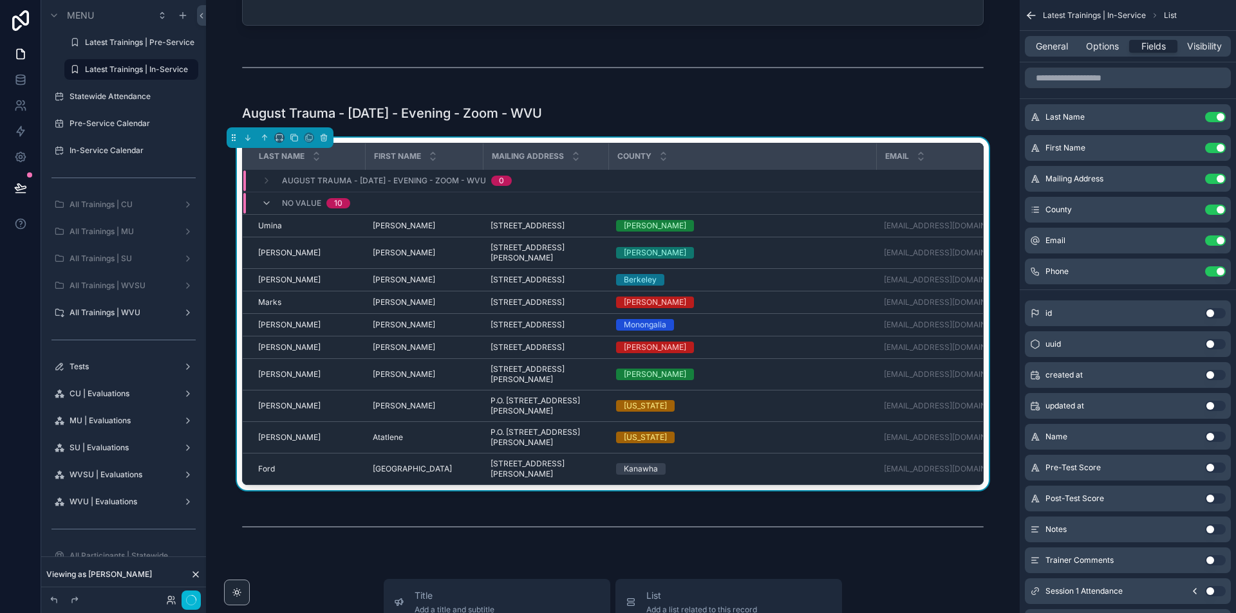
click at [1104, 53] on div "General Options Fields Visibility" at bounding box center [1128, 46] width 206 height 21
click at [1104, 47] on span "Options" at bounding box center [1102, 46] width 33 height 13
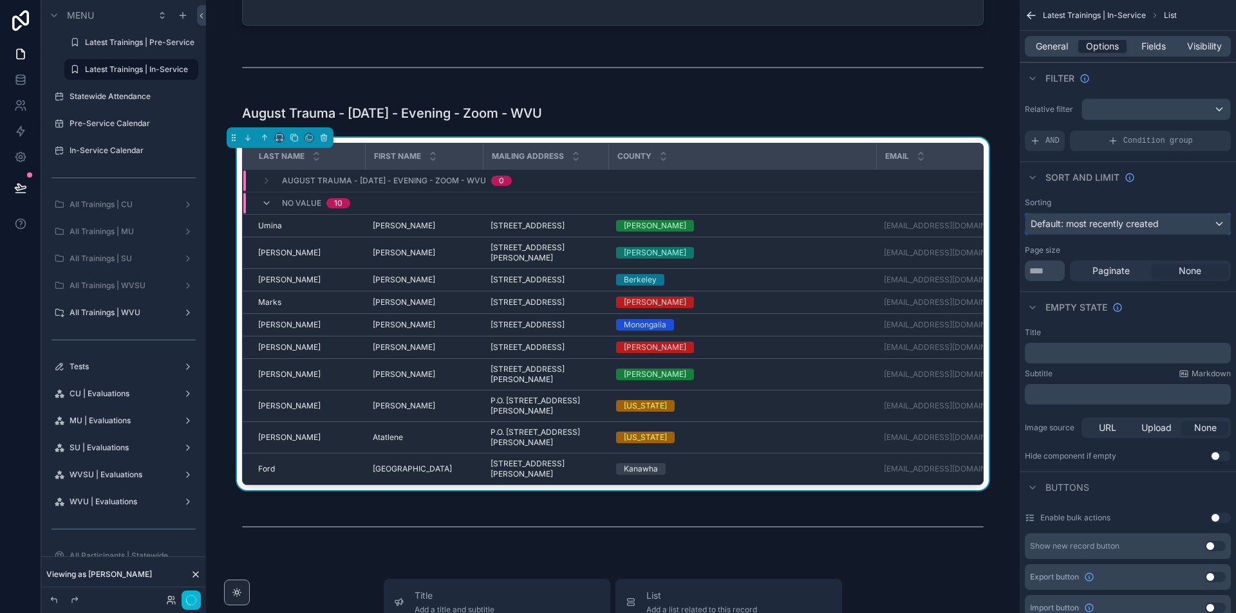
click at [1144, 228] on span "Default: most recently created" at bounding box center [1094, 223] width 128 height 11
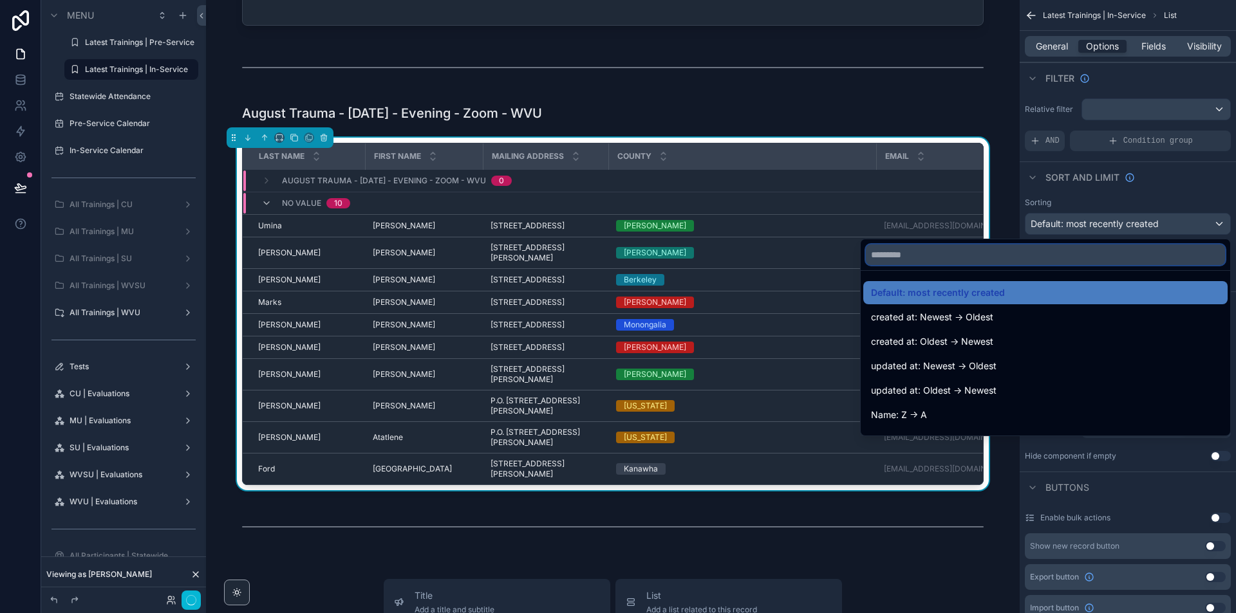
click at [1072, 254] on input "text" at bounding box center [1045, 255] width 359 height 21
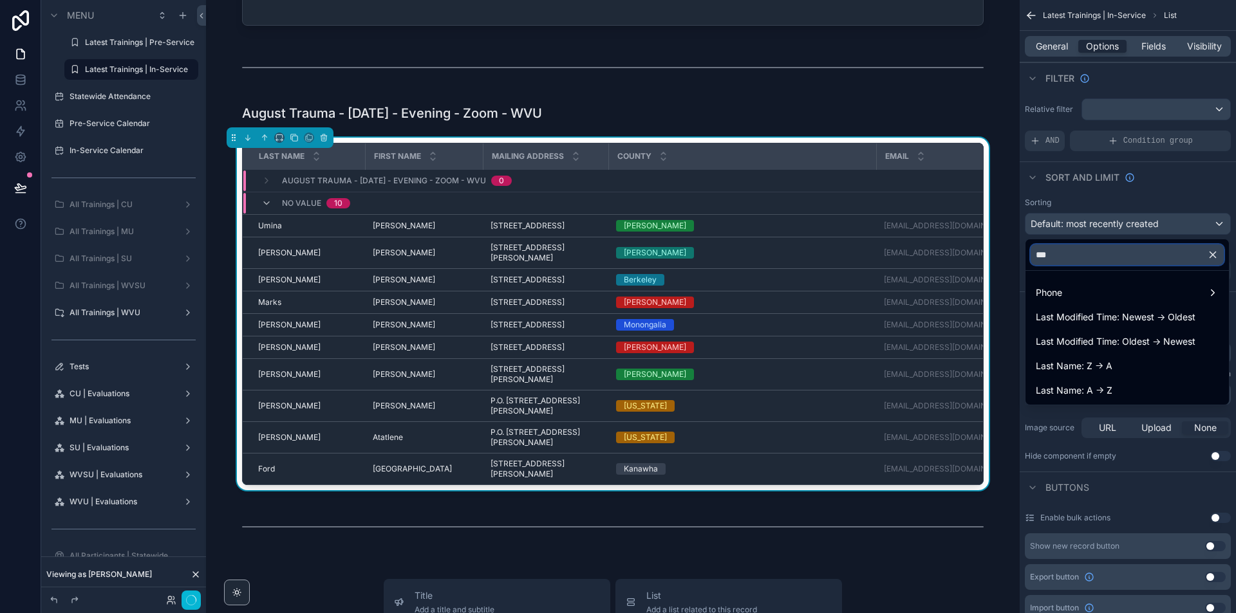
type input "****"
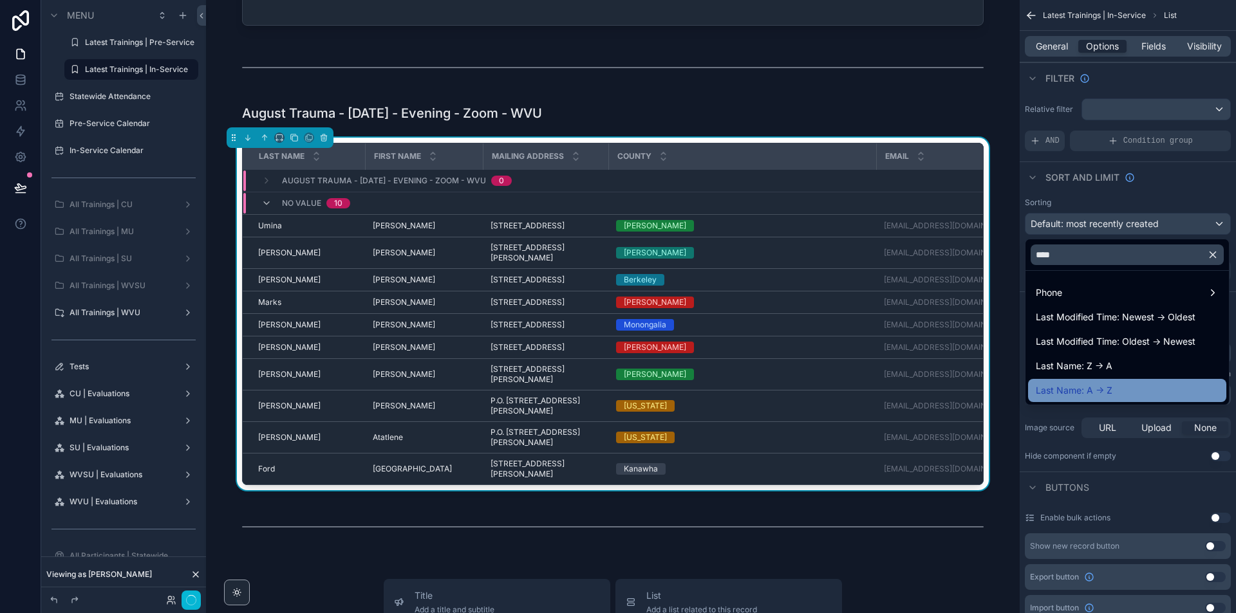
click at [1108, 384] on span "Last Name: A -> Z" at bounding box center [1074, 390] width 77 height 15
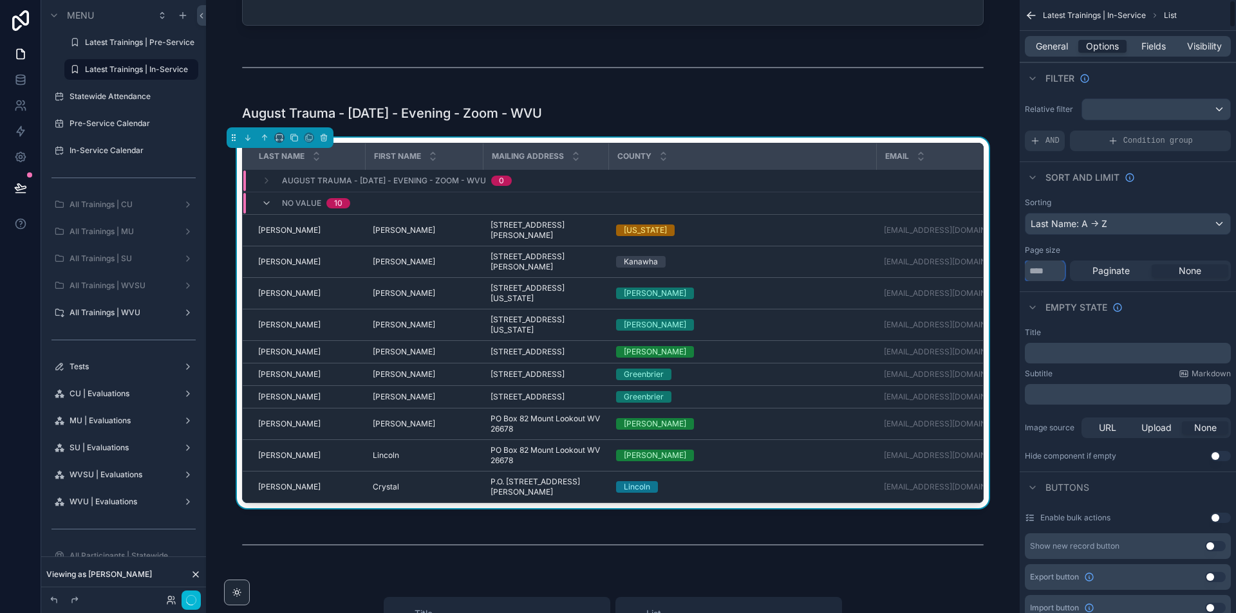
click at [1048, 262] on input "**" at bounding box center [1045, 271] width 40 height 21
type input "***"
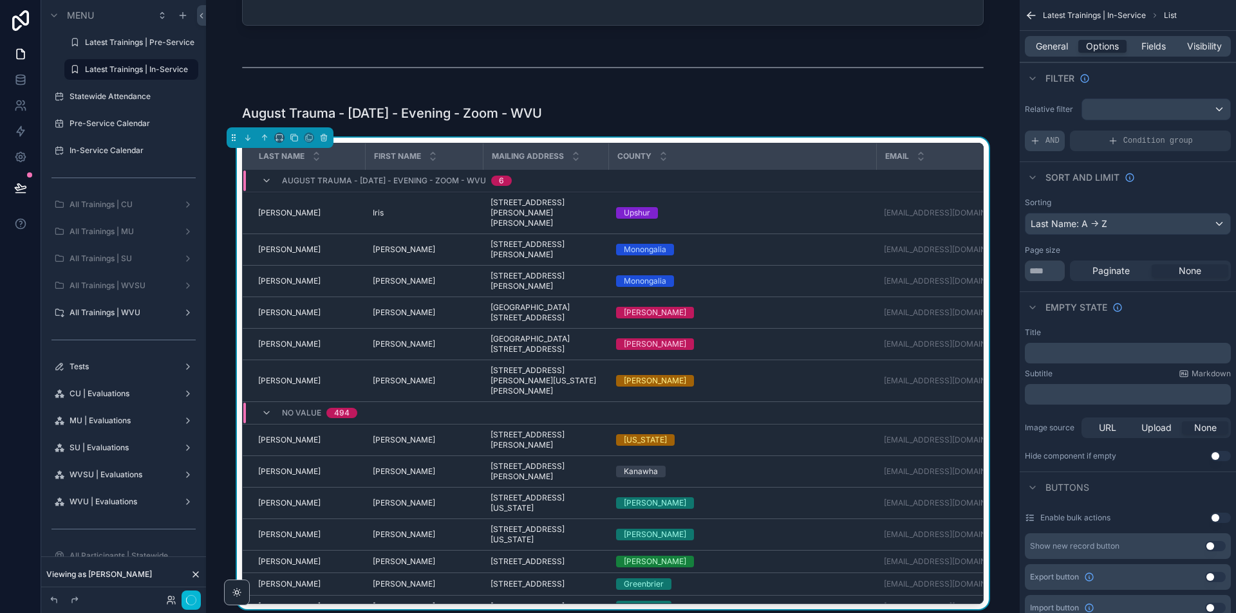
click at [1051, 133] on div "AND" at bounding box center [1045, 141] width 40 height 21
click at [1198, 138] on div "scrollable content" at bounding box center [1198, 132] width 18 height 18
click at [913, 127] on span "Select a field" at bounding box center [894, 121] width 55 height 13
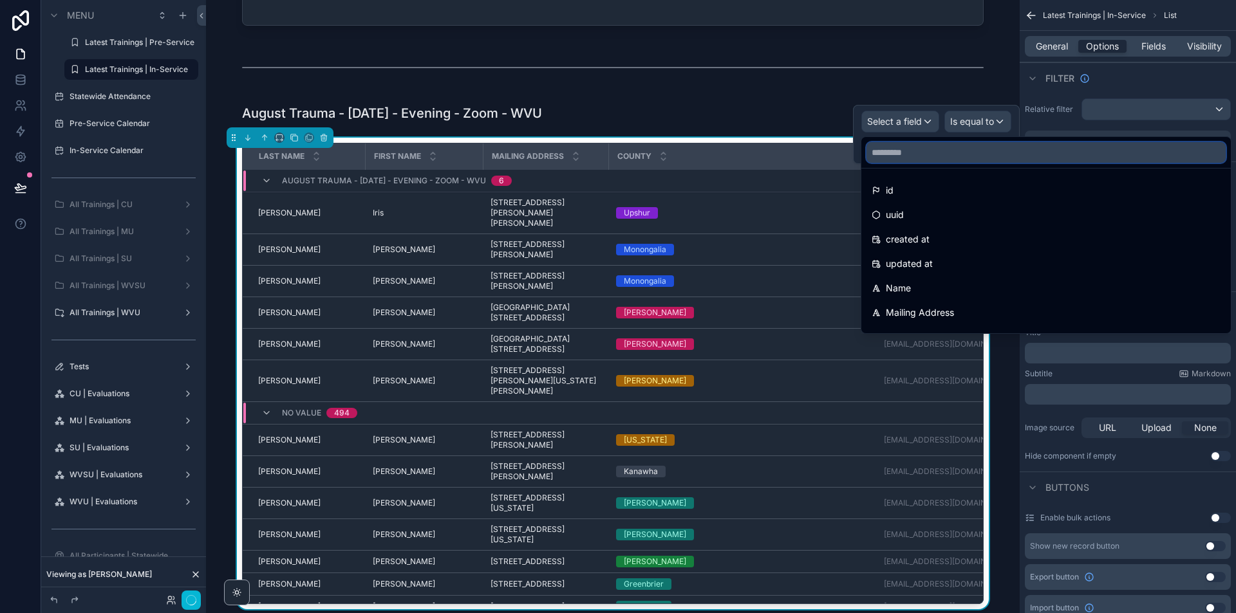
click at [898, 151] on input "text" at bounding box center [1045, 152] width 359 height 21
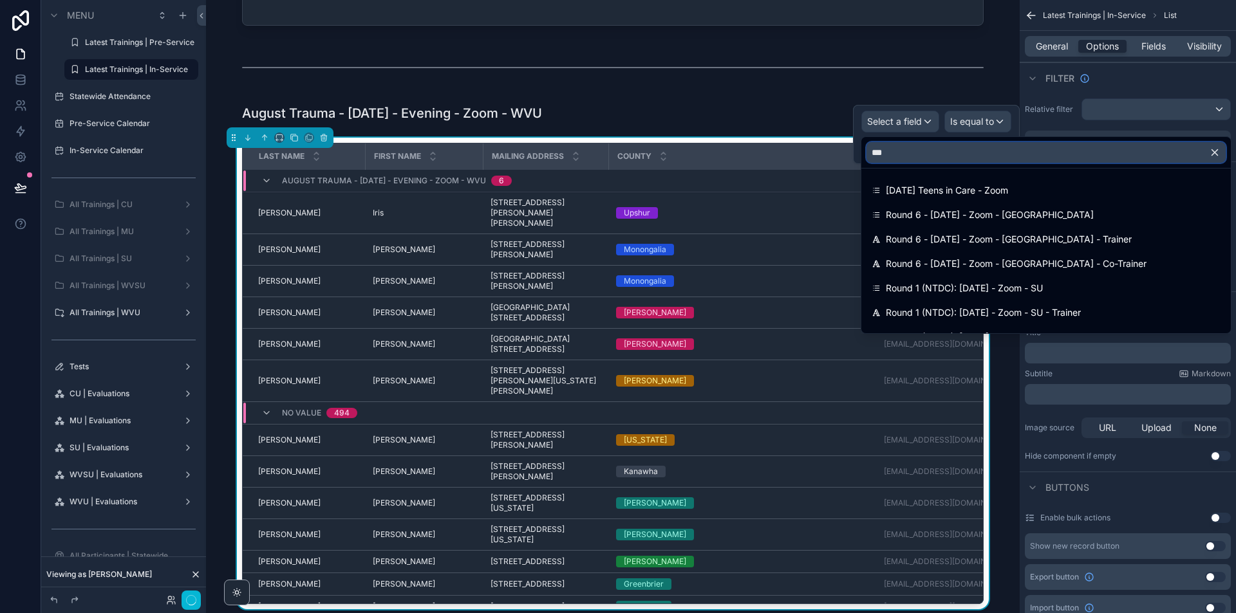
type input "****"
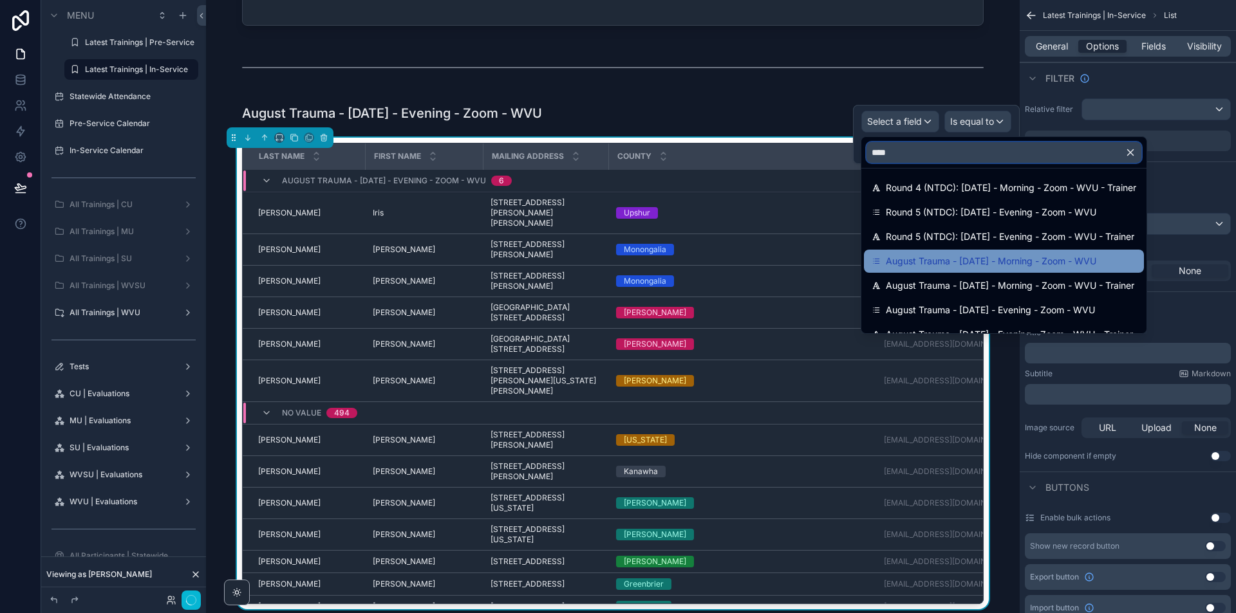
scroll to position [42, 0]
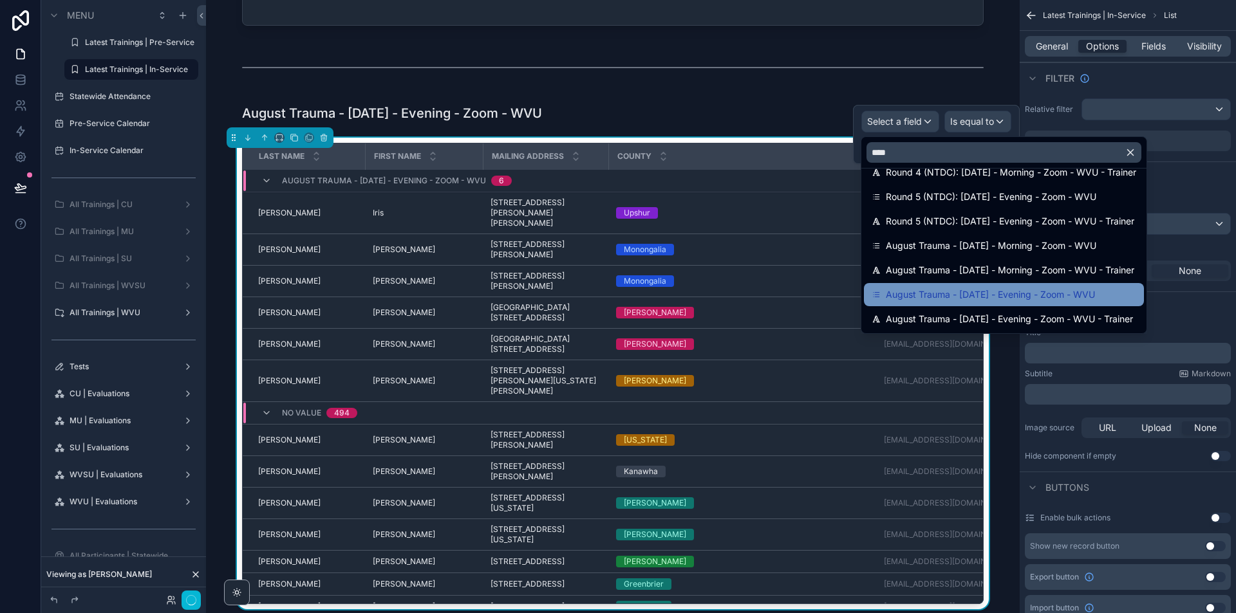
click at [1095, 296] on span "August Trauma - [DATE] - Evening - Zoom - WVU" at bounding box center [990, 294] width 209 height 15
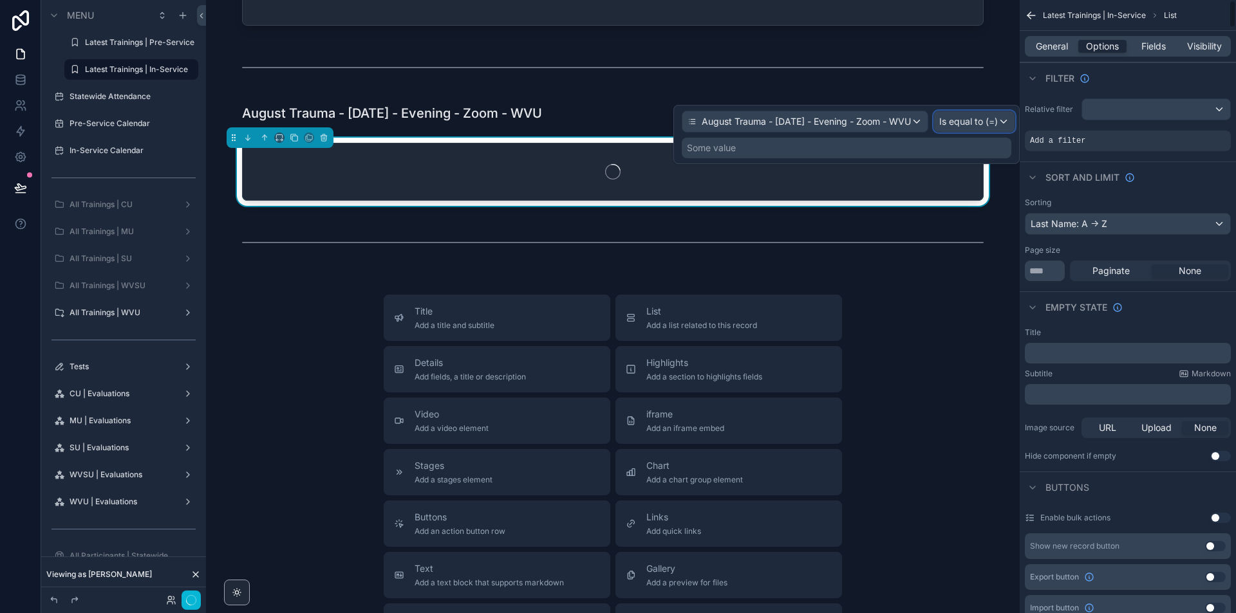
click at [998, 120] on span "Is equal to (=)" at bounding box center [968, 121] width 59 height 13
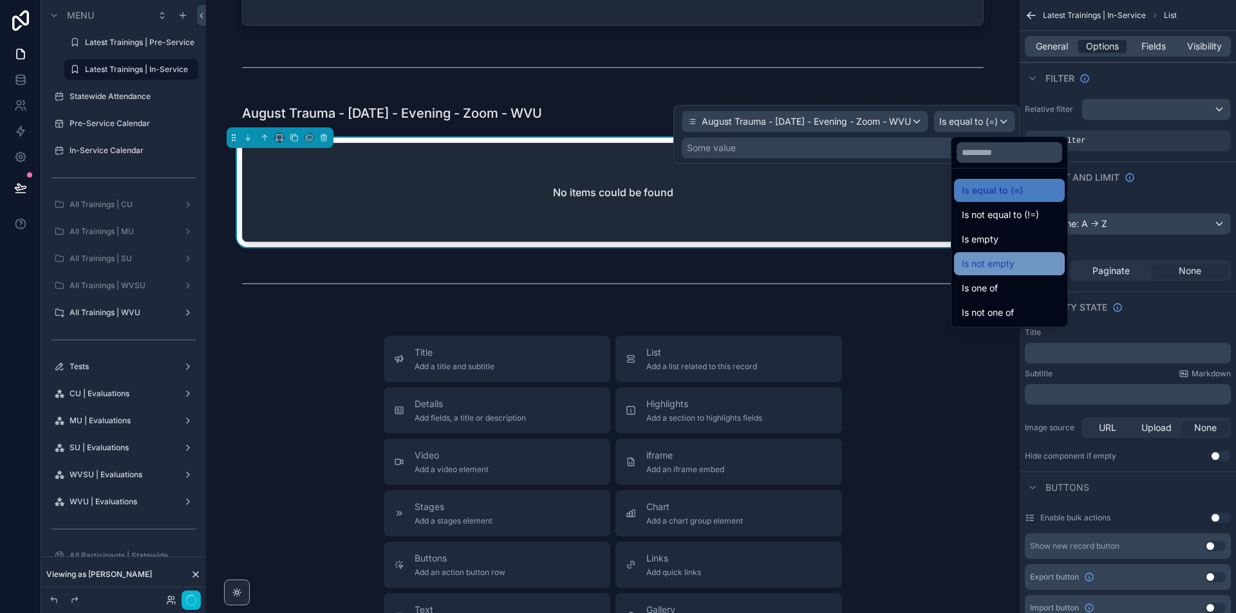
click at [989, 268] on span "Is not empty" at bounding box center [988, 263] width 53 height 15
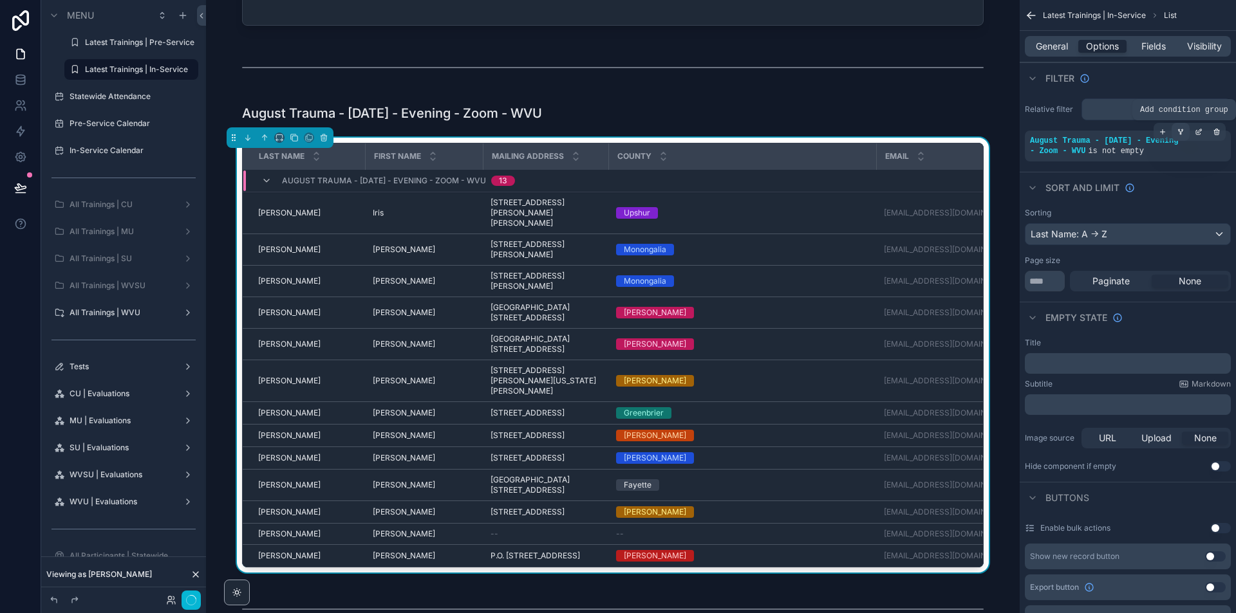
click at [1182, 135] on icon "scrollable content" at bounding box center [1180, 132] width 8 height 8
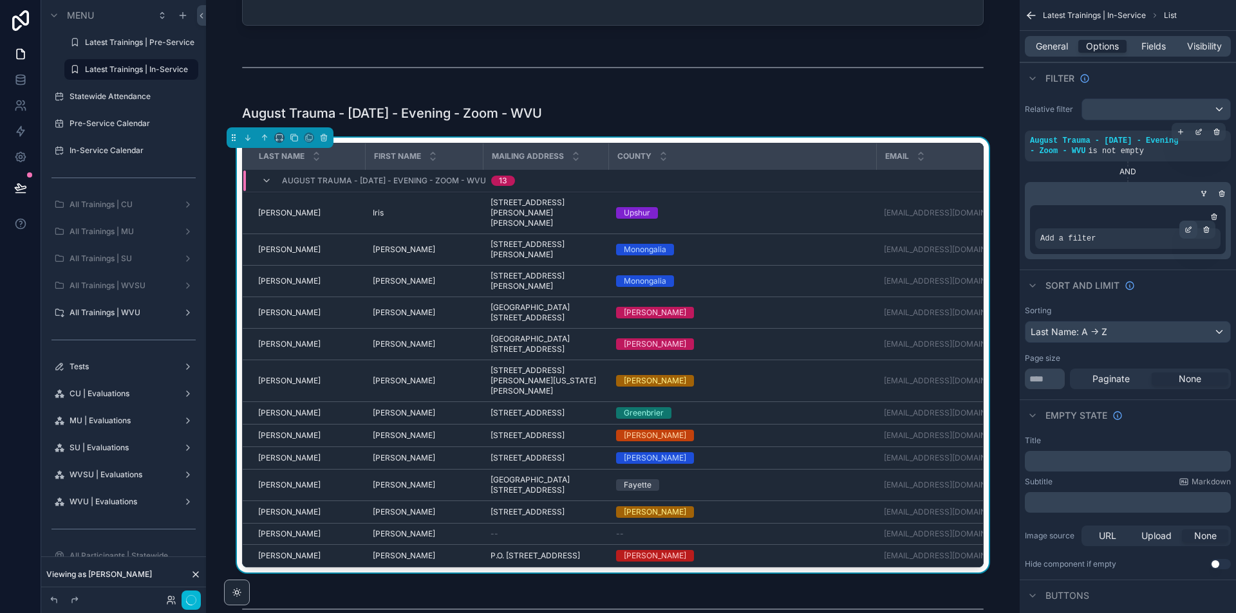
click at [1189, 232] on icon "scrollable content" at bounding box center [1187, 230] width 5 height 5
click at [897, 224] on span "Select a field" at bounding box center [904, 219] width 55 height 13
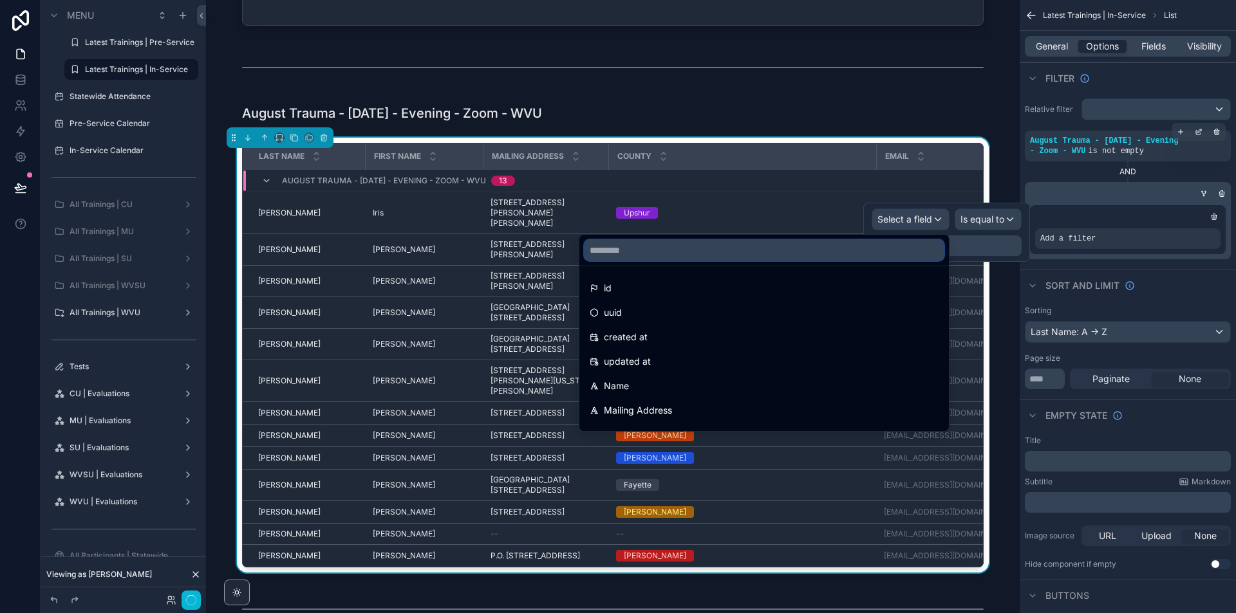
click at [849, 257] on input "text" at bounding box center [763, 250] width 359 height 21
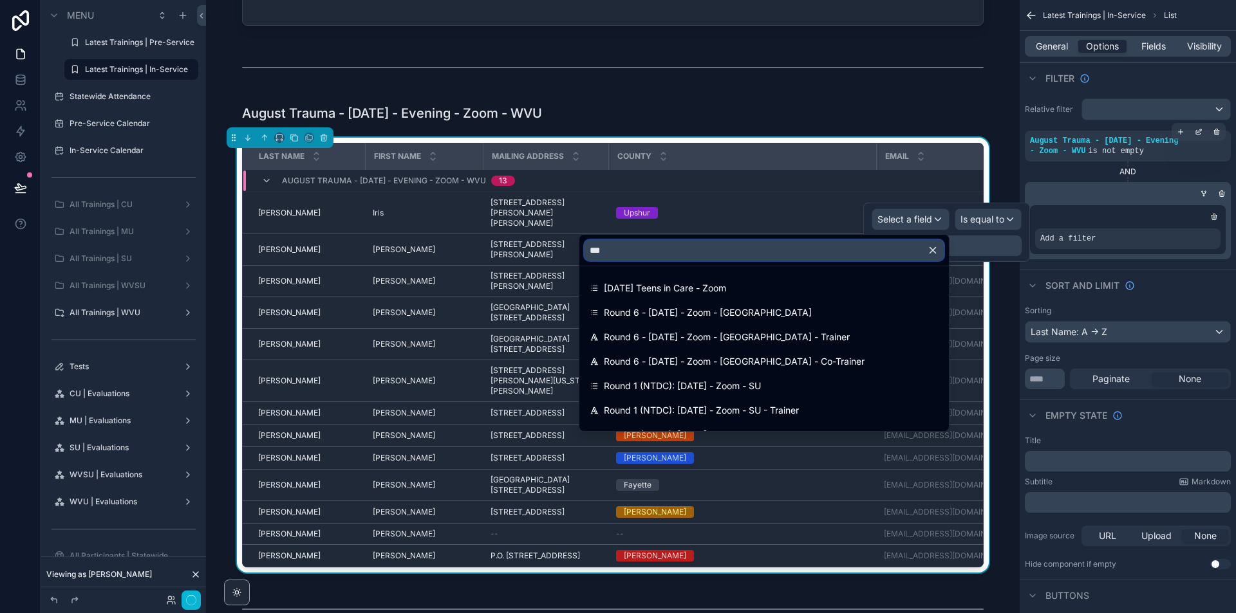
type input "****"
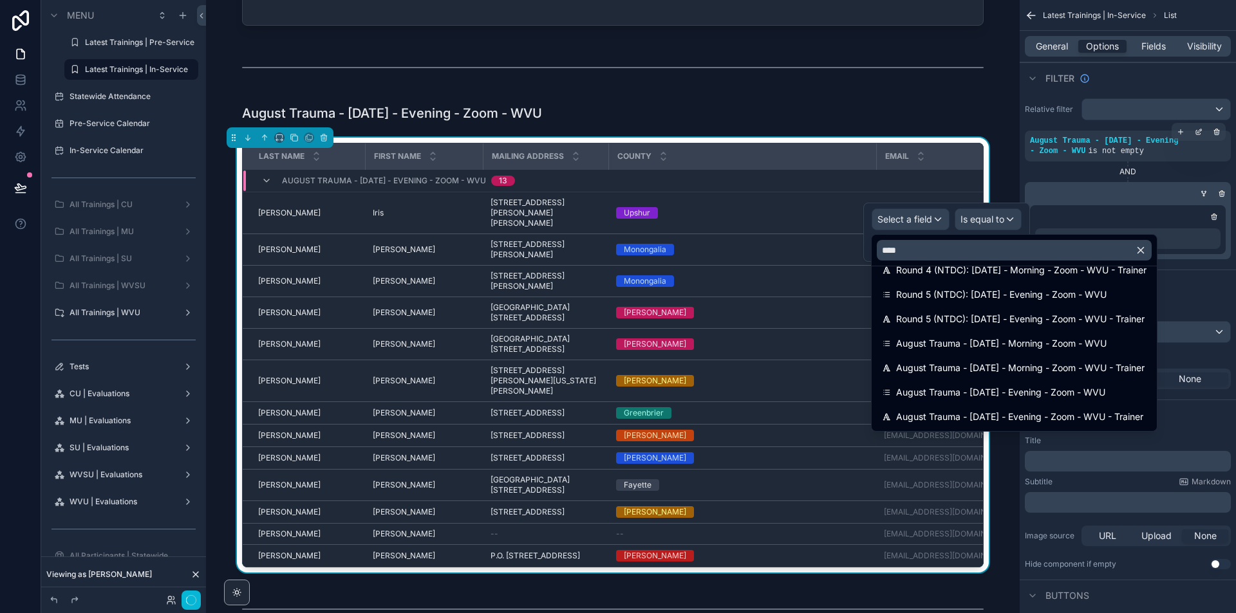
click at [1084, 410] on span "August Trauma - [DATE] - Evening - Zoom - WVU - Trainer" at bounding box center [1019, 416] width 247 height 15
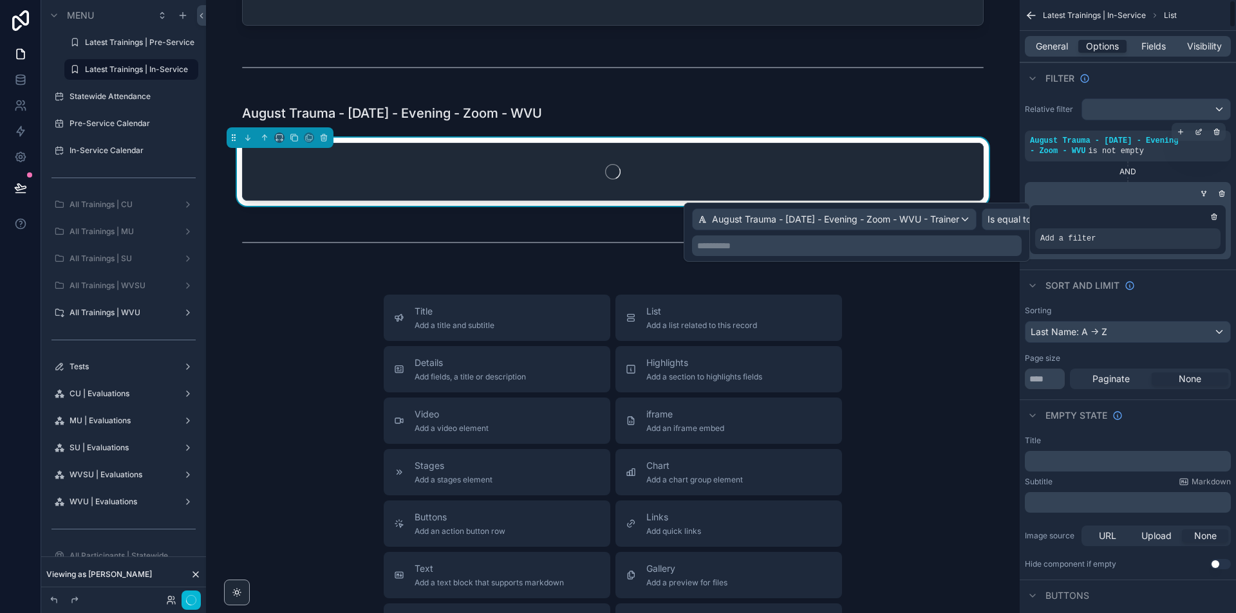
click at [1011, 243] on p "**********" at bounding box center [858, 245] width 322 height 13
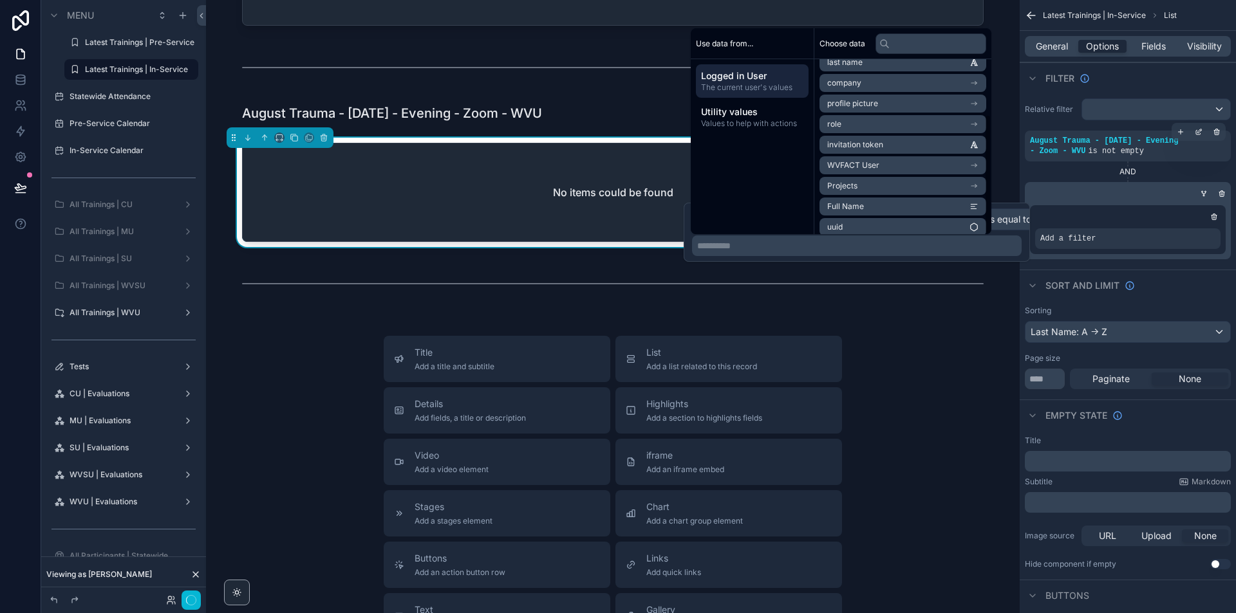
scroll to position [80, 0]
click at [864, 196] on li "Full Name" at bounding box center [902, 199] width 167 height 18
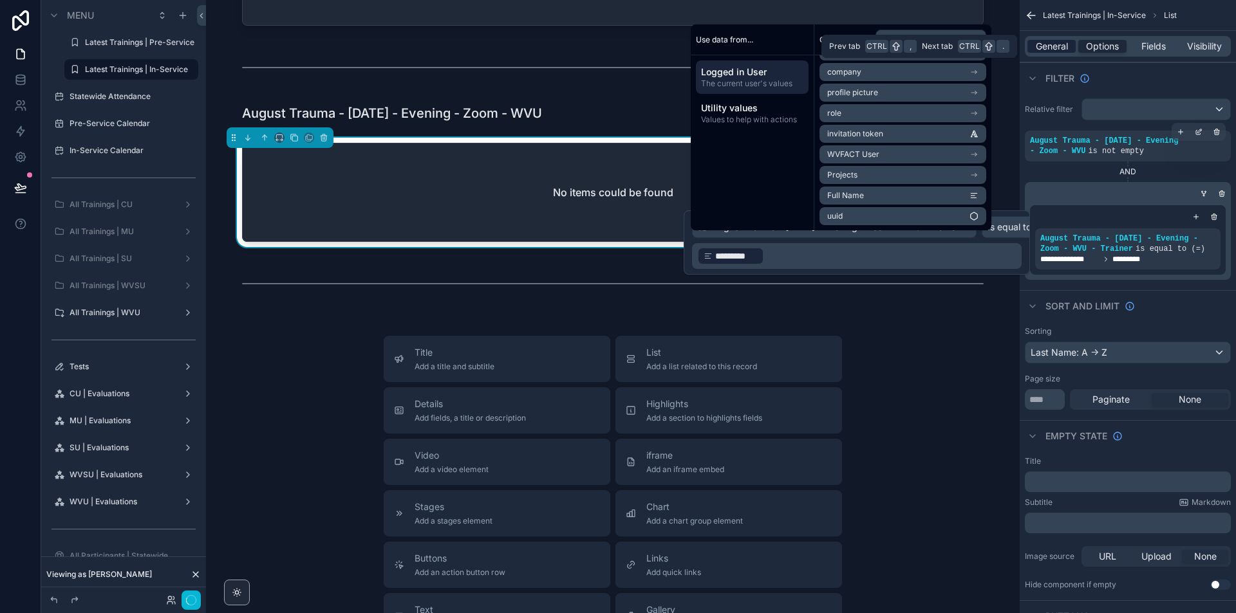
click at [1056, 42] on span "General" at bounding box center [1052, 46] width 32 height 13
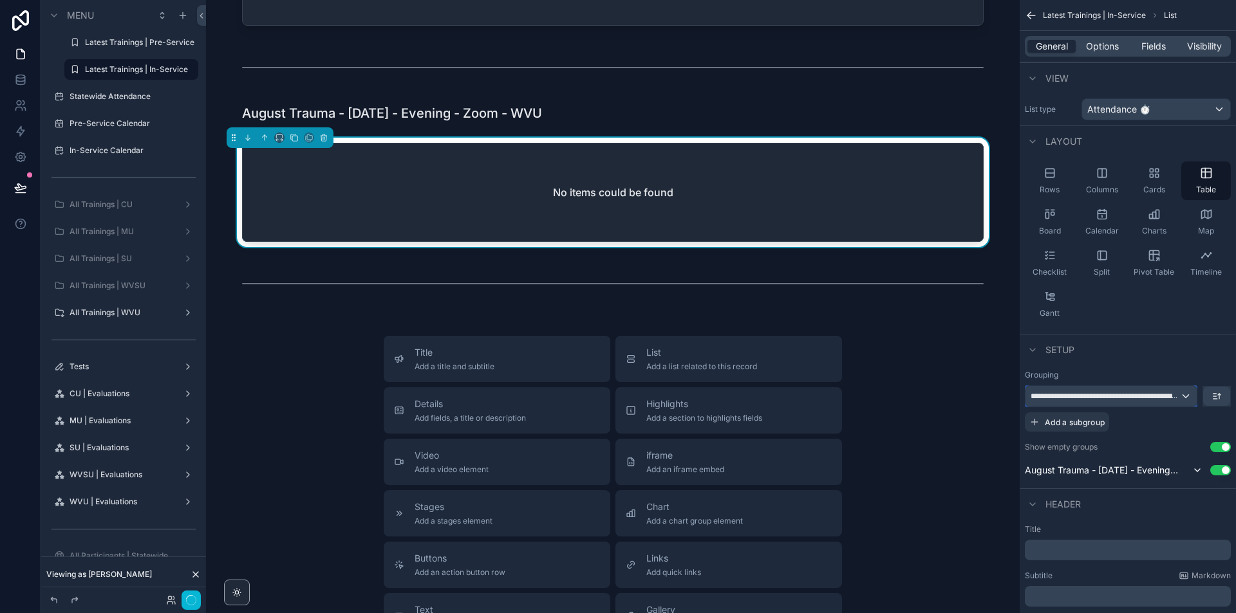
click at [1131, 401] on span "**********" at bounding box center [1104, 396] width 149 height 10
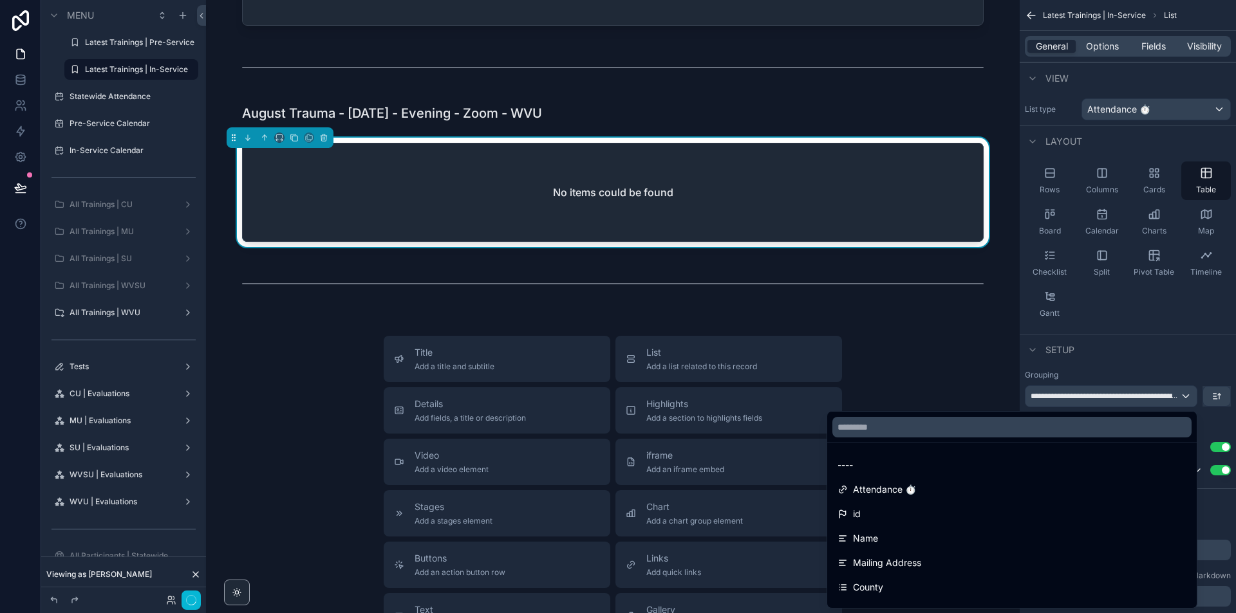
click at [1131, 401] on div "scrollable content" at bounding box center [618, 306] width 1236 height 613
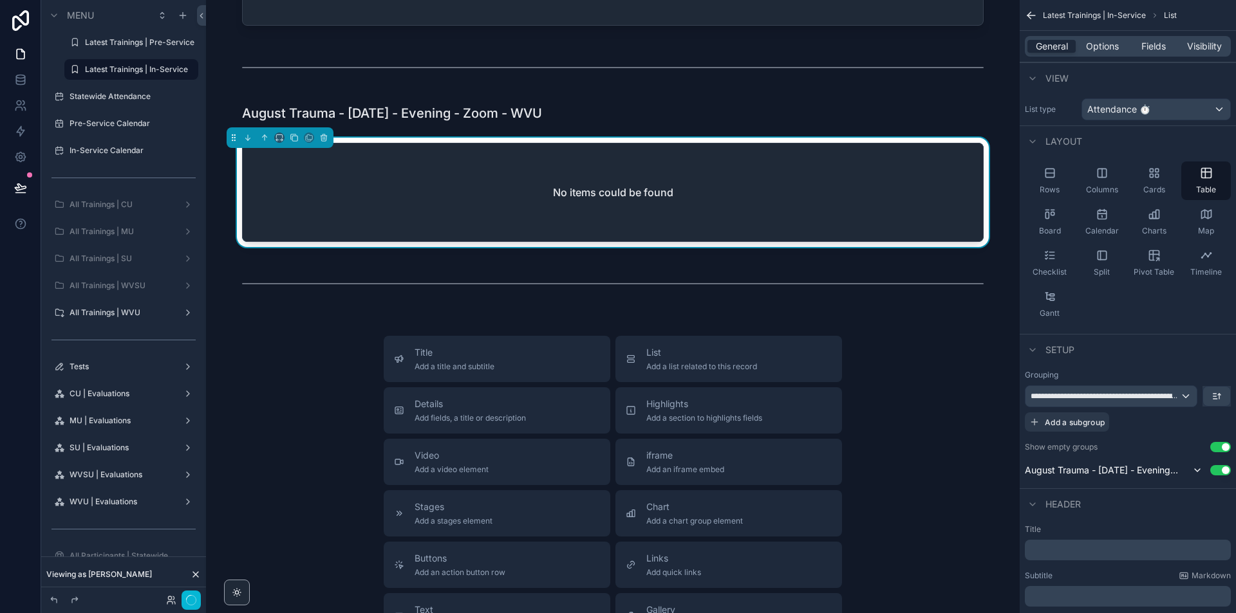
click at [994, 358] on div "Title Add a title and subtitle List Add a list related to this record Details A…" at bounding box center [612, 565] width 793 height 458
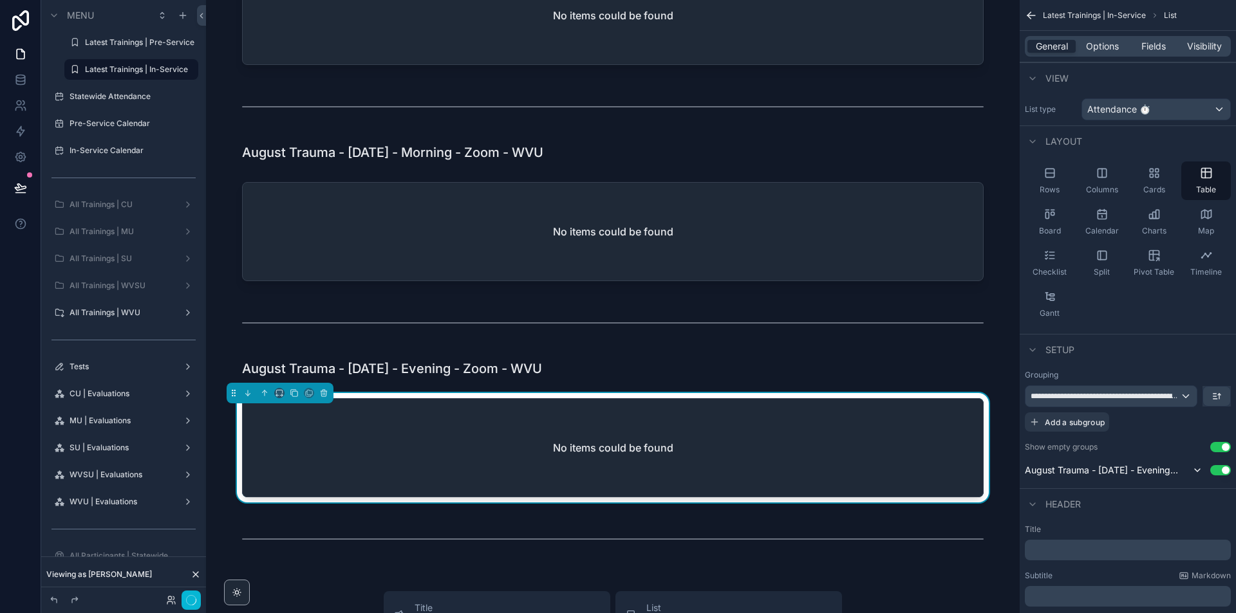
scroll to position [193, 0]
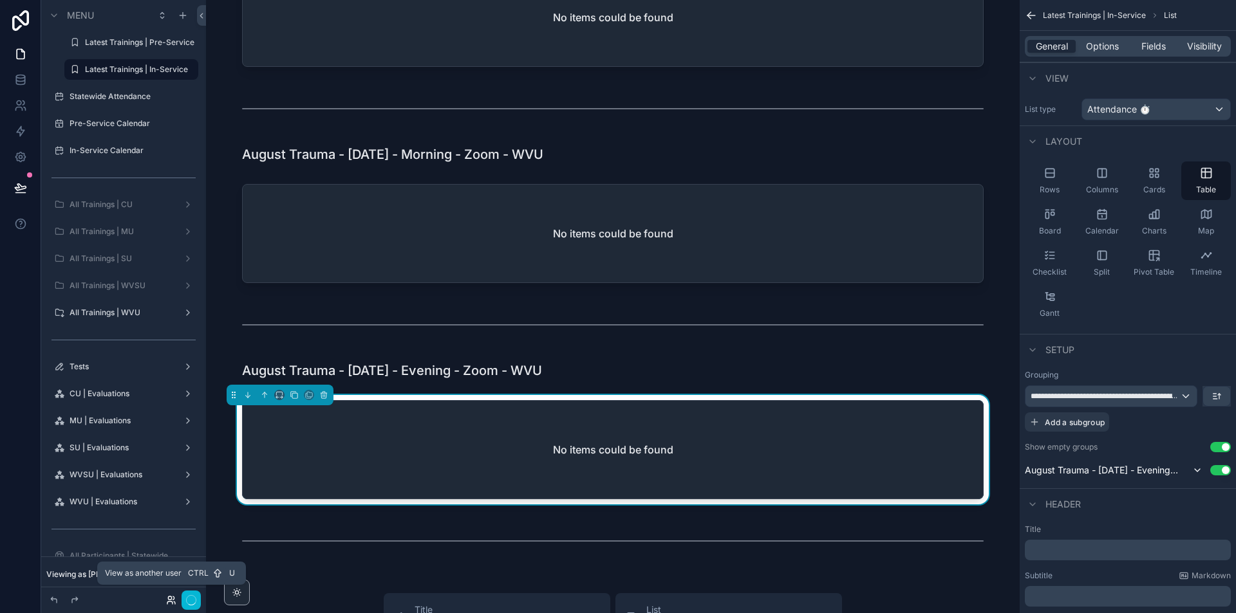
click at [173, 601] on icon at bounding box center [171, 600] width 10 height 10
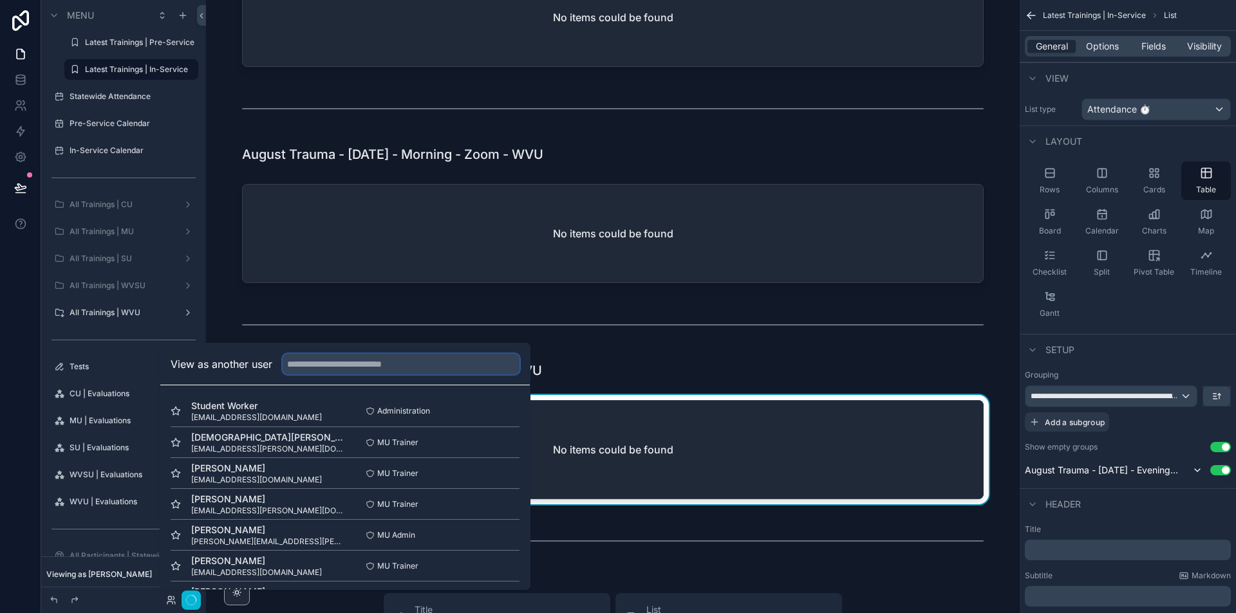
click at [363, 367] on input "text" at bounding box center [401, 364] width 237 height 21
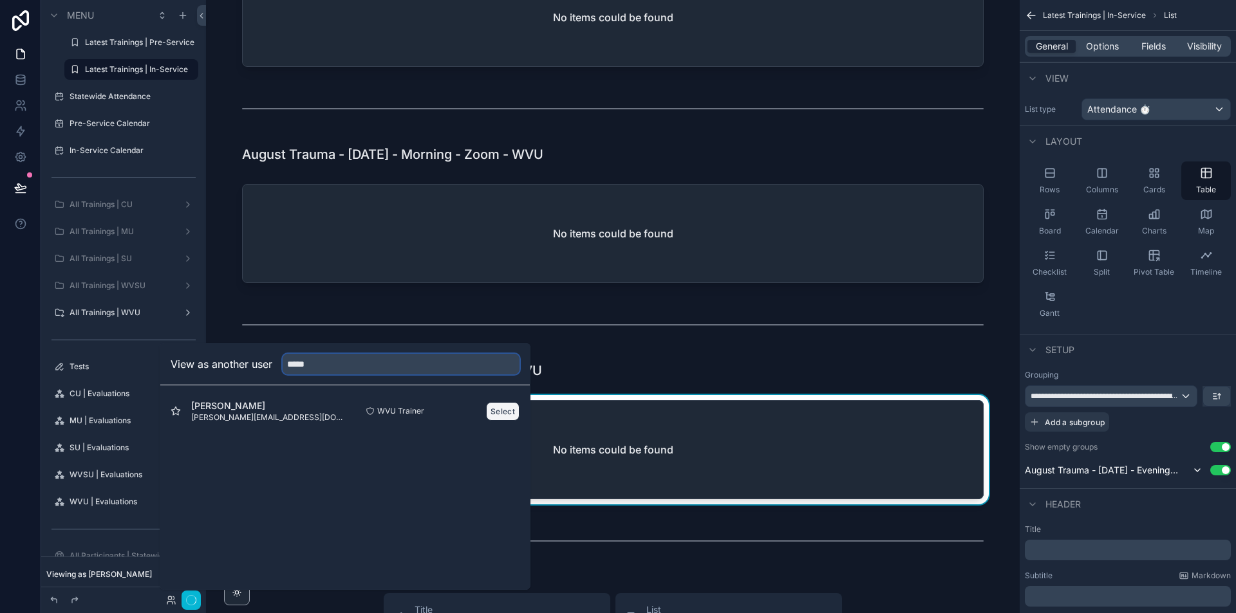
type input "*****"
click at [501, 415] on button "Select" at bounding box center [502, 411] width 33 height 19
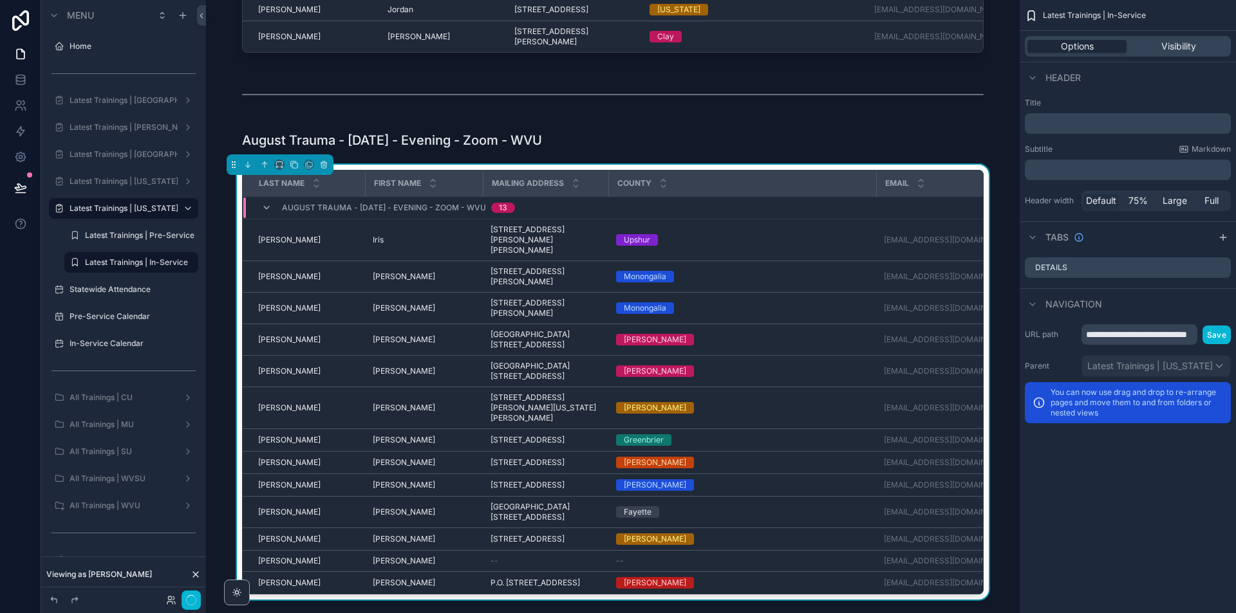
scroll to position [193, 0]
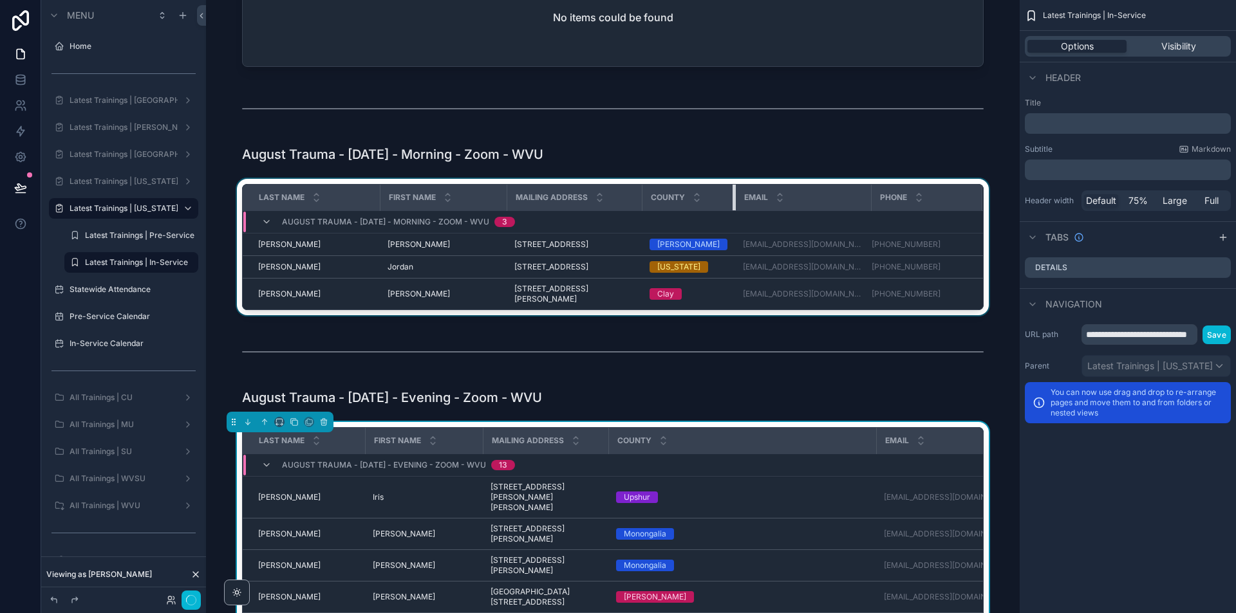
drag, startPoint x: 860, startPoint y: 196, endPoint x: 718, endPoint y: 196, distance: 141.6
click at [732, 196] on div "scrollable content" at bounding box center [734, 198] width 5 height 26
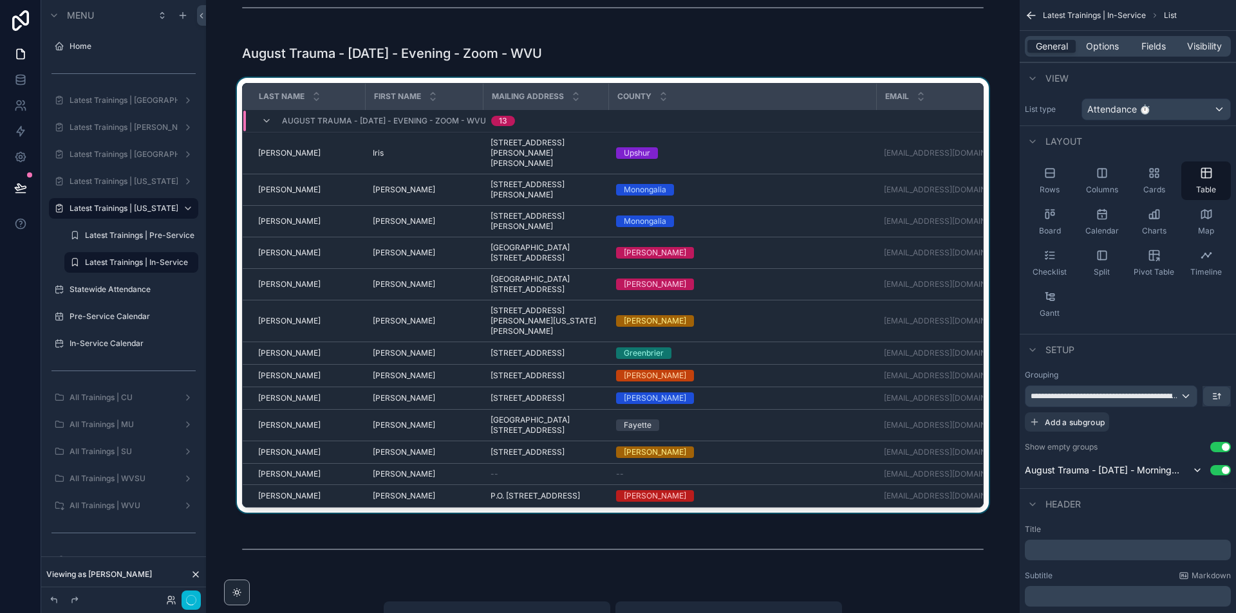
scroll to position [579, 0]
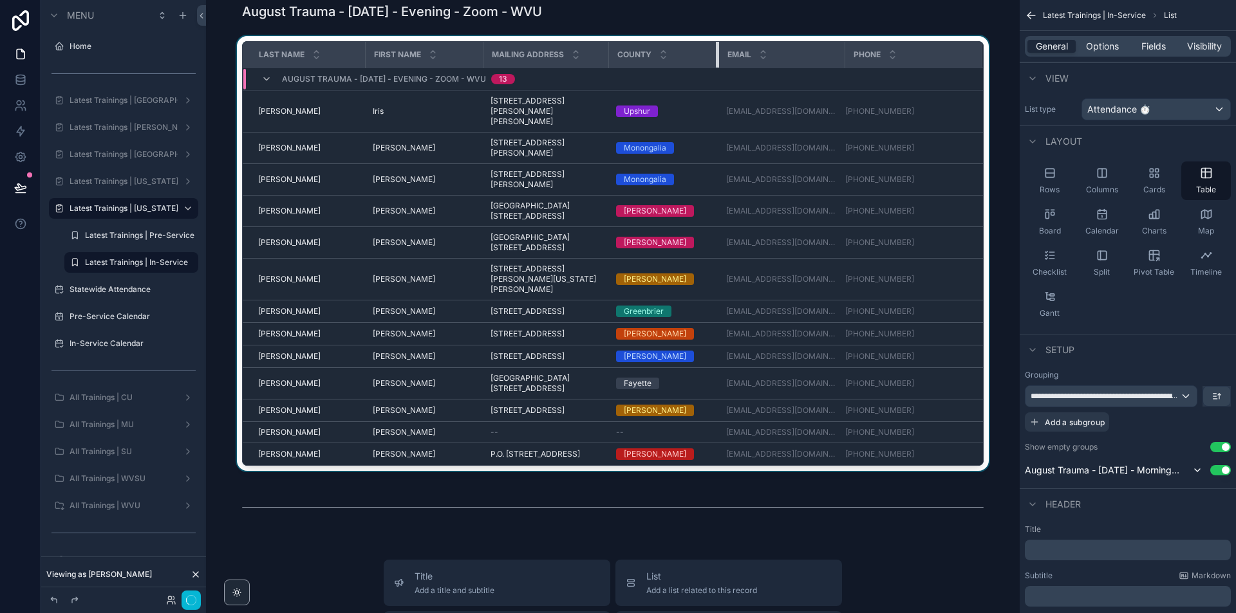
drag, startPoint x: 869, startPoint y: 71, endPoint x: 709, endPoint y: 83, distance: 160.7
click at [716, 68] on div "scrollable content" at bounding box center [718, 55] width 5 height 26
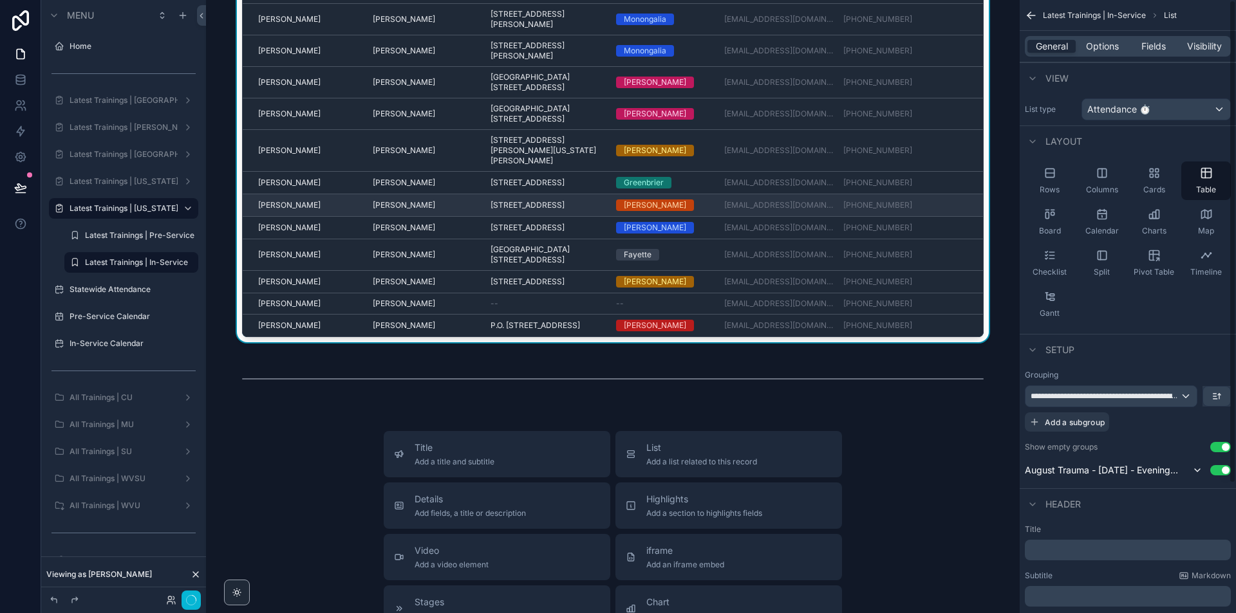
scroll to position [322, 0]
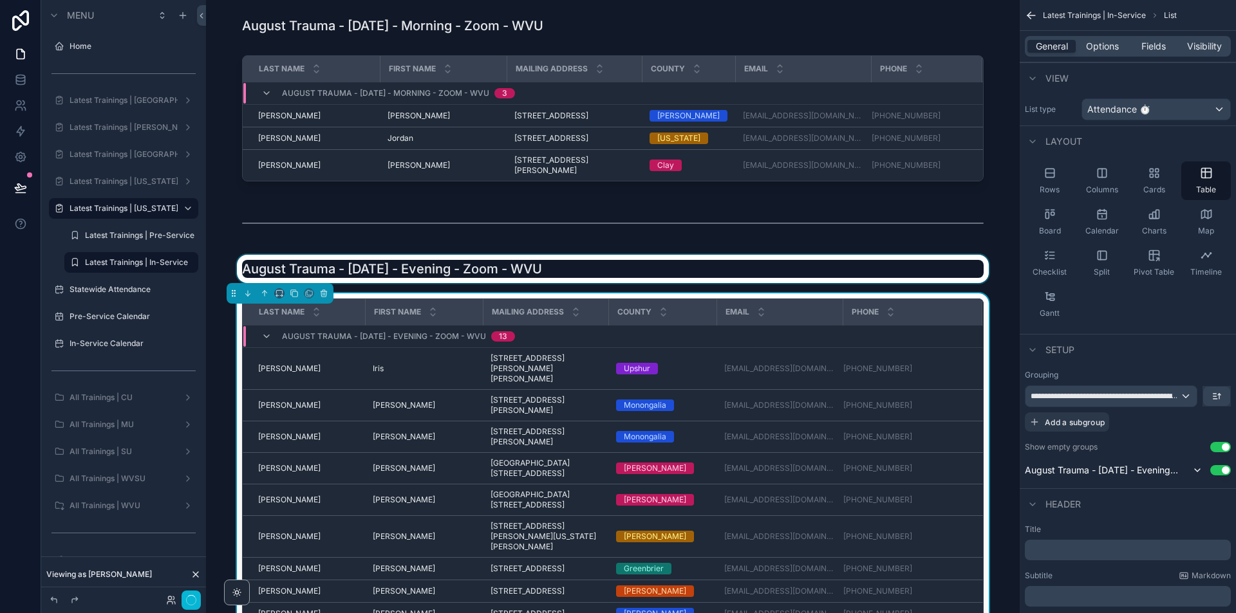
click at [504, 282] on div "scrollable content" at bounding box center [612, 269] width 793 height 28
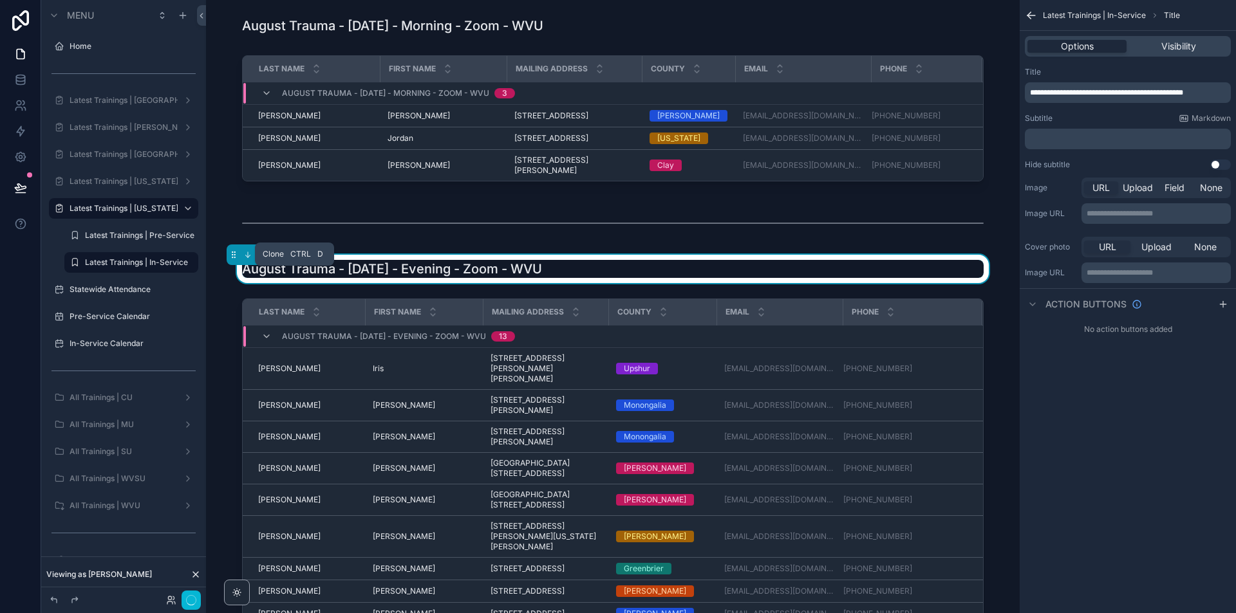
click at [299, 262] on button "scrollable content" at bounding box center [294, 255] width 14 height 14
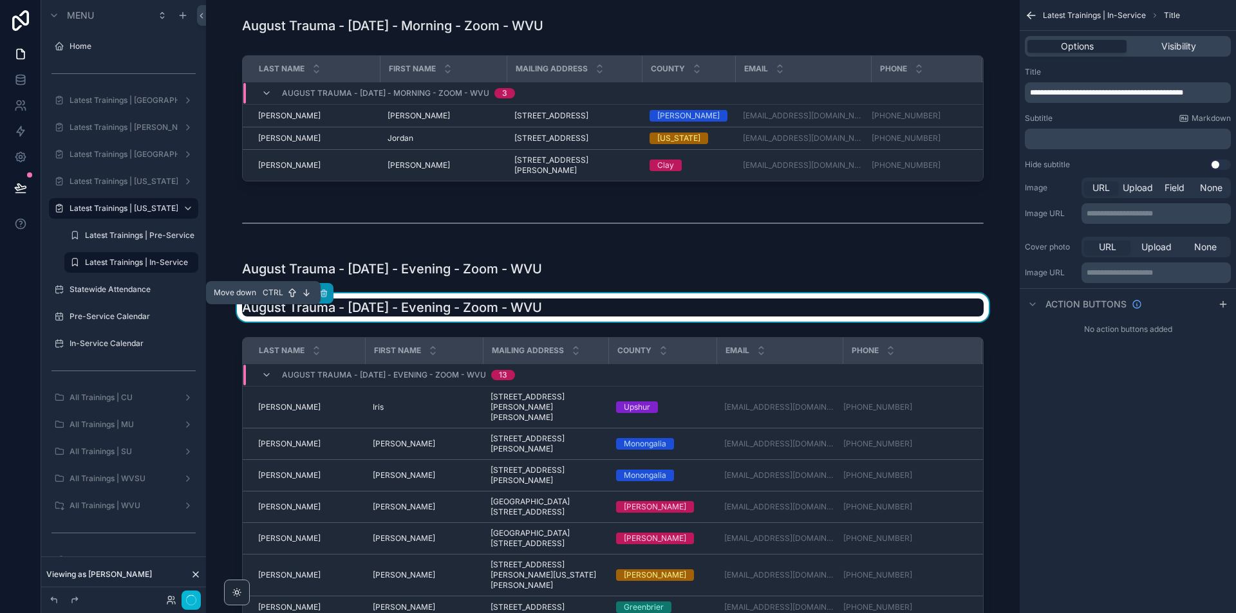
click at [246, 298] on icon "scrollable content" at bounding box center [247, 293] width 9 height 9
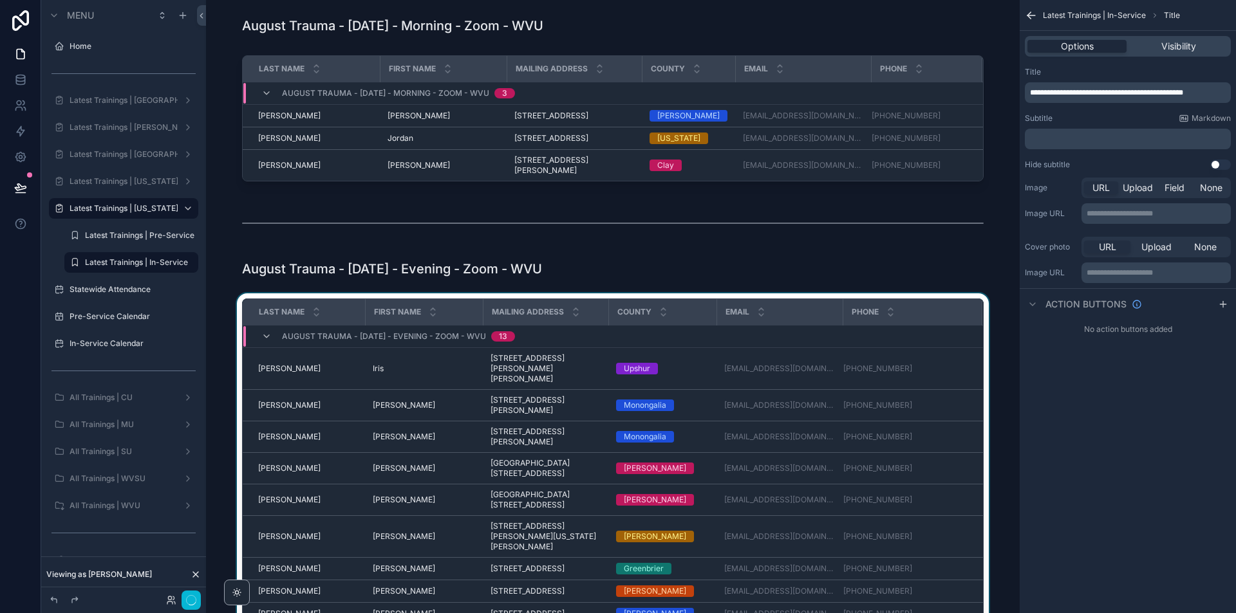
click at [299, 318] on div "Last Name" at bounding box center [303, 312] width 121 height 24
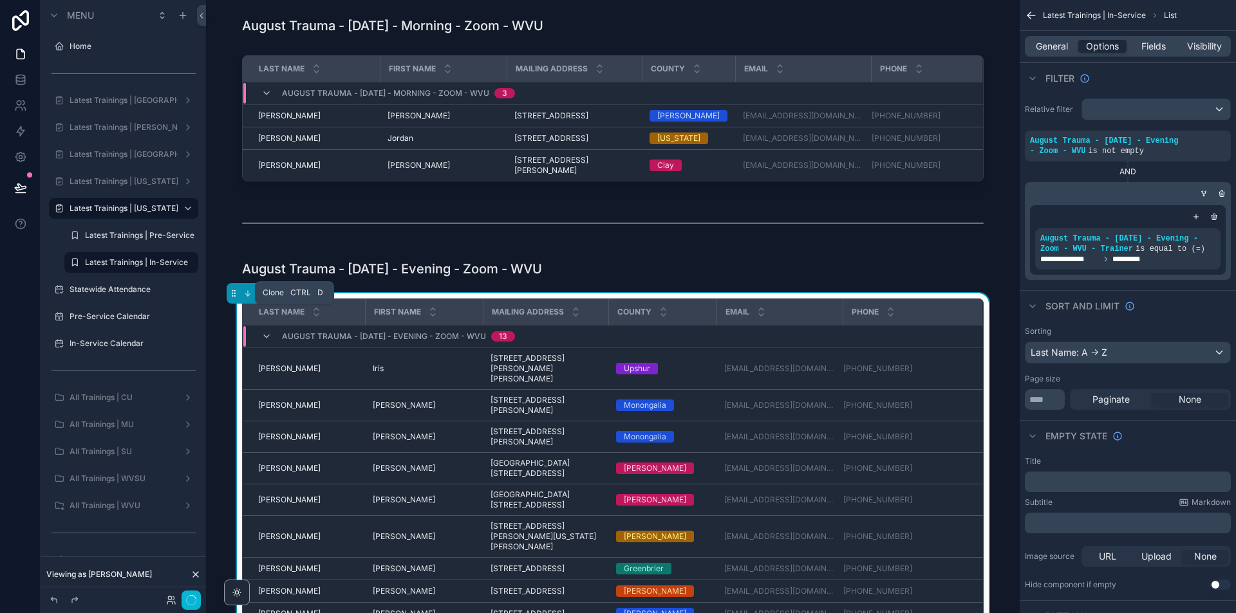
click at [292, 298] on icon "scrollable content" at bounding box center [294, 293] width 9 height 9
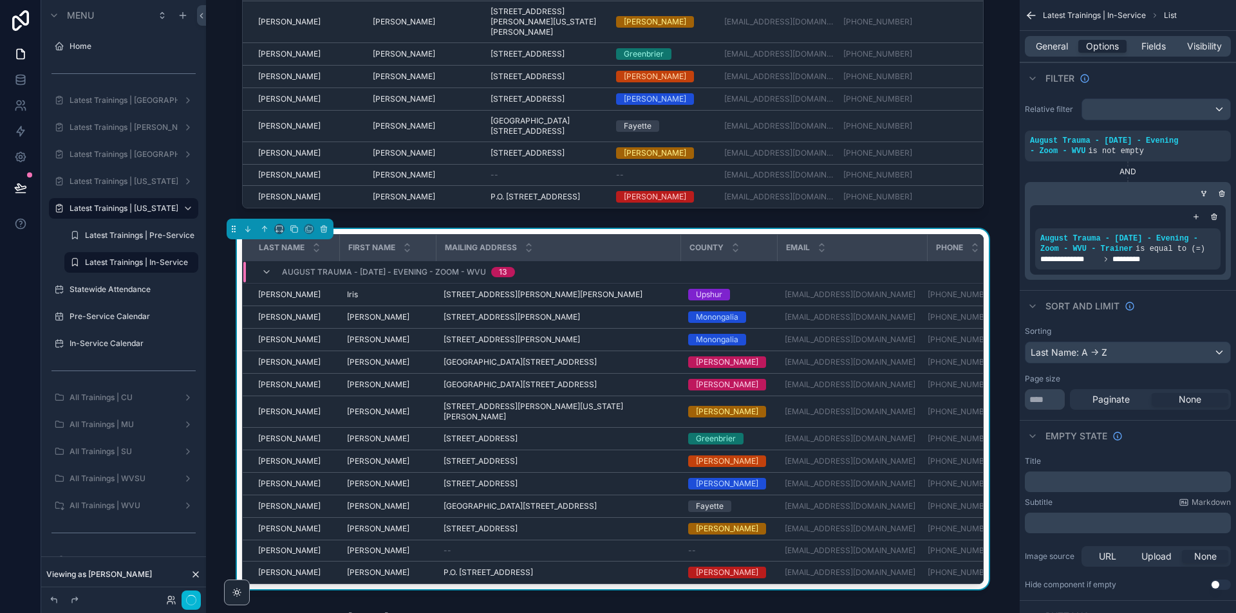
scroll to position [965, 0]
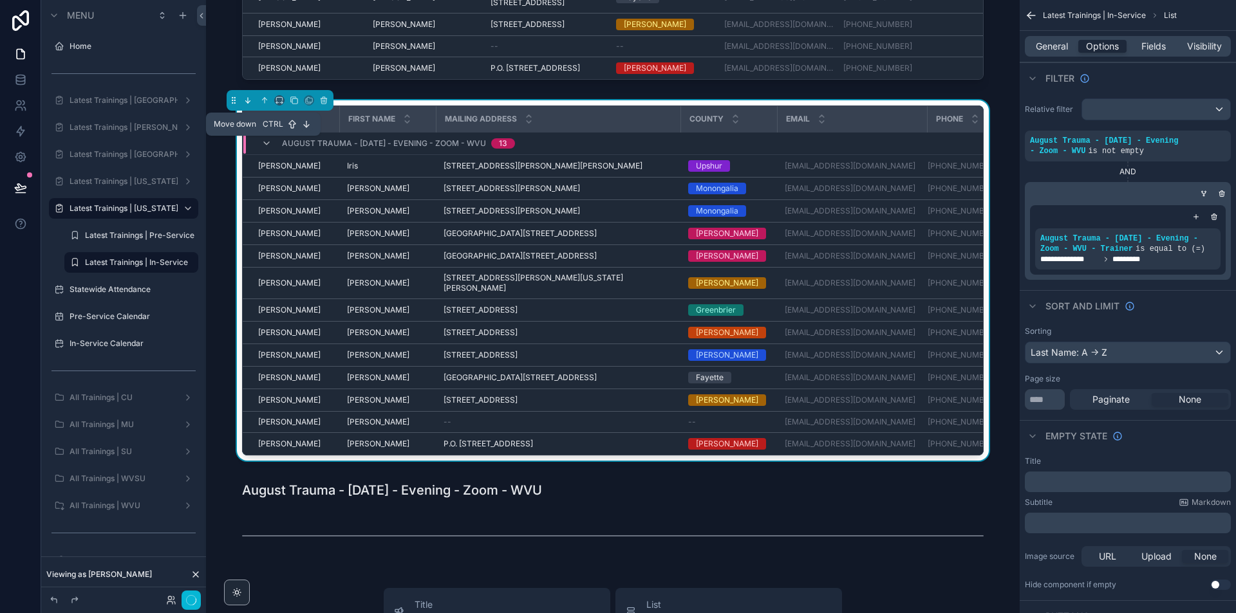
click at [248, 103] on icon "scrollable content" at bounding box center [248, 100] width 0 height 5
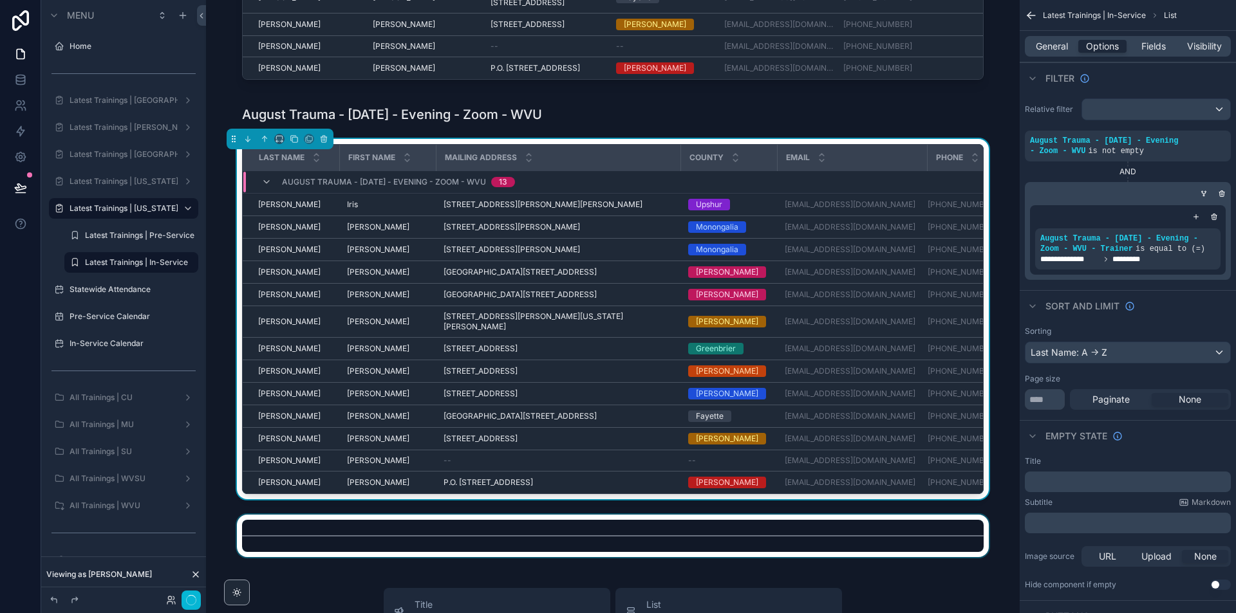
click at [259, 557] on div "scrollable content" at bounding box center [612, 536] width 793 height 42
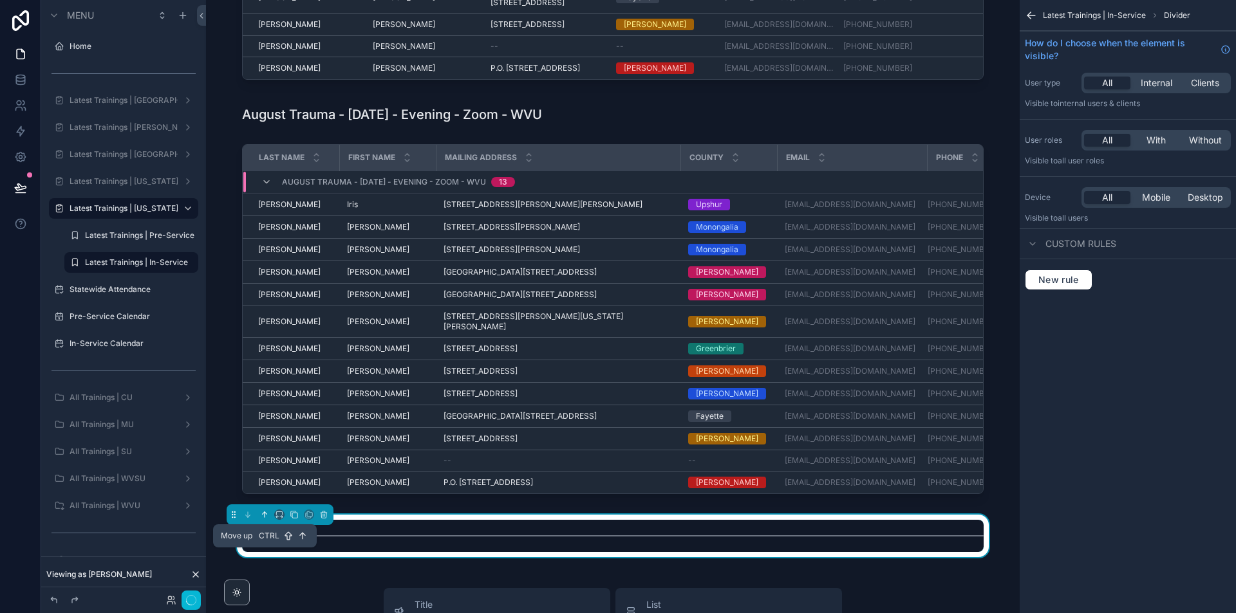
click at [262, 519] on icon "scrollable content" at bounding box center [264, 514] width 9 height 9
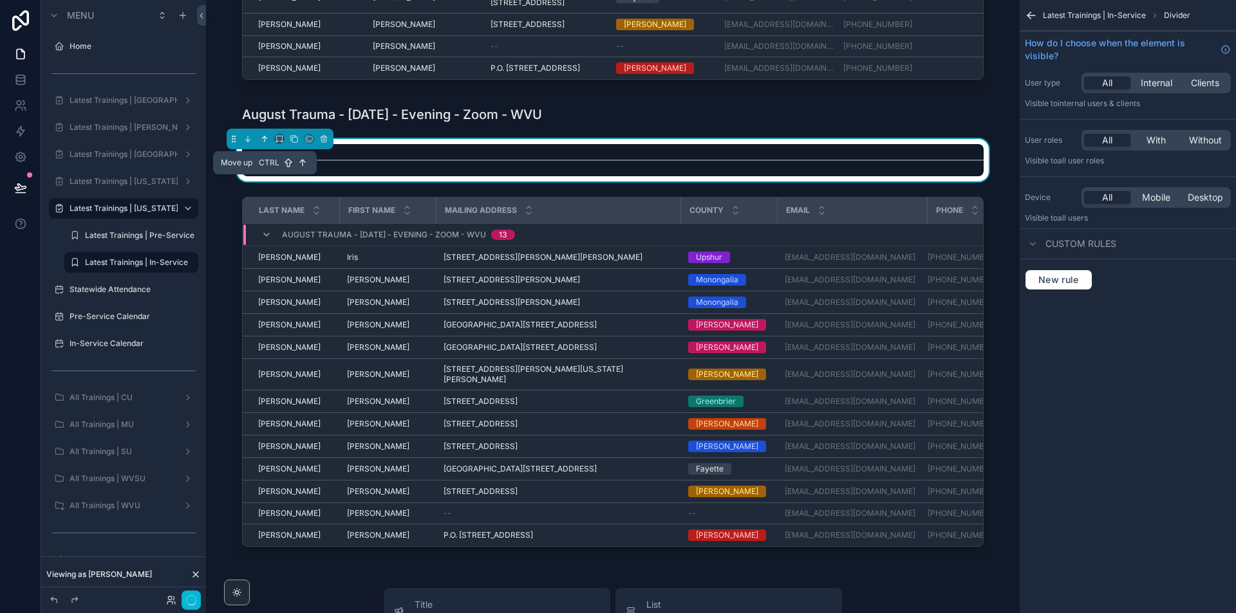
click at [263, 144] on icon "scrollable content" at bounding box center [264, 139] width 9 height 9
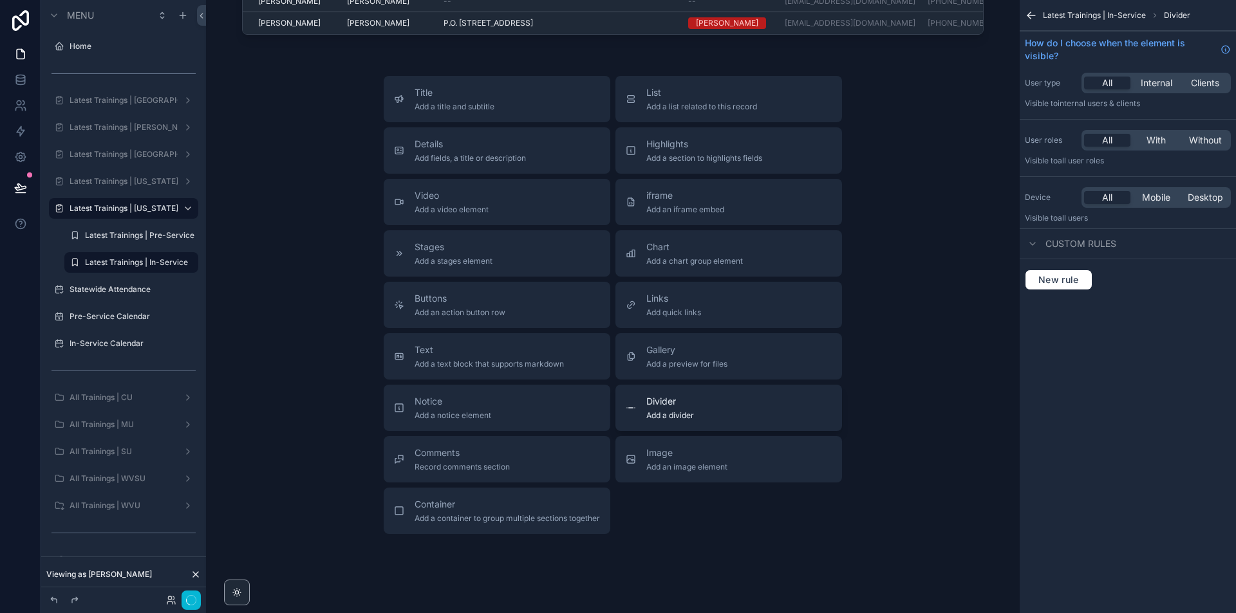
scroll to position [1480, 0]
click at [700, 418] on div "Divider Add a divider" at bounding box center [729, 406] width 206 height 26
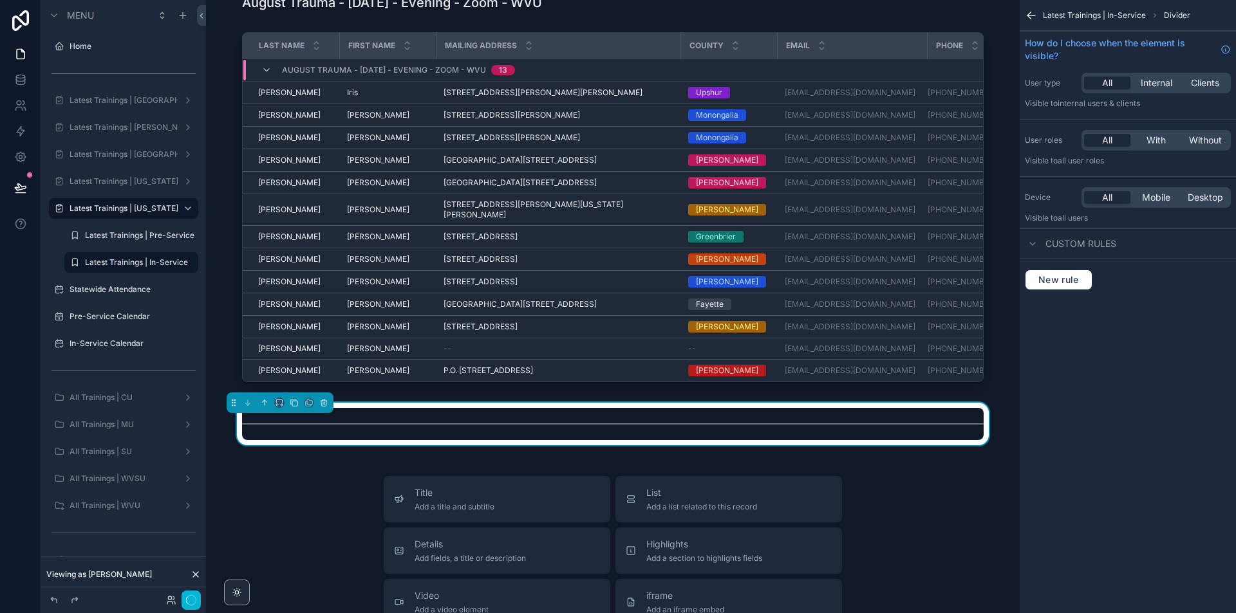
scroll to position [966, 0]
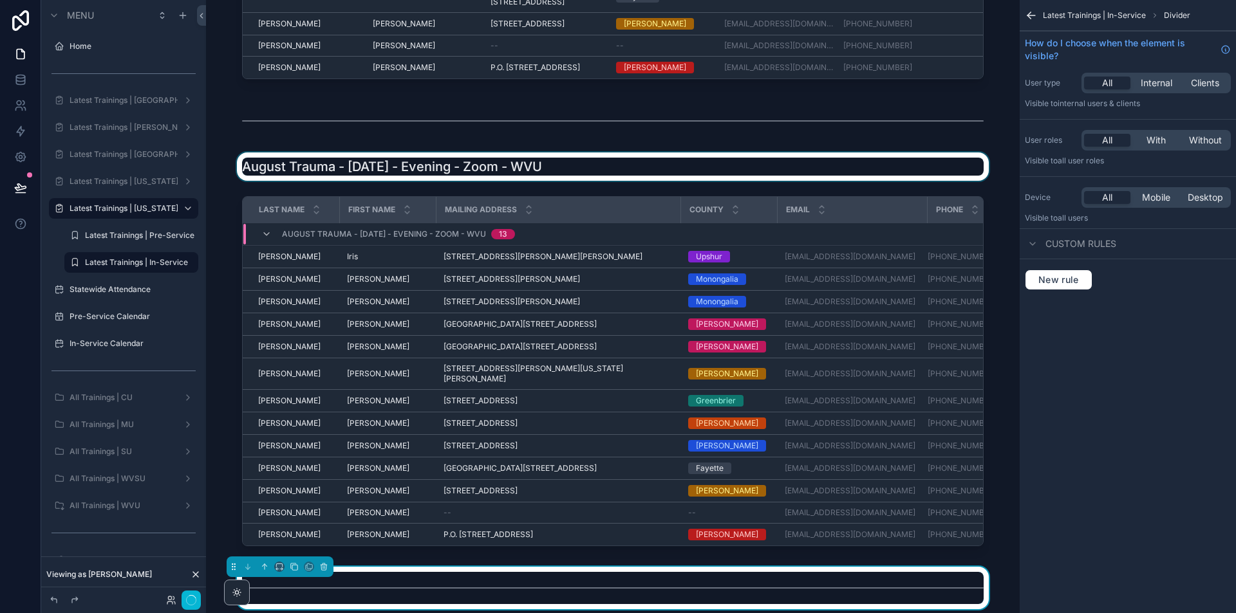
click at [418, 181] on div "scrollable content" at bounding box center [612, 167] width 793 height 28
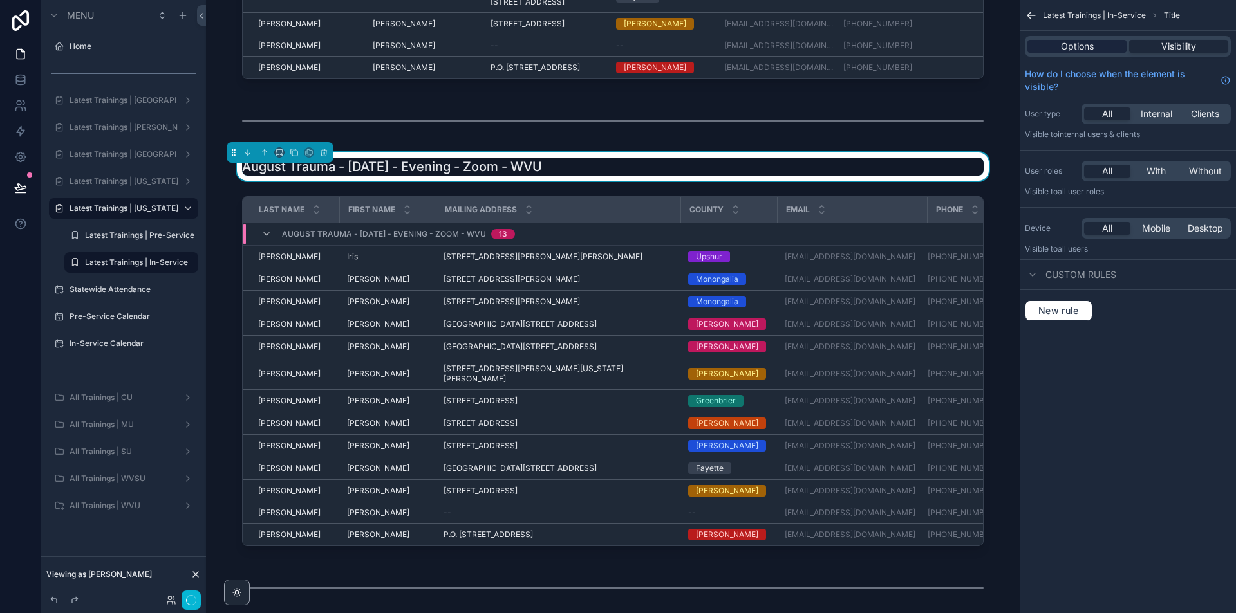
click at [1106, 43] on div "Options" at bounding box center [1076, 46] width 99 height 13
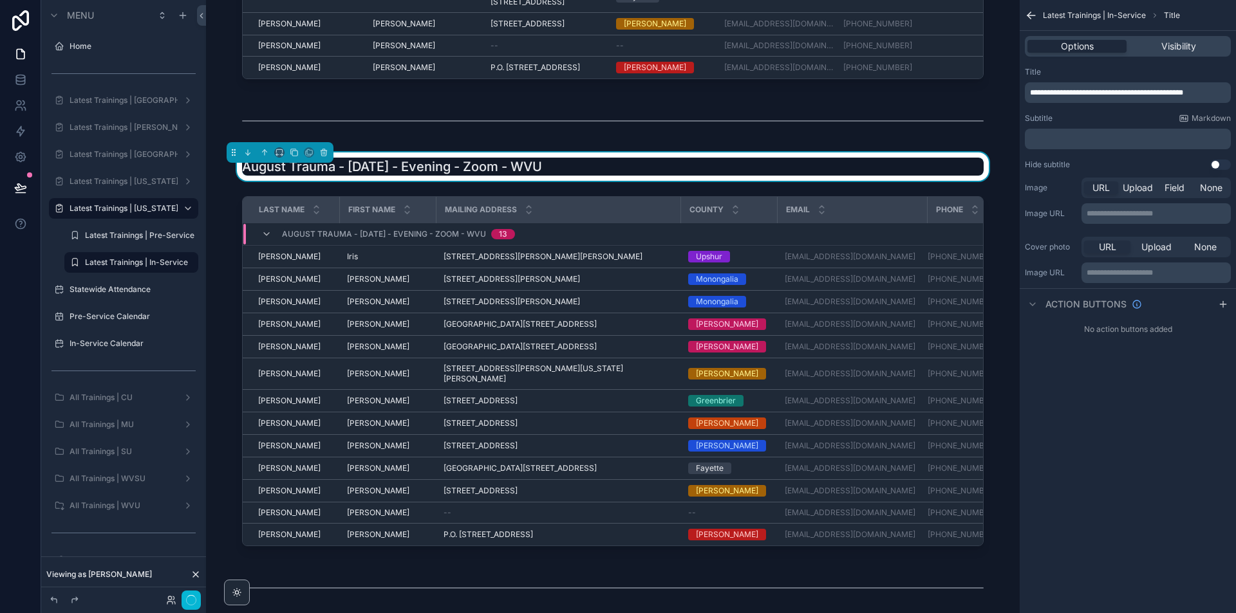
click at [1119, 89] on span "**********" at bounding box center [1106, 93] width 153 height 8
click at [1120, 89] on span "**********" at bounding box center [1106, 93] width 153 height 8
click at [1122, 89] on span "**********" at bounding box center [1106, 93] width 153 height 8
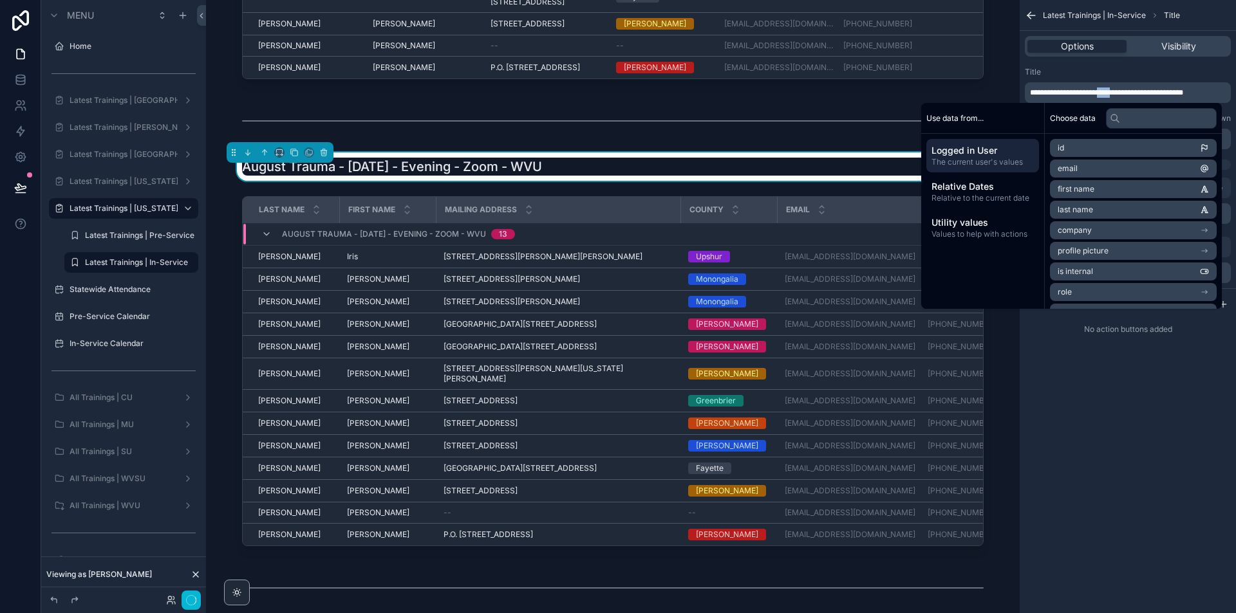
click at [1122, 89] on span "**********" at bounding box center [1106, 93] width 153 height 8
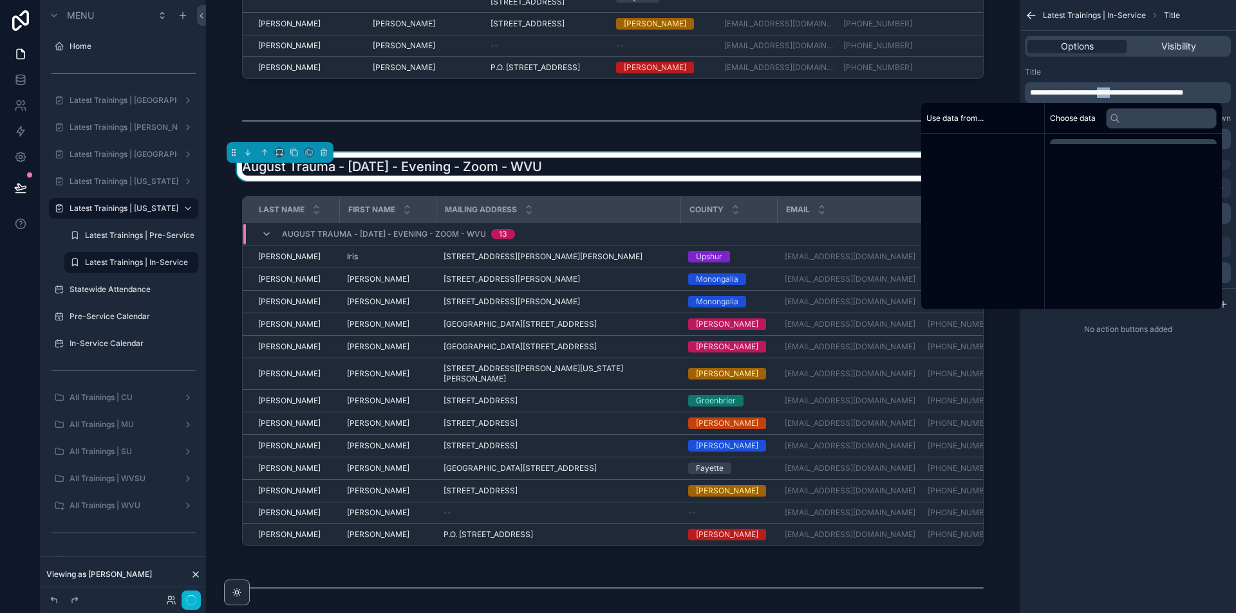
click at [1122, 89] on span "**********" at bounding box center [1106, 93] width 153 height 8
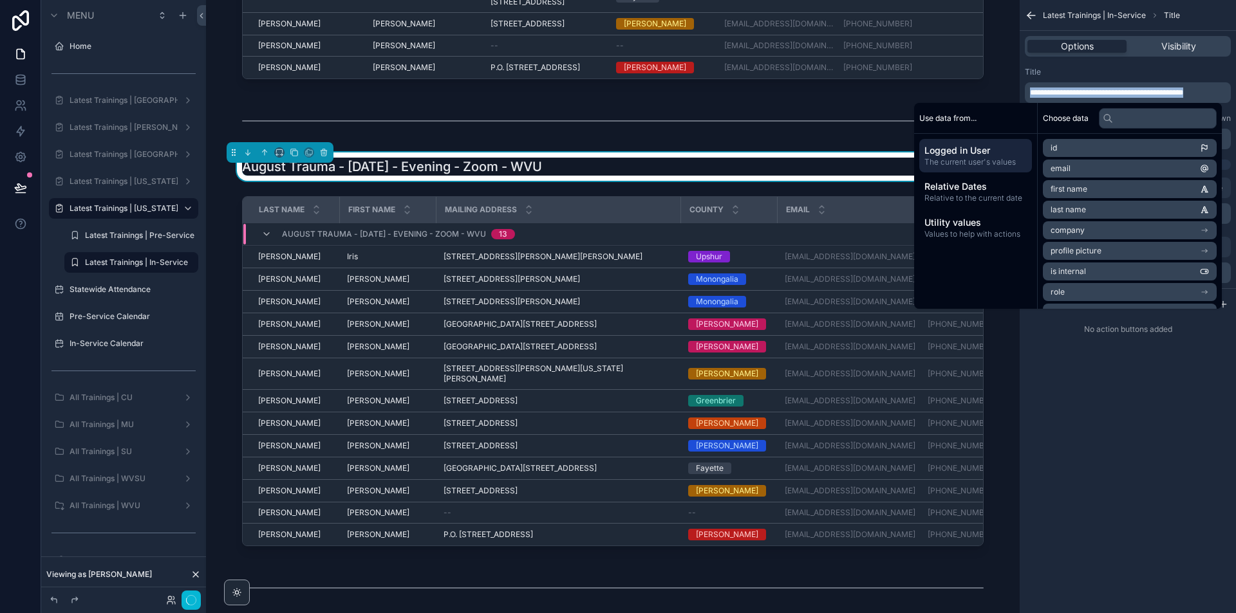
click at [1122, 89] on span "**********" at bounding box center [1106, 93] width 153 height 8
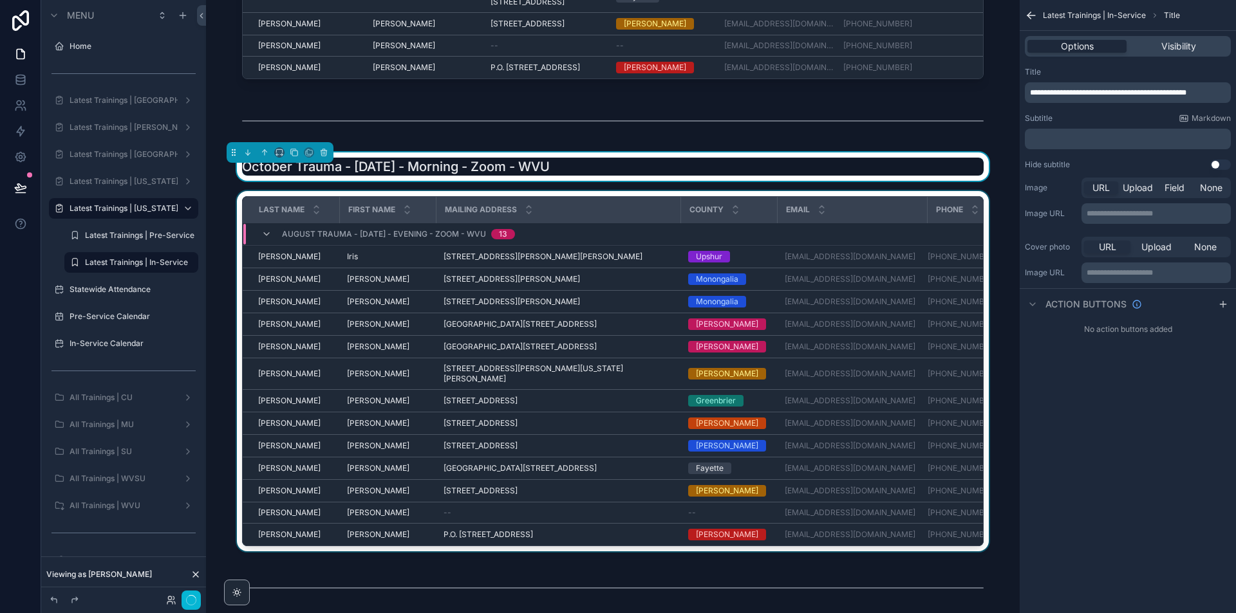
click at [883, 222] on div "Email" at bounding box center [852, 210] width 148 height 24
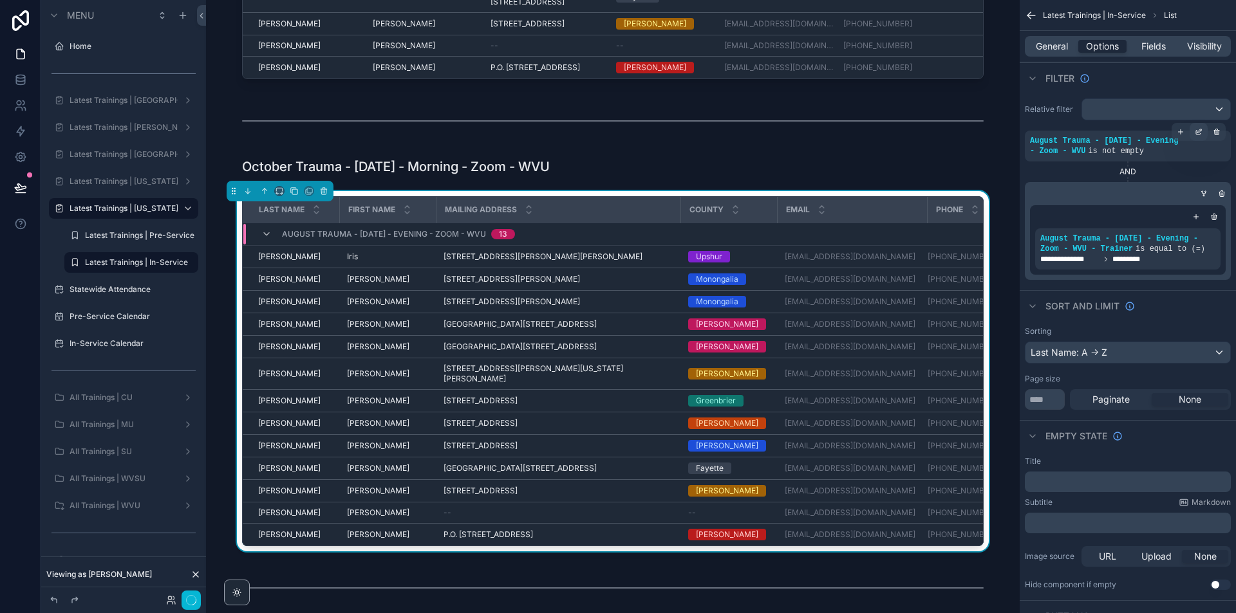
click at [1202, 128] on div "scrollable content" at bounding box center [1198, 132] width 18 height 18
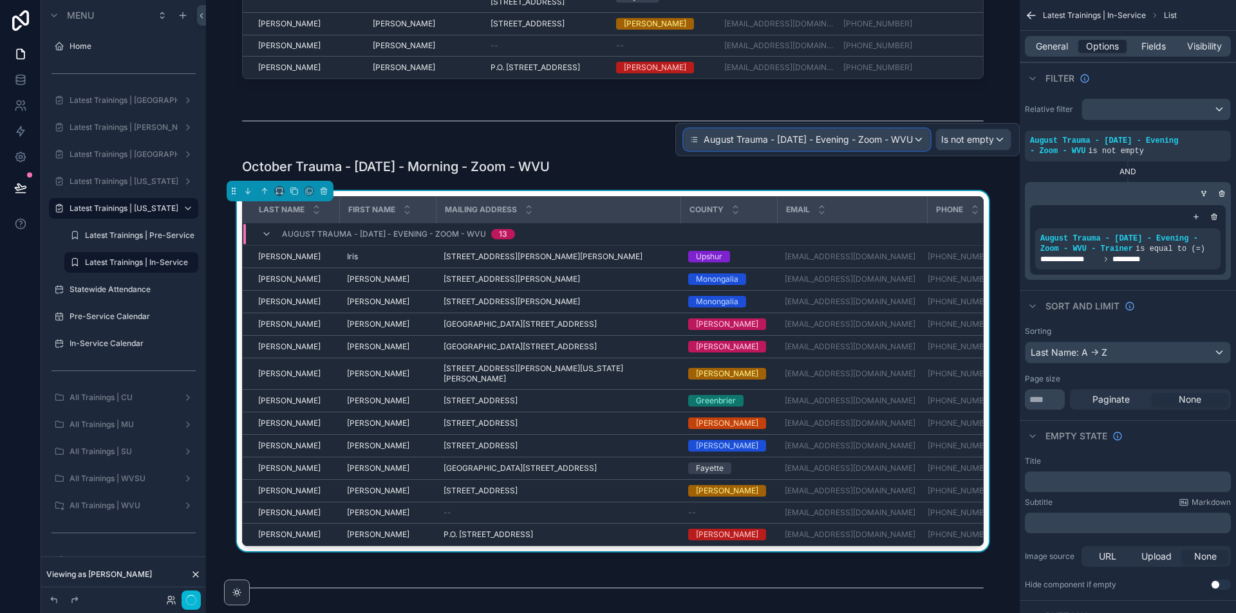
click at [788, 135] on span "August Trauma - [DATE] - Evening - Zoom - WVU" at bounding box center [807, 139] width 209 height 13
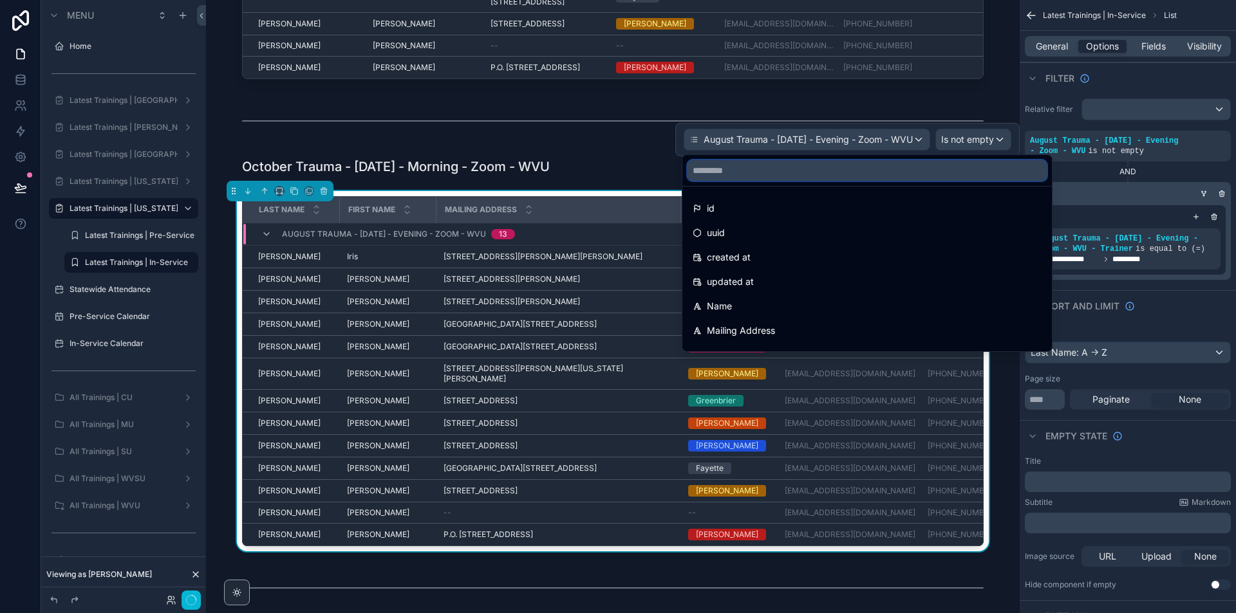
click at [789, 174] on input "text" at bounding box center [866, 170] width 359 height 21
paste input "**********"
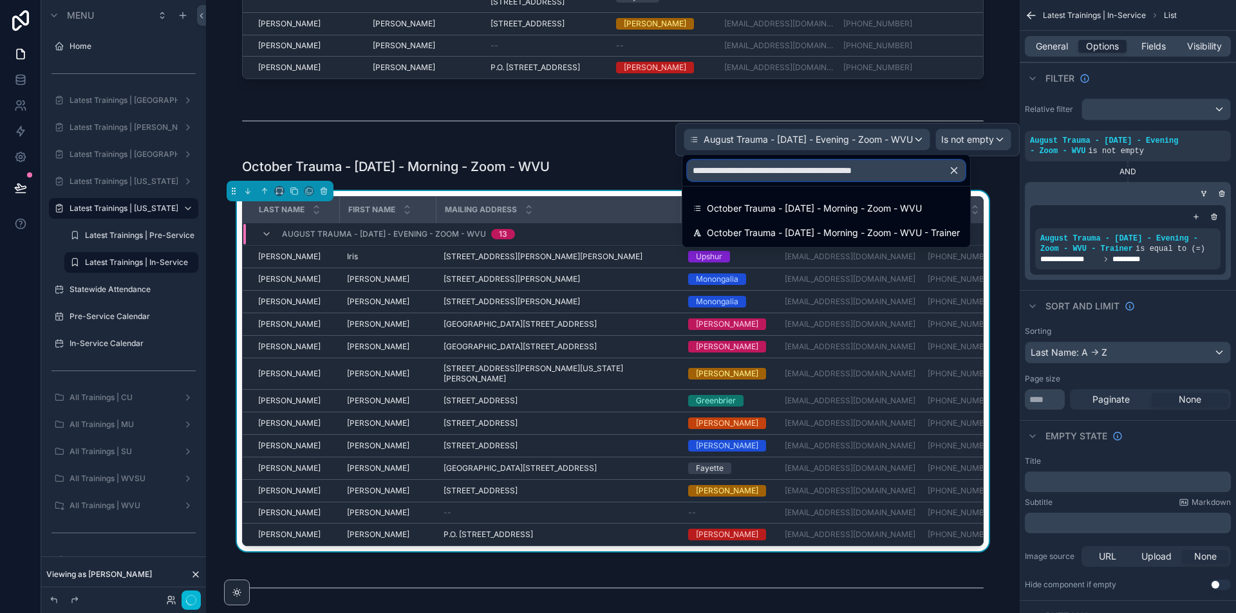
type input "**********"
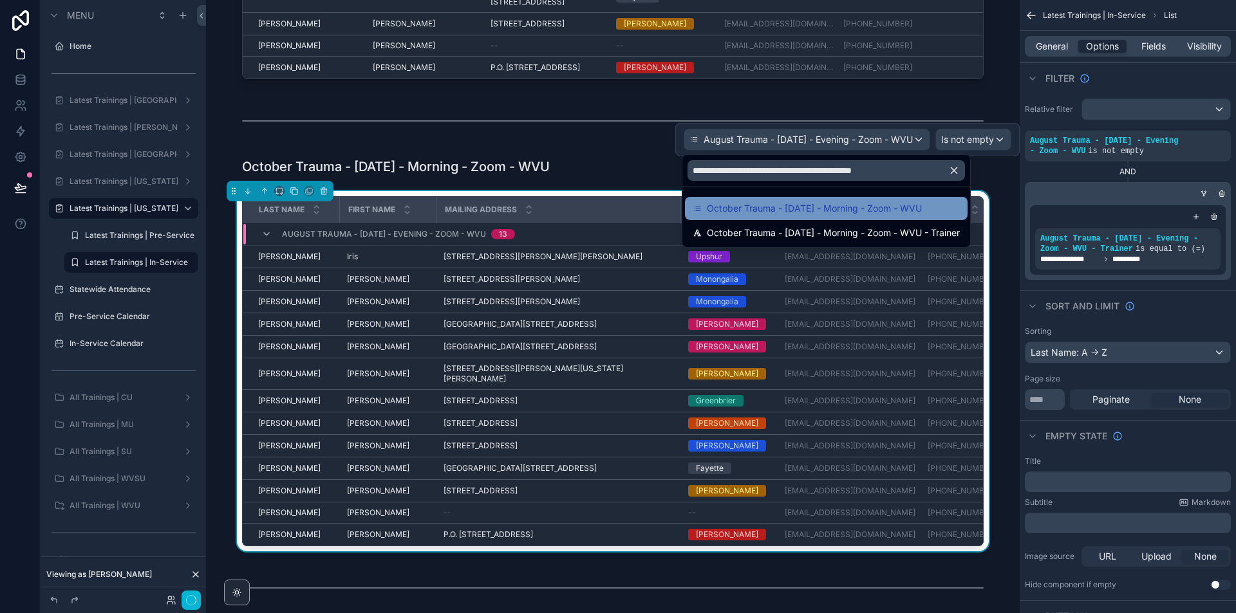
drag, startPoint x: 872, startPoint y: 196, endPoint x: 884, endPoint y: 200, distance: 13.0
click at [884, 200] on ul "October Trauma - 10/8/2025 - Morning - Zoom - WVU October Trauma - 10/8/2025 - …" at bounding box center [826, 217] width 288 height 60
click at [884, 200] on div "October Trauma - [DATE] - Morning - Zoom - WVU" at bounding box center [826, 208] width 283 height 23
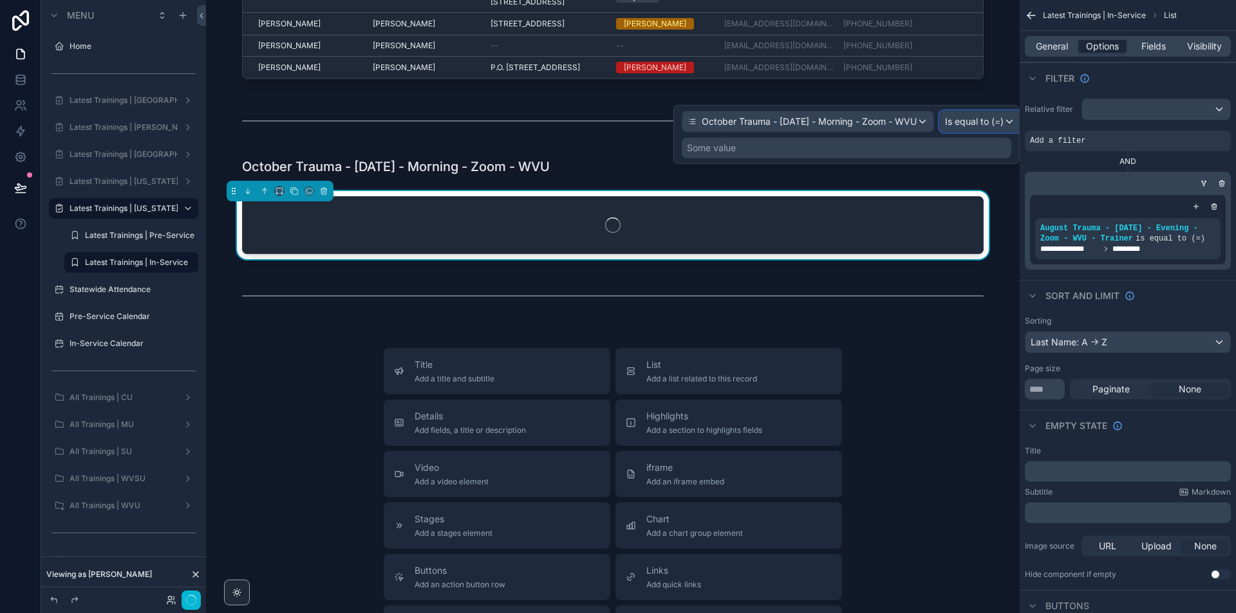
click at [992, 125] on span "Is equal to (=)" at bounding box center [974, 121] width 59 height 13
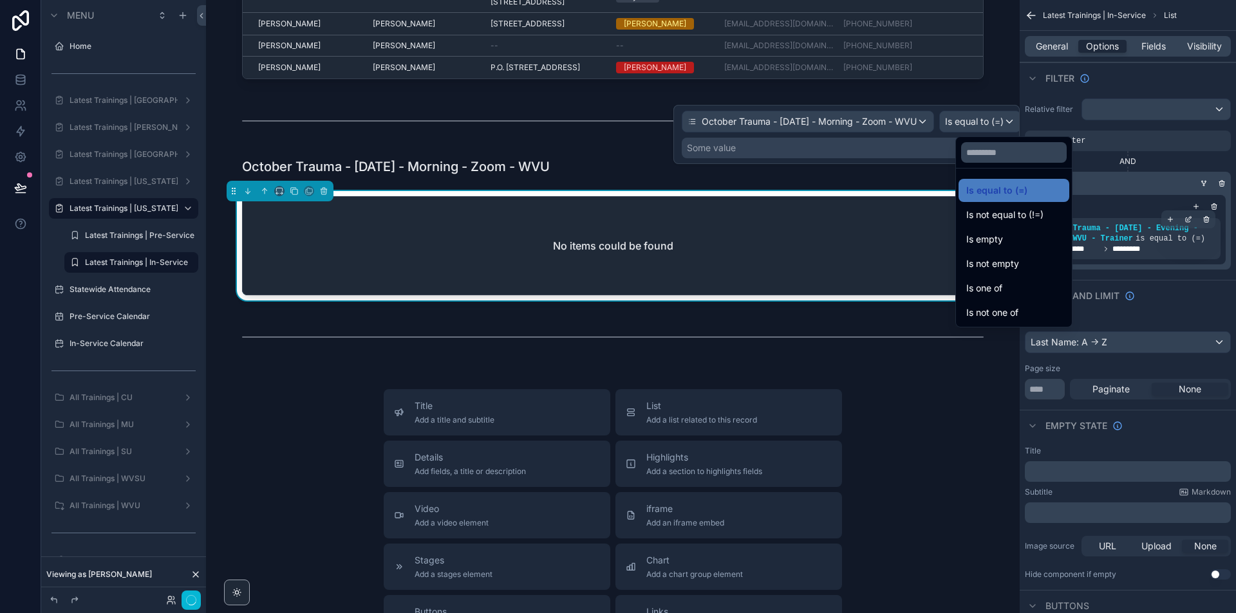
click at [1024, 261] on div "Is not empty" at bounding box center [1013, 263] width 95 height 15
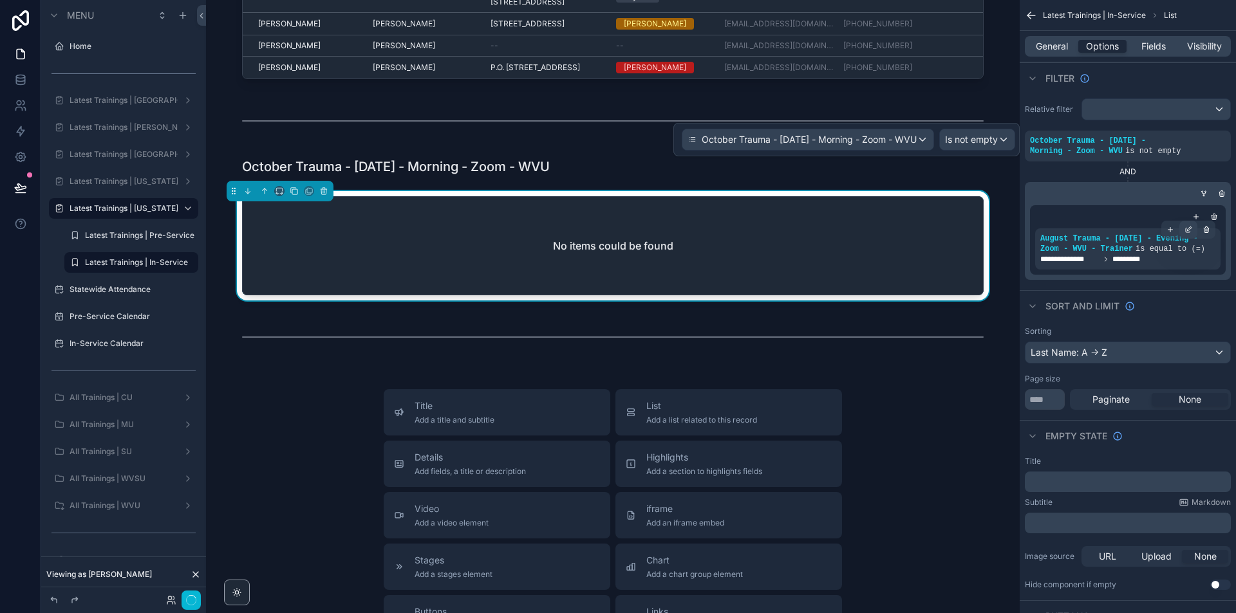
click at [1189, 233] on icon "scrollable content" at bounding box center [1188, 230] width 8 height 8
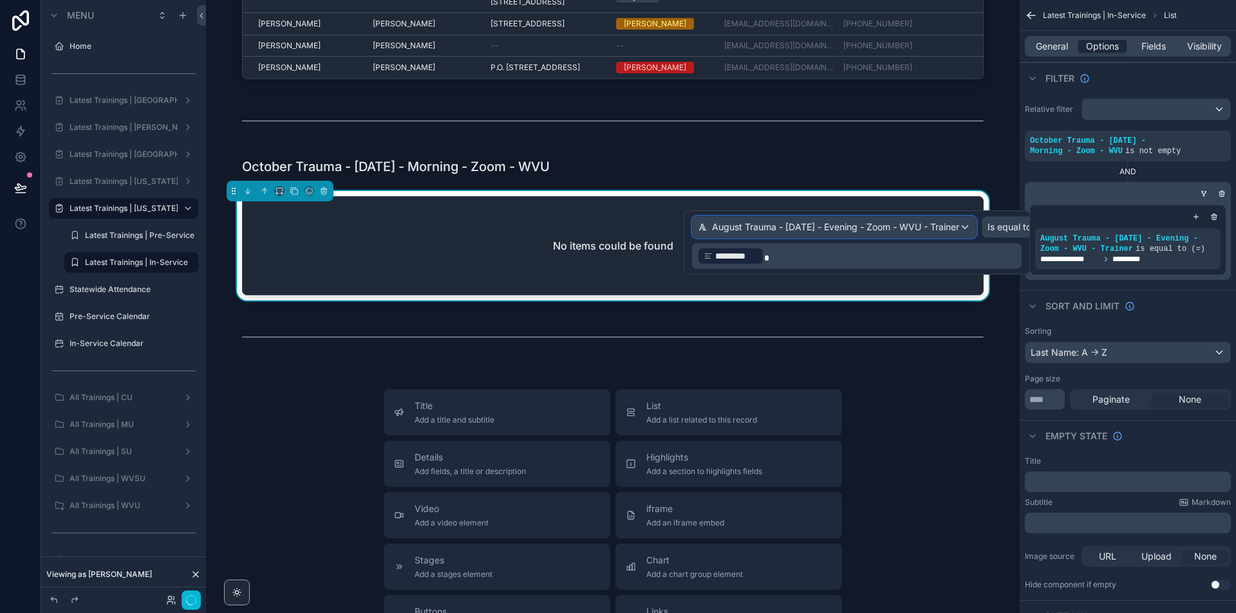
click at [959, 225] on span "August Trauma - [DATE] - Evening - Zoom - WVU - Trainer" at bounding box center [835, 227] width 247 height 13
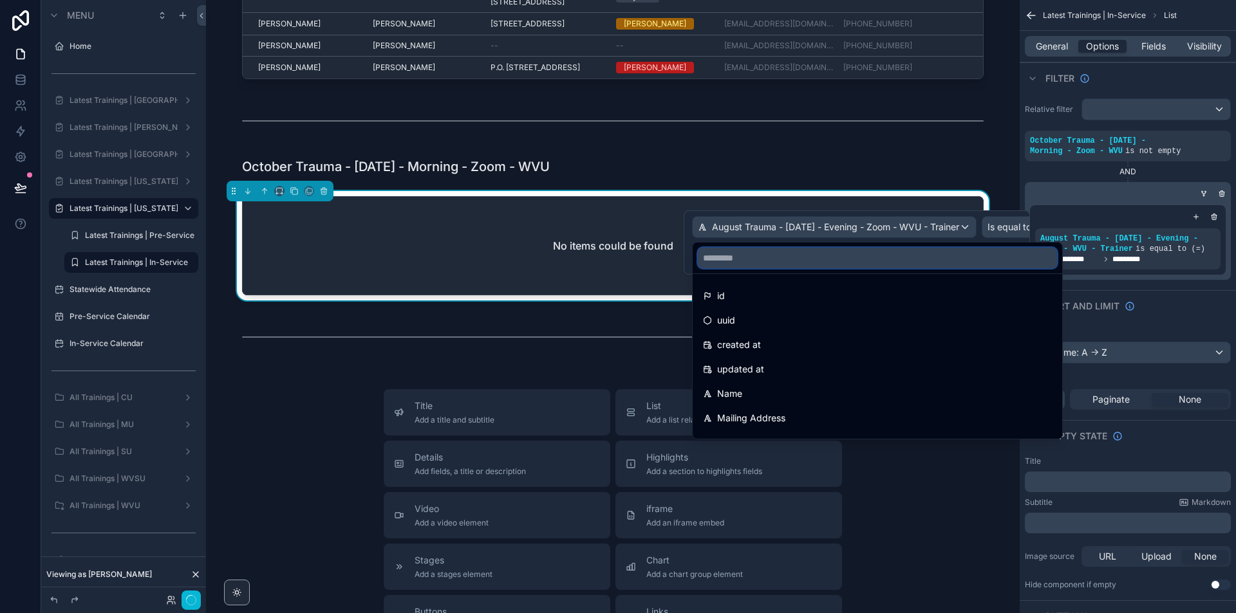
click at [794, 255] on input "text" at bounding box center [877, 258] width 359 height 21
paste input "**********"
type input "**********"
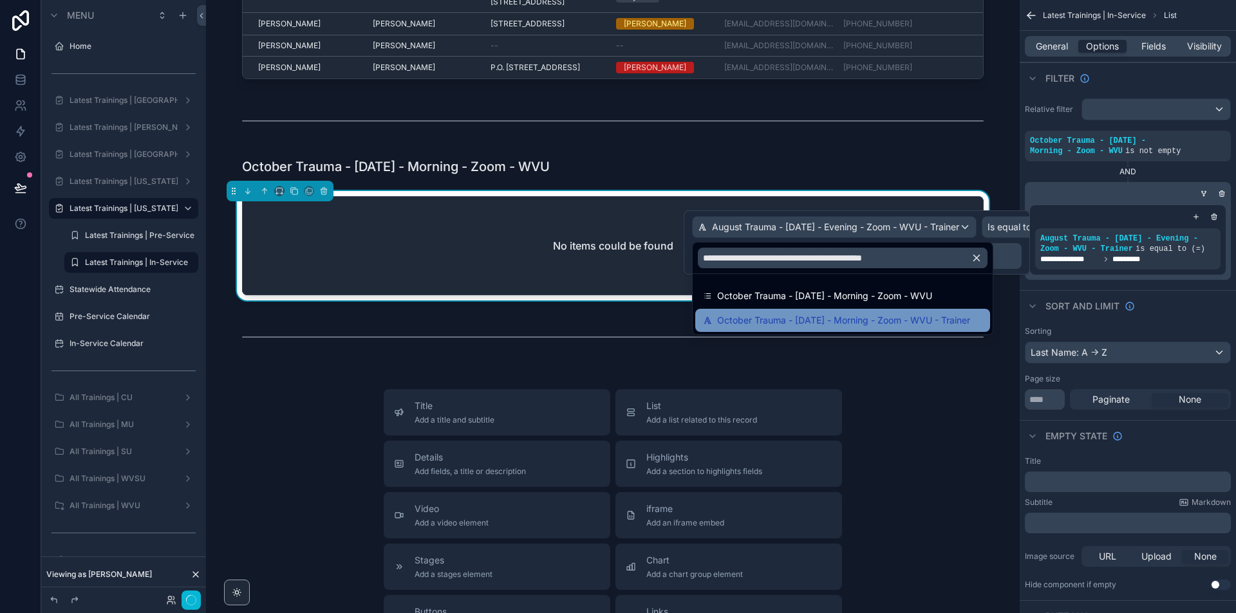
click at [835, 324] on span "October Trauma - [DATE] - Morning - Zoom - WVU - Trainer" at bounding box center [843, 320] width 253 height 15
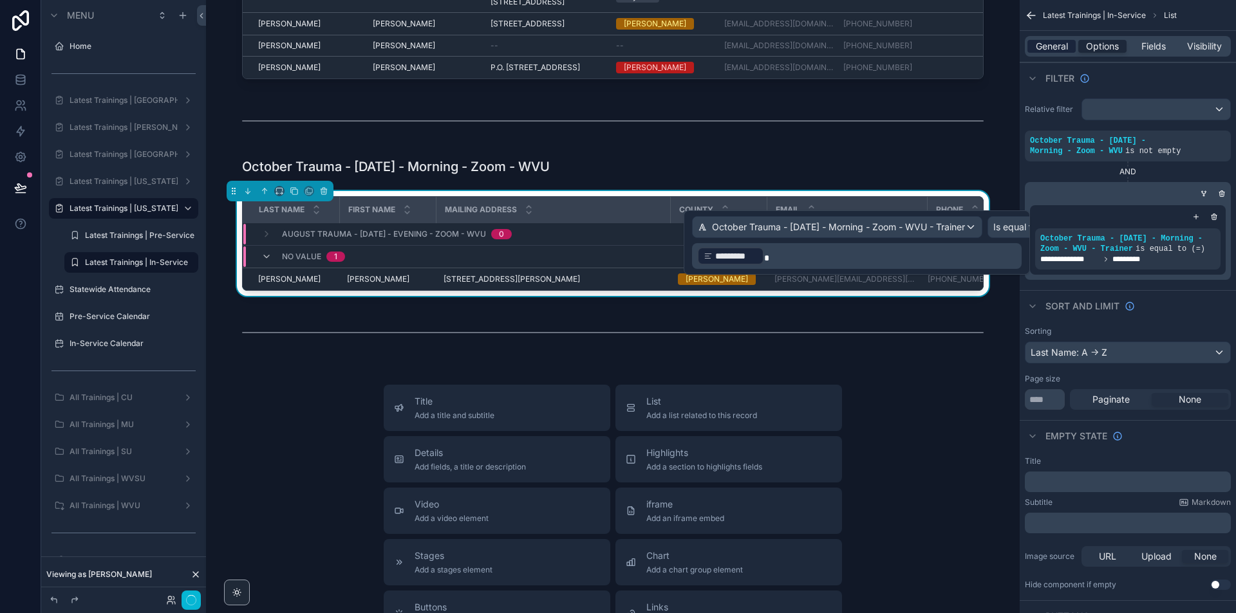
click at [1063, 42] on span "General" at bounding box center [1052, 46] width 32 height 13
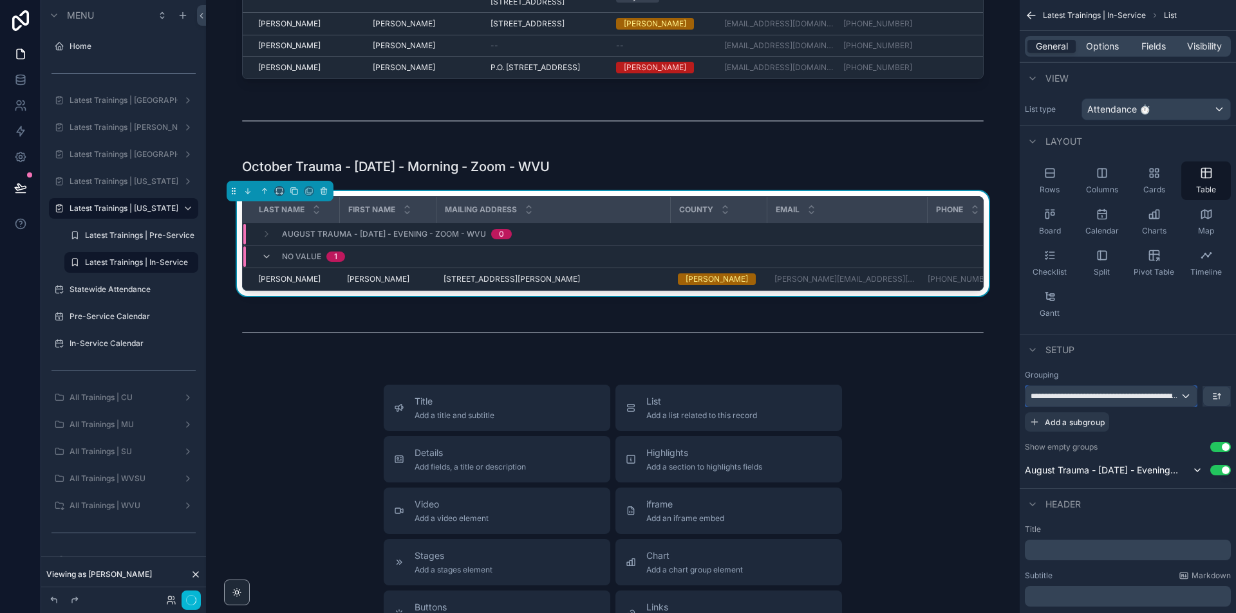
click at [1158, 400] on span "**********" at bounding box center [1104, 396] width 149 height 10
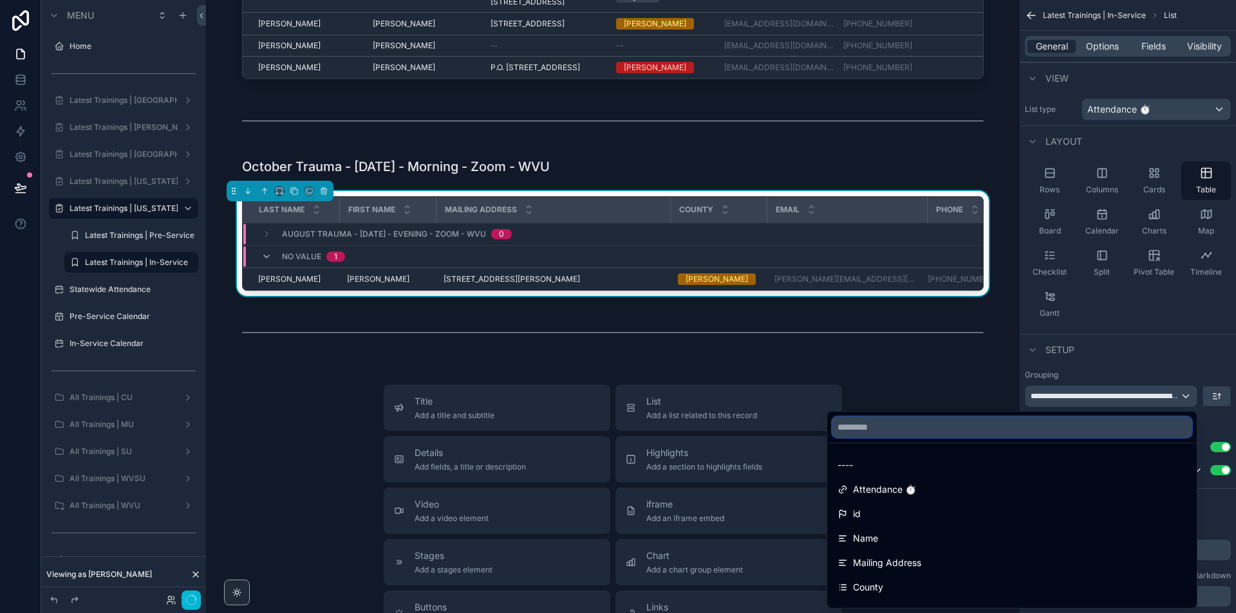
click at [968, 423] on input "text" at bounding box center [1011, 427] width 359 height 21
paste input "**********"
type input "**********"
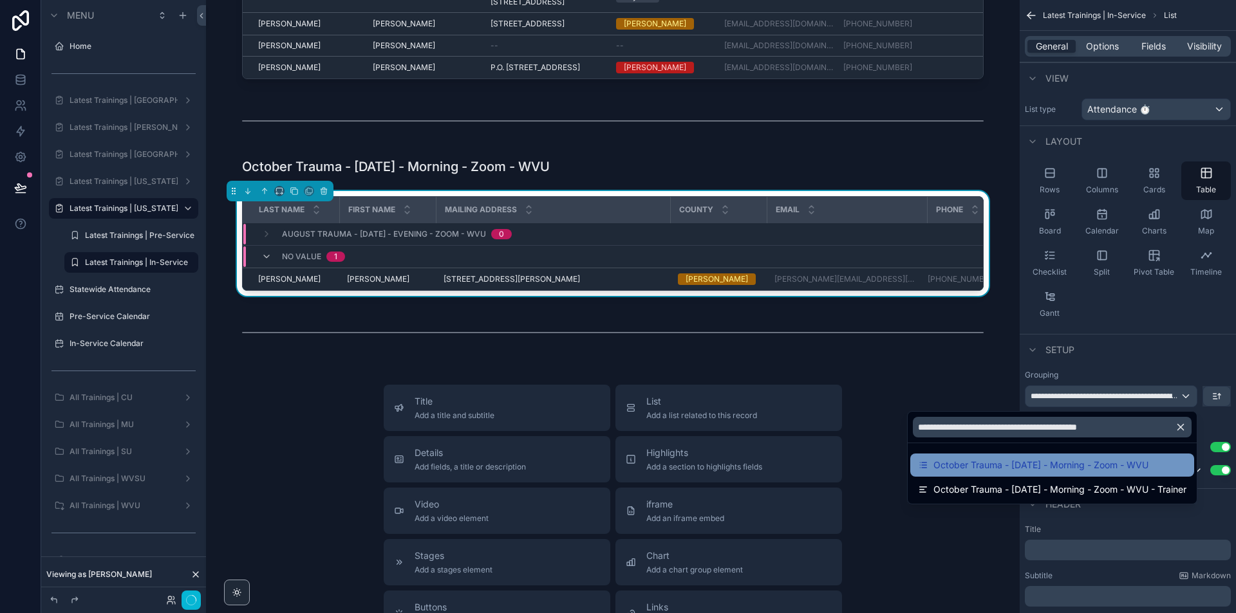
click at [994, 462] on span "October Trauma - [DATE] - Morning - Zoom - WVU" at bounding box center [1040, 465] width 215 height 15
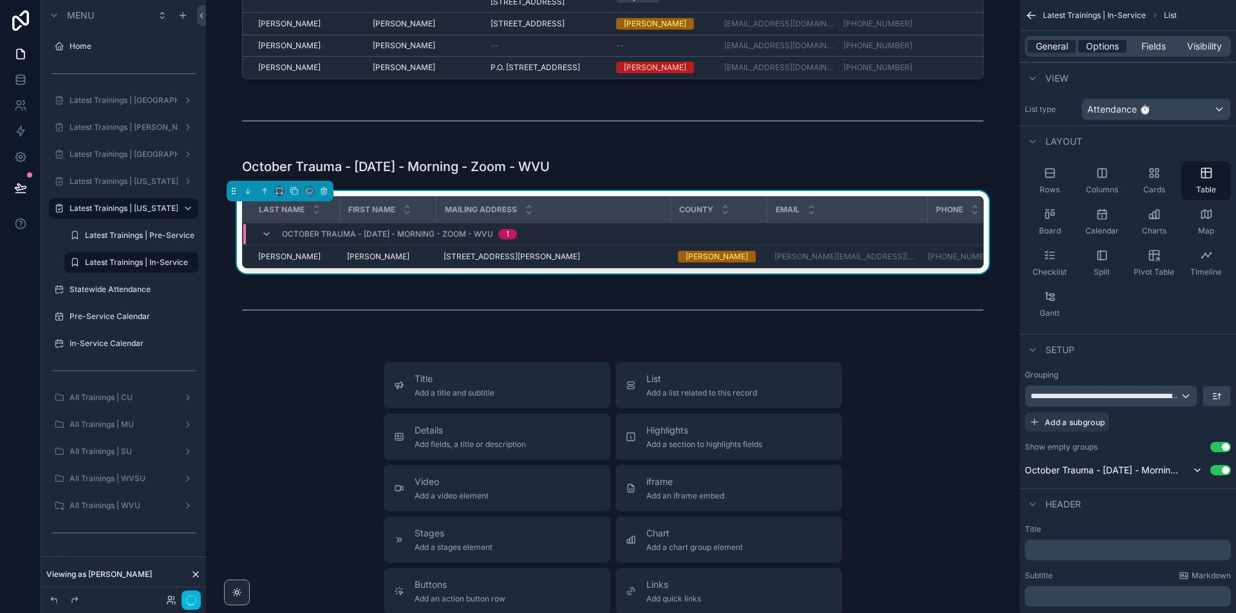
click at [1092, 49] on span "Options" at bounding box center [1102, 46] width 33 height 13
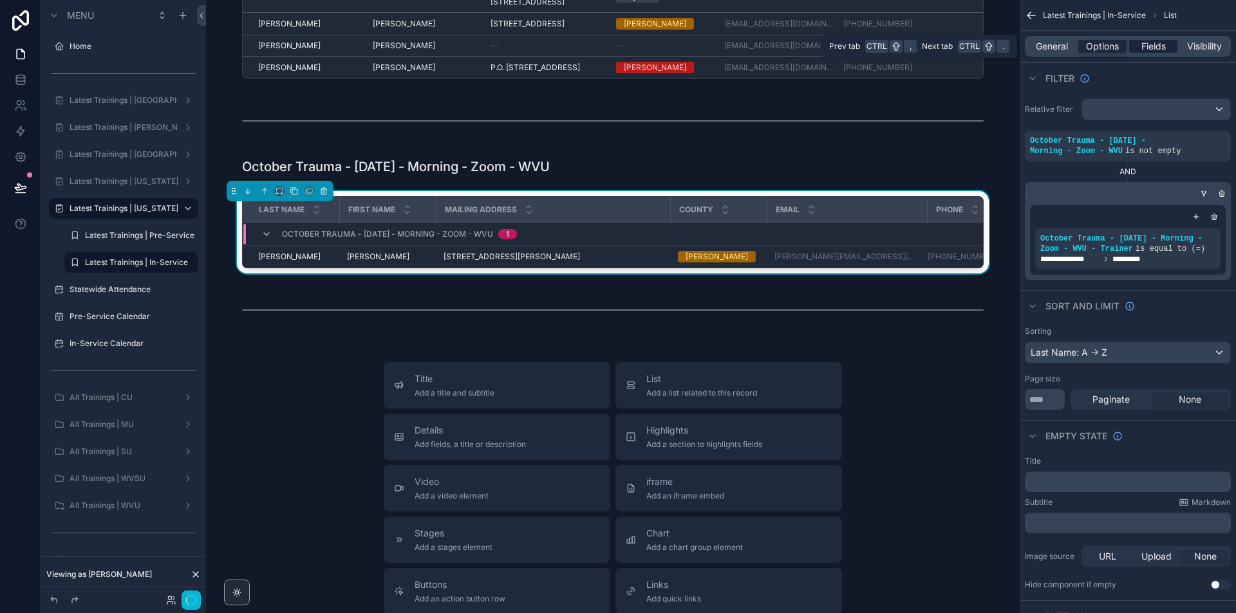
click at [1149, 40] on span "Fields" at bounding box center [1153, 46] width 24 height 13
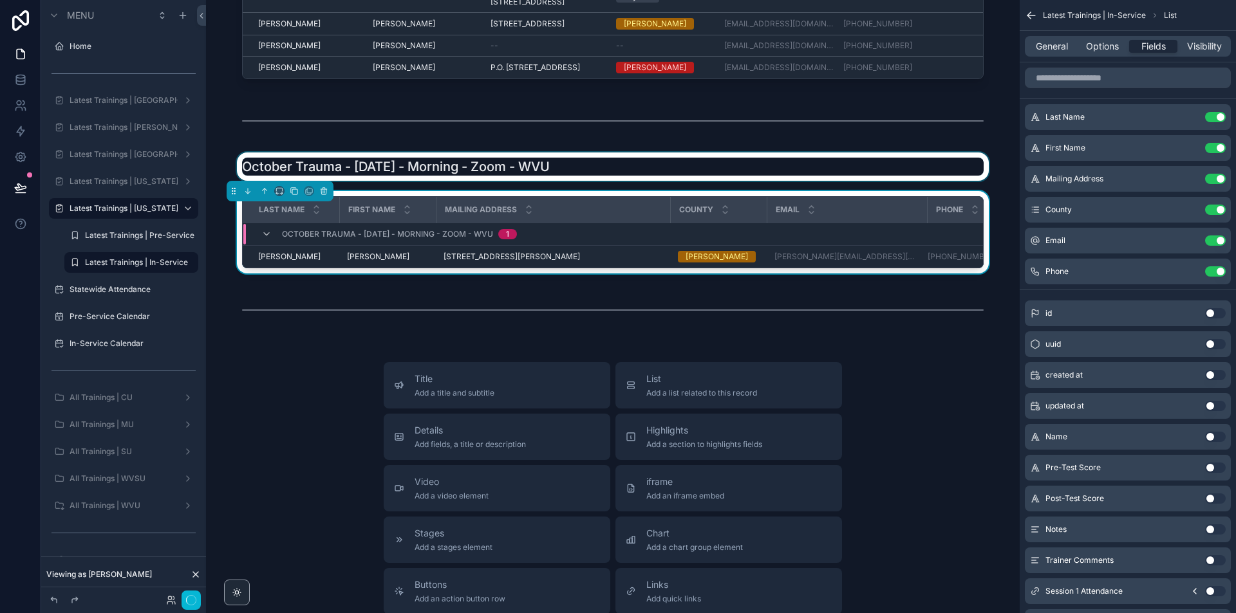
click at [427, 181] on div "scrollable content" at bounding box center [612, 167] width 793 height 28
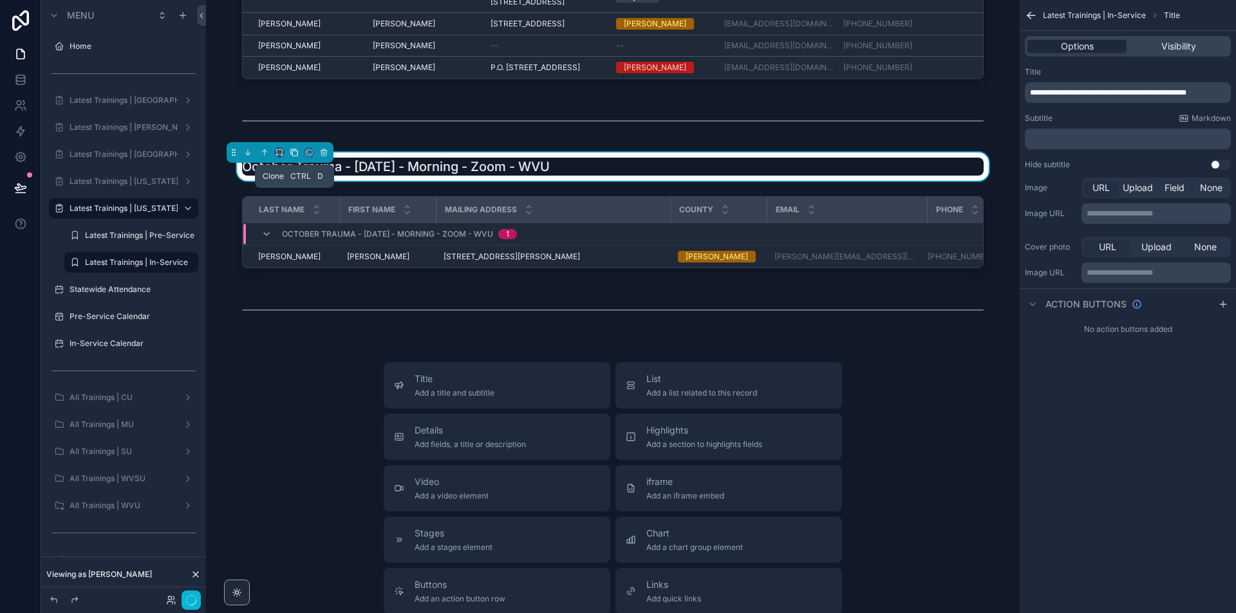
click at [291, 154] on icon "scrollable content" at bounding box center [293, 151] width 5 height 5
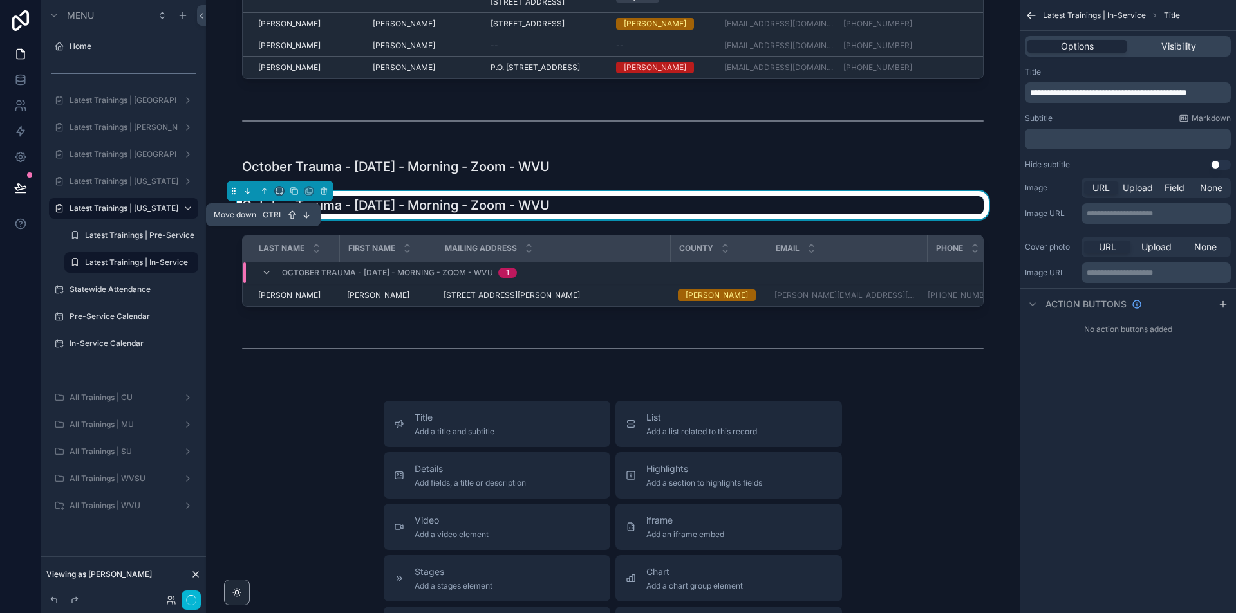
click at [252, 196] on icon "scrollable content" at bounding box center [247, 191] width 9 height 9
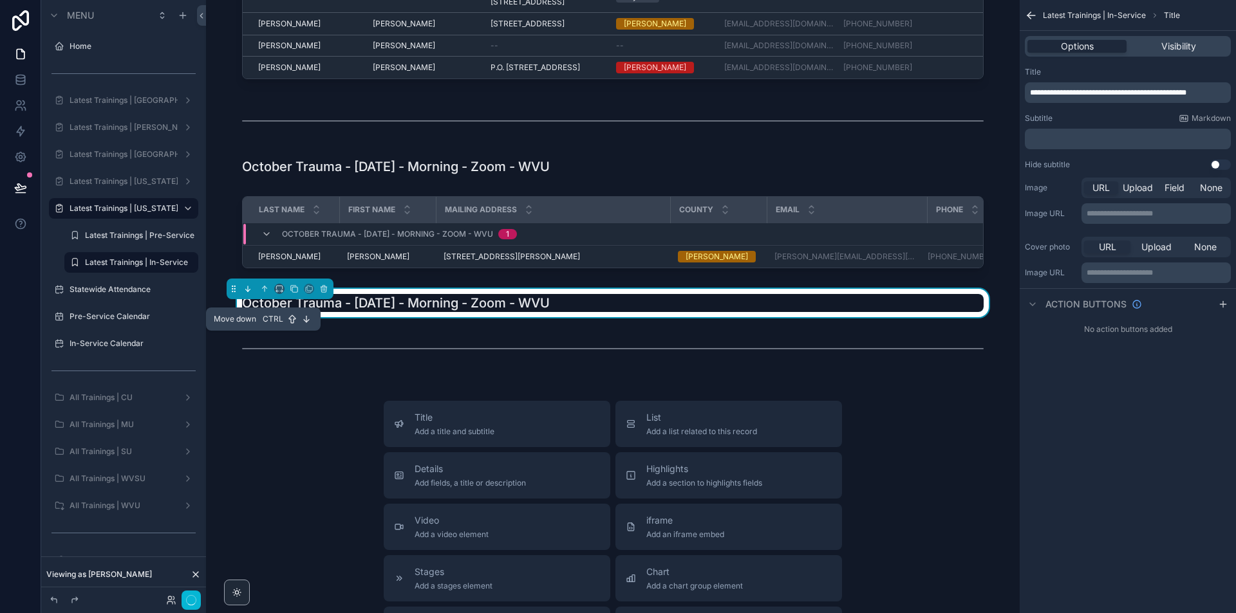
click at [249, 292] on icon "scrollable content" at bounding box center [249, 291] width 3 height 3
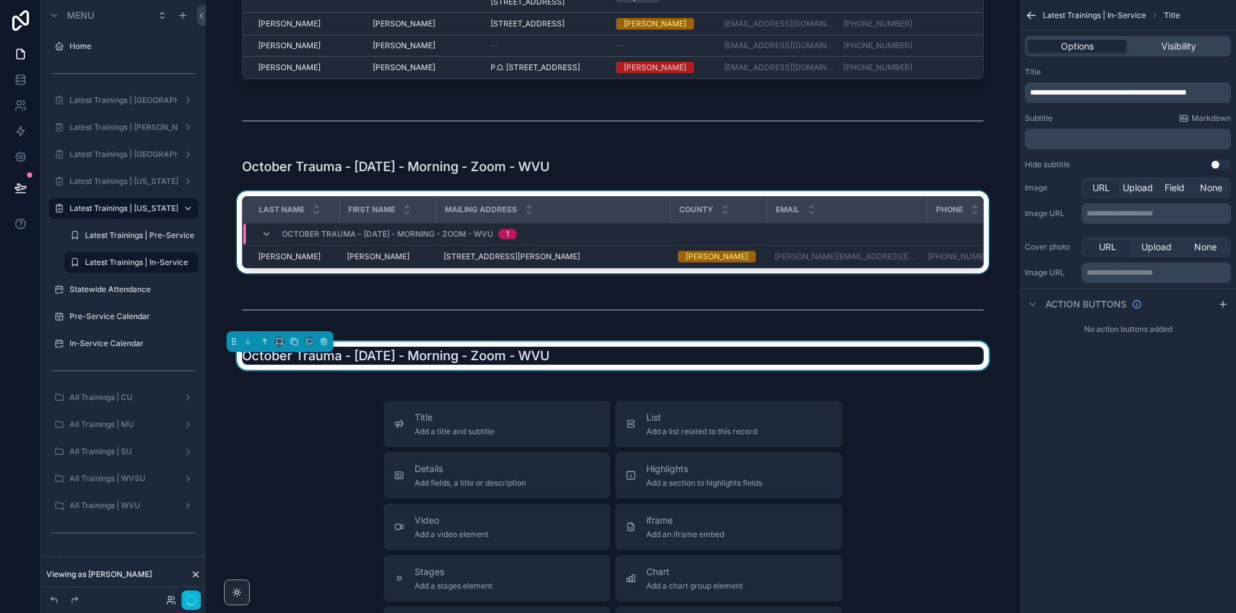
click at [321, 279] on div "scrollable content" at bounding box center [612, 235] width 793 height 88
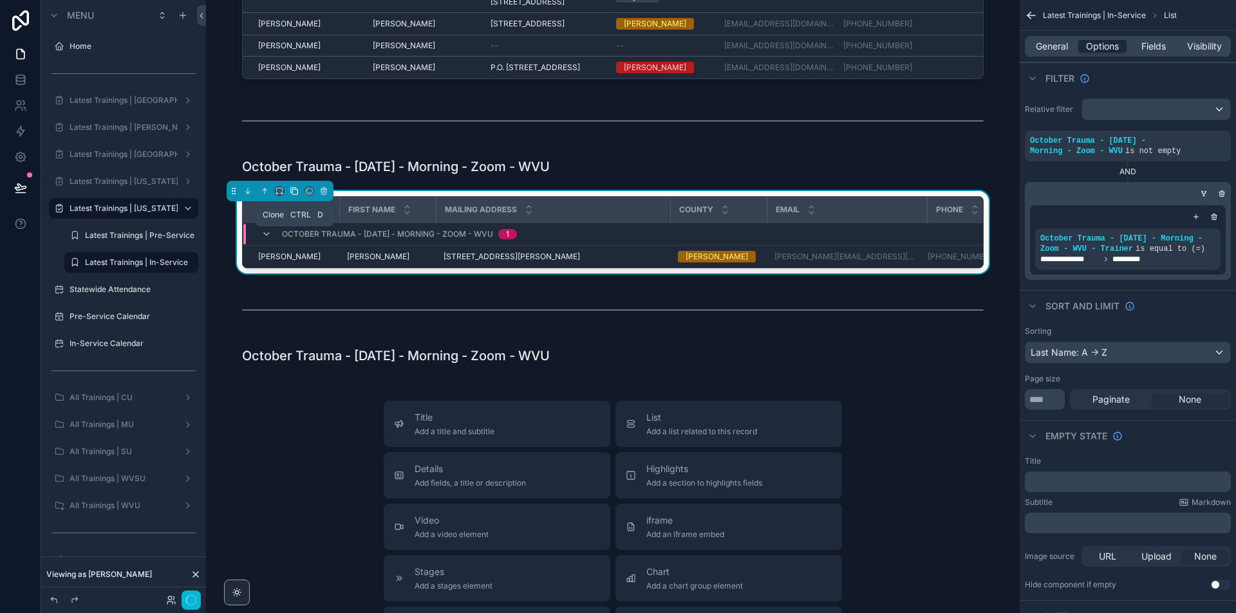
click at [294, 198] on button "scrollable content" at bounding box center [294, 191] width 14 height 14
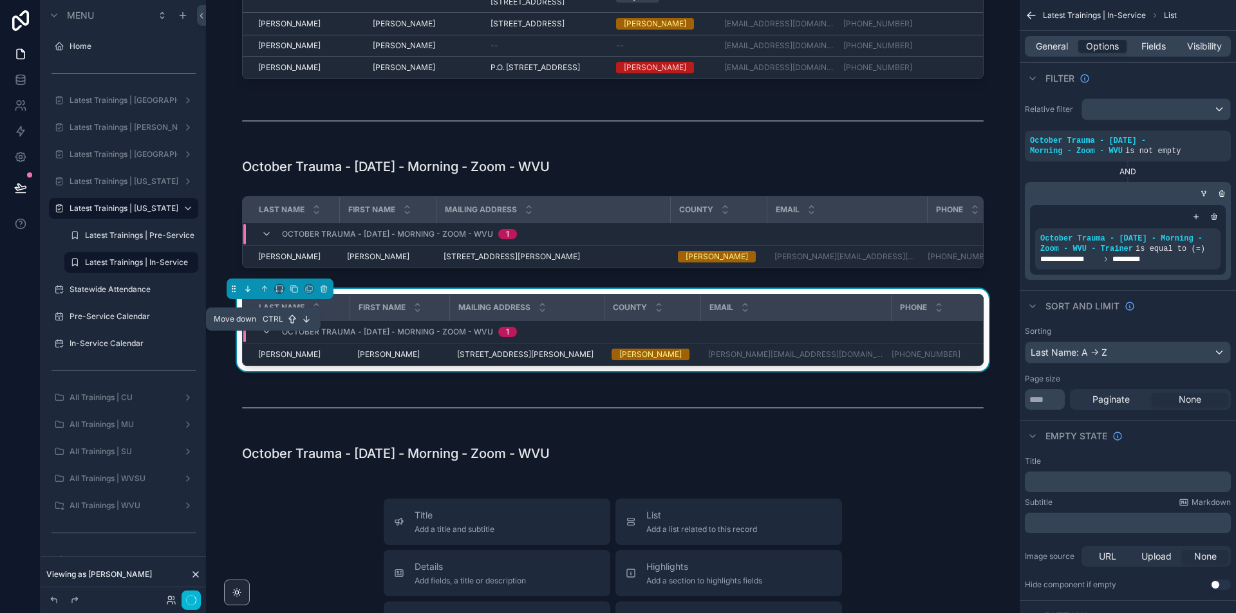
click at [248, 293] on icon "scrollable content" at bounding box center [247, 288] width 9 height 9
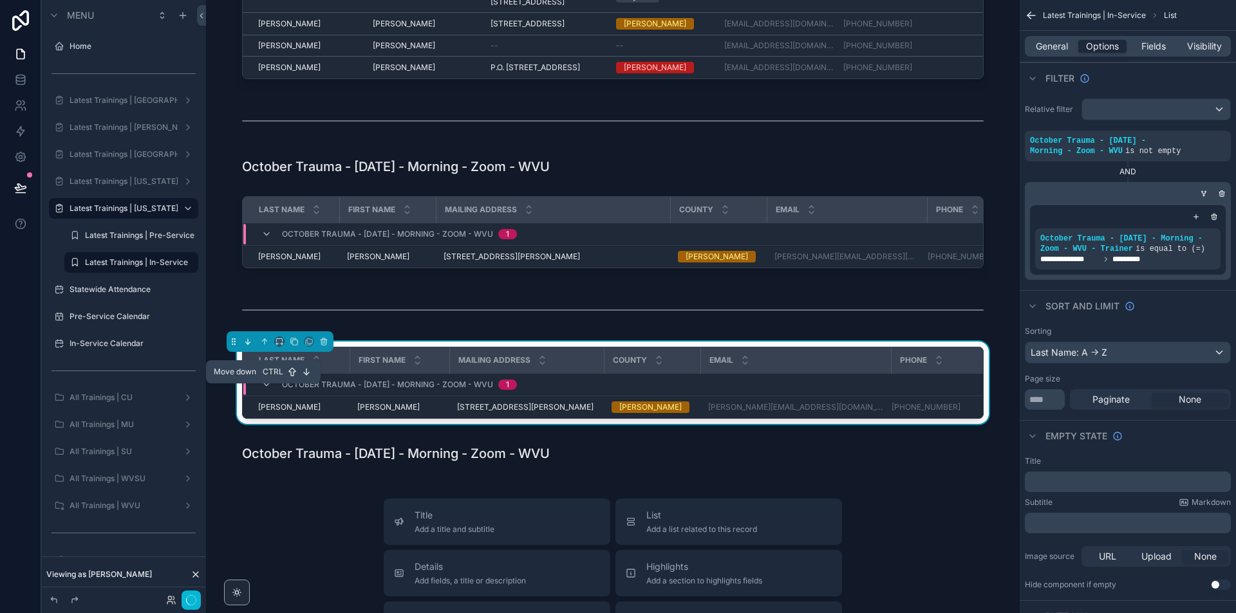
click at [246, 349] on button "scrollable content" at bounding box center [248, 342] width 14 height 14
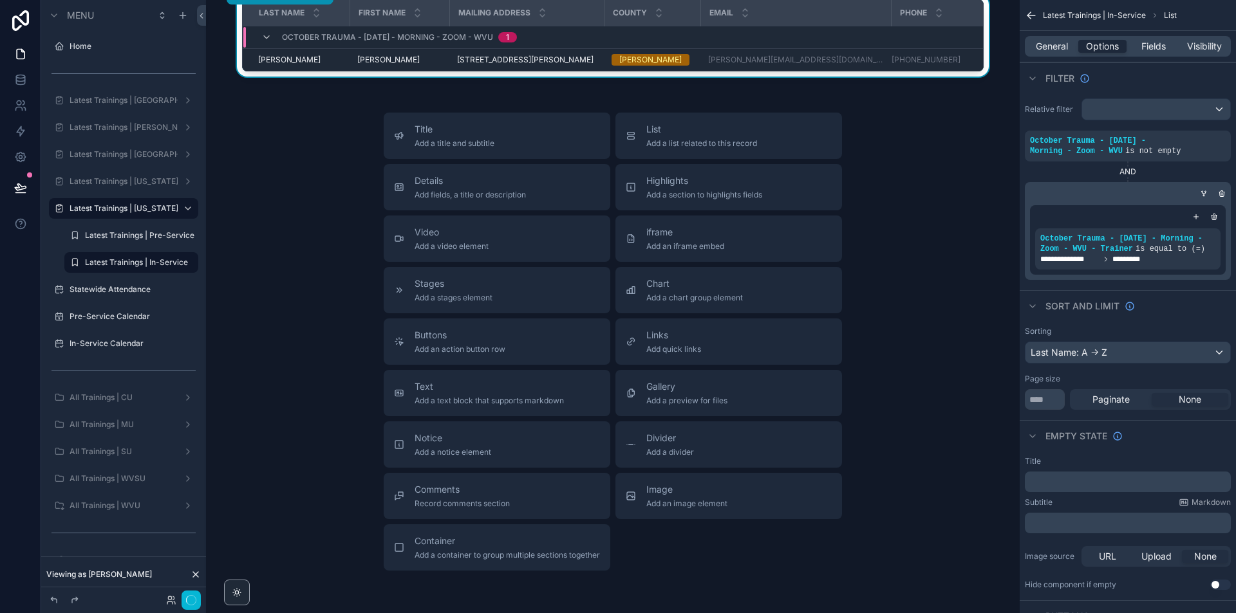
scroll to position [1489, 0]
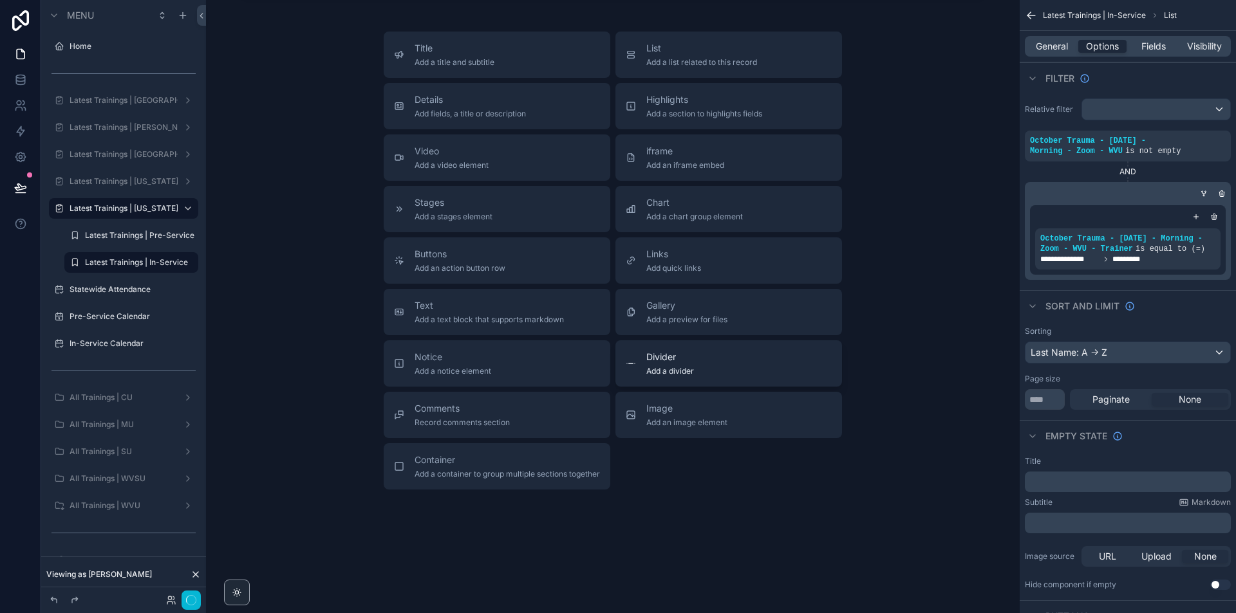
click at [707, 363] on div "Divider Add a divider" at bounding box center [729, 364] width 206 height 26
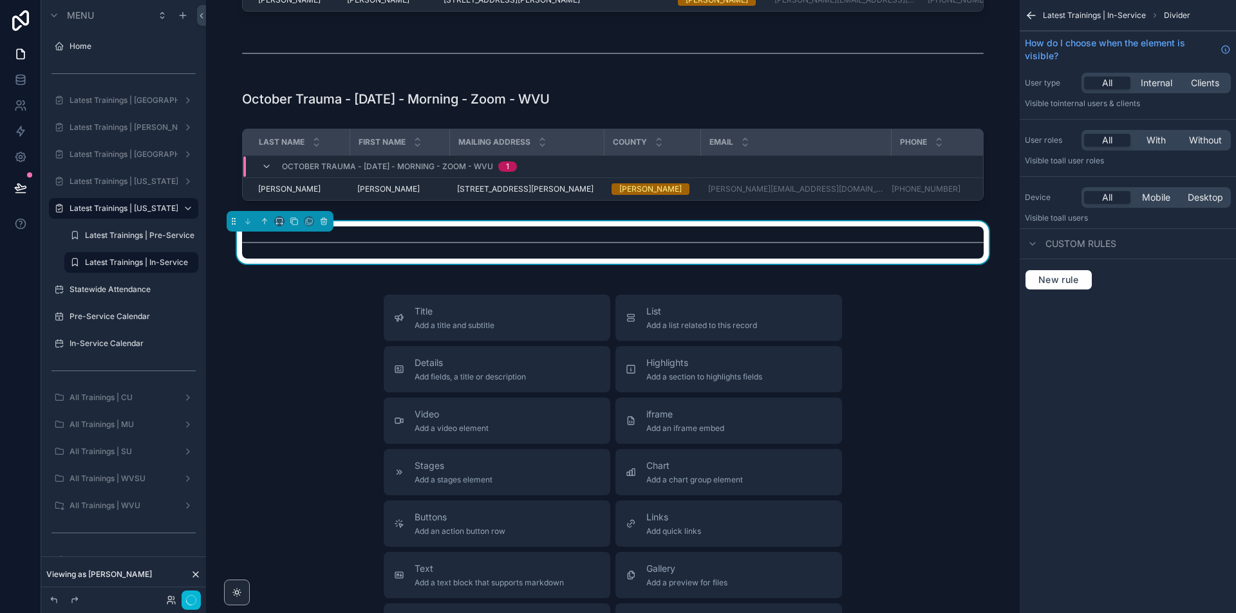
scroll to position [1214, 0]
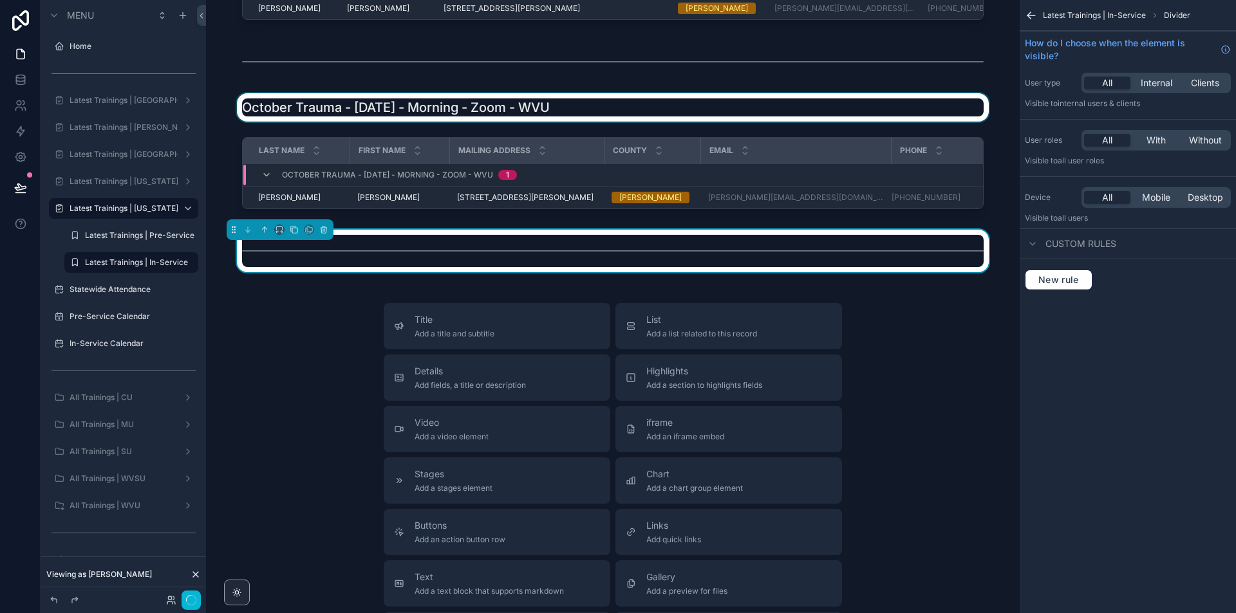
click at [490, 122] on div "scrollable content" at bounding box center [612, 107] width 793 height 28
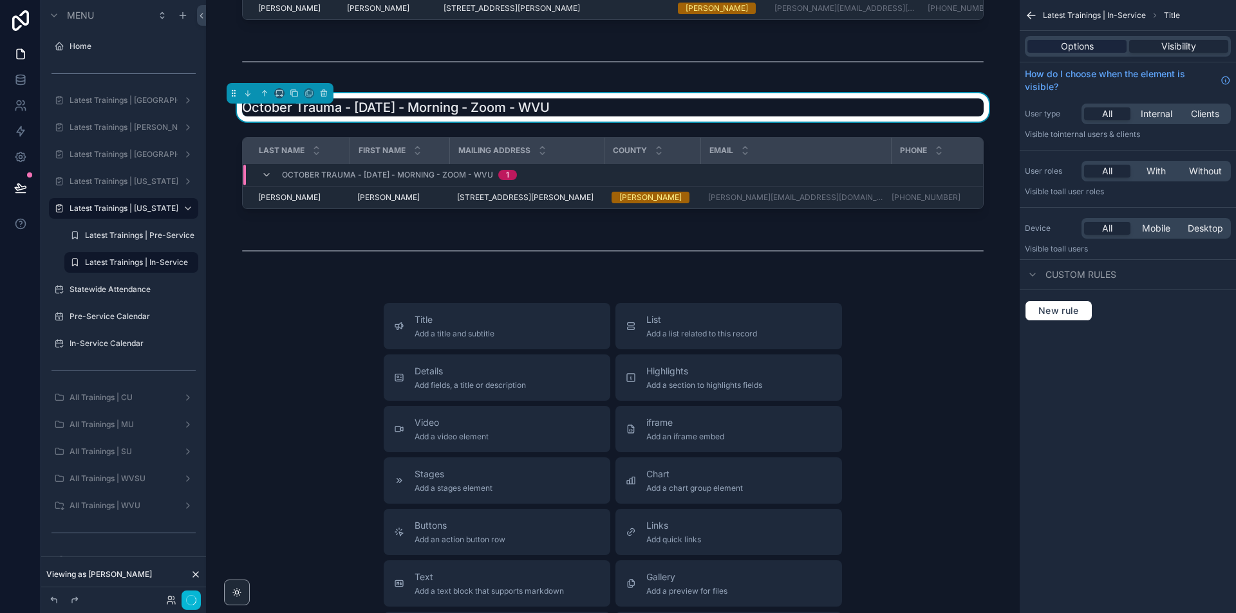
click at [1063, 42] on span "Options" at bounding box center [1077, 46] width 33 height 13
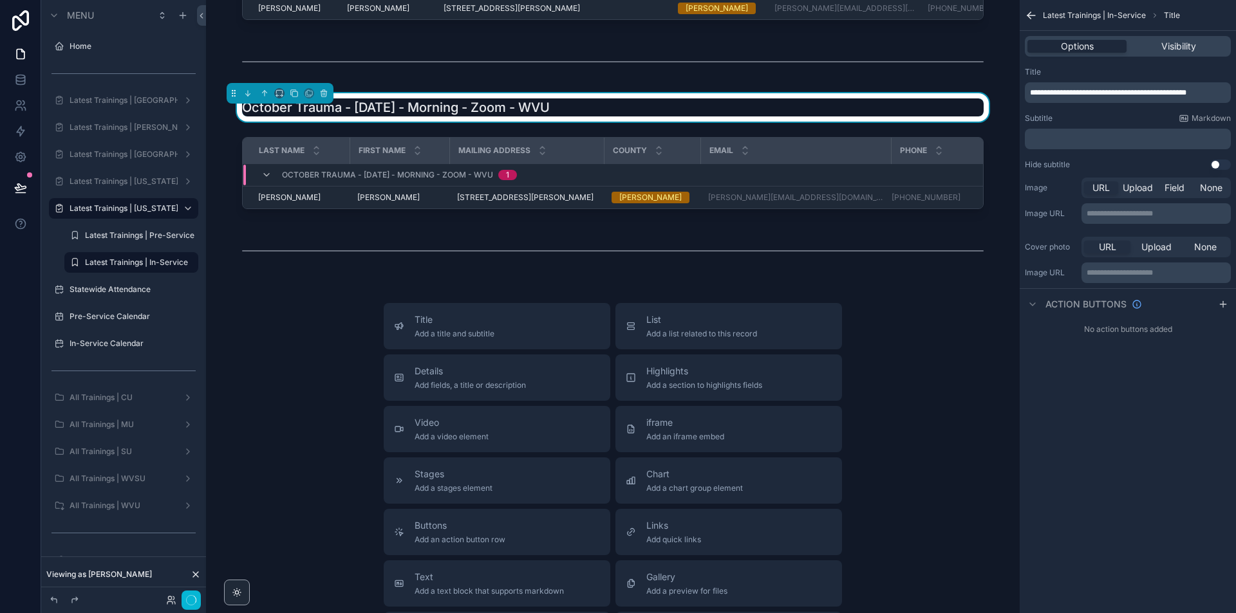
click at [1117, 91] on span "**********" at bounding box center [1108, 93] width 156 height 8
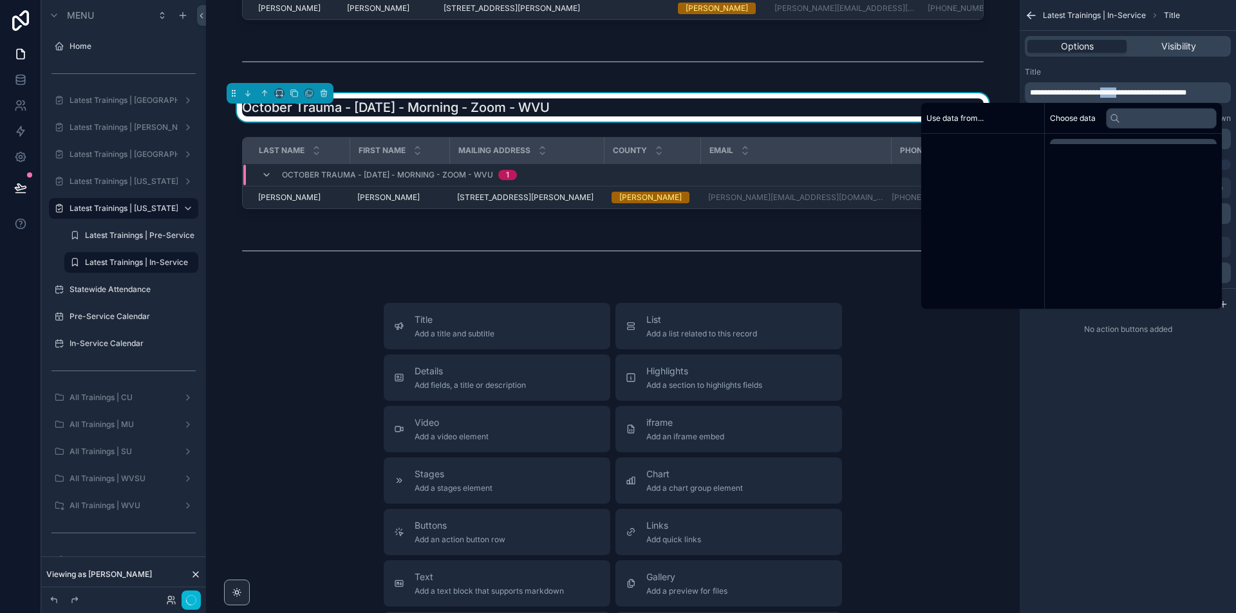
click at [1118, 91] on span "**********" at bounding box center [1108, 93] width 156 height 8
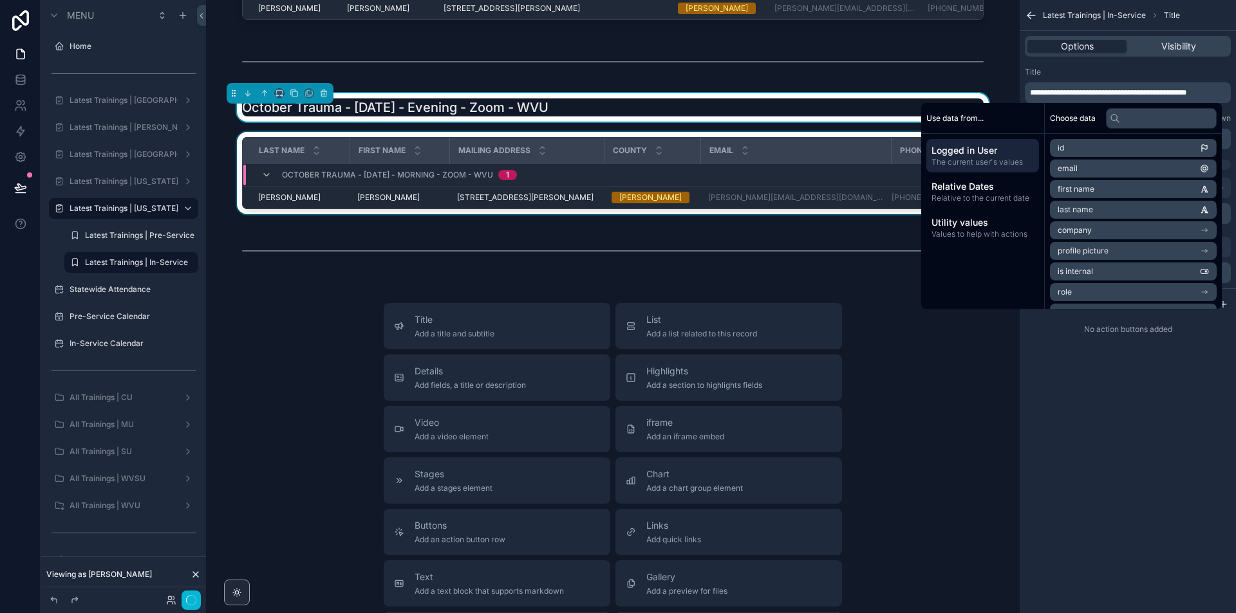
drag, startPoint x: 841, startPoint y: 259, endPoint x: 958, endPoint y: 203, distance: 129.2
click at [841, 219] on div "scrollable content" at bounding box center [612, 176] width 793 height 88
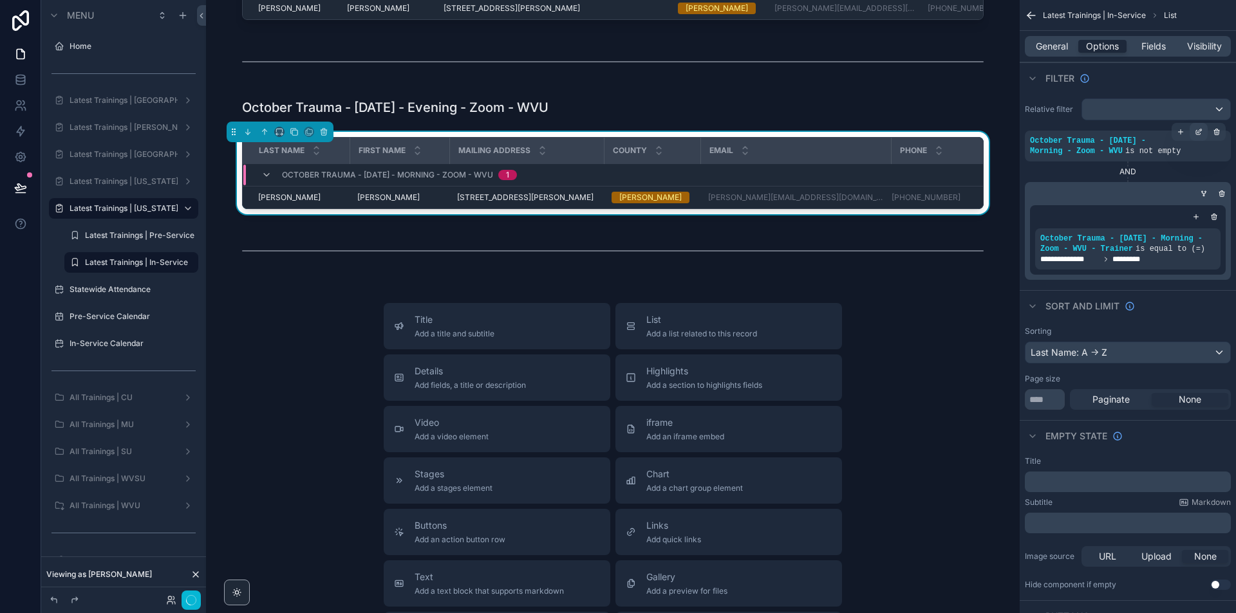
click at [1193, 130] on div "scrollable content" at bounding box center [1198, 132] width 18 height 18
click at [892, 132] on div "October Trauma - [DATE] - Morning - Zoom - WVU" at bounding box center [807, 139] width 251 height 21
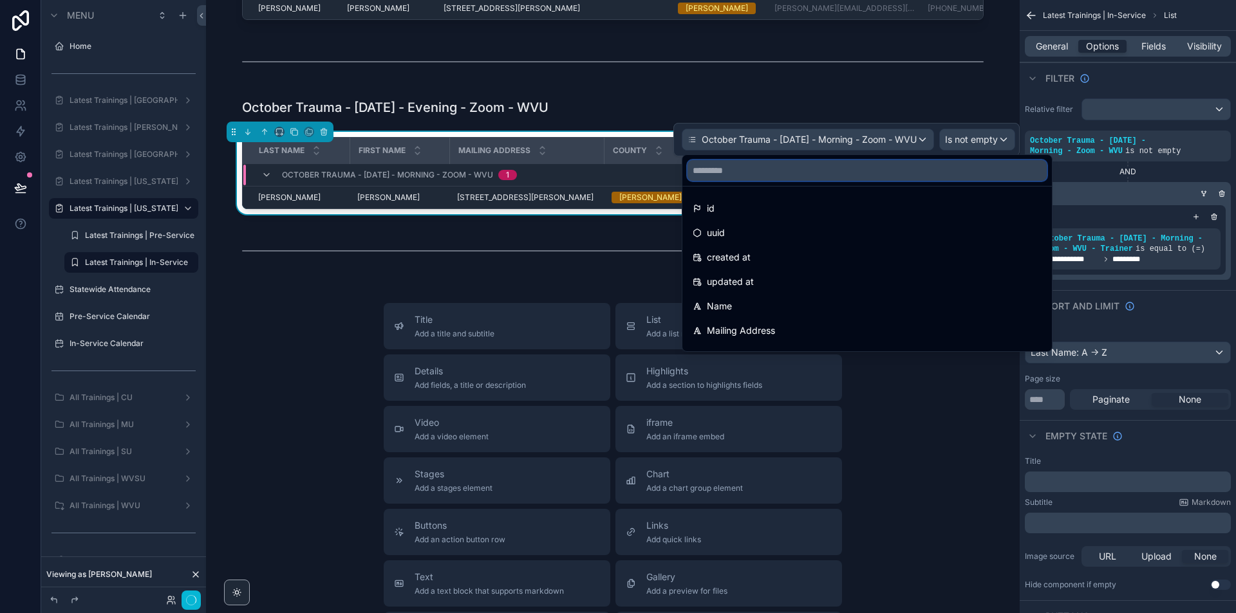
click at [851, 173] on input "text" at bounding box center [866, 170] width 359 height 21
paste input "**********"
type input "**********"
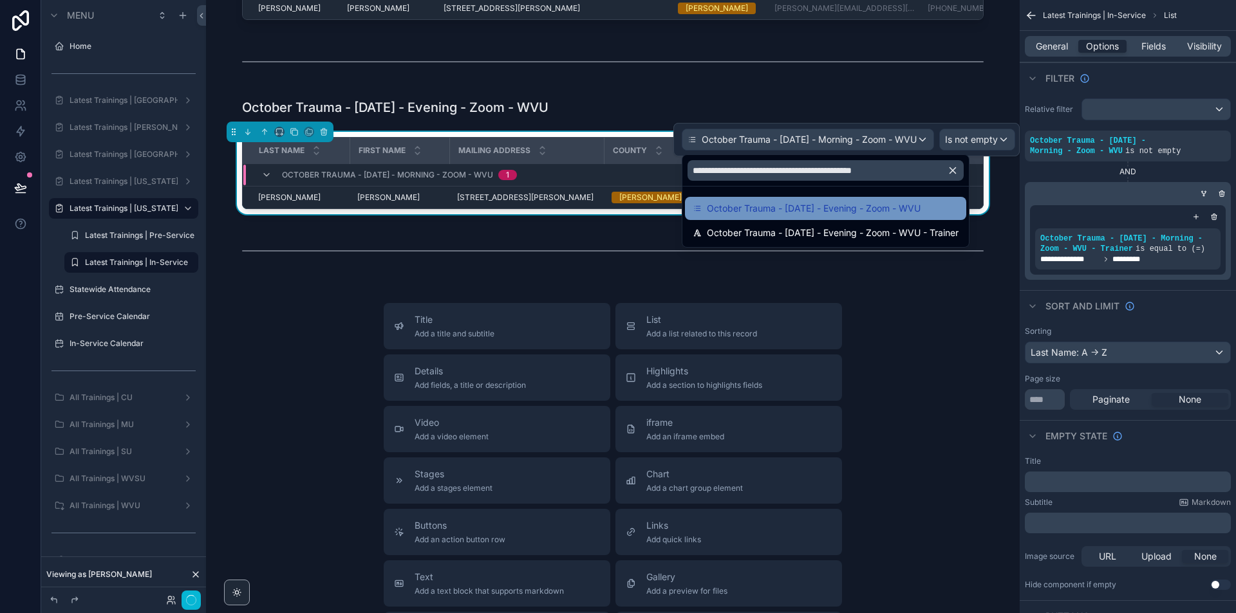
click at [870, 205] on span "October Trauma - [DATE] - Evening - Zoom - WVU" at bounding box center [814, 208] width 214 height 15
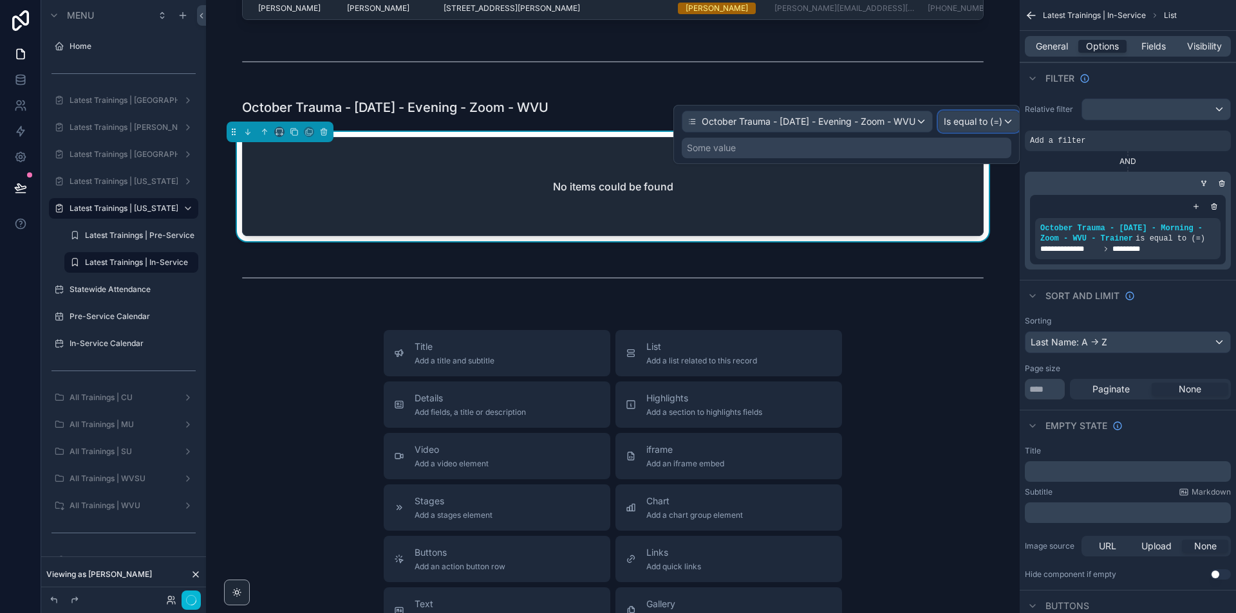
click at [1002, 123] on span "Is equal to (=)" at bounding box center [972, 121] width 59 height 13
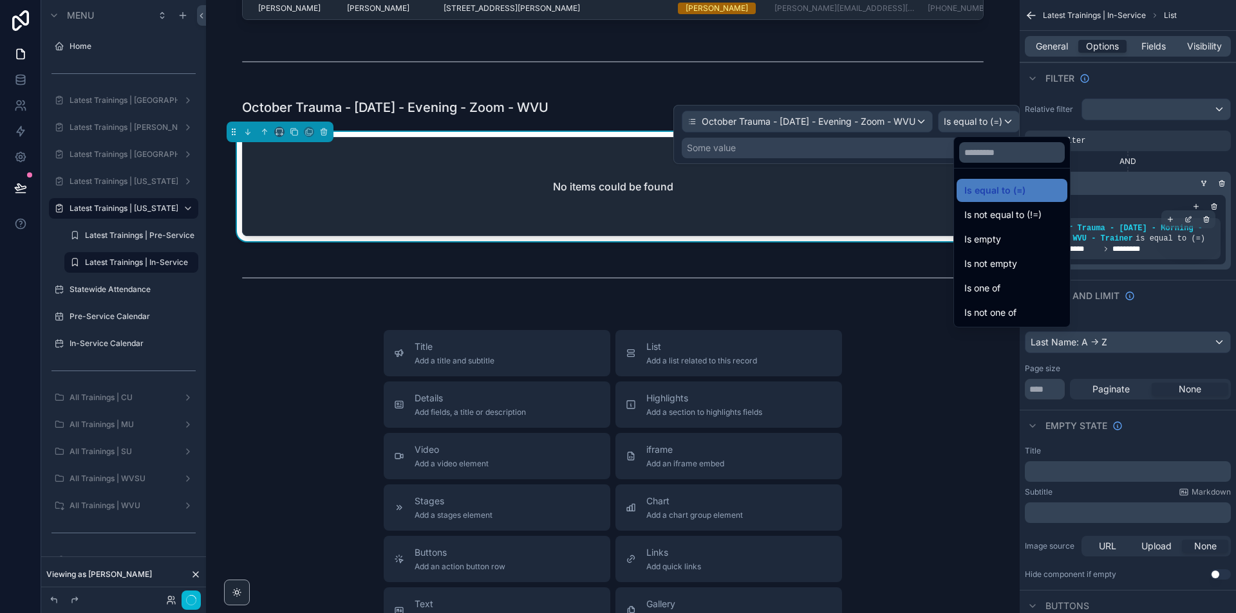
click at [1014, 255] on div "Is not empty" at bounding box center [1011, 263] width 111 height 23
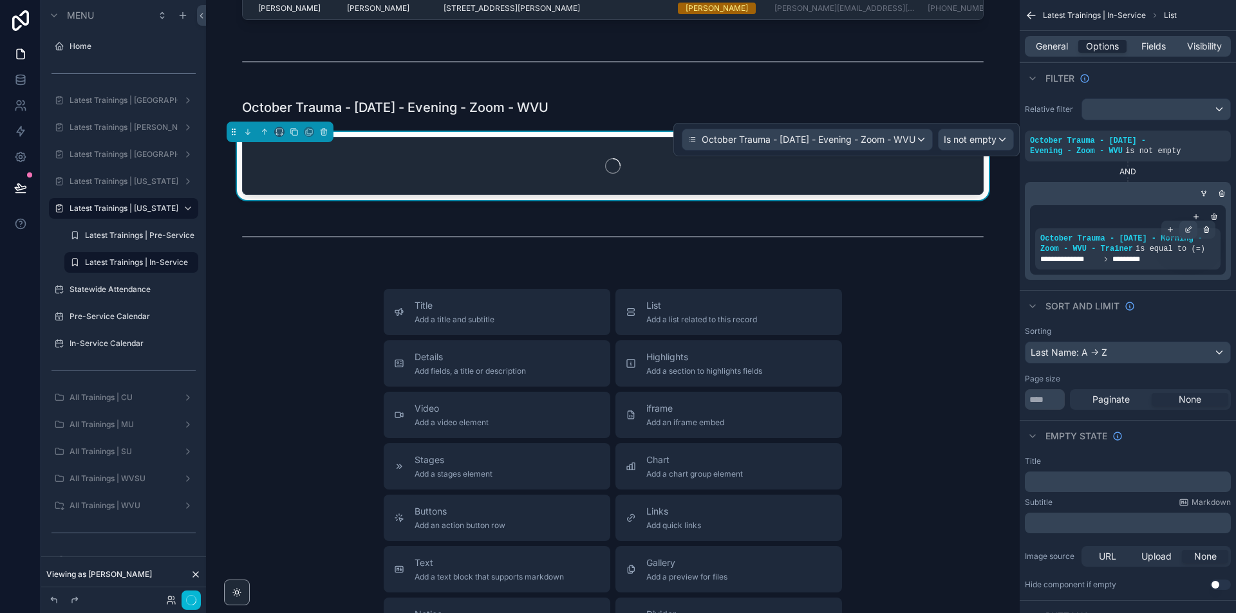
click at [1187, 227] on icon "scrollable content" at bounding box center [1188, 230] width 8 height 8
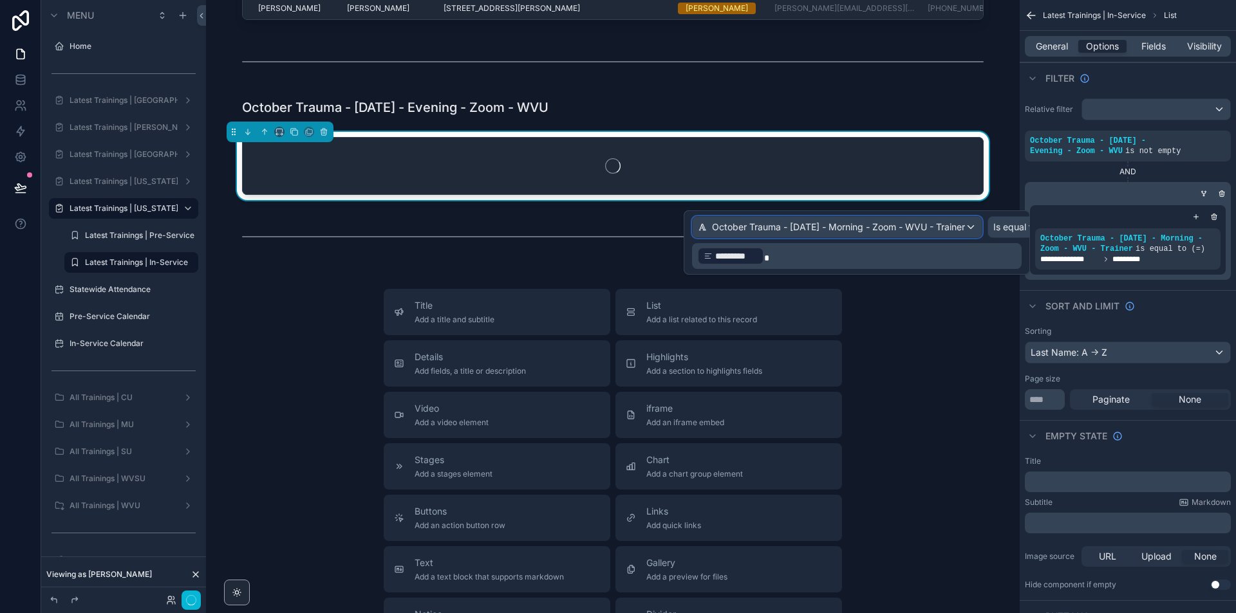
click at [958, 219] on div "October Trauma - [DATE] - Morning - Zoom - WVU - Trainer" at bounding box center [836, 227] width 289 height 21
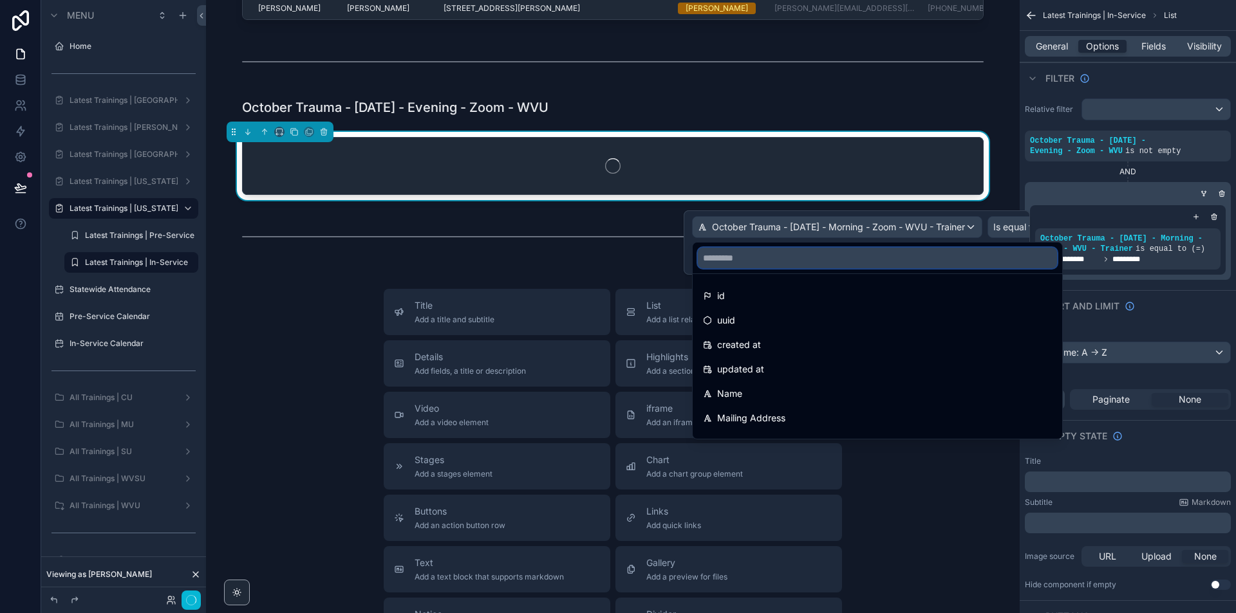
click at [872, 262] on input "text" at bounding box center [877, 258] width 359 height 21
paste input "**********"
type input "**********"
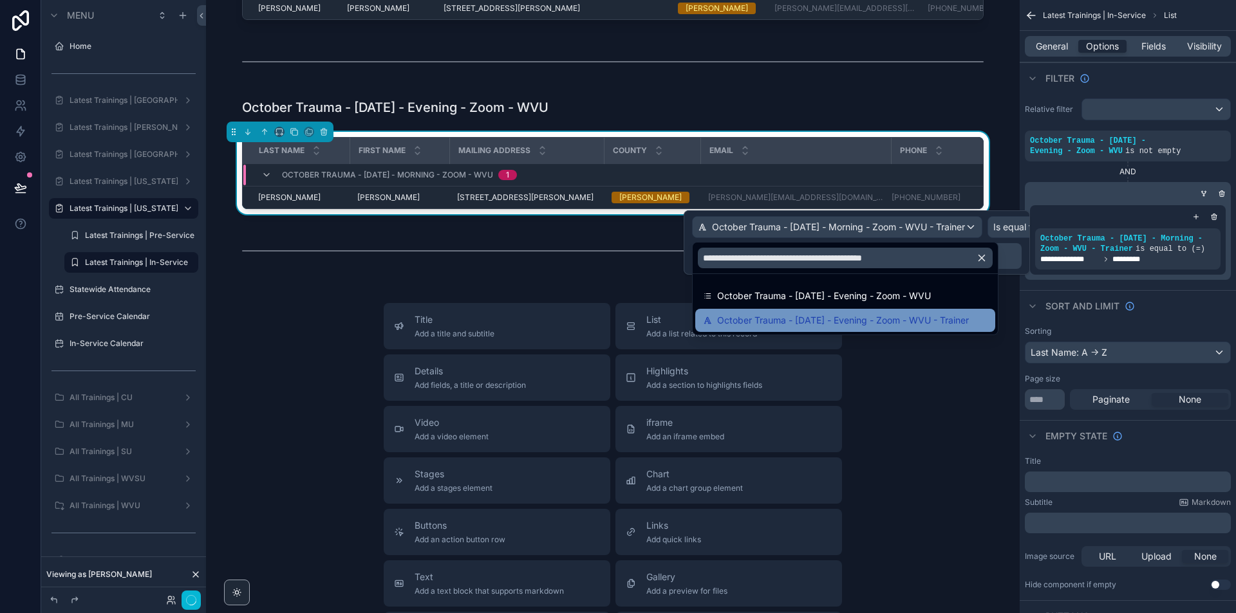
click at [916, 317] on span "October Trauma - [DATE] - Evening - Zoom - WVU - Trainer" at bounding box center [843, 320] width 252 height 15
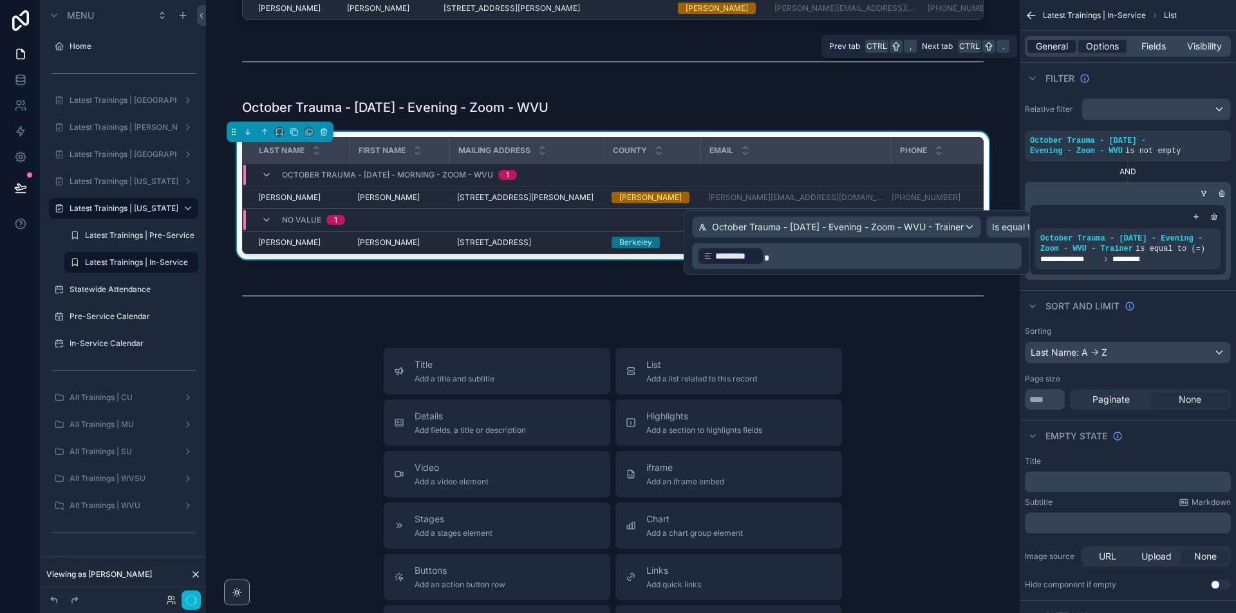
click at [1062, 50] on span "General" at bounding box center [1052, 46] width 32 height 13
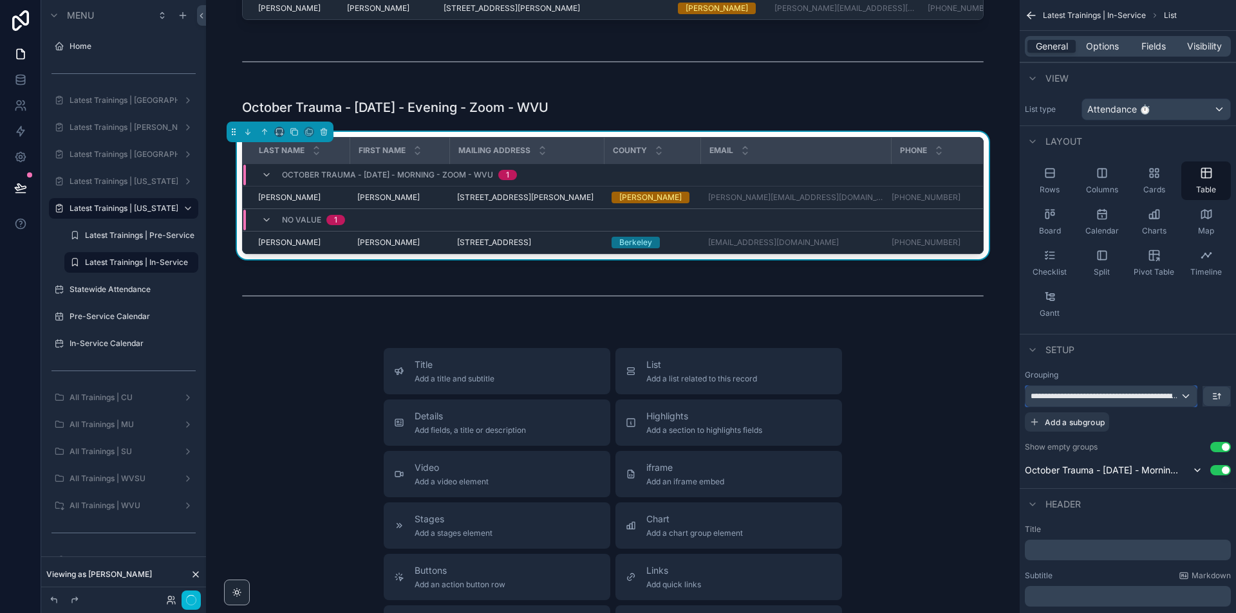
click at [1115, 391] on span "**********" at bounding box center [1104, 396] width 149 height 10
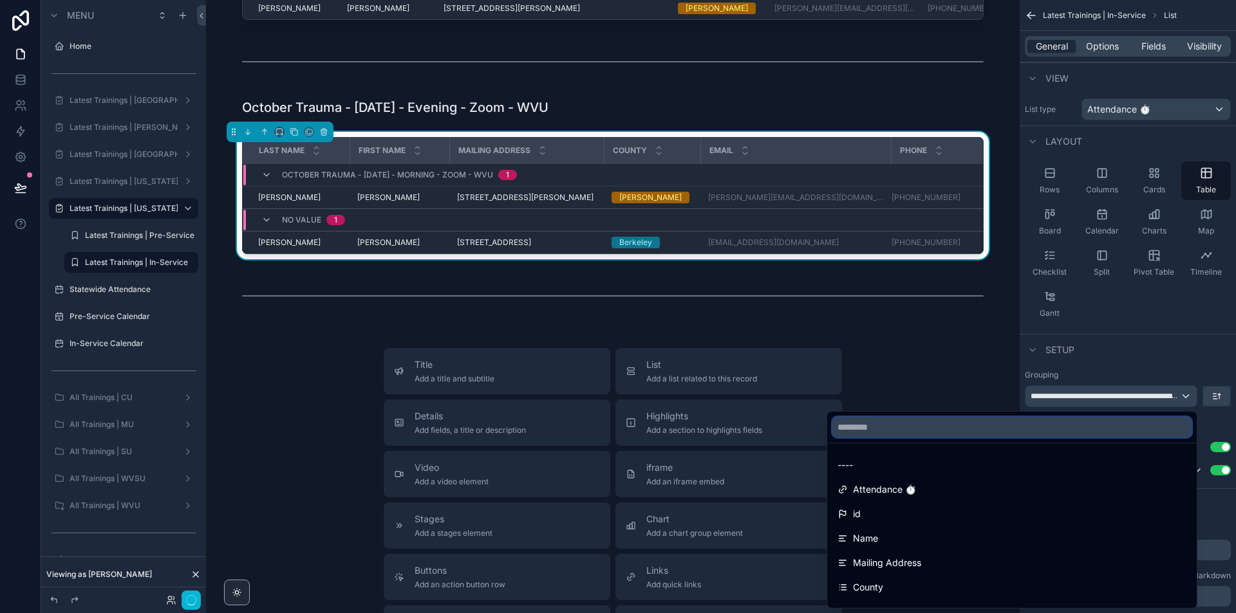
click at [990, 423] on input "text" at bounding box center [1011, 427] width 359 height 21
paste input "**********"
type input "**********"
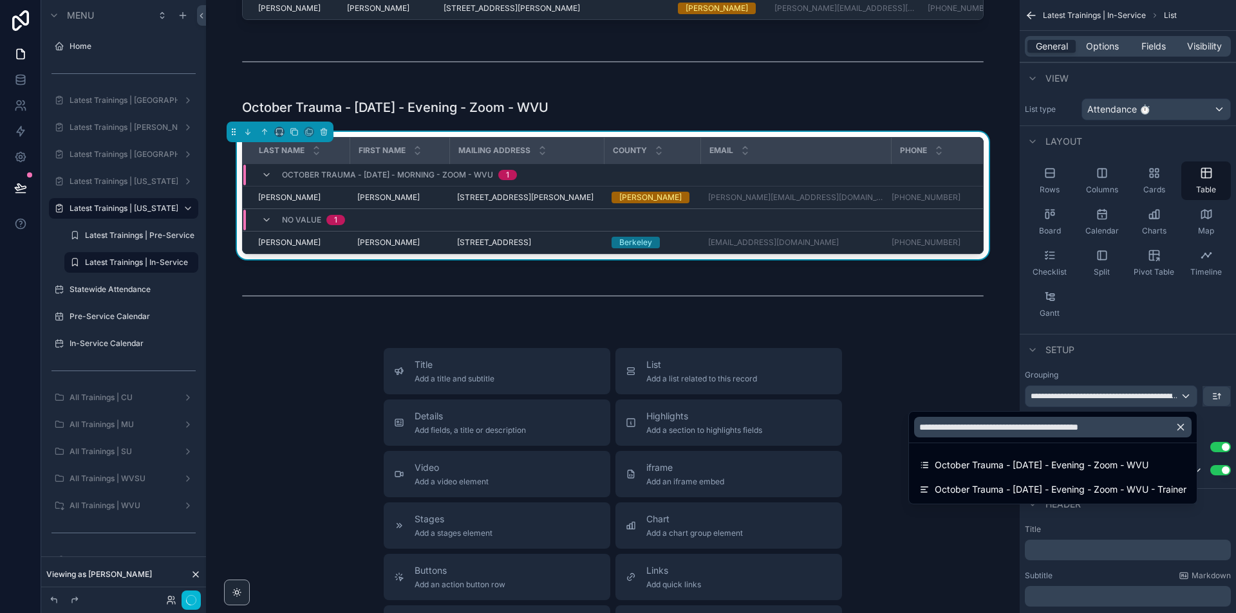
click at [1008, 467] on span "October Trauma - [DATE] - Evening - Zoom - WVU" at bounding box center [1041, 465] width 214 height 15
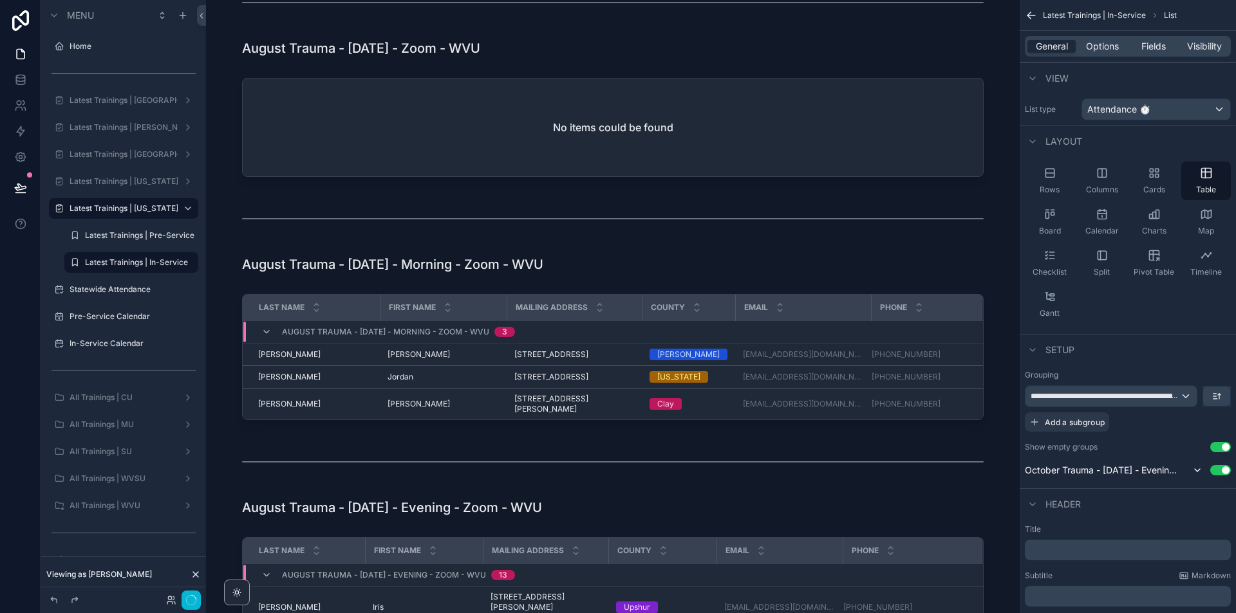
scroll to position [0, 0]
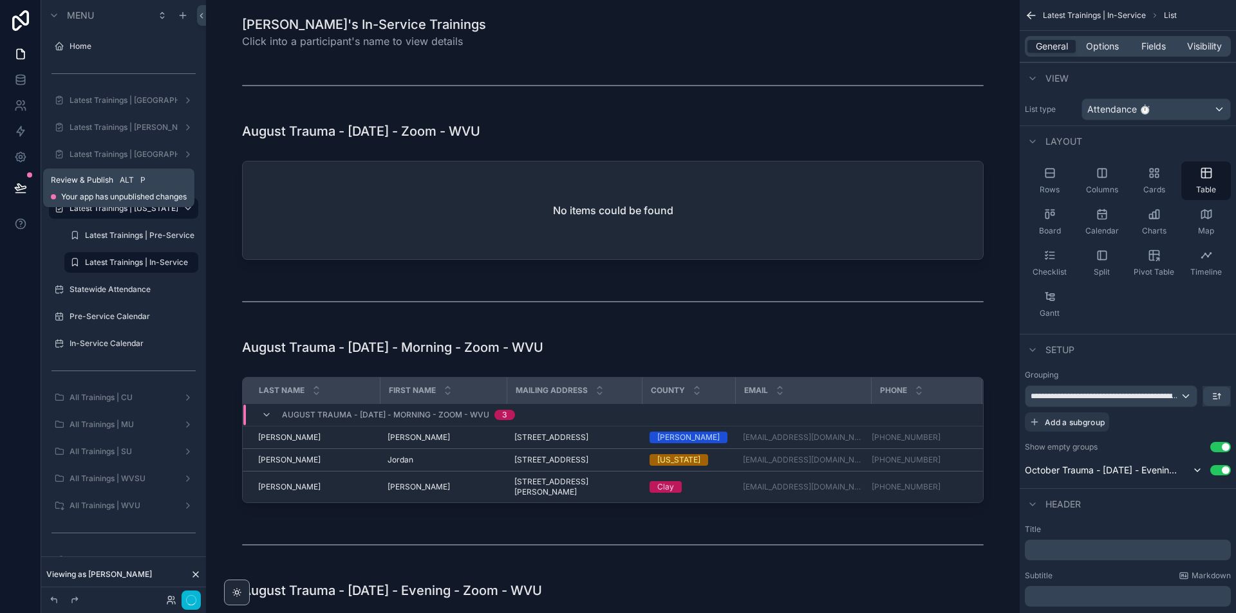
click at [26, 183] on icon at bounding box center [20, 187] width 13 height 13
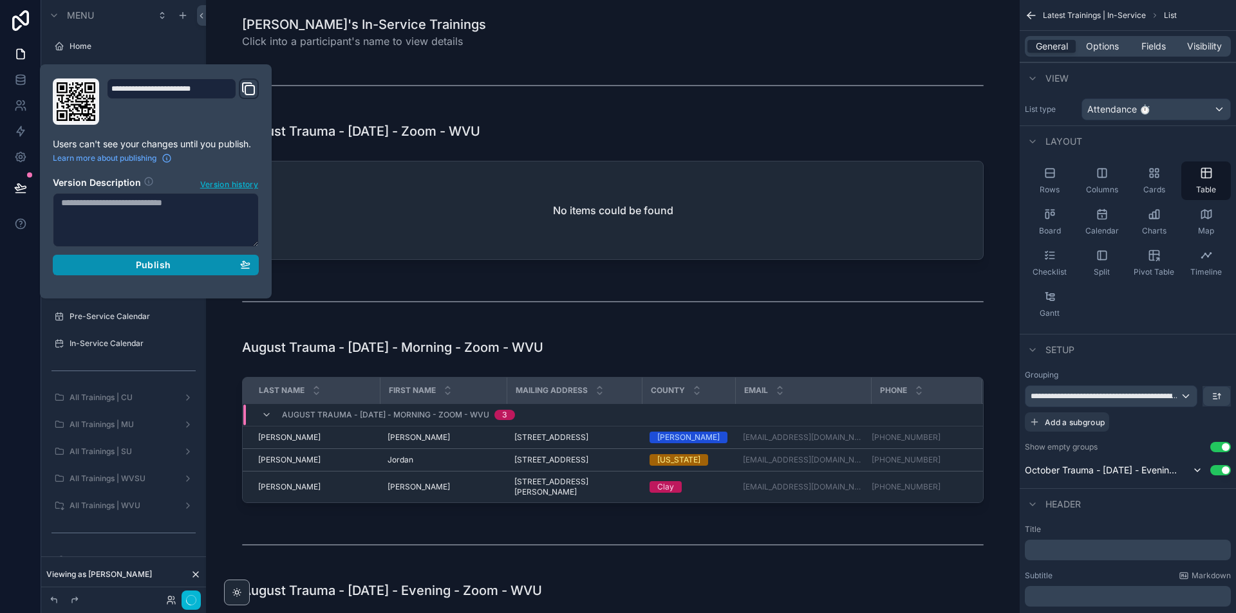
click at [140, 270] on span "Publish" at bounding box center [153, 265] width 35 height 12
